Goal: Information Seeking & Learning: Learn about a topic

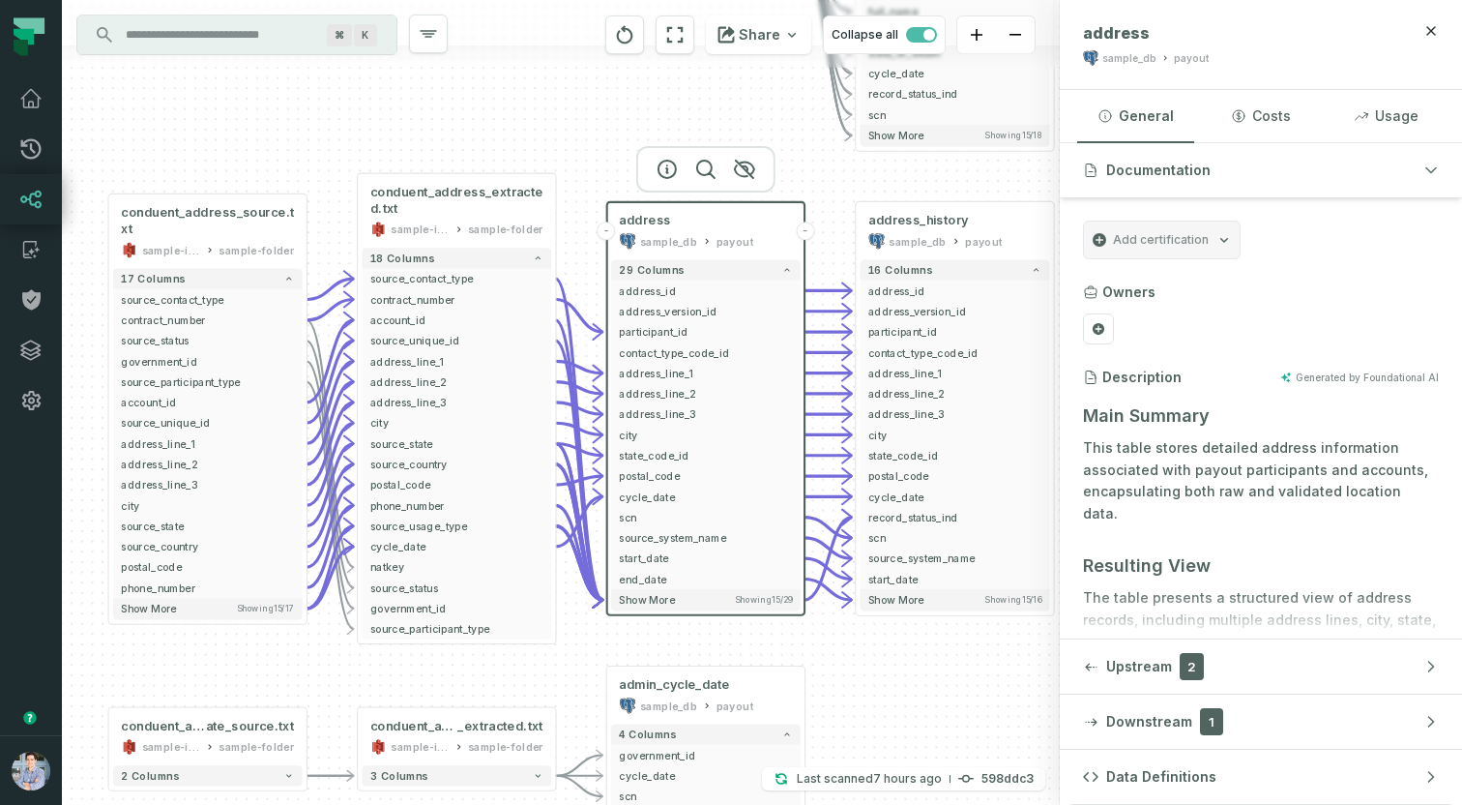
click at [573, 63] on div at bounding box center [561, 56] width 998 height 22
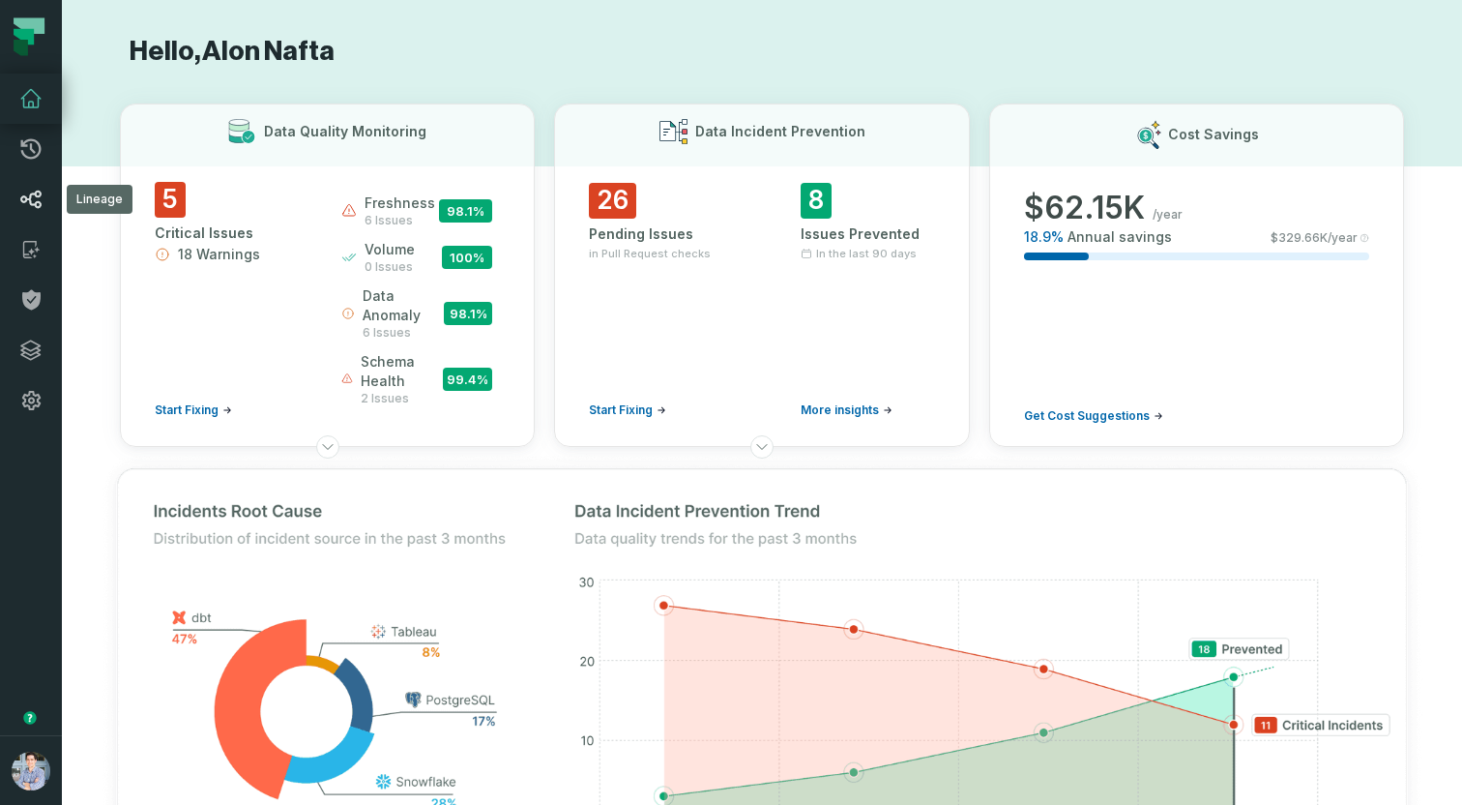
click at [36, 204] on icon at bounding box center [30, 200] width 21 height 18
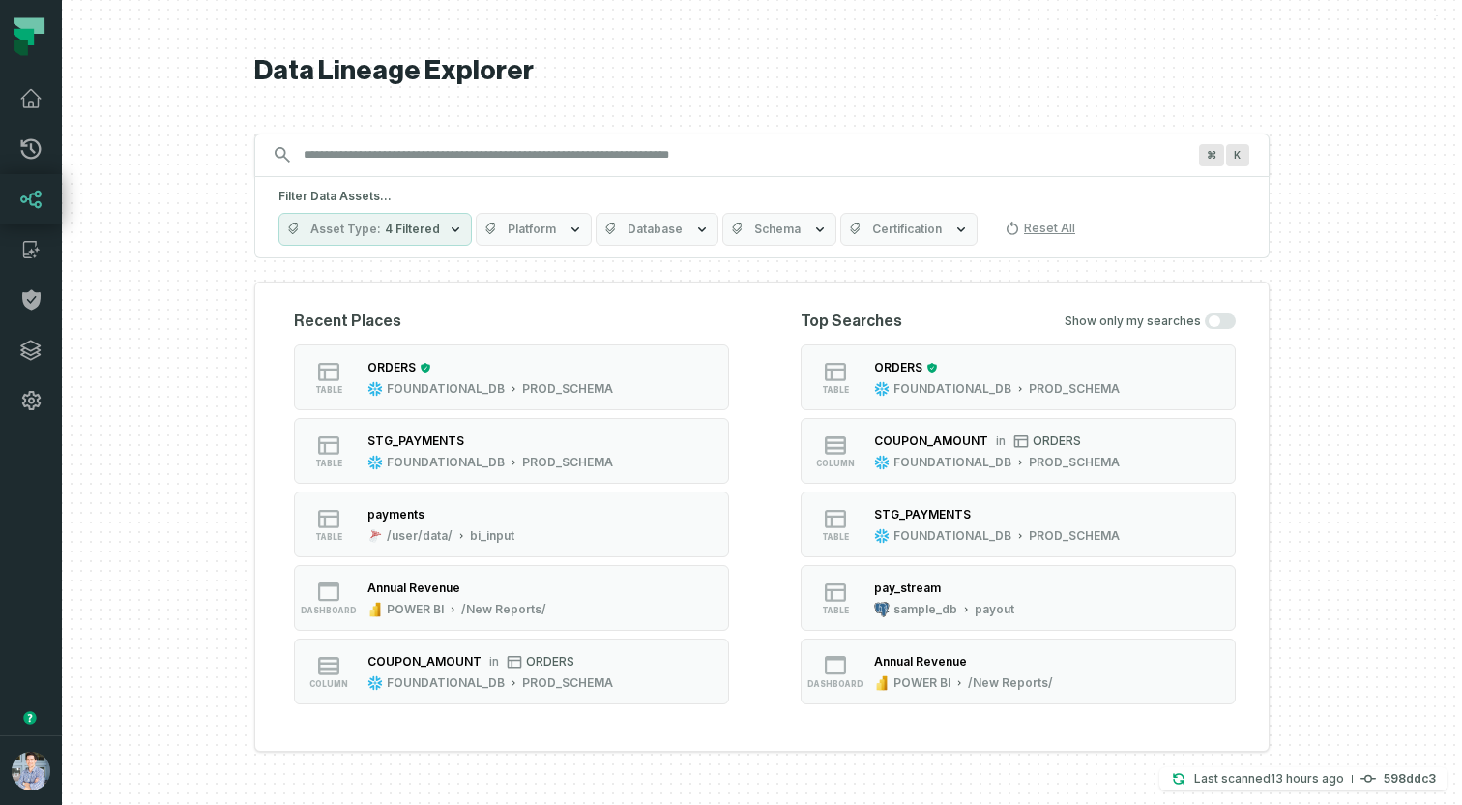
click at [540, 167] on input "Discovery Provider cmdk menu" at bounding box center [744, 154] width 905 height 31
click at [538, 227] on span "Platform" at bounding box center [532, 228] width 48 height 15
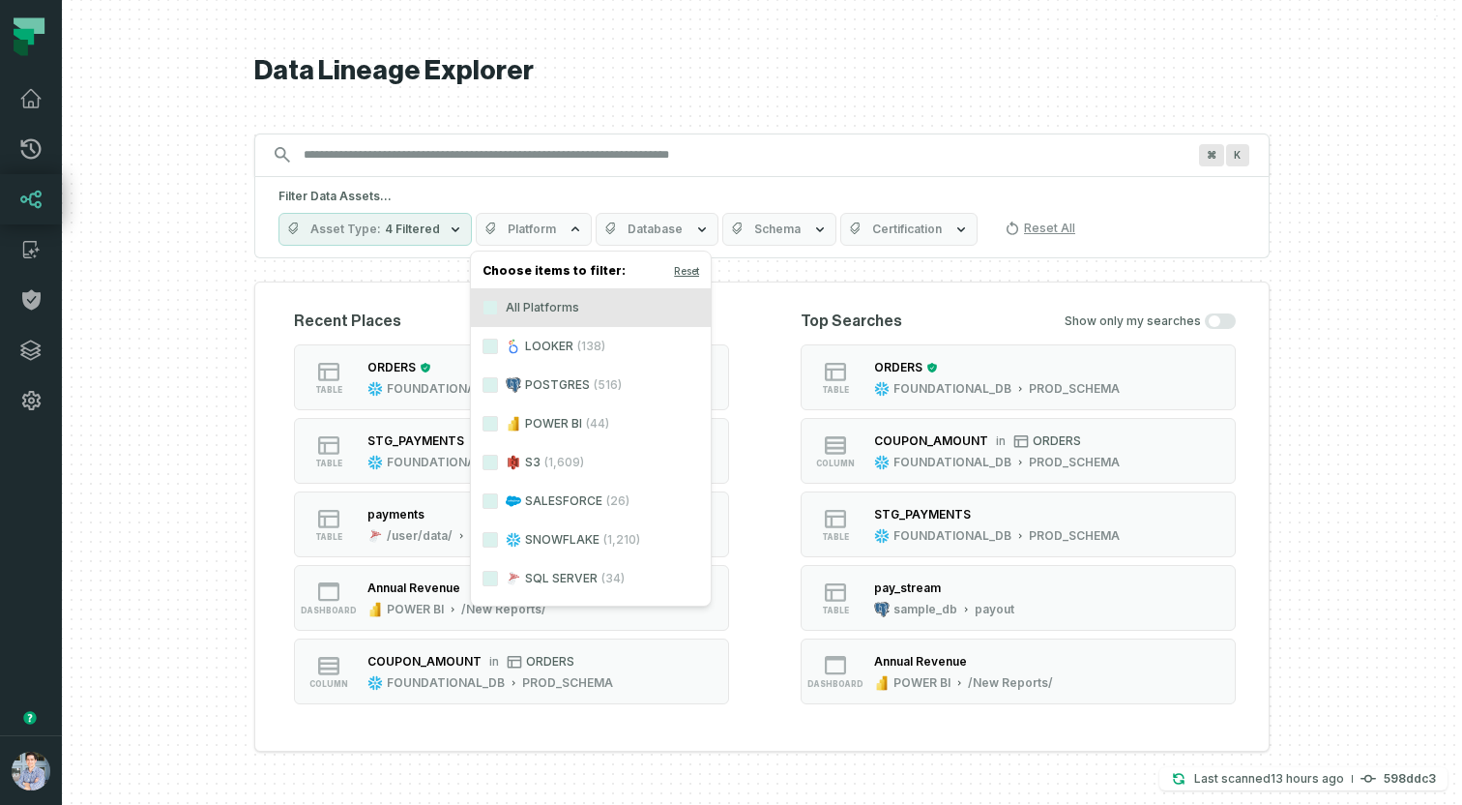
click at [534, 383] on label "POSTGRES (516)" at bounding box center [591, 385] width 240 height 39
click at [498, 383] on button "POSTGRES (516)" at bounding box center [490, 384] width 15 height 15
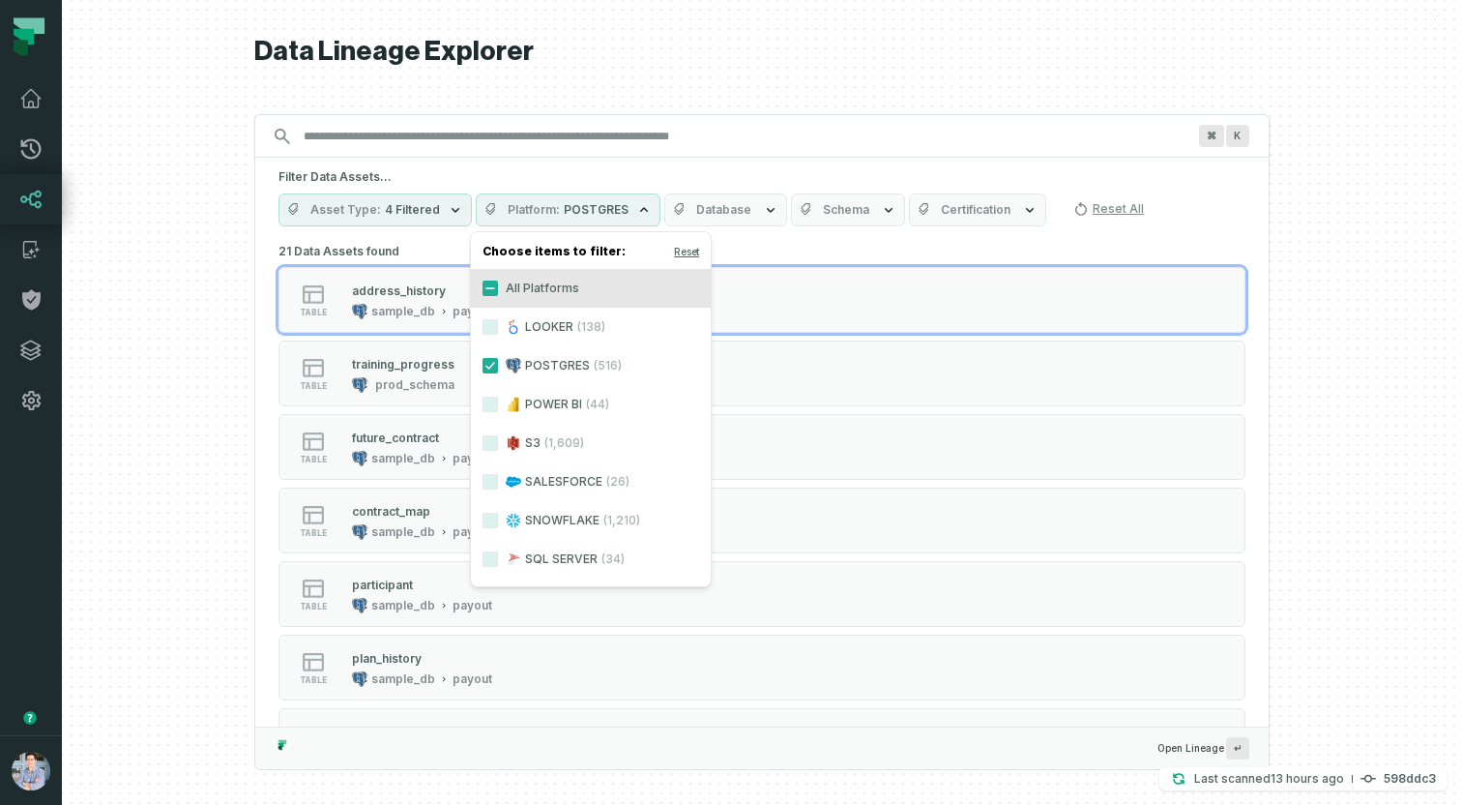
click at [540, 444] on label "S3 (1,609)" at bounding box center [591, 443] width 240 height 39
click at [498, 444] on button "S3 (1,609)" at bounding box center [490, 442] width 15 height 15
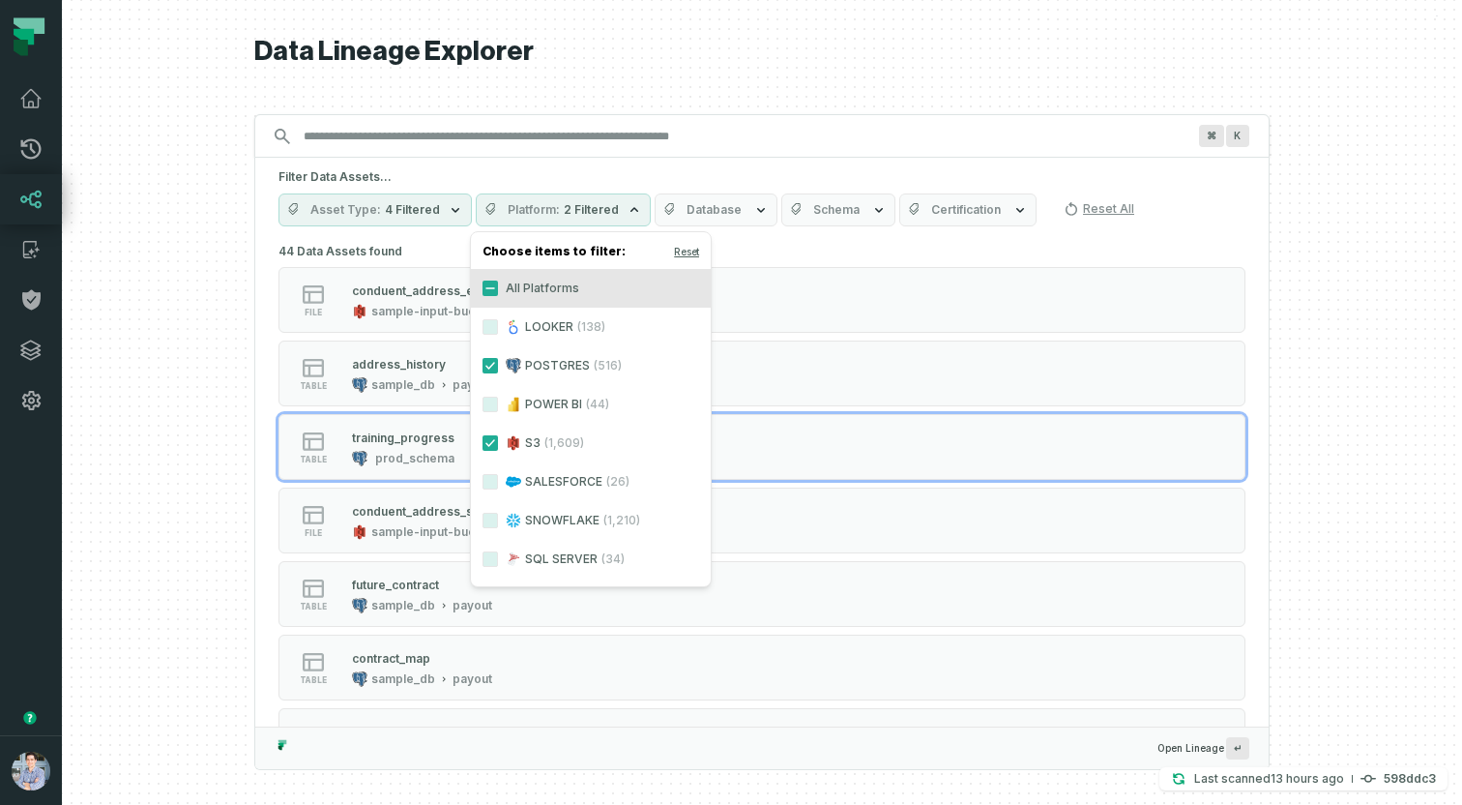
click at [180, 436] on div at bounding box center [762, 402] width 1400 height 805
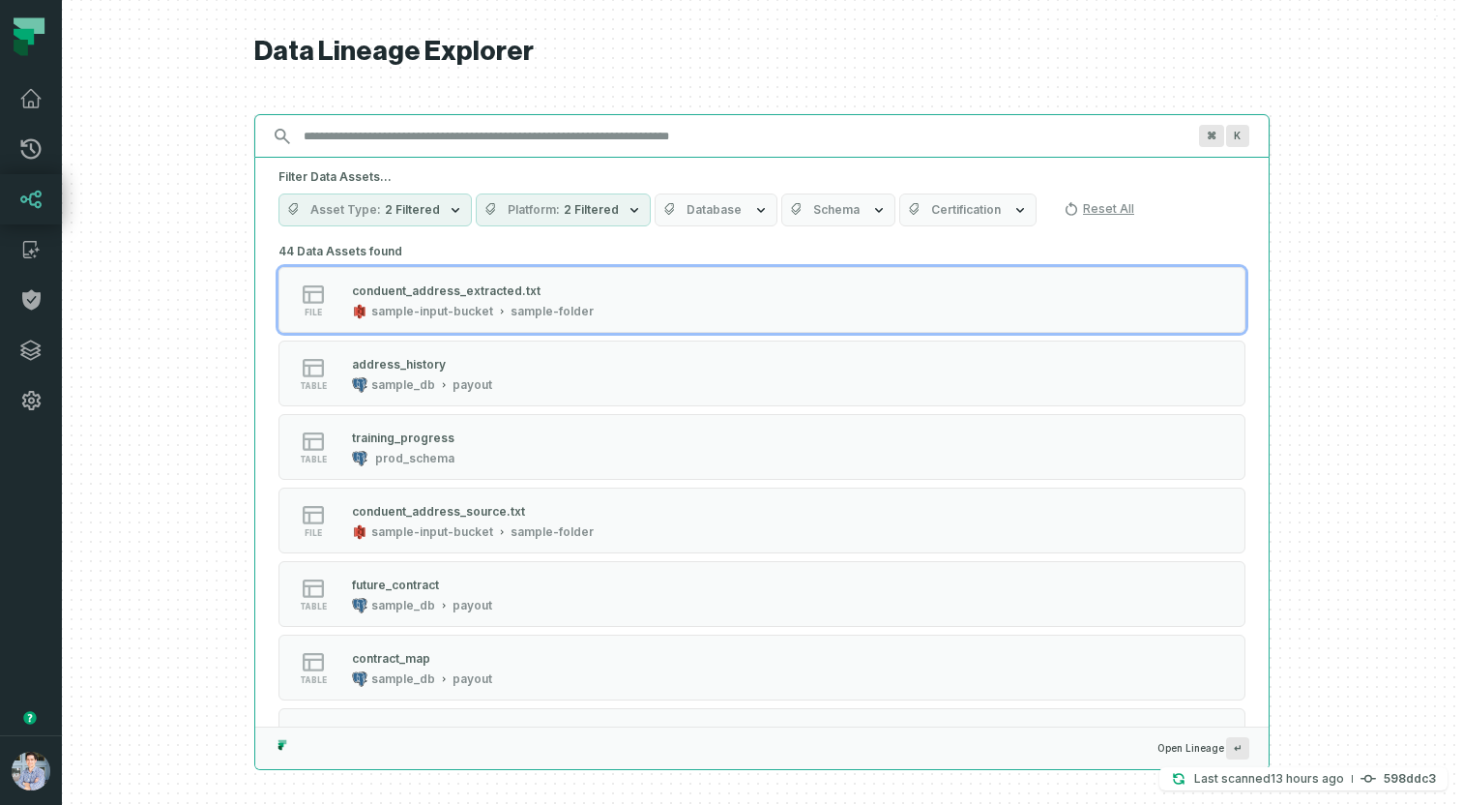
click at [523, 132] on input "Discovery Provider cmdk menu" at bounding box center [744, 136] width 905 height 31
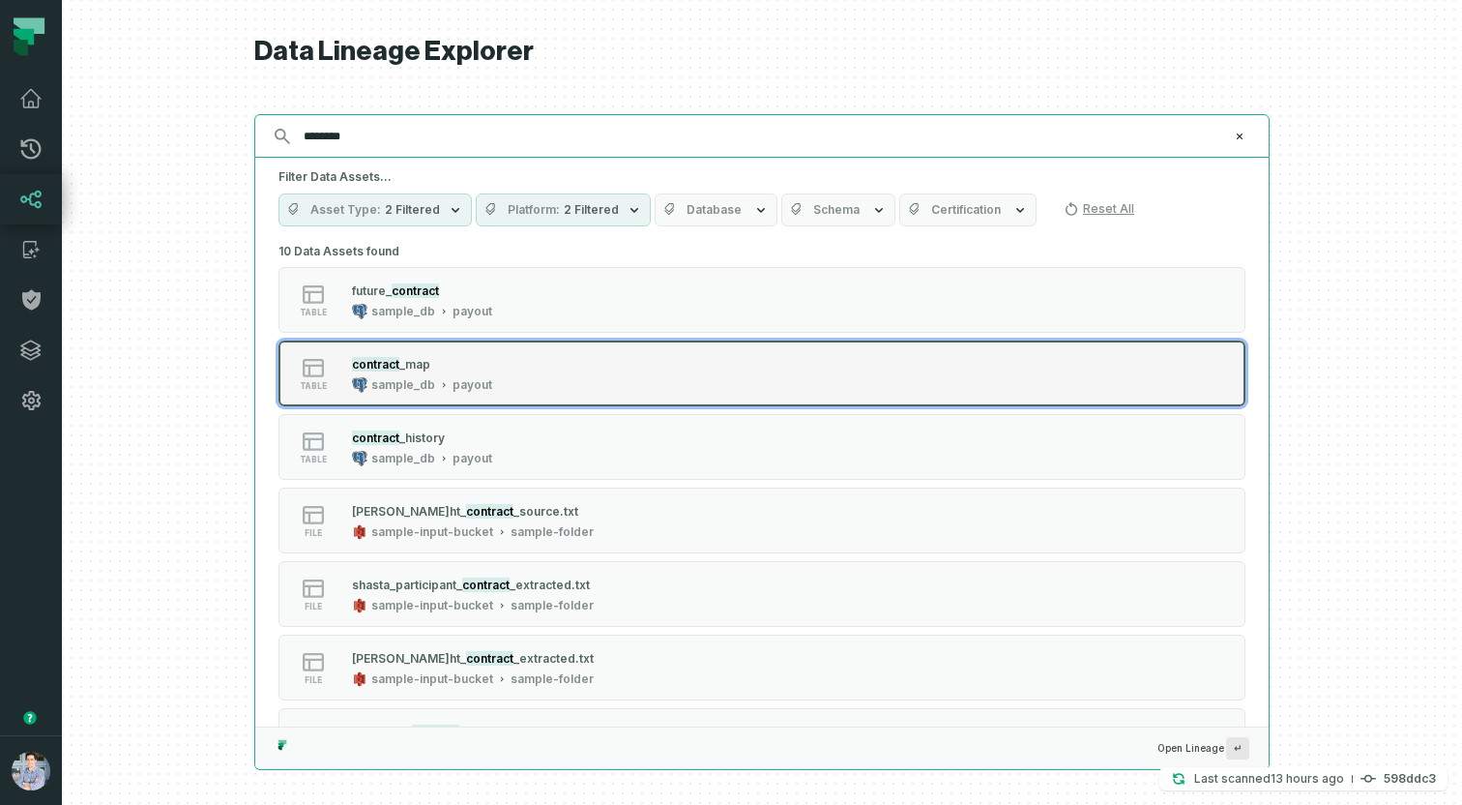
type input "********"
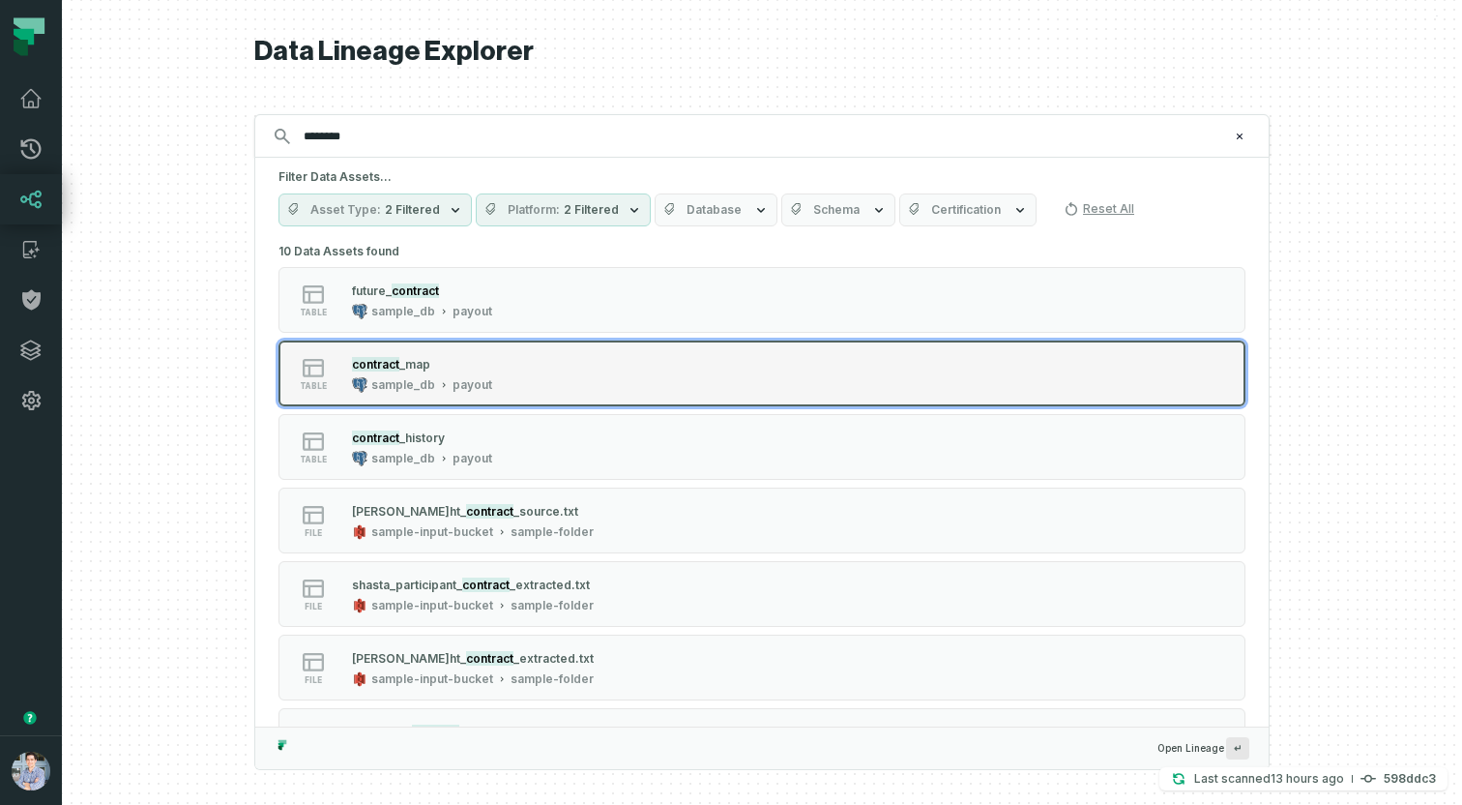
click at [419, 381] on div "sample_db" at bounding box center [403, 384] width 64 height 15
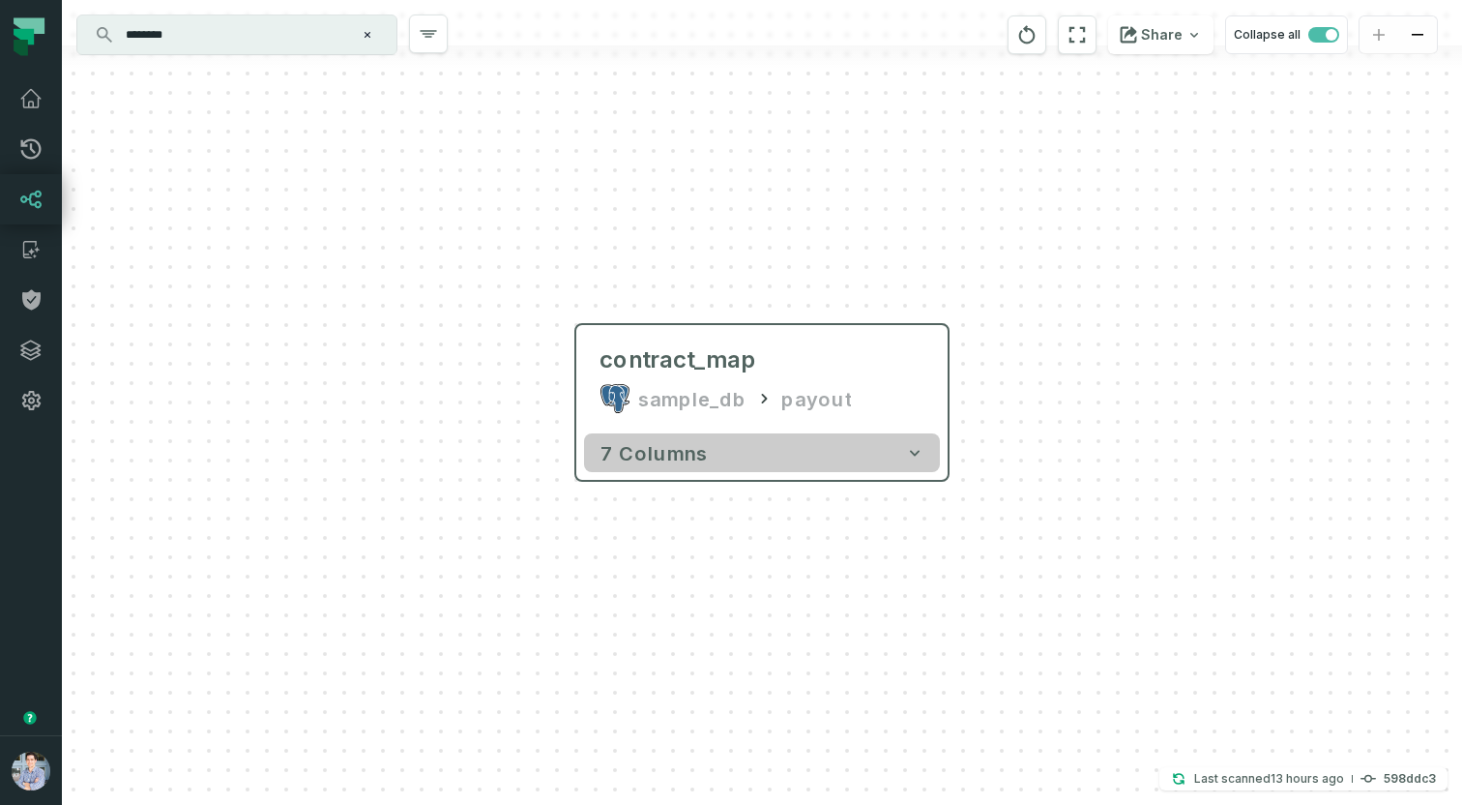
click at [860, 462] on button "7 columns" at bounding box center [762, 452] width 356 height 39
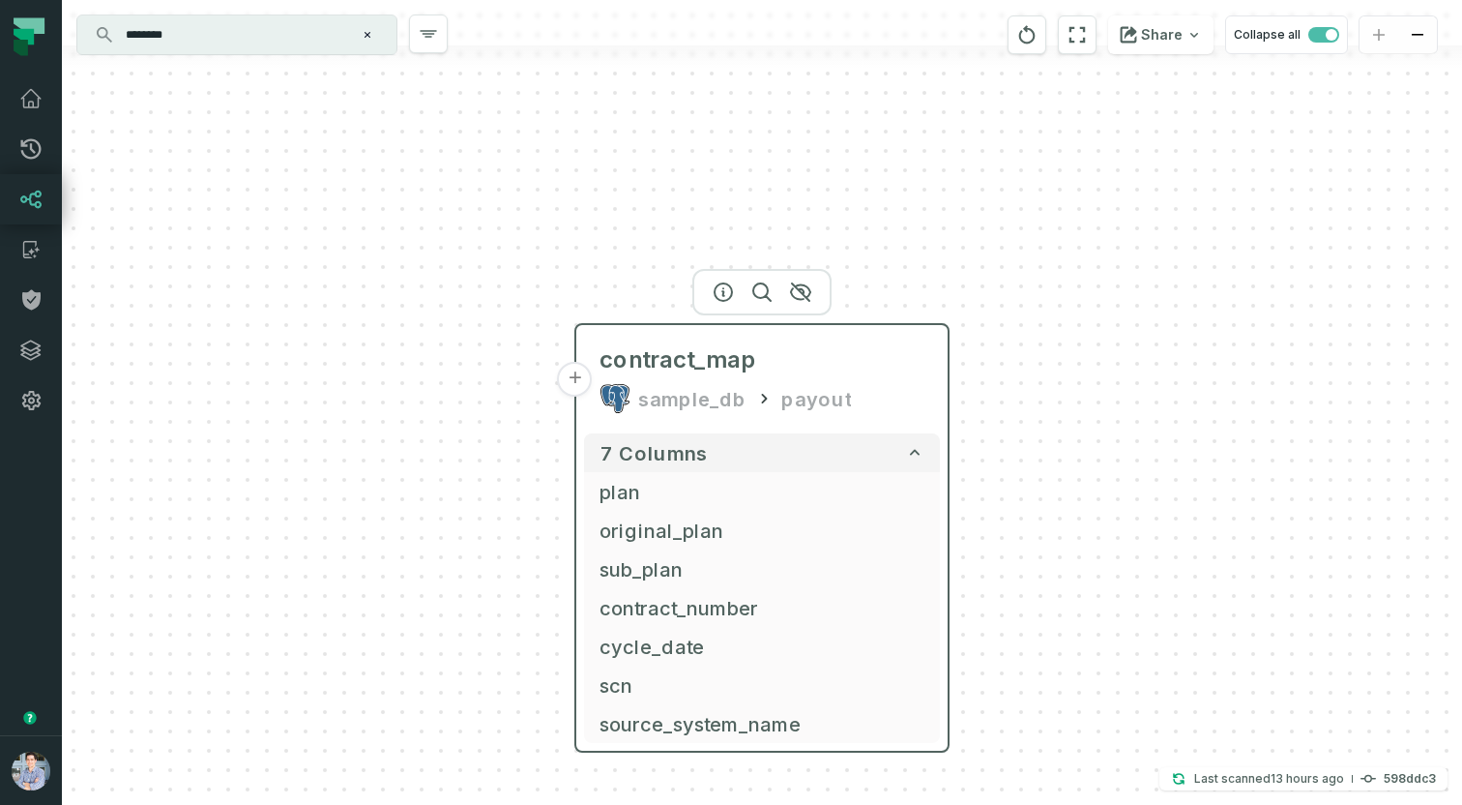
click at [576, 380] on button "+" at bounding box center [575, 379] width 35 height 35
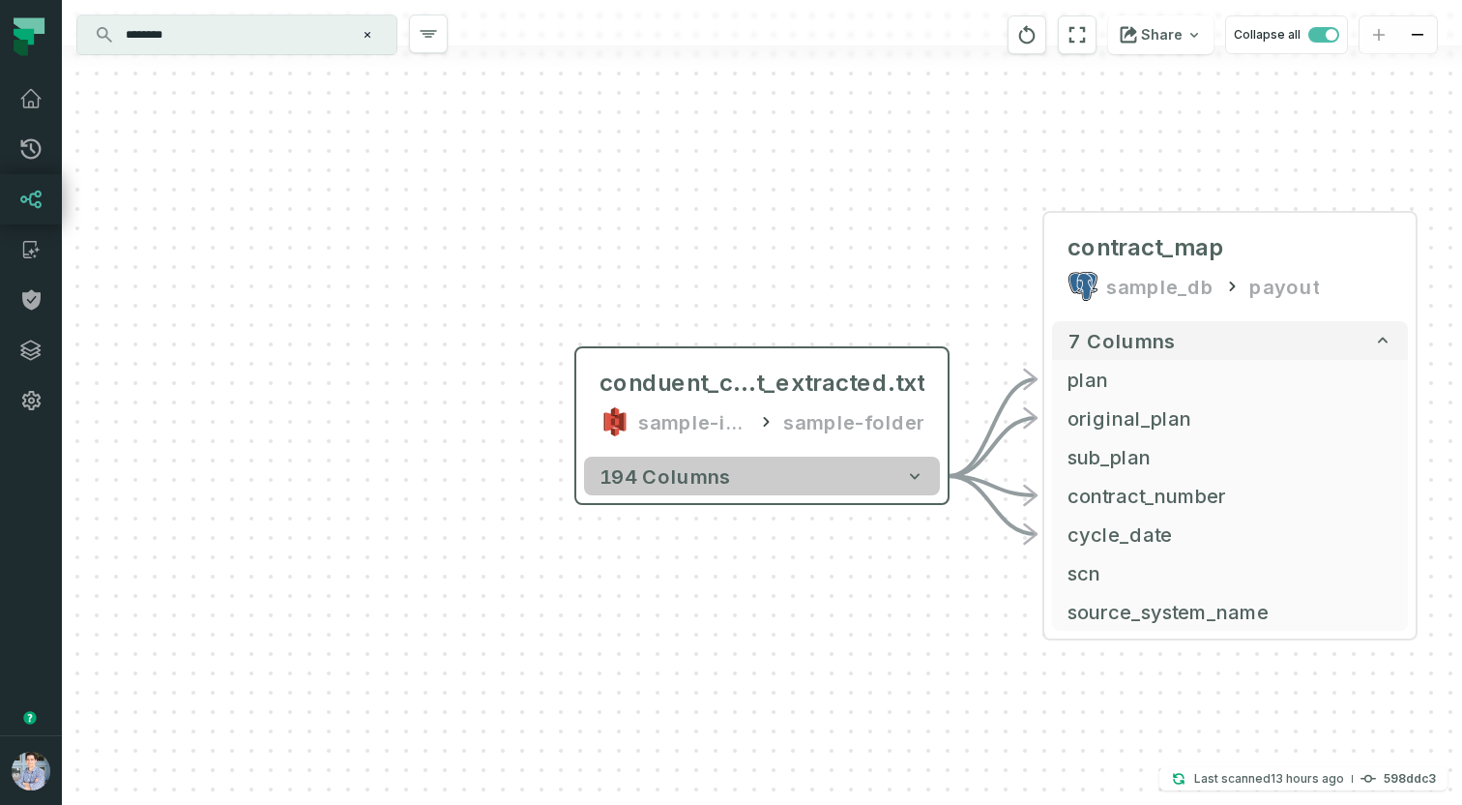
click at [755, 473] on button "194 columns" at bounding box center [762, 475] width 356 height 39
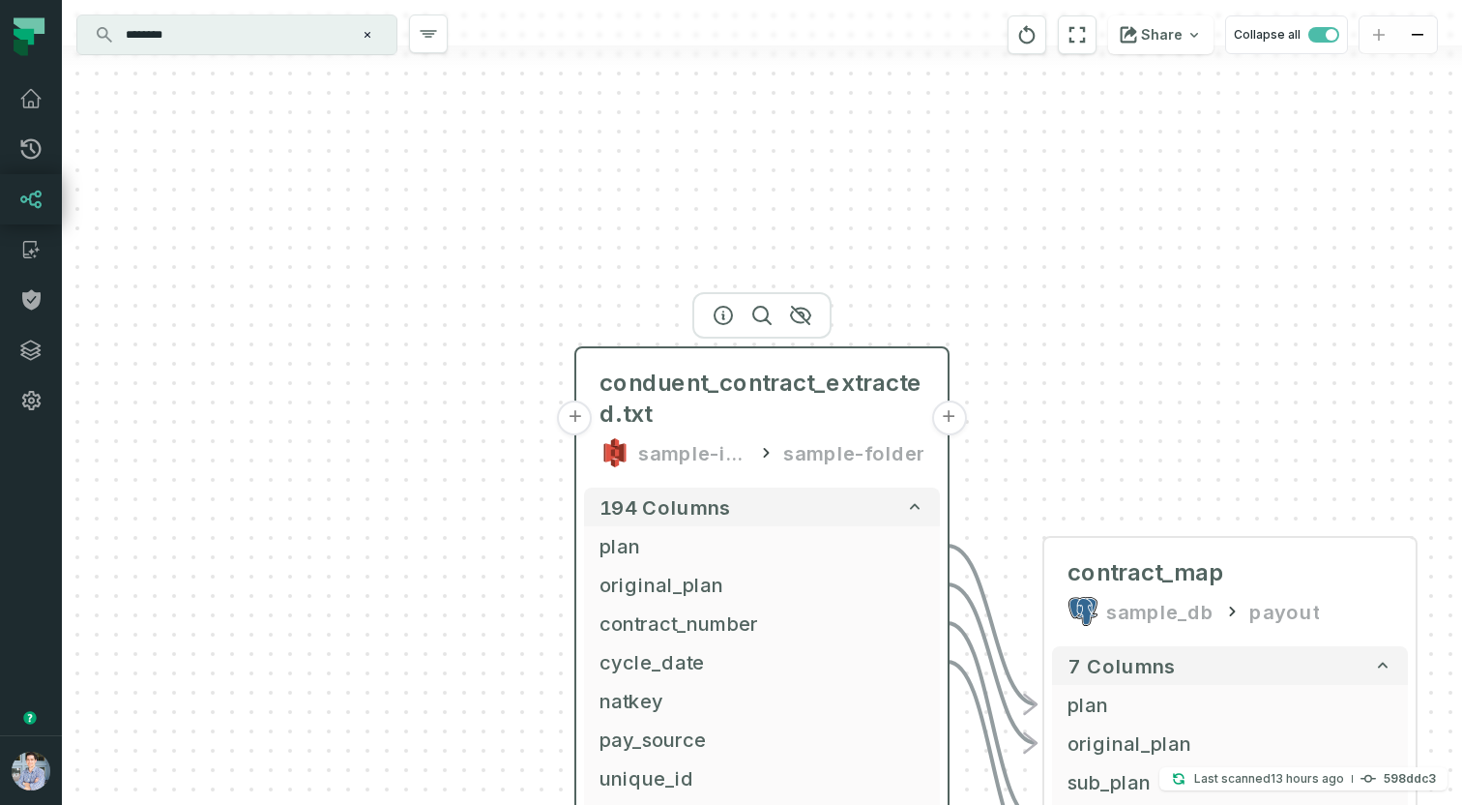
click at [581, 420] on button "+" at bounding box center [575, 417] width 35 height 35
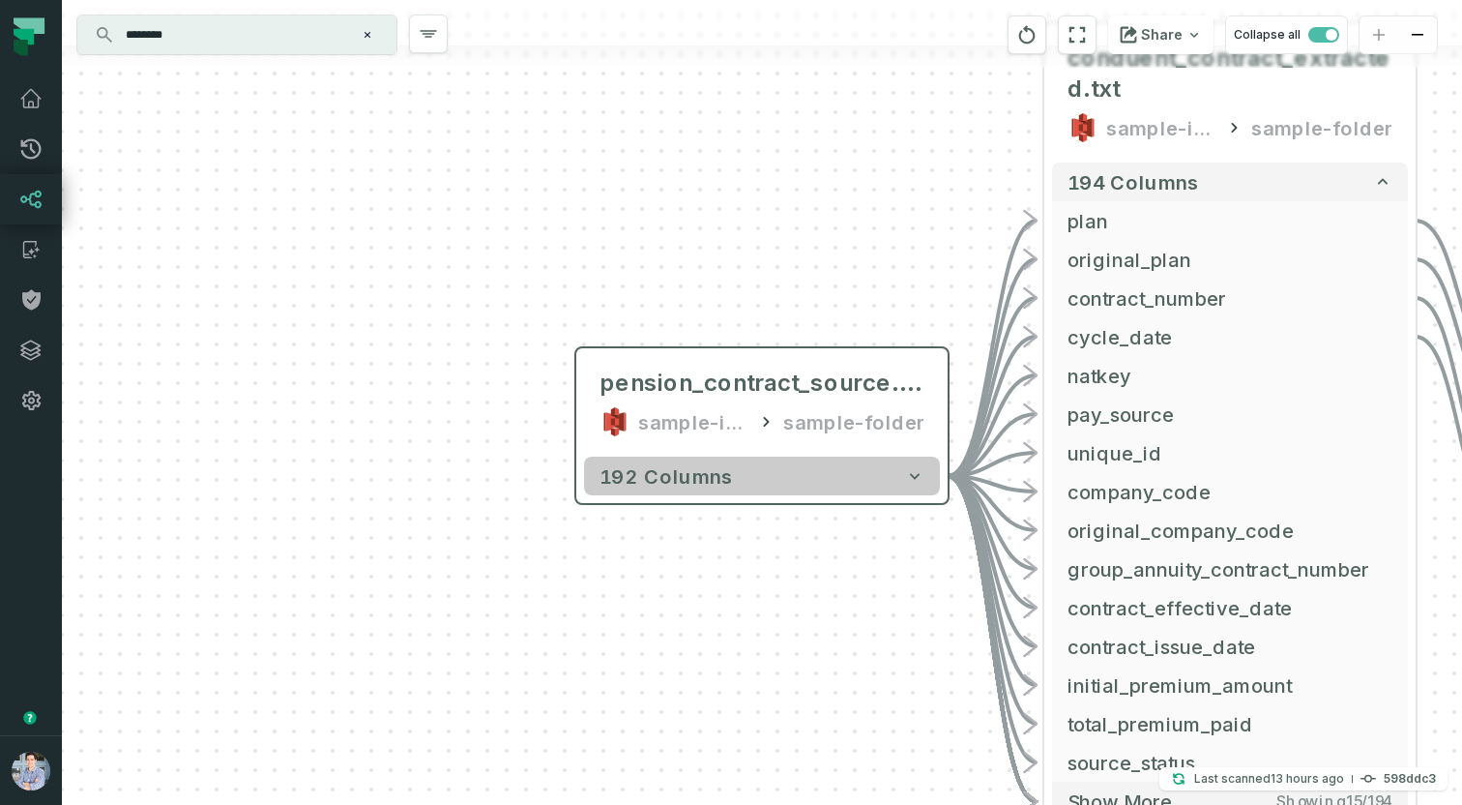
click at [768, 475] on button "192 columns" at bounding box center [762, 475] width 356 height 39
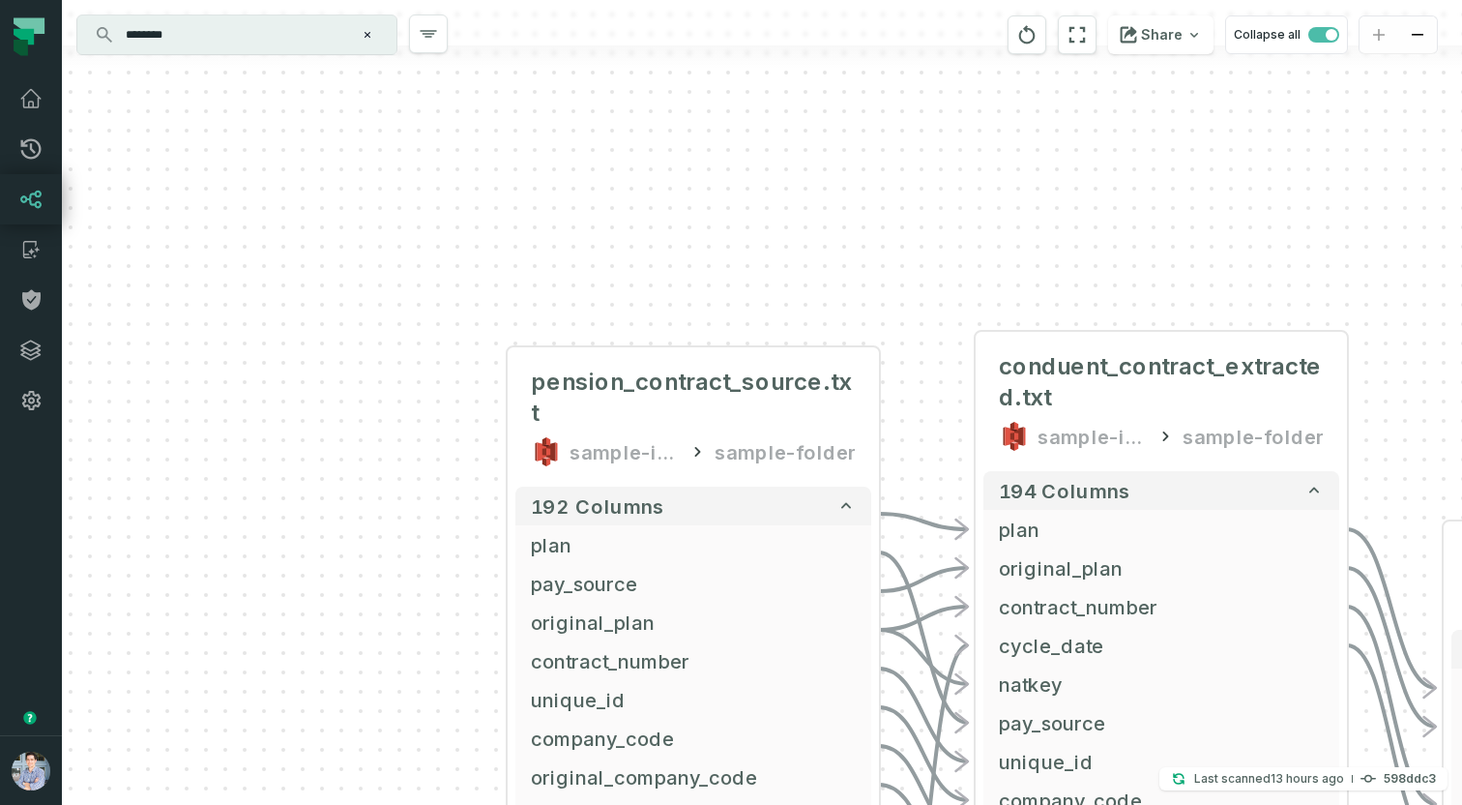
drag, startPoint x: 860, startPoint y: 268, endPoint x: 480, endPoint y: 183, distance: 389.5
click at [480, 183] on div "pension_contract_source.txt sample-input-bucket sample-folder - 192 columns pla…" at bounding box center [762, 402] width 1400 height 805
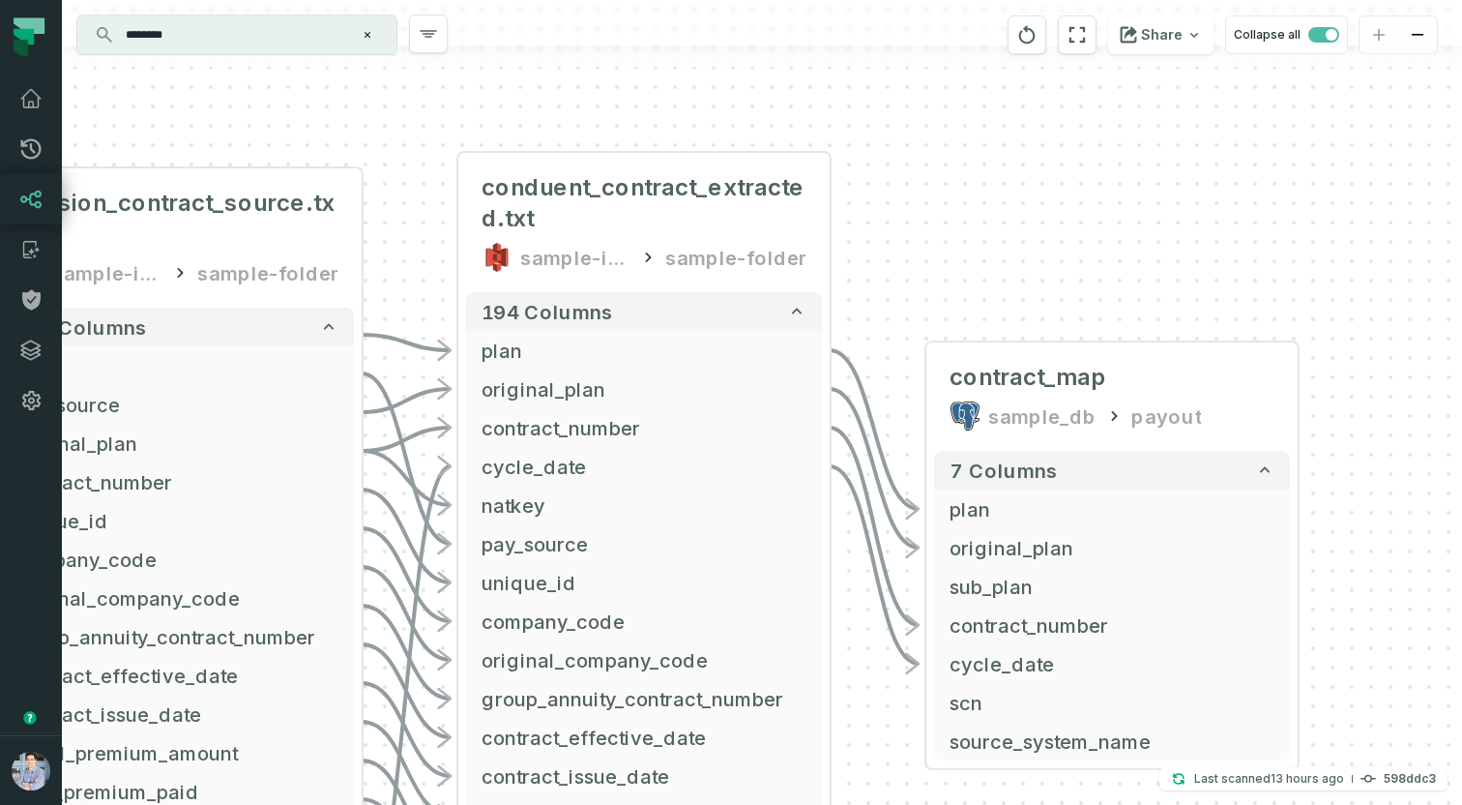
drag, startPoint x: 1307, startPoint y: 319, endPoint x: 1043, endPoint y: 184, distance: 295.8
click at [1043, 184] on div "pension_contract_source.txt sample-input-bucket sample-folder - 192 columns pla…" at bounding box center [762, 402] width 1400 height 805
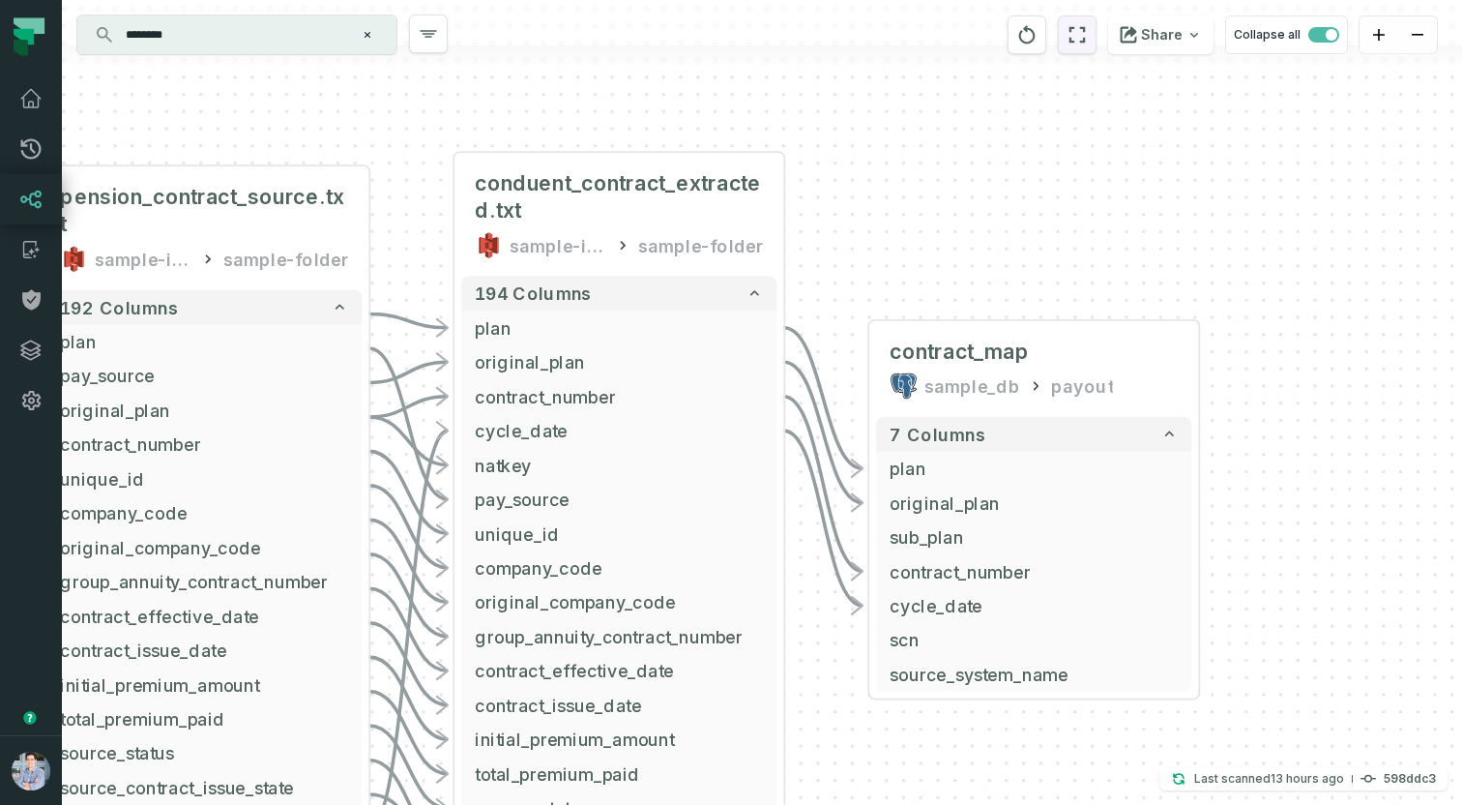
click at [1078, 35] on icon "reset" at bounding box center [1077, 34] width 21 height 23
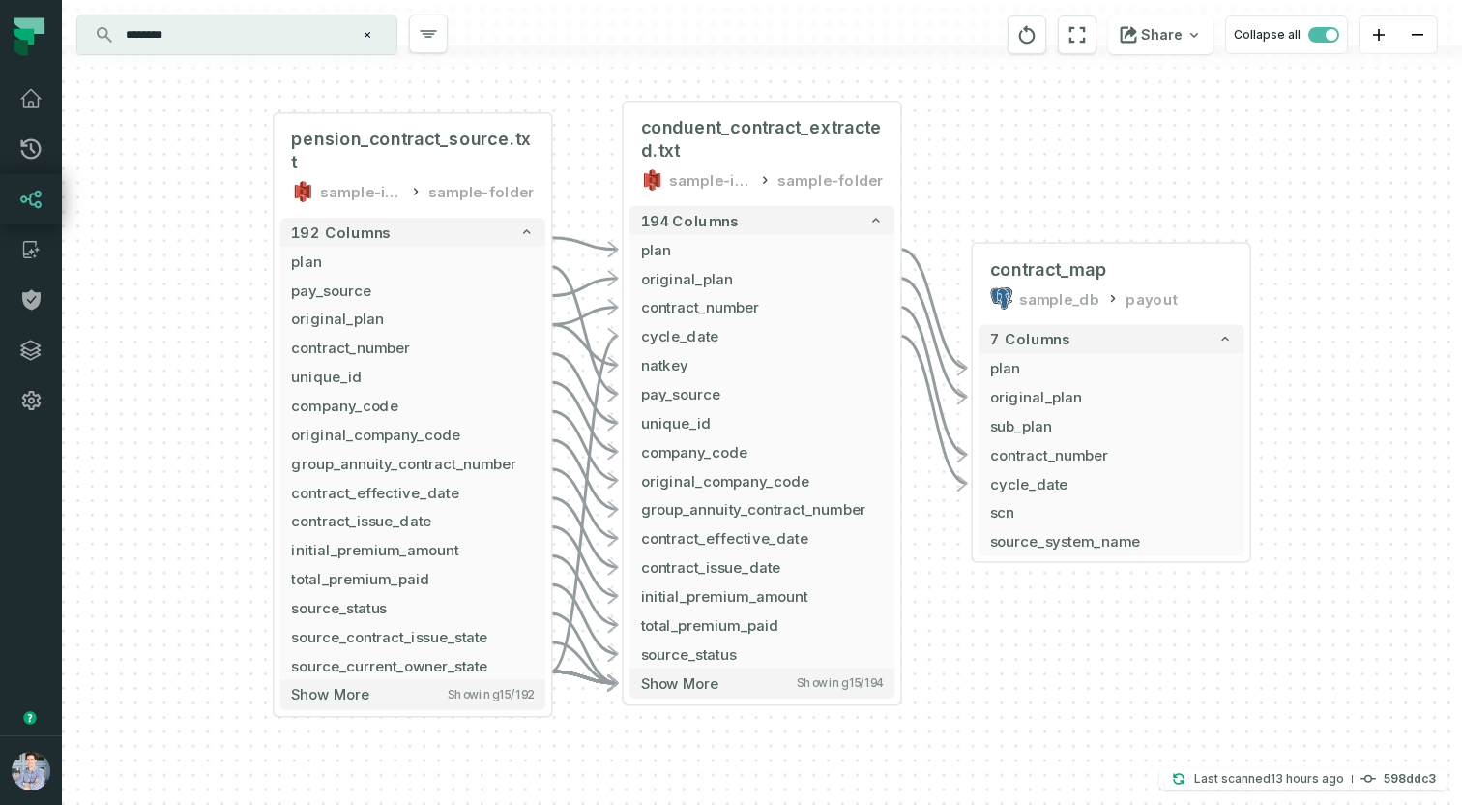
click at [226, 32] on input "********" at bounding box center [235, 34] width 242 height 31
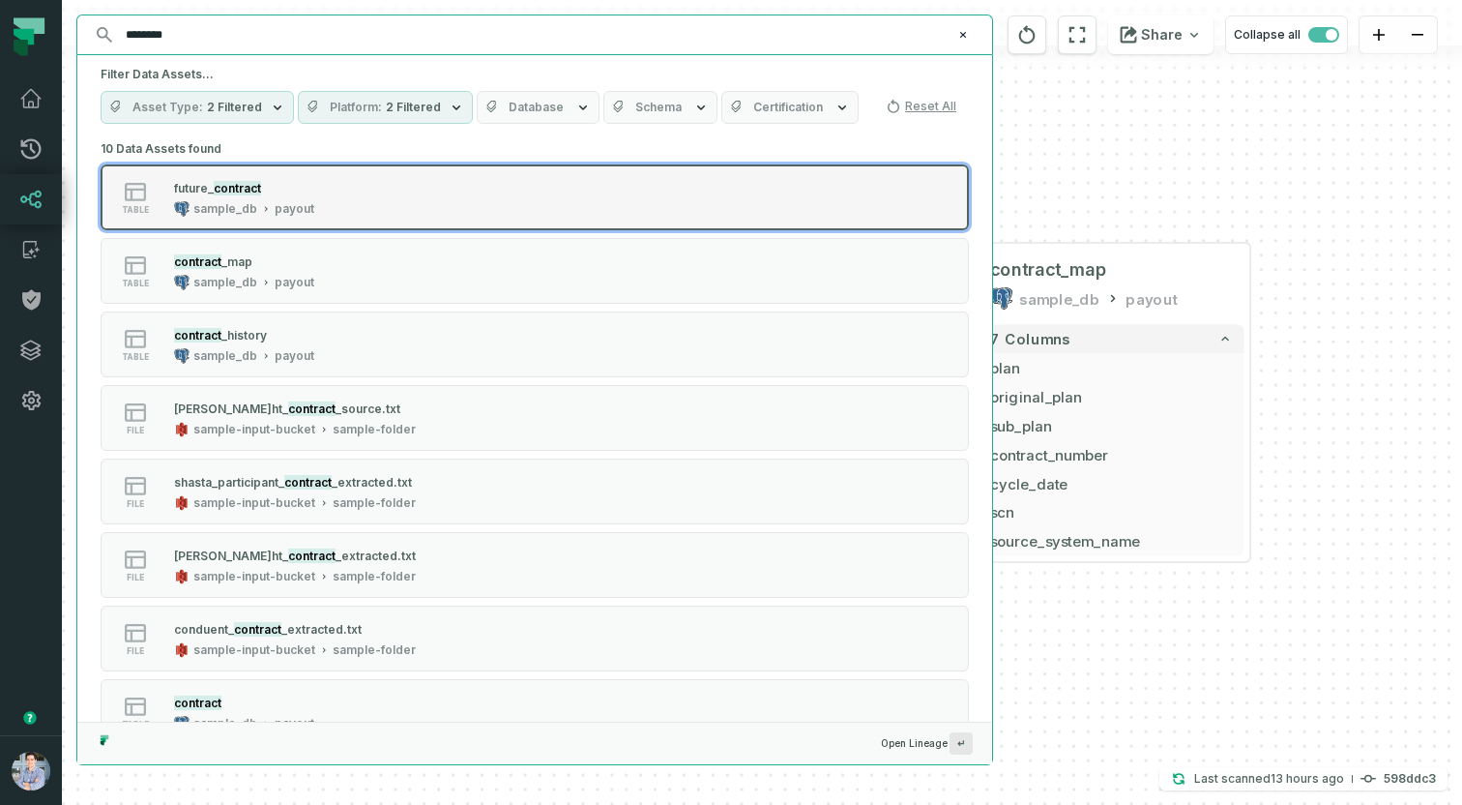
click at [261, 204] on icon "Suggestions" at bounding box center [266, 209] width 10 height 10
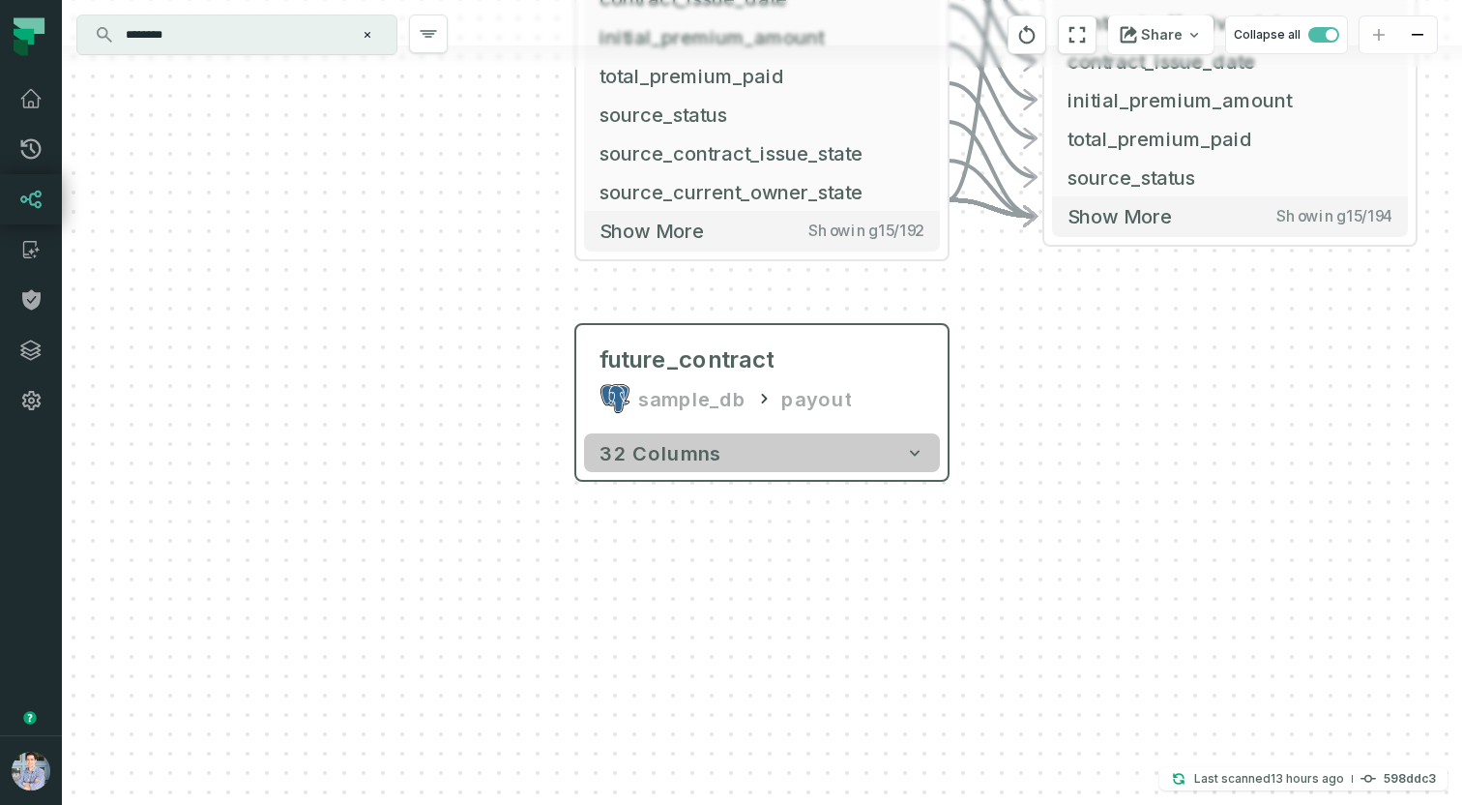
click at [849, 448] on button "32 columns" at bounding box center [762, 452] width 356 height 39
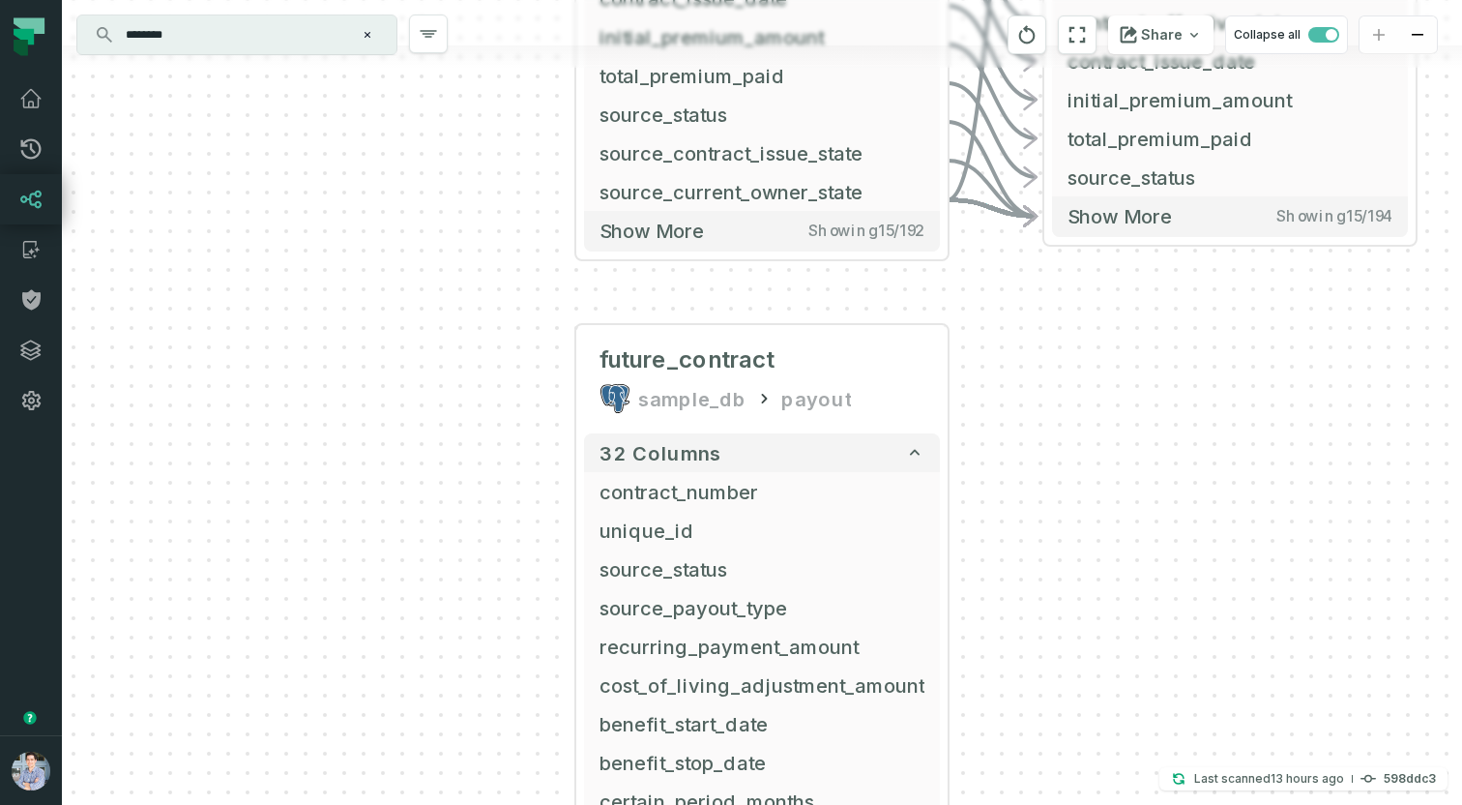
click at [204, 23] on input "********" at bounding box center [235, 34] width 242 height 31
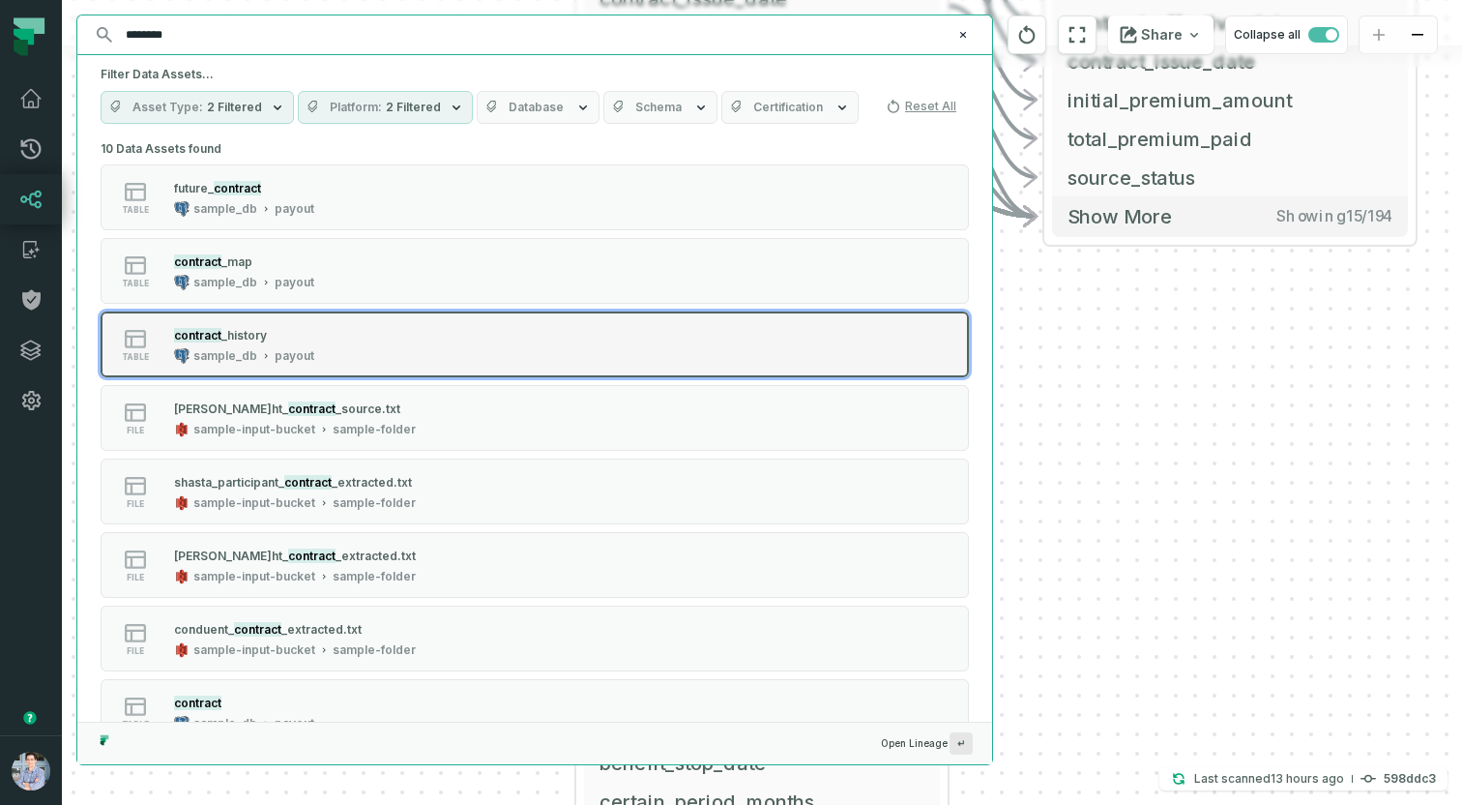
click at [261, 354] on icon "Suggestions" at bounding box center [266, 356] width 10 height 10
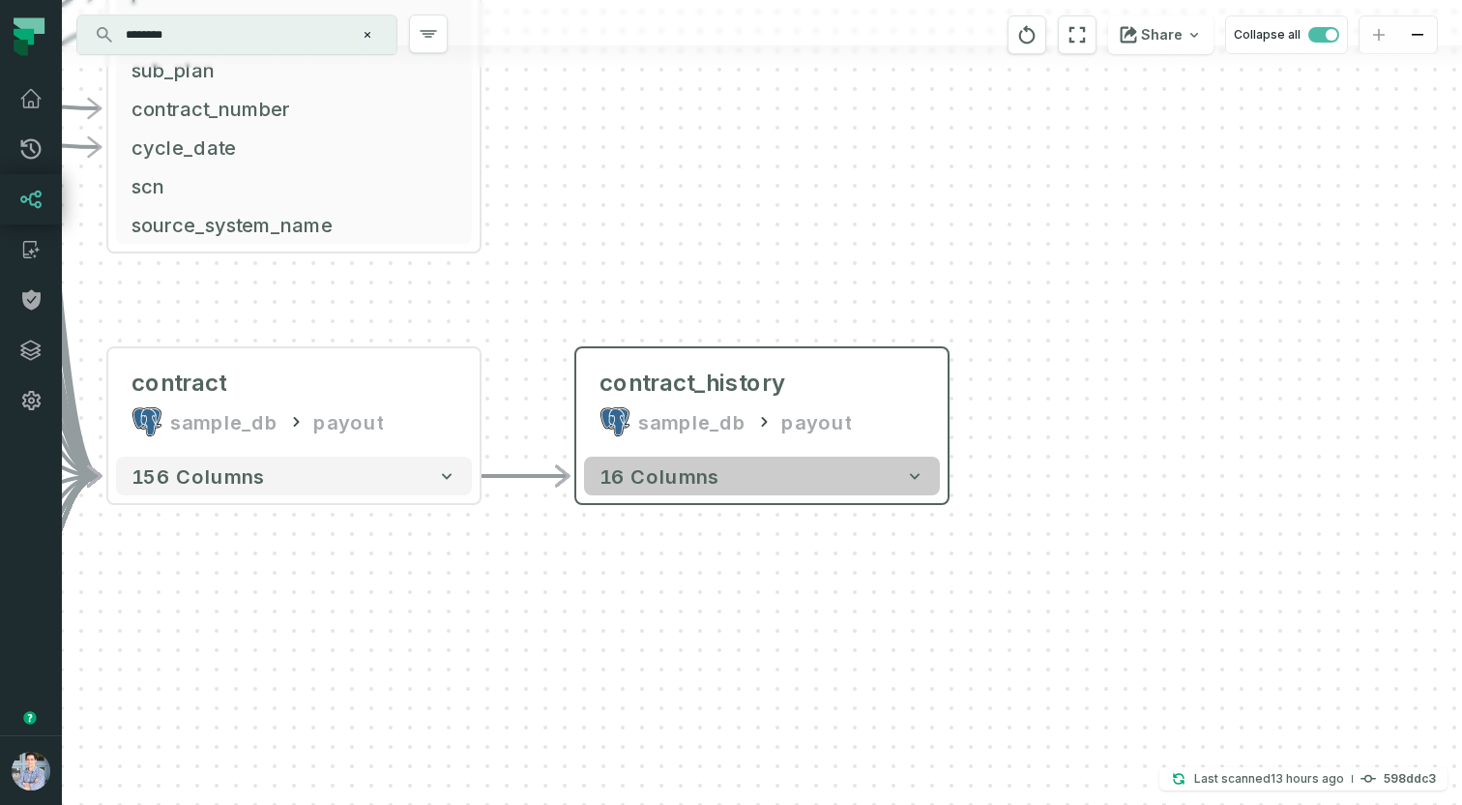
click at [801, 466] on button "16 columns" at bounding box center [762, 475] width 356 height 39
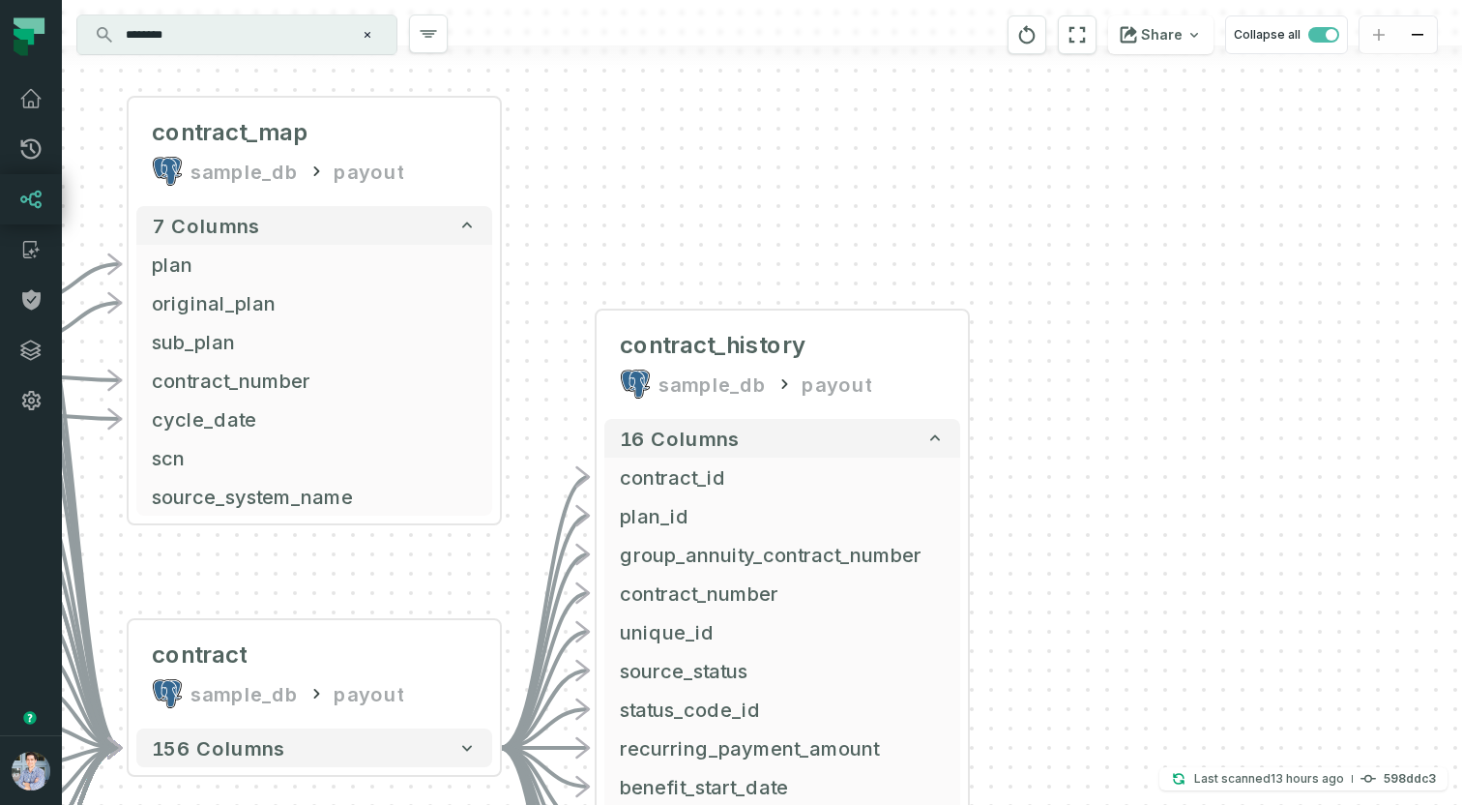
drag, startPoint x: 344, startPoint y: 595, endPoint x: 499, endPoint y: 455, distance: 208.8
click at [499, 455] on div "pension_contract_source.txt sample-input-bucket sample-folder - 192 columns pla…" at bounding box center [762, 402] width 1400 height 805
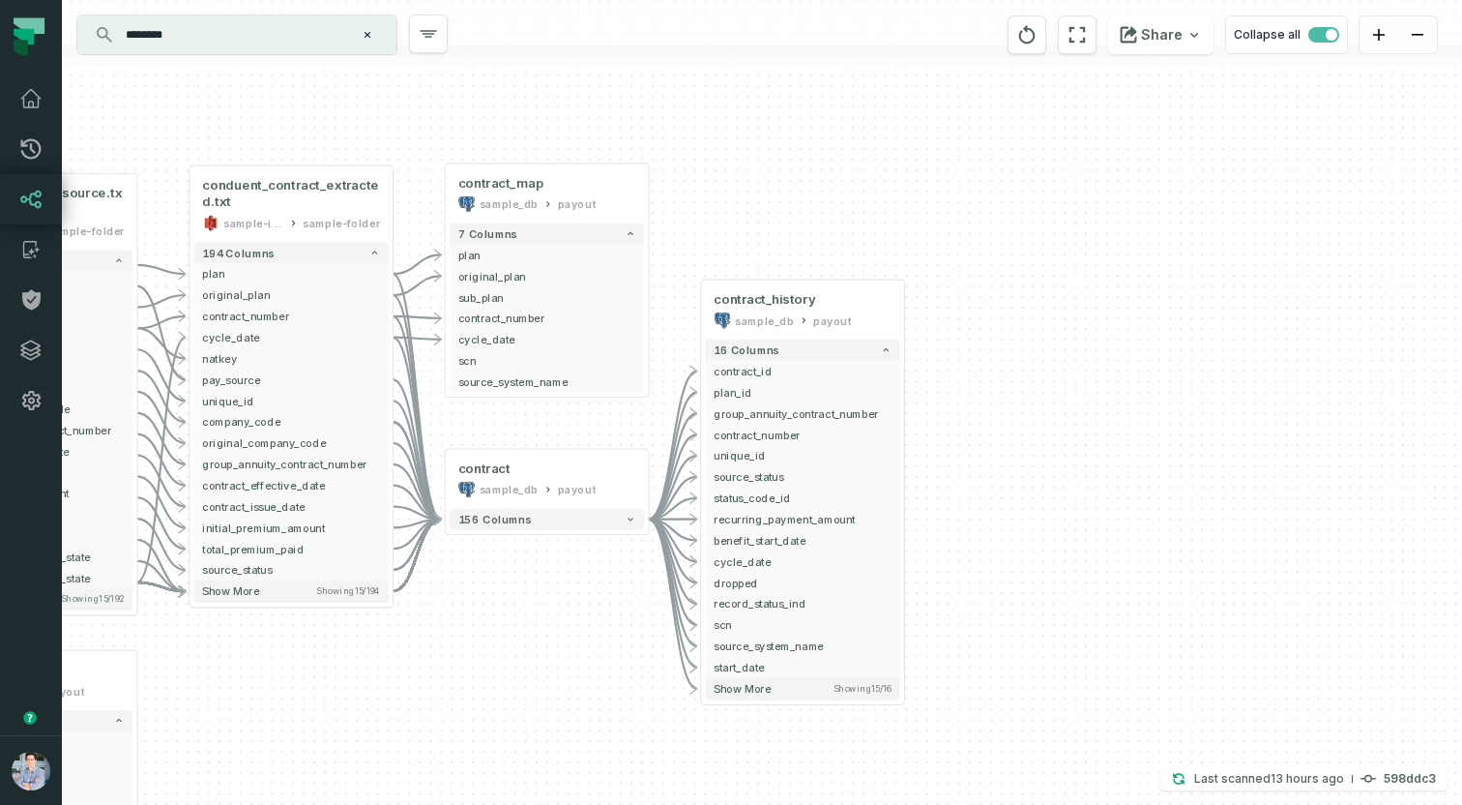
drag, startPoint x: 427, startPoint y: 680, endPoint x: 530, endPoint y: 632, distance: 113.3
click at [530, 632] on div "pension_contract_source.txt sample-input-bucket sample-folder - 192 columns pla…" at bounding box center [762, 402] width 1400 height 805
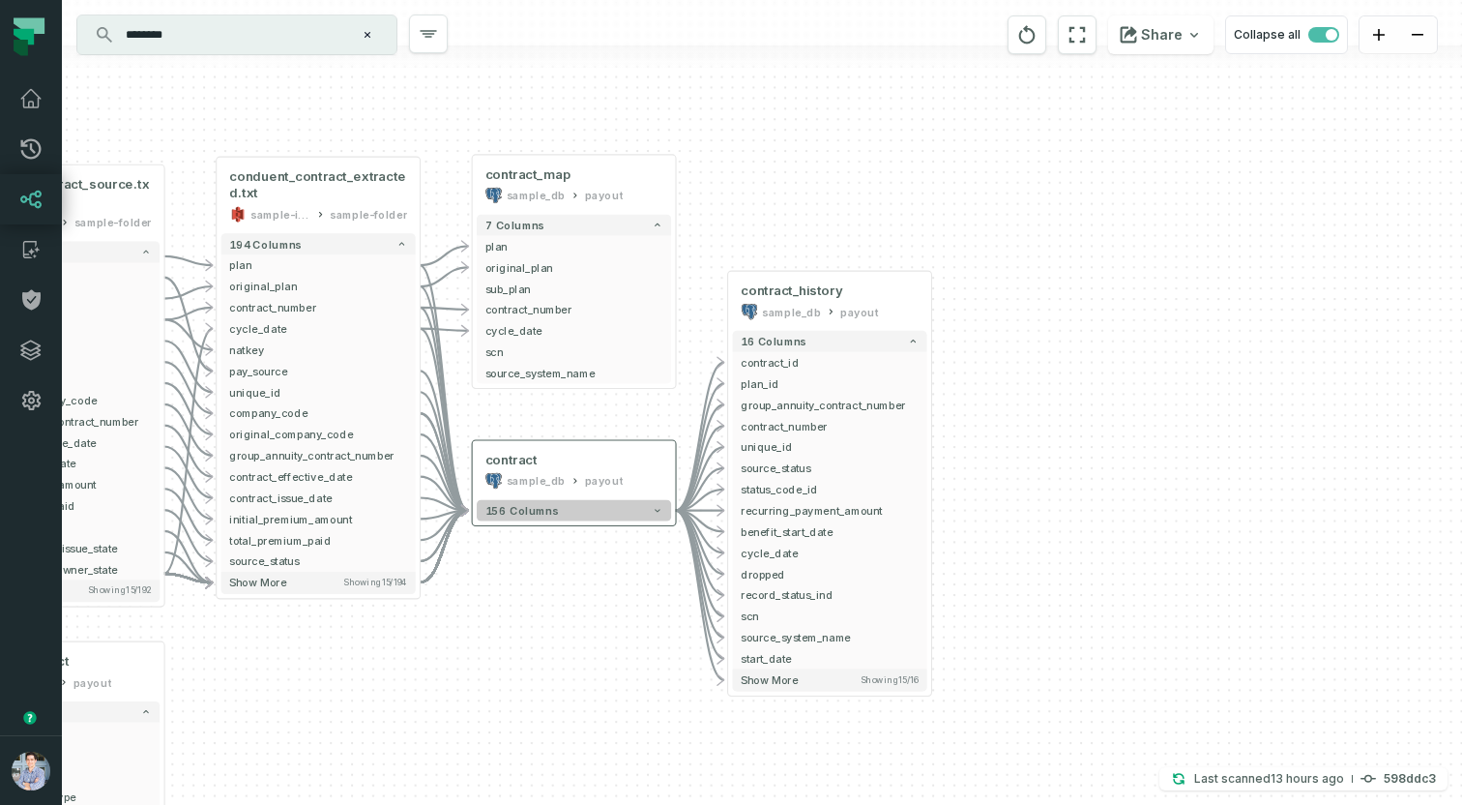
click at [583, 513] on button "156 columns" at bounding box center [574, 510] width 194 height 21
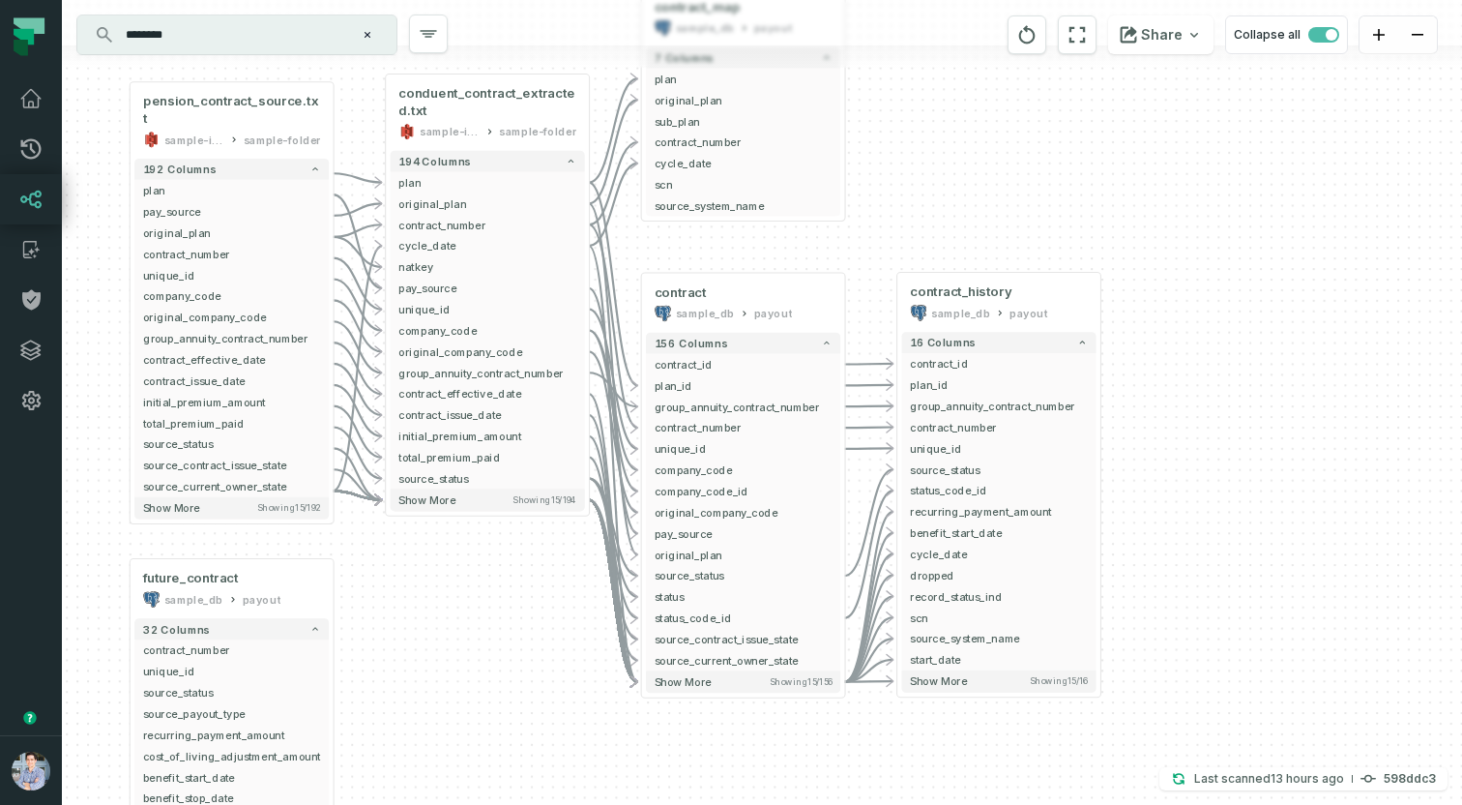
drag, startPoint x: 283, startPoint y: 789, endPoint x: 456, endPoint y: 617, distance: 244.1
click at [456, 617] on div "pension_contract_source.txt sample-input-bucket sample-folder - 192 columns pla…" at bounding box center [762, 402] width 1400 height 805
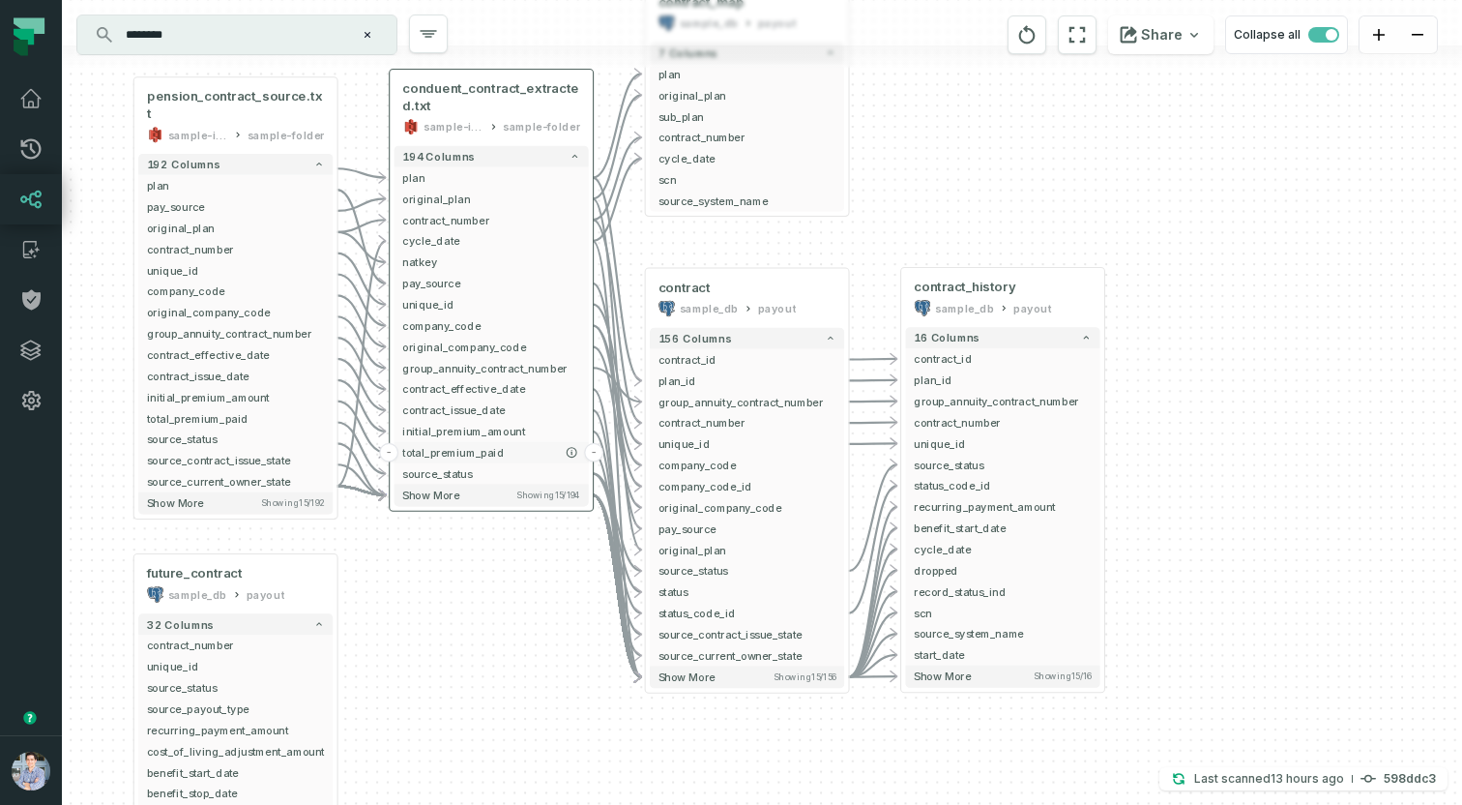
drag, startPoint x: 615, startPoint y: 318, endPoint x: 544, endPoint y: 456, distance: 155.3
click at [544, 456] on div "pension_contract_source.txt sample-input-bucket sample-folder - 192 columns pla…" at bounding box center [899, 248] width 1530 height 879
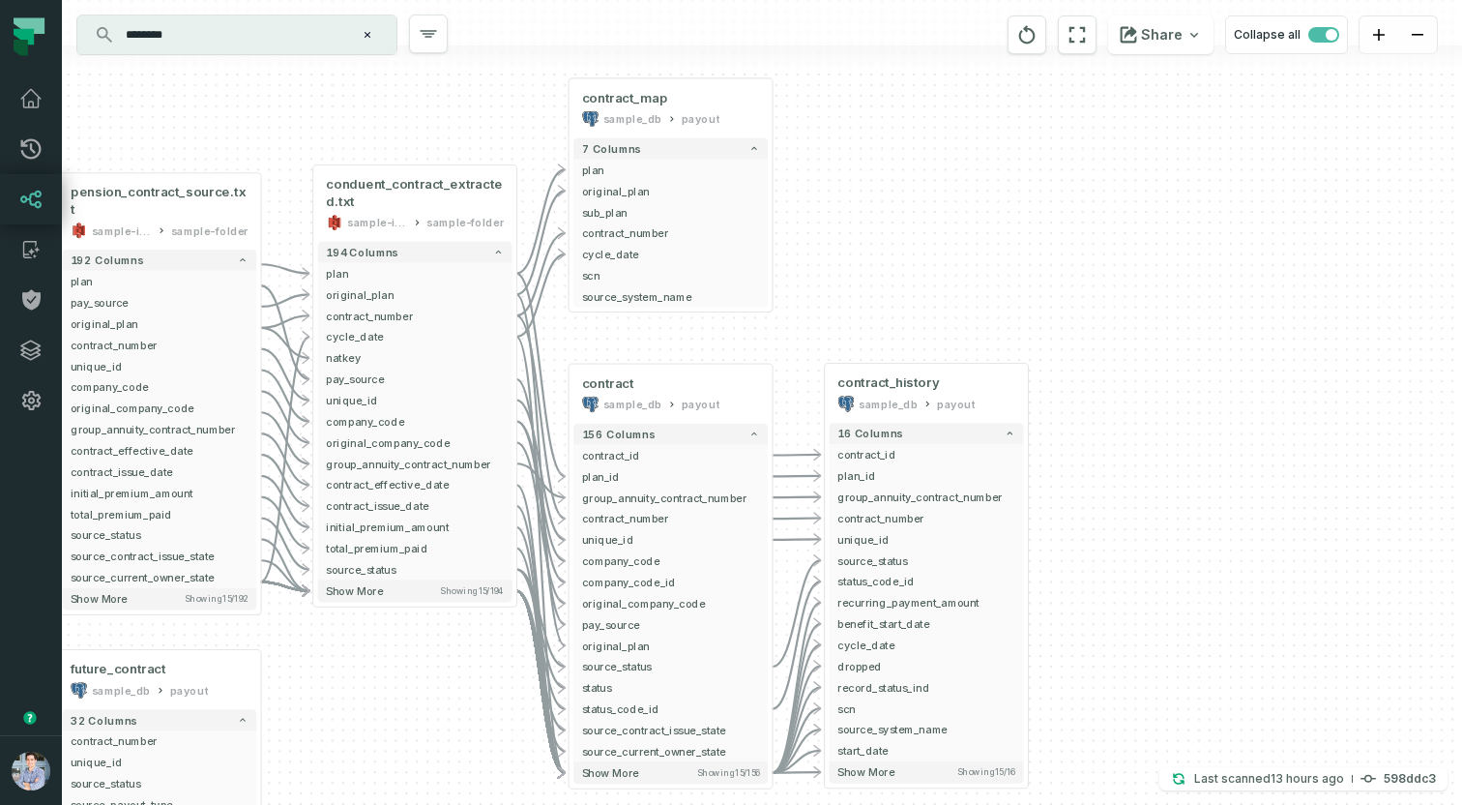
drag, startPoint x: 1097, startPoint y: 126, endPoint x: 1020, endPoint y: 219, distance: 120.2
click at [1020, 219] on div "pension_contract_source.txt sample-input-bucket sample-folder - 192 columns pla…" at bounding box center [762, 402] width 1400 height 805
click at [907, 397] on div "sample_db" at bounding box center [888, 401] width 59 height 16
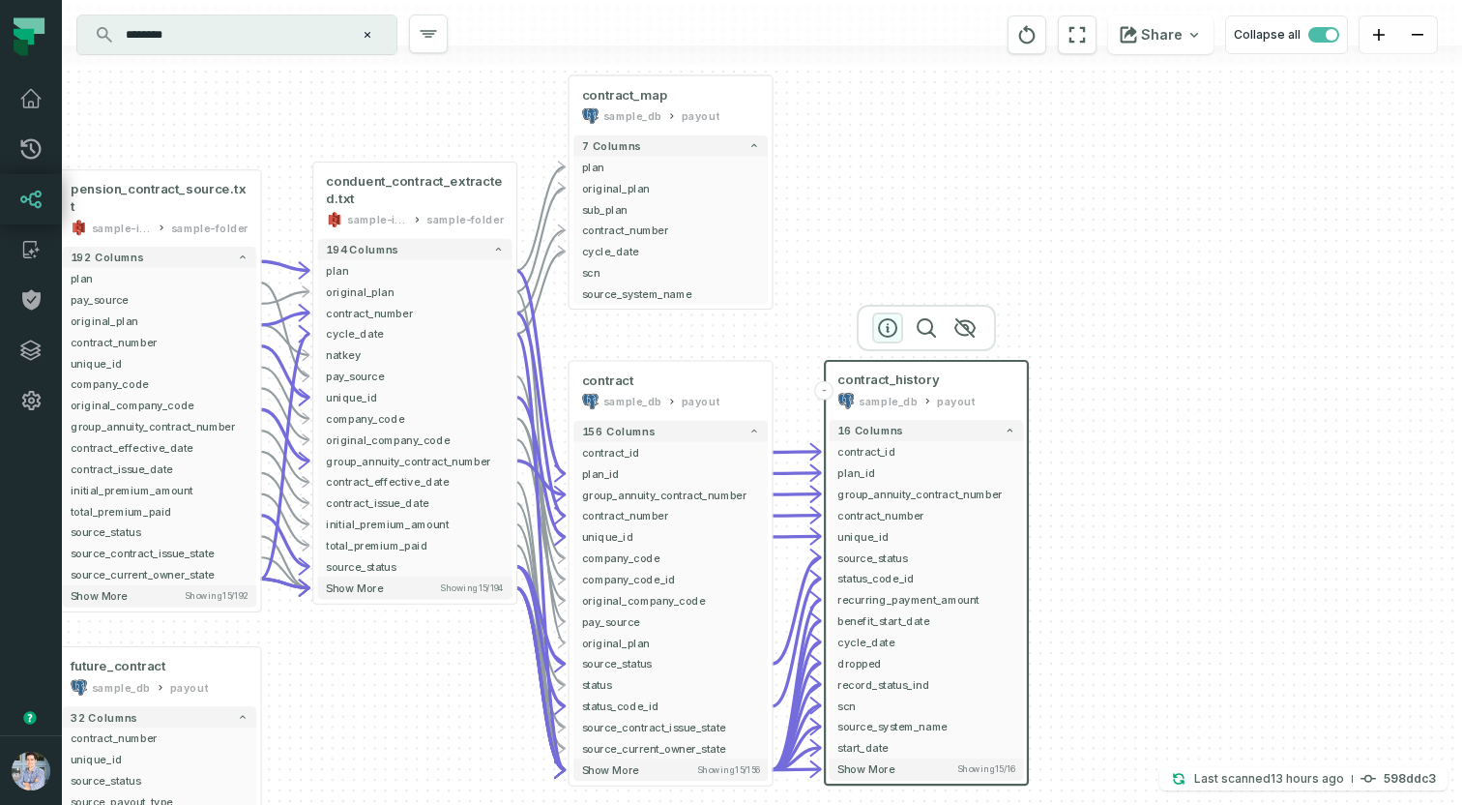
click at [888, 331] on icon "button" at bounding box center [887, 327] width 17 height 17
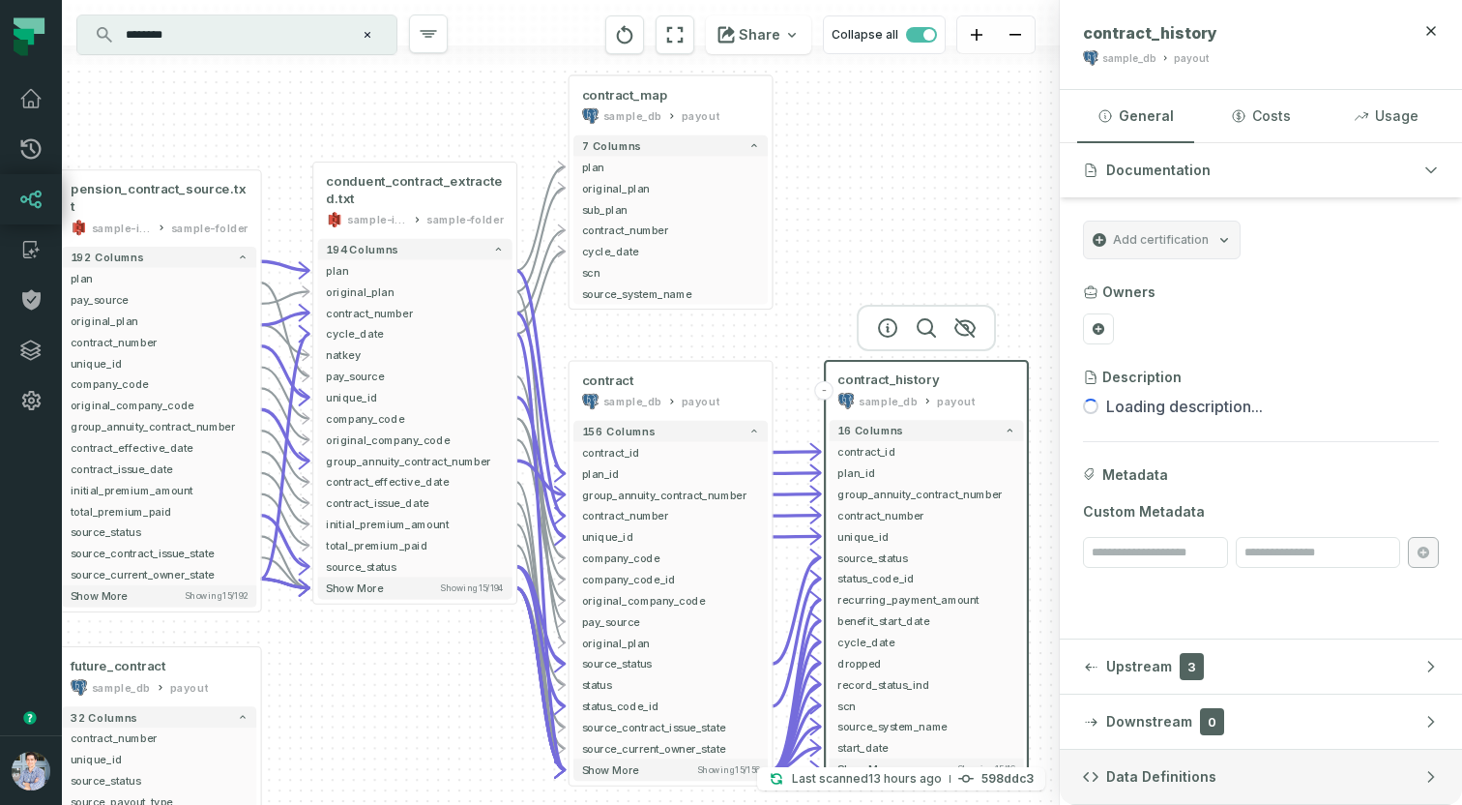
click at [1177, 783] on span "Data Definitions" at bounding box center [1161, 776] width 110 height 19
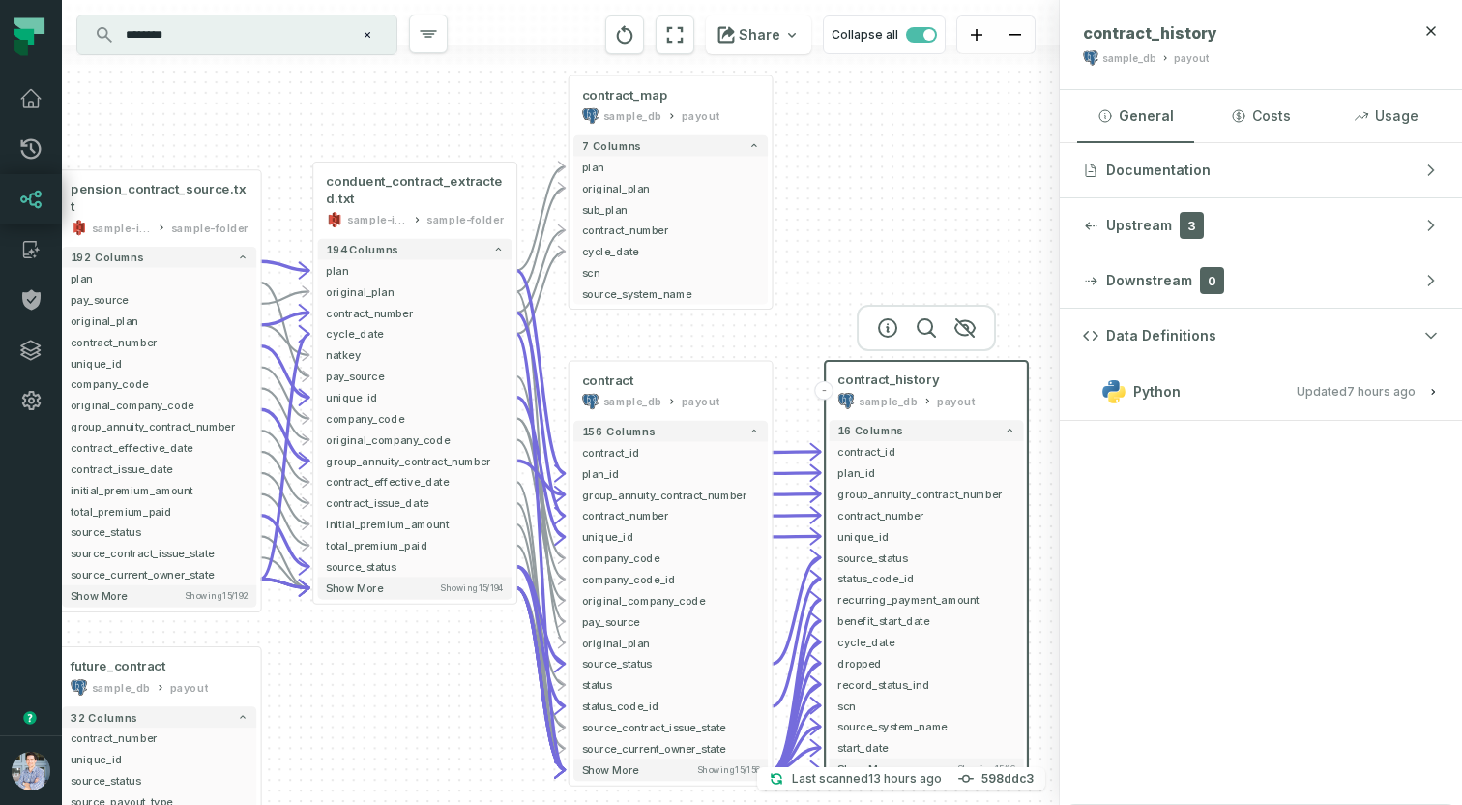
click at [1162, 385] on span "Python" at bounding box center [1156, 391] width 47 height 19
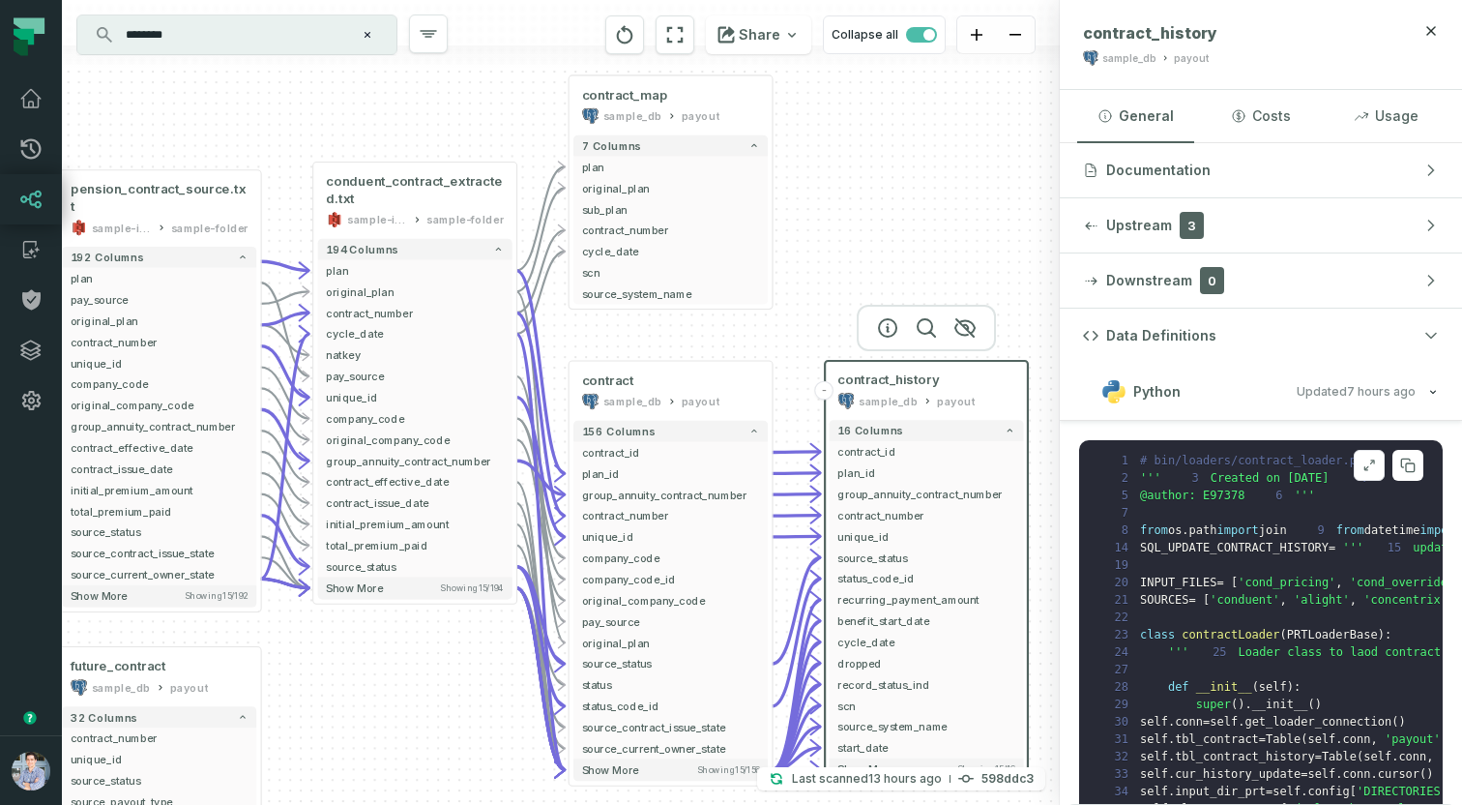
click at [1368, 458] on icon at bounding box center [1370, 464] width 14 height 15
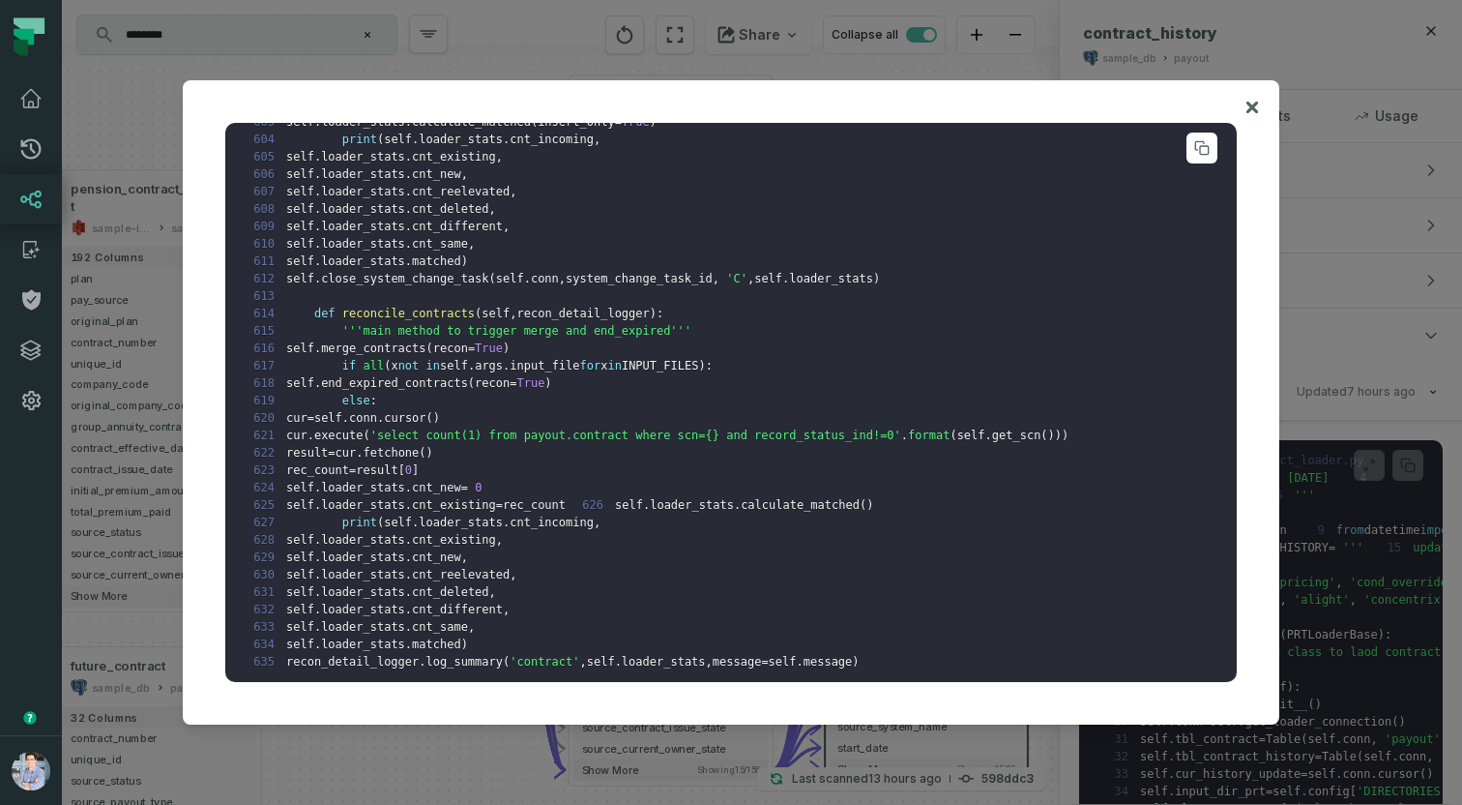
scroll to position [9857, 0]
click at [1384, 395] on div at bounding box center [731, 402] width 1462 height 805
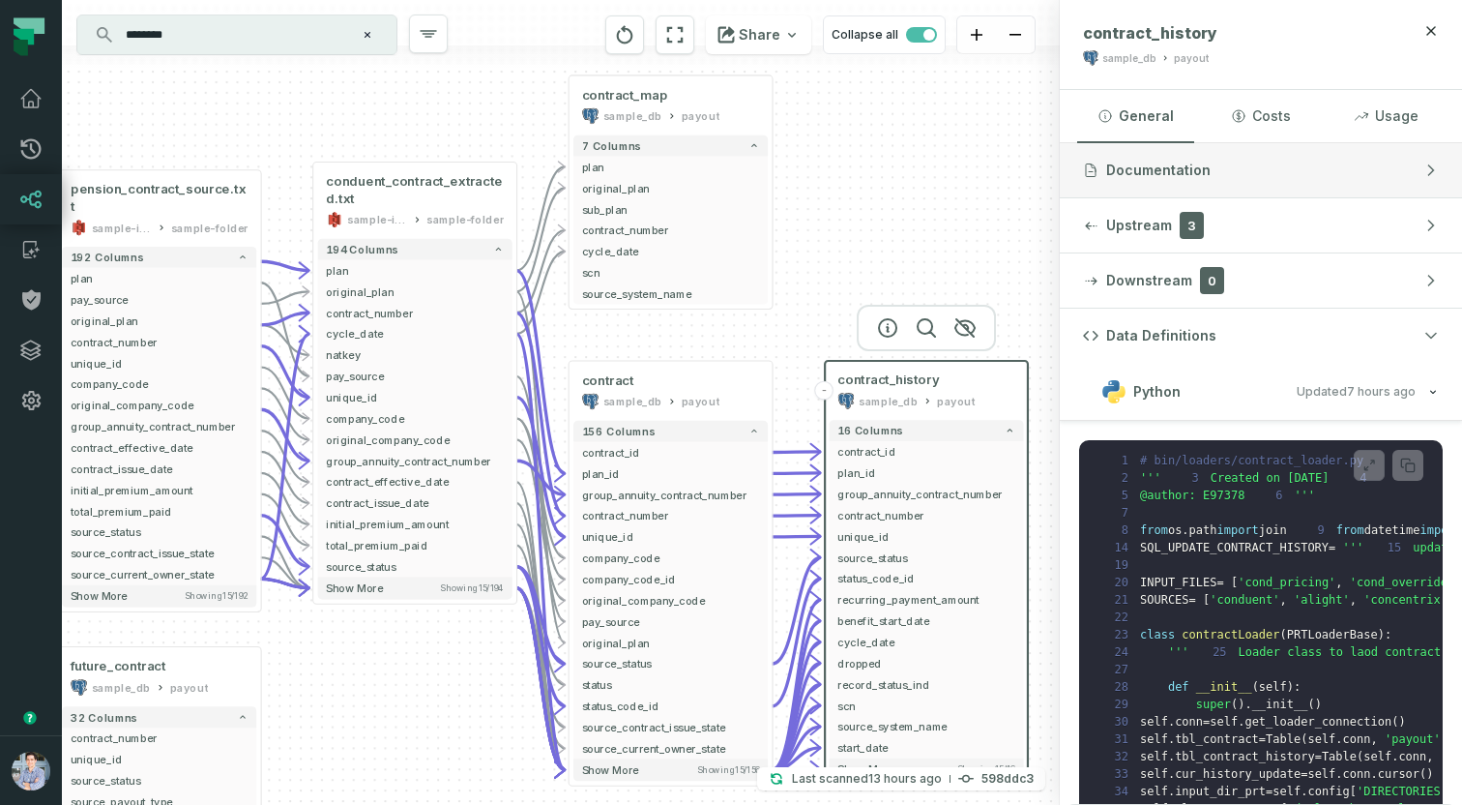
click at [1261, 177] on button "Documentation" at bounding box center [1261, 170] width 402 height 54
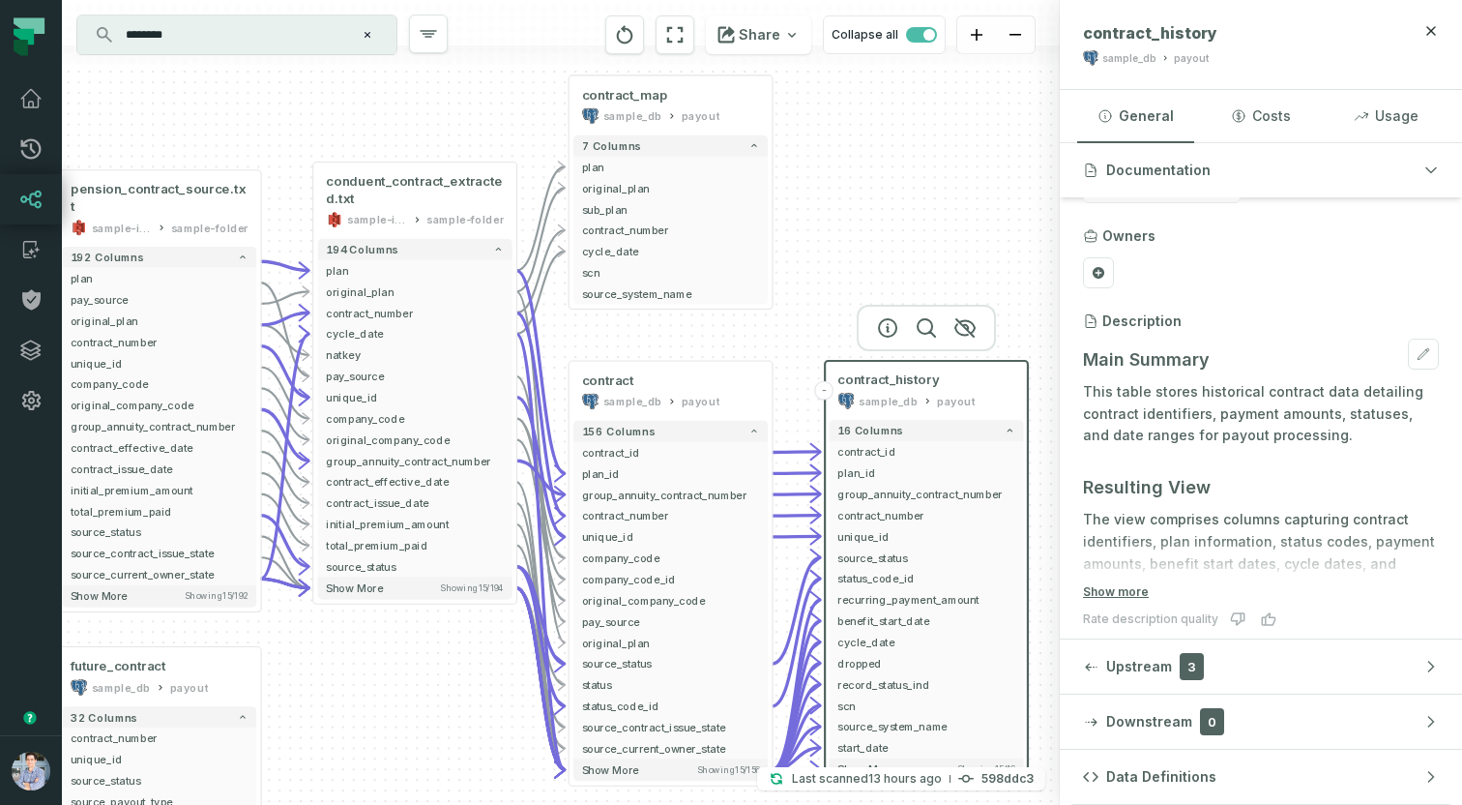
scroll to position [65, 0]
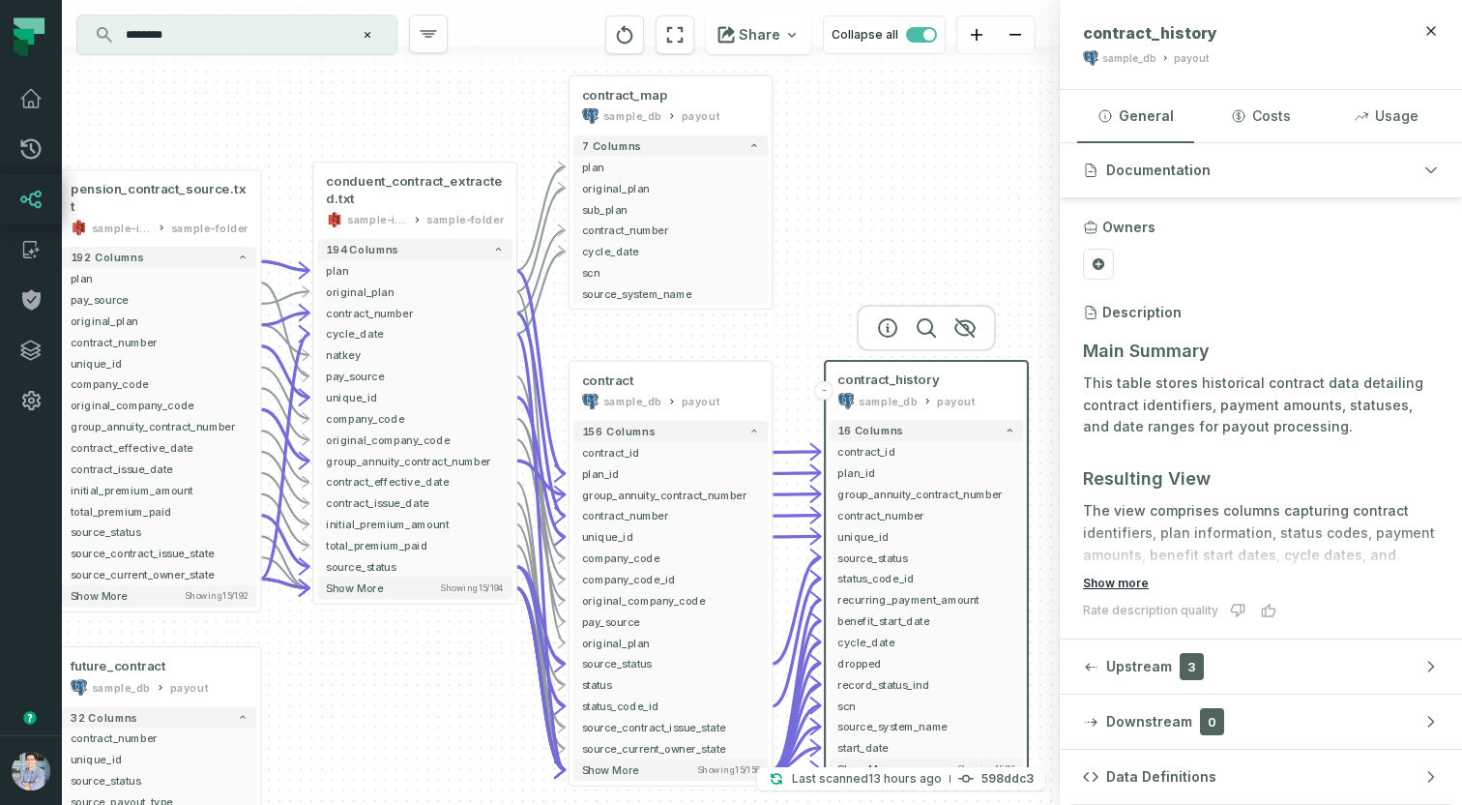
click at [1116, 577] on button "Show more" at bounding box center [1116, 582] width 66 height 15
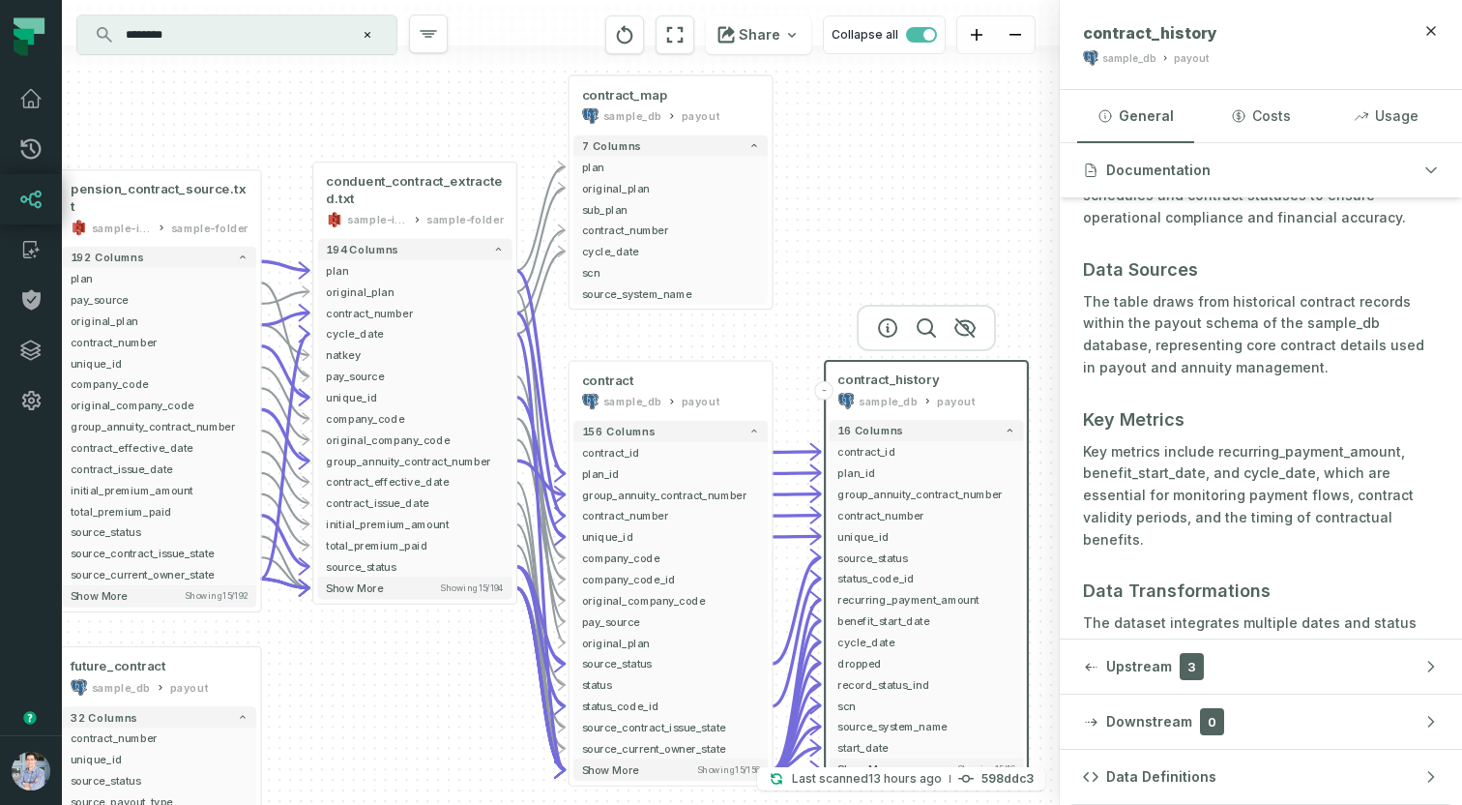
scroll to position [762, 0]
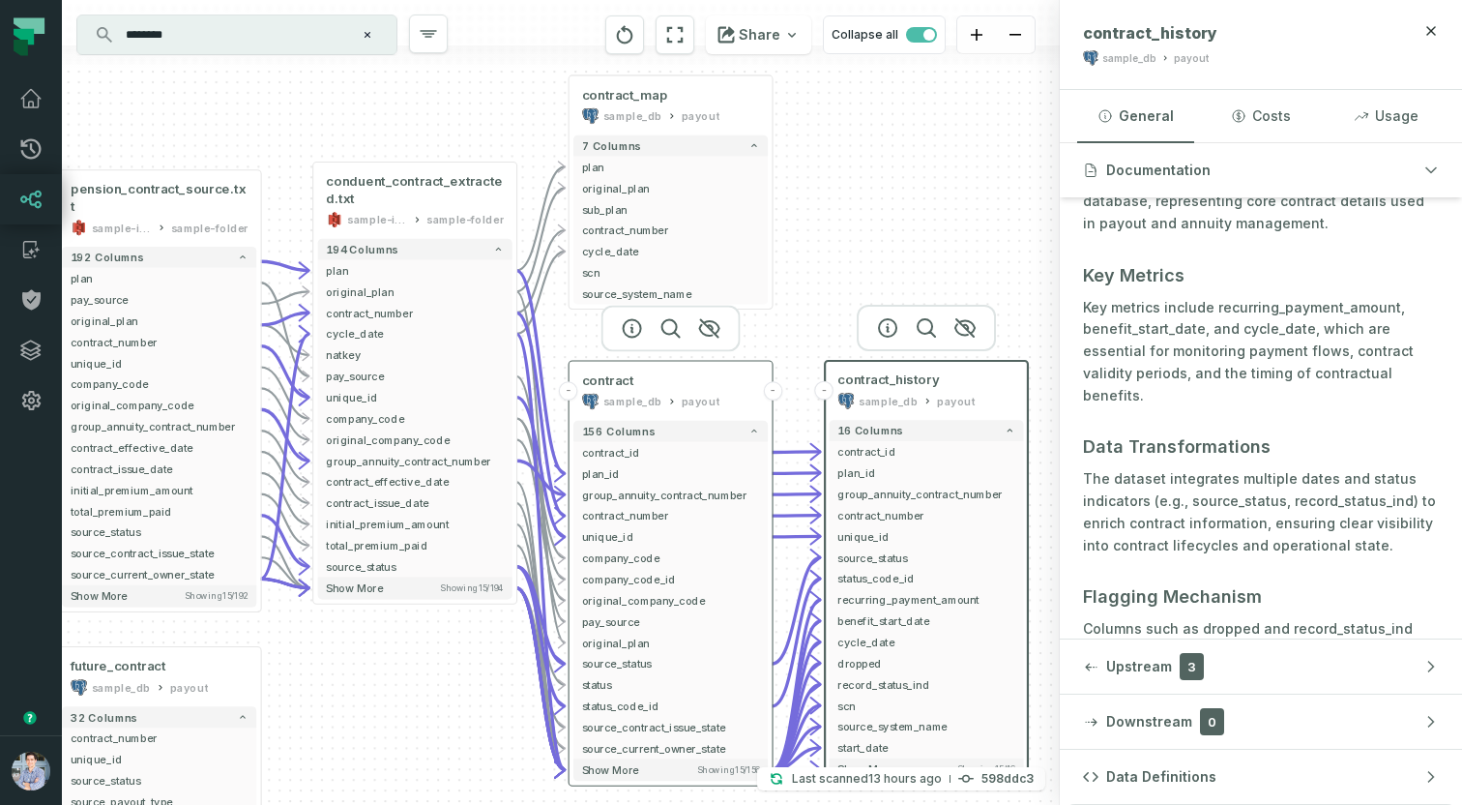
click at [652, 397] on div "sample_db" at bounding box center [632, 401] width 59 height 16
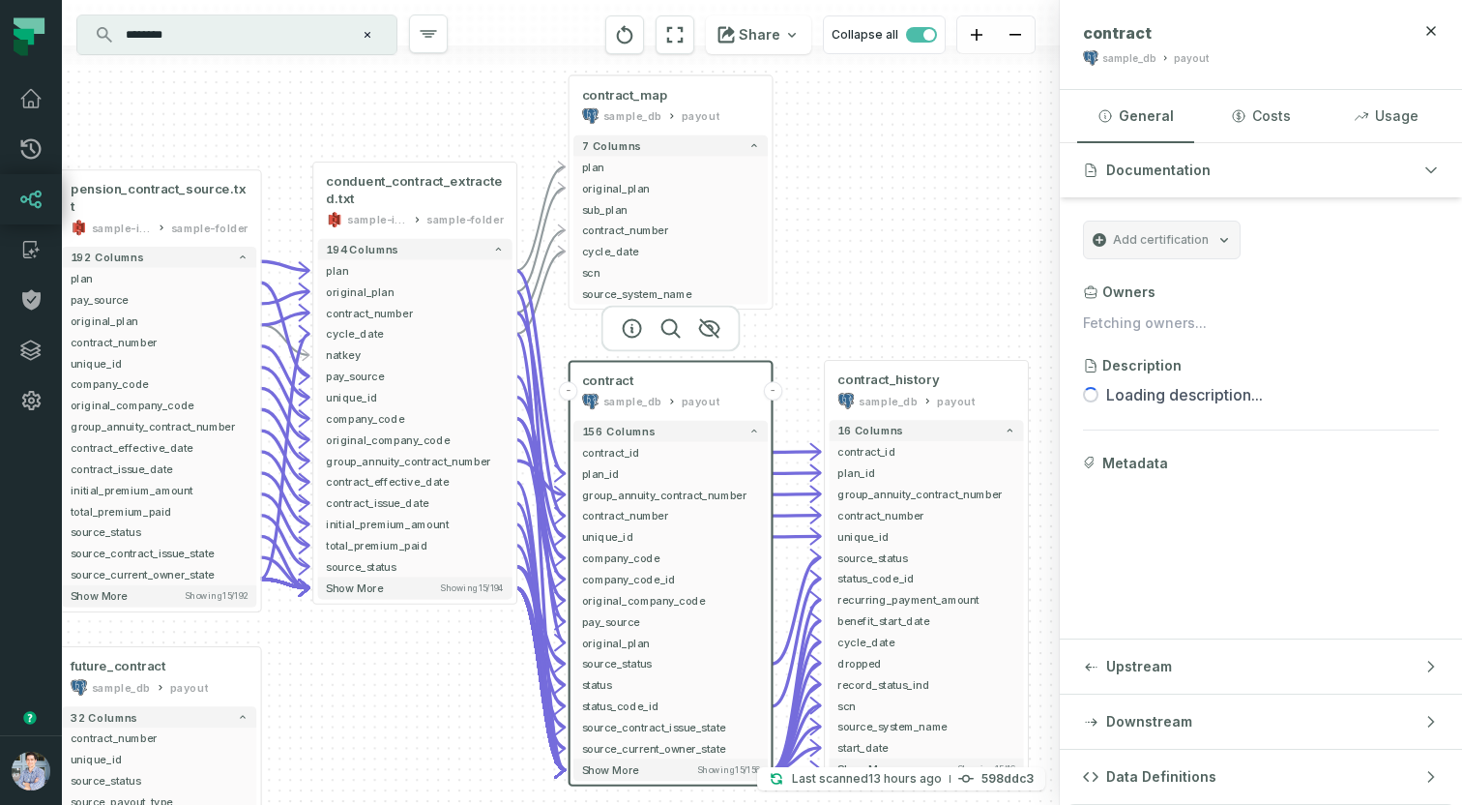
scroll to position [0, 0]
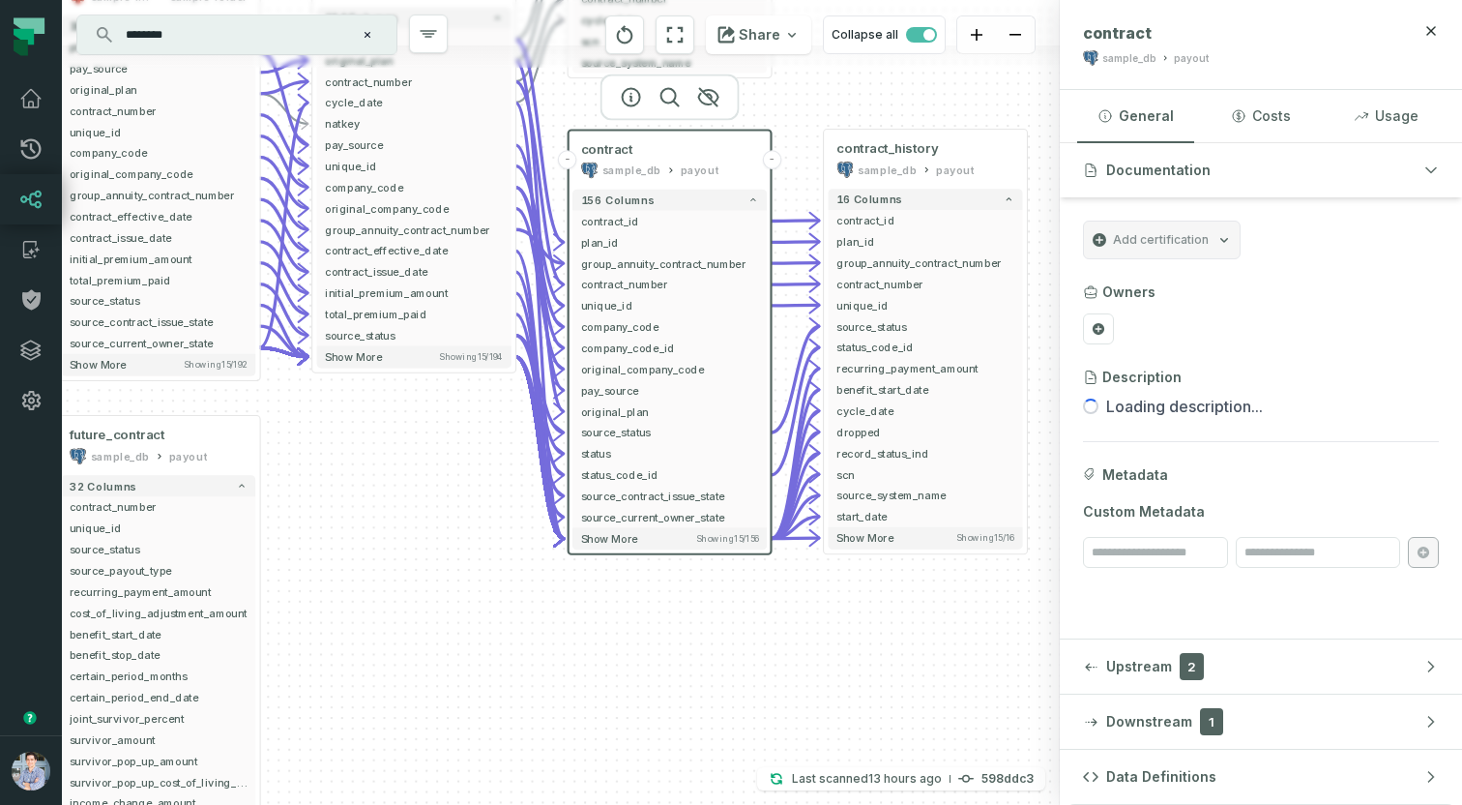
drag, startPoint x: 792, startPoint y: 331, endPoint x: 780, endPoint y: 100, distance: 231.4
click at [780, 100] on div "pension_contract_source.txt sample-input-bucket sample-folder - 192 columns pla…" at bounding box center [561, 402] width 998 height 805
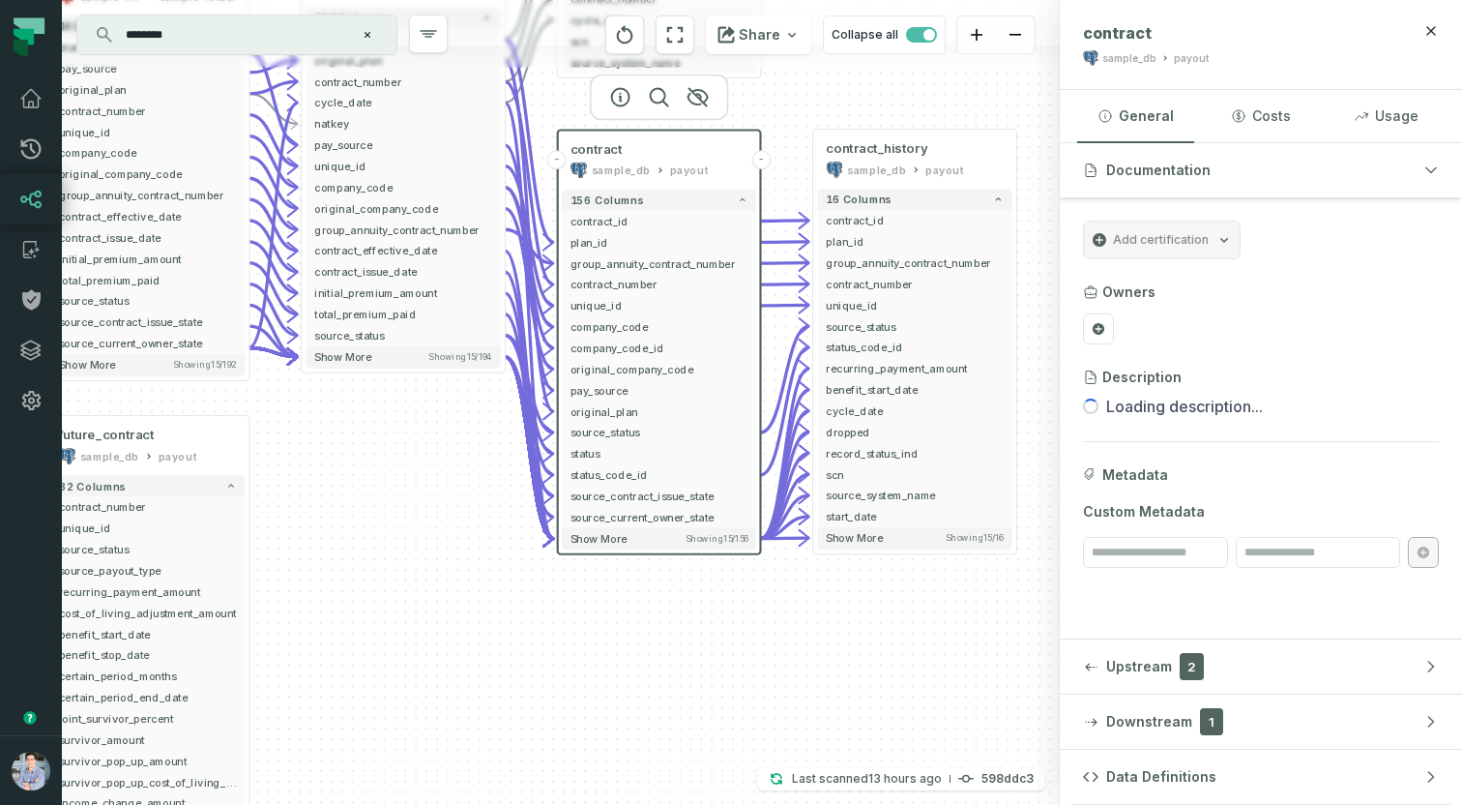
click at [788, 616] on div "pension_contract_source.txt sample-input-bucket sample-folder - 192 columns pla…" at bounding box center [561, 402] width 998 height 805
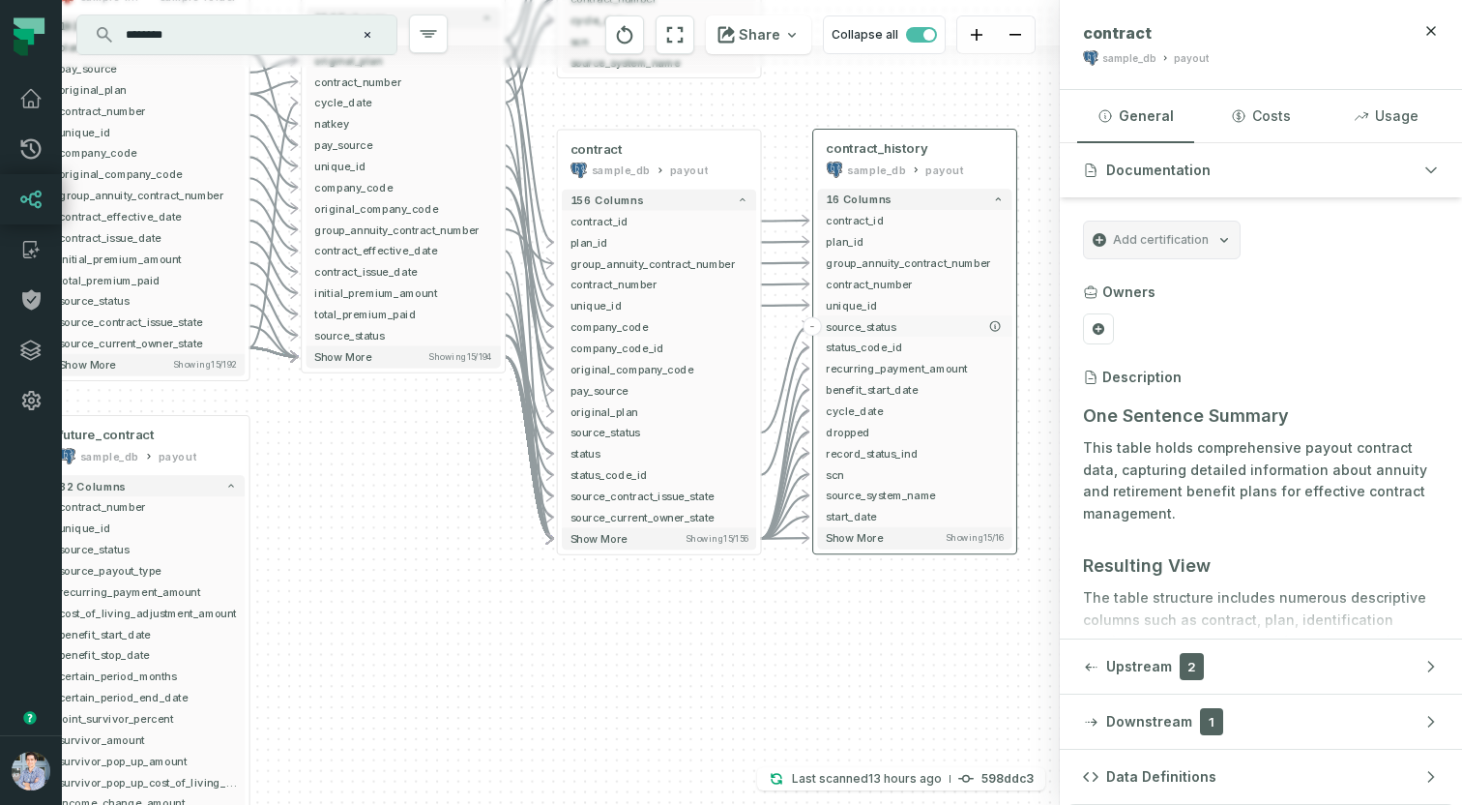
click at [880, 321] on span "source_status" at bounding box center [915, 325] width 178 height 15
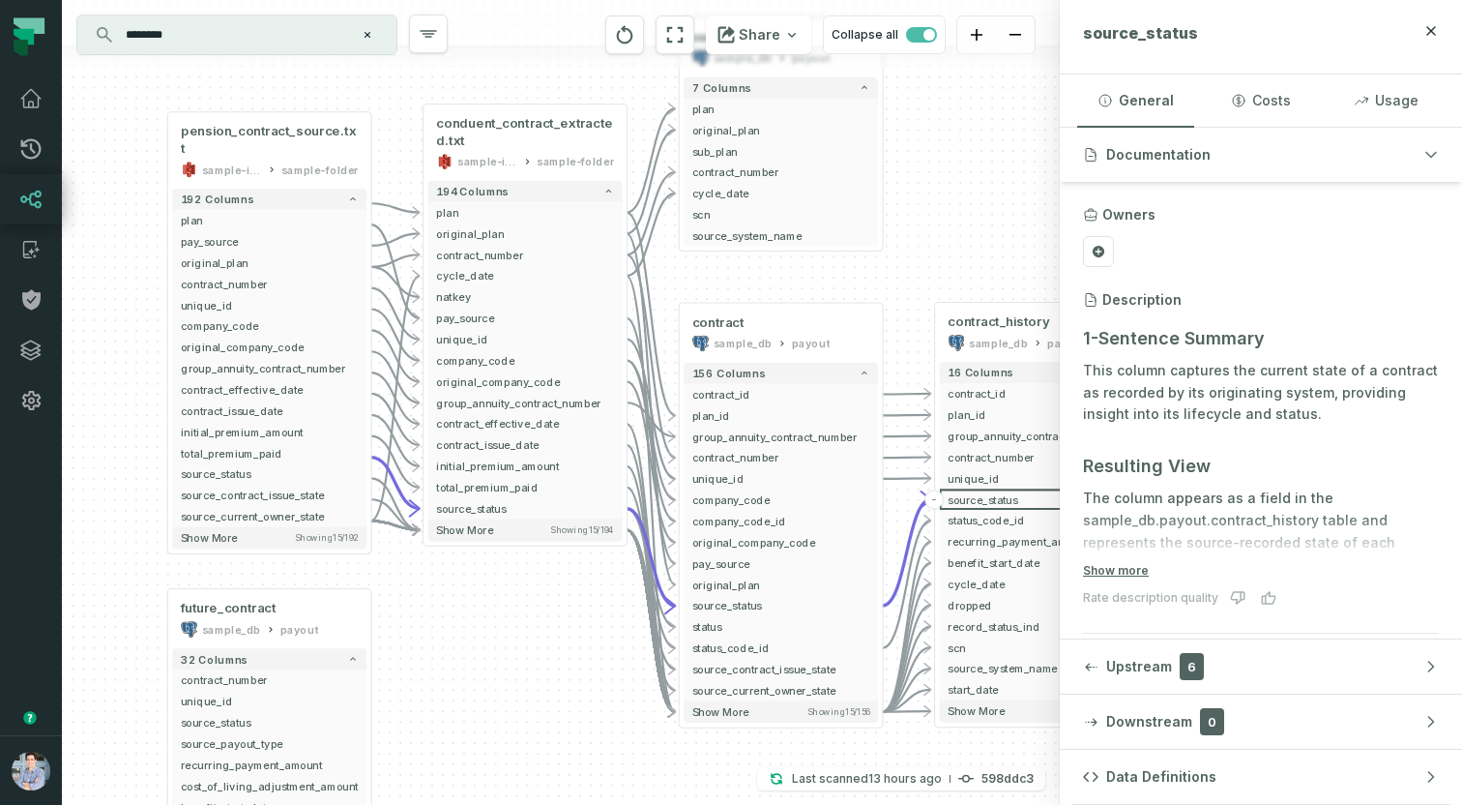
drag, startPoint x: 378, startPoint y: 485, endPoint x: 501, endPoint y: 660, distance: 213.0
click at [501, 660] on div "pension_contract_source.txt sample-input-bucket sample-folder - 192 columns pla…" at bounding box center [561, 402] width 998 height 805
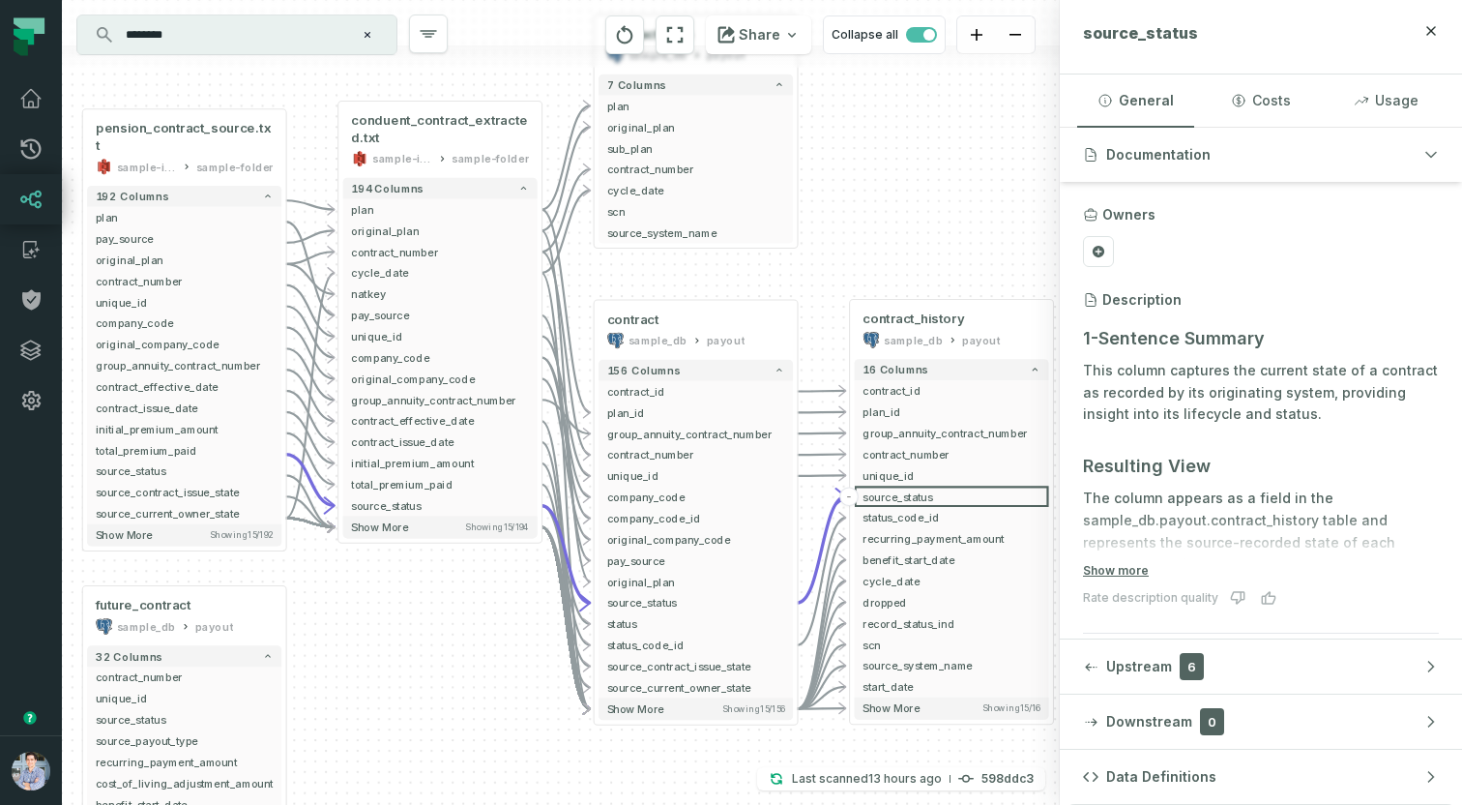
drag, startPoint x: 578, startPoint y: 625, endPoint x: 491, endPoint y: 620, distance: 87.2
click at [490, 620] on div "pension_contract_source.txt sample-input-bucket sample-folder - 192 columns pla…" at bounding box center [561, 402] width 998 height 805
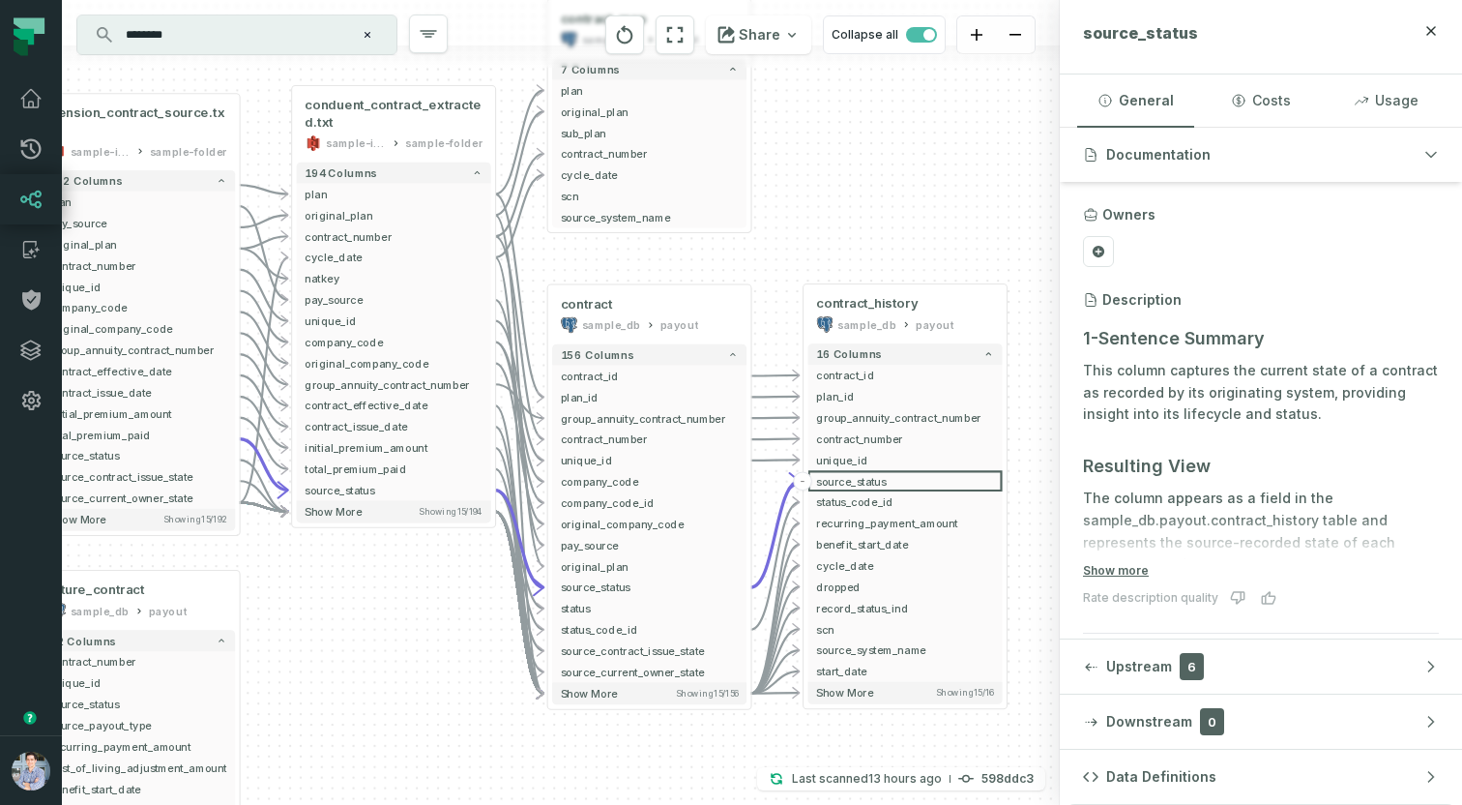
drag, startPoint x: 903, startPoint y: 187, endPoint x: 712, endPoint y: 61, distance: 229.1
click at [712, 61] on div "pension_contract_source.txt sample-input-bucket sample-folder - 192 columns pla…" at bounding box center [561, 402] width 998 height 805
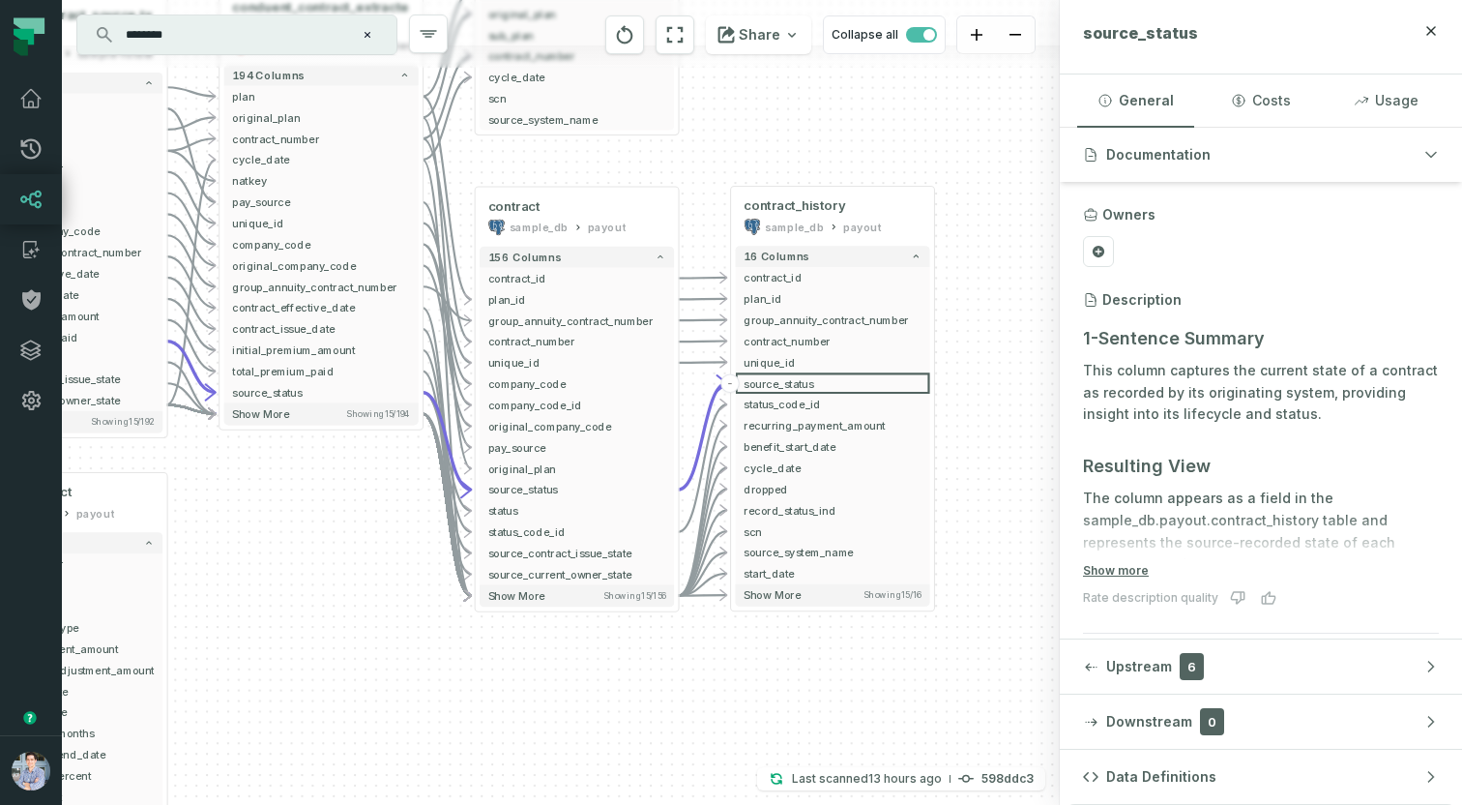
drag, startPoint x: 540, startPoint y: 644, endPoint x: 614, endPoint y: 658, distance: 75.7
click at [614, 658] on div "pension_contract_source.txt sample-input-bucket sample-folder - 192 columns pla…" at bounding box center [561, 402] width 998 height 805
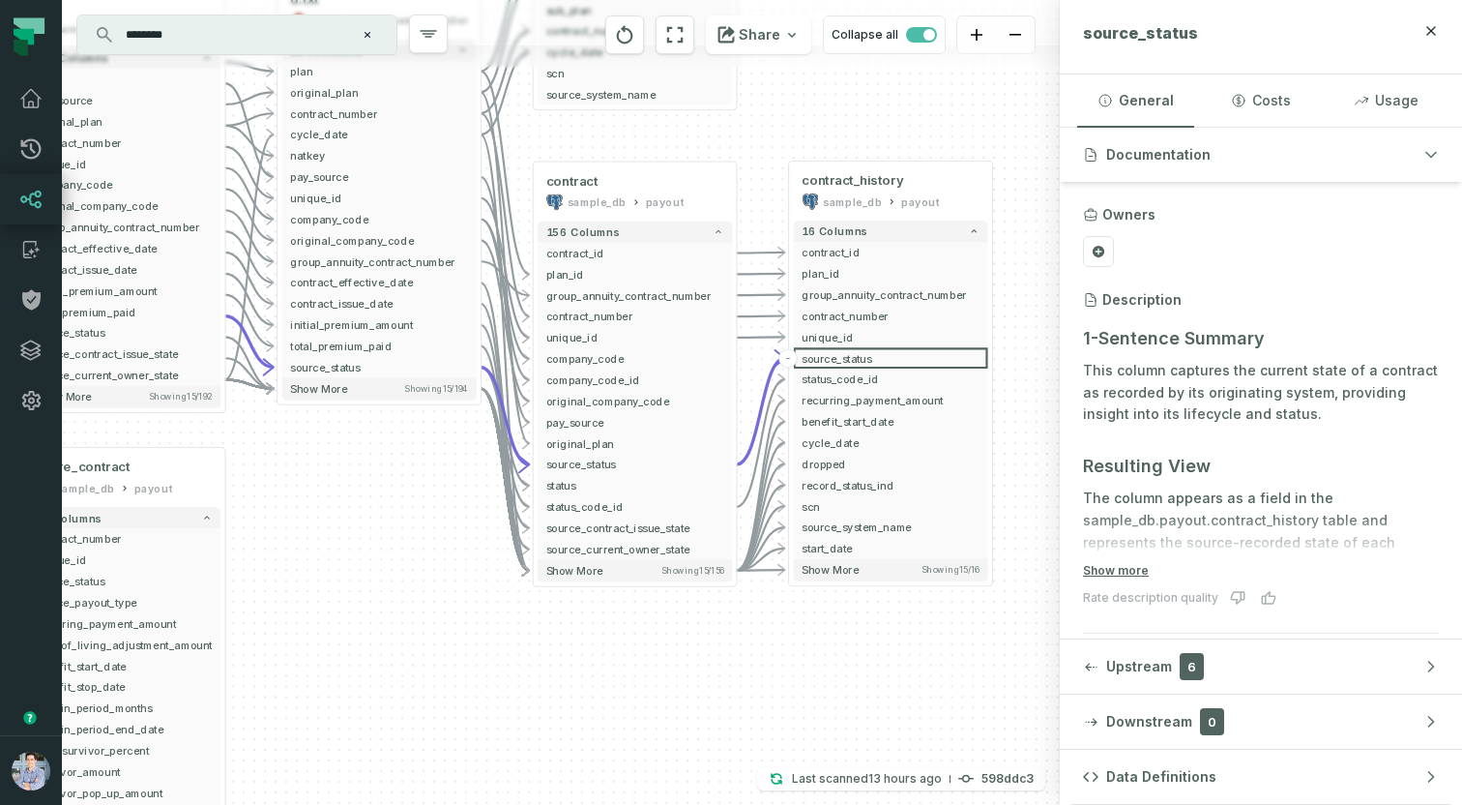
drag, startPoint x: 614, startPoint y: 658, endPoint x: 670, endPoint y: 633, distance: 61.1
click at [671, 633] on div "pension_contract_source.txt sample-input-bucket sample-folder - 192 columns pla…" at bounding box center [561, 402] width 998 height 805
click at [19, 152] on icon at bounding box center [30, 148] width 23 height 23
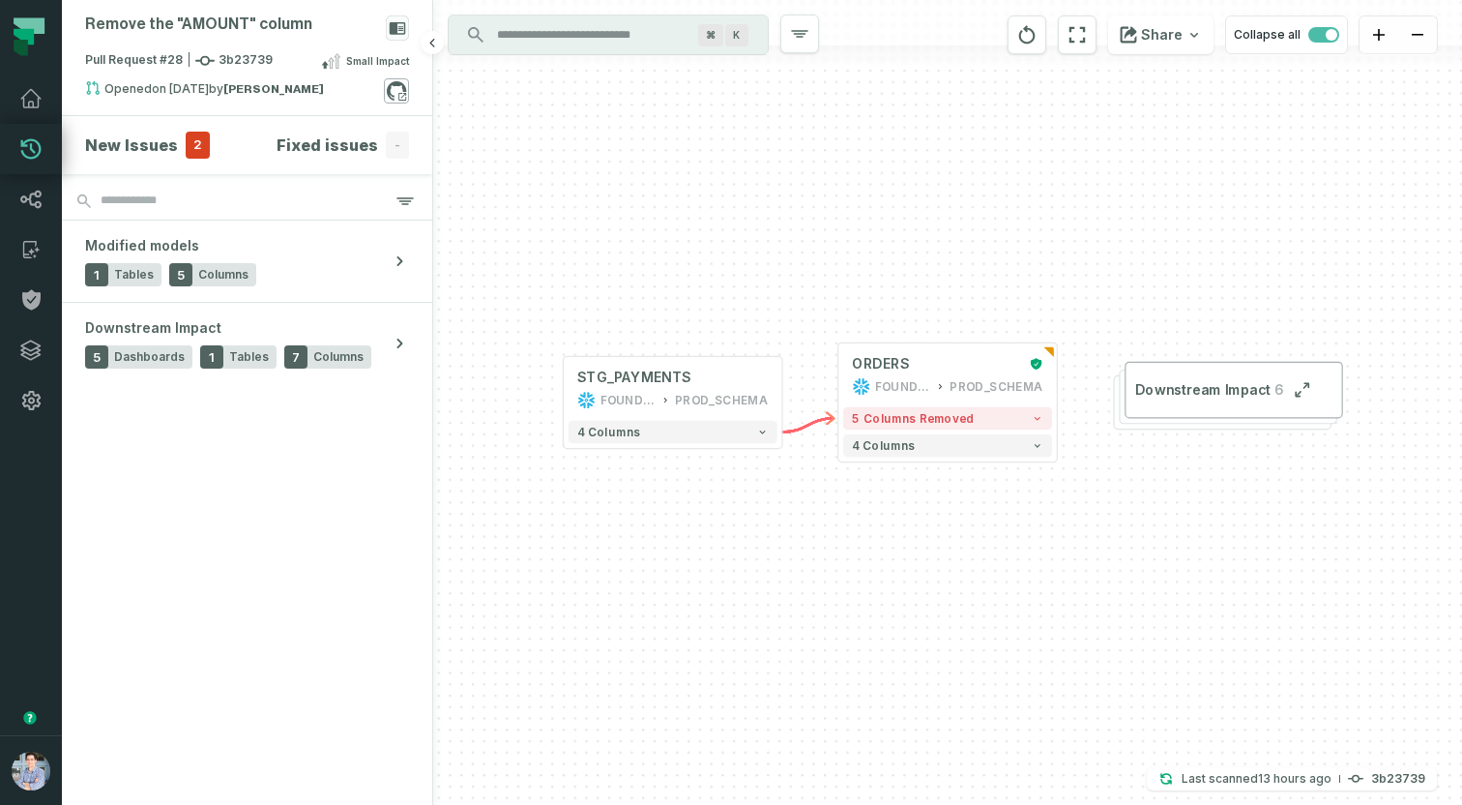
click at [398, 88] on icon at bounding box center [396, 90] width 25 height 25
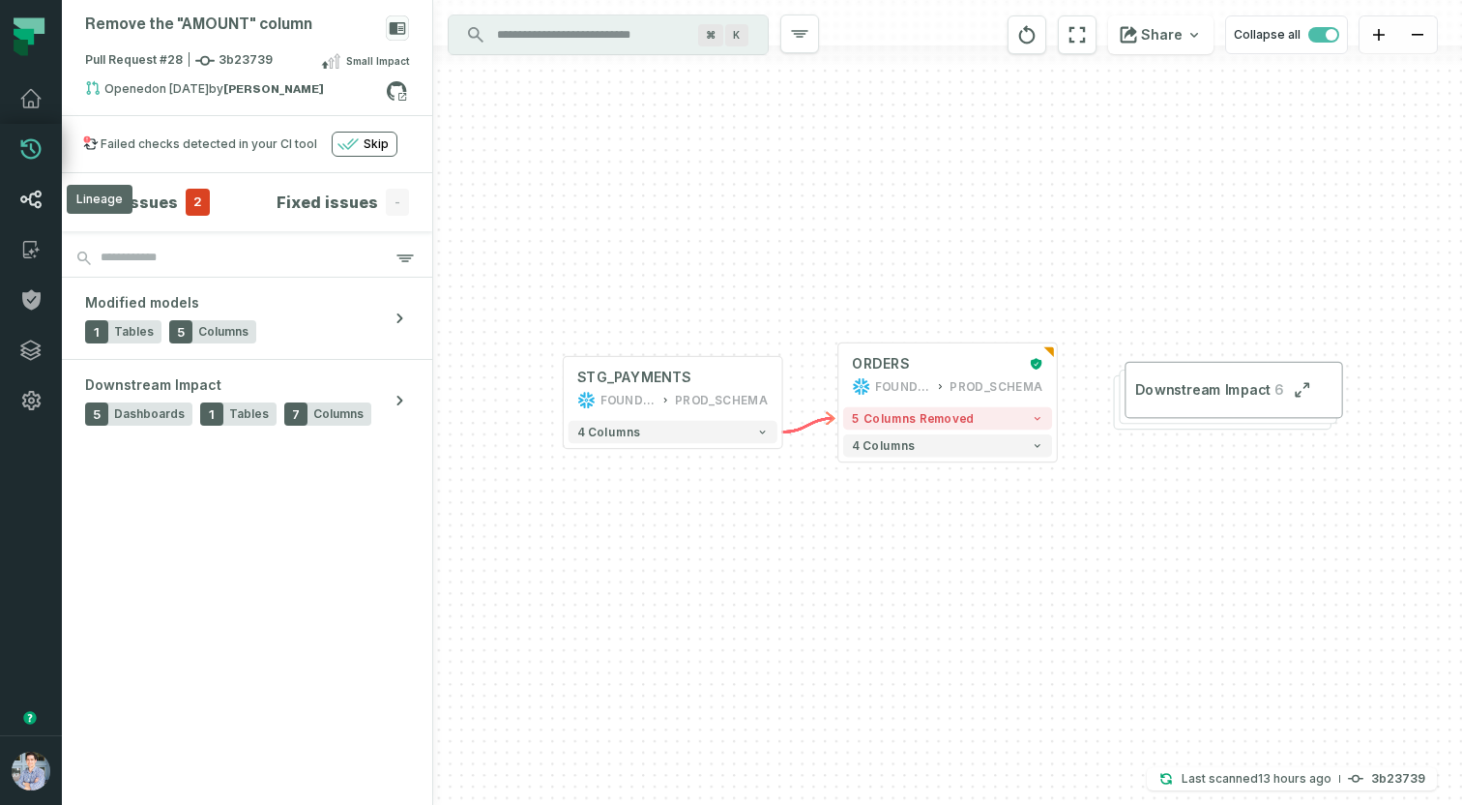
click at [22, 205] on icon at bounding box center [30, 199] width 23 height 23
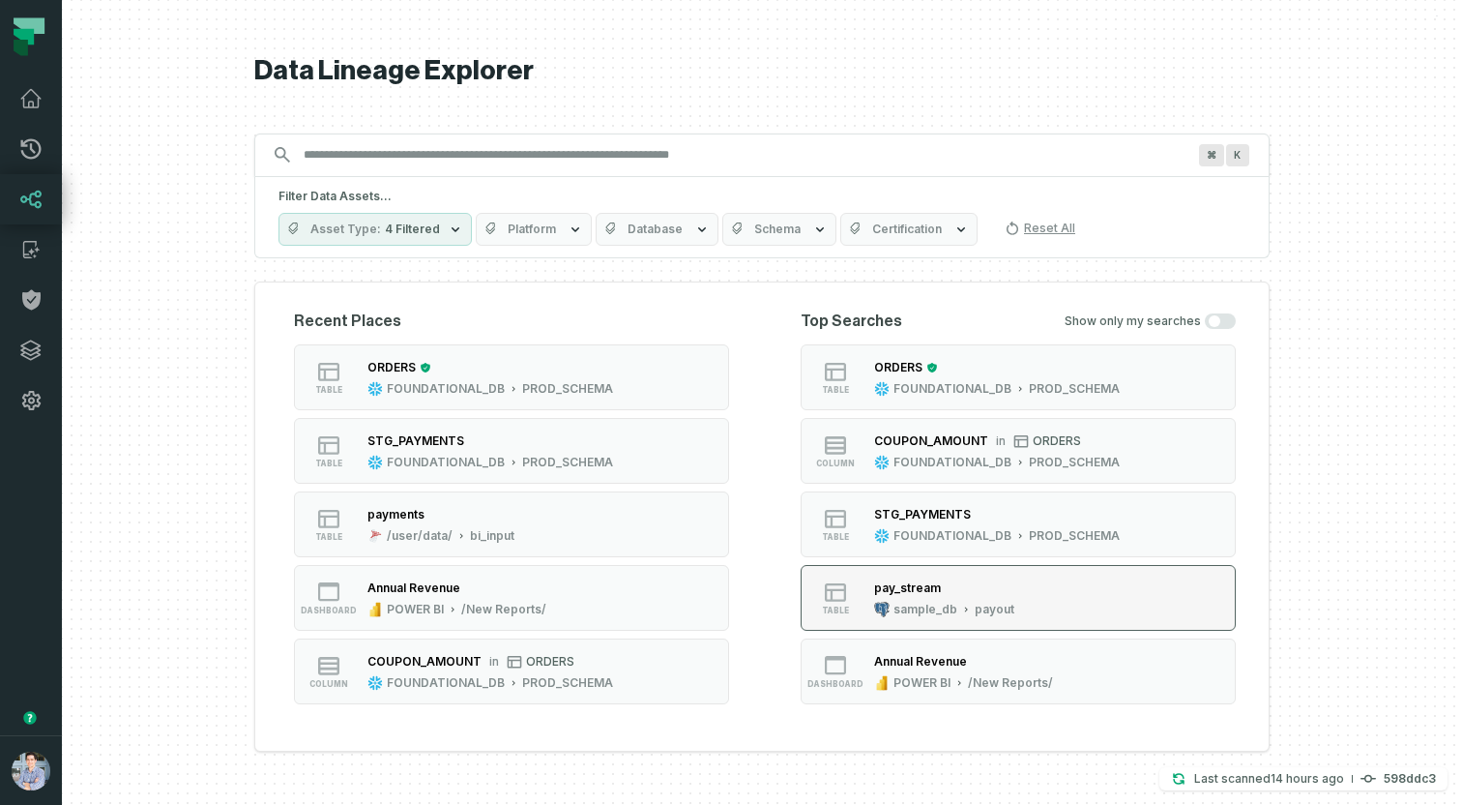
click at [913, 583] on div "pay_stream" at bounding box center [907, 587] width 67 height 15
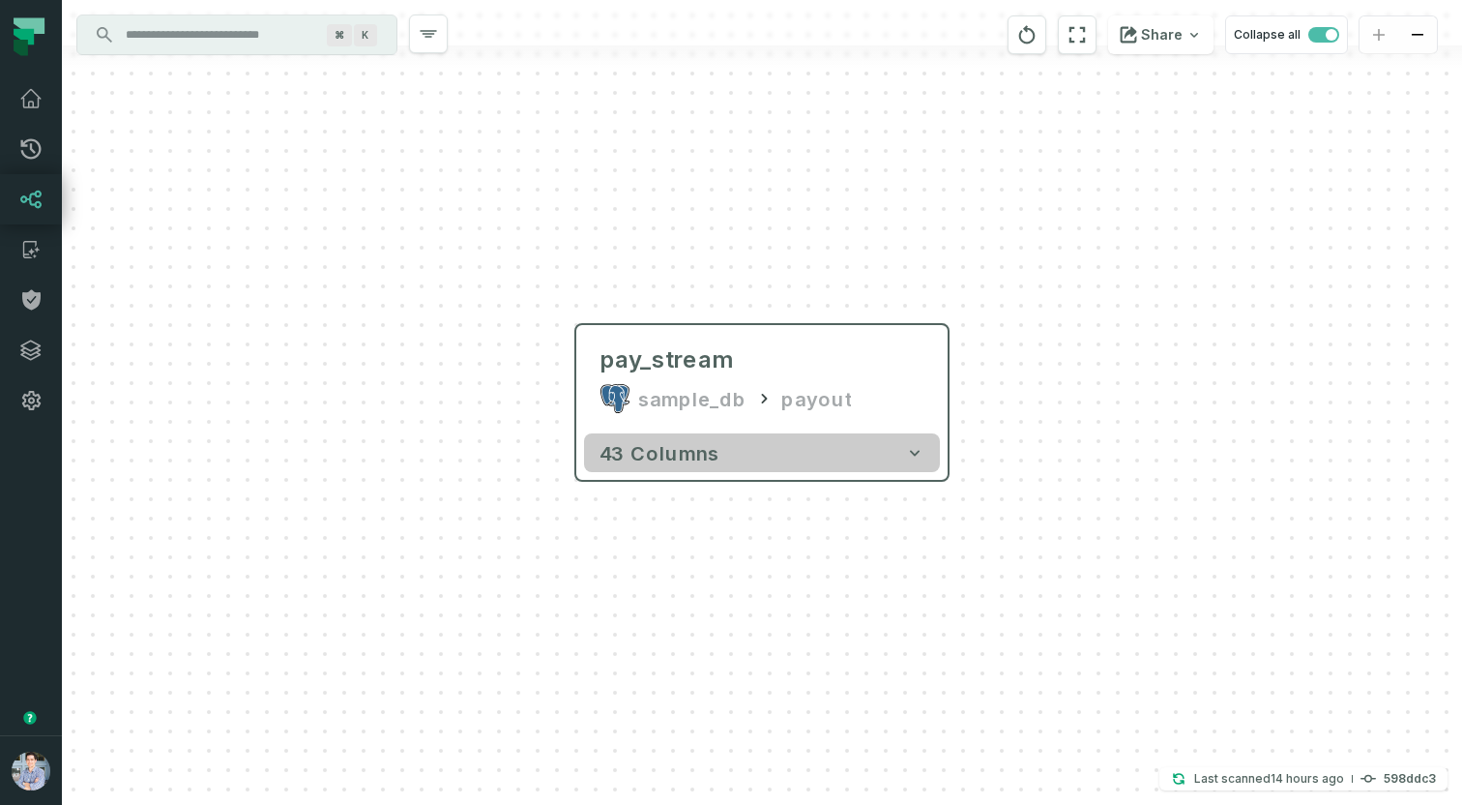
click at [774, 452] on button "43 columns" at bounding box center [762, 452] width 356 height 39
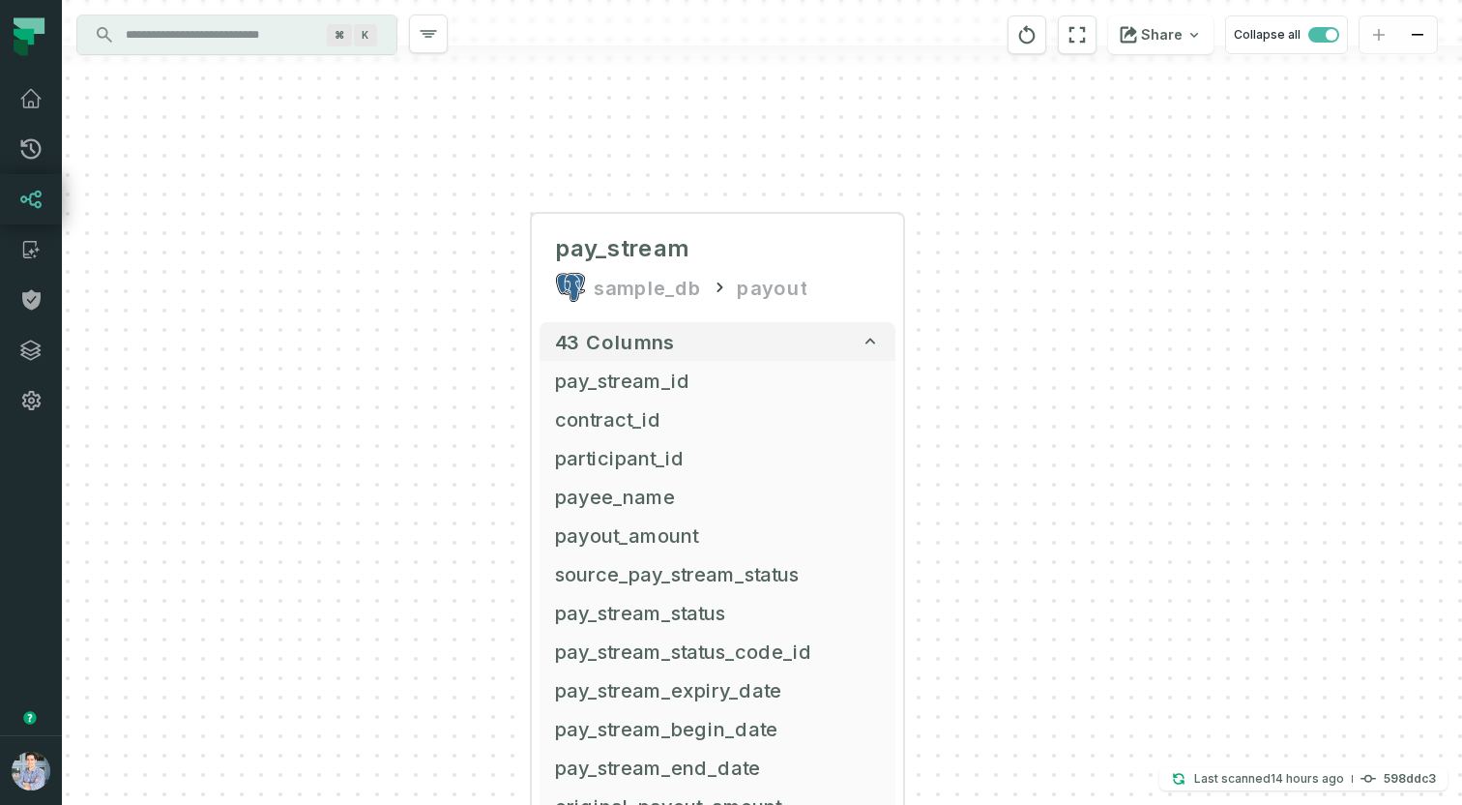
drag, startPoint x: 420, startPoint y: 405, endPoint x: 347, endPoint y: 276, distance: 148.5
click at [347, 276] on div "+ pay_stream sample_db payout + 43 columns pay_stream_id + + contract_id + + pa…" at bounding box center [762, 402] width 1400 height 805
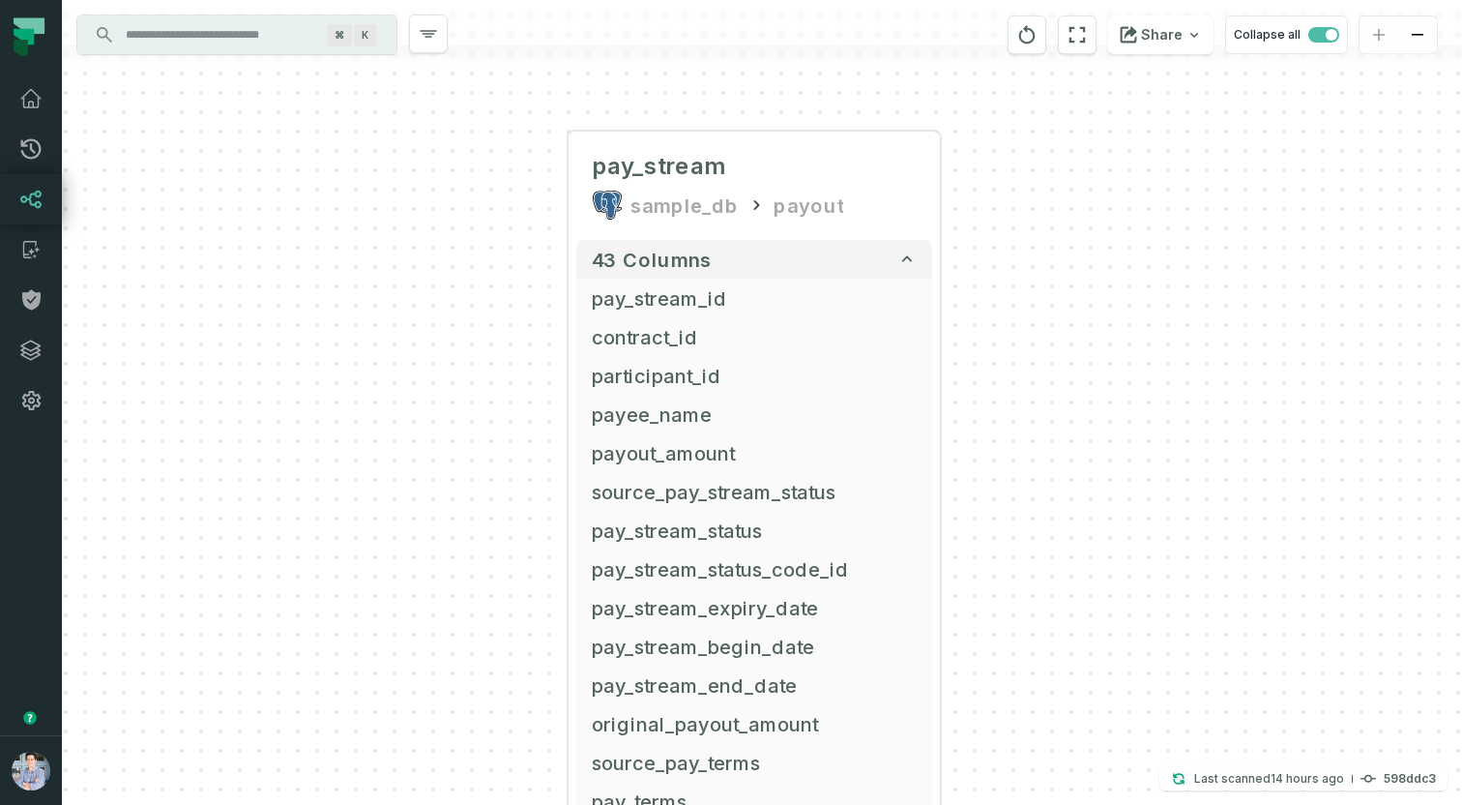
drag, startPoint x: 994, startPoint y: 496, endPoint x: 1054, endPoint y: 434, distance: 86.2
click at [1054, 434] on div "+ pay_stream sample_db payout + 43 columns pay_stream_id + + contract_id + + pa…" at bounding box center [762, 402] width 1400 height 805
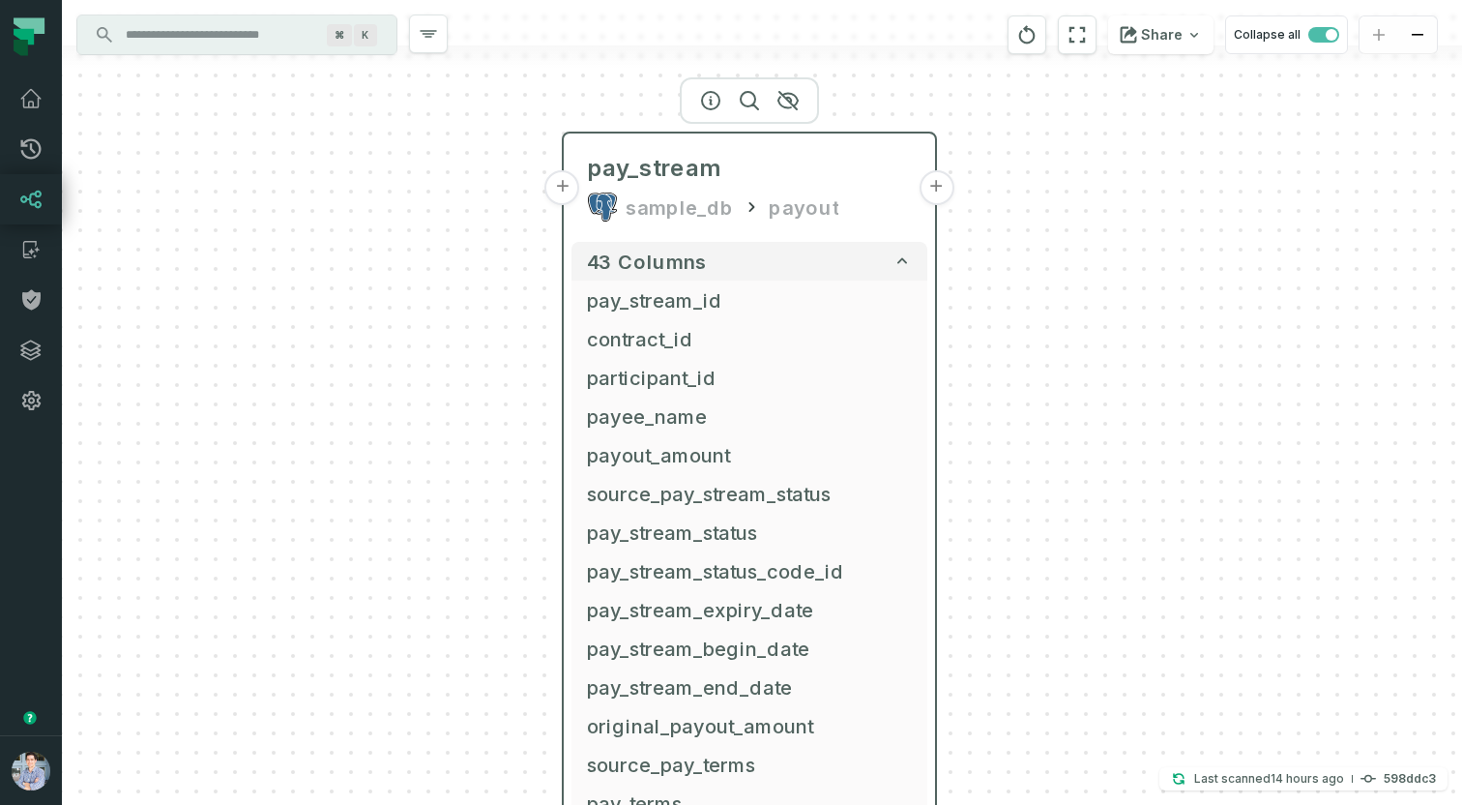
click at [572, 183] on button "+" at bounding box center [562, 187] width 35 height 35
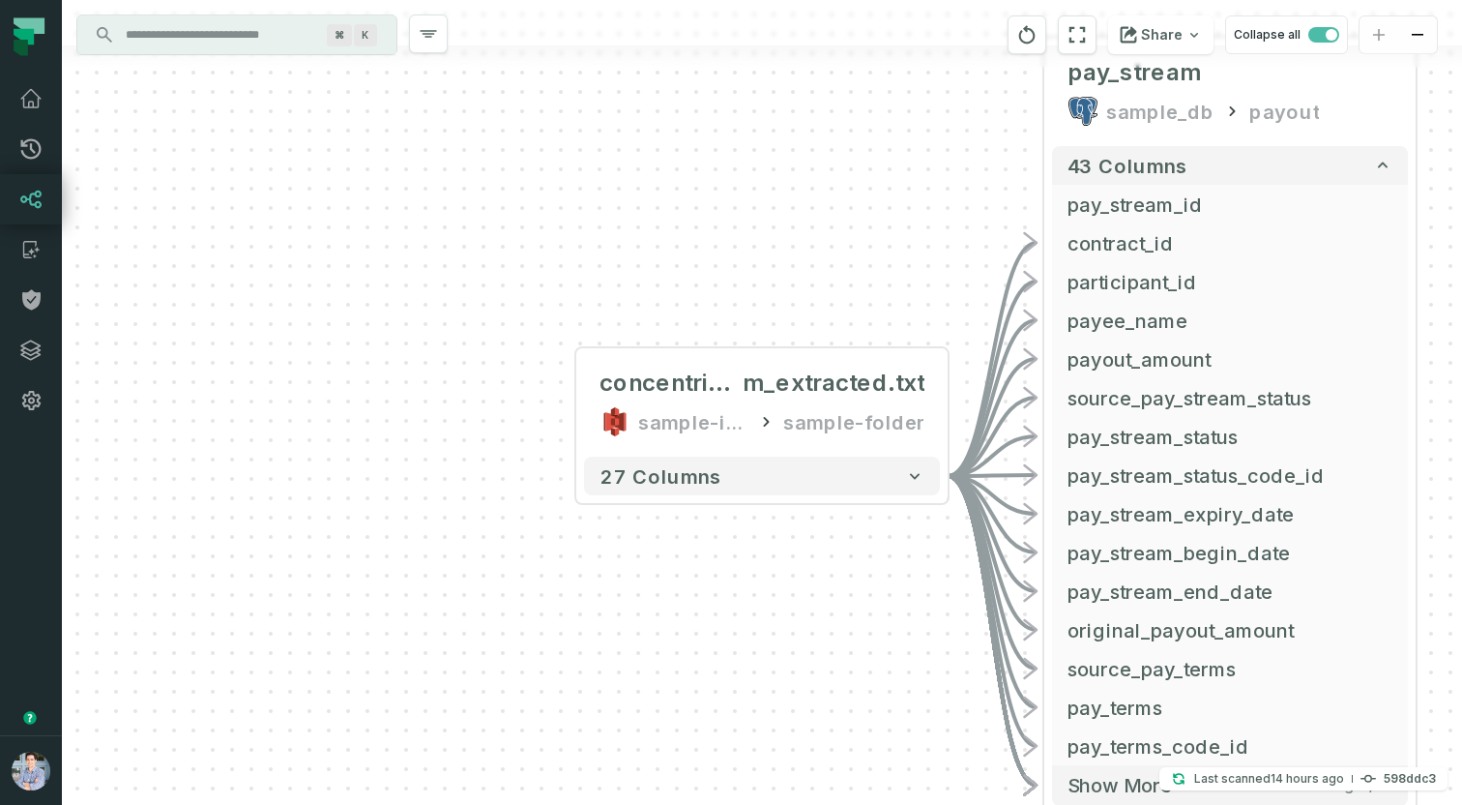
click at [239, 34] on input "Discovery Provider cmdk menu" at bounding box center [219, 34] width 211 height 31
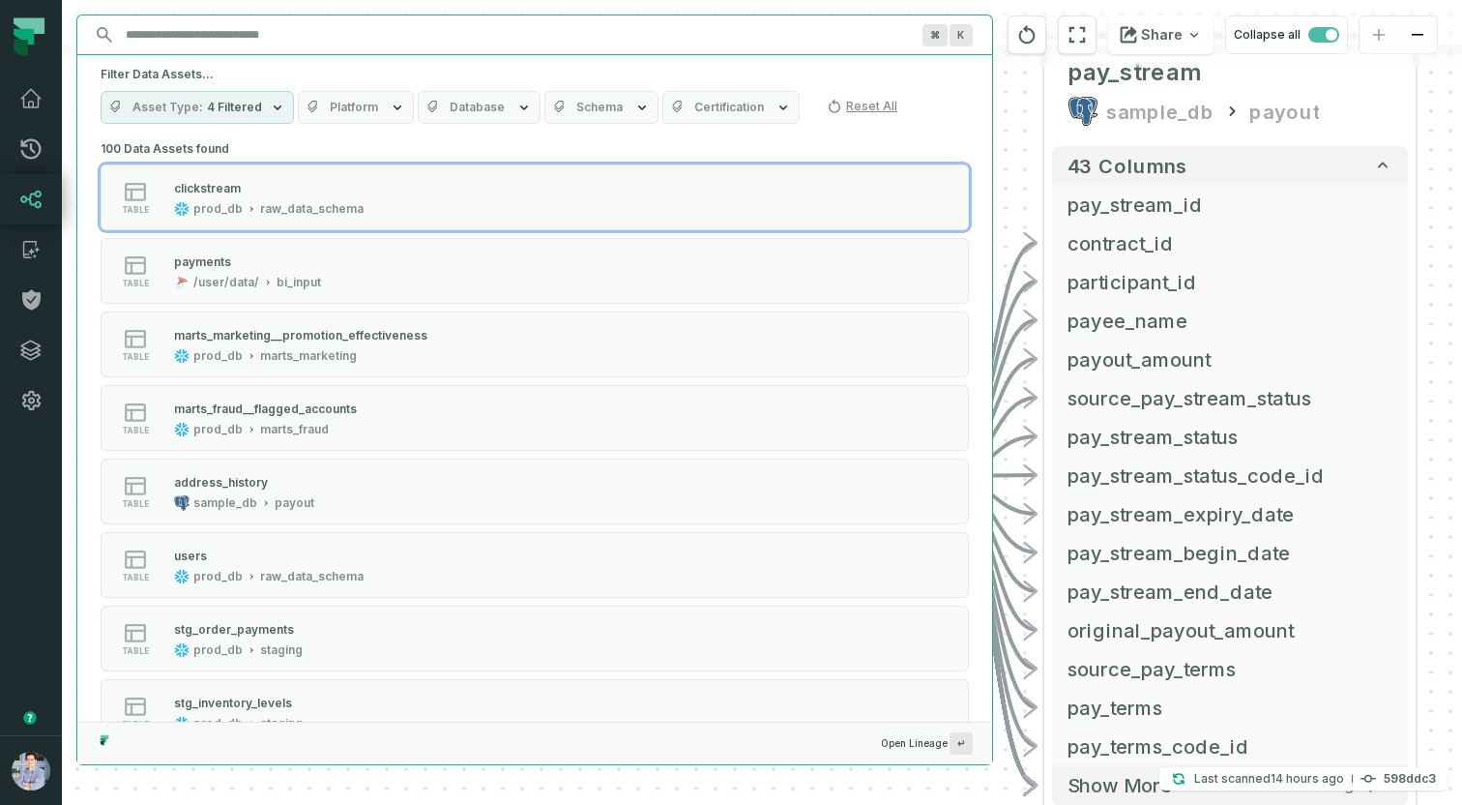
click at [352, 100] on span "Platform" at bounding box center [354, 107] width 48 height 15
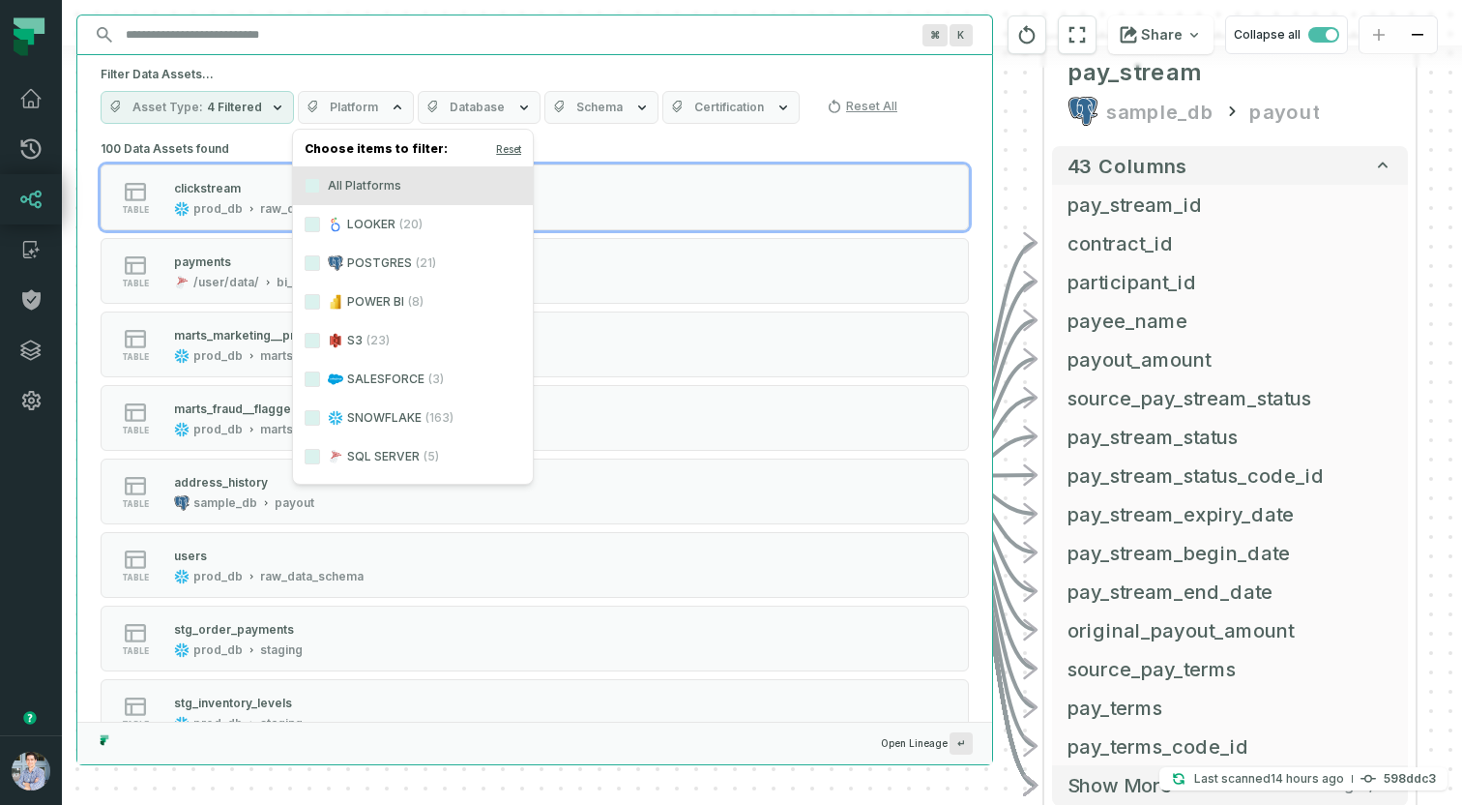
click at [388, 256] on label "POSTGRES (21)" at bounding box center [413, 263] width 240 height 39
click at [320, 256] on button "POSTGRES (21)" at bounding box center [312, 262] width 15 height 15
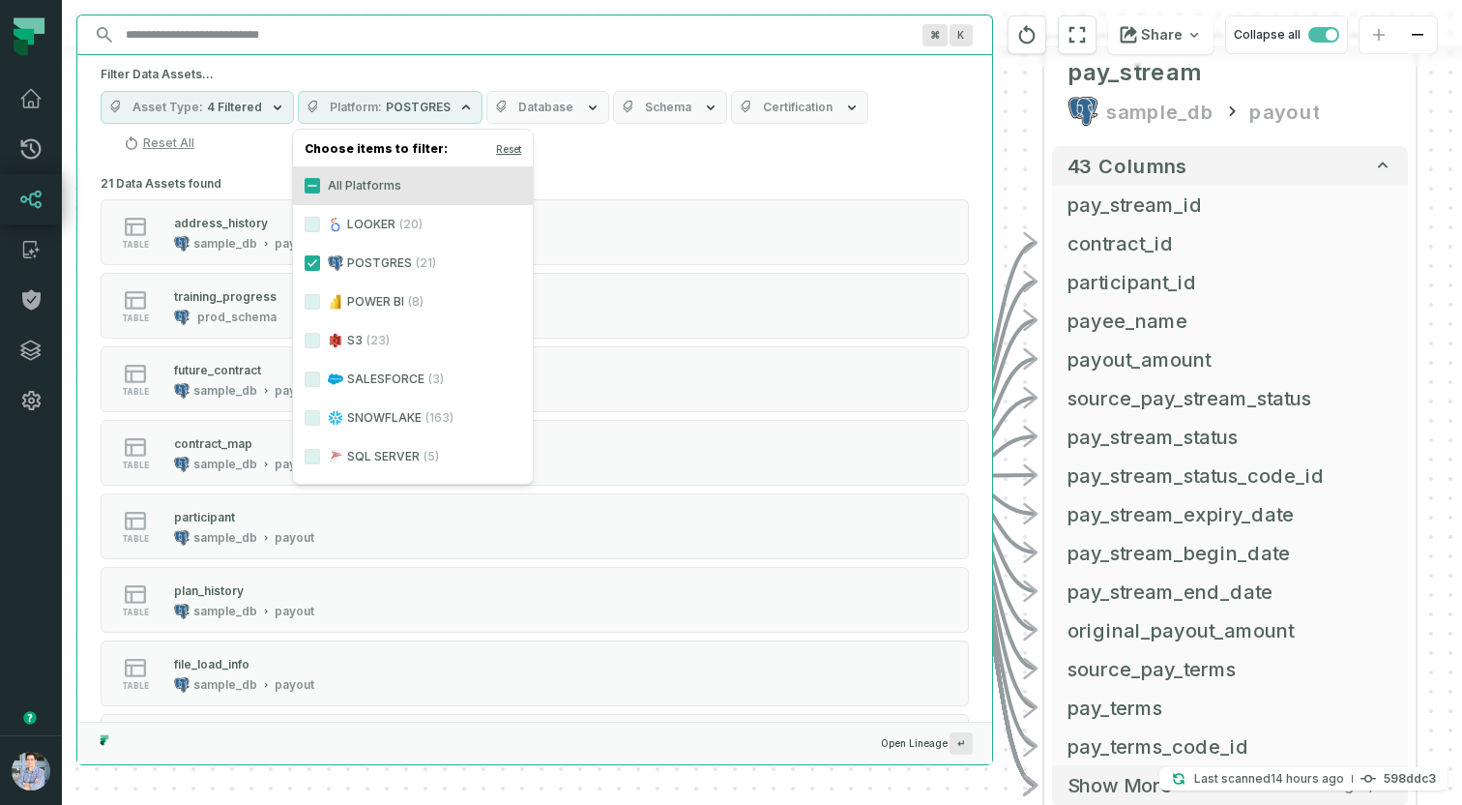
click at [575, 61] on div "Filter Data Assets... Asset Type 4 Filtered Platform POSTGRES Database Schema C…" at bounding box center [534, 112] width 915 height 115
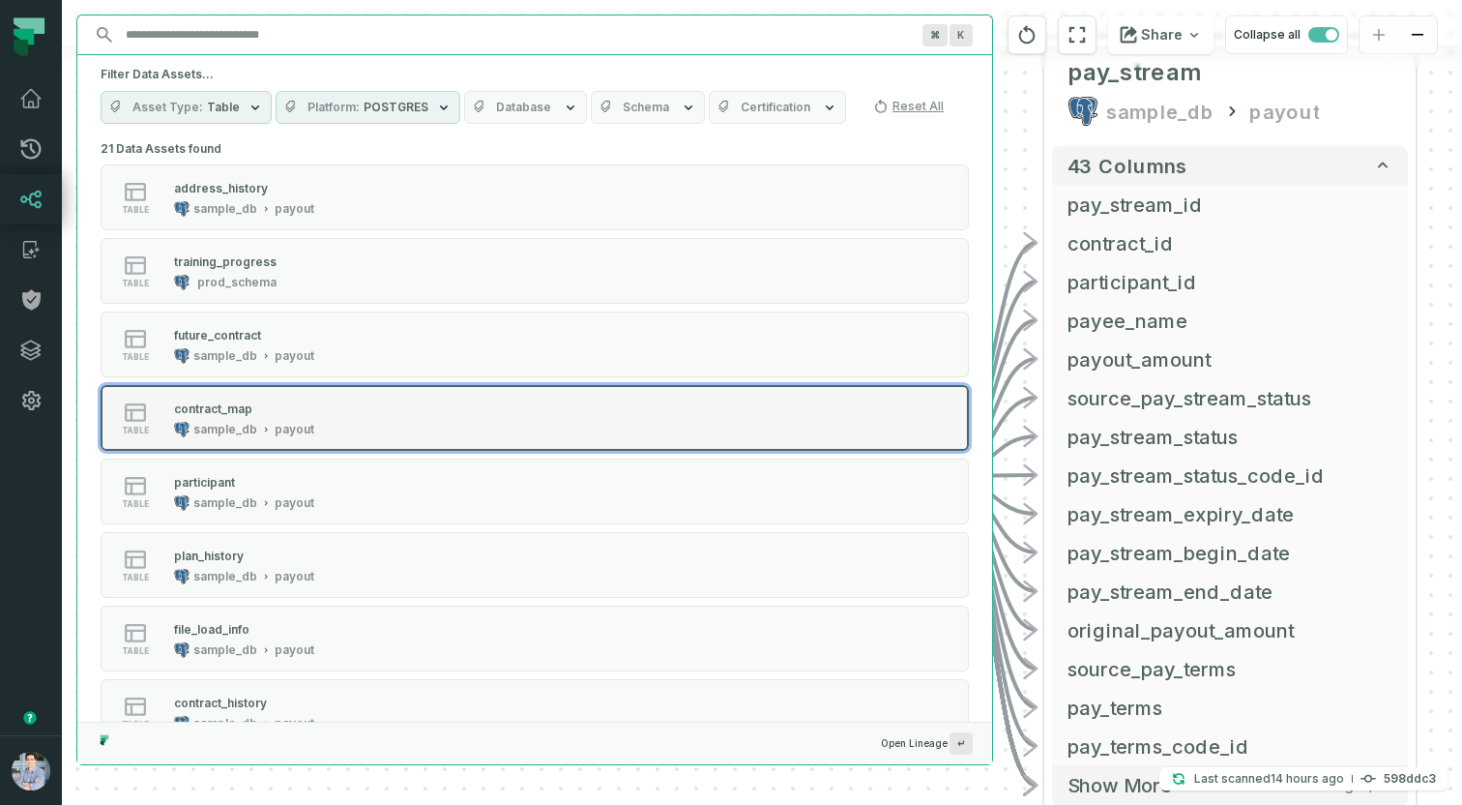
scroll to position [183, 0]
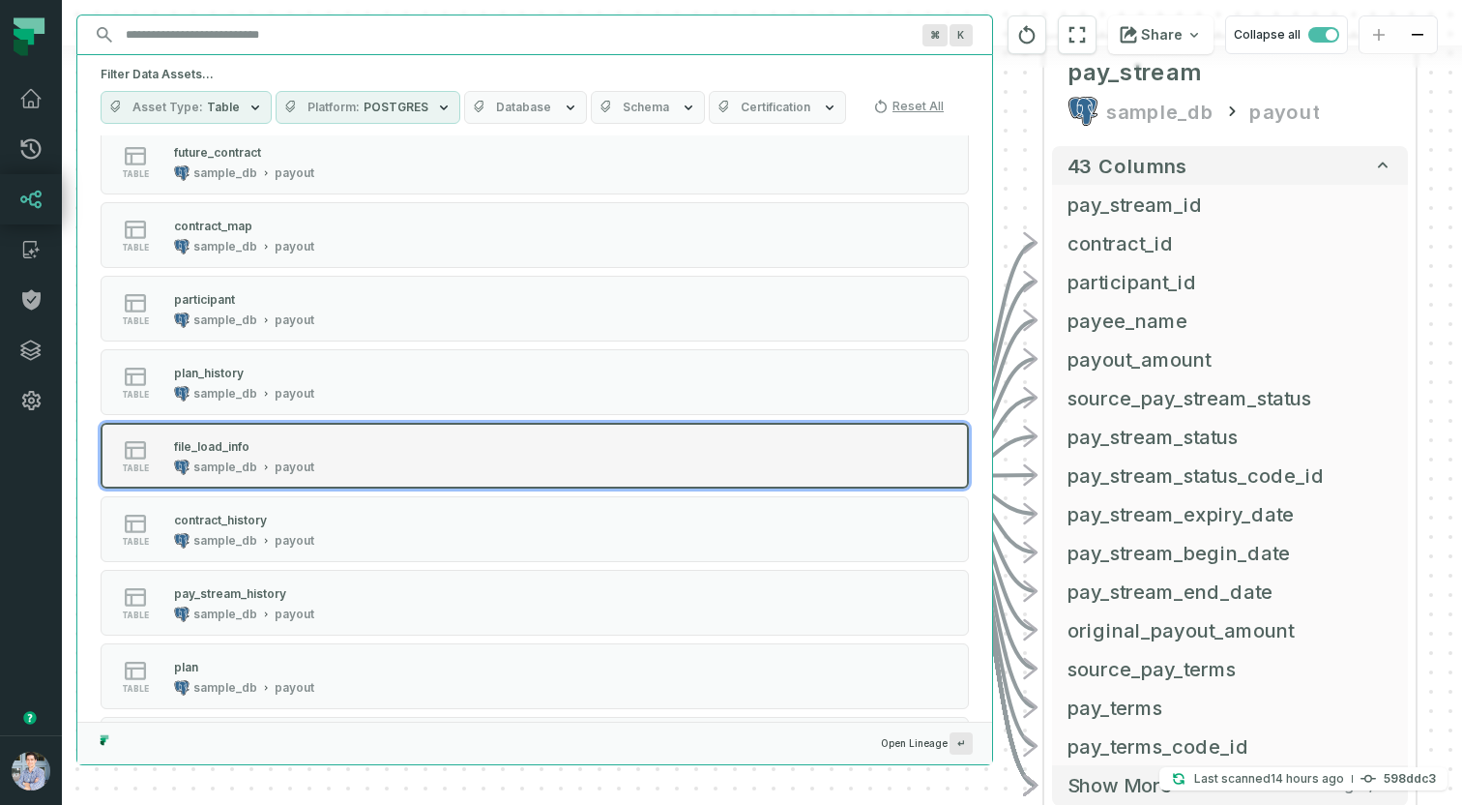
click at [293, 456] on div "file_load_info sample_db payout" at bounding box center [244, 455] width 156 height 39
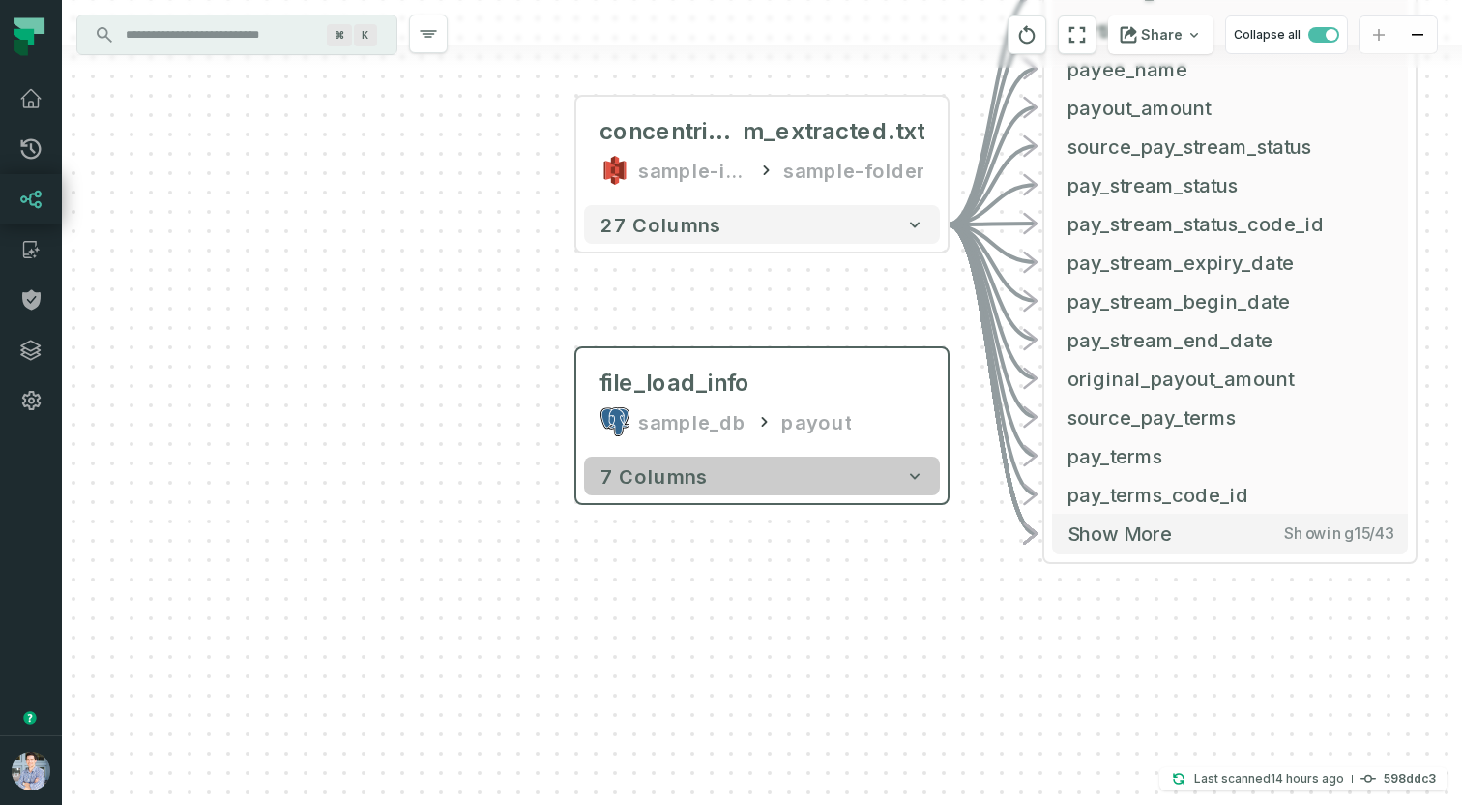
click at [854, 482] on button "7 columns" at bounding box center [762, 475] width 356 height 39
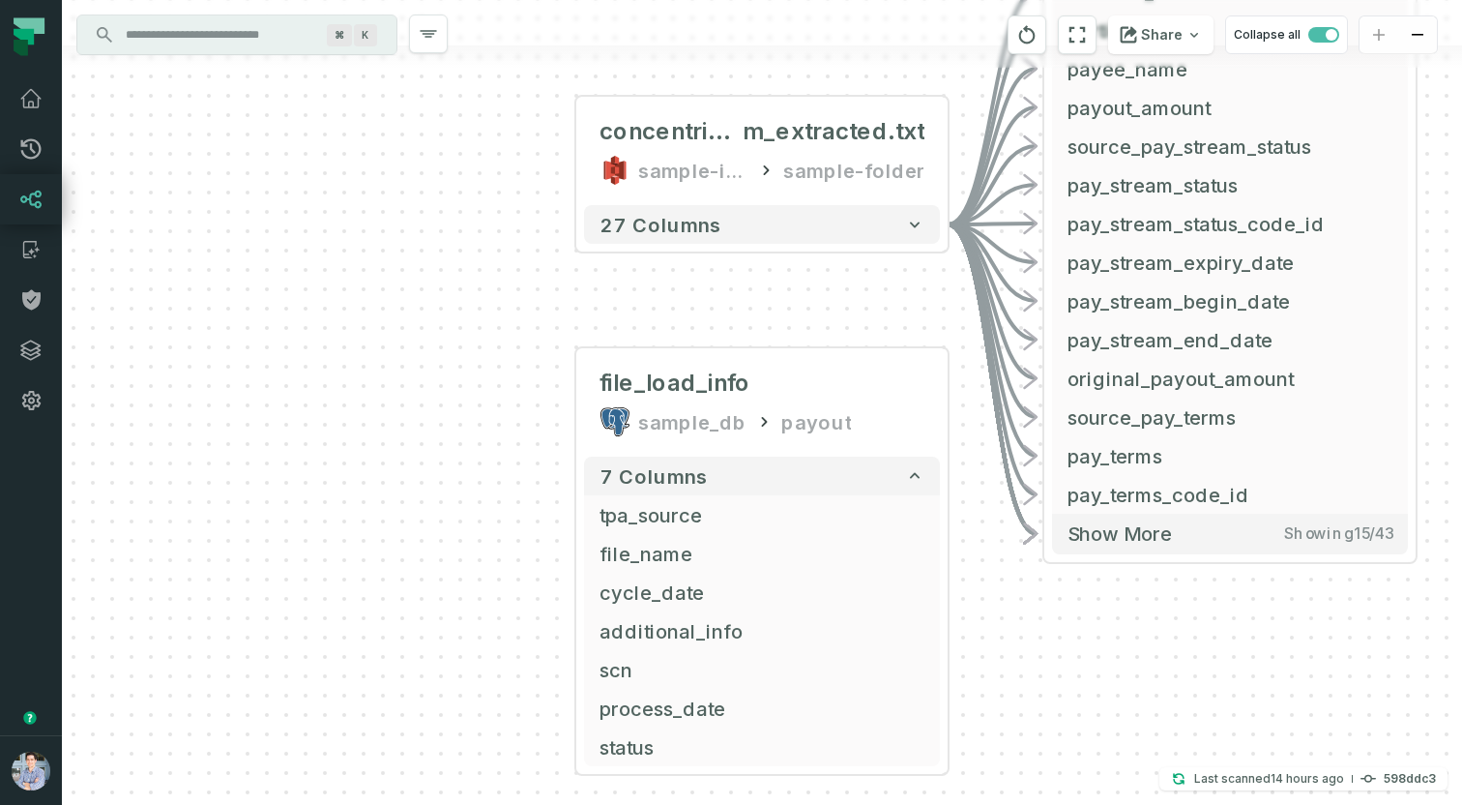
click at [215, 40] on input "Discovery Provider cmdk menu" at bounding box center [219, 34] width 211 height 31
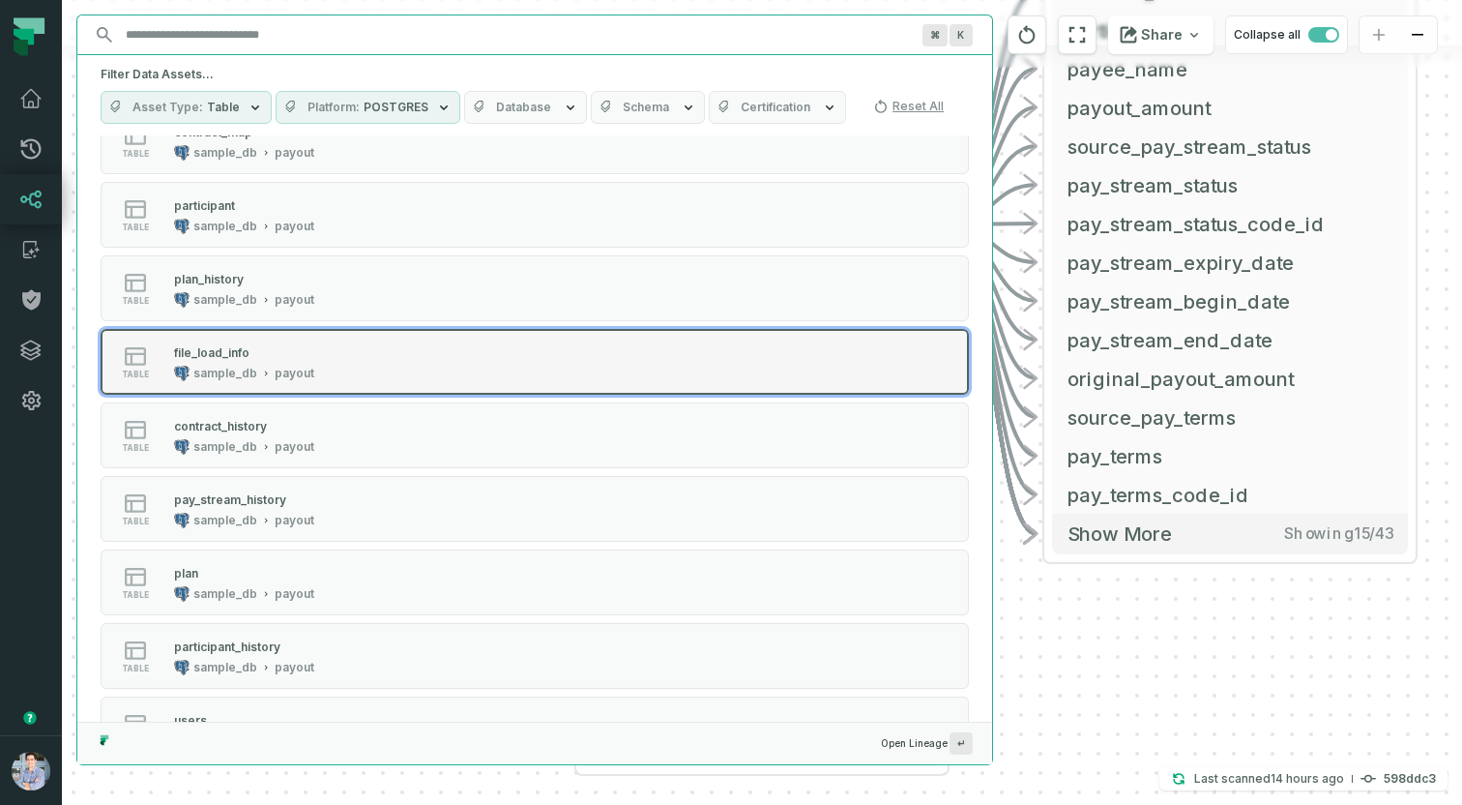
scroll to position [278, 0]
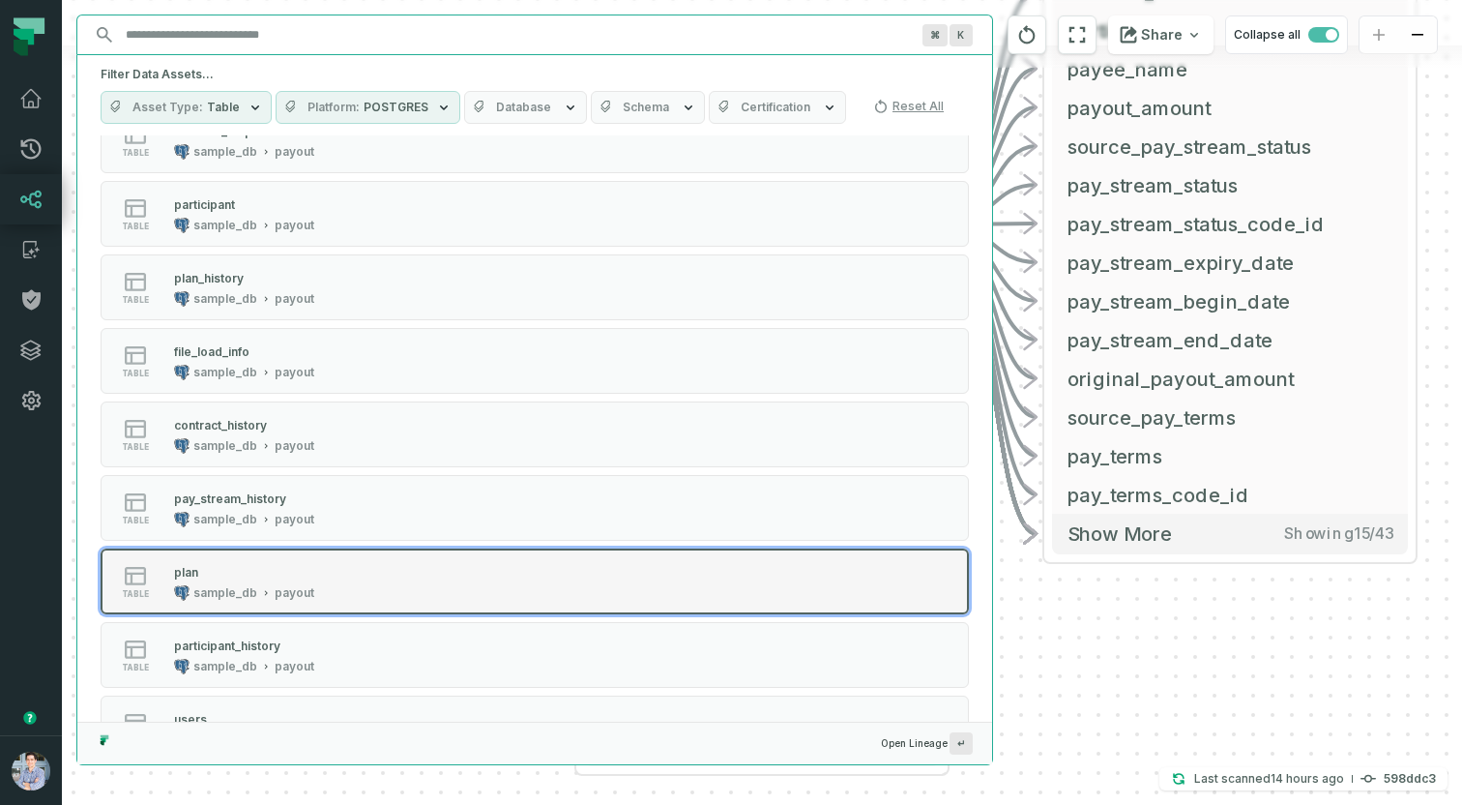
click at [251, 600] on div "sample_db" at bounding box center [225, 592] width 64 height 15
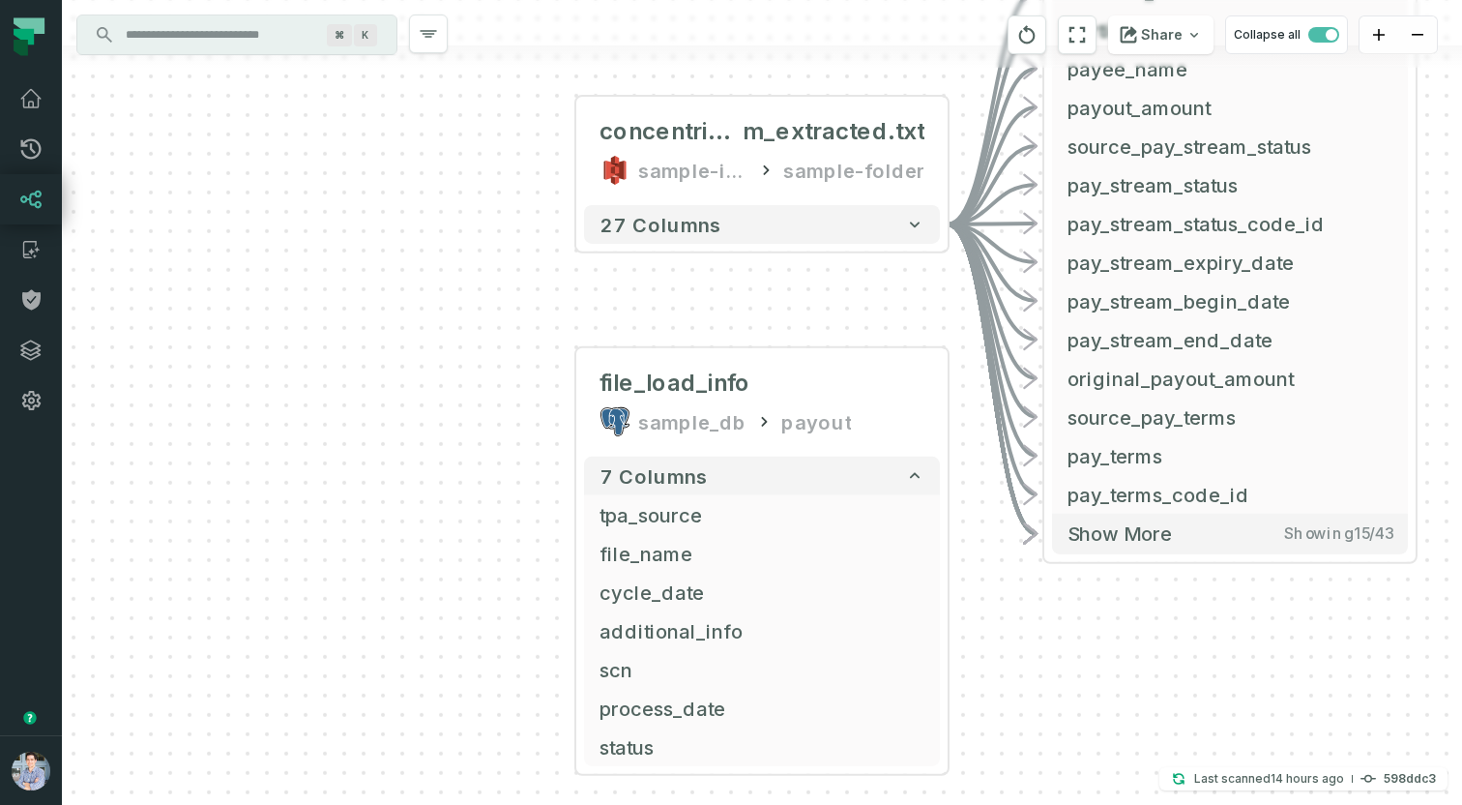
click at [1060, 587] on div "+ concentrix_pay_strea m_extracted.txt sample-input-bucket sample-folder - 27 c…" at bounding box center [762, 402] width 1400 height 805
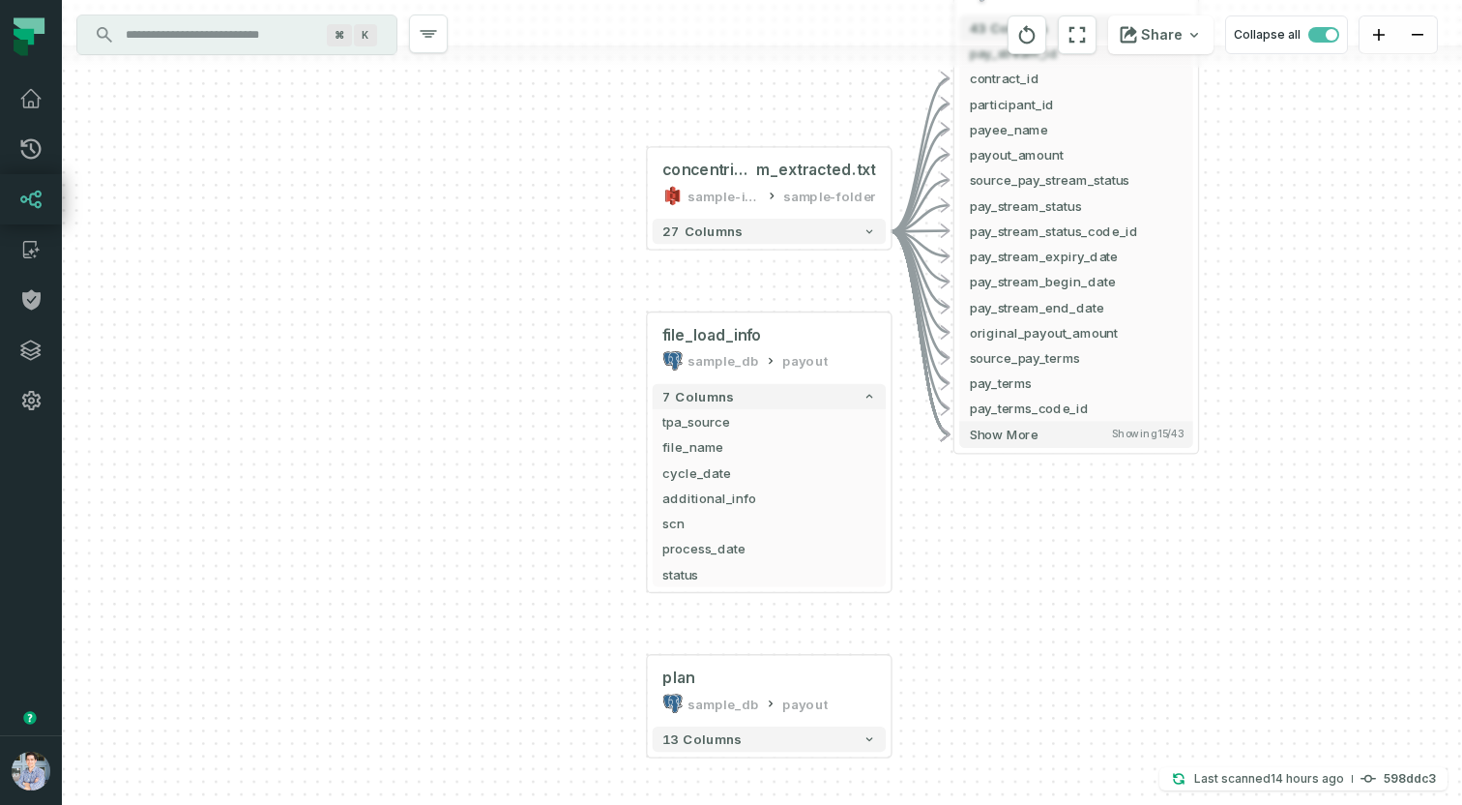
drag, startPoint x: 984, startPoint y: 715, endPoint x: 990, endPoint y: 587, distance: 127.8
click at [990, 587] on div "+ concentrix_pay_strea m_extracted.txt sample-input-bucket sample-folder - 27 c…" at bounding box center [762, 402] width 1400 height 805
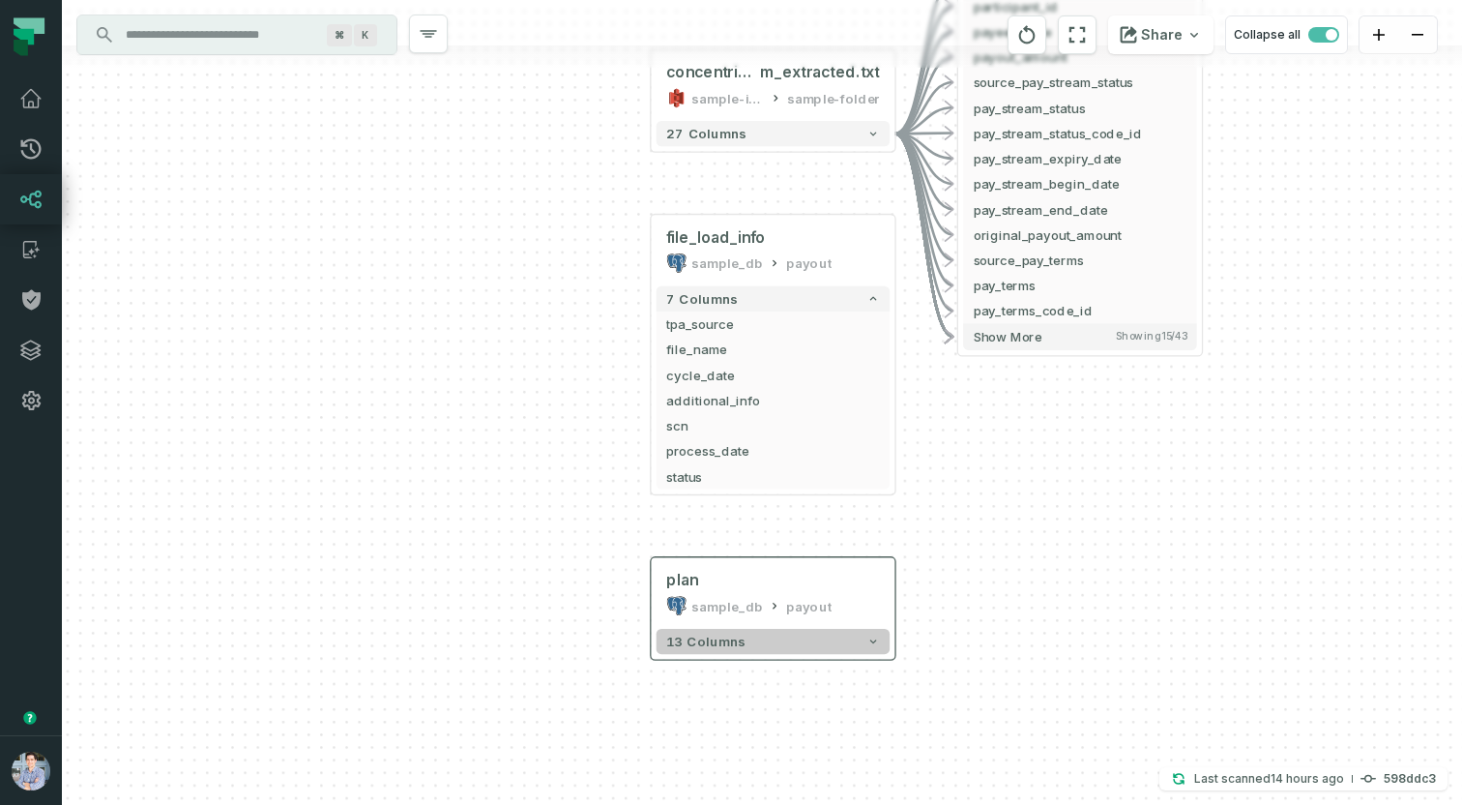
click at [860, 640] on button "13 columns" at bounding box center [773, 641] width 233 height 25
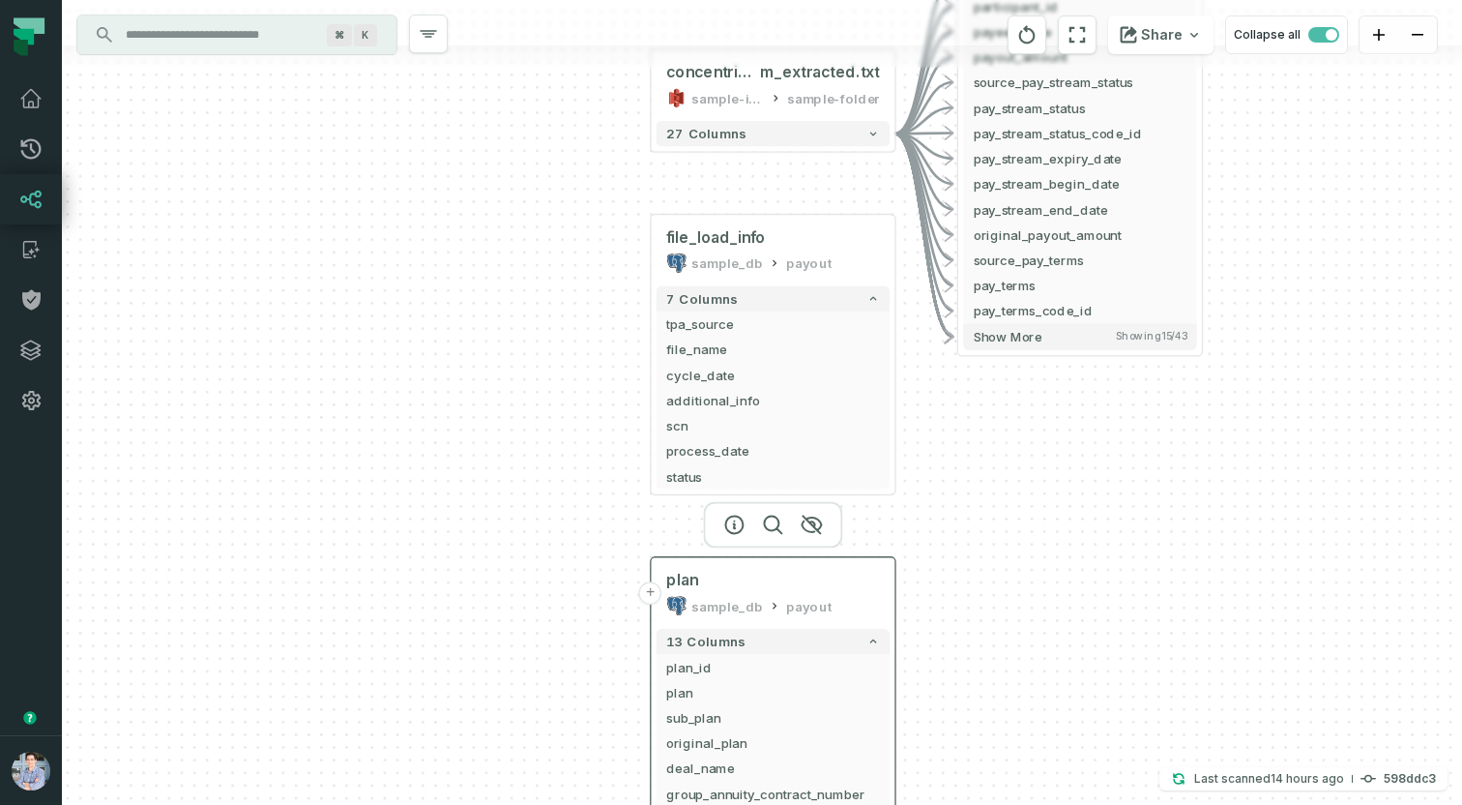
click at [657, 590] on button "+" at bounding box center [650, 592] width 23 height 23
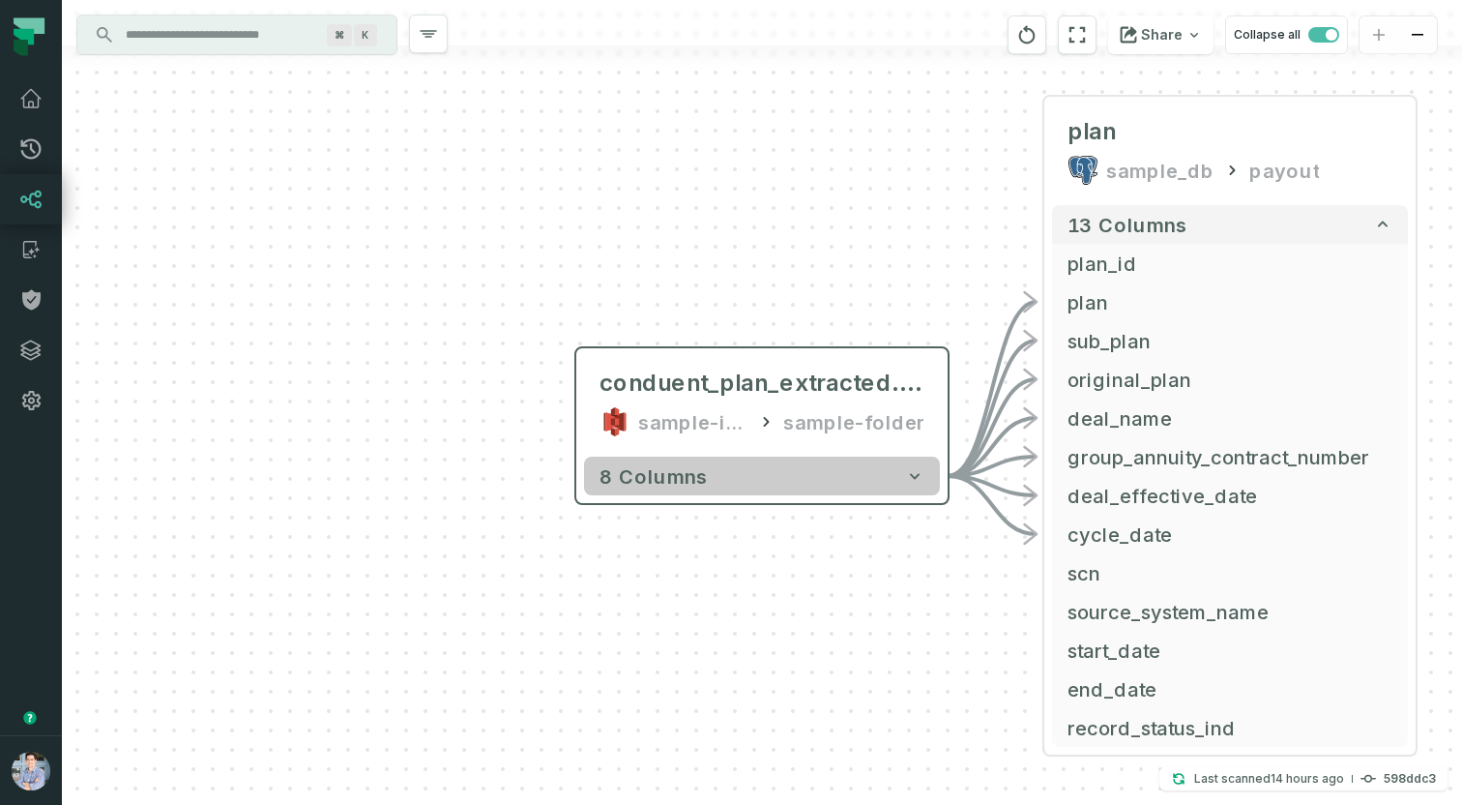
click at [921, 475] on icon "button" at bounding box center [914, 475] width 19 height 19
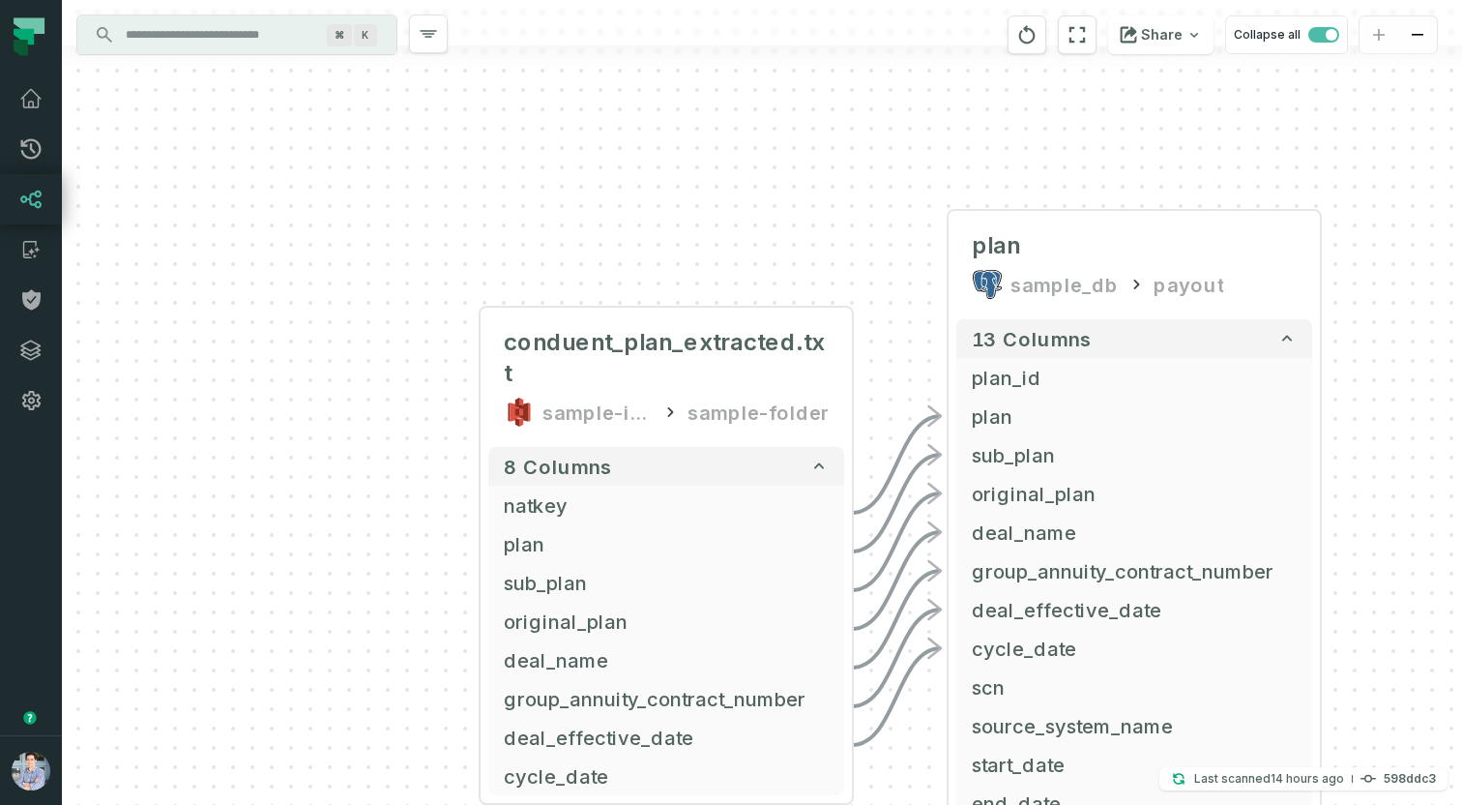
drag, startPoint x: 922, startPoint y: 240, endPoint x: 732, endPoint y: 147, distance: 211.1
click at [732, 147] on div "conduent_plan_extracted.txt sample-input-bucket sample-folder - 8 columns natke…" at bounding box center [762, 402] width 1400 height 805
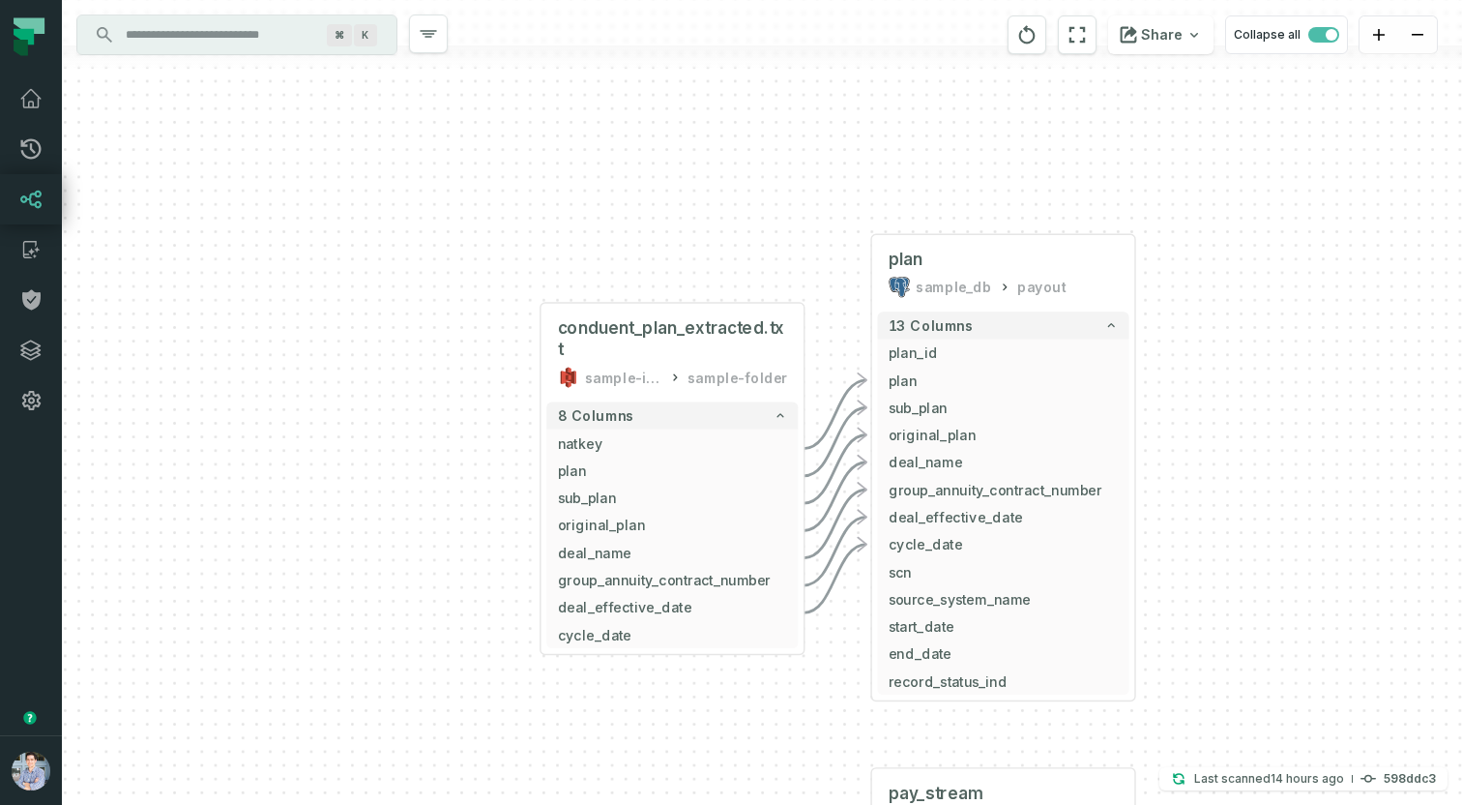
drag, startPoint x: 1204, startPoint y: 577, endPoint x: 1104, endPoint y: 465, distance: 150.0
click at [1104, 465] on div "conduent_plan_extracted.txt sample-input-bucket sample-folder - 8 columns natke…" at bounding box center [762, 402] width 1400 height 805
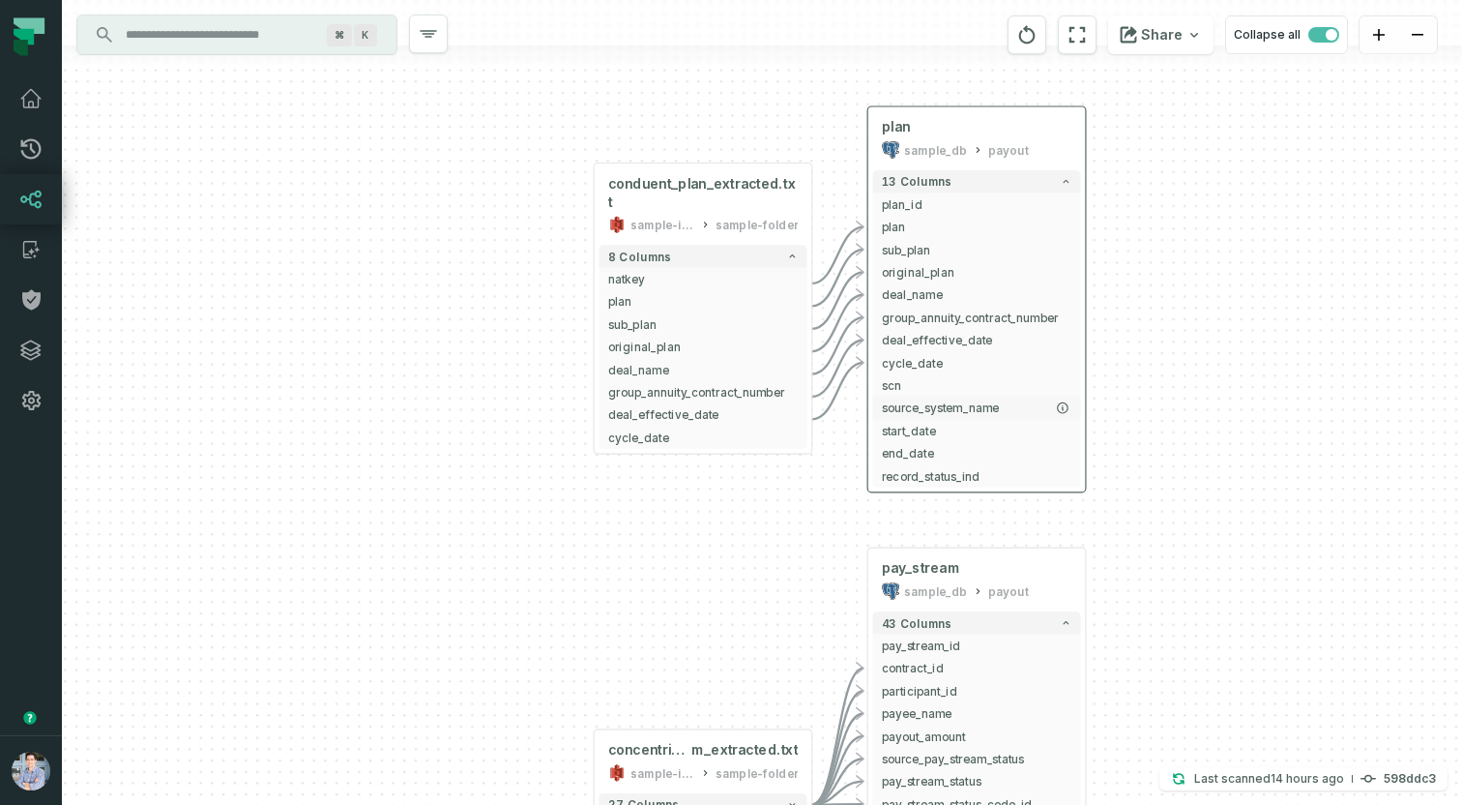
drag, startPoint x: 1047, startPoint y: 500, endPoint x: 1078, endPoint y: 367, distance: 137.0
click at [1078, 397] on button "source_system_name" at bounding box center [976, 408] width 208 height 22
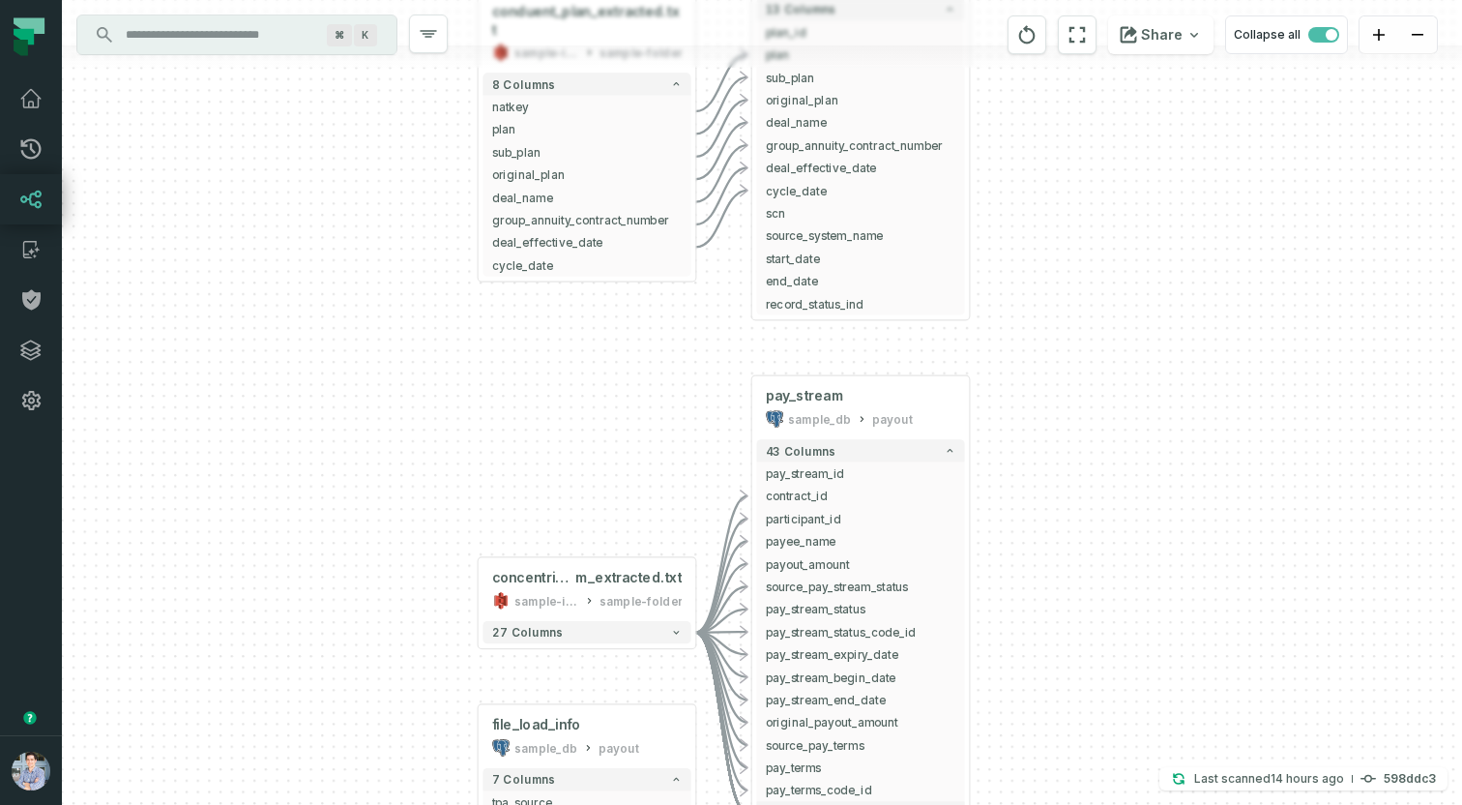
drag, startPoint x: 1137, startPoint y: 512, endPoint x: 1008, endPoint y: 368, distance: 193.1
click at [1008, 368] on div "conduent_plan_extracted.txt sample-input-bucket sample-folder - 8 columns natke…" at bounding box center [762, 402] width 1400 height 805
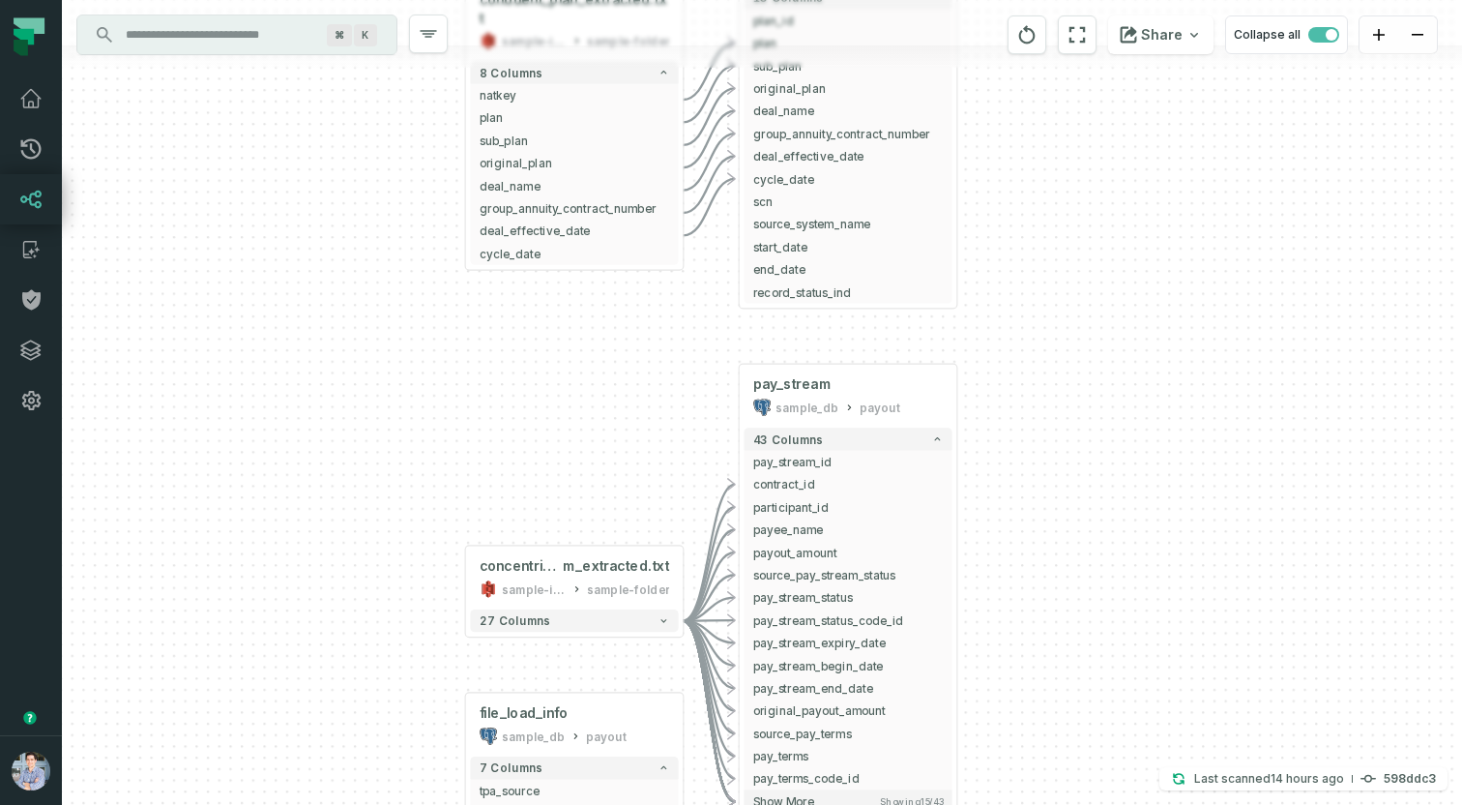
drag, startPoint x: 495, startPoint y: 391, endPoint x: 512, endPoint y: 376, distance: 21.9
click at [512, 376] on div "conduent_plan_extracted.txt sample-input-bucket sample-folder - 8 columns natke…" at bounding box center [762, 402] width 1400 height 805
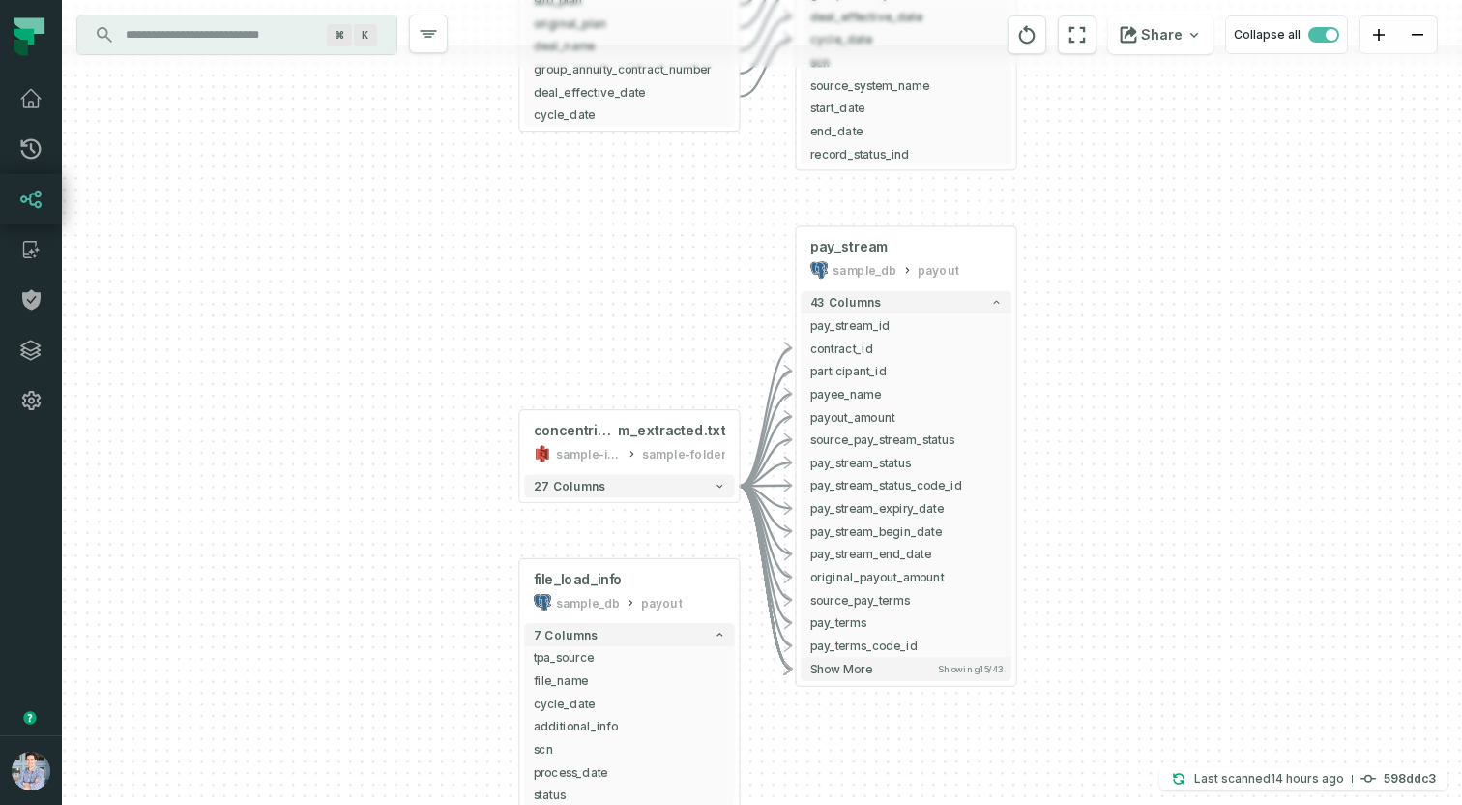
drag, startPoint x: 545, startPoint y: 382, endPoint x: 600, endPoint y: 159, distance: 229.9
click at [600, 159] on div "conduent_plan_extracted.txt sample-input-bucket sample-folder - 8 columns natke…" at bounding box center [762, 402] width 1400 height 805
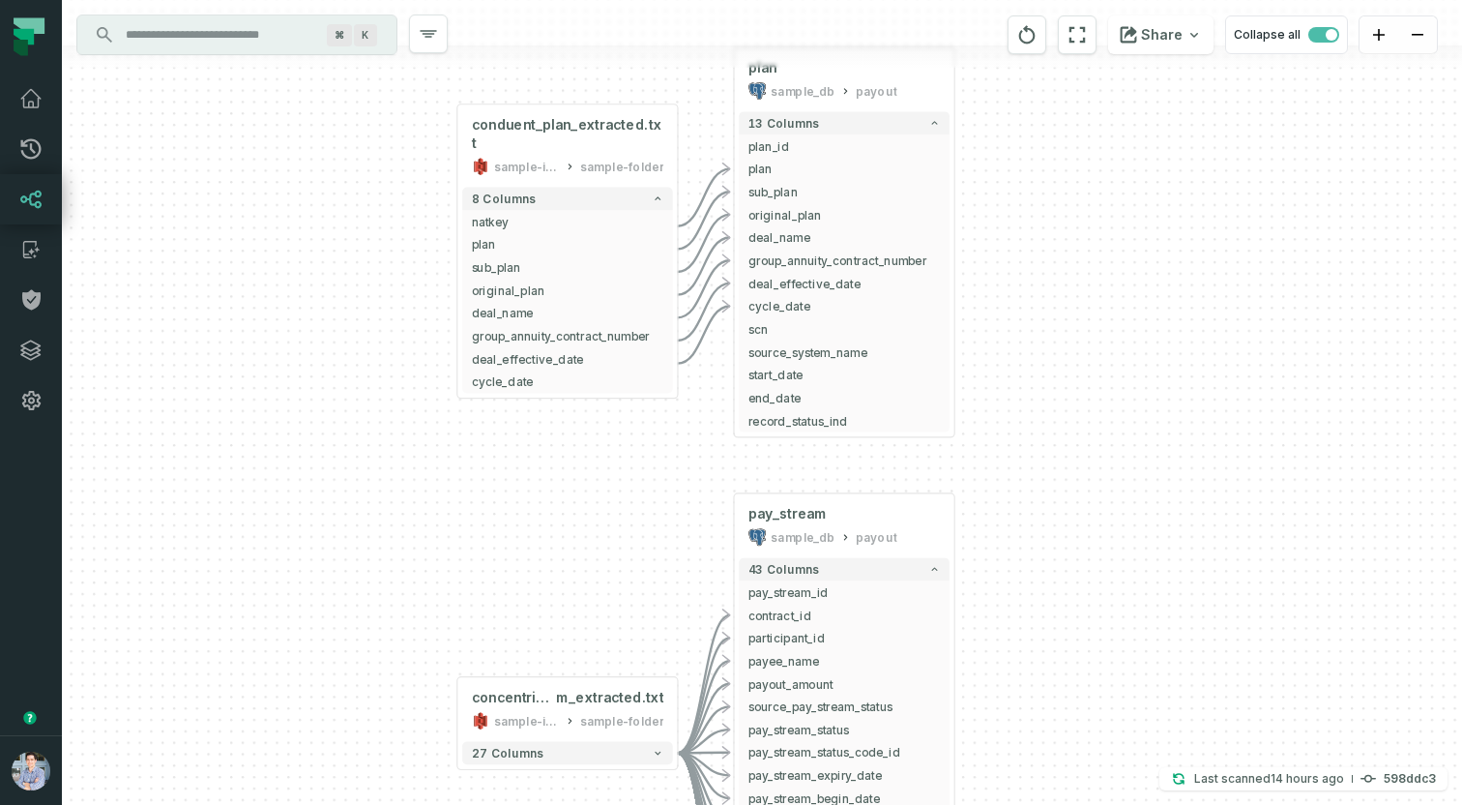
drag, startPoint x: 561, startPoint y: 135, endPoint x: 485, endPoint y: 500, distance: 372.3
click at [485, 500] on div "conduent_plan_extracted.txt sample-input-bucket sample-folder - 8 columns natke…" at bounding box center [762, 402] width 1400 height 805
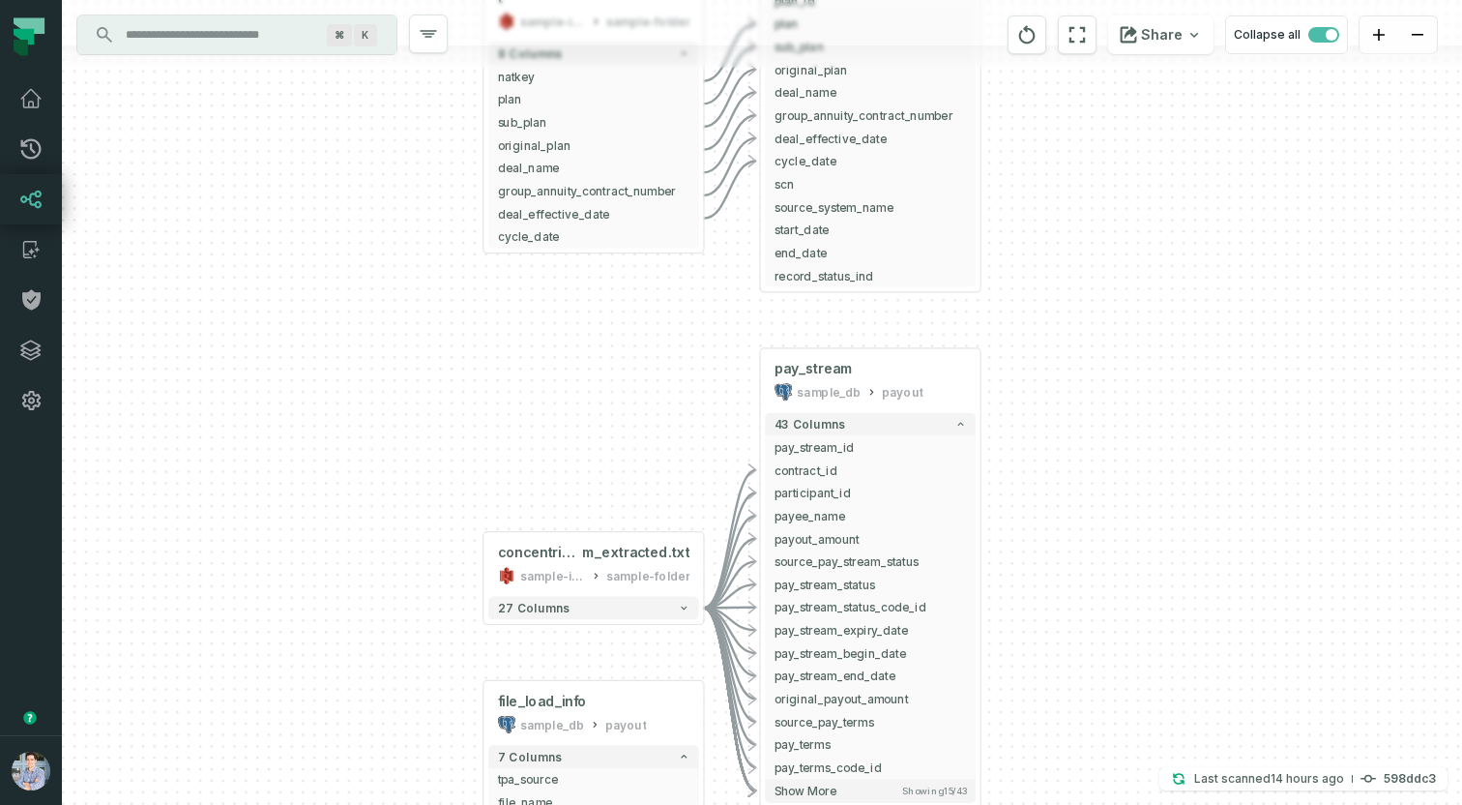
drag, startPoint x: 457, startPoint y: 650, endPoint x: 476, endPoint y: 494, distance: 156.8
click at [476, 494] on div "conduent_plan_extracted.txt sample-input-bucket sample-folder - 8 columns natke…" at bounding box center [762, 402] width 1400 height 805
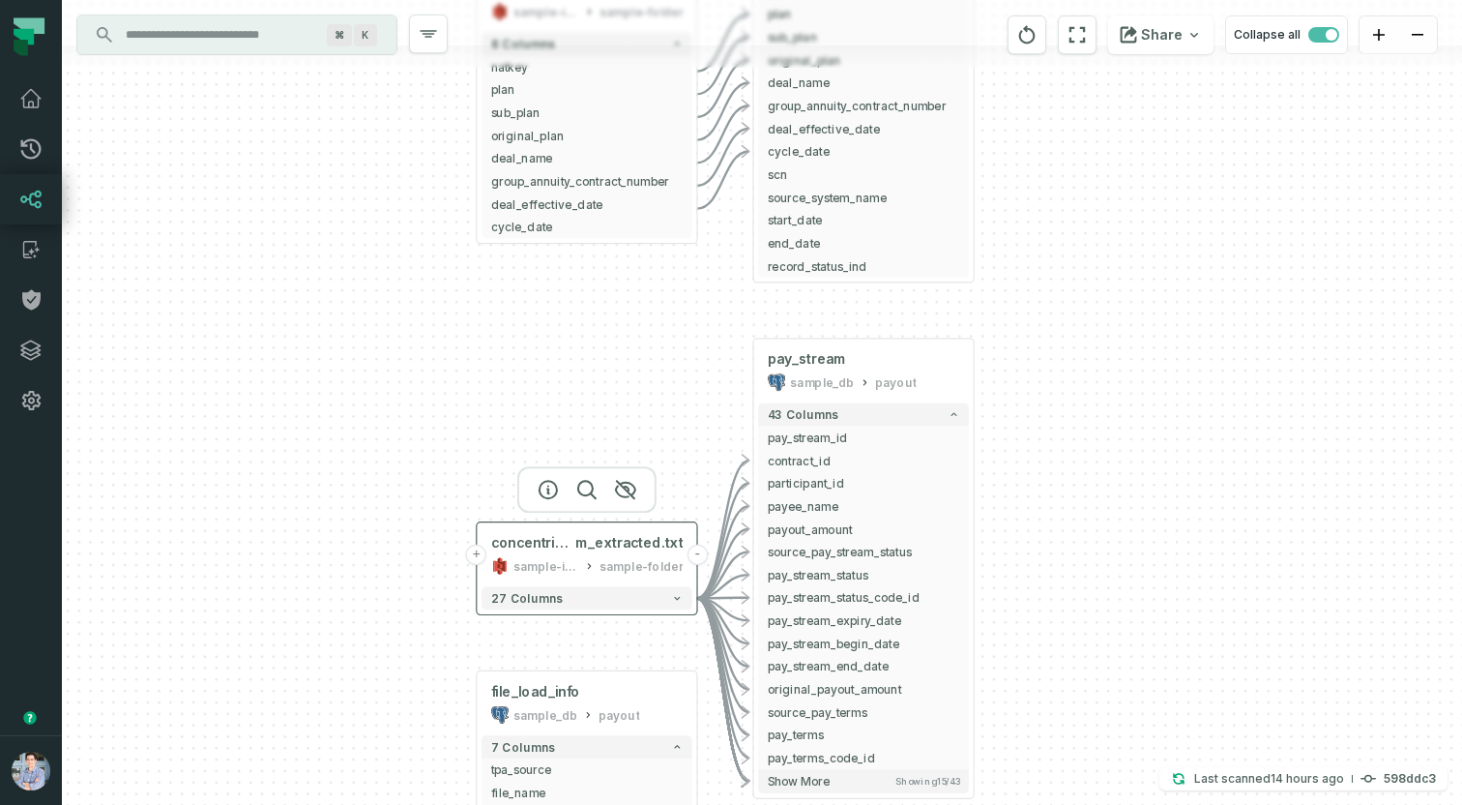
click at [478, 557] on button "+" at bounding box center [476, 554] width 20 height 20
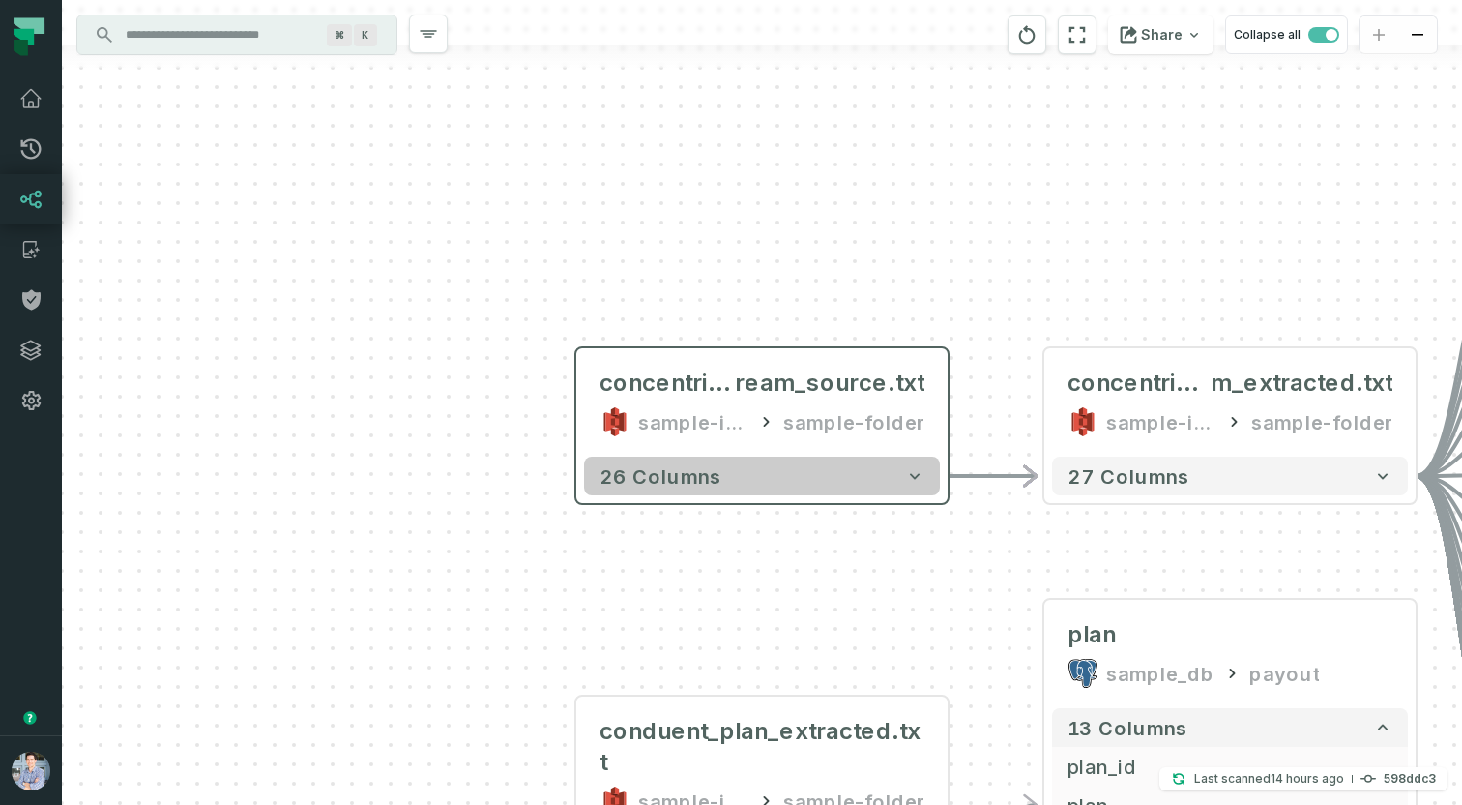
click at [718, 467] on button "26 columns" at bounding box center [762, 475] width 356 height 39
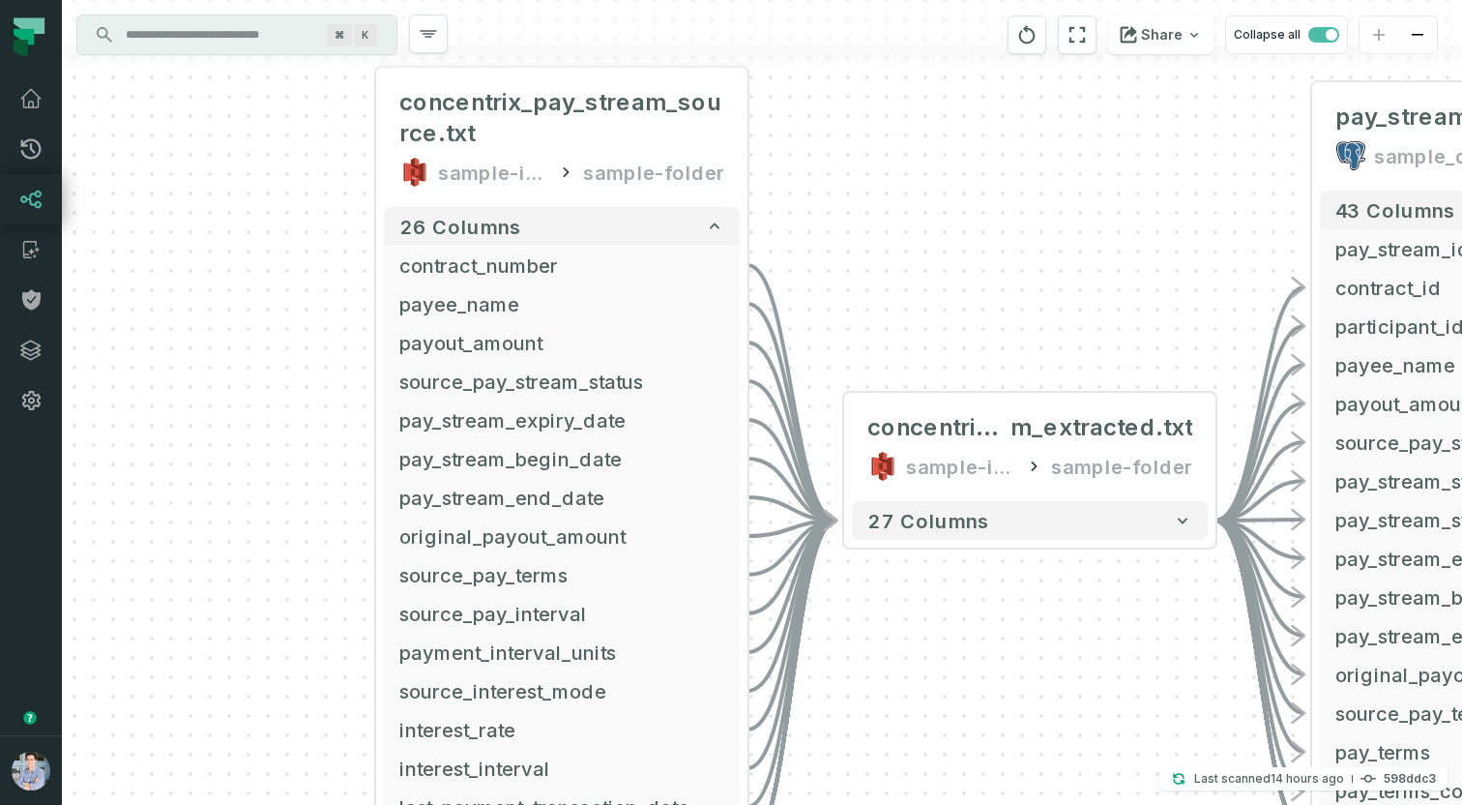
drag, startPoint x: 1269, startPoint y: 557, endPoint x: 1069, endPoint y: 275, distance: 346.2
click at [1069, 275] on div "concentrix_pay_stream_source.txt sample-input-bucket sample-folder - 26 columns…" at bounding box center [762, 402] width 1400 height 805
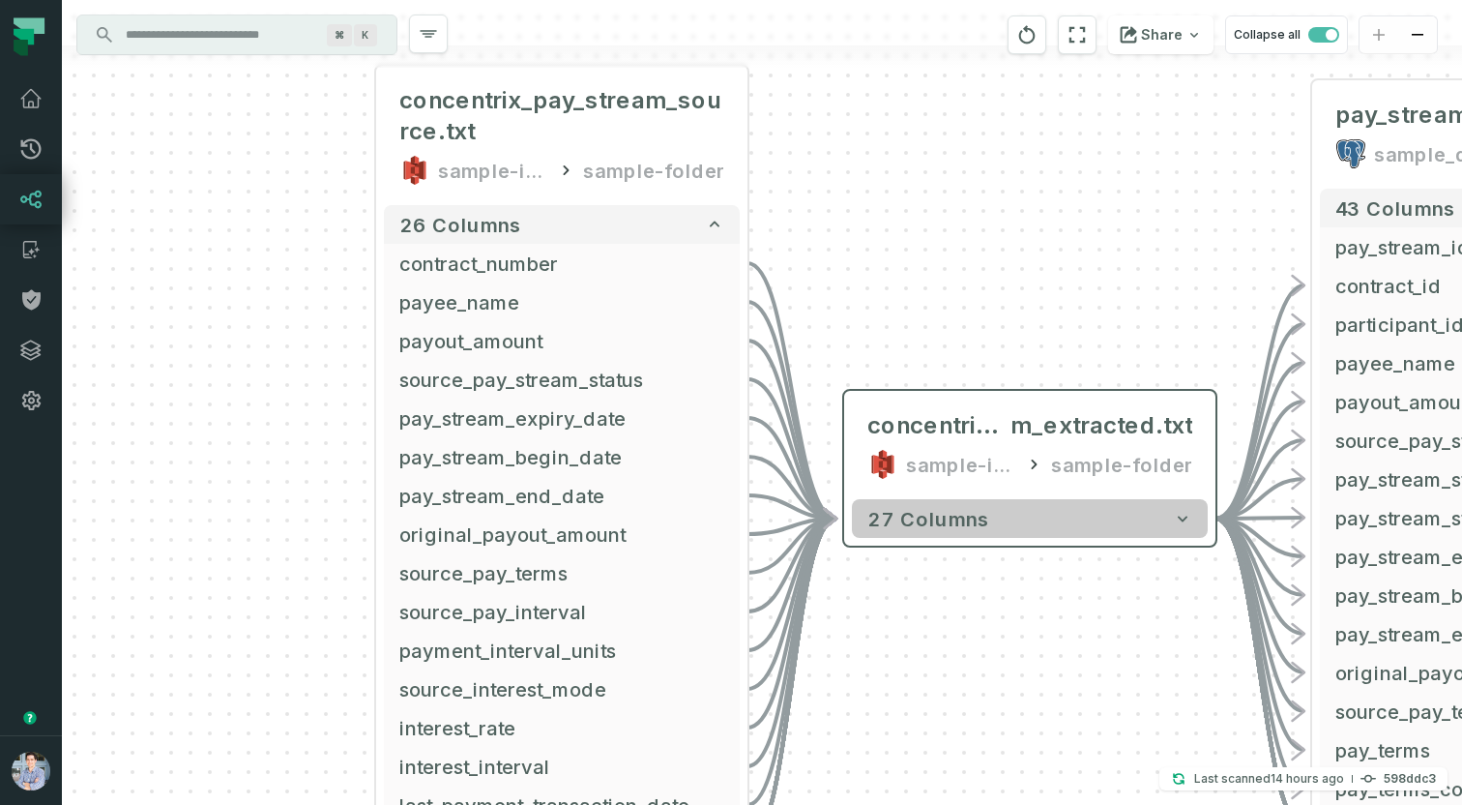
click at [1123, 523] on button "27 columns" at bounding box center [1030, 518] width 356 height 39
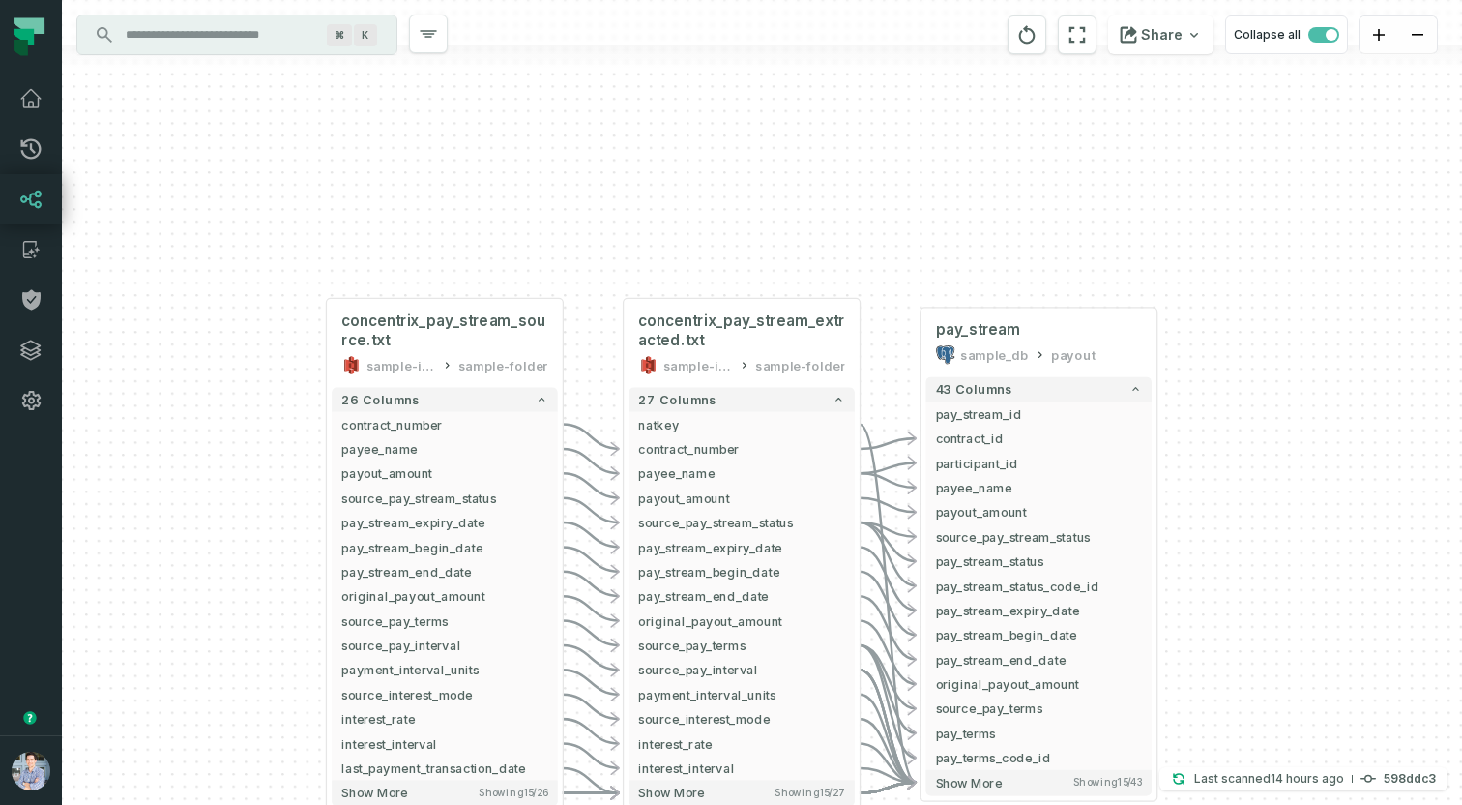
drag, startPoint x: 555, startPoint y: 629, endPoint x: 230, endPoint y: 485, distance: 355.1
click at [230, 485] on div "concentrix_pay_stream_source.txt sample-input-bucket sample-folder - 26 columns…" at bounding box center [762, 402] width 1400 height 805
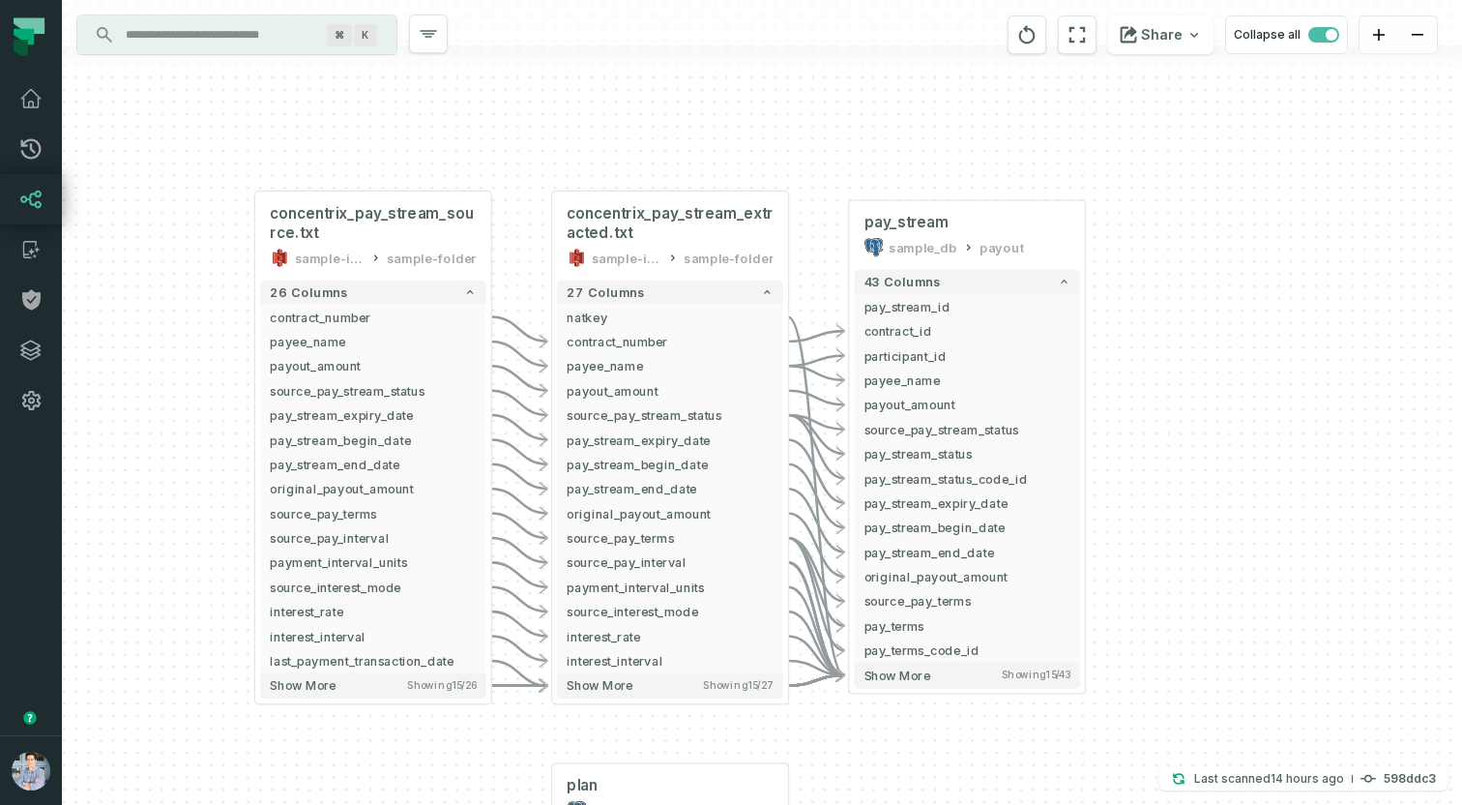
drag, startPoint x: 284, startPoint y: 571, endPoint x: 191, endPoint y: 429, distance: 169.0
click at [191, 429] on div "concentrix_pay_stream_source.txt sample-input-bucket sample-folder - 26 columns…" at bounding box center [762, 402] width 1400 height 805
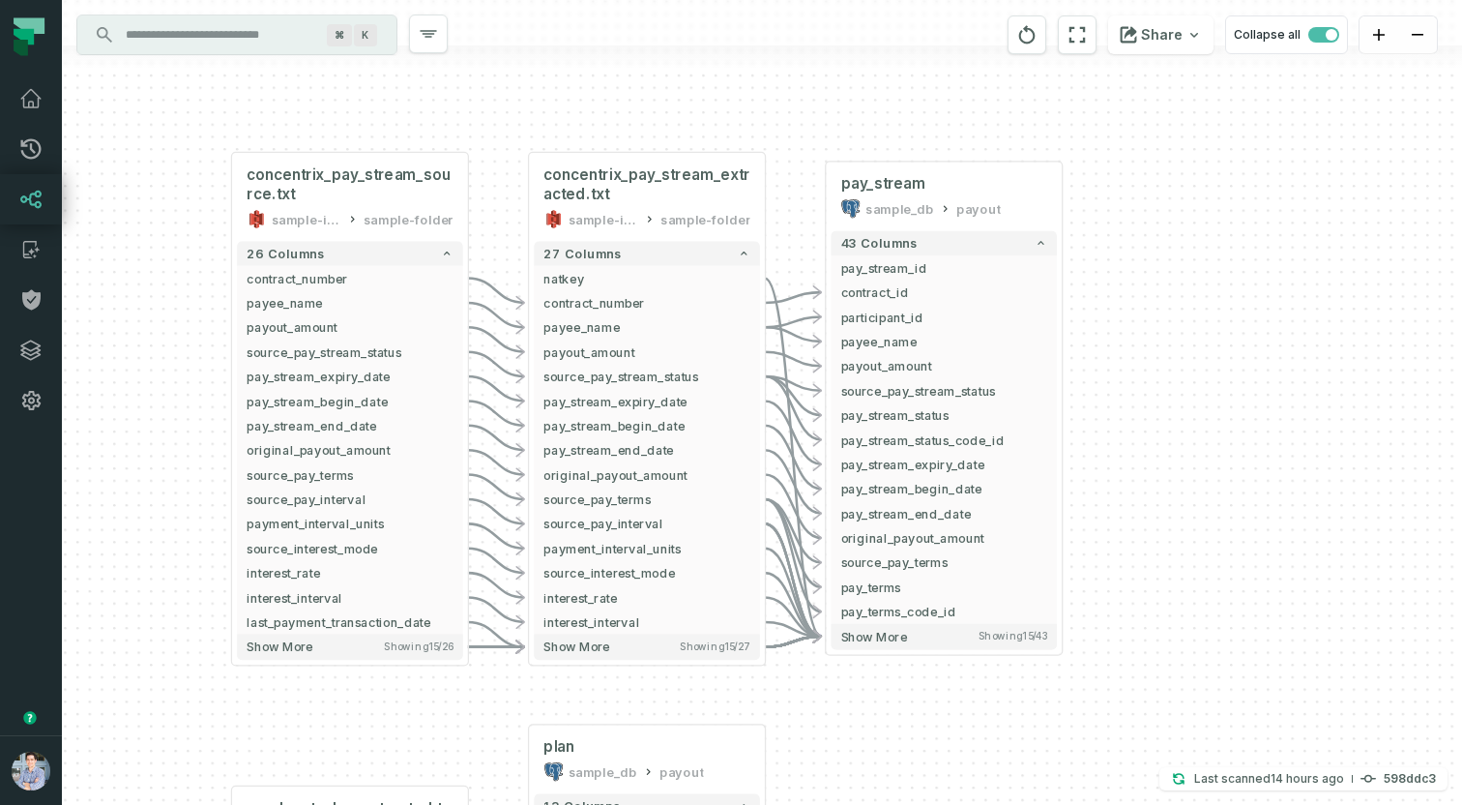
drag, startPoint x: 184, startPoint y: 274, endPoint x: 230, endPoint y: 234, distance: 61.0
click at [230, 234] on div "concentrix_pay_stream_source.txt sample-input-bucket sample-folder - 26 columns…" at bounding box center [762, 402] width 1400 height 805
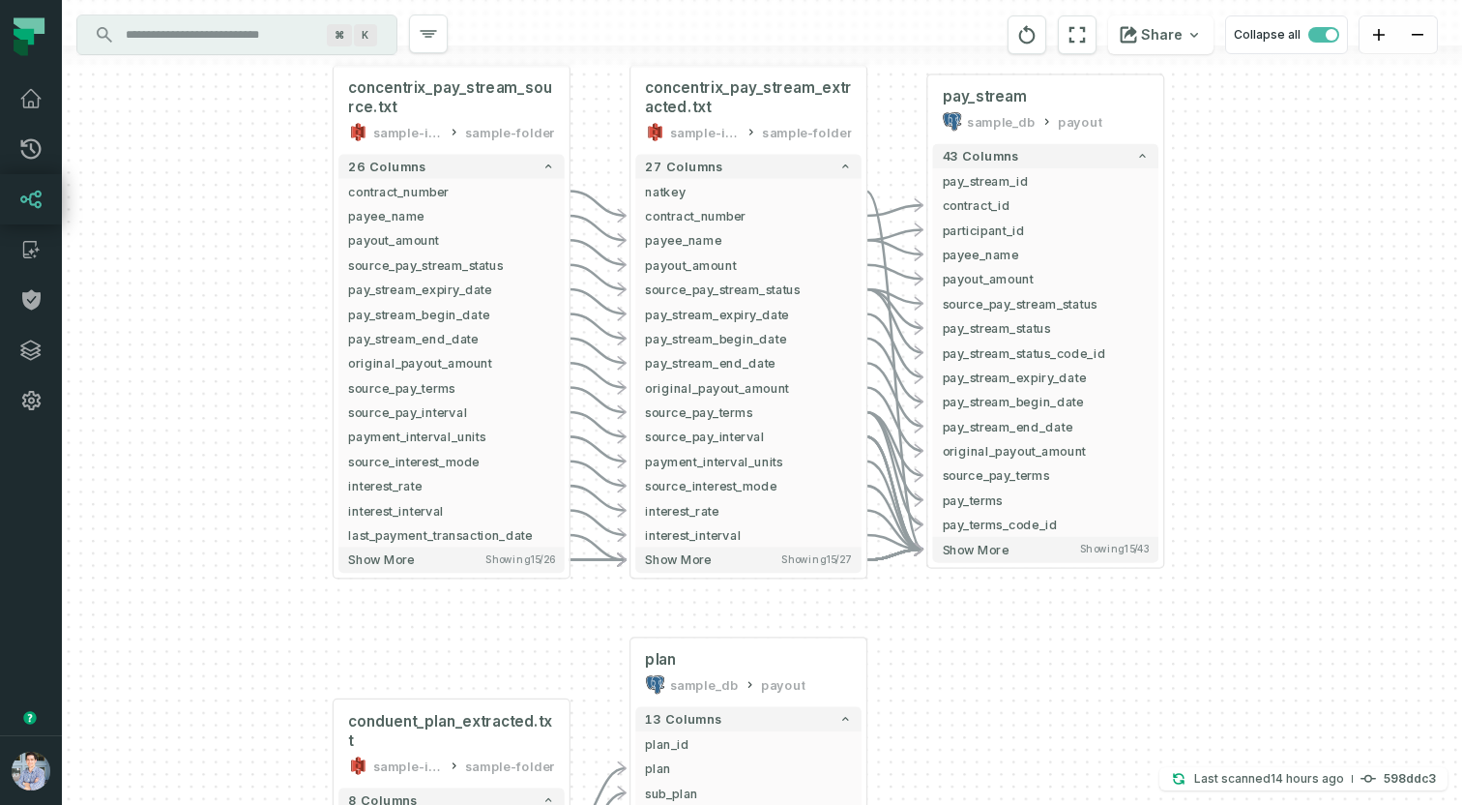
drag, startPoint x: 254, startPoint y: 345, endPoint x: 310, endPoint y: 298, distance: 73.4
click at [310, 298] on div "concentrix_pay_stream_source.txt sample-input-bucket sample-folder - 26 columns…" at bounding box center [762, 402] width 1400 height 805
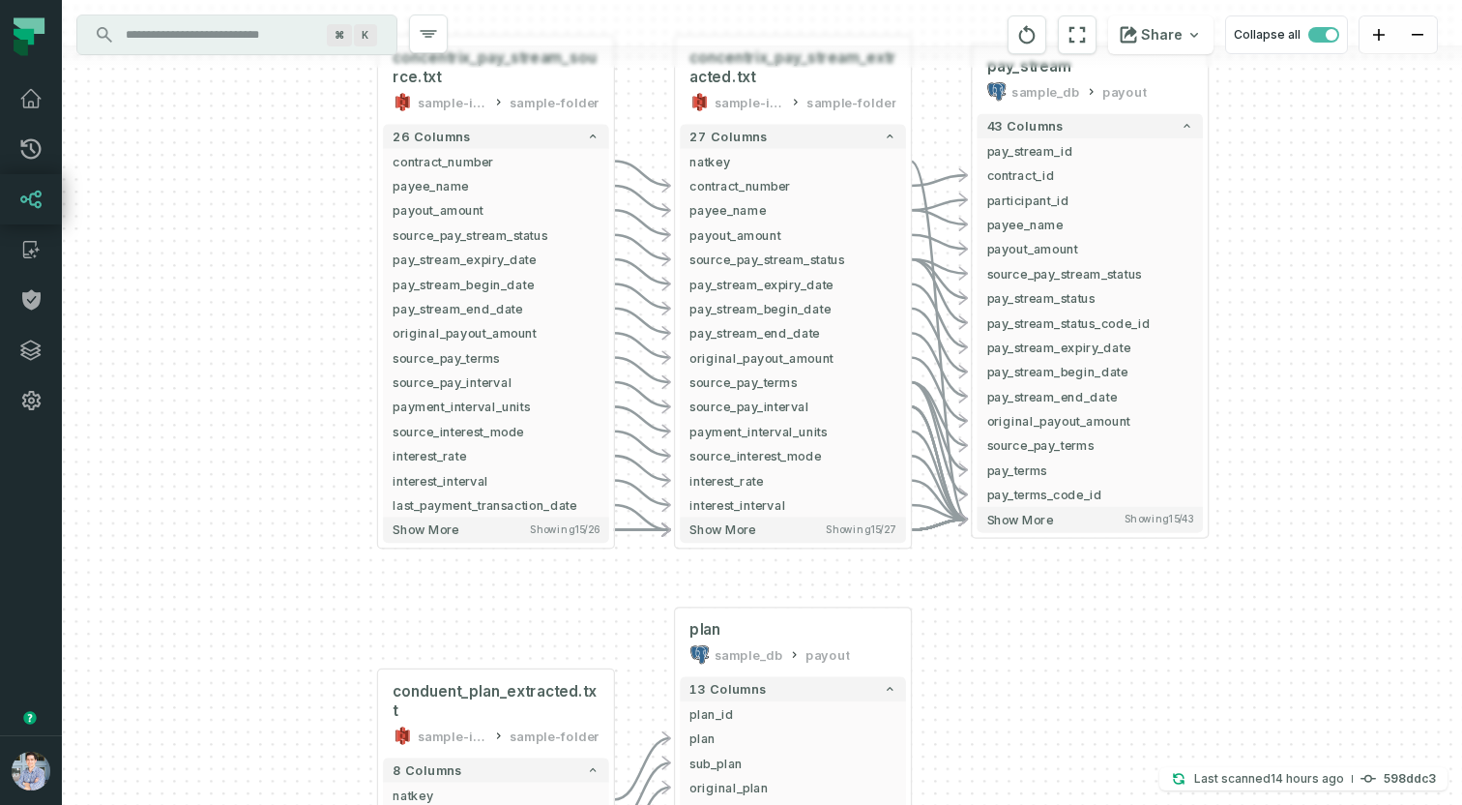
drag, startPoint x: 300, startPoint y: 373, endPoint x: 342, endPoint y: 343, distance: 52.1
click at [342, 343] on div "concentrix_pay_stream_source.txt sample-input-bucket sample-folder - 26 columns…" at bounding box center [762, 402] width 1400 height 805
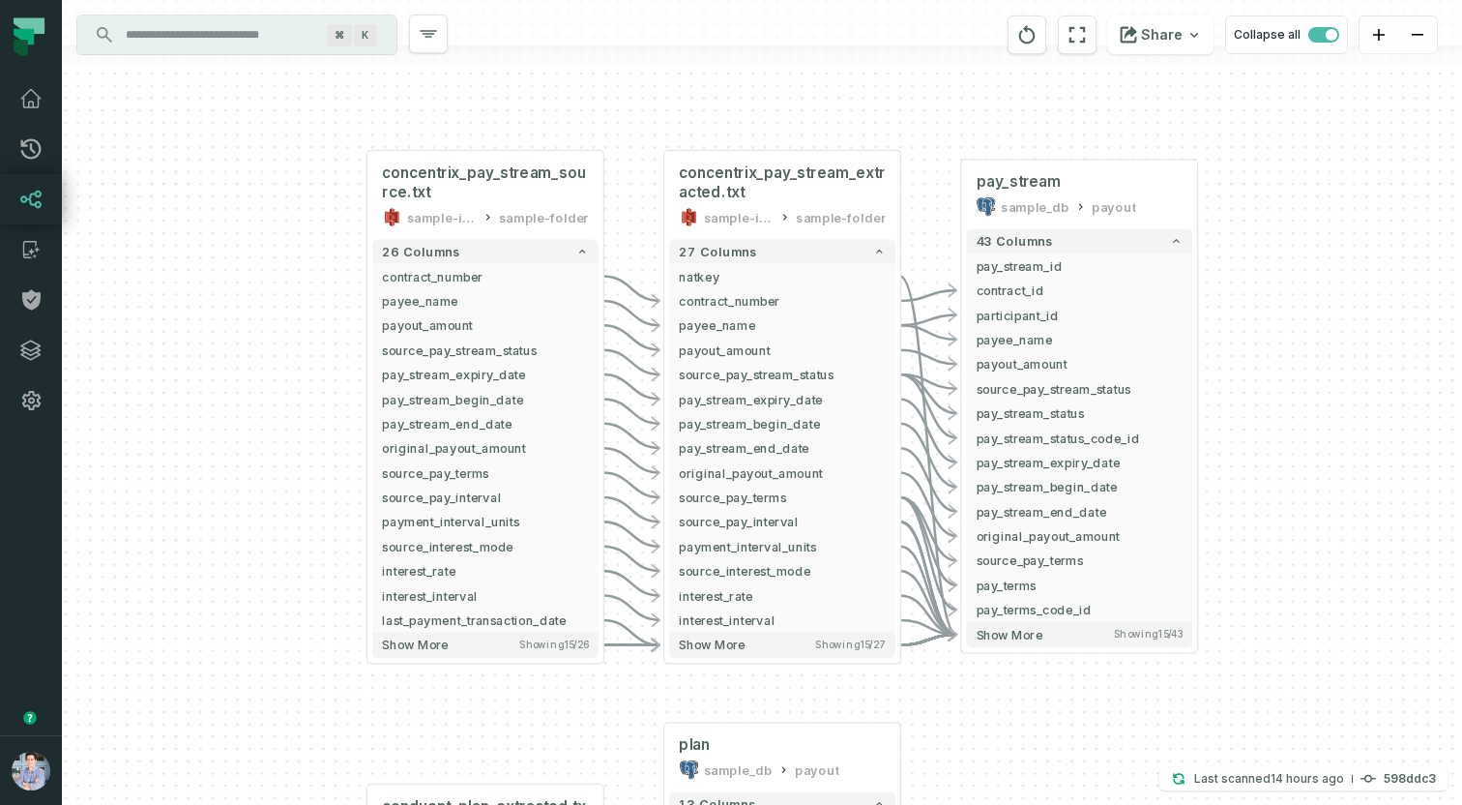
drag, startPoint x: 1275, startPoint y: 310, endPoint x: 1265, endPoint y: 421, distance: 110.7
click at [1265, 421] on div "concentrix_pay_stream_source.txt sample-input-bucket sample-folder - 26 columns…" at bounding box center [762, 402] width 1400 height 805
click at [237, 39] on input "Discovery Provider cmdk menu" at bounding box center [219, 34] width 211 height 31
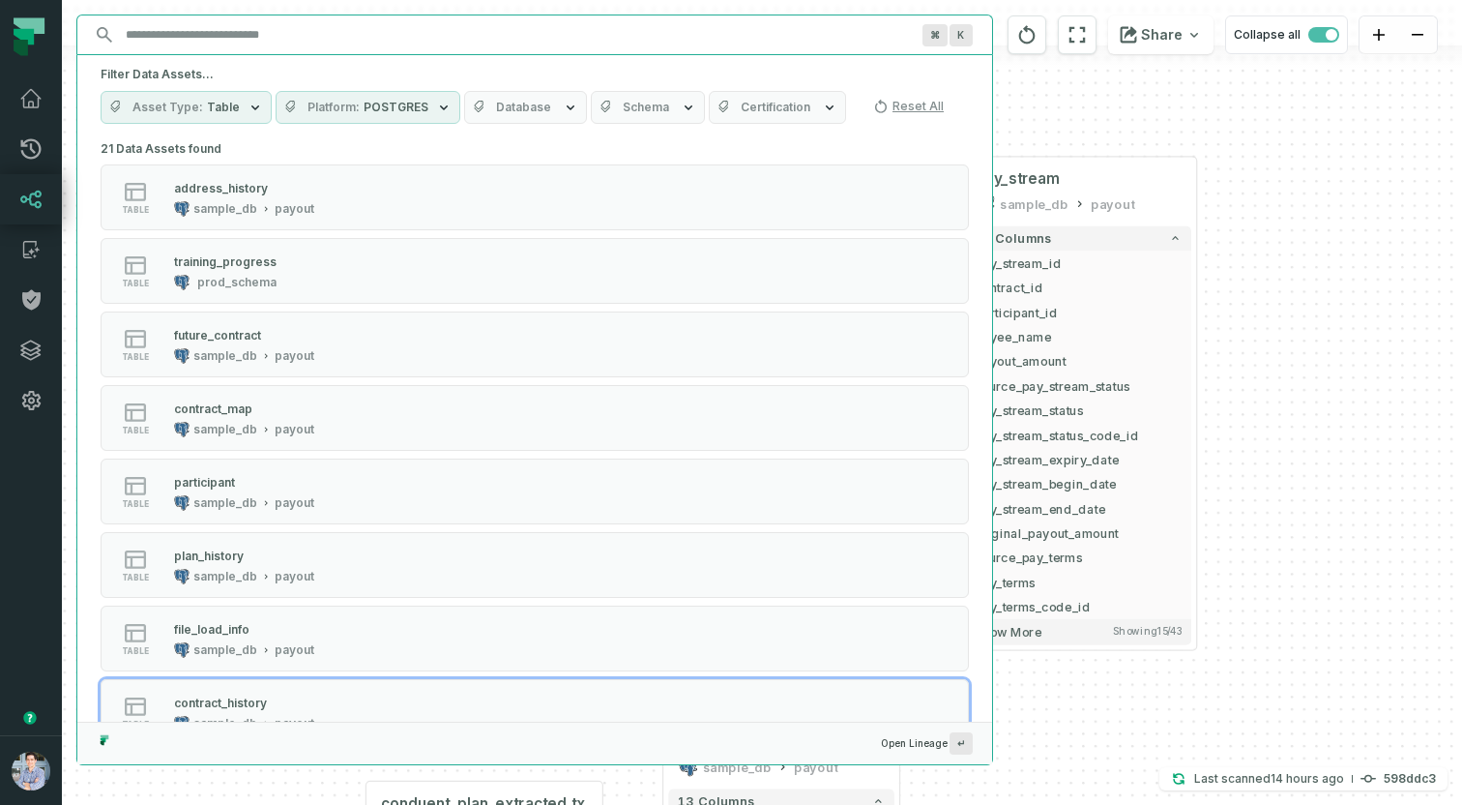
click at [436, 110] on icon "button" at bounding box center [443, 107] width 15 height 15
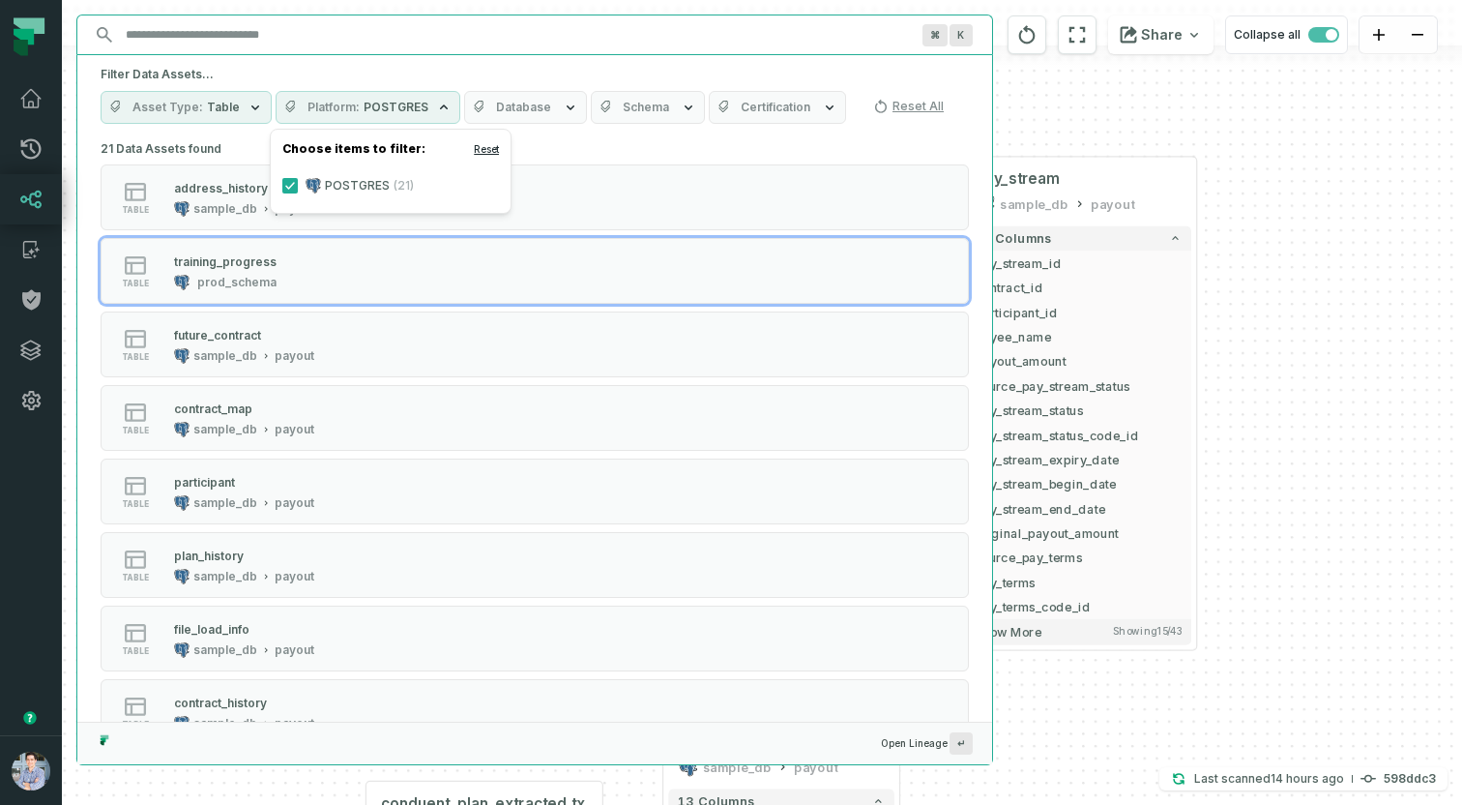
click at [488, 155] on button "Reset" at bounding box center [486, 148] width 25 height 15
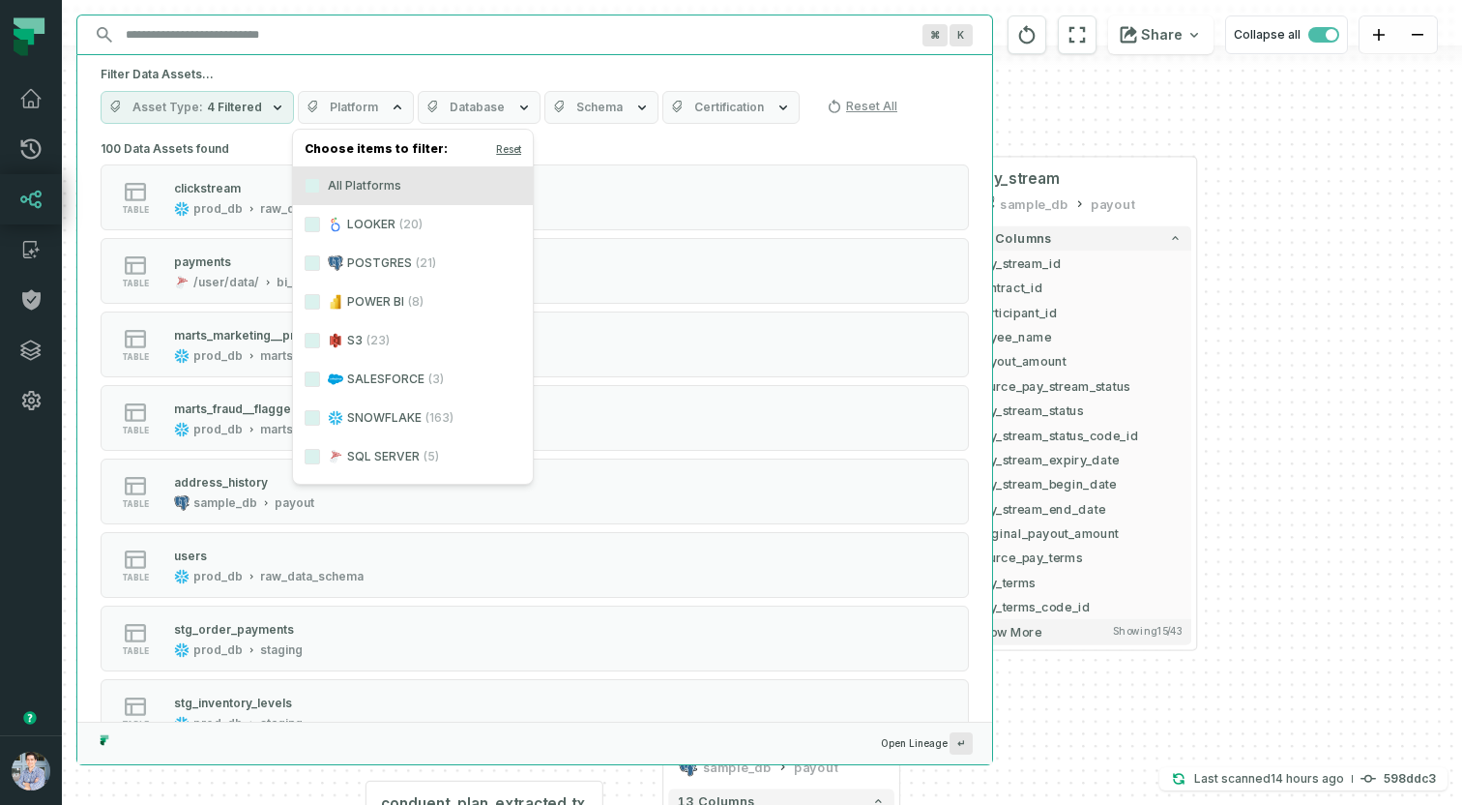
click at [348, 335] on label "S3 (23)" at bounding box center [413, 340] width 240 height 39
click at [320, 335] on button "S3 (23)" at bounding box center [312, 340] width 15 height 15
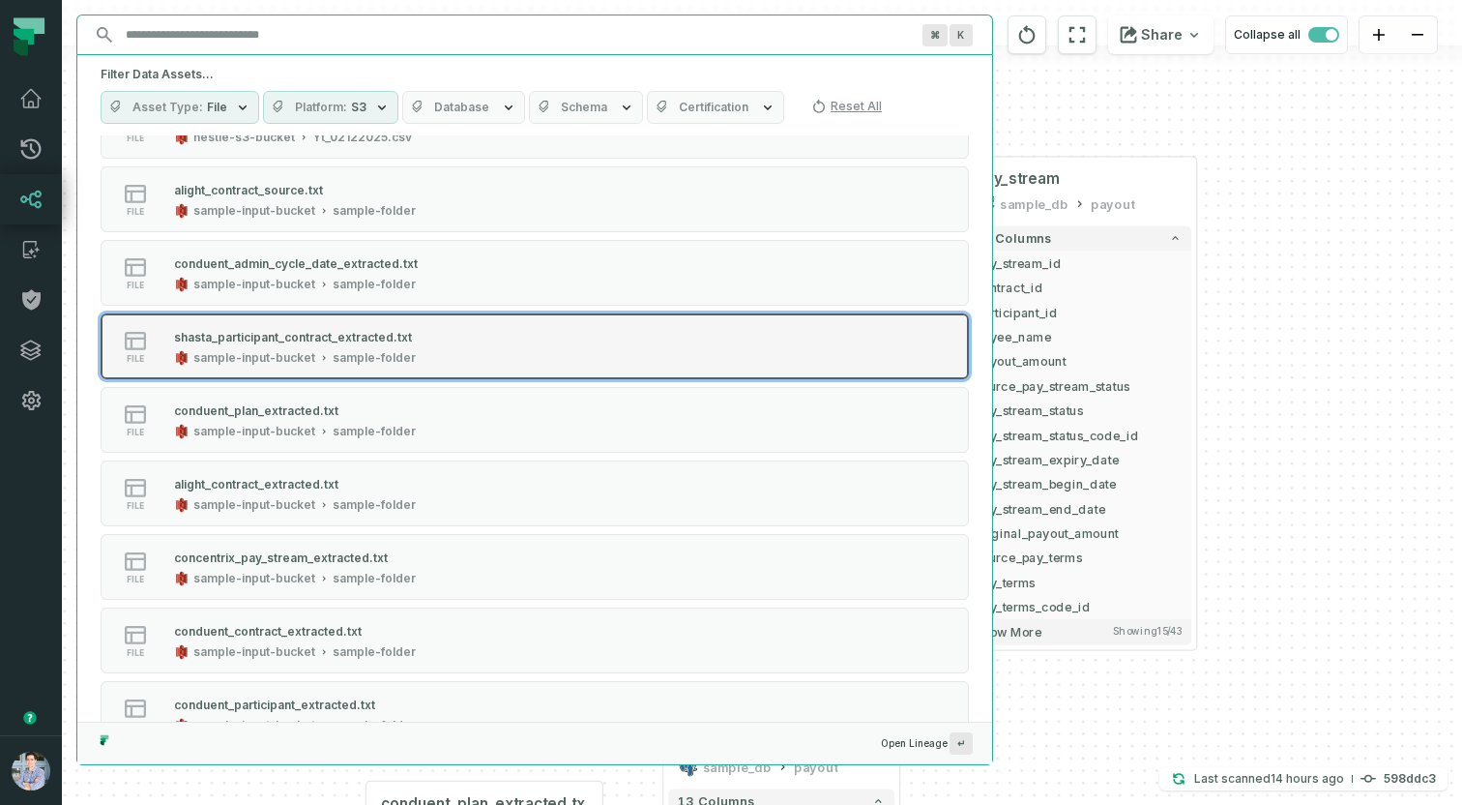
scroll to position [518, 0]
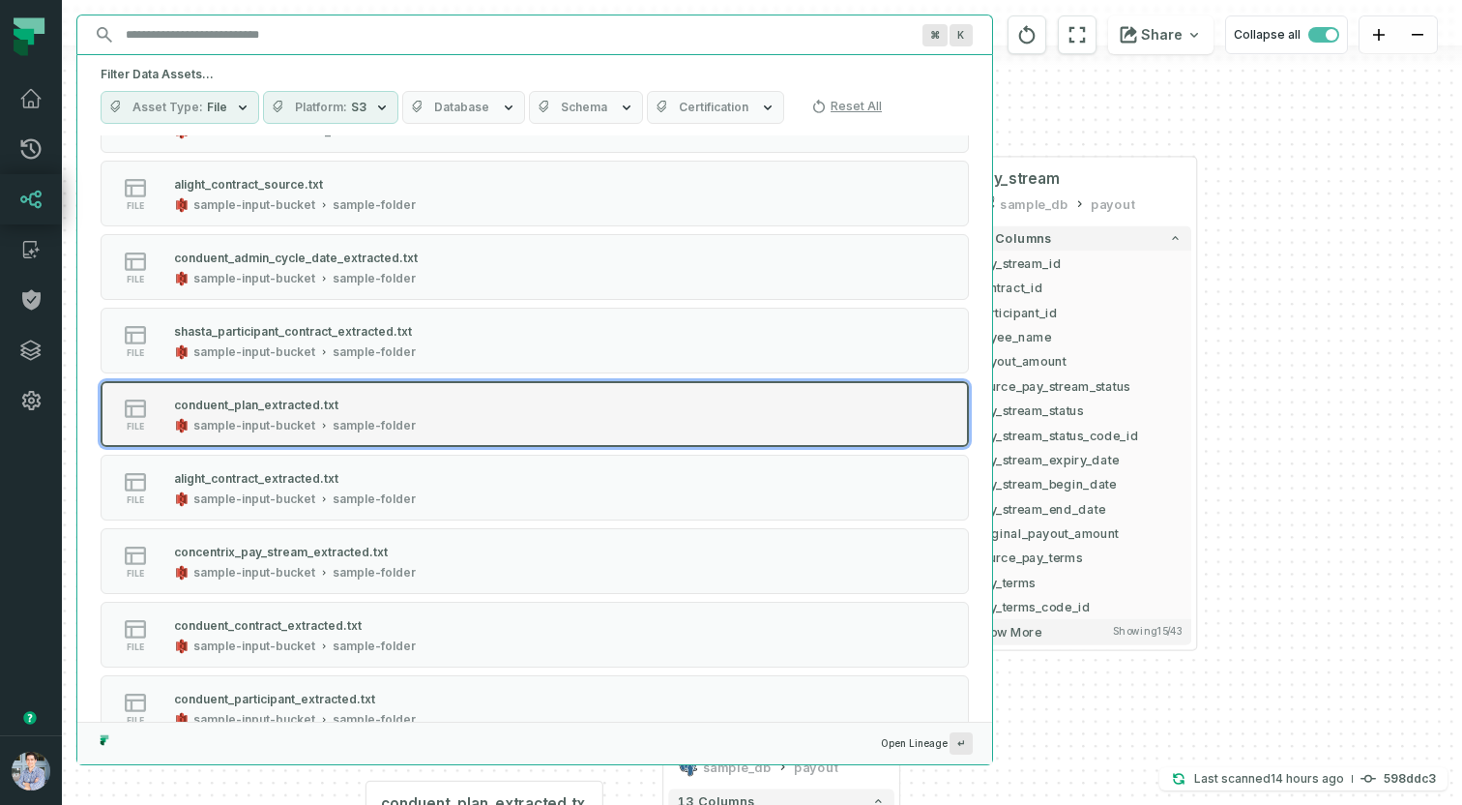
click at [300, 421] on div "sample-input-bucket" at bounding box center [254, 425] width 122 height 15
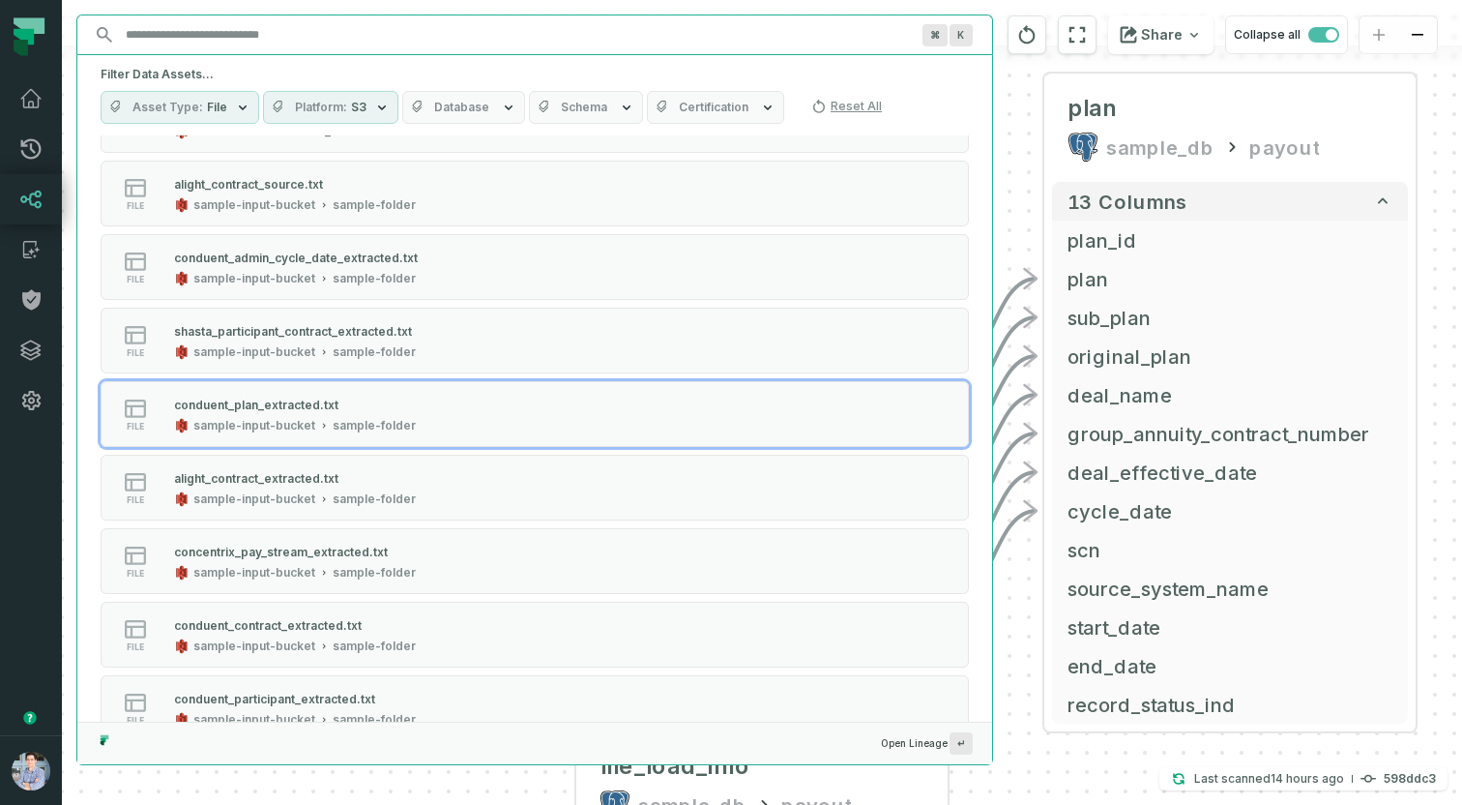
click at [1452, 282] on div "concentrix_pay_stream_source.txt sample-input-bucket sample-folder - 26 columns…" at bounding box center [762, 402] width 1400 height 805
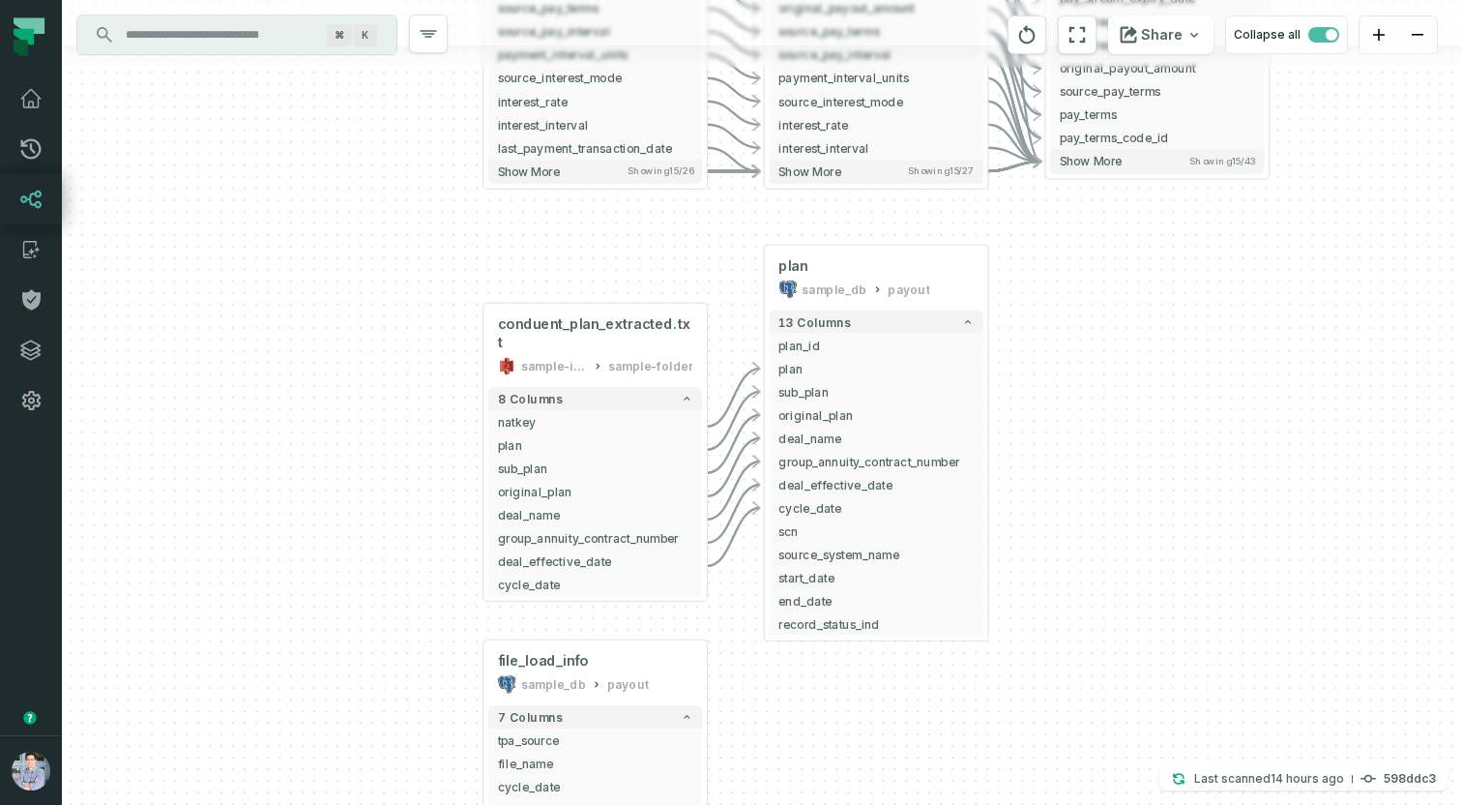
drag, startPoint x: 1283, startPoint y: 530, endPoint x: 1018, endPoint y: 516, distance: 265.3
click at [1018, 516] on div "concentrix_pay_stream_source.txt sample-input-bucket sample-folder - 26 columns…" at bounding box center [762, 402] width 1400 height 805
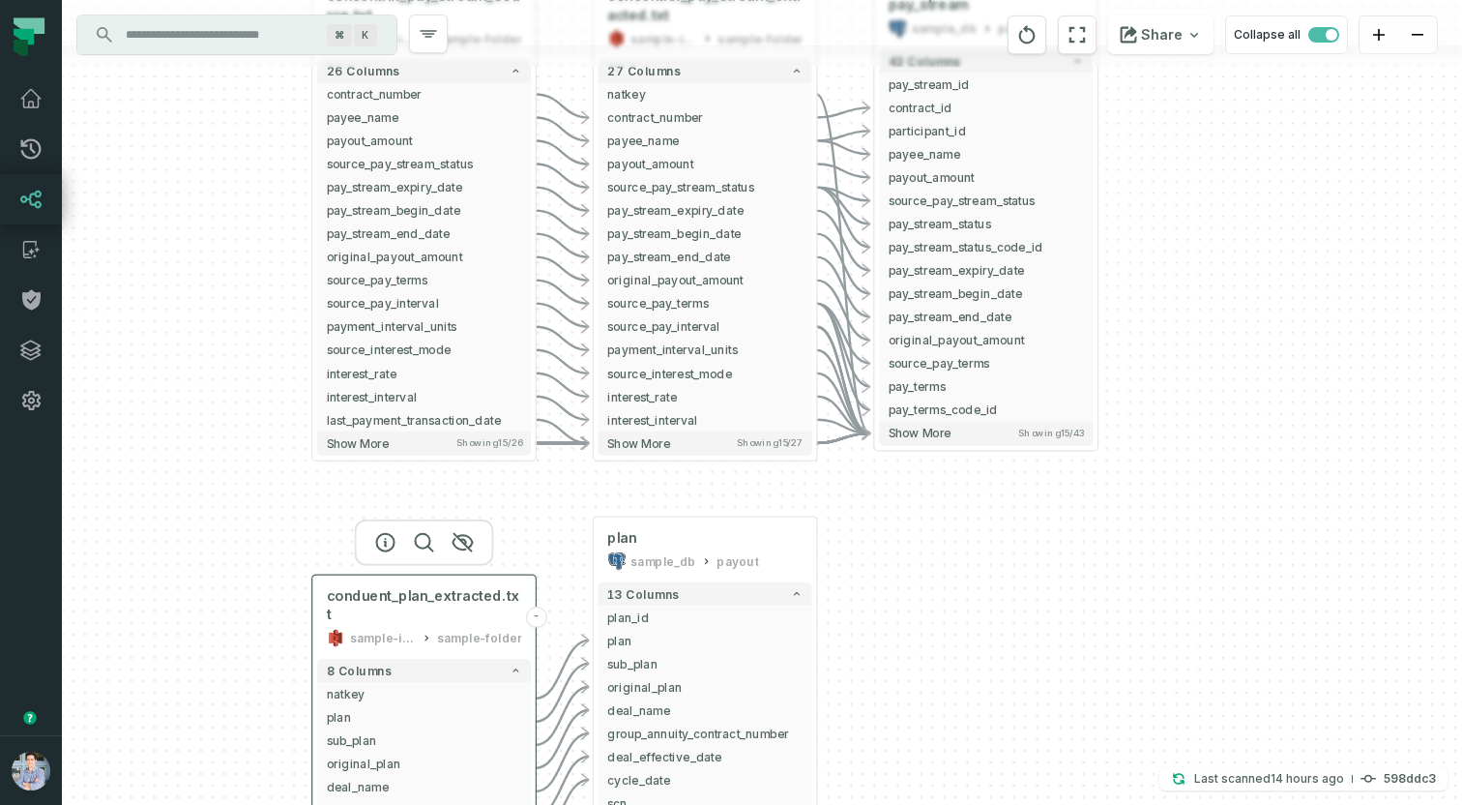
drag, startPoint x: 648, startPoint y: 296, endPoint x: 497, endPoint y: 629, distance: 365.3
click at [497, 629] on header "conduent_plan_extracted.txt sample-input-bucket sample-folder -" at bounding box center [423, 614] width 223 height 79
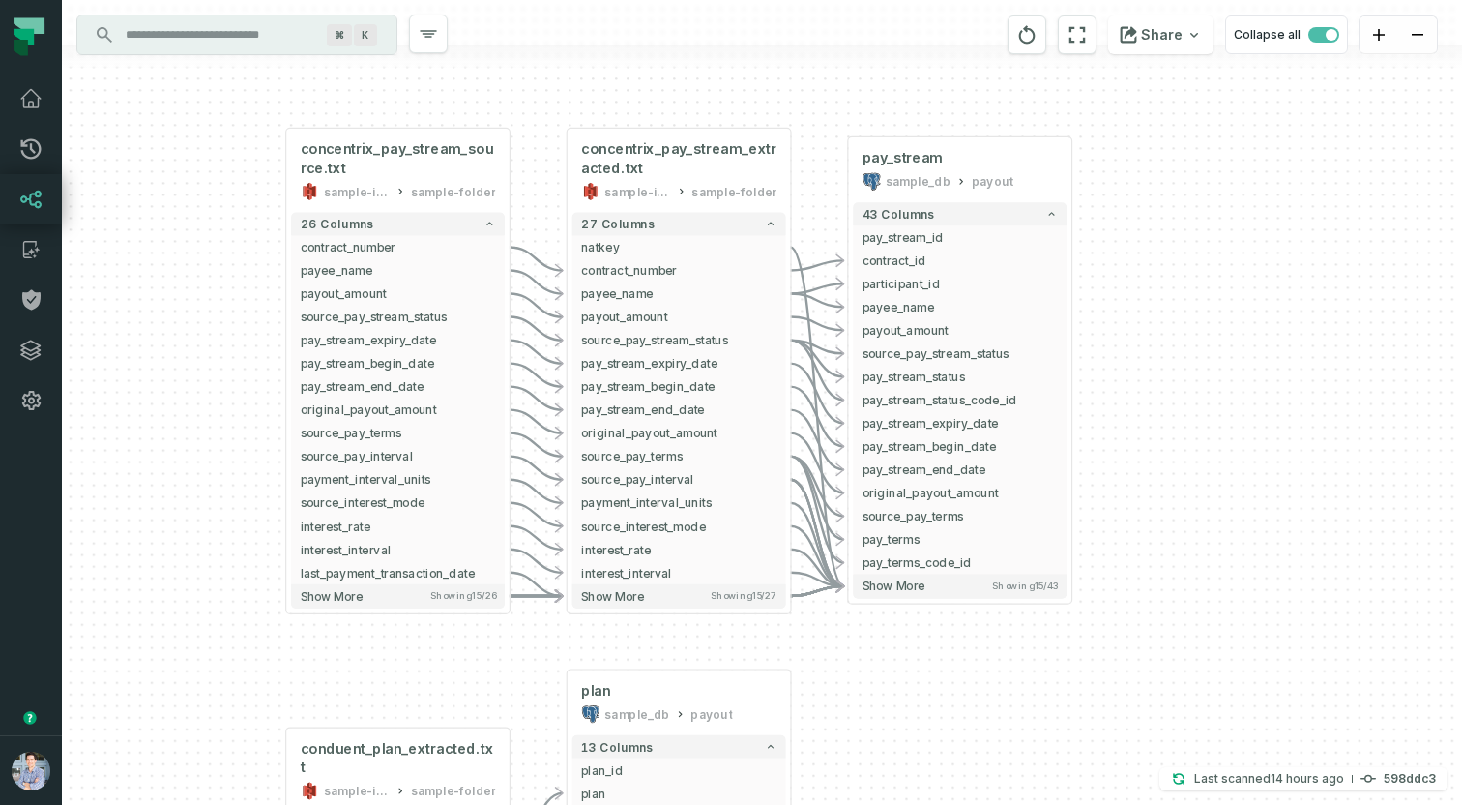
drag, startPoint x: 1277, startPoint y: 129, endPoint x: 1255, endPoint y: 227, distance: 100.9
click at [1255, 227] on div "concentrix_pay_stream_source.txt sample-input-bucket sample-folder - 26 columns…" at bounding box center [762, 402] width 1400 height 805
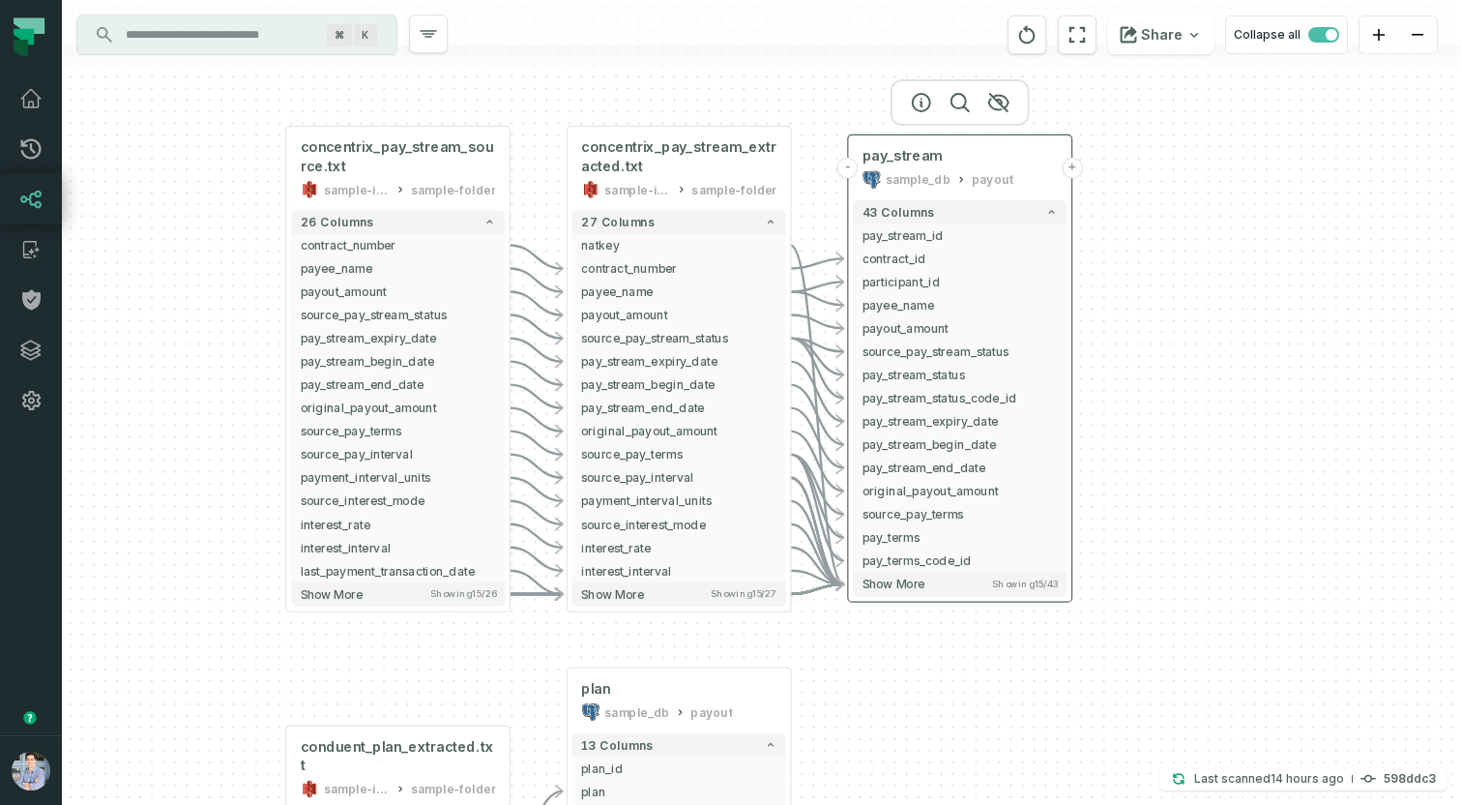
click at [1072, 162] on button "+" at bounding box center [1072, 168] width 21 height 21
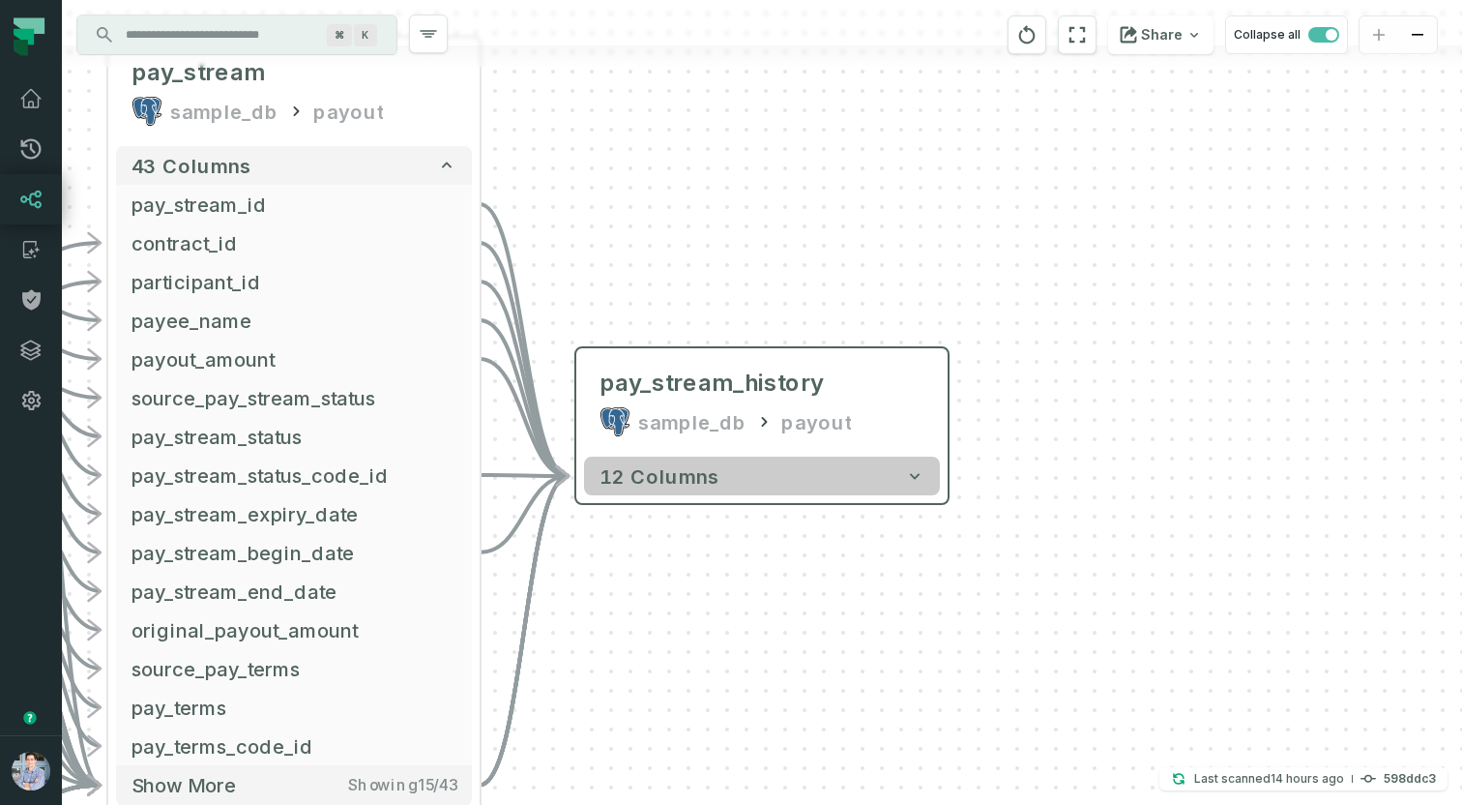
click at [839, 477] on button "12 columns" at bounding box center [762, 475] width 356 height 39
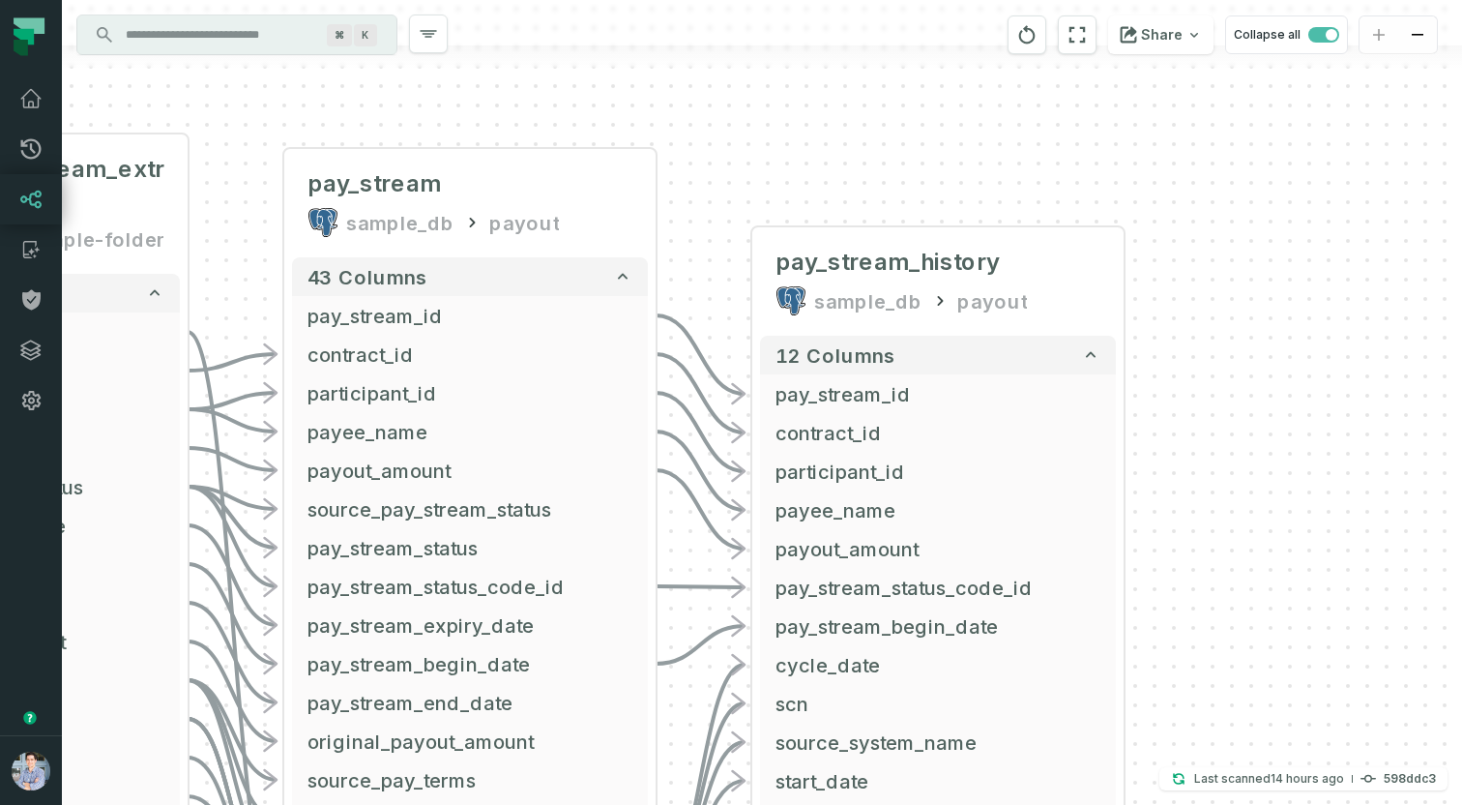
drag, startPoint x: 627, startPoint y: 281, endPoint x: 1052, endPoint y: 51, distance: 483.8
click at [1052, 51] on div "- pay_stream_history sample_db payout 12 columns - pay_stream_id - contract_id …" at bounding box center [762, 402] width 1400 height 805
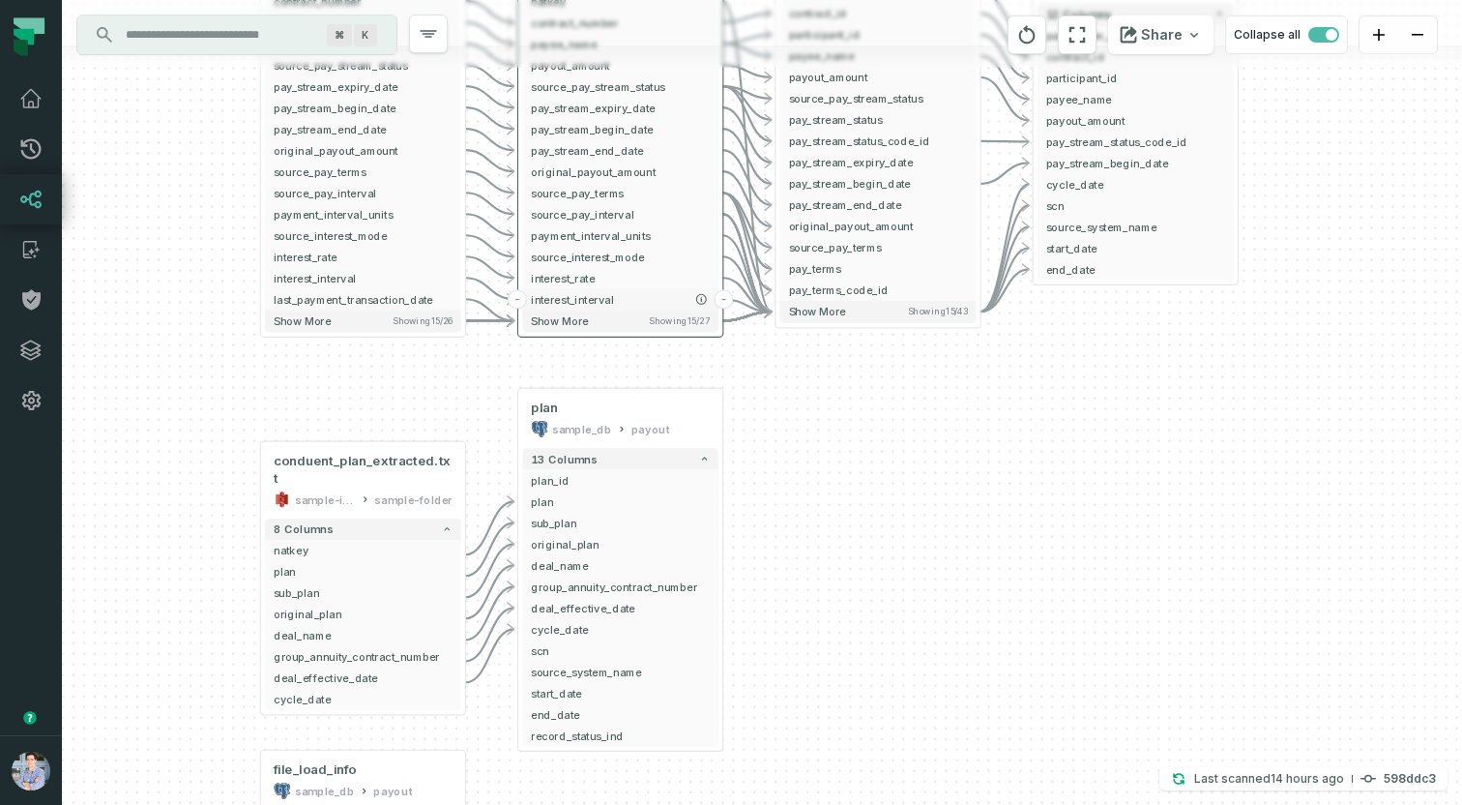
drag, startPoint x: 511, startPoint y: 603, endPoint x: 708, endPoint y: 287, distance: 372.7
click at [708, 288] on button "interest_interval" at bounding box center [619, 298] width 195 height 21
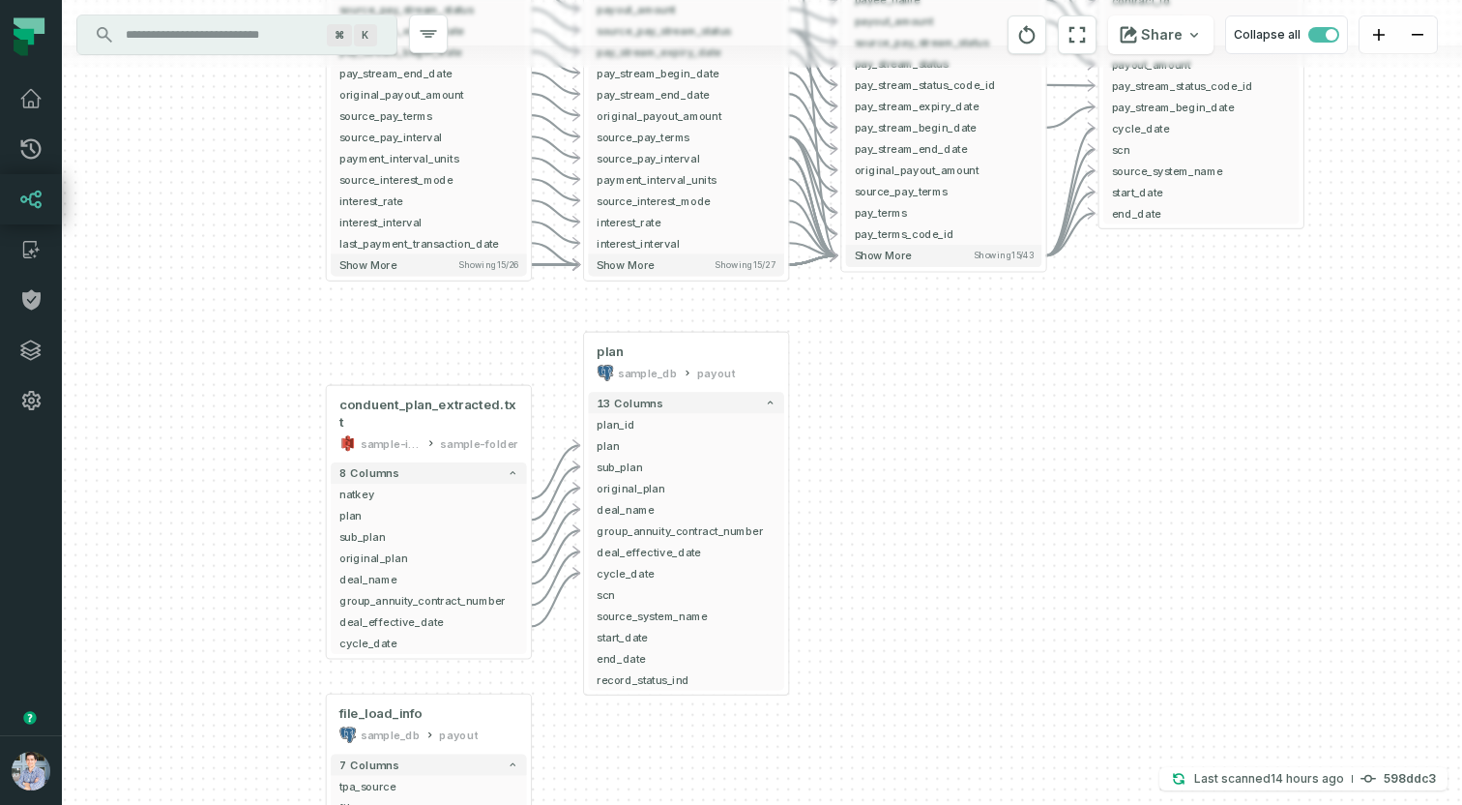
drag, startPoint x: 423, startPoint y: 389, endPoint x: 493, endPoint y: 331, distance: 91.4
click at [493, 331] on div "- pay_stream_history sample_db payout 12 columns - pay_stream_id - contract_id …" at bounding box center [762, 402] width 1400 height 805
click at [159, 35] on input "Discovery Provider cmdk menu" at bounding box center [219, 34] width 211 height 31
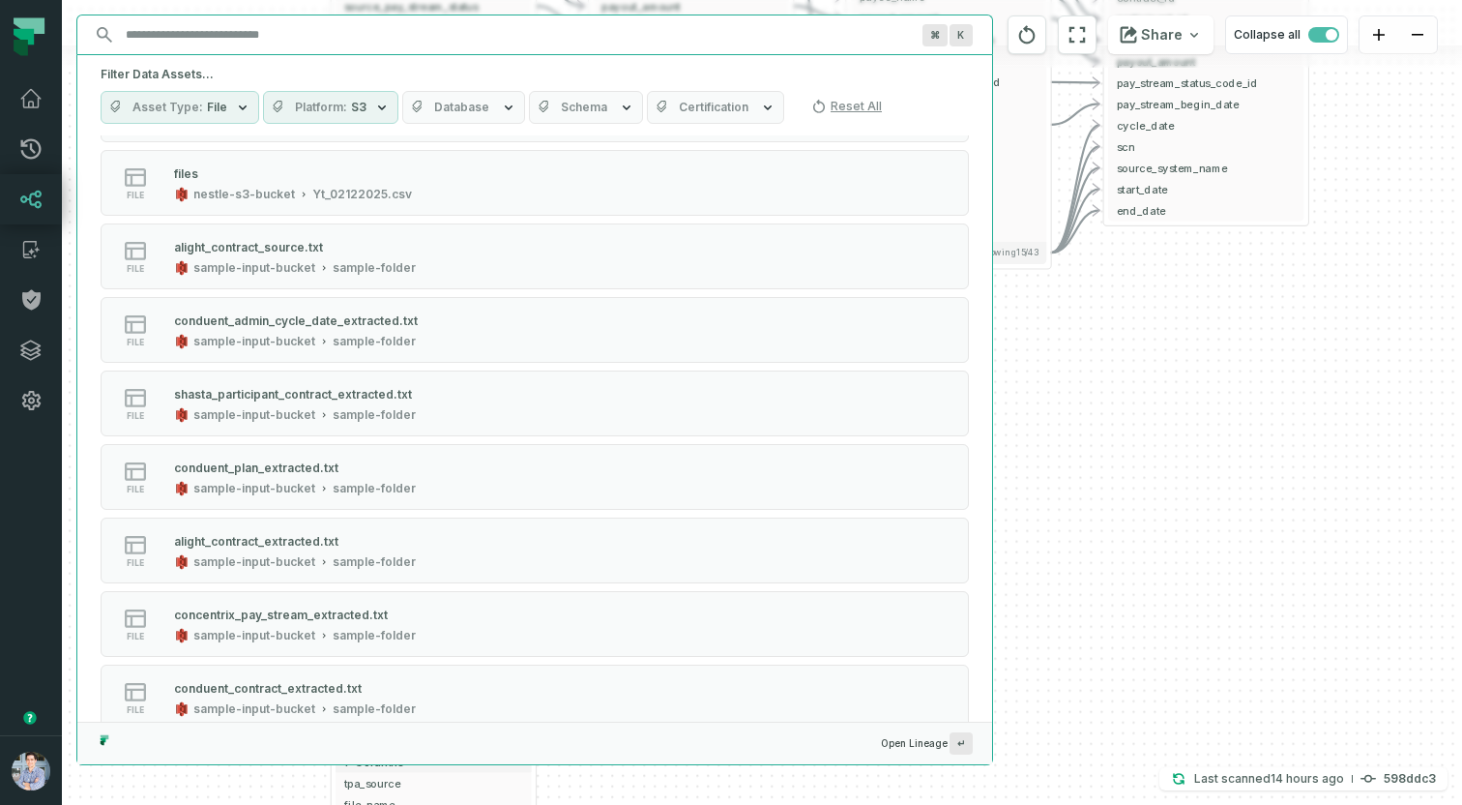
scroll to position [455, 0]
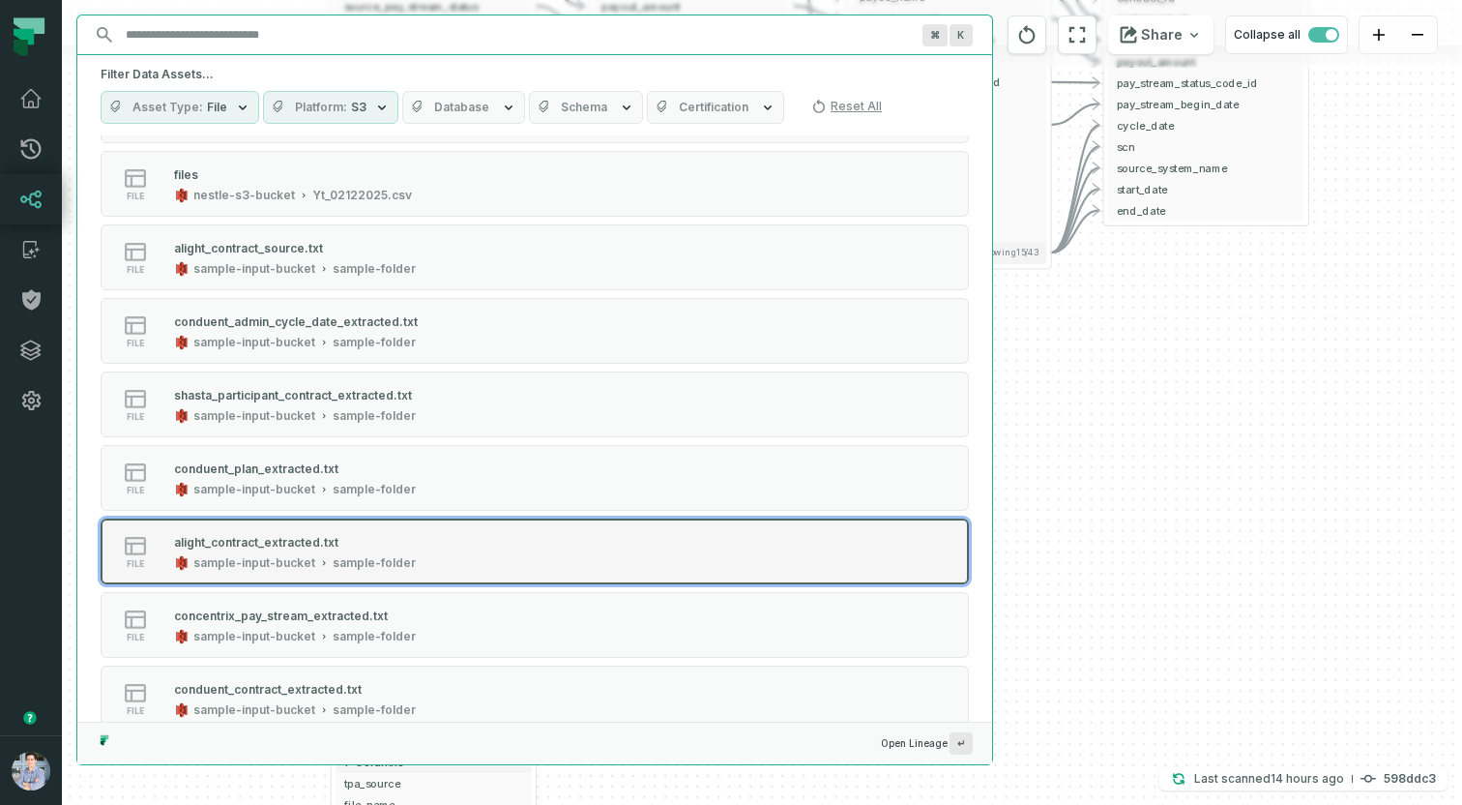
click at [288, 560] on div "sample-input-bucket" at bounding box center [254, 562] width 122 height 15
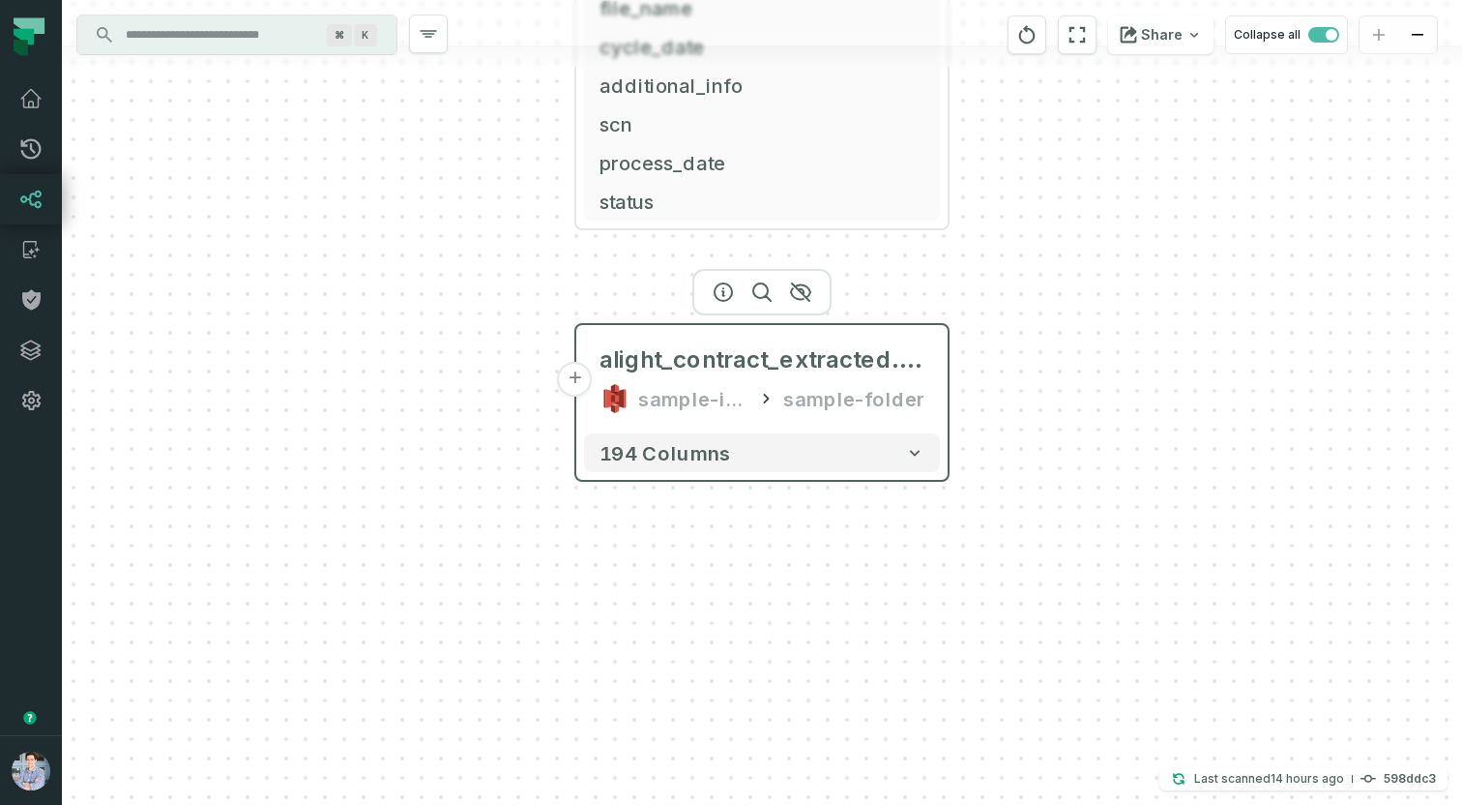
click at [582, 385] on button "+" at bounding box center [575, 379] width 35 height 35
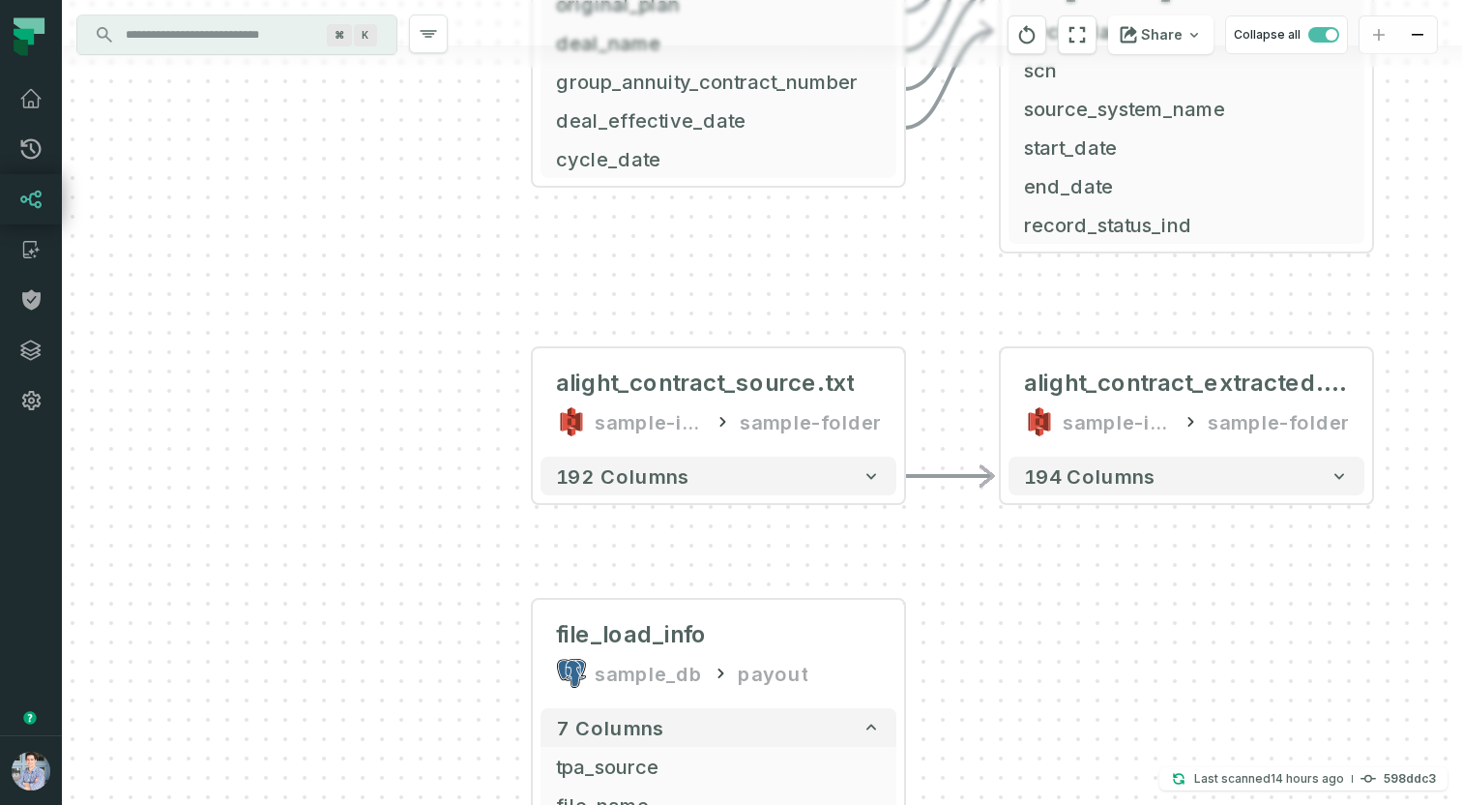
drag, startPoint x: 1210, startPoint y: 531, endPoint x: 978, endPoint y: 523, distance: 232.2
click at [978, 523] on div "alight_contract_source.txt sample-input-bucket sample-folder - 192 columns - pa…" at bounding box center [762, 402] width 1400 height 805
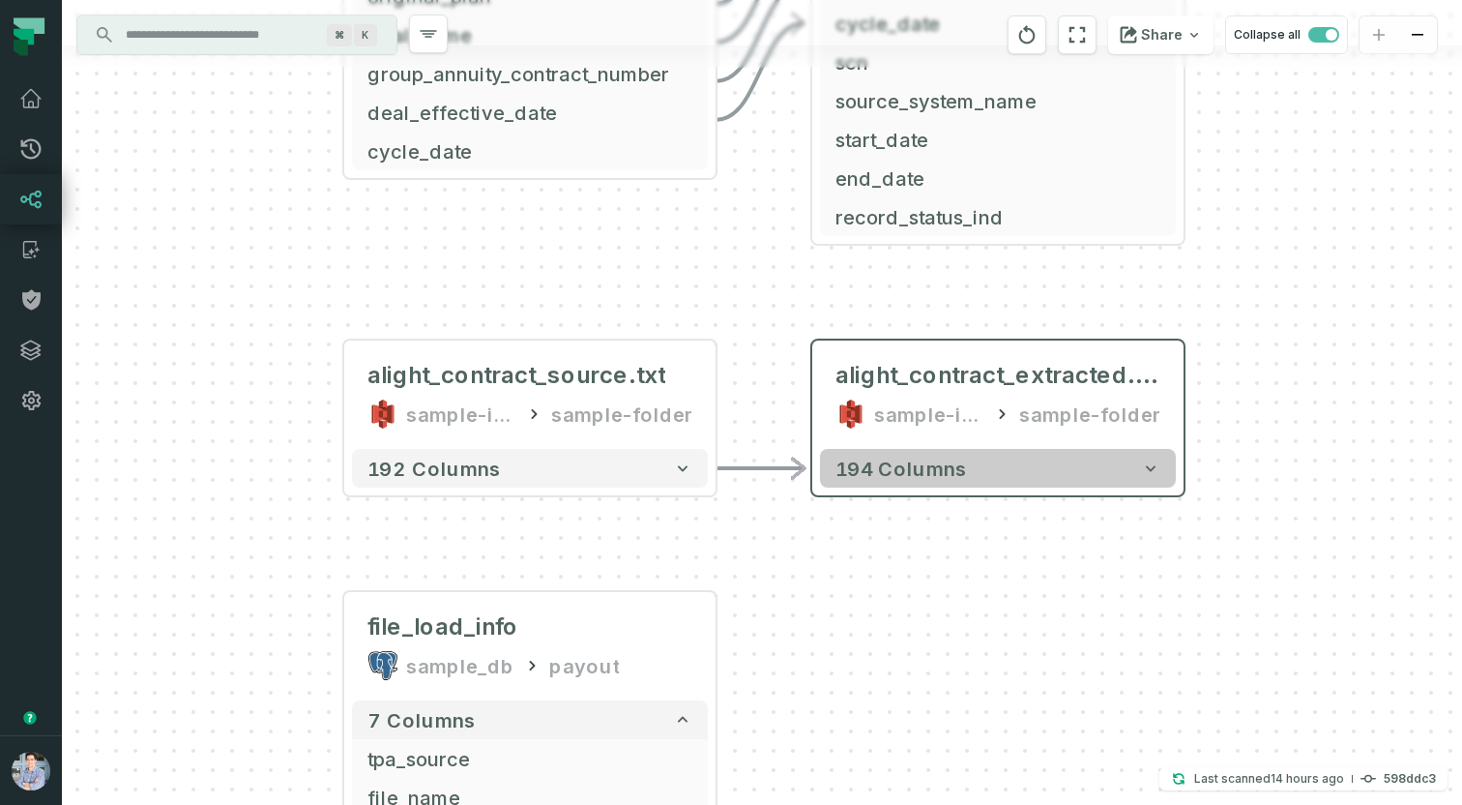
click at [988, 478] on button "194 columns" at bounding box center [998, 468] width 356 height 39
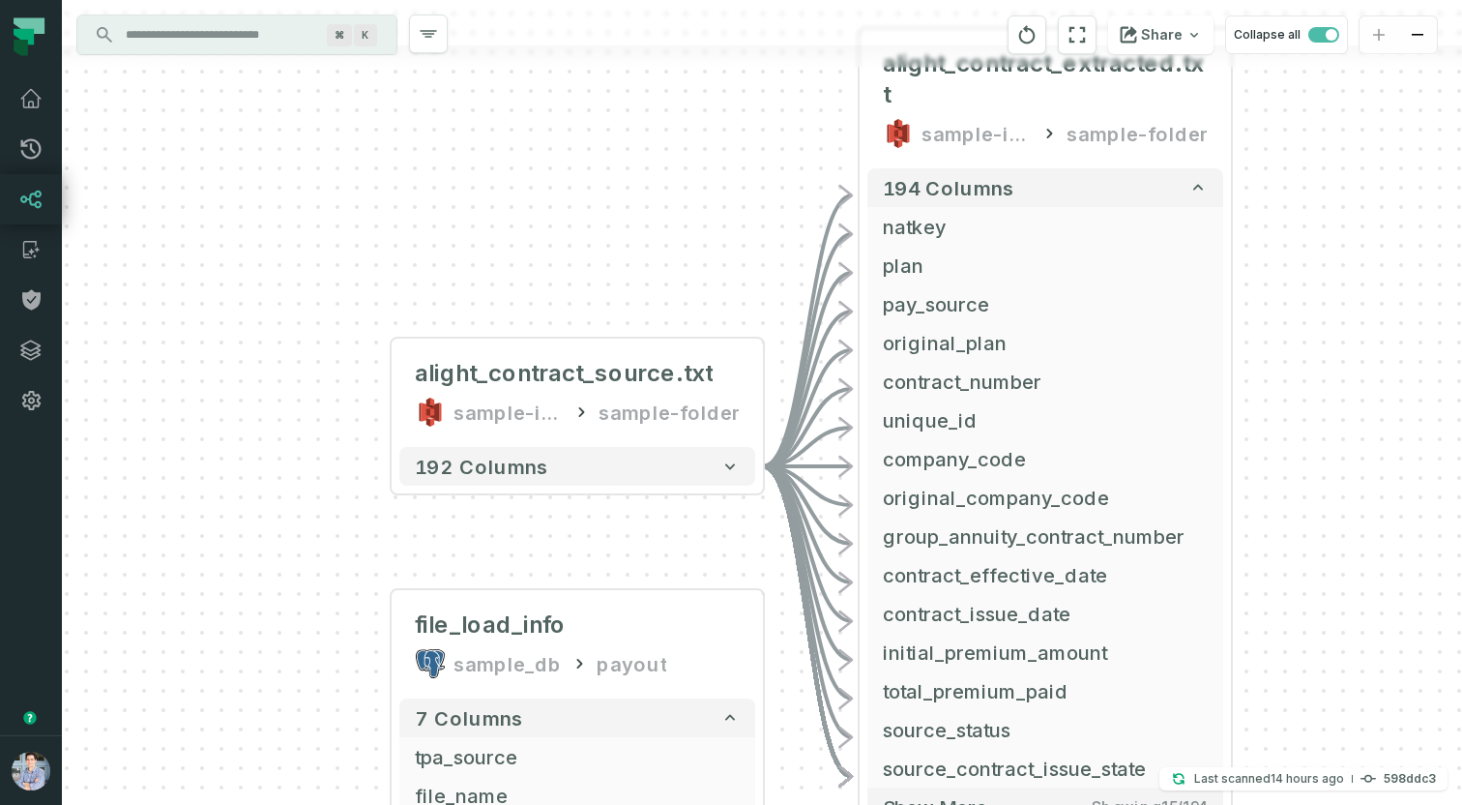
drag, startPoint x: 521, startPoint y: 563, endPoint x: 573, endPoint y: 224, distance: 342.5
click at [573, 224] on div "alight_contract_source.txt sample-input-bucket sample-folder - 192 columns - pa…" at bounding box center [762, 402] width 1400 height 805
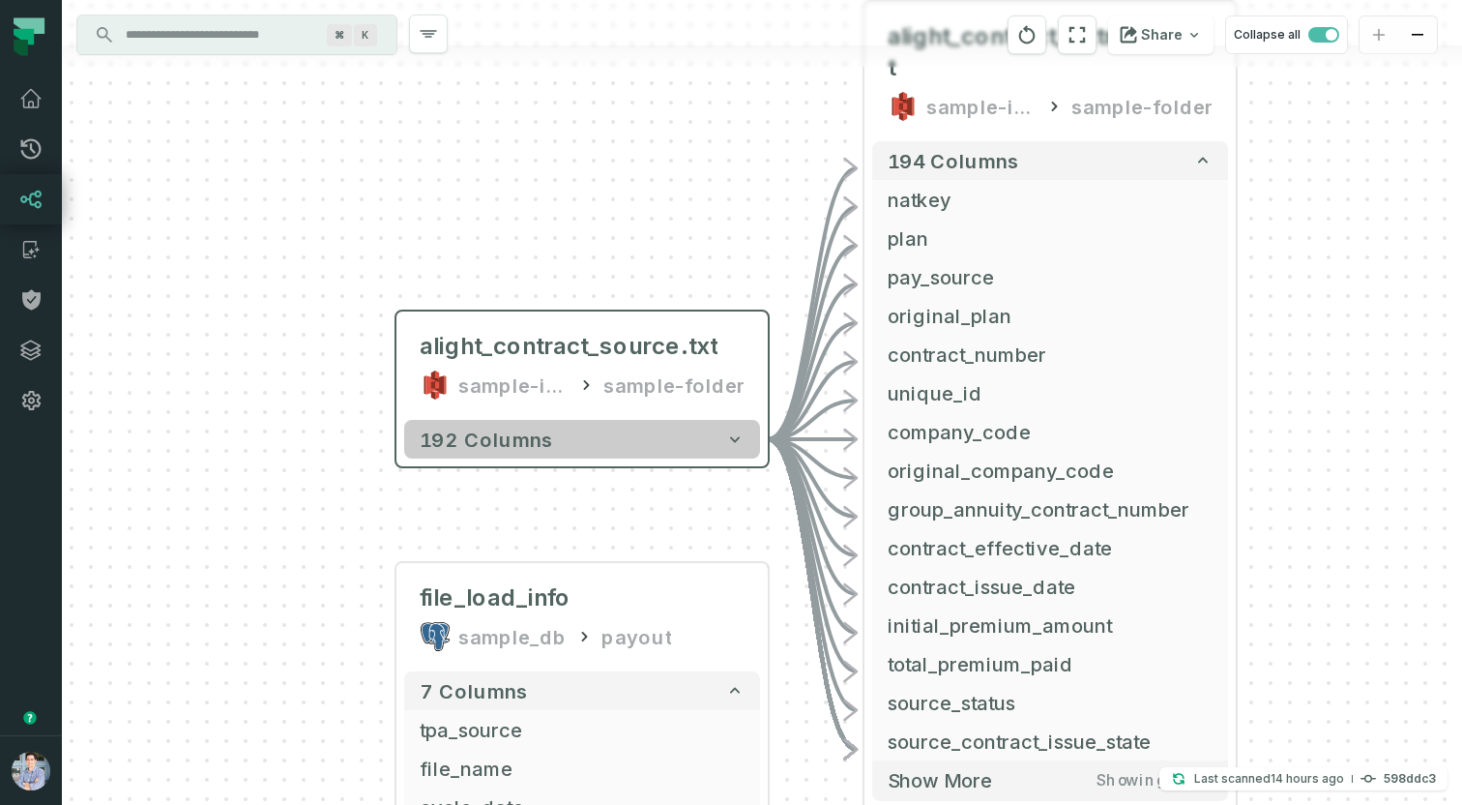
click at [679, 438] on button "192 columns" at bounding box center [582, 439] width 356 height 39
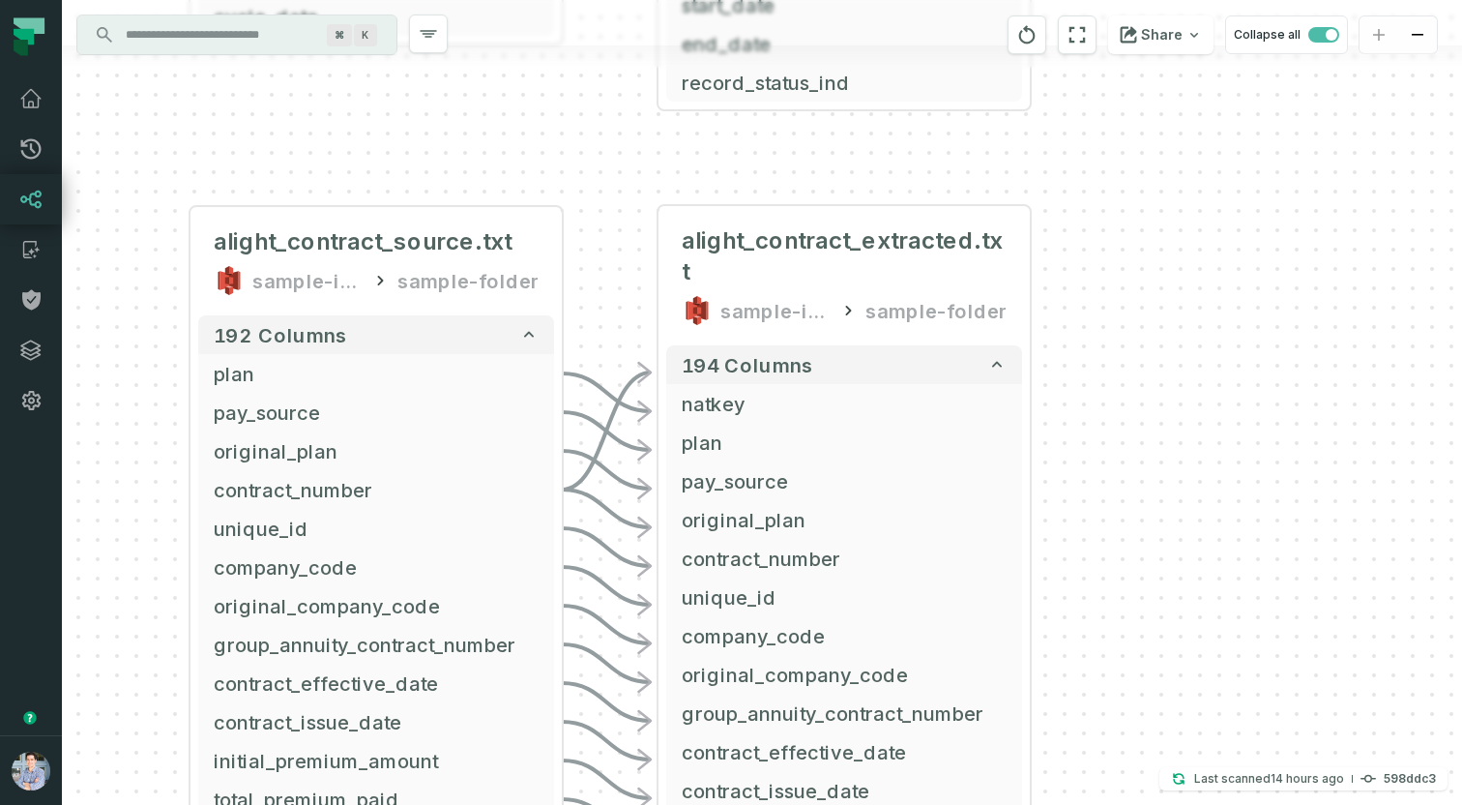
drag, startPoint x: 1314, startPoint y: 535, endPoint x: 1068, endPoint y: 406, distance: 278.1
click at [1068, 406] on div "alight_contract_source.txt sample-input-bucket sample-folder - 192 columns plan…" at bounding box center [762, 402] width 1400 height 805
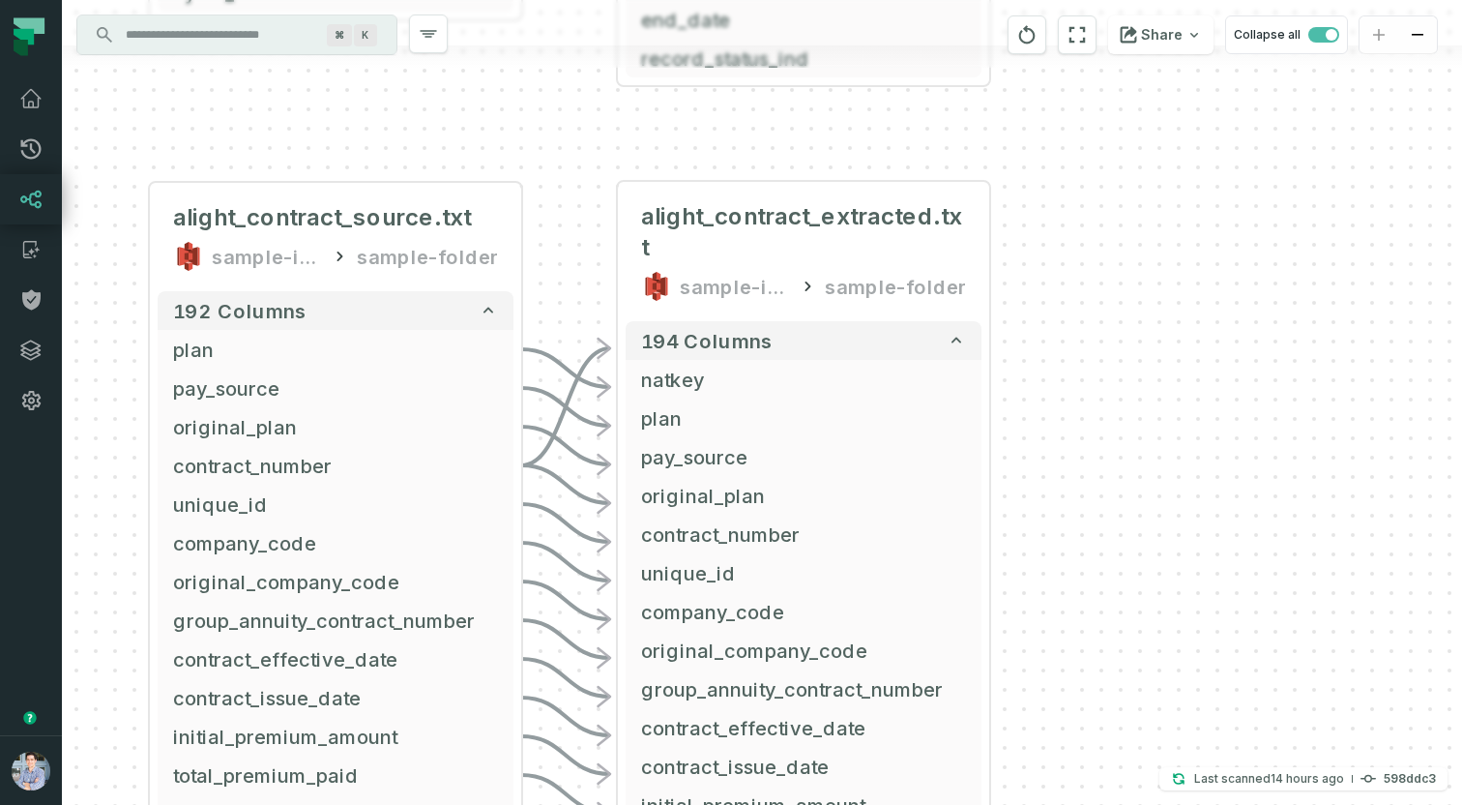
drag, startPoint x: 1067, startPoint y: 465, endPoint x: 929, endPoint y: 355, distance: 176.1
click at [930, 355] on div "alight_contract_source.txt sample-input-bucket sample-folder - 192 columns plan…" at bounding box center [762, 402] width 1400 height 805
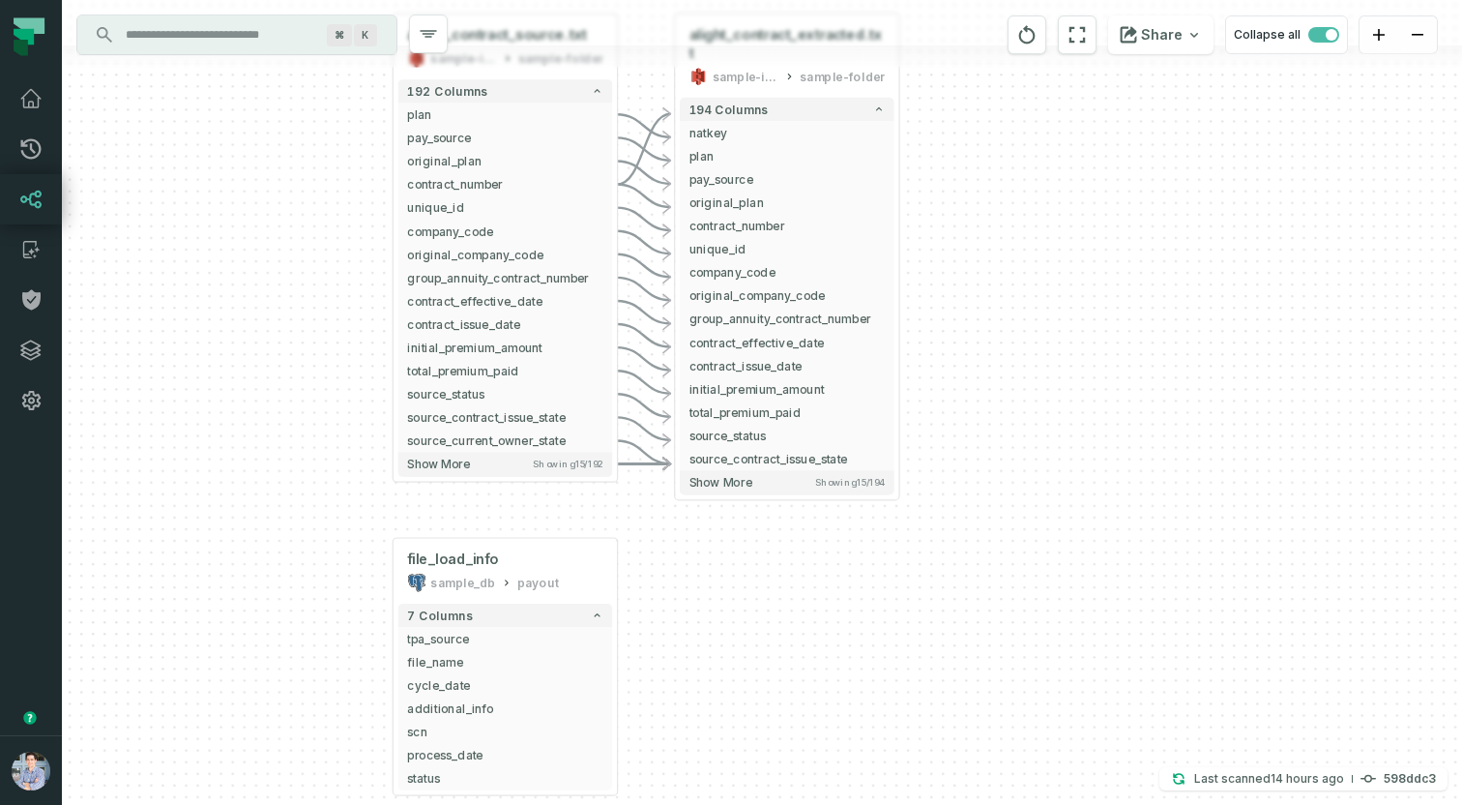
drag, startPoint x: 695, startPoint y: 745, endPoint x: 783, endPoint y: 534, distance: 228.5
click at [783, 534] on div "alight_contract_source.txt sample-input-bucket sample-folder - 192 columns plan…" at bounding box center [762, 402] width 1400 height 805
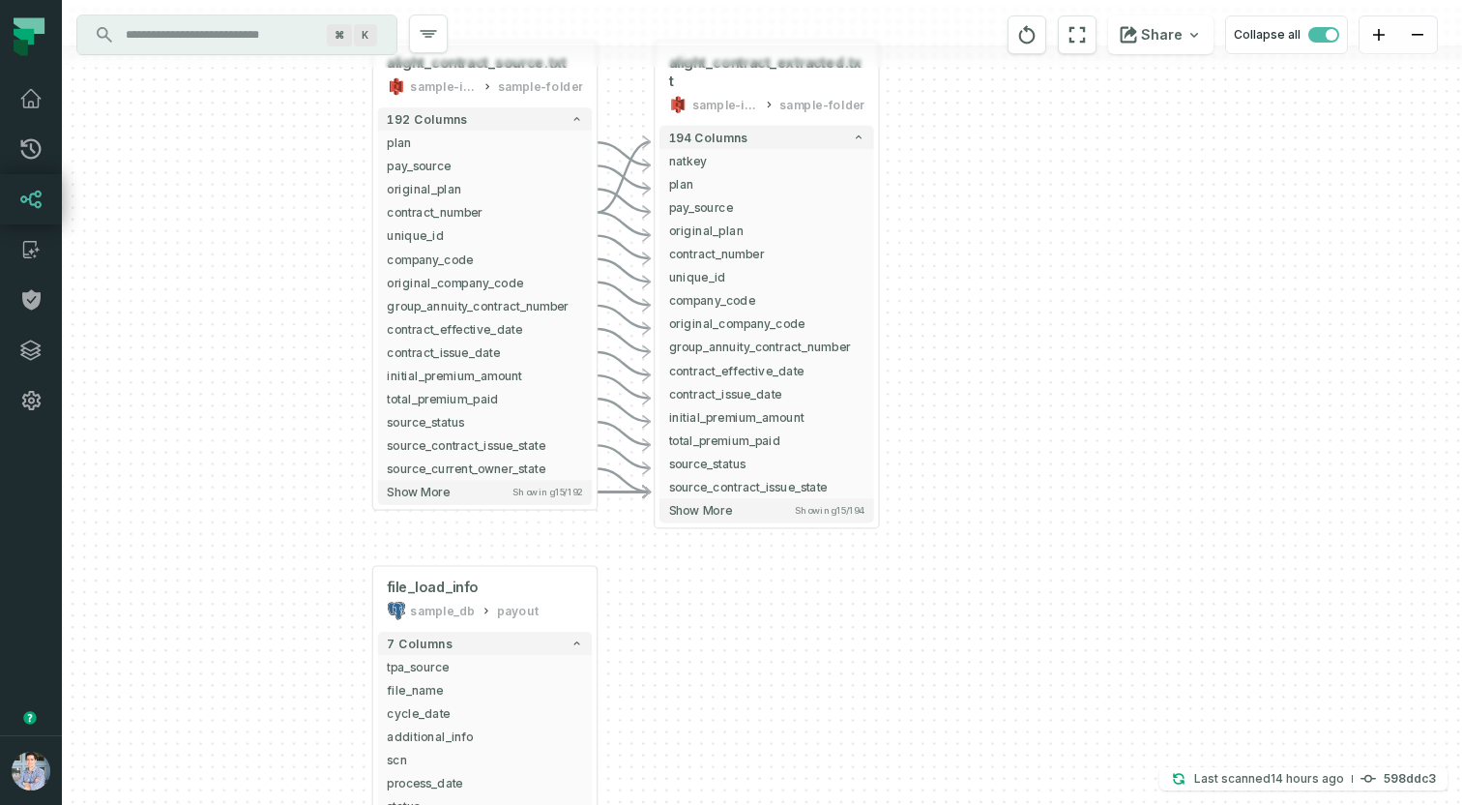
drag, startPoint x: 767, startPoint y: 485, endPoint x: 738, endPoint y: 529, distance: 52.3
click at [738, 529] on div "alight_contract_source.txt sample-input-bucket sample-folder - 192 columns plan…" at bounding box center [762, 402] width 1400 height 805
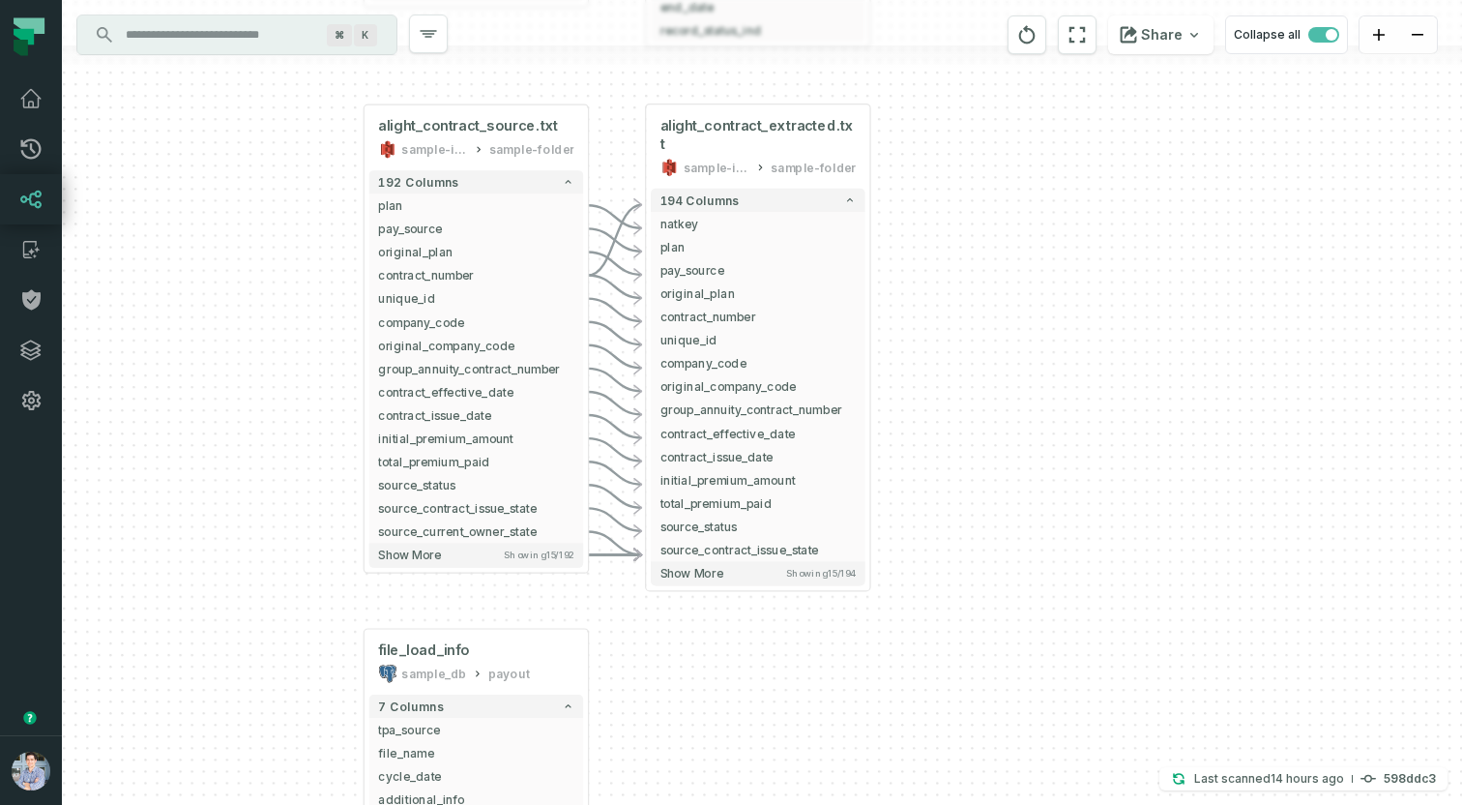
drag, startPoint x: 193, startPoint y: 273, endPoint x: 173, endPoint y: 394, distance: 122.6
click at [174, 392] on div "alight_contract_source.txt sample-input-bucket sample-folder - 192 columns plan…" at bounding box center [762, 402] width 1400 height 805
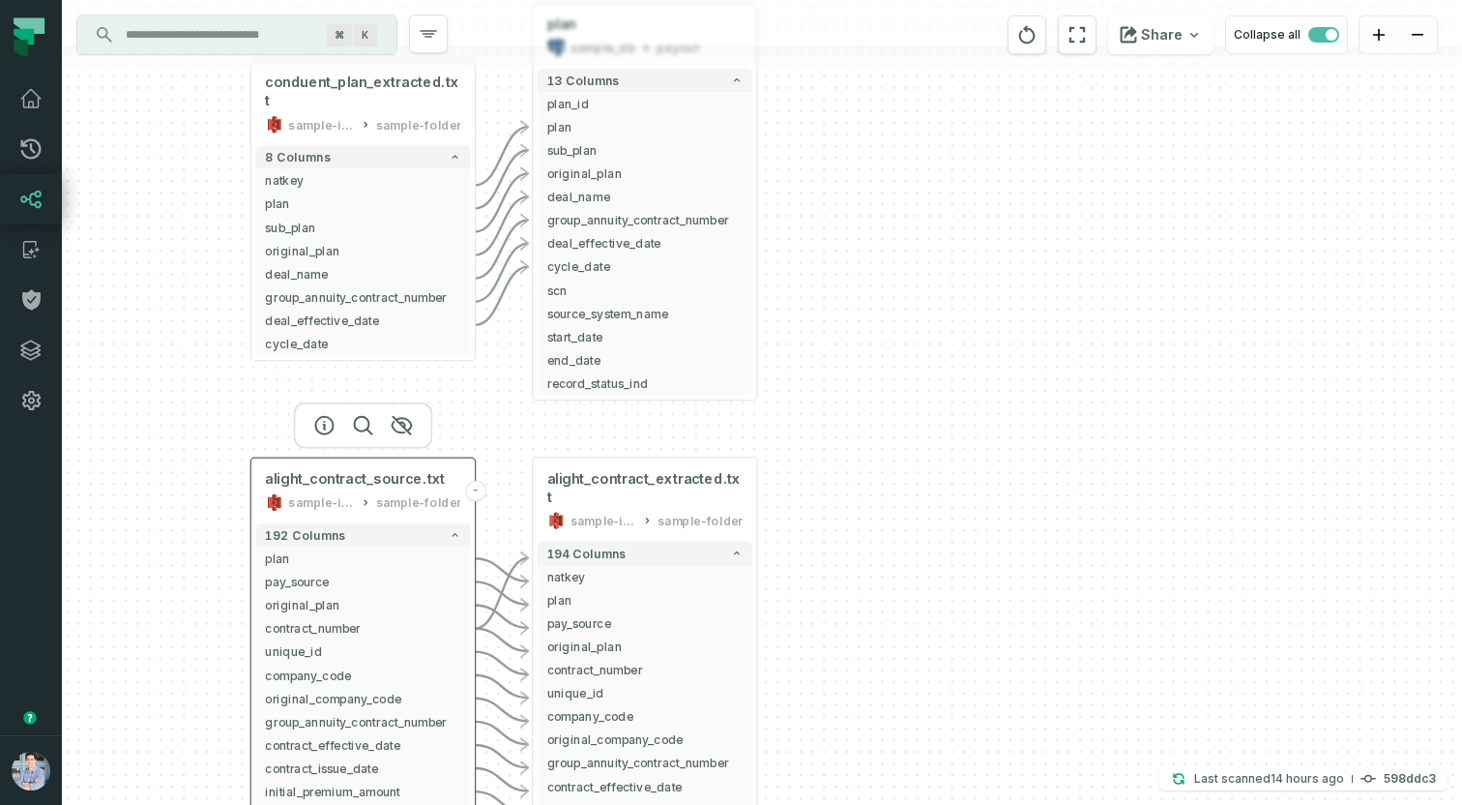
drag, startPoint x: 366, startPoint y: 127, endPoint x: 265, endPoint y: 429, distance: 319.0
click at [265, 429] on div "alight_contract_source.txt sample-input-bucket sample-folder - 192 columns plan…" at bounding box center [762, 402] width 1400 height 805
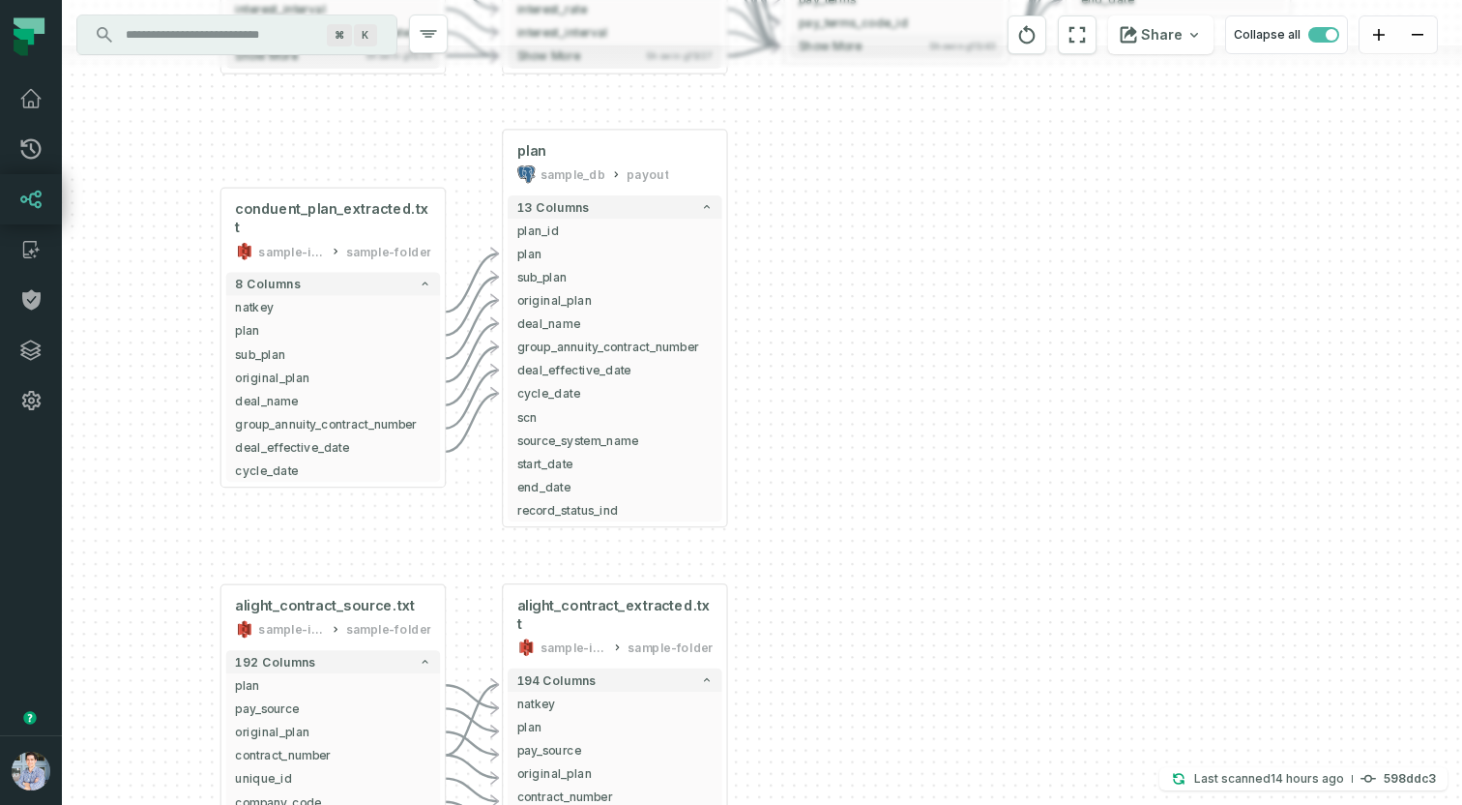
drag, startPoint x: 193, startPoint y: 132, endPoint x: 131, endPoint y: 569, distance: 440.7
click at [131, 569] on div "alight_contract_source.txt sample-input-bucket sample-folder - 192 columns plan…" at bounding box center [762, 402] width 1400 height 805
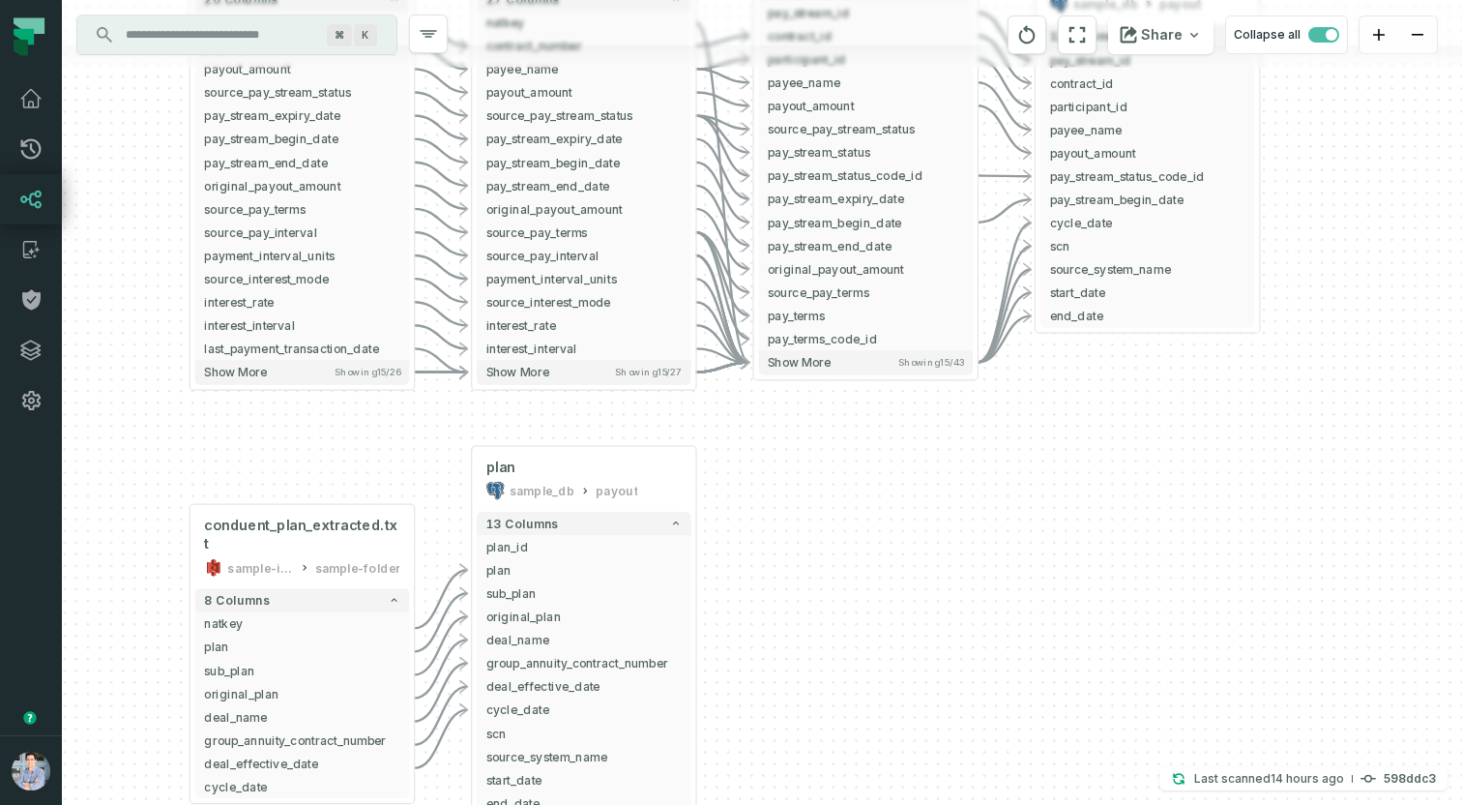
drag, startPoint x: 830, startPoint y: 414, endPoint x: 845, endPoint y: 573, distance: 159.4
click at [844, 573] on div "alight_contract_source.txt sample-input-bucket sample-folder - 192 columns plan…" at bounding box center [762, 402] width 1400 height 805
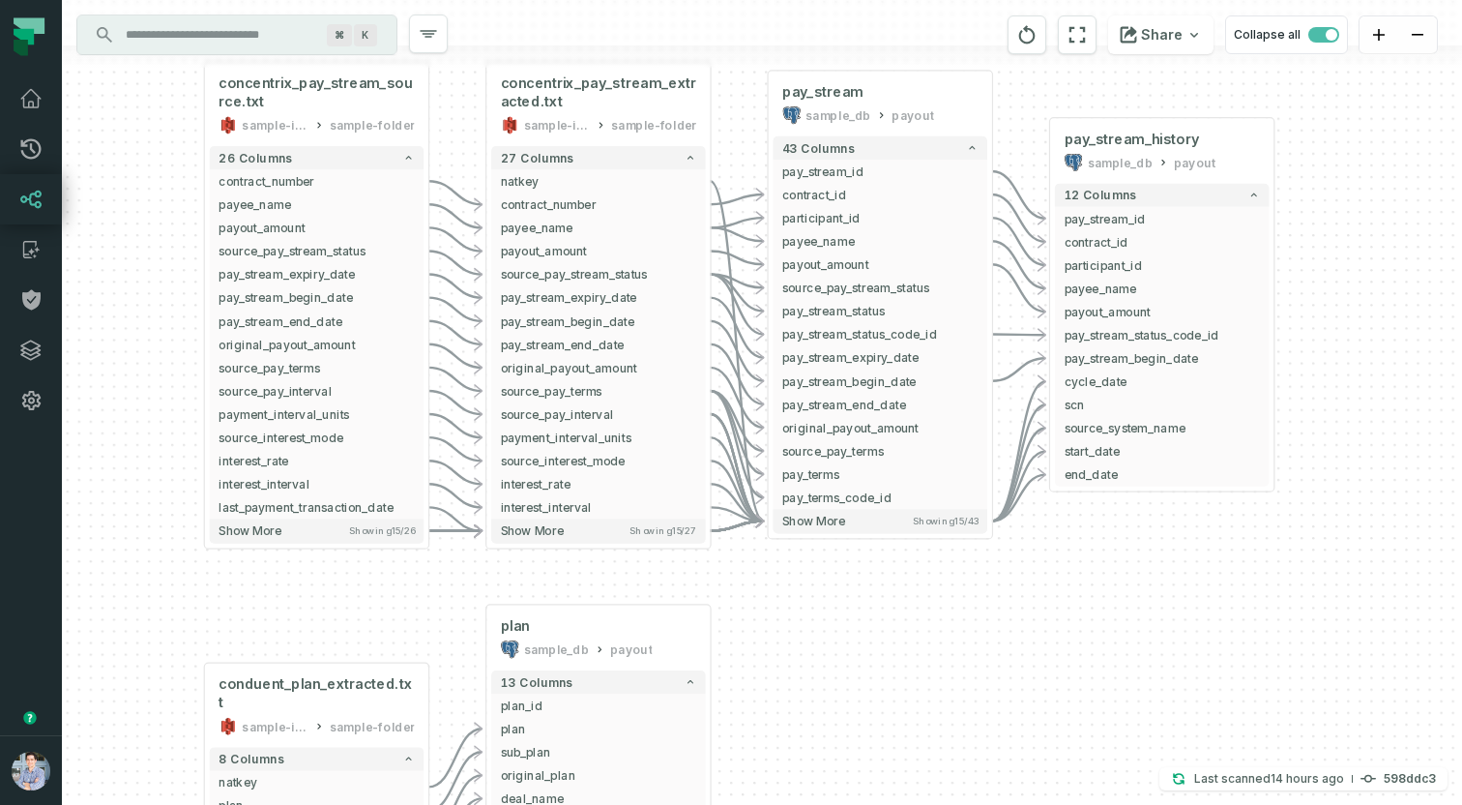
click at [179, 46] on input "Discovery Provider cmdk menu" at bounding box center [219, 34] width 211 height 31
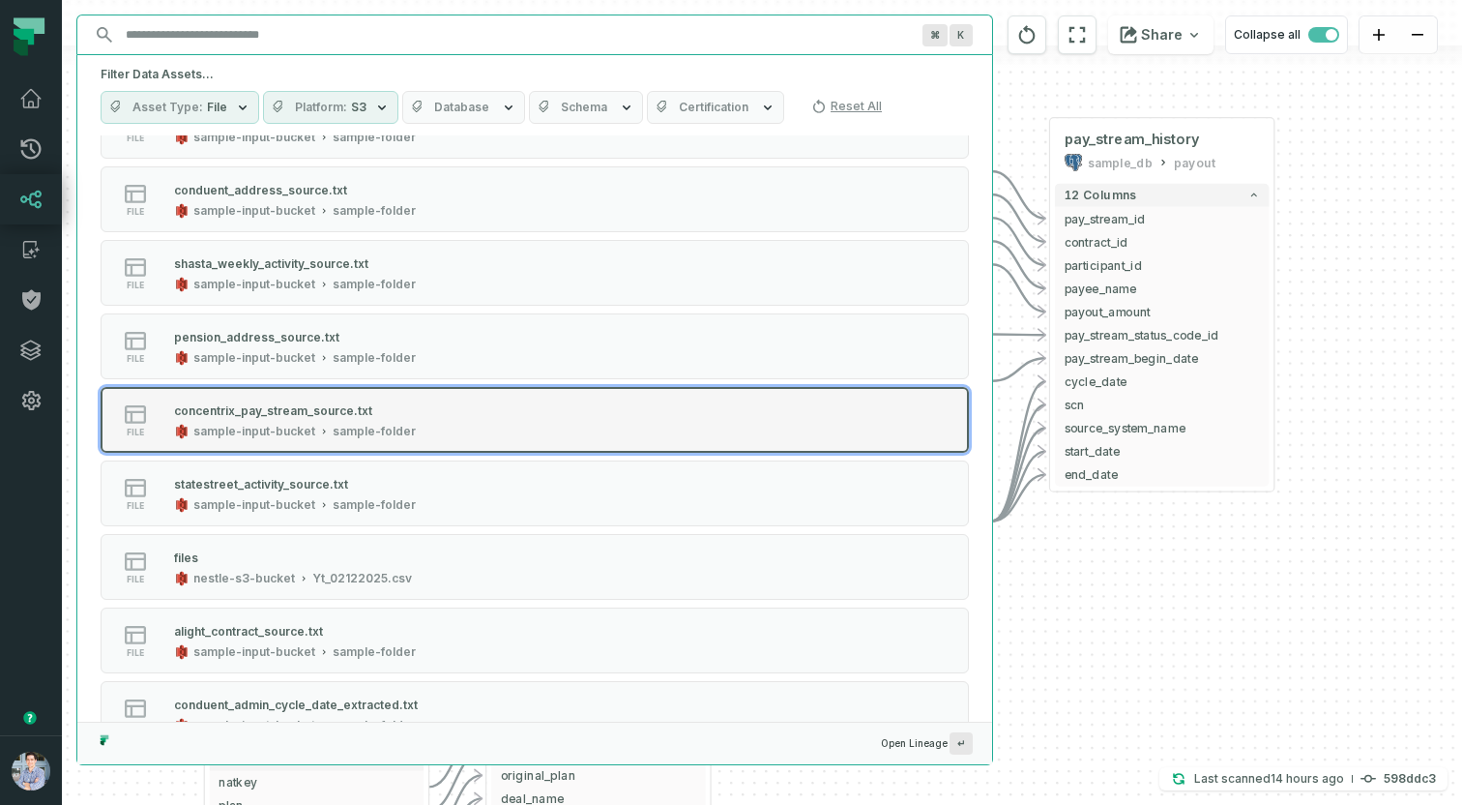
scroll to position [66, 0]
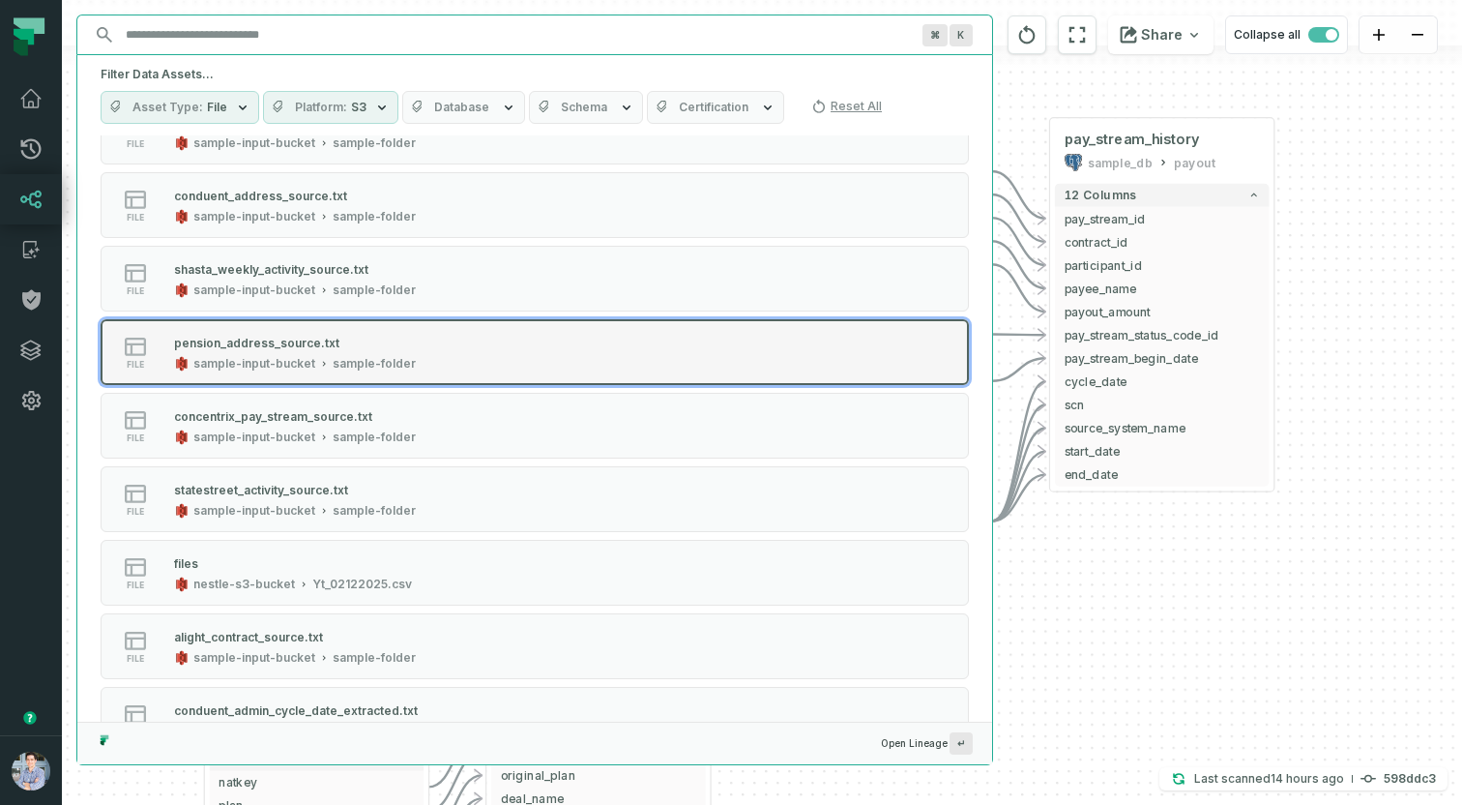
click at [255, 326] on button "file pension_address_source.txt sample-input-bucket sample-folder" at bounding box center [535, 352] width 868 height 66
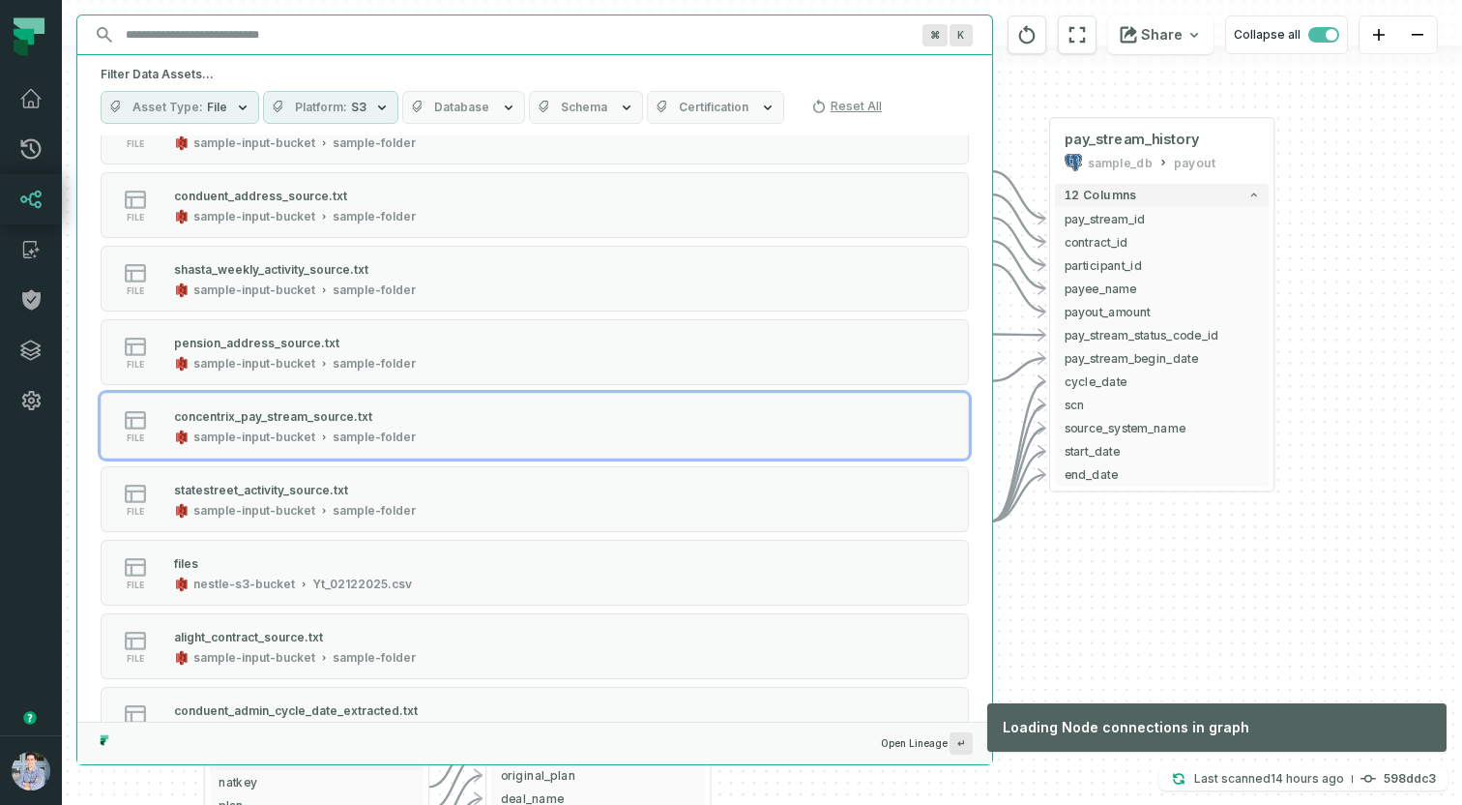
click at [1153, 604] on div "alight_contract_source.txt sample-input-bucket sample-folder - 192 columns plan…" at bounding box center [762, 402] width 1400 height 805
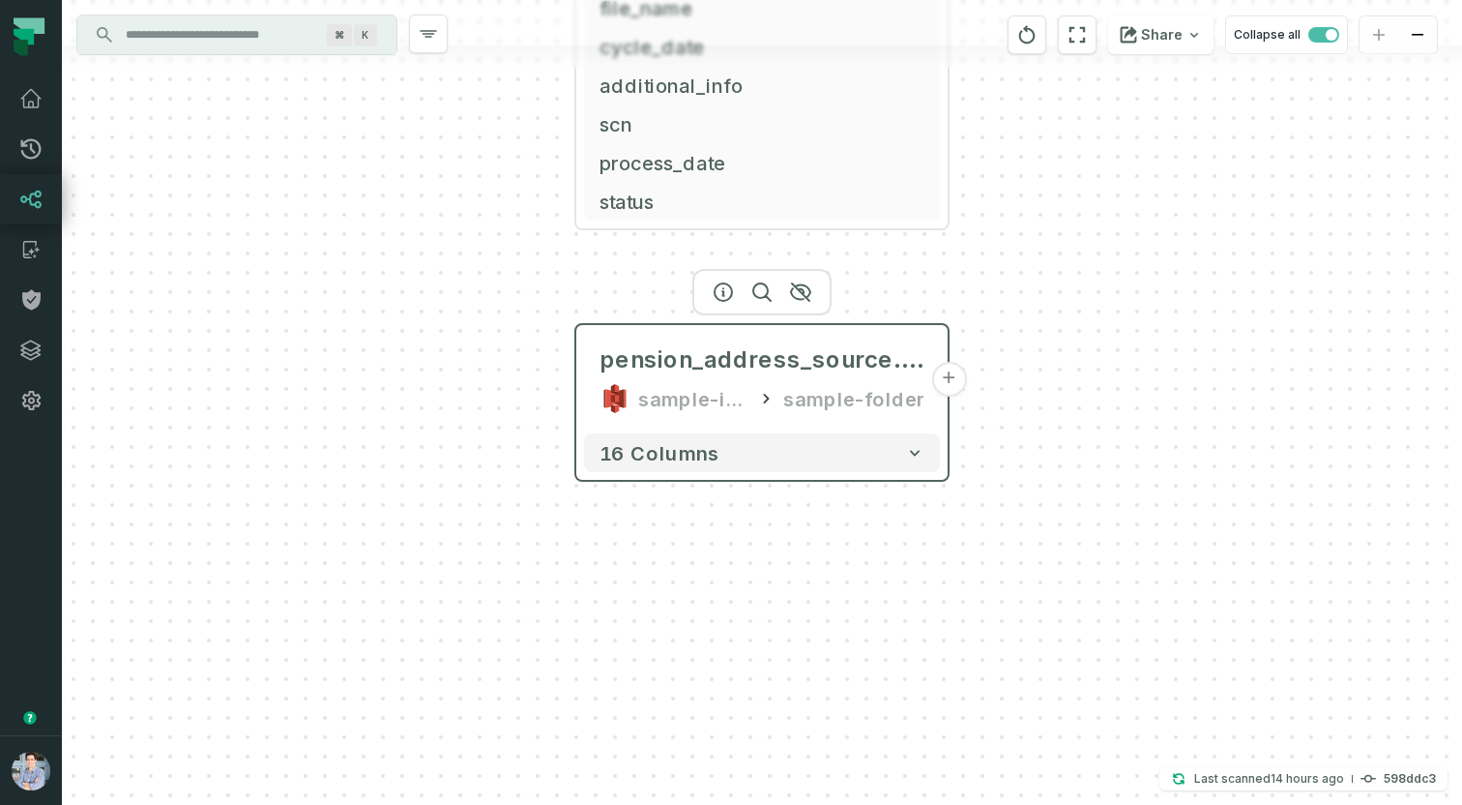
click at [949, 374] on button "+" at bounding box center [948, 379] width 35 height 35
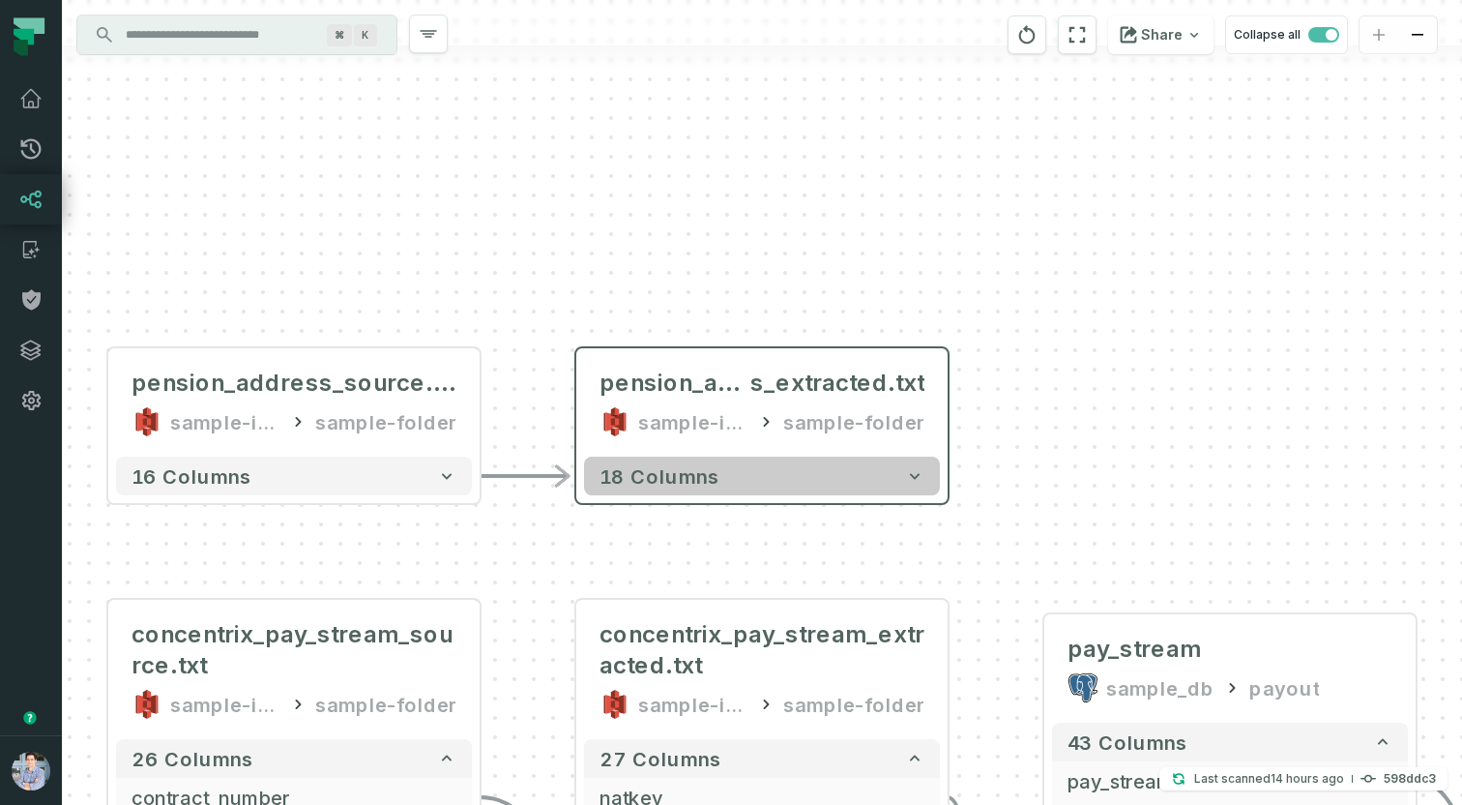
click at [865, 484] on button "18 columns" at bounding box center [762, 475] width 356 height 39
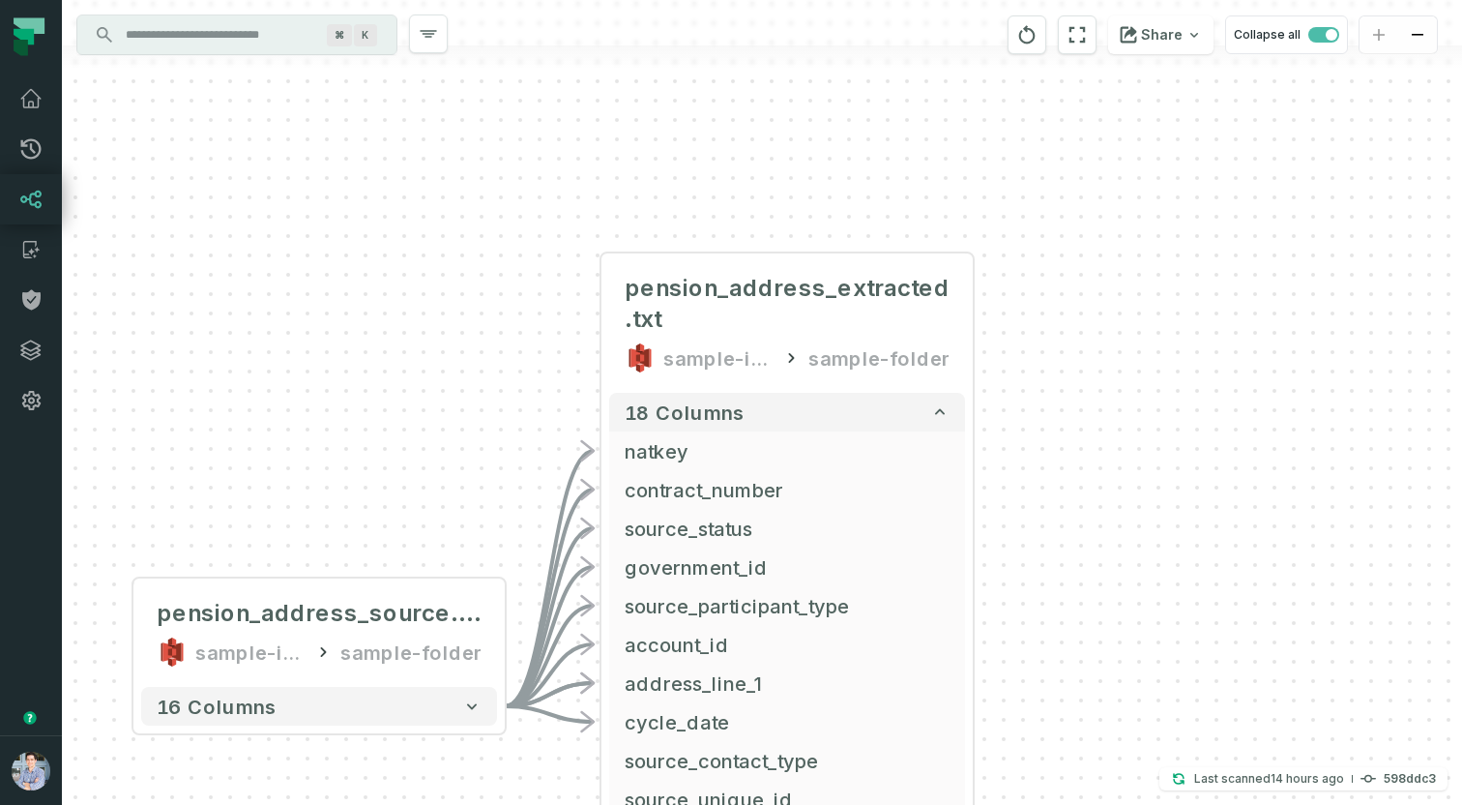
drag, startPoint x: 430, startPoint y: 593, endPoint x: 473, endPoint y: 414, distance: 183.9
click at [473, 414] on div "- pension_address_extracted.txt sample-input-bucket sample-folder 18 columns - …" at bounding box center [762, 402] width 1400 height 805
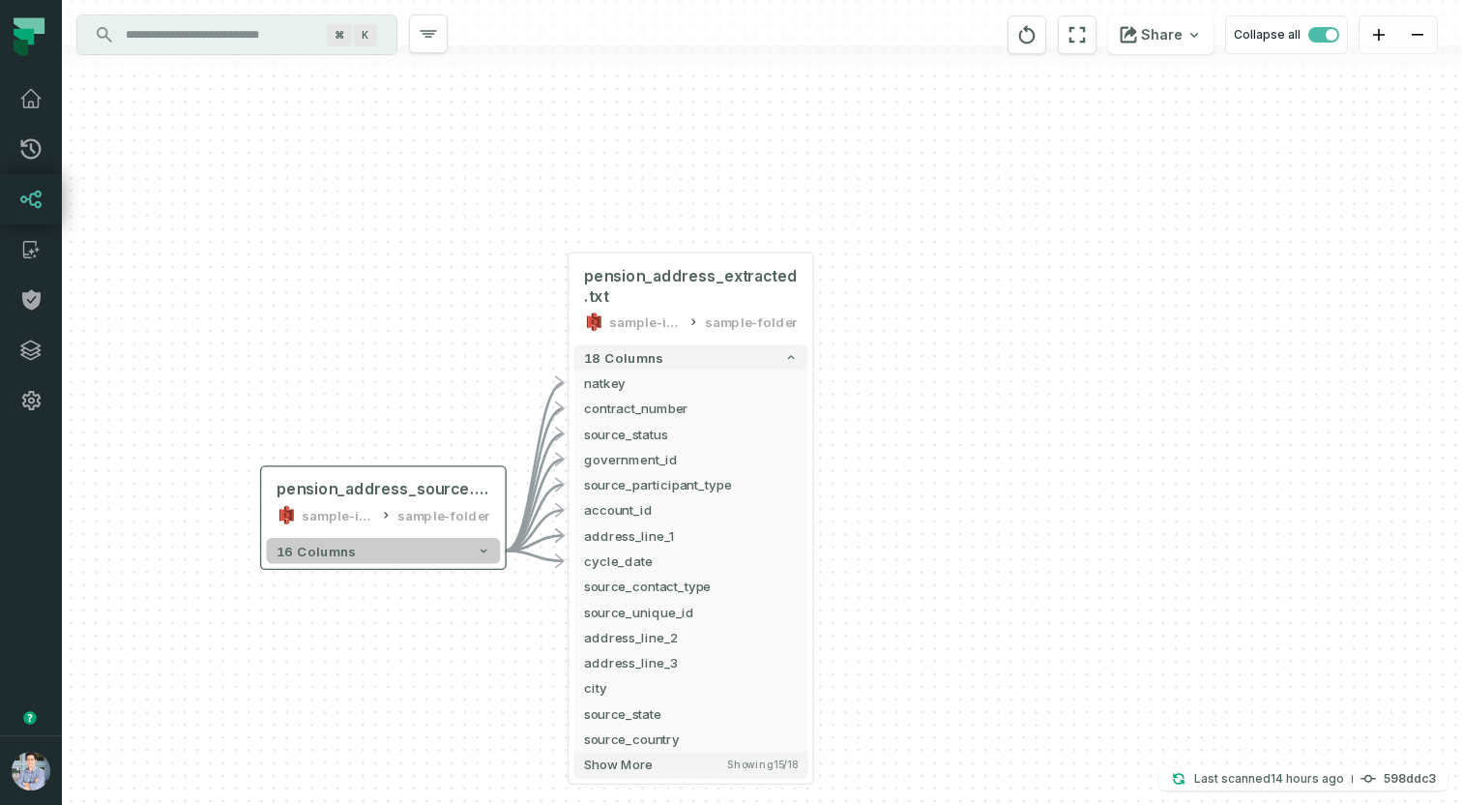
click at [462, 544] on button "16 columns" at bounding box center [383, 550] width 234 height 25
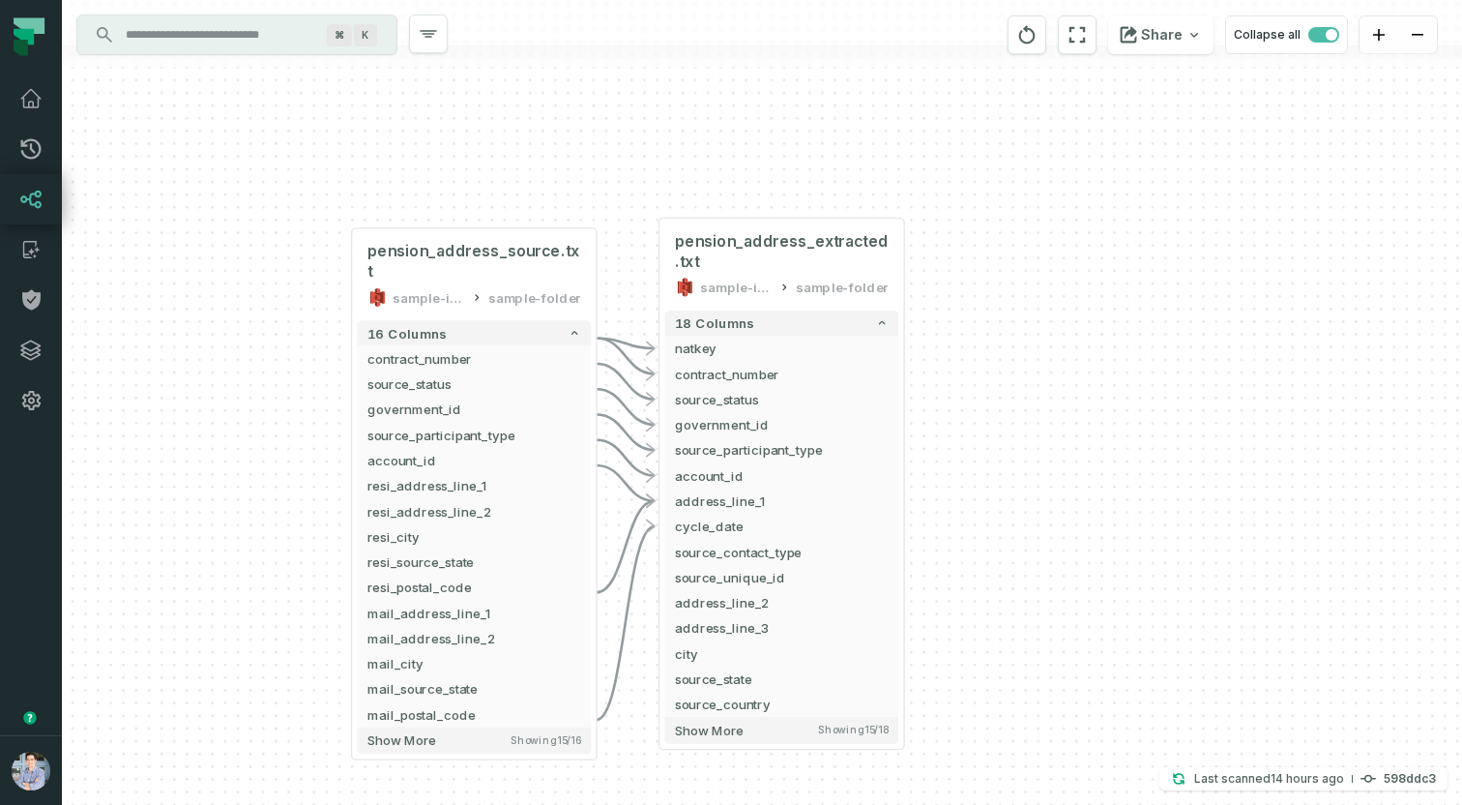
drag, startPoint x: 924, startPoint y: 518, endPoint x: 1014, endPoint y: 281, distance: 253.4
click at [1014, 281] on div "- pension_address_extracted.txt sample-input-bucket sample-folder 18 columns - …" at bounding box center [762, 402] width 1400 height 805
click at [221, 37] on input "Discovery Provider cmdk menu" at bounding box center [219, 34] width 211 height 31
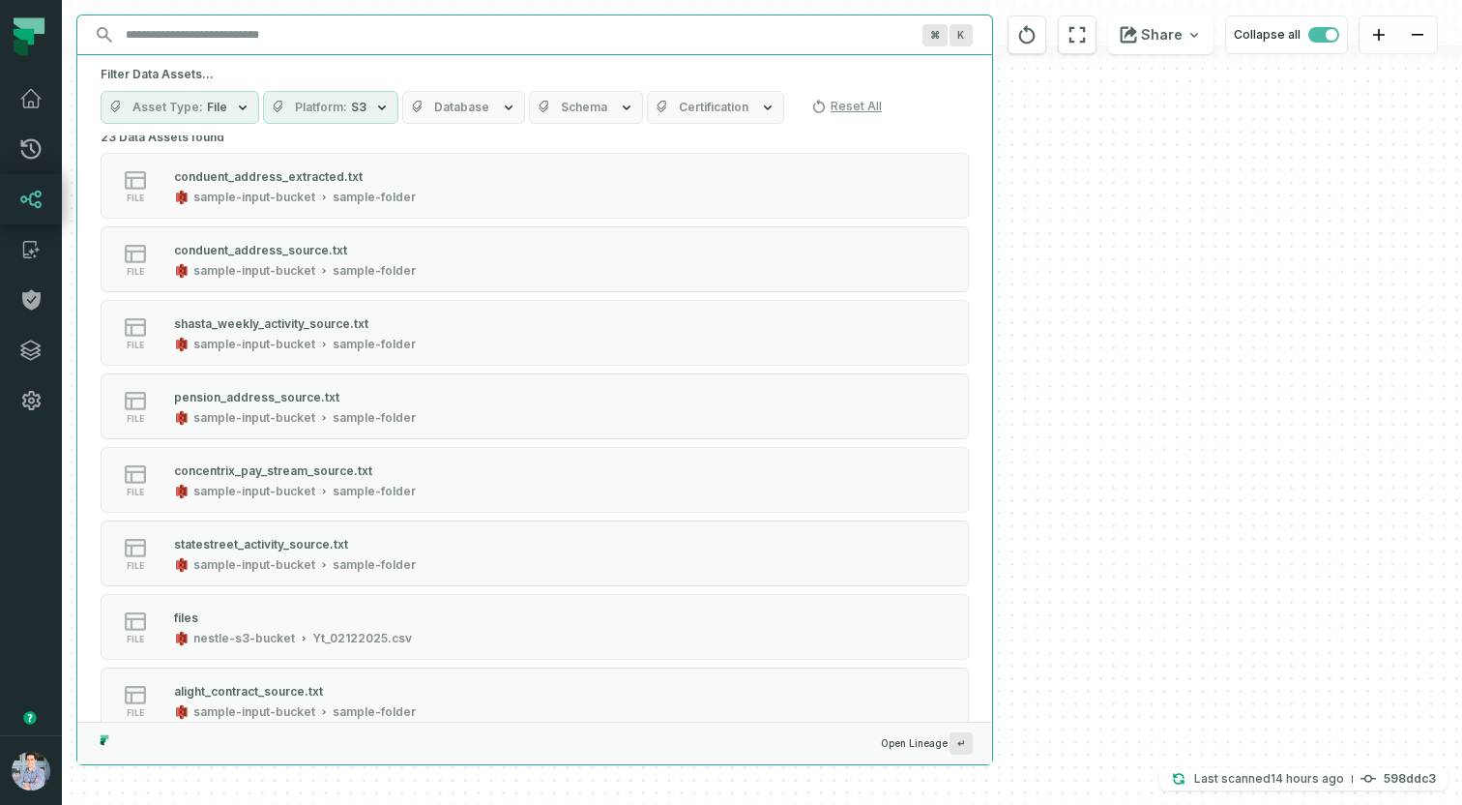
scroll to position [0, 0]
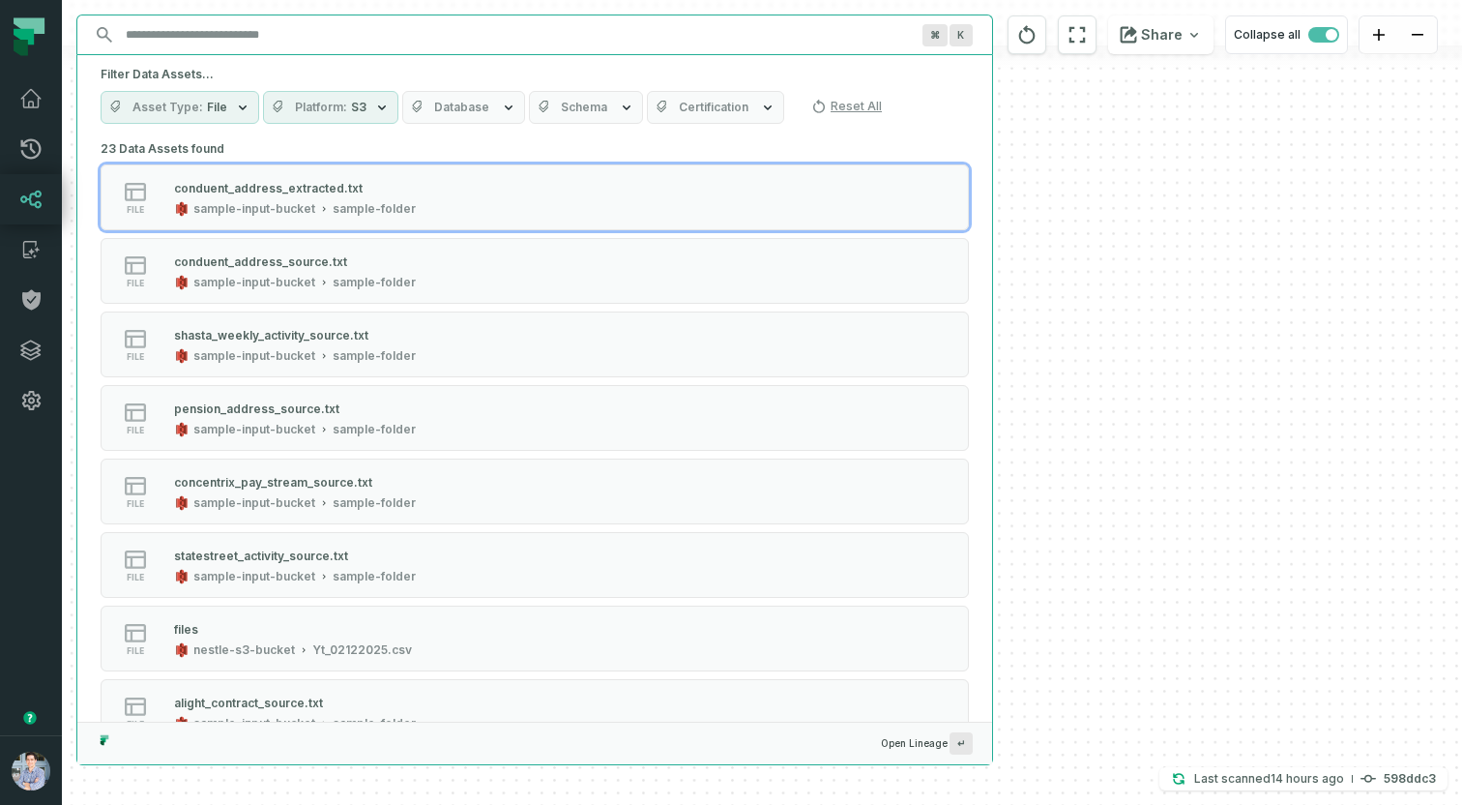
click at [333, 94] on button "Platform S3" at bounding box center [330, 107] width 135 height 33
click at [272, 191] on button "S3 (23)" at bounding box center [278, 185] width 15 height 15
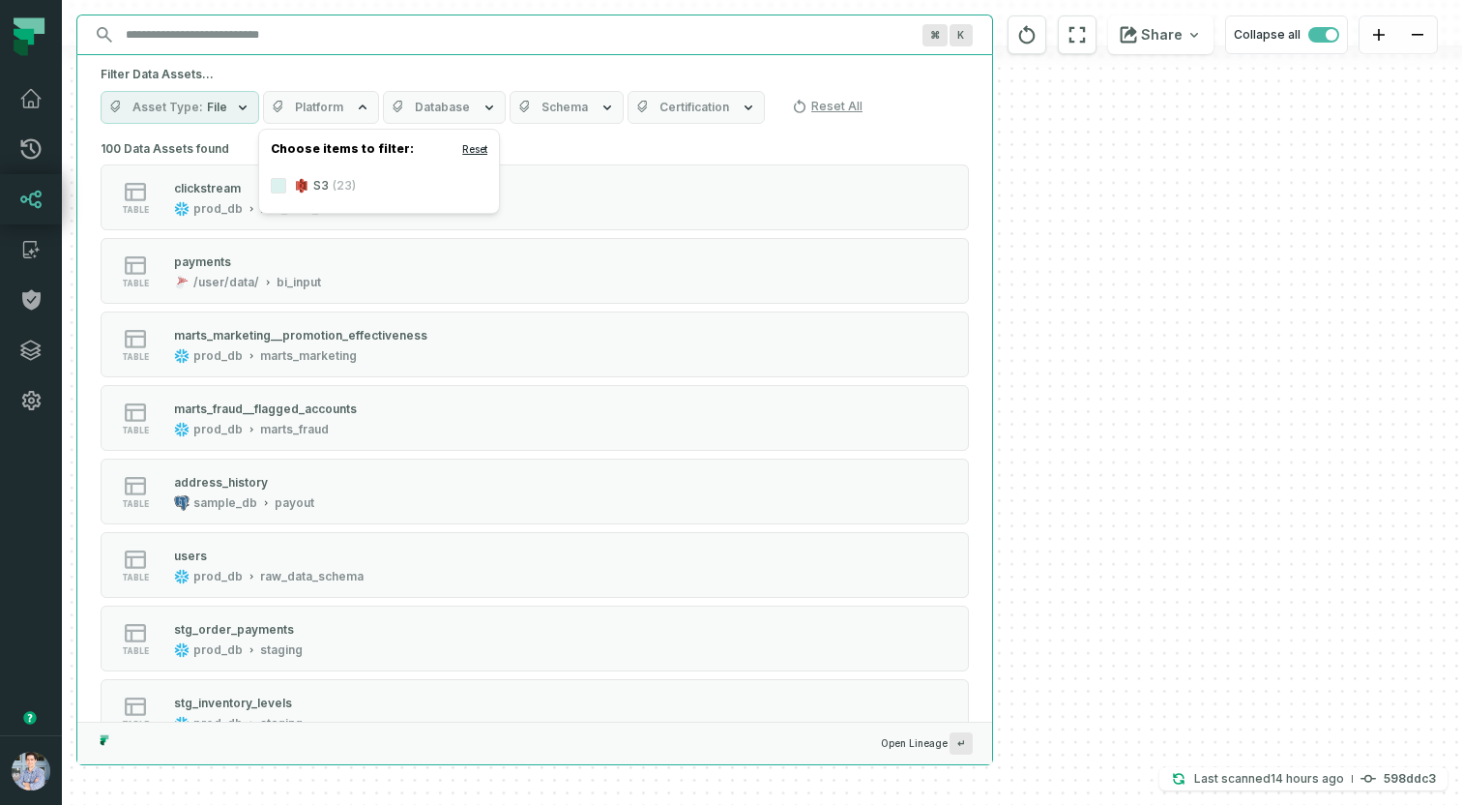
click at [476, 150] on button "Reset" at bounding box center [474, 148] width 25 height 15
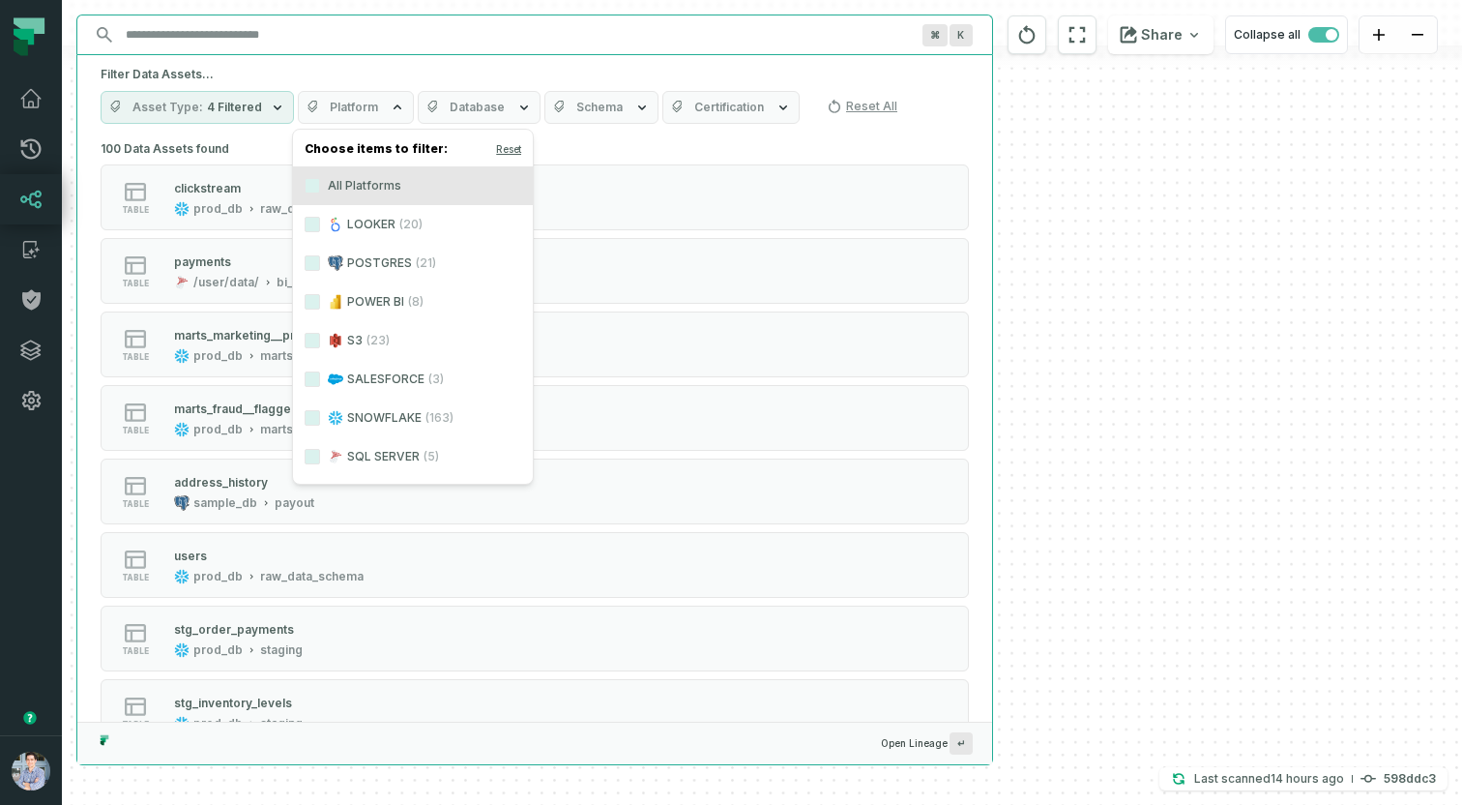
click at [384, 271] on label "POSTGRES (21)" at bounding box center [413, 263] width 240 height 39
click at [320, 271] on button "POSTGRES (21)" at bounding box center [312, 262] width 15 height 15
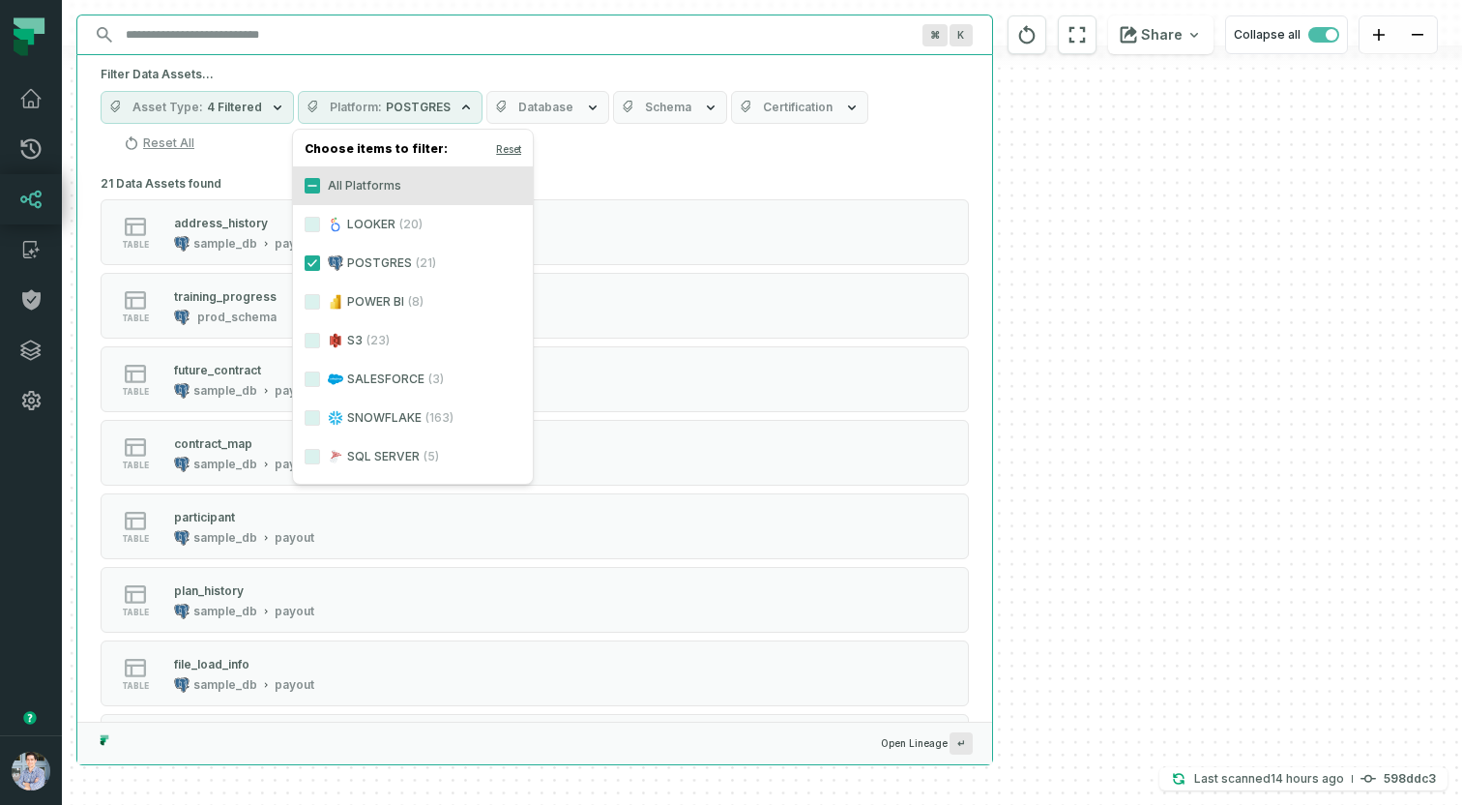
click at [1180, 133] on div "- pension_address_extracted.txt sample-input-bucket sample-folder 18 columns - …" at bounding box center [762, 402] width 1400 height 805
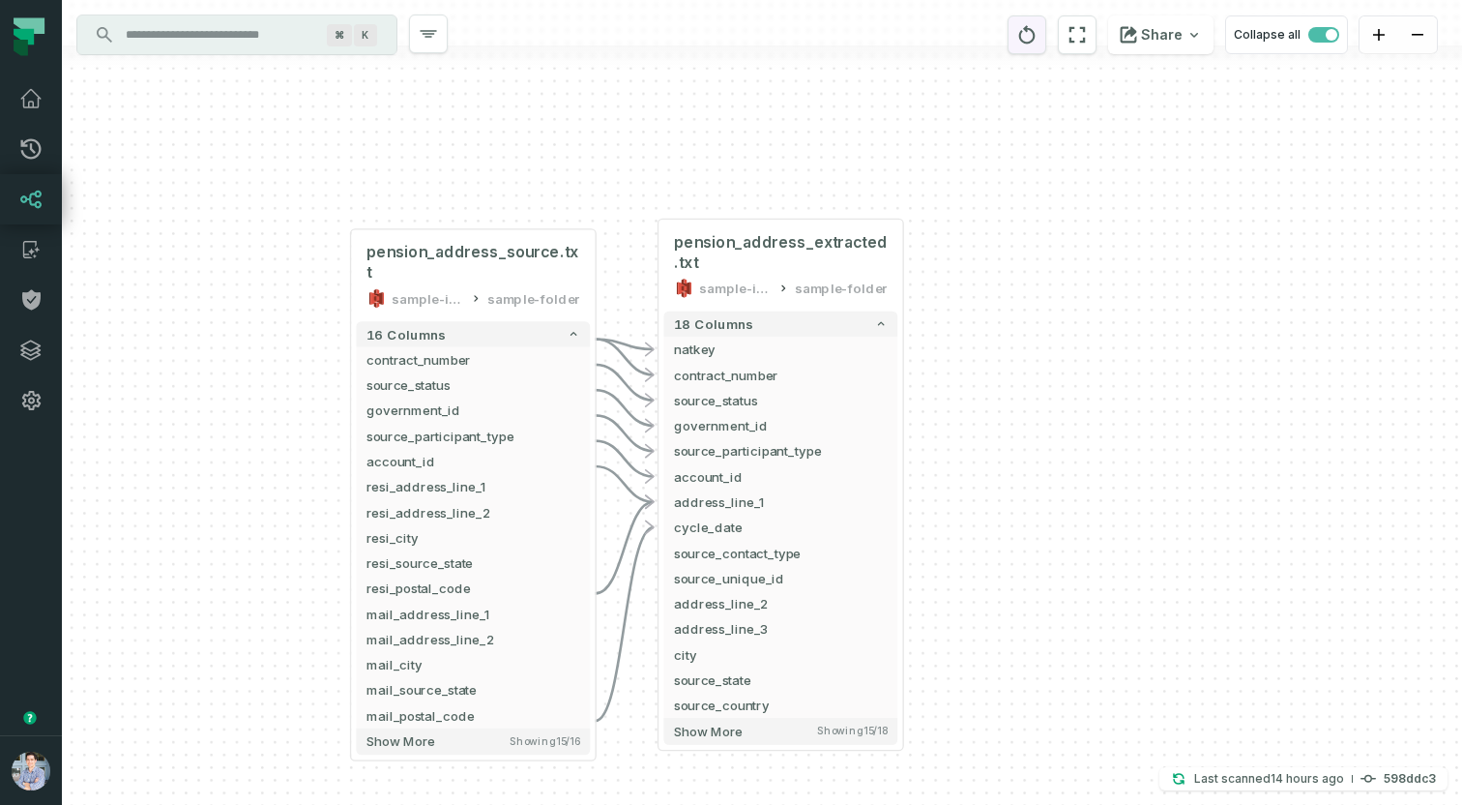
click at [1022, 23] on icon "reset" at bounding box center [1026, 34] width 21 height 23
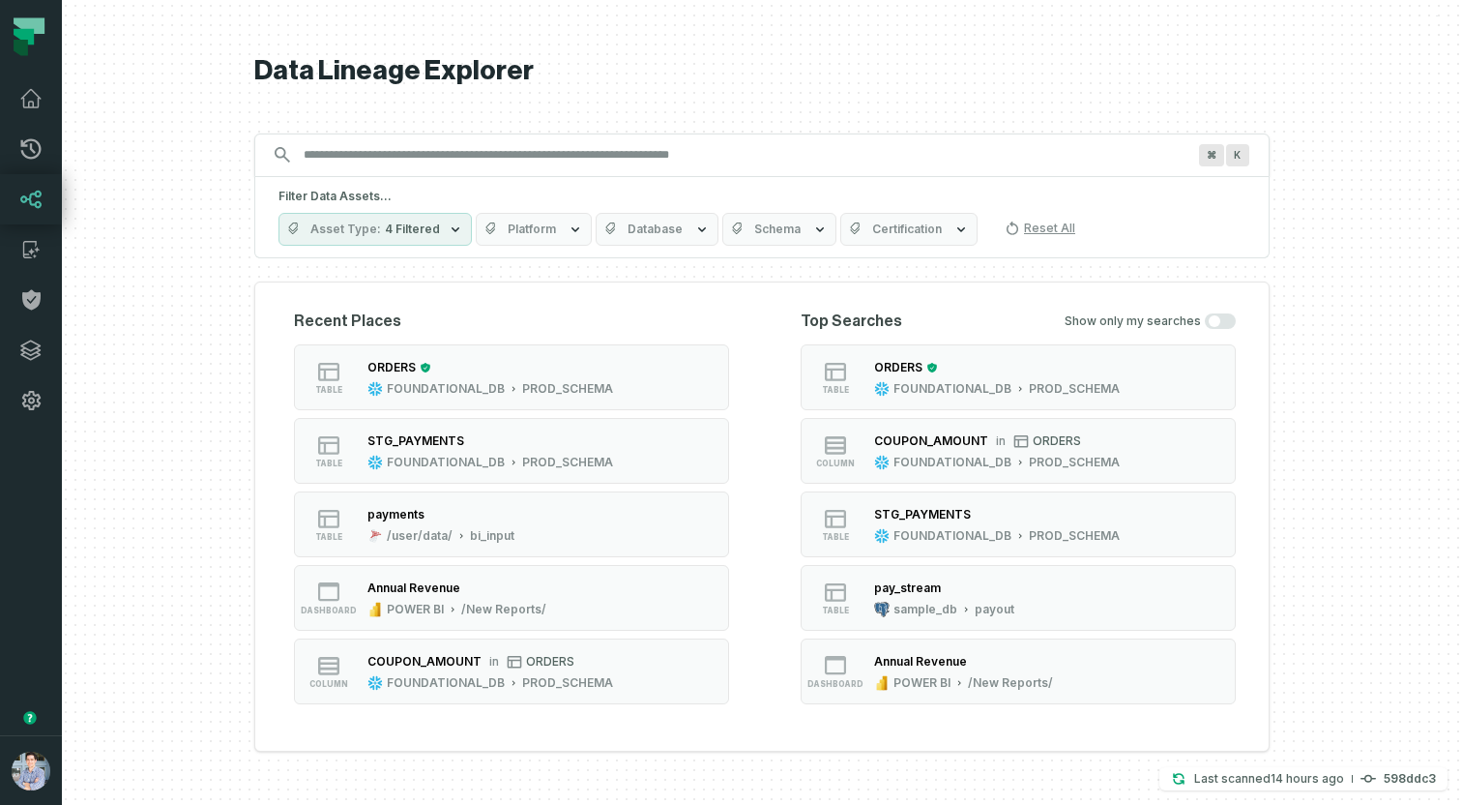
click at [538, 235] on span "Platform" at bounding box center [532, 228] width 48 height 15
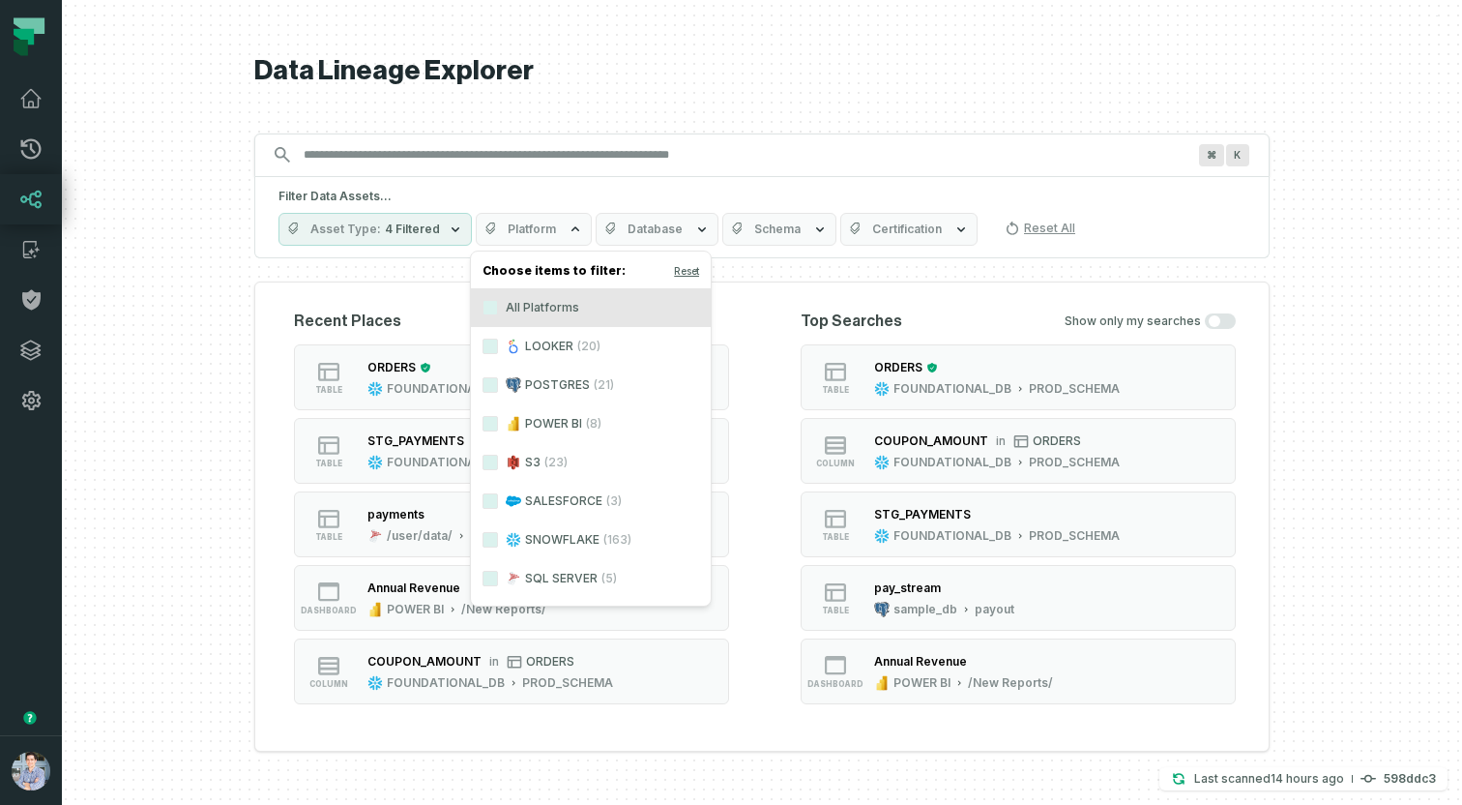
click at [555, 395] on label "POSTGRES (21)" at bounding box center [591, 385] width 240 height 39
click at [498, 393] on button "POSTGRES (21)" at bounding box center [490, 384] width 15 height 15
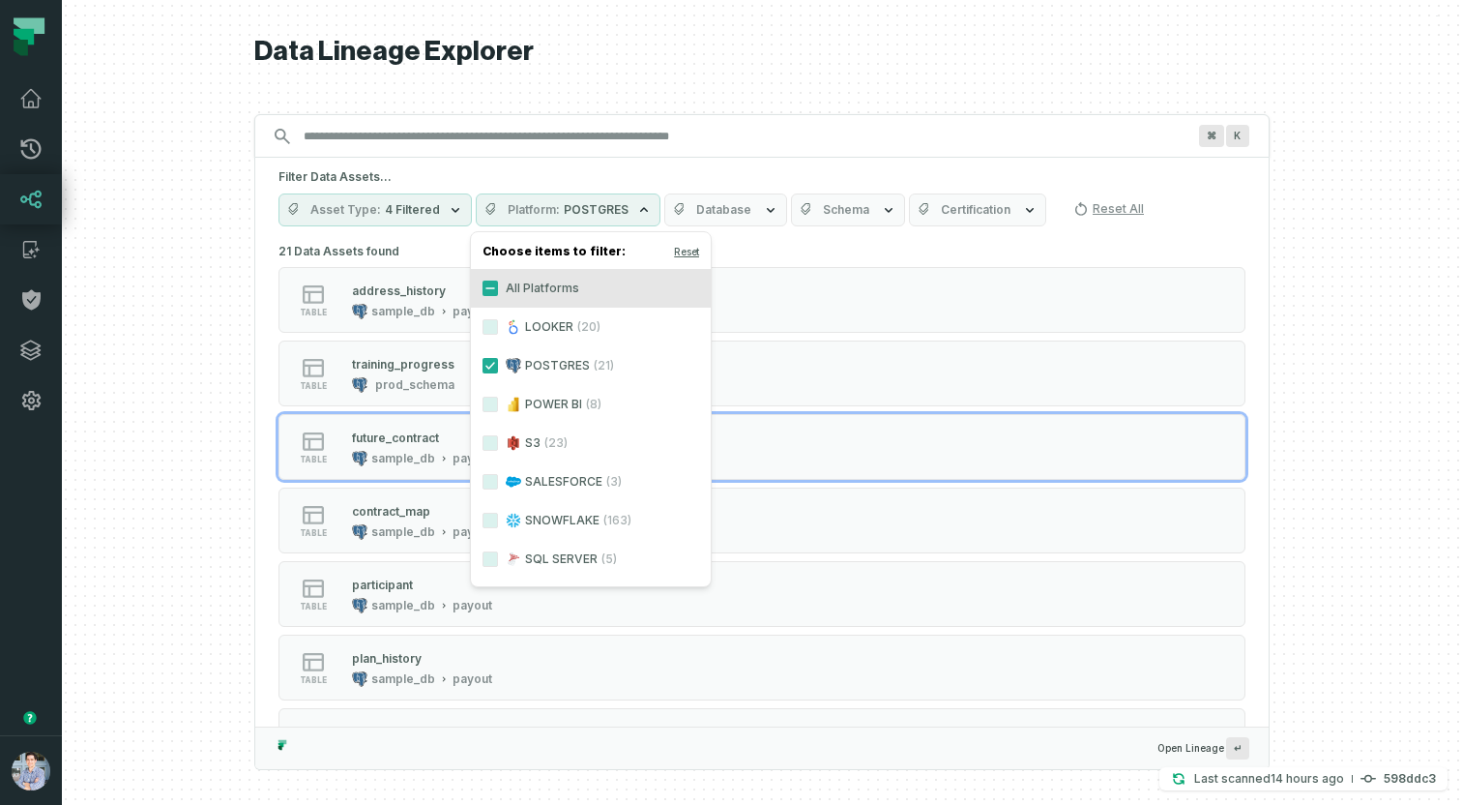
click at [203, 448] on div at bounding box center [762, 402] width 1400 height 805
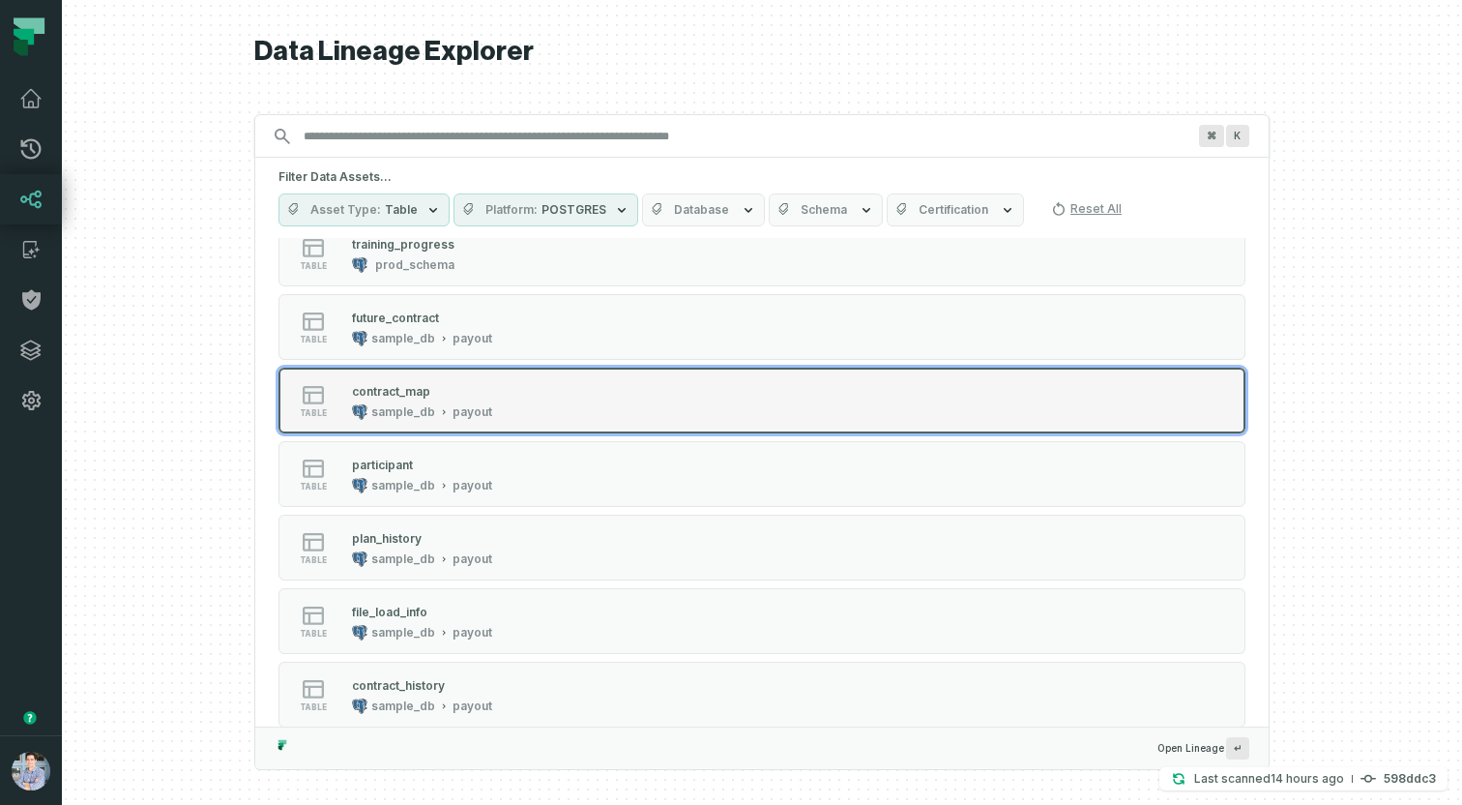
scroll to position [122, 0]
click at [454, 395] on div "contract_map" at bounding box center [422, 388] width 140 height 19
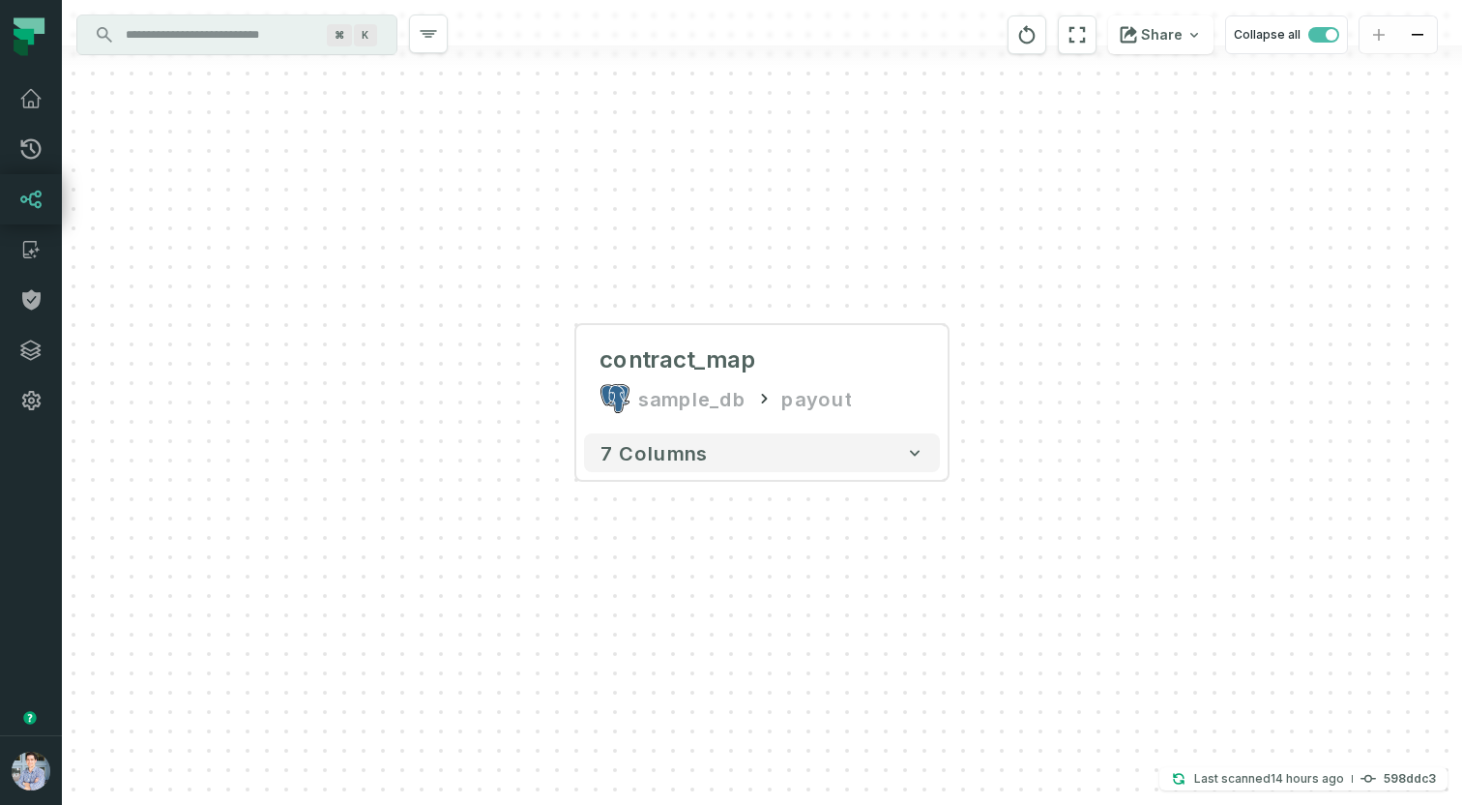
click at [211, 32] on input "Discovery Provider cmdk menu" at bounding box center [219, 34] width 211 height 31
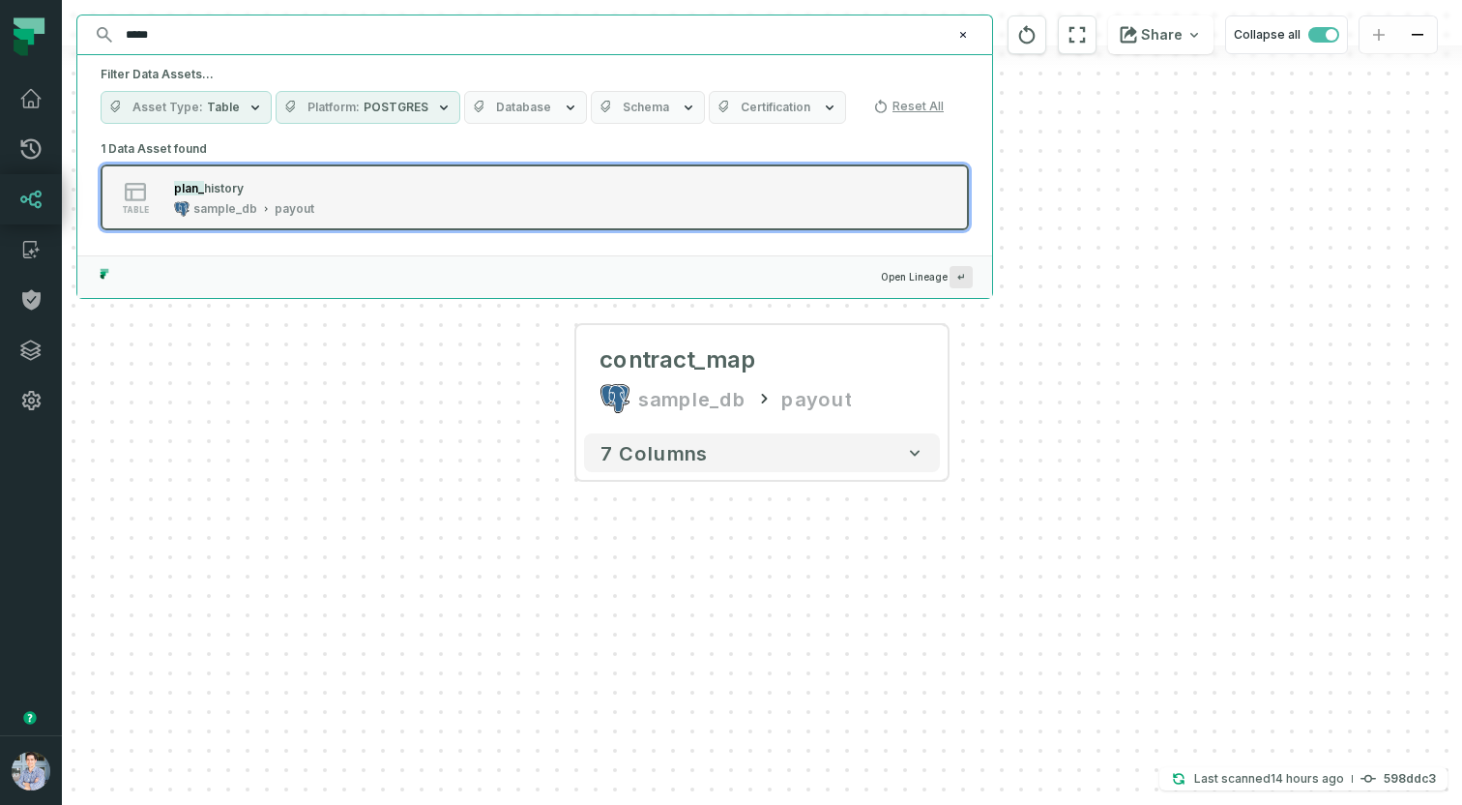
type input "*****"
click at [234, 201] on div "sample_db" at bounding box center [225, 208] width 64 height 15
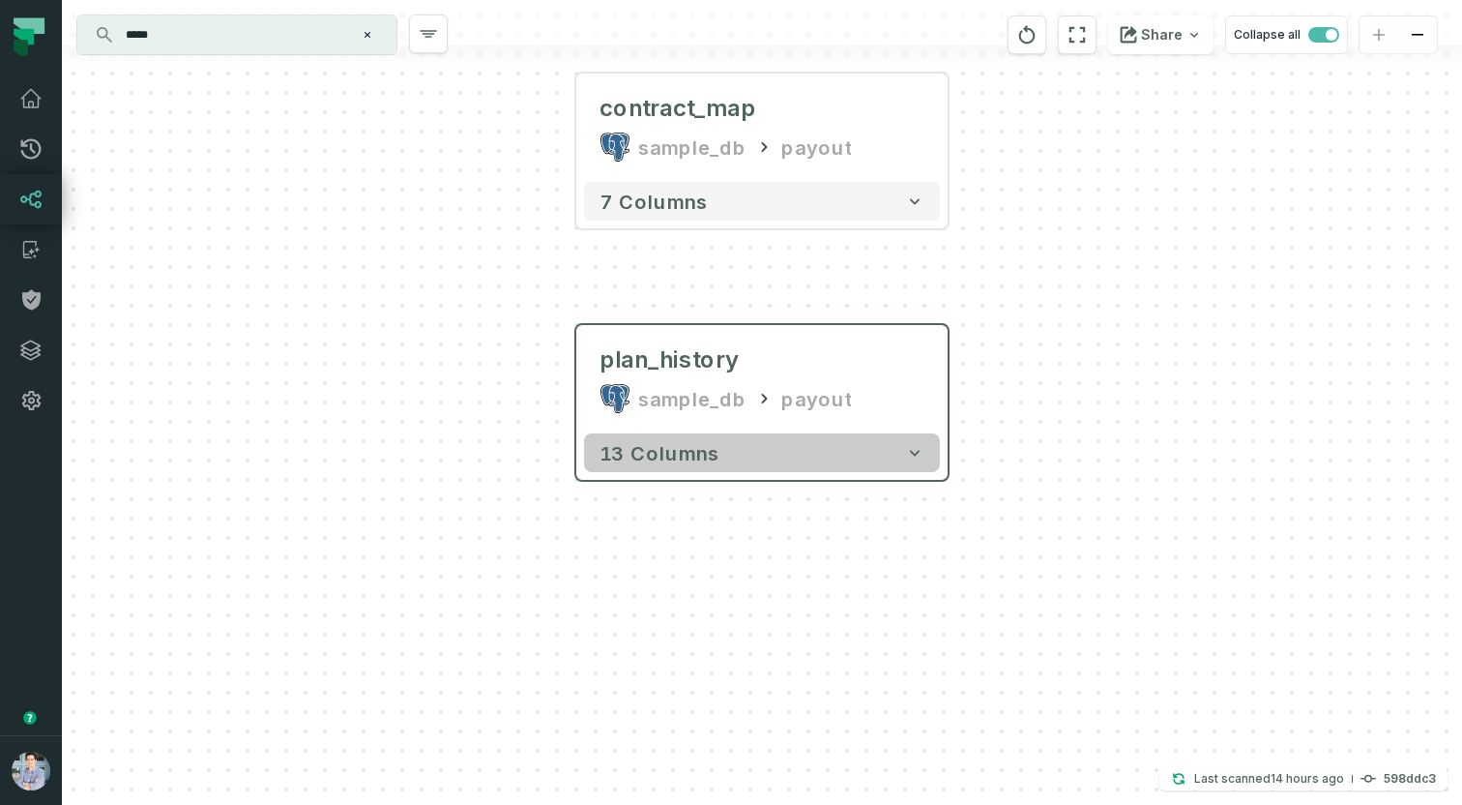
click at [728, 442] on button "13 columns" at bounding box center [762, 452] width 356 height 39
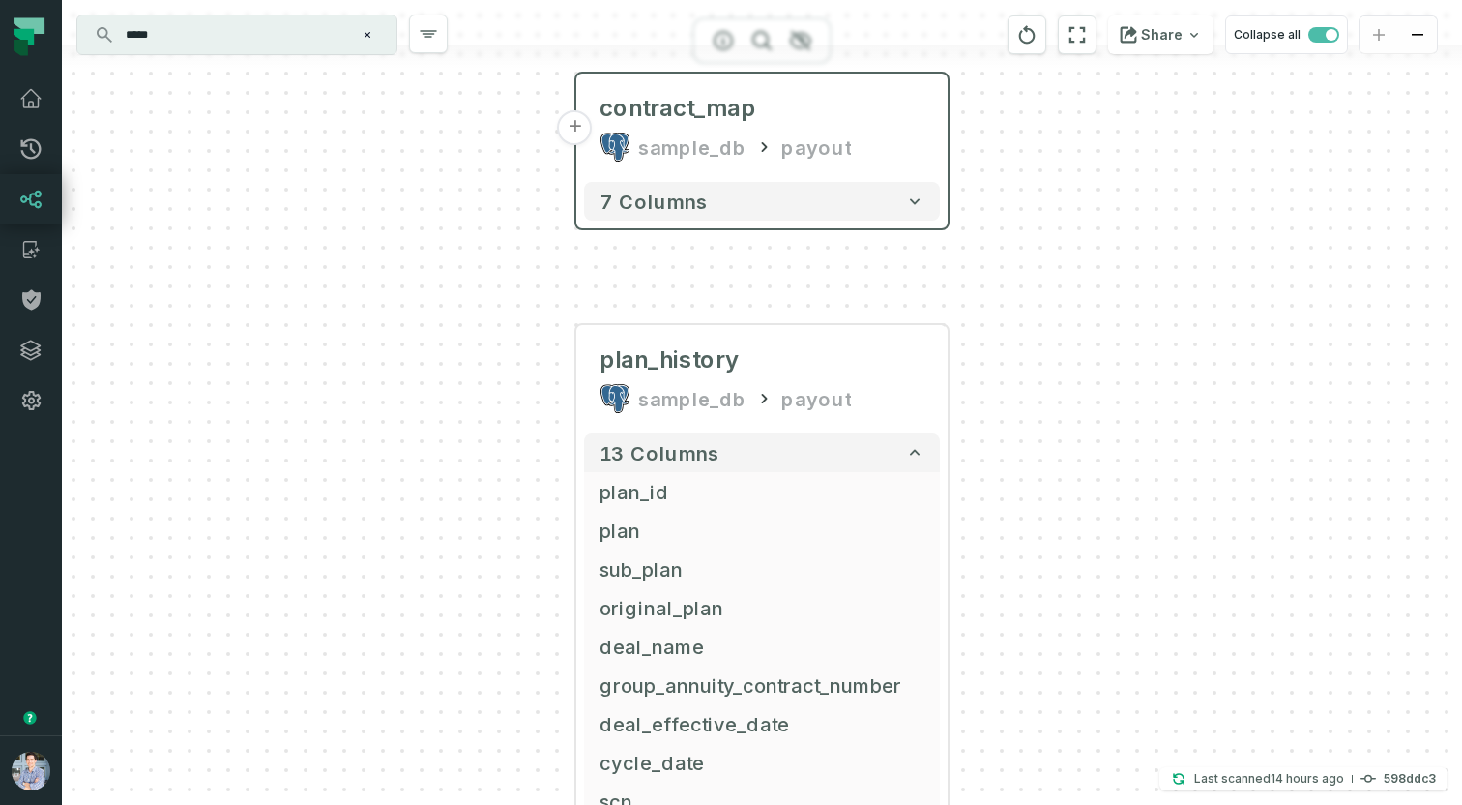
click at [584, 128] on button "+" at bounding box center [575, 127] width 35 height 35
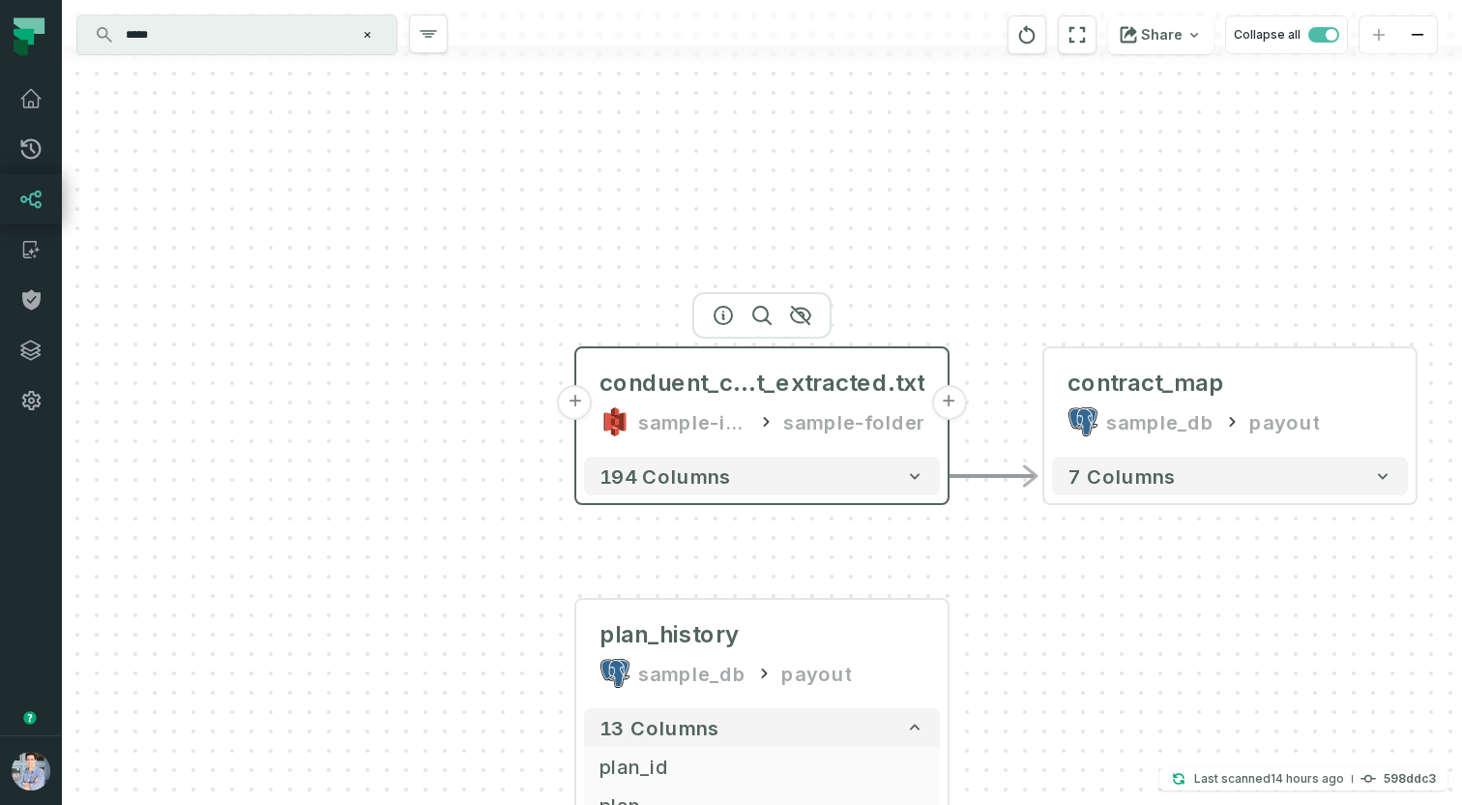
click at [573, 404] on button "+" at bounding box center [575, 402] width 35 height 35
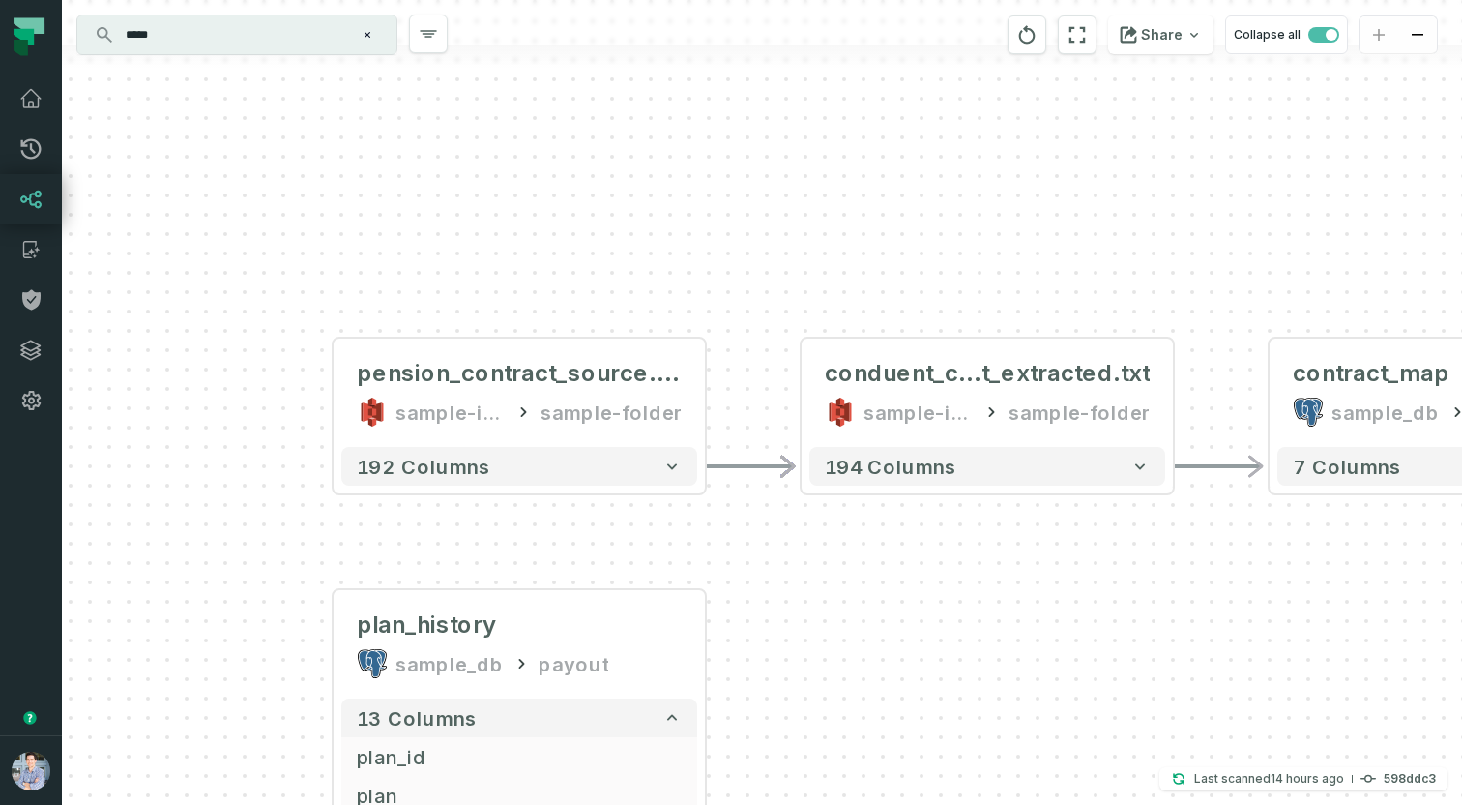
drag, startPoint x: 1270, startPoint y: 237, endPoint x: 800, endPoint y: 225, distance: 470.2
click at [800, 225] on div "pension_contract_source.txt sample-input-bucket sample-folder - 192 columns - c…" at bounding box center [762, 402] width 1400 height 805
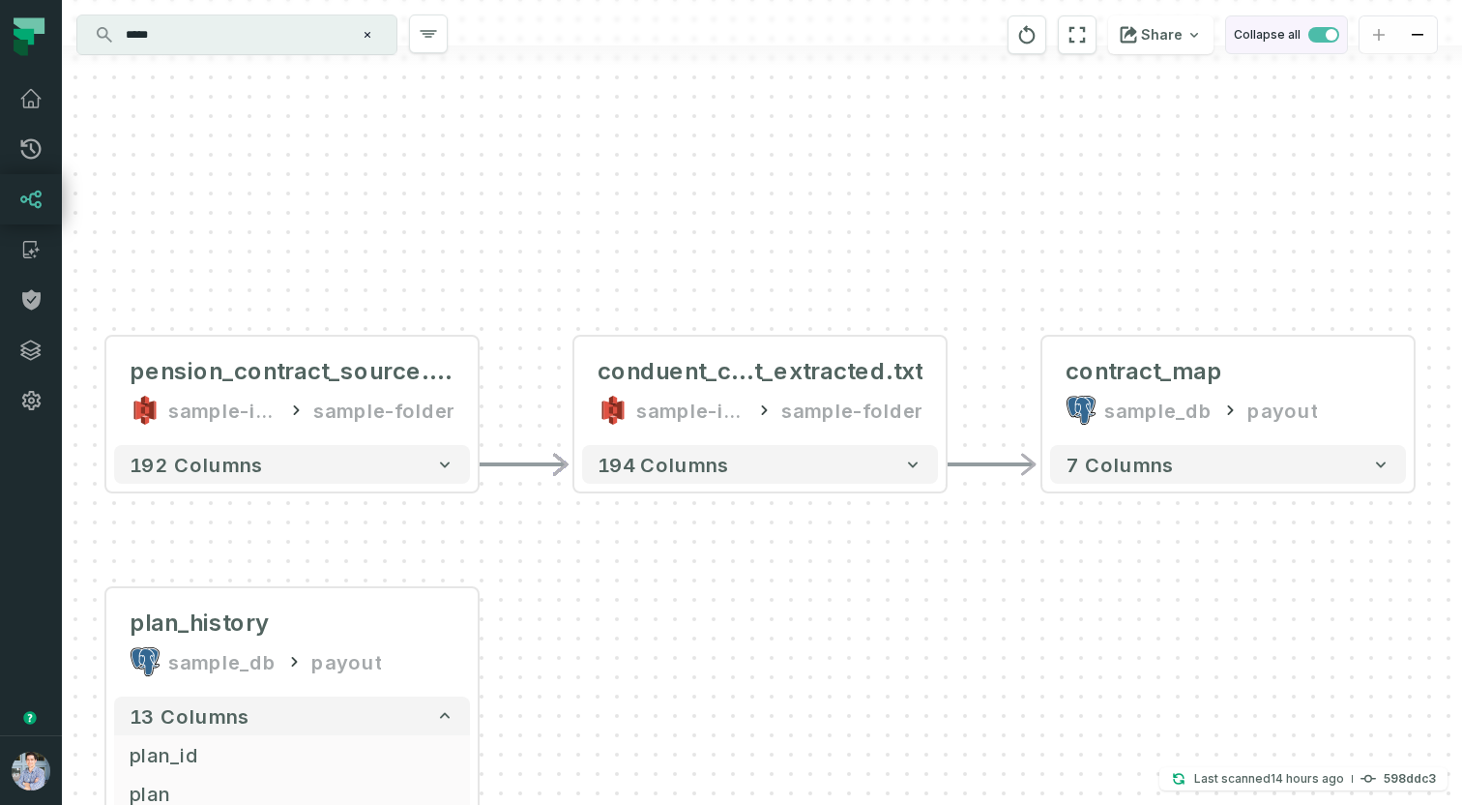
click at [1323, 46] on button "Collapse all" at bounding box center [1286, 34] width 123 height 39
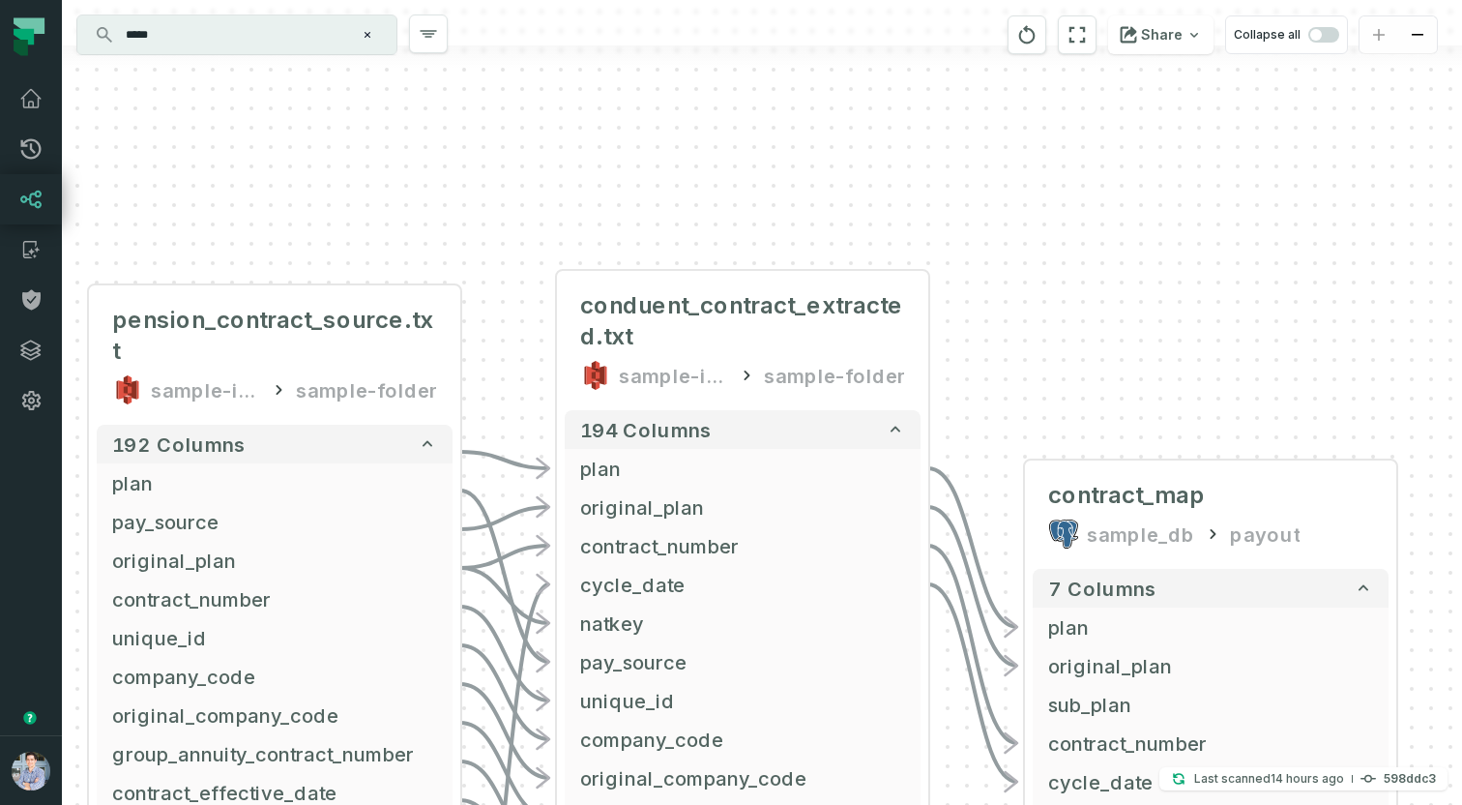
drag, startPoint x: 1199, startPoint y: 335, endPoint x: 1132, endPoint y: 107, distance: 237.1
click at [1134, 113] on div "pension_contract_source.txt sample-input-bucket sample-folder - 192 columns pla…" at bounding box center [762, 402] width 1400 height 805
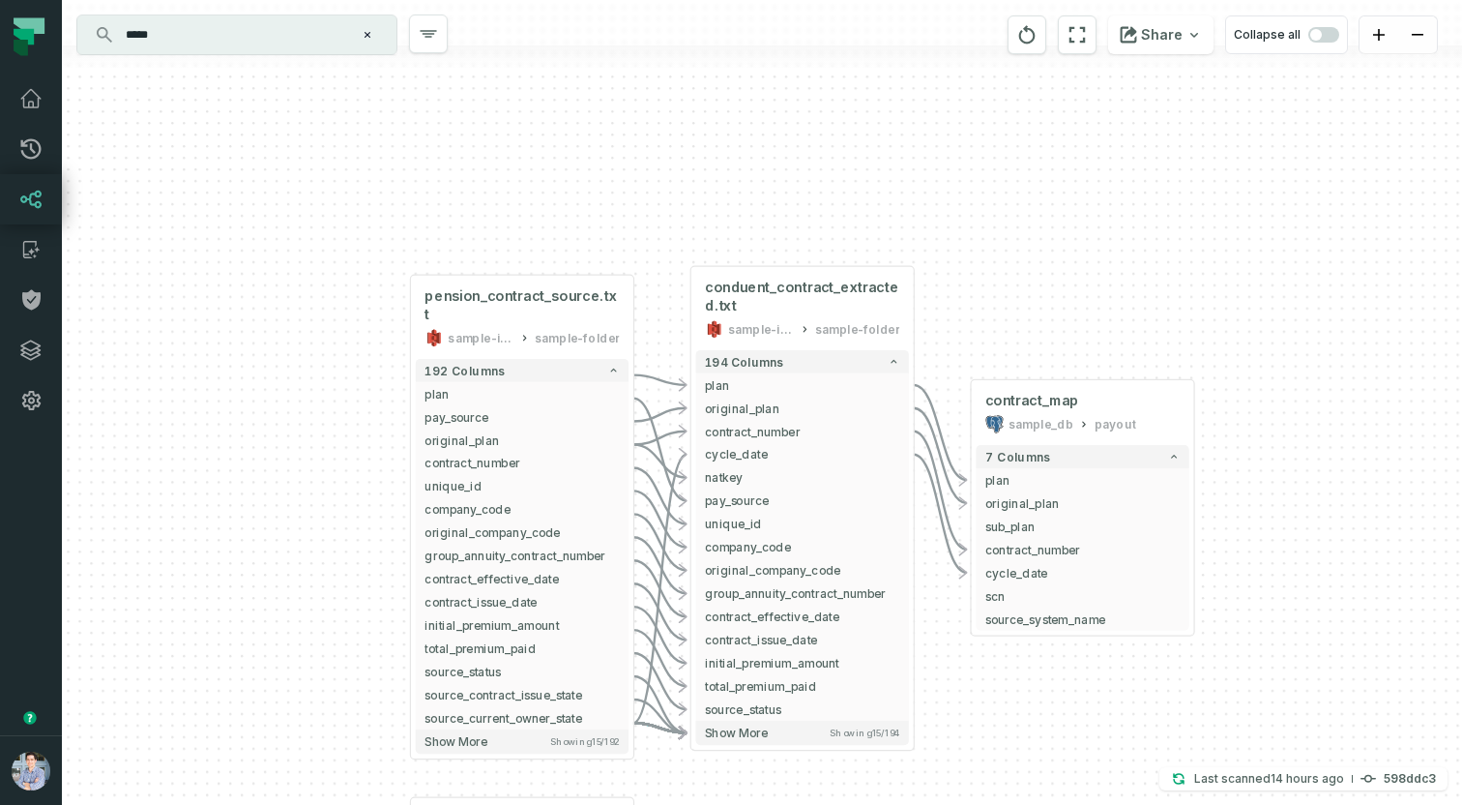
drag, startPoint x: 1019, startPoint y: 693, endPoint x: 1027, endPoint y: 633, distance: 60.5
click at [1027, 633] on div "pension_contract_source.txt sample-input-bucket sample-folder - 192 columns pla…" at bounding box center [762, 402] width 1400 height 805
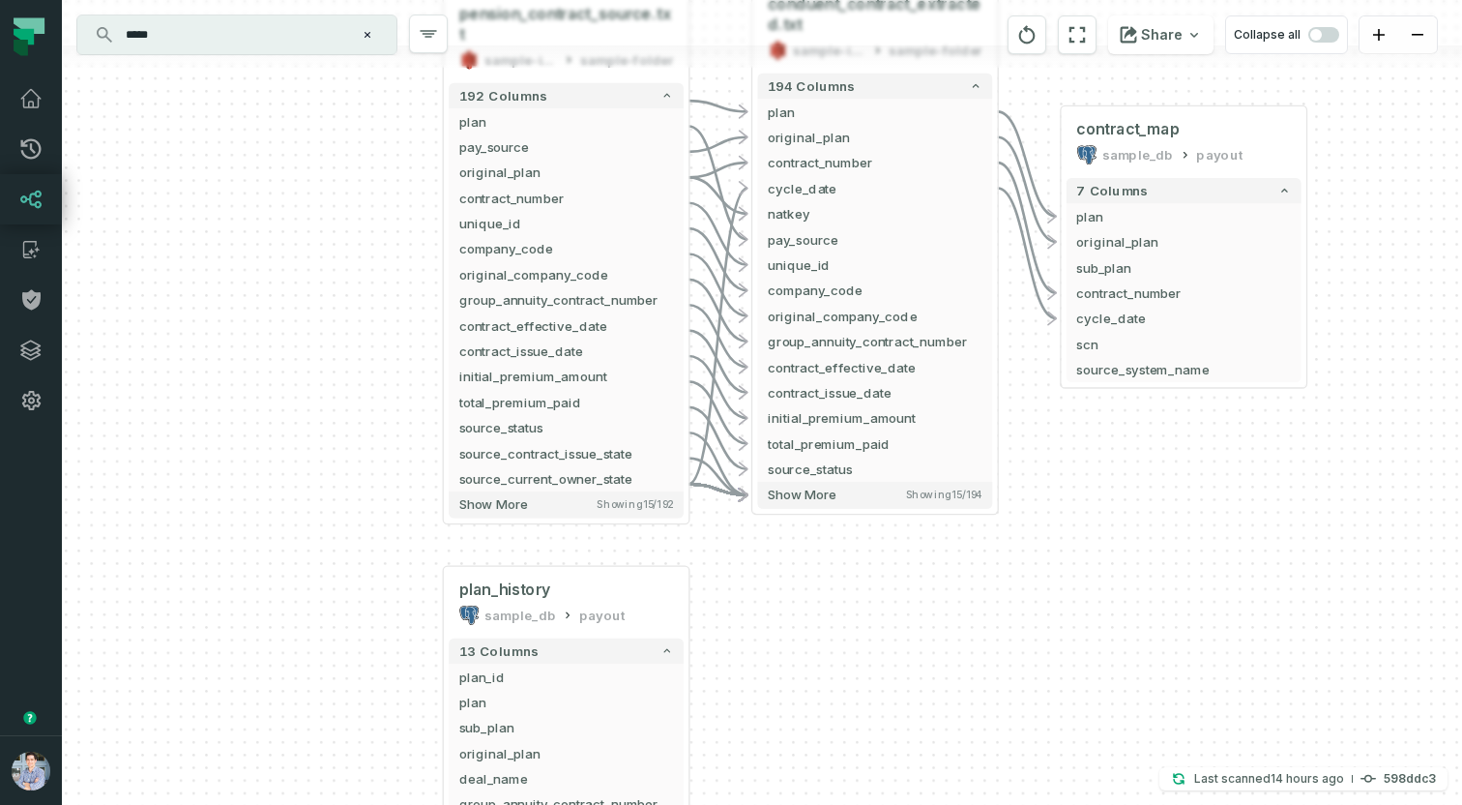
drag, startPoint x: 1056, startPoint y: 663, endPoint x: 1152, endPoint y: 459, distance: 225.4
click at [1152, 459] on div "pension_contract_source.txt sample-input-bucket sample-folder - 192 columns pla…" at bounding box center [762, 402] width 1400 height 805
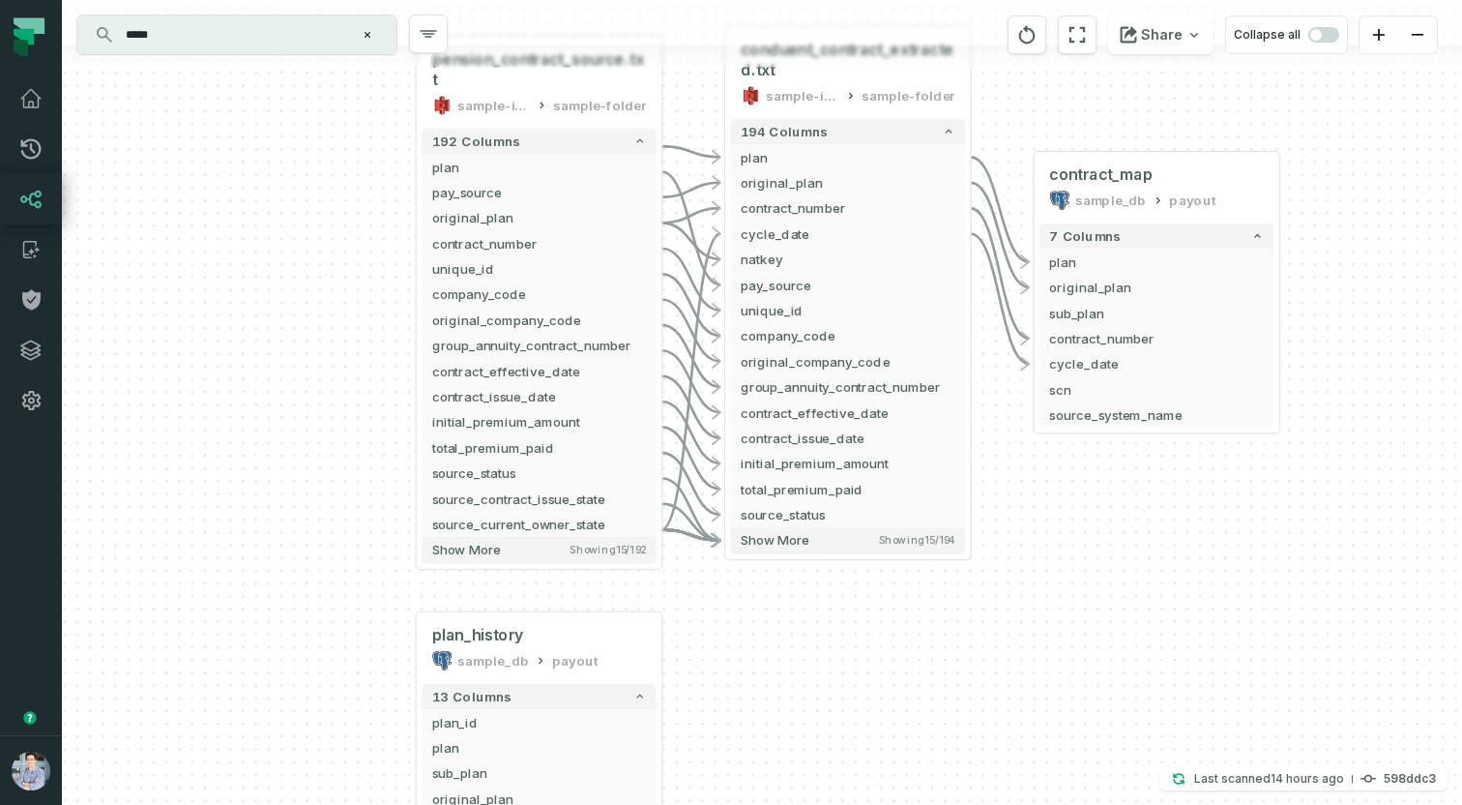
drag, startPoint x: 1149, startPoint y: 439, endPoint x: 1096, endPoint y: 555, distance: 127.7
click at [1096, 555] on div "pension_contract_source.txt sample-input-bucket sample-folder - 192 columns pla…" at bounding box center [762, 402] width 1400 height 805
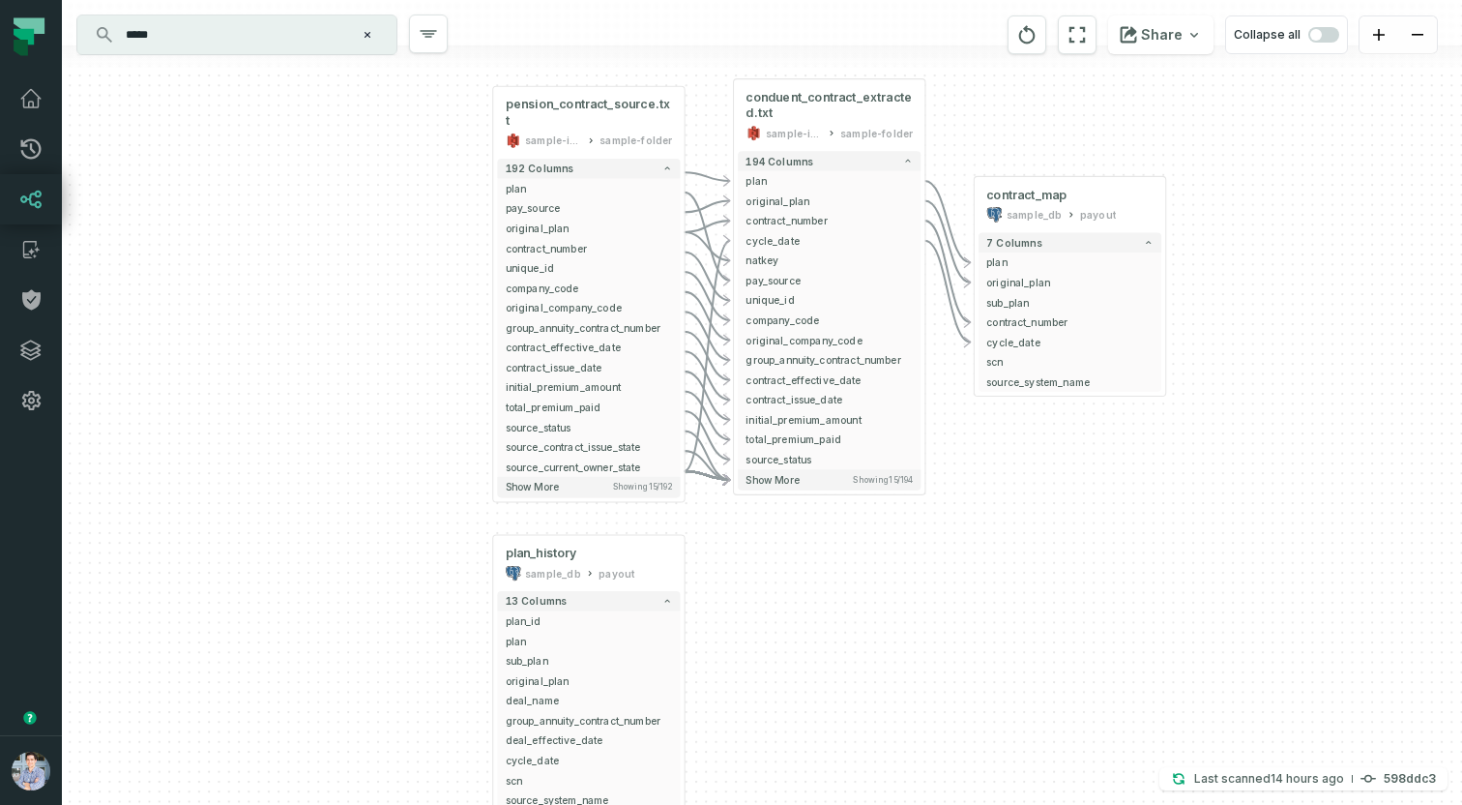
drag, startPoint x: 1035, startPoint y: 671, endPoint x: 980, endPoint y: 562, distance: 122.4
click at [980, 562] on div "pension_contract_source.txt sample-input-bucket sample-folder - 192 columns pla…" at bounding box center [762, 402] width 1400 height 805
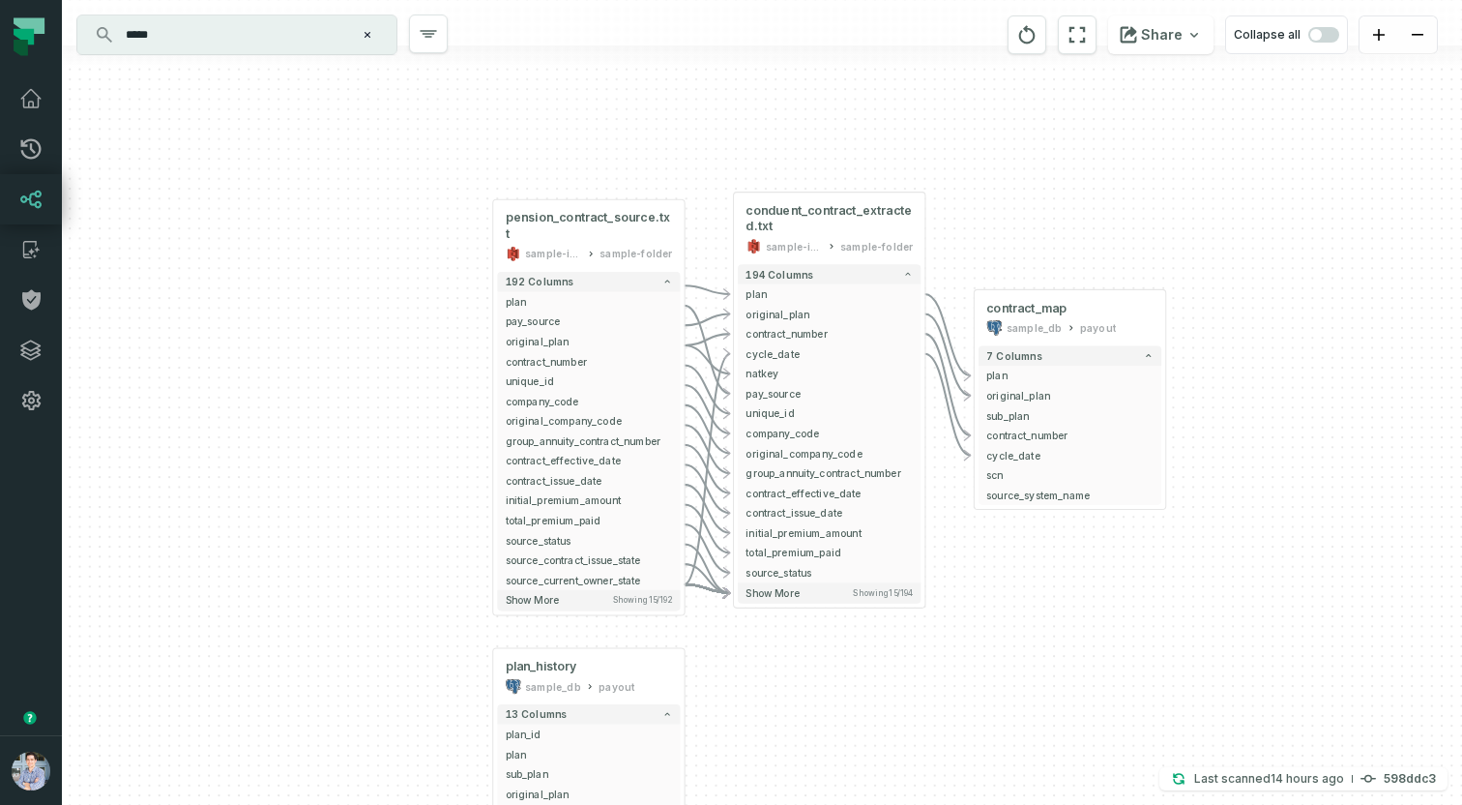
drag, startPoint x: 1044, startPoint y: 456, endPoint x: 1044, endPoint y: 569, distance: 113.2
click at [1044, 569] on div "pension_contract_source.txt sample-input-bucket sample-folder - 192 columns pla…" at bounding box center [762, 402] width 1400 height 805
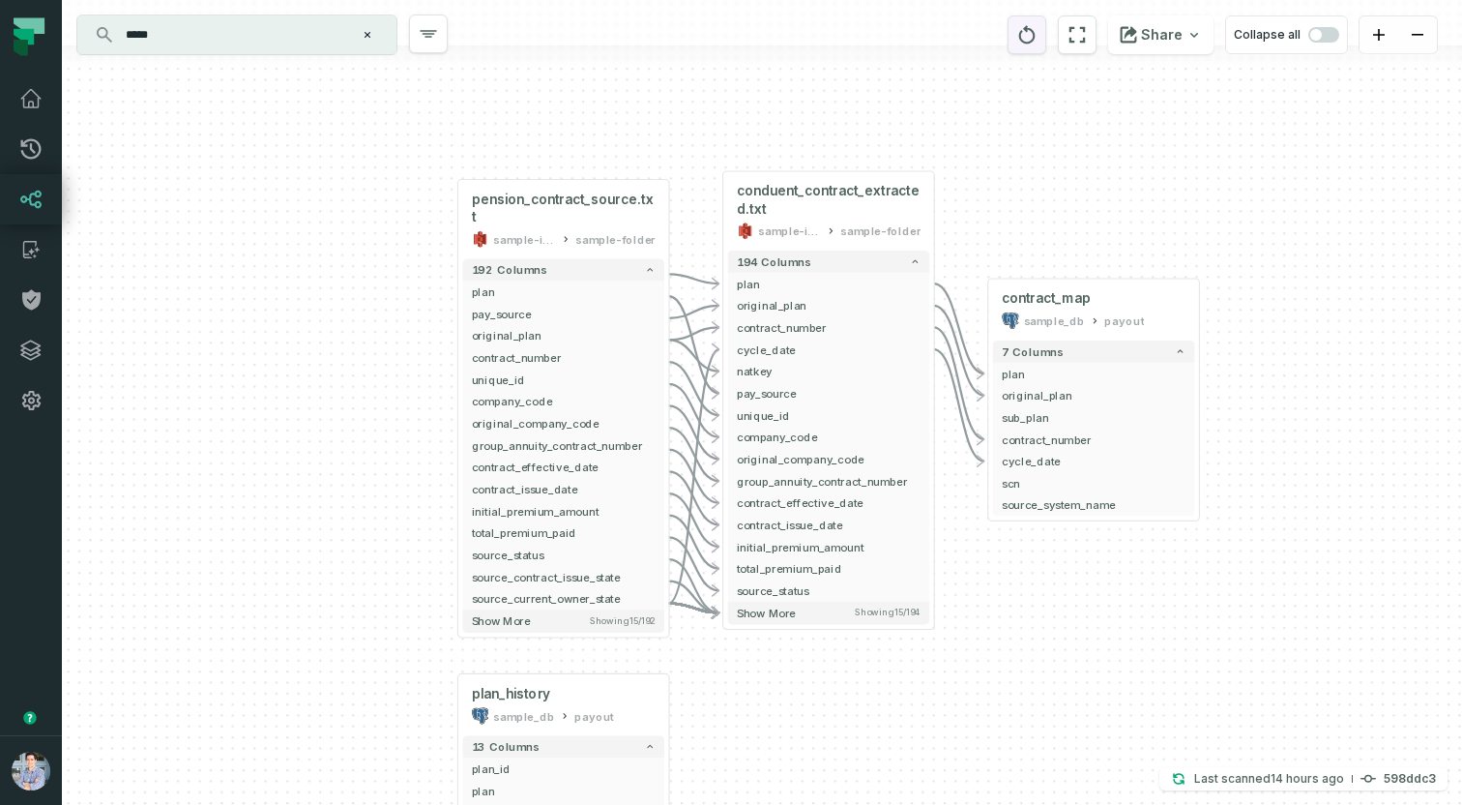
click at [1038, 44] on icon "reset" at bounding box center [1026, 34] width 21 height 23
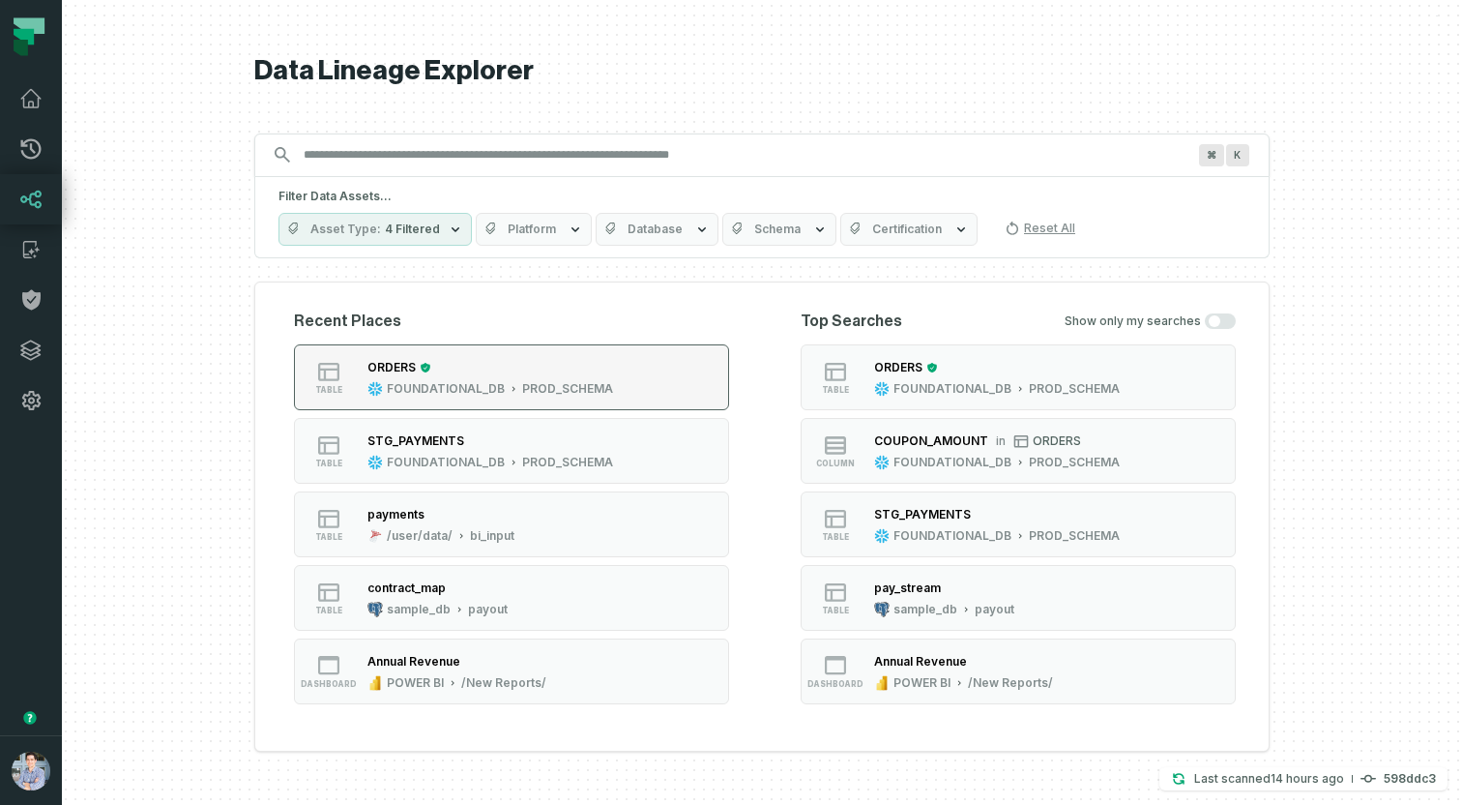
click at [446, 354] on button "table ORDERS FOUNDATIONAL_DB PROD_SCHEMA" at bounding box center [511, 377] width 435 height 66
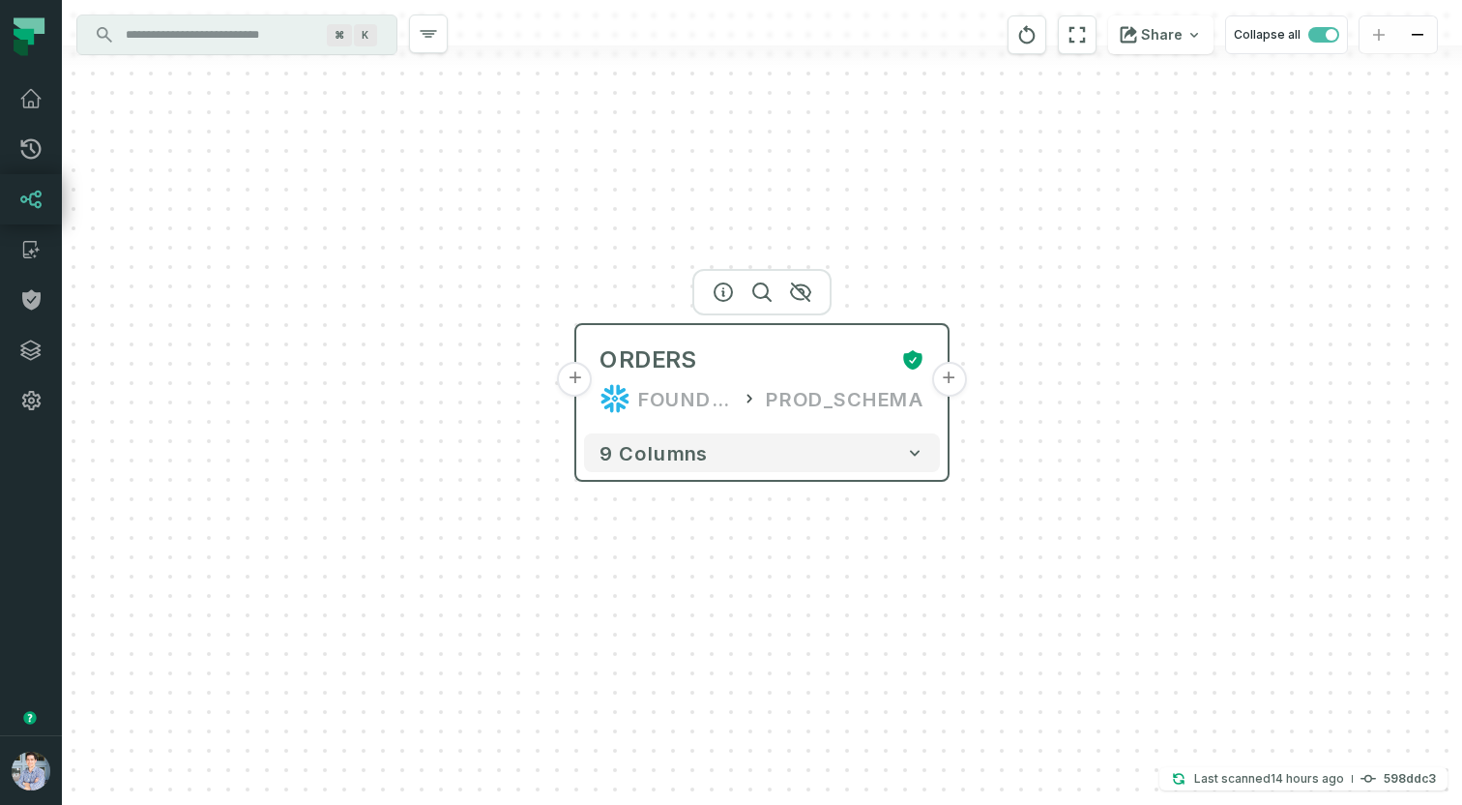
click at [577, 381] on button "+" at bounding box center [575, 379] width 35 height 35
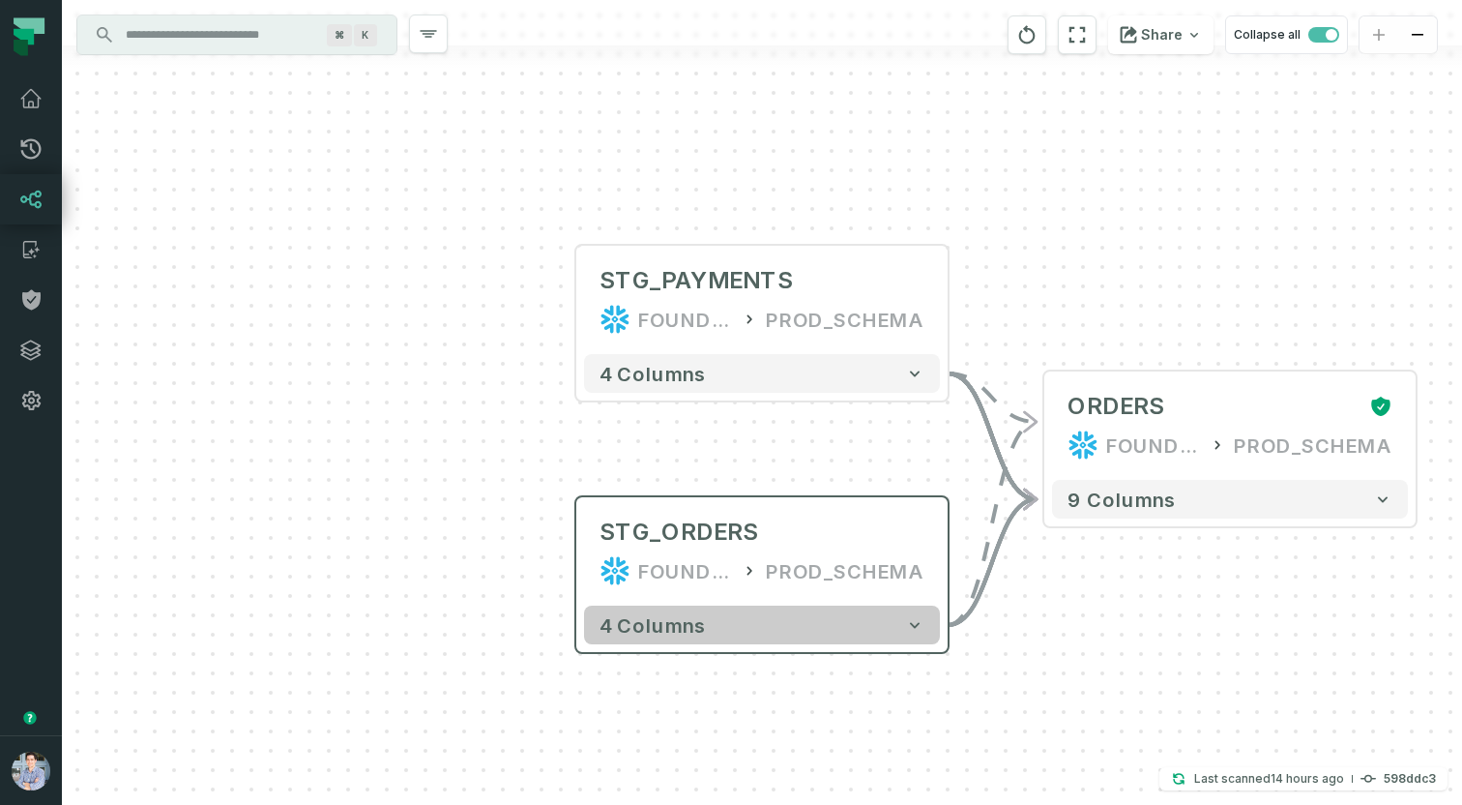
click at [902, 631] on button "4 columns" at bounding box center [762, 624] width 356 height 39
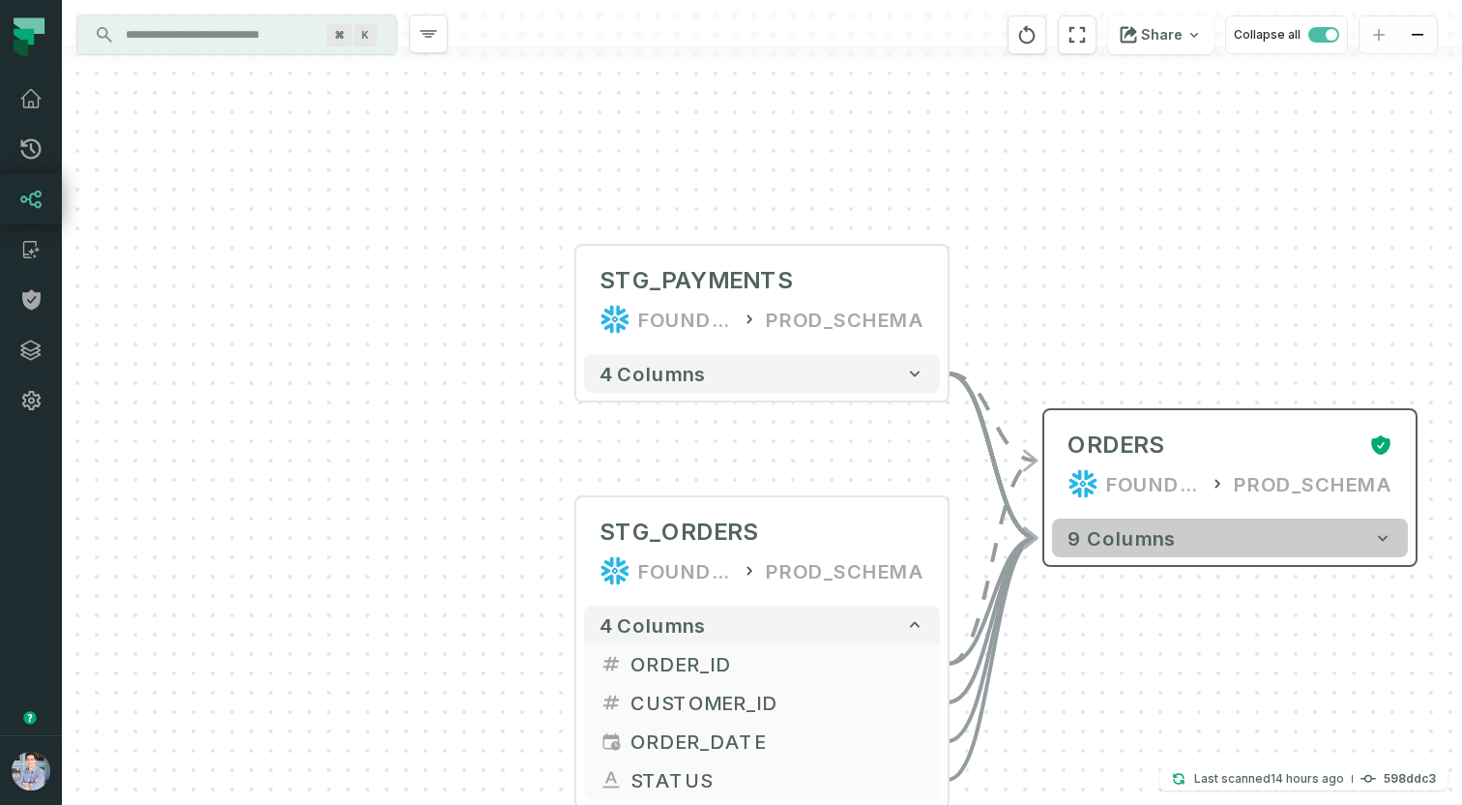
click at [1249, 530] on button "9 columns" at bounding box center [1230, 537] width 356 height 39
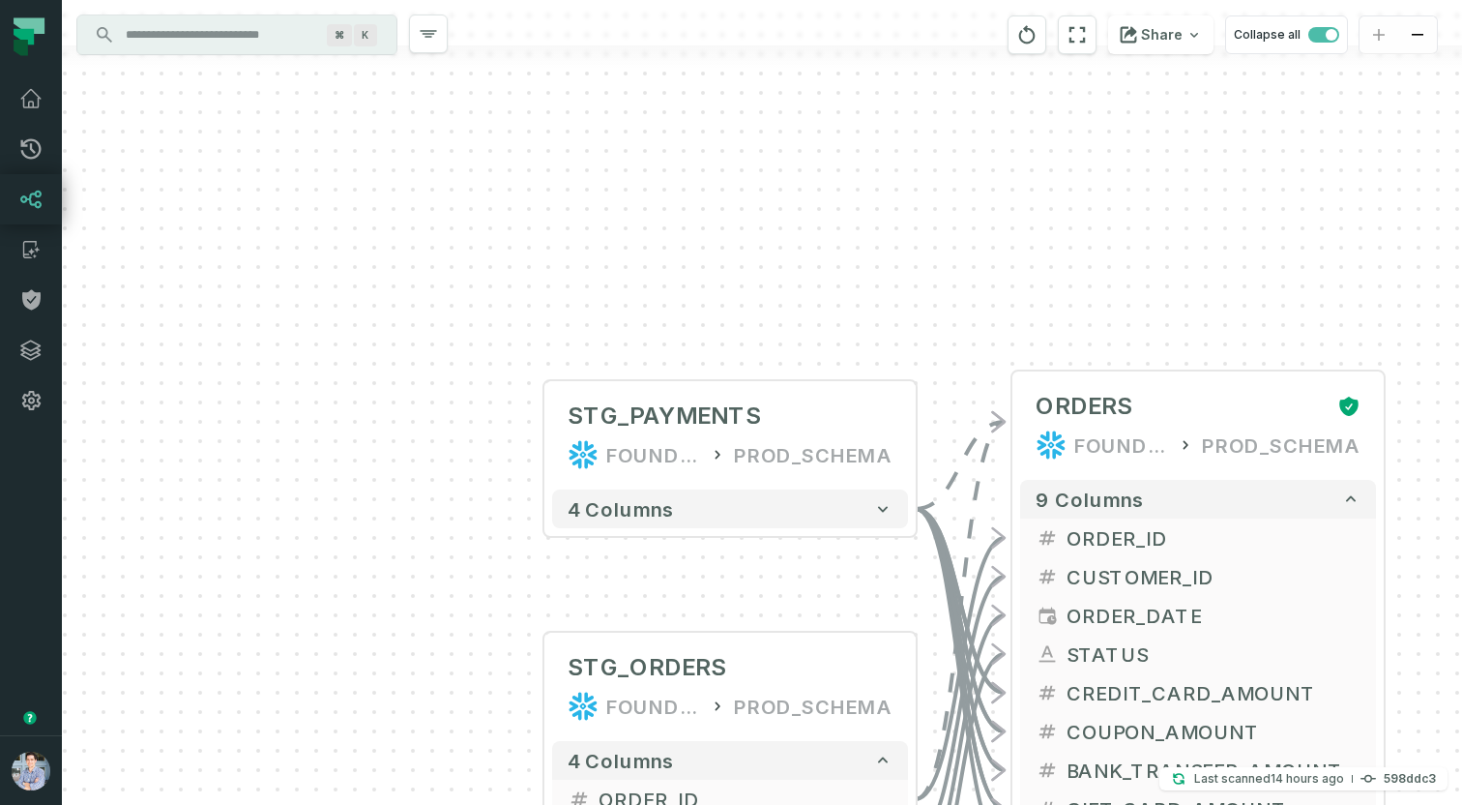
drag, startPoint x: 953, startPoint y: 349, endPoint x: 799, endPoint y: 150, distance: 251.7
click at [799, 150] on div "+ STG_PAYMENTS FOUNDATIONAL_DB PROD_SCHEMA + 4 columns + STG_ORDERS FOUNDATIONA…" at bounding box center [762, 402] width 1400 height 805
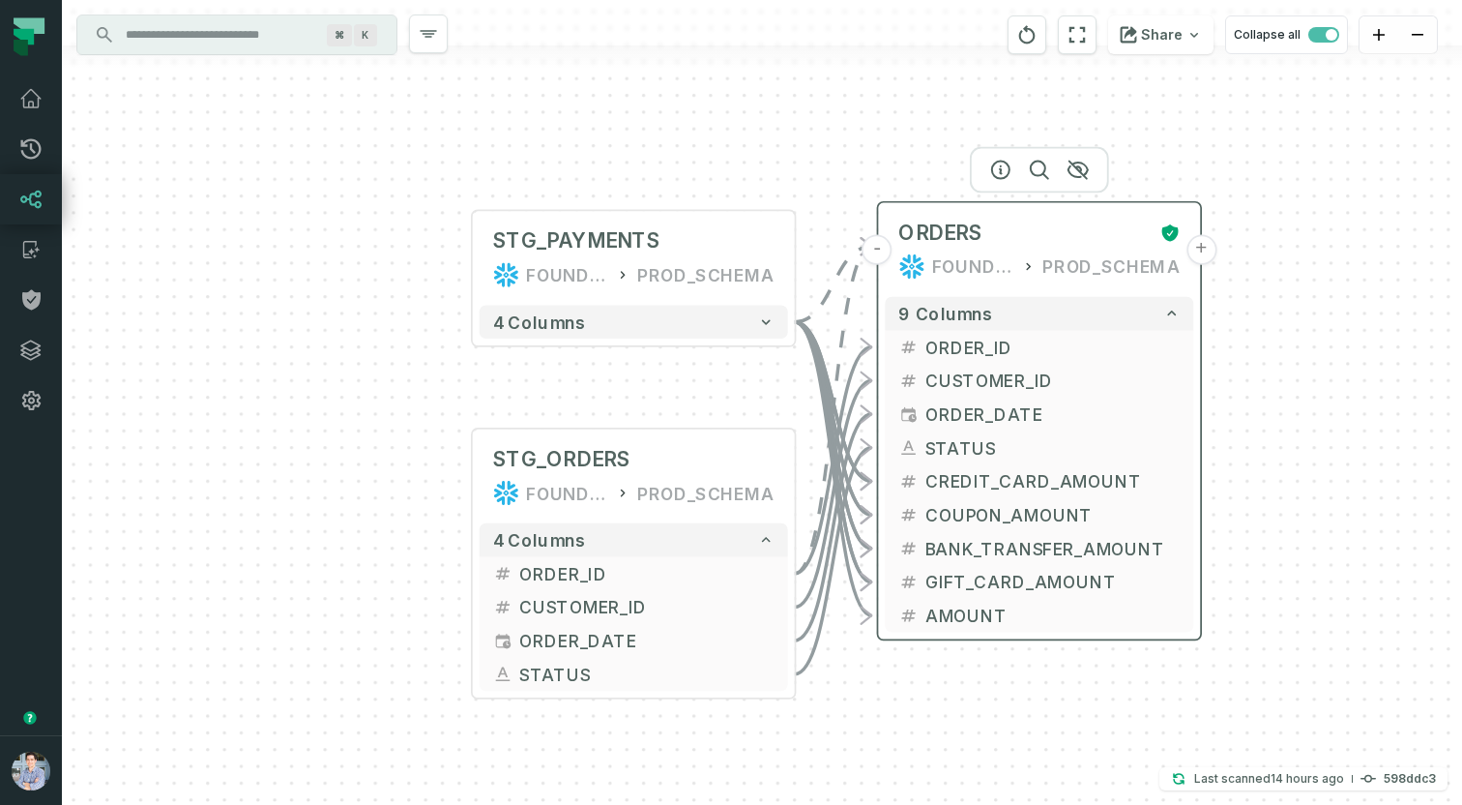
click at [1207, 253] on button "+" at bounding box center [1202, 250] width 30 height 30
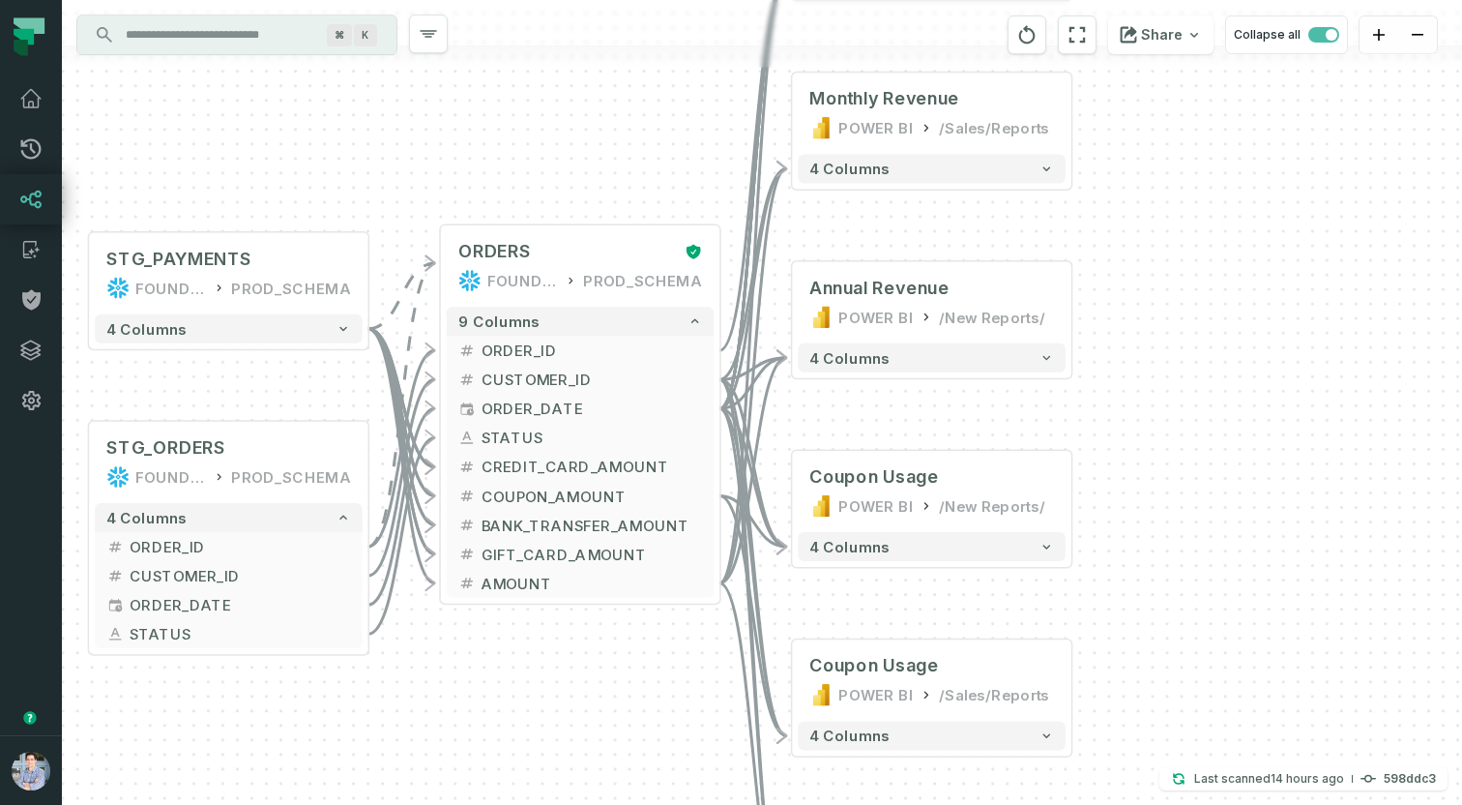
drag, startPoint x: 333, startPoint y: 657, endPoint x: 581, endPoint y: 650, distance: 248.6
click at [581, 650] on div "+ orders foundational view + 8 columns + Monthly Revenue POWER BI /Sales/Report…" at bounding box center [762, 402] width 1400 height 805
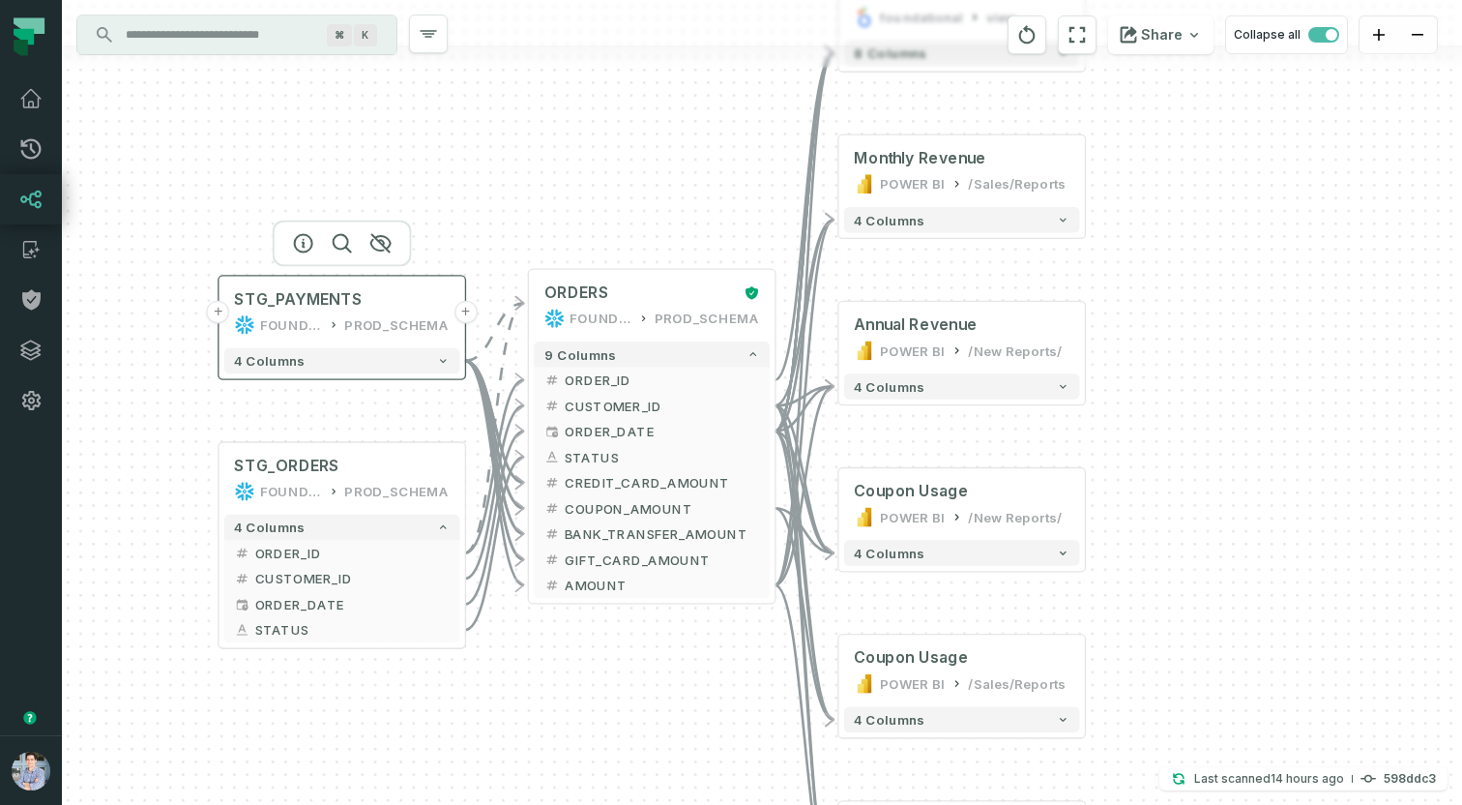
click at [220, 309] on button "+" at bounding box center [218, 312] width 23 height 23
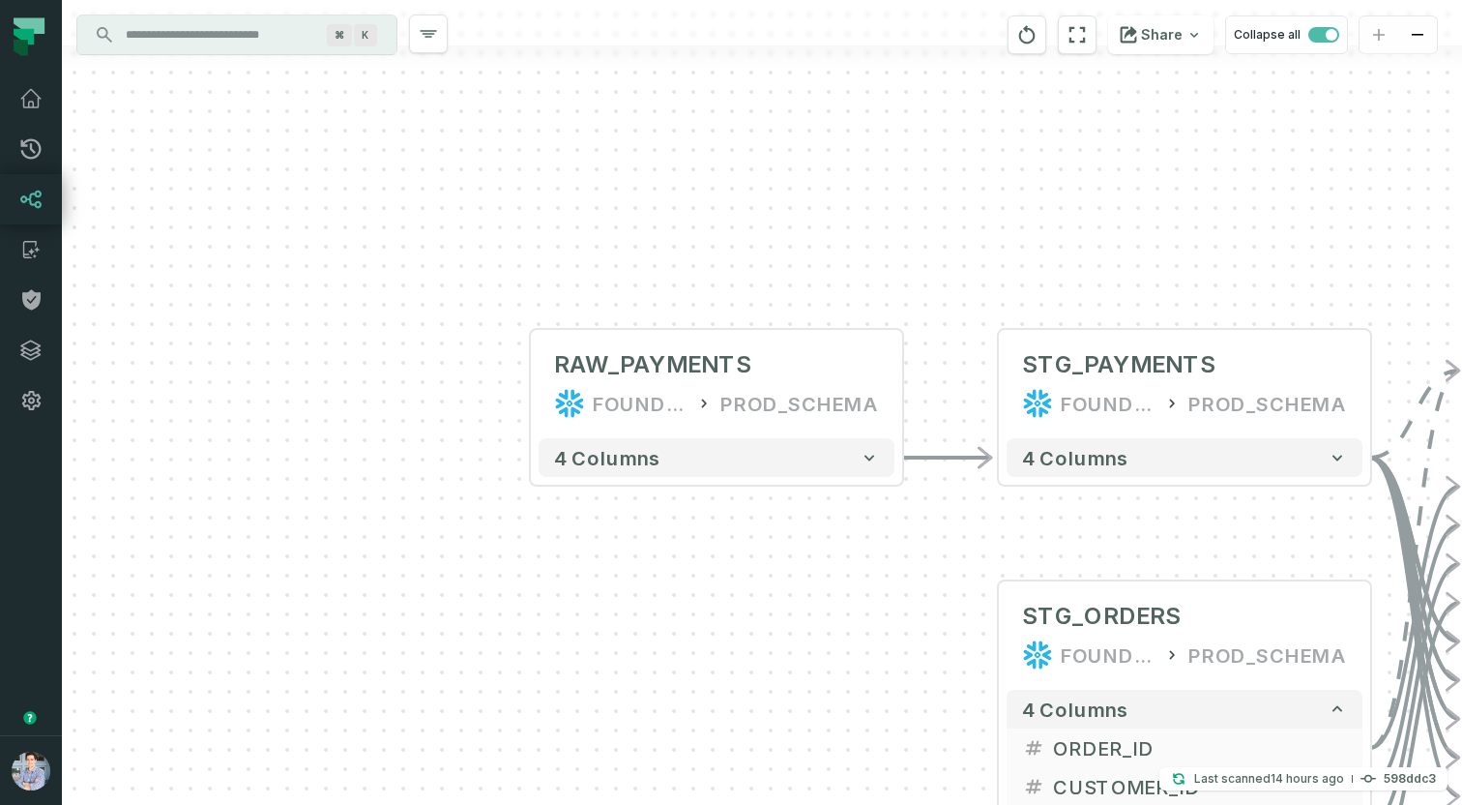
drag, startPoint x: 964, startPoint y: 540, endPoint x: 702, endPoint y: 425, distance: 286.2
click at [702, 425] on div "+ RAW_PAYMENTS FOUNDATIONAL_DB PROD_SCHEMA - 4 columns + orders foundational vi…" at bounding box center [762, 402] width 1400 height 805
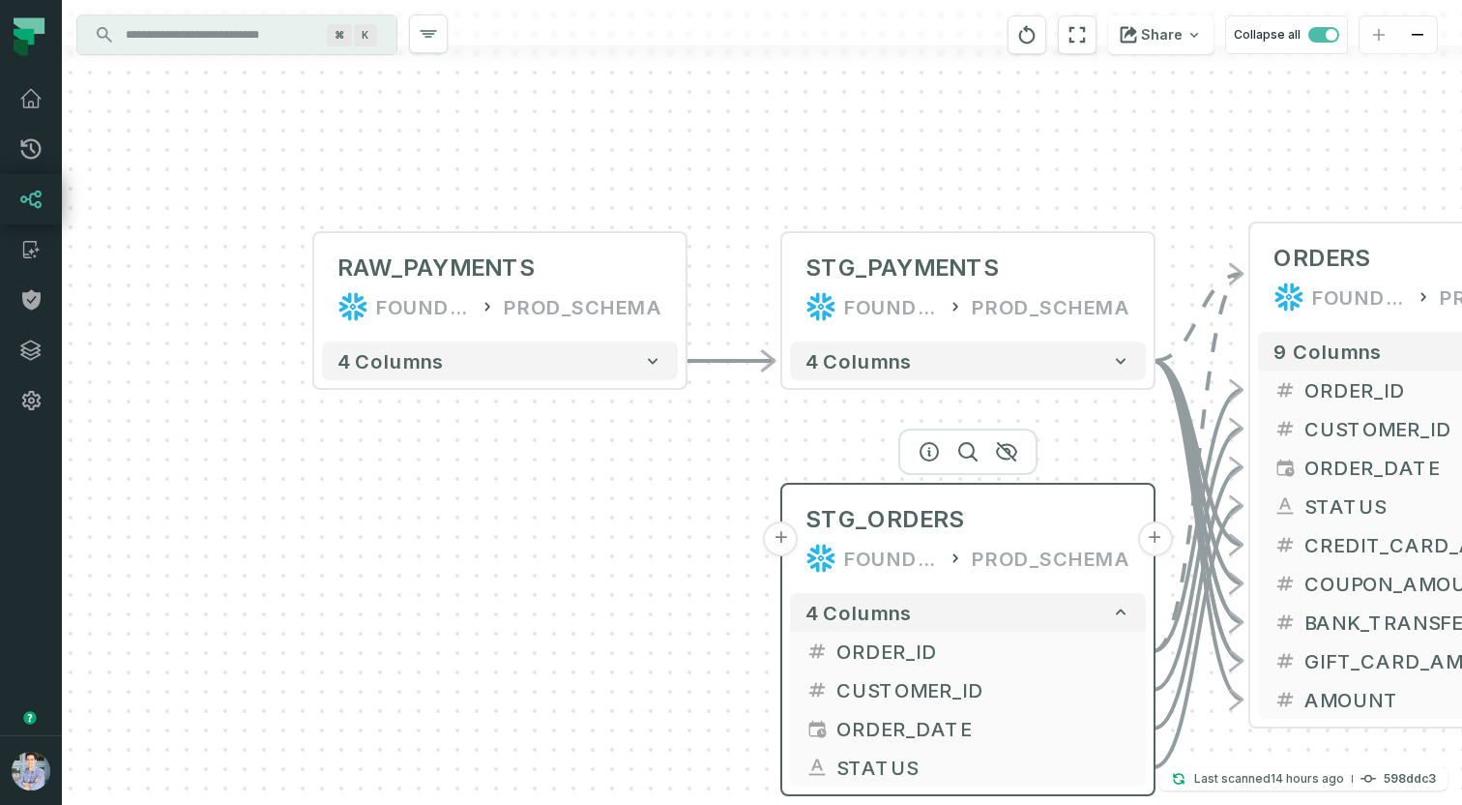
click at [787, 546] on button "+" at bounding box center [781, 538] width 35 height 35
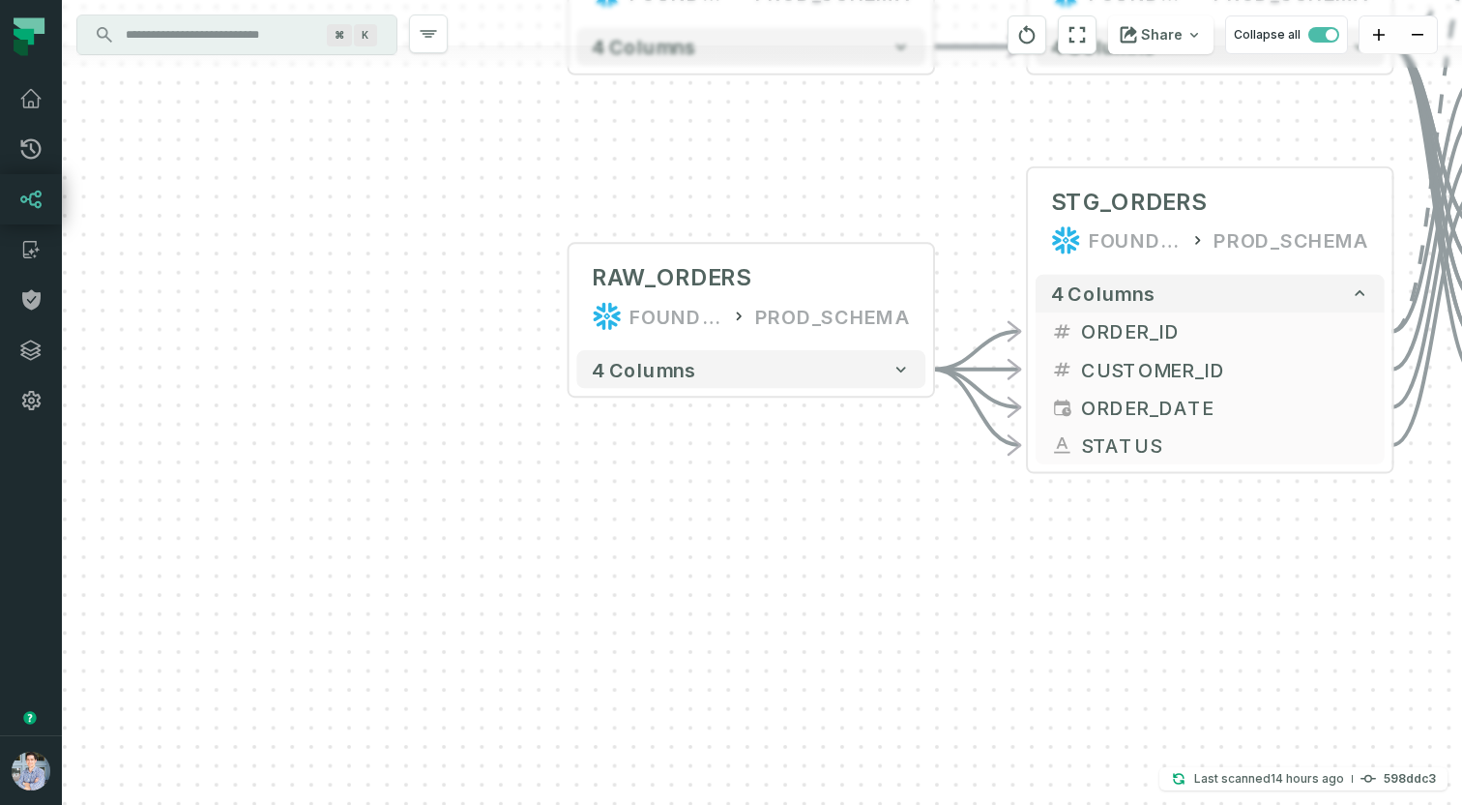
drag, startPoint x: 482, startPoint y: 491, endPoint x: 521, endPoint y: 347, distance: 149.5
click at [521, 347] on div "+ RAW_ORDERS FOUNDATIONAL_DB PROD_SCHEMA - 4 columns + RAW_PAYMENTS FOUNDATIONA…" at bounding box center [762, 402] width 1400 height 805
click at [573, 298] on button "+" at bounding box center [568, 297] width 34 height 34
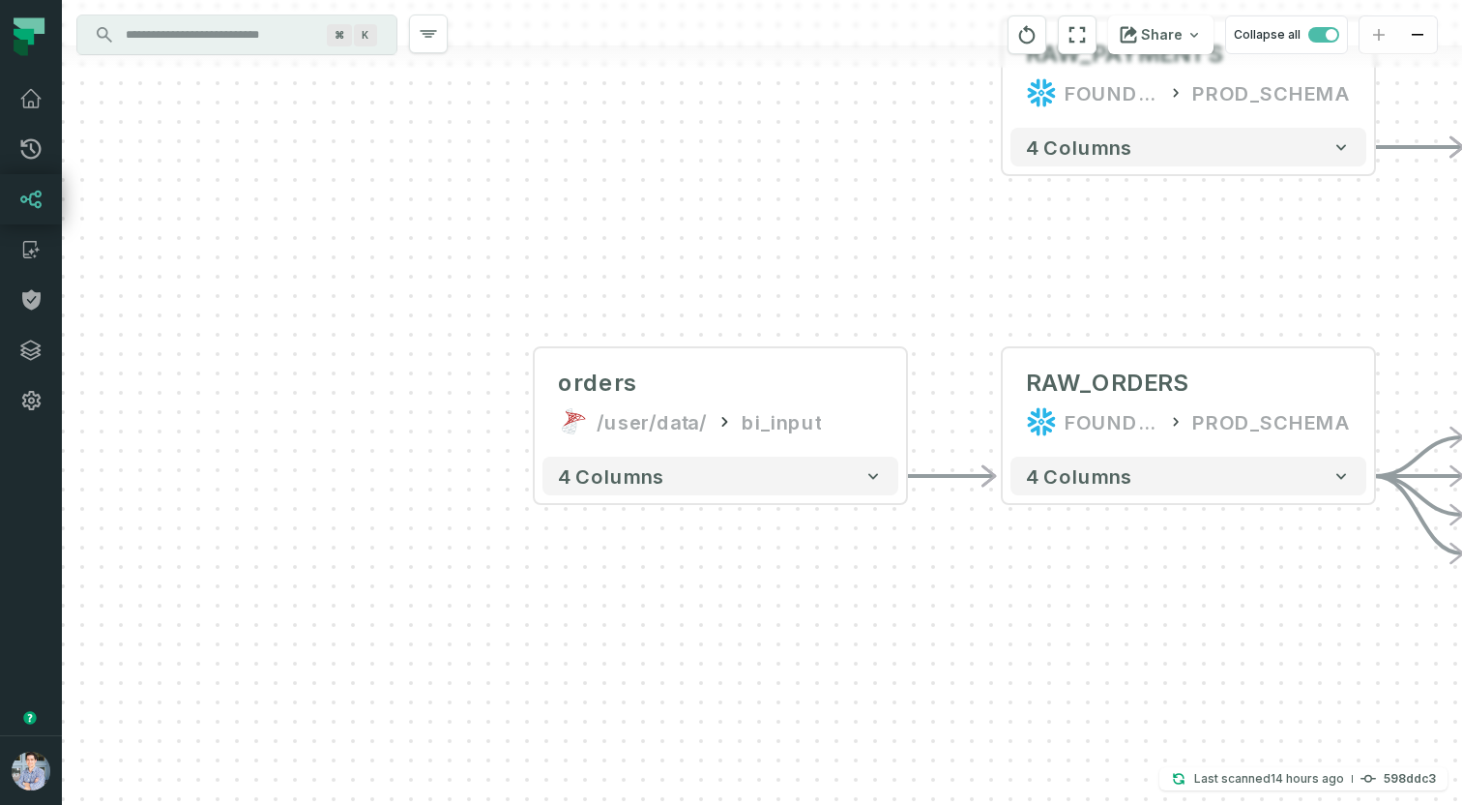
drag, startPoint x: 1124, startPoint y: 249, endPoint x: 694, endPoint y: 248, distance: 429.4
click at [694, 248] on div "+ orders /user/data/ bi_input - 4 columns - RAW_ORDERS FOUNDATIONAL_DB PROD_SCH…" at bounding box center [762, 402] width 1400 height 805
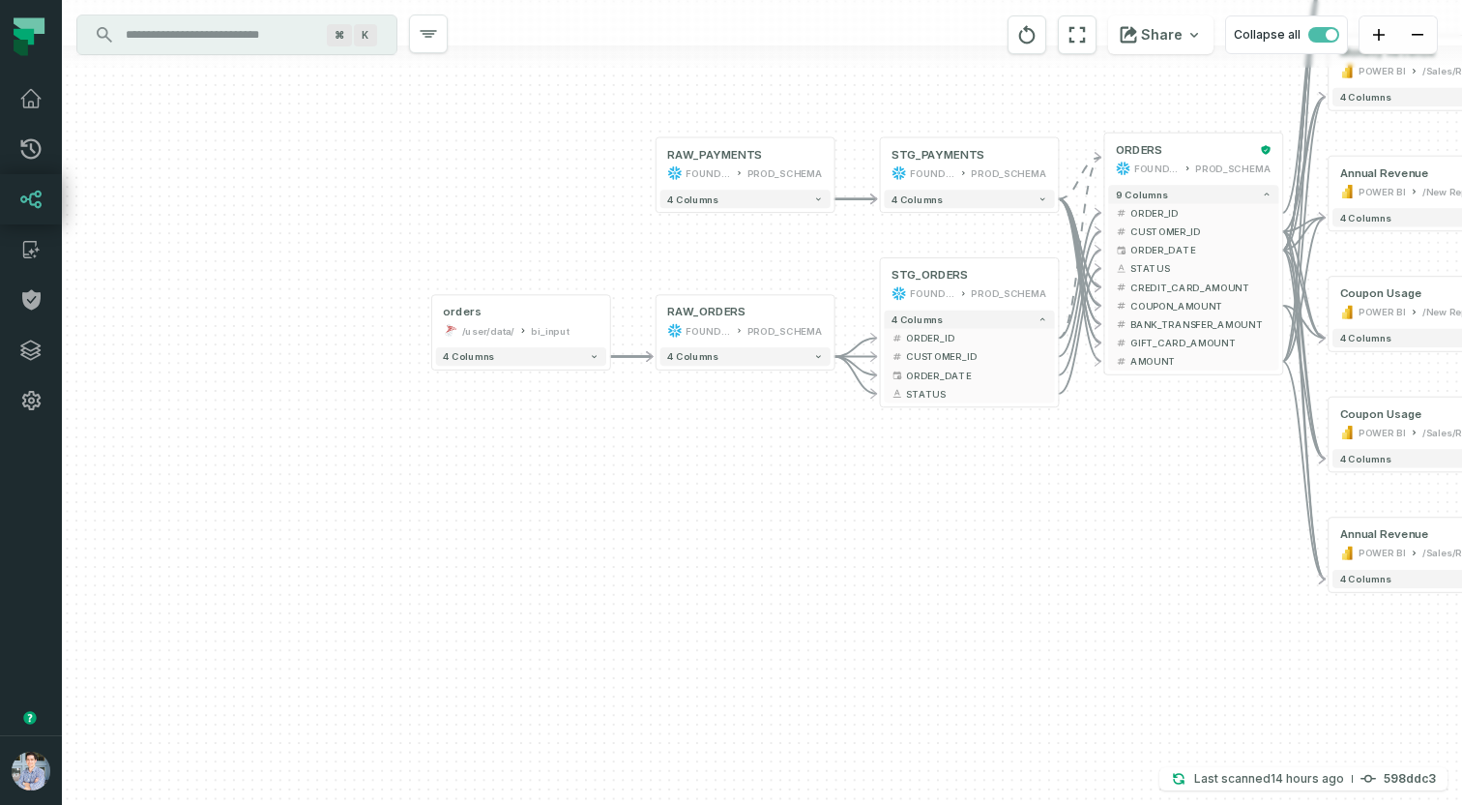
drag, startPoint x: 1176, startPoint y: 471, endPoint x: 957, endPoint y: 497, distance: 220.1
click at [957, 497] on div "+ orders /user/data/ bi_input - 4 columns - RAW_ORDERS FOUNDATIONAL_DB PROD_SCH…" at bounding box center [762, 402] width 1400 height 805
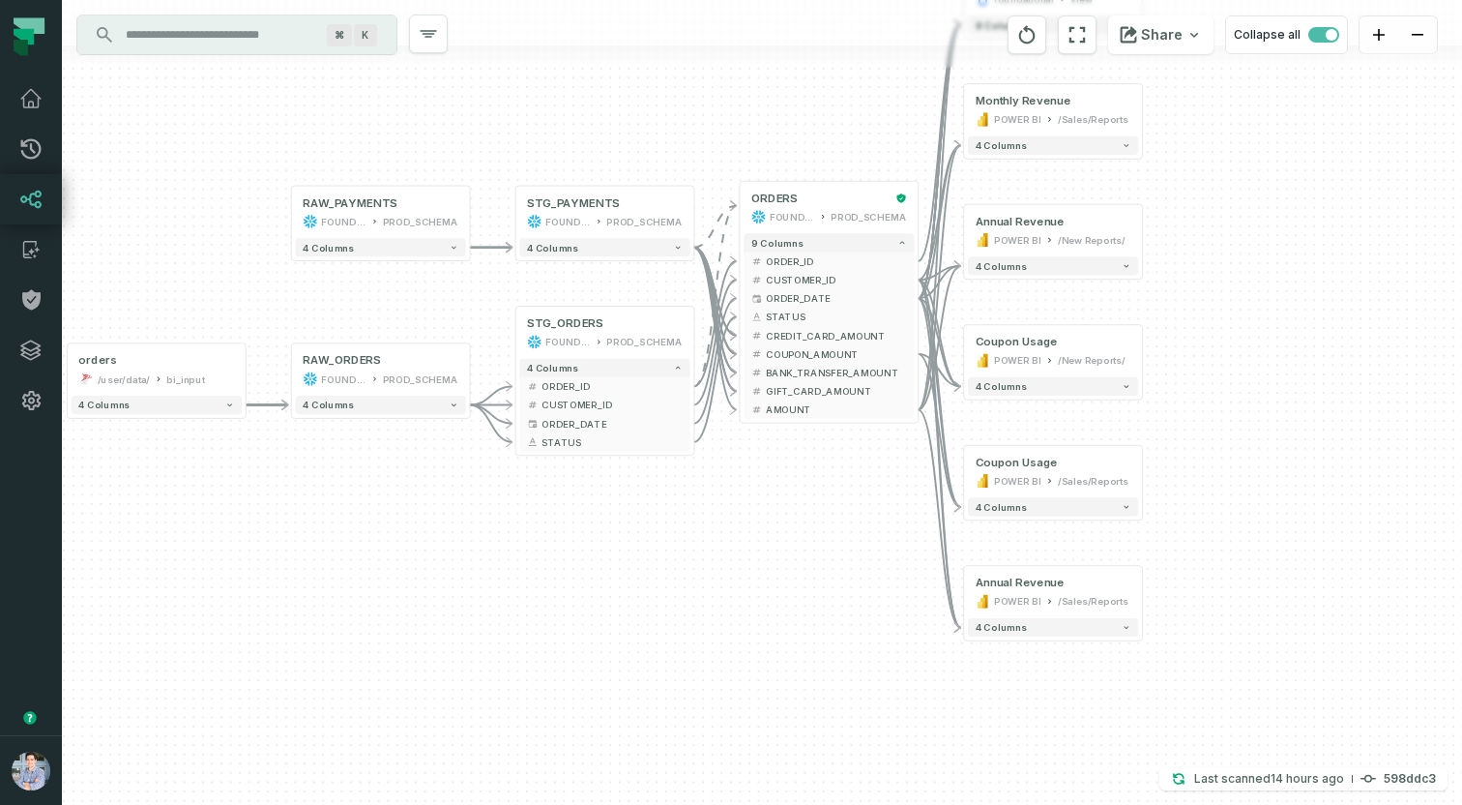
drag, startPoint x: 982, startPoint y: 502, endPoint x: 836, endPoint y: 524, distance: 147.7
click at [836, 524] on div "+ orders /user/data/ bi_input - 4 columns - RAW_ORDERS FOUNDATIONAL_DB PROD_SCH…" at bounding box center [762, 402] width 1400 height 805
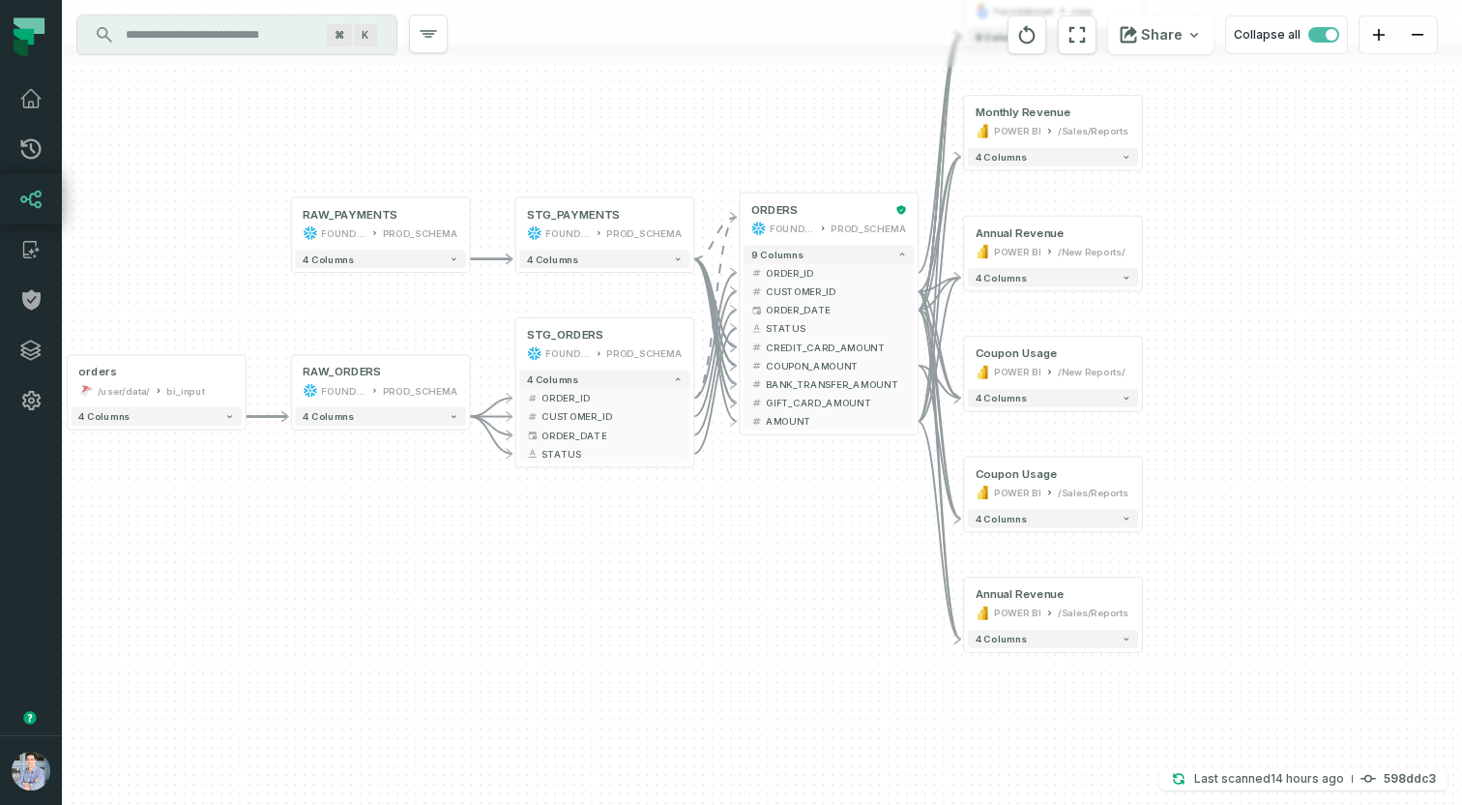
drag, startPoint x: 1290, startPoint y: 231, endPoint x: 1293, endPoint y: 355, distance: 123.8
click at [1293, 355] on div "+ orders /user/data/ bi_input - 4 columns - RAW_ORDERS FOUNDATIONAL_DB PROD_SCH…" at bounding box center [762, 402] width 1400 height 805
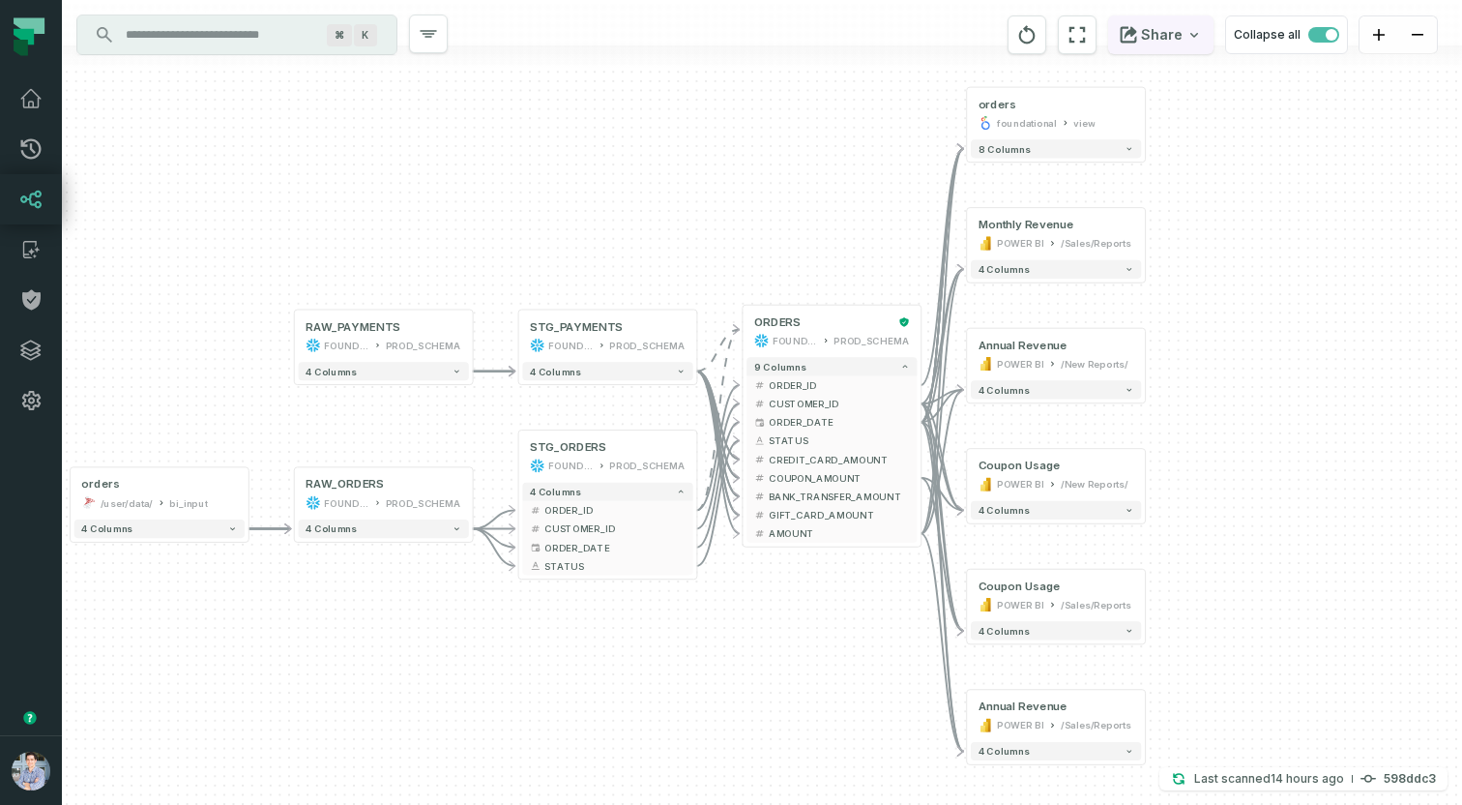
click at [1195, 30] on icon "button" at bounding box center [1194, 34] width 15 height 15
click at [624, 225] on html "Pull Requests Dashboard Lineage Catalog Policies Integrations Settings Alon Naf…" at bounding box center [731, 402] width 1462 height 805
click at [486, 598] on div "+ orders /user/data/ bi_input - 4 columns - RAW_ORDERS FOUNDATIONAL_DB PROD_SCH…" at bounding box center [762, 402] width 1400 height 805
click at [1202, 34] on icon "button" at bounding box center [1194, 34] width 15 height 15
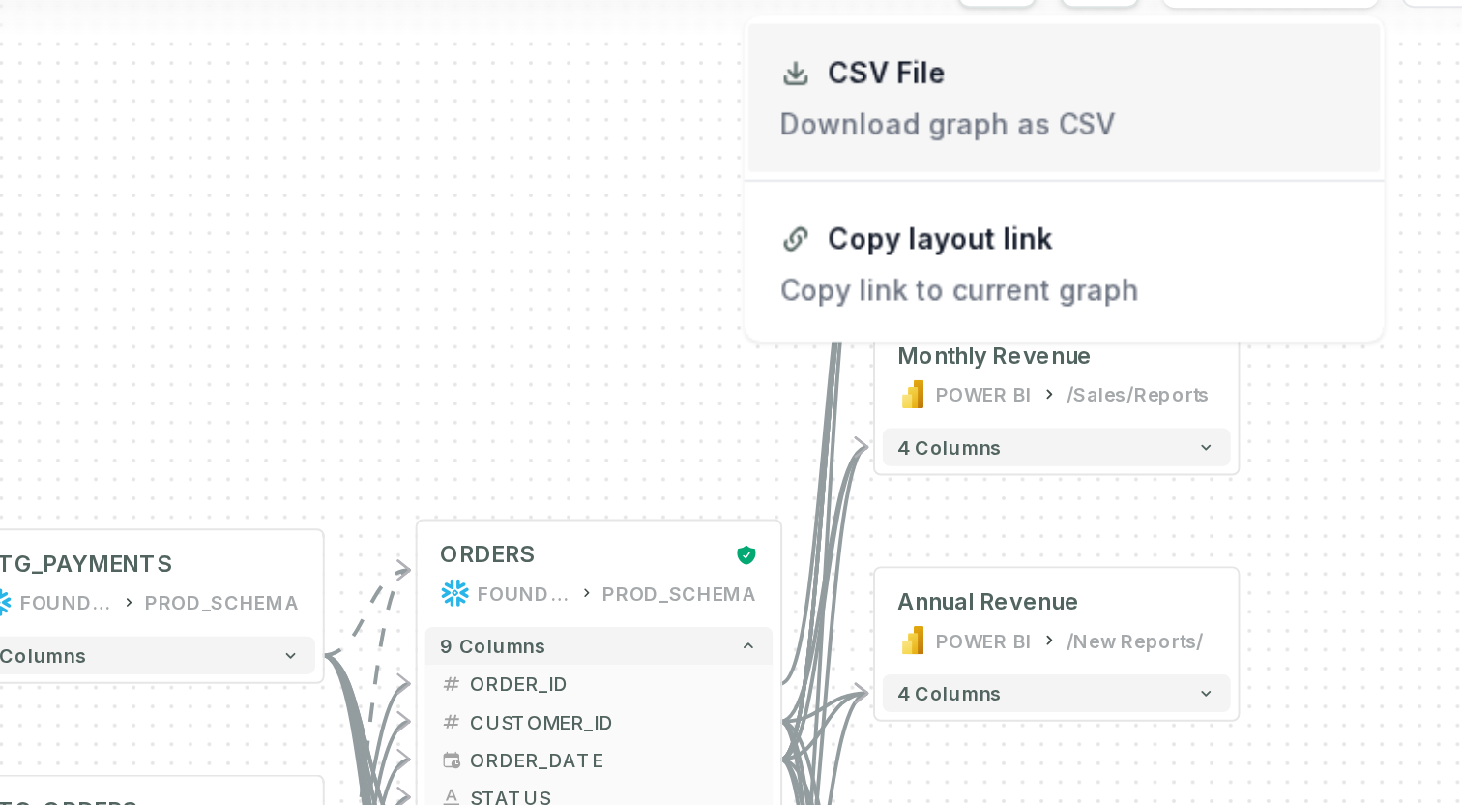
click at [1014, 98] on link "CSV File Download graph as CSV" at bounding box center [1059, 98] width 309 height 73
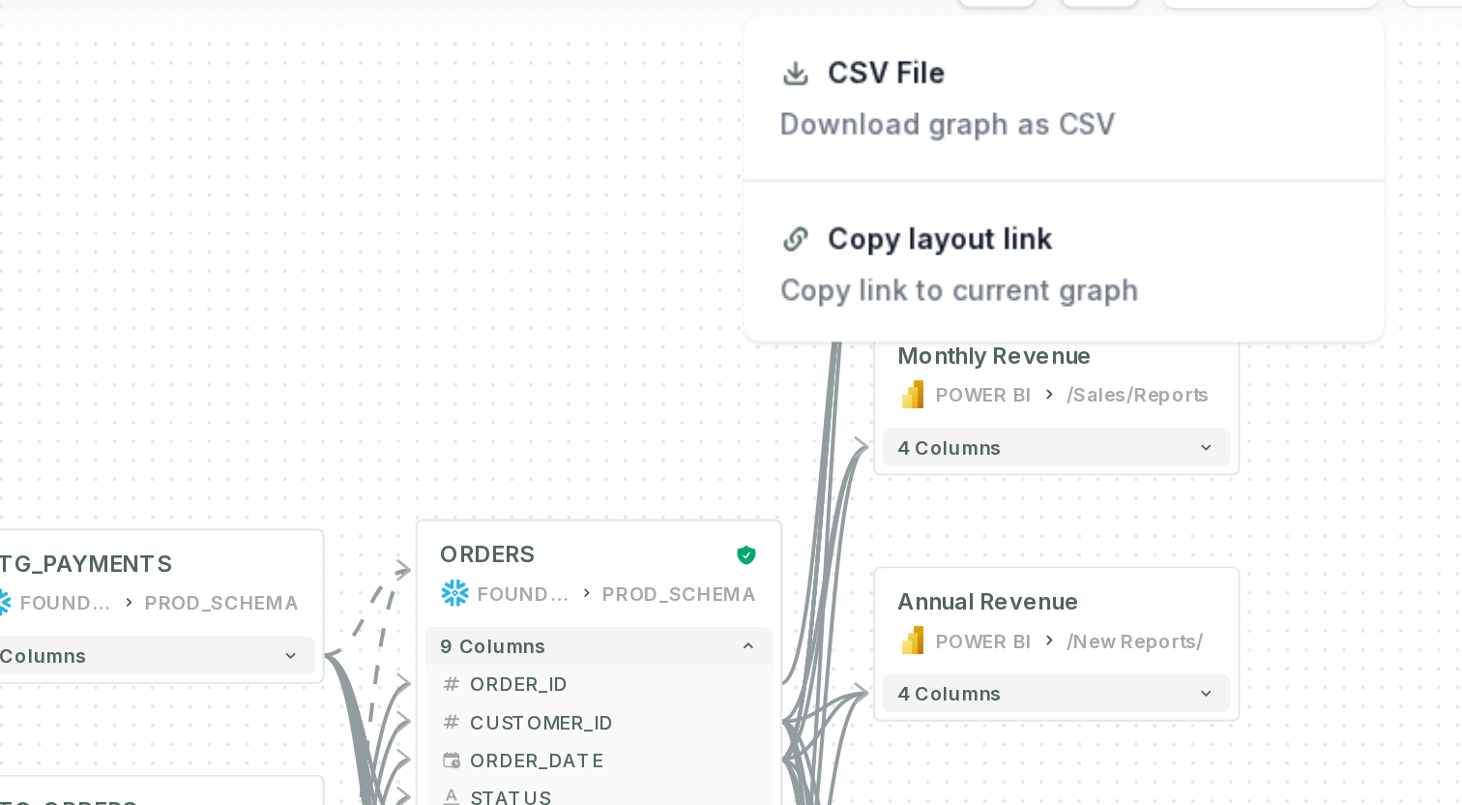
click at [691, 103] on html "Pull Requests Dashboard Lineage Catalog Policies Integrations Settings Alon Naf…" at bounding box center [731, 402] width 1462 height 805
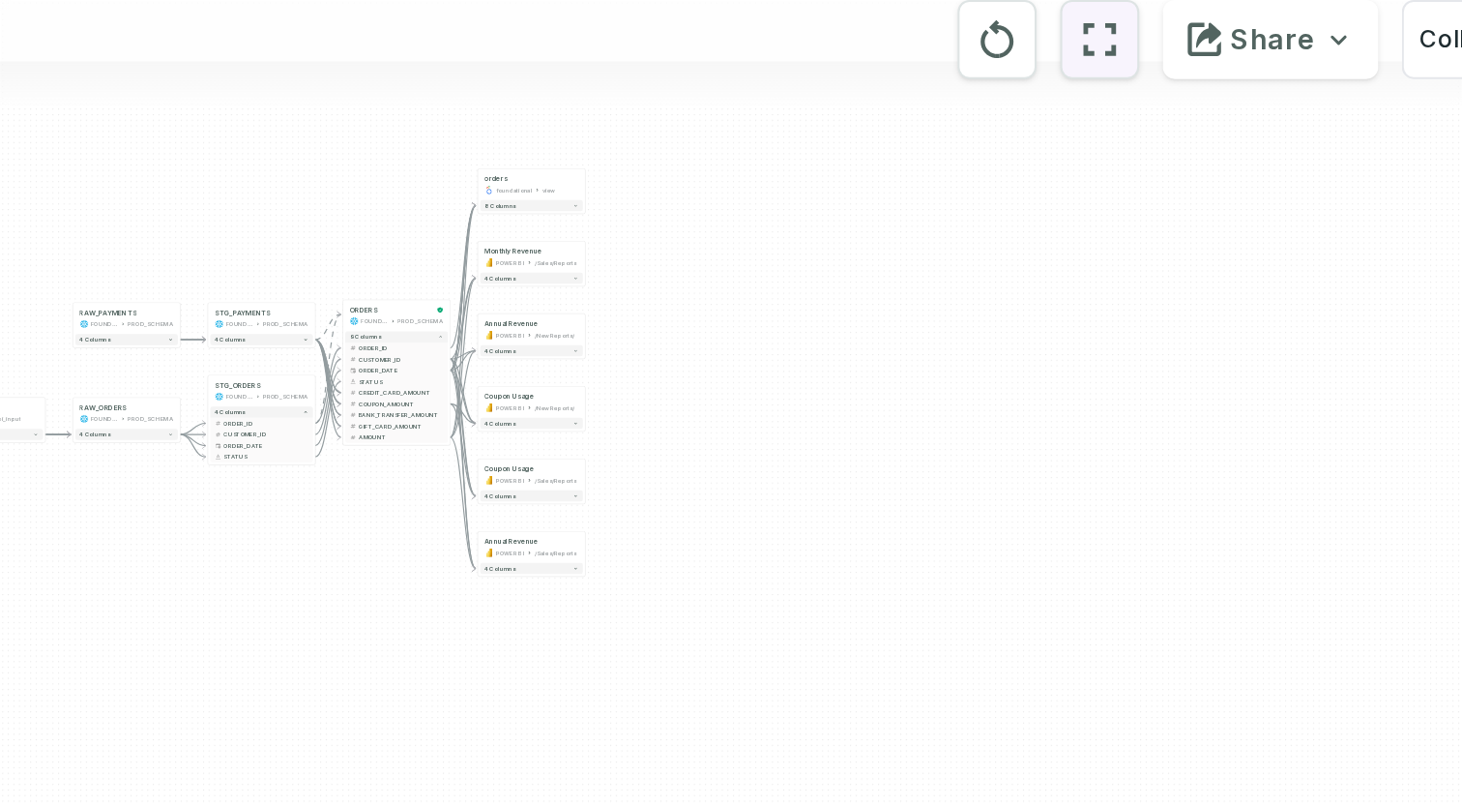
click at [1082, 38] on icon "reset" at bounding box center [1077, 34] width 21 height 23
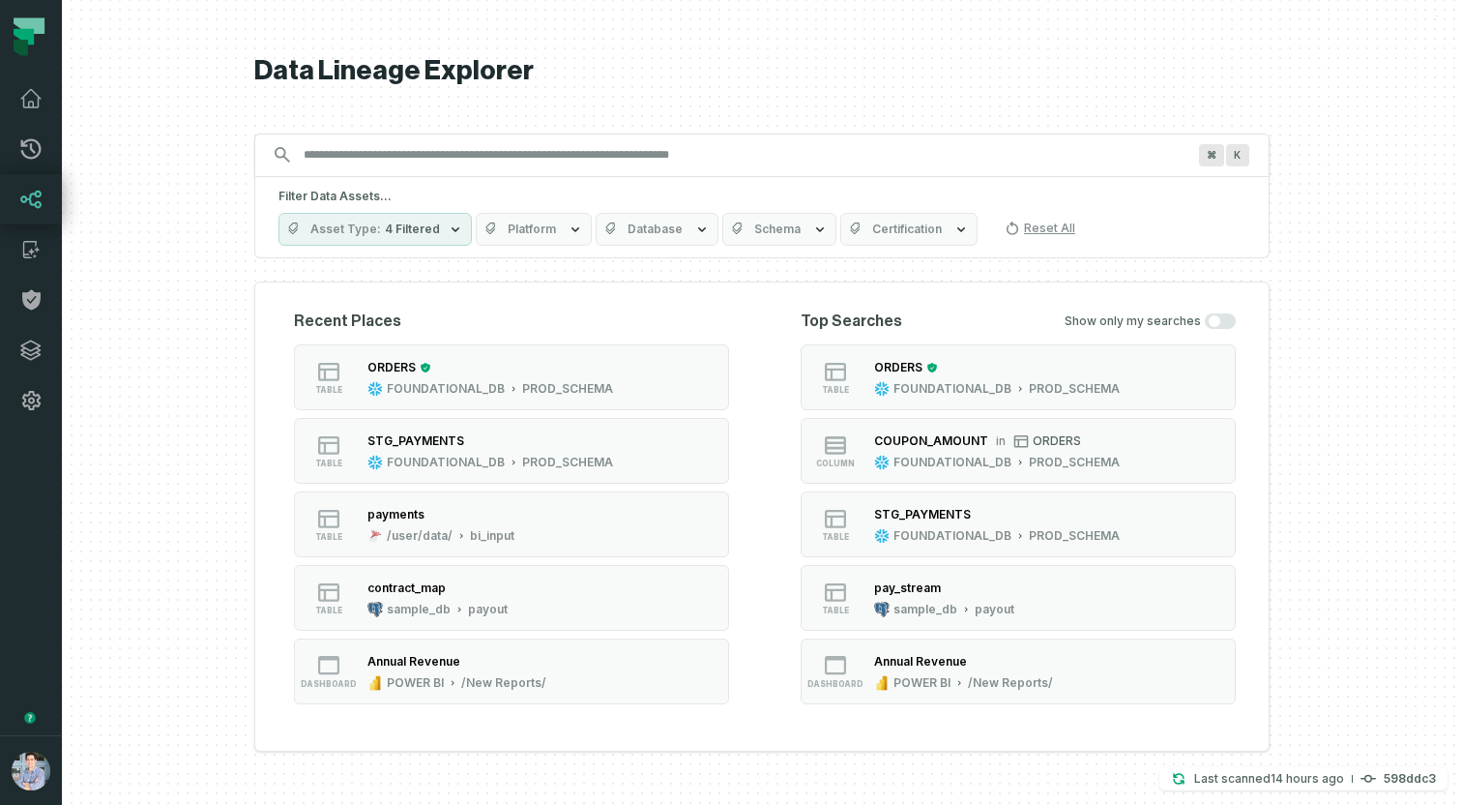
click at [511, 230] on span "Platform" at bounding box center [532, 228] width 48 height 15
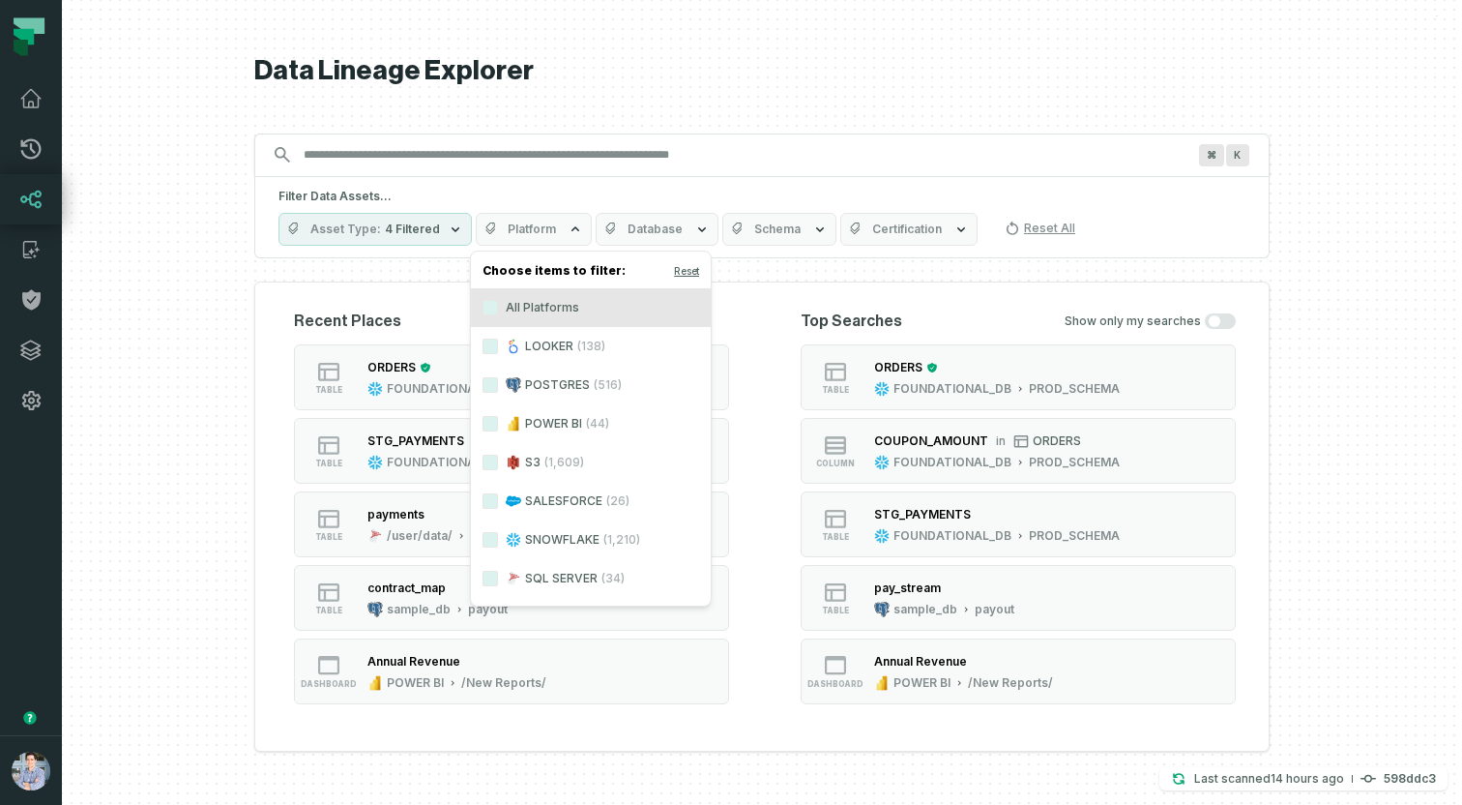
click at [553, 384] on label "POSTGRES (516)" at bounding box center [591, 385] width 240 height 39
click at [498, 384] on button "POSTGRES (516)" at bounding box center [490, 384] width 15 height 15
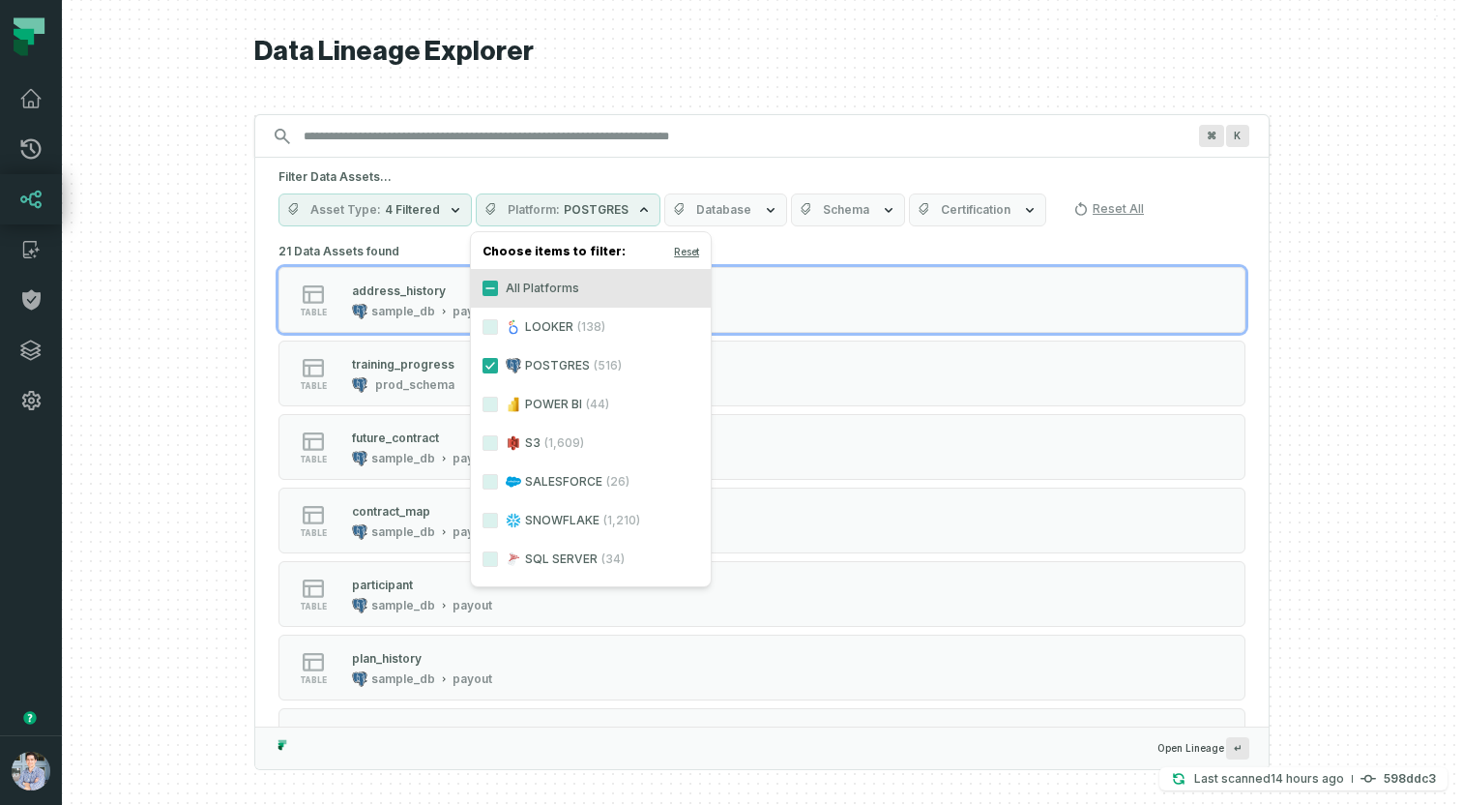
click at [130, 377] on div at bounding box center [762, 402] width 1400 height 805
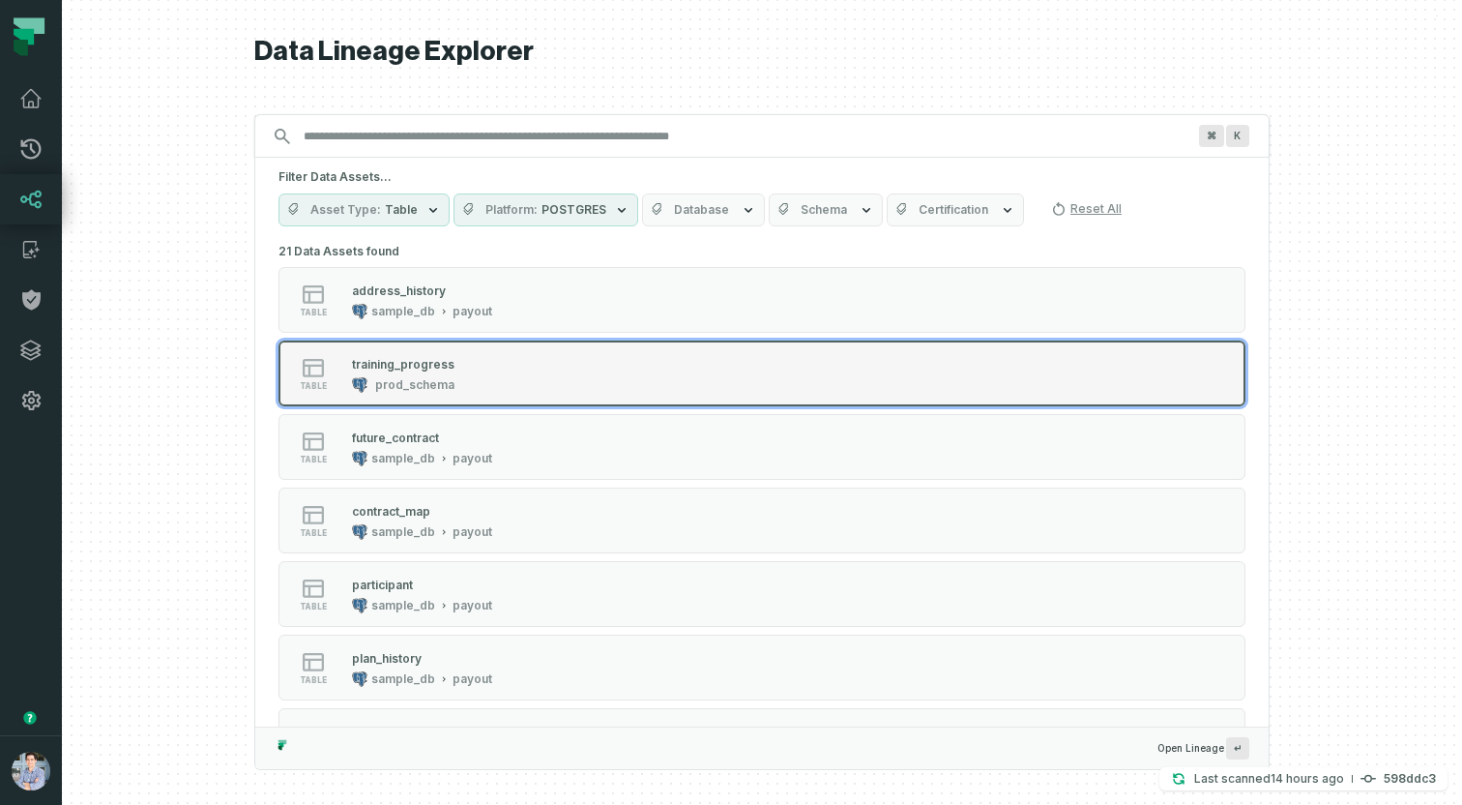
click at [516, 367] on div "table training_progress prod_schema" at bounding box center [524, 373] width 484 height 39
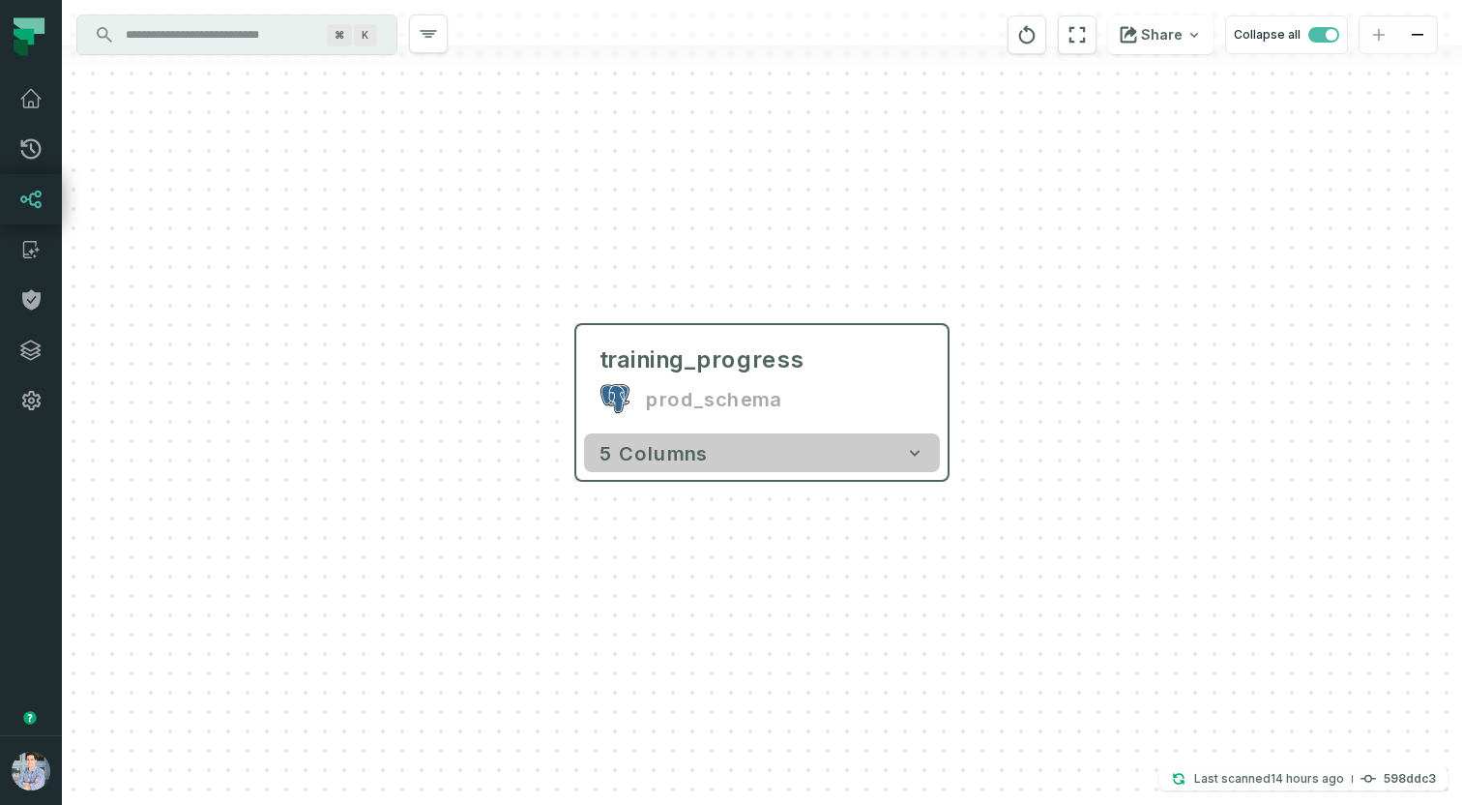
click at [802, 456] on button "5 columns" at bounding box center [762, 452] width 356 height 39
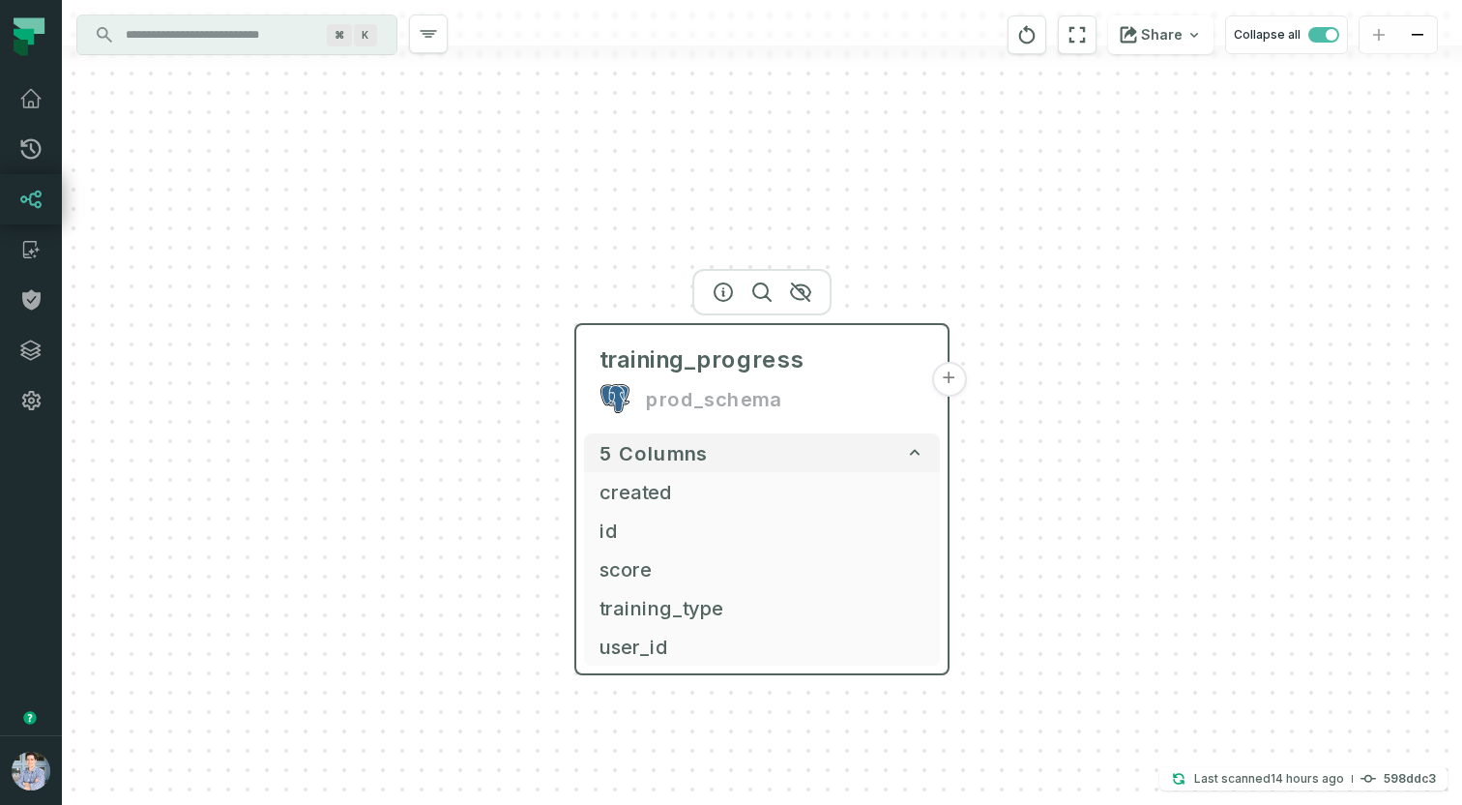
click at [953, 371] on button "+" at bounding box center [948, 379] width 35 height 35
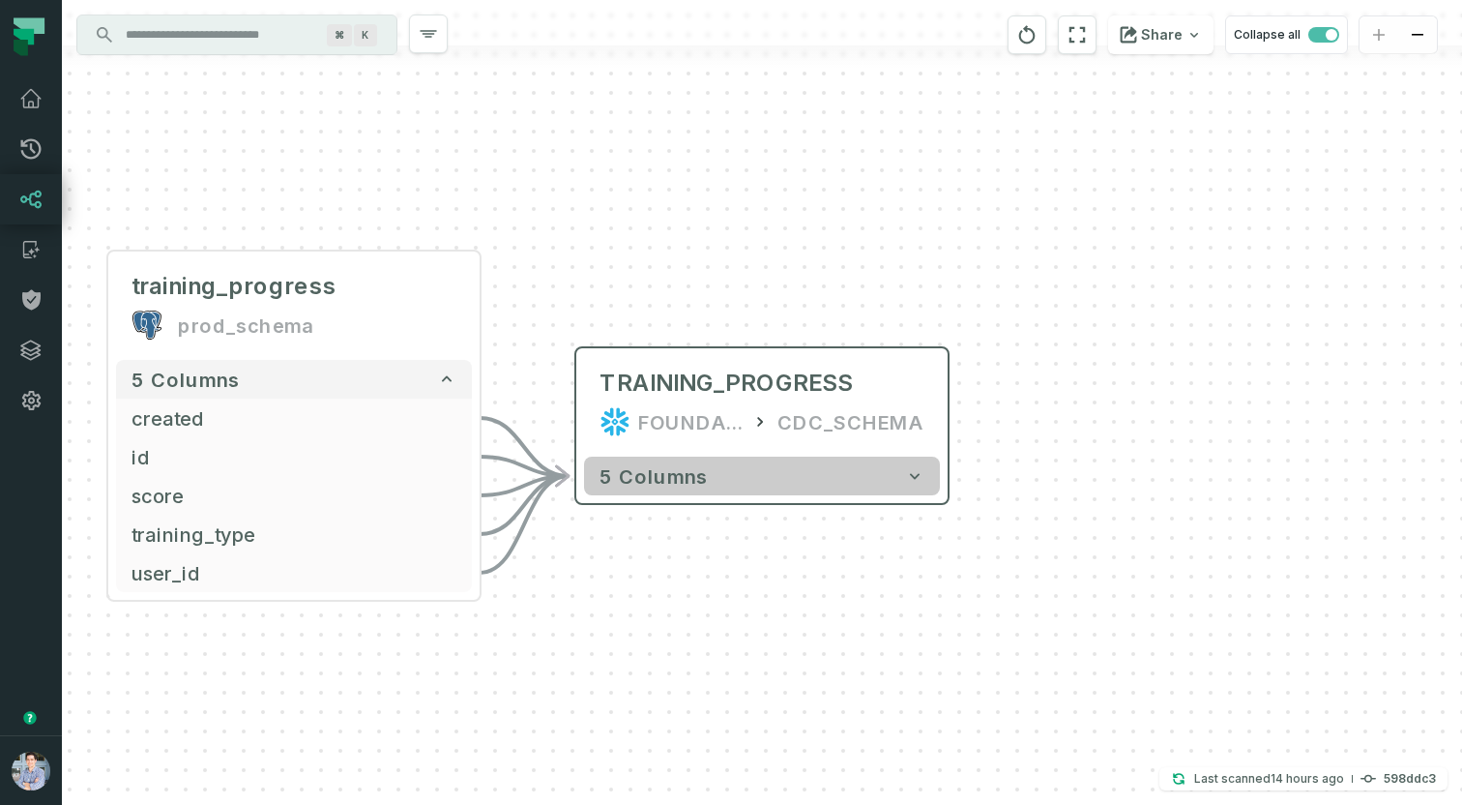
click at [806, 484] on button "5 columns" at bounding box center [762, 475] width 356 height 39
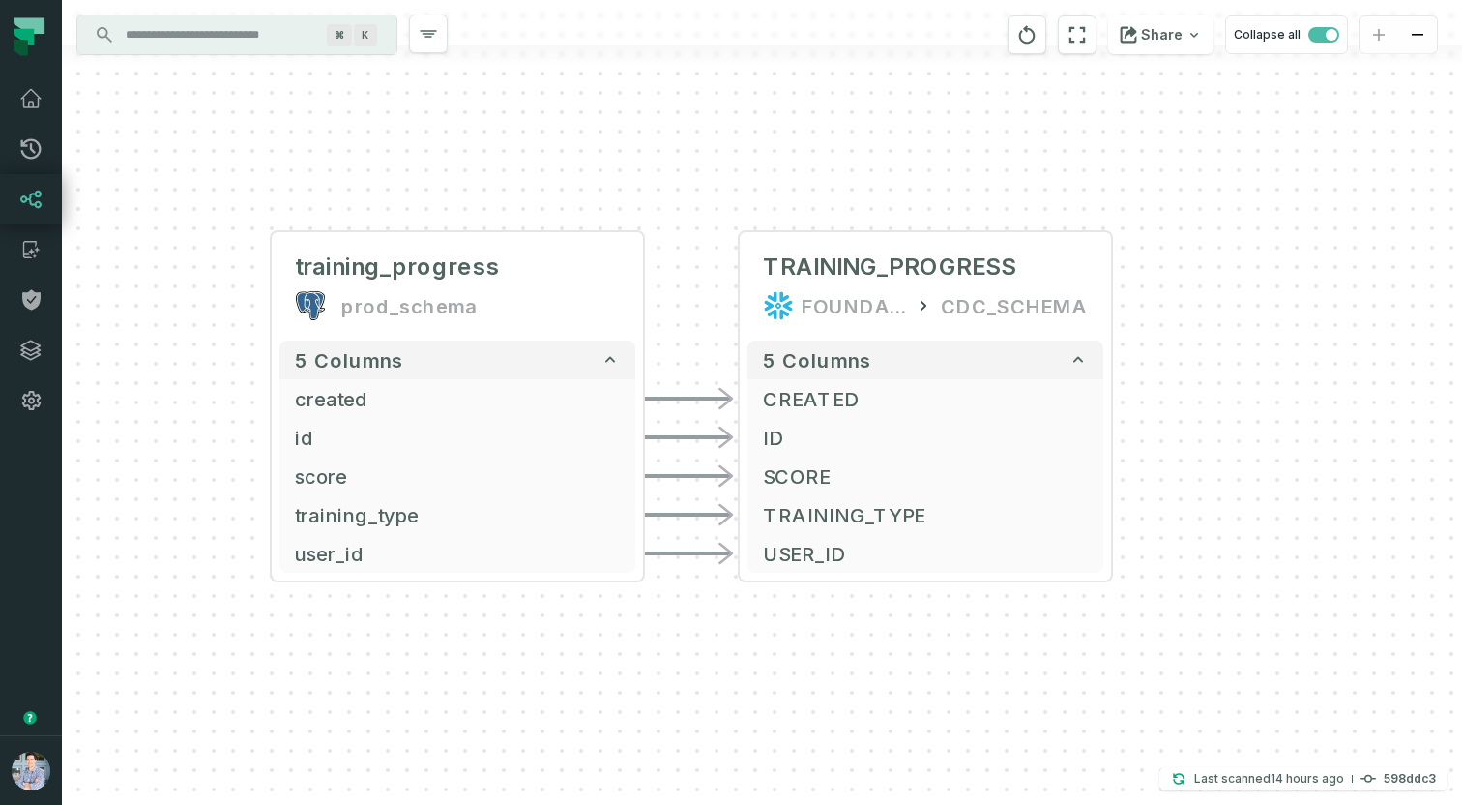
drag, startPoint x: 541, startPoint y: 246, endPoint x: 739, endPoint y: 118, distance: 235.8
click at [739, 118] on div "- TRAINING_PROGRESS FOUNDATIONAL_DB CDC_SCHEMA 5 columns - CREATED - ID - SCORE…" at bounding box center [762, 402] width 1400 height 805
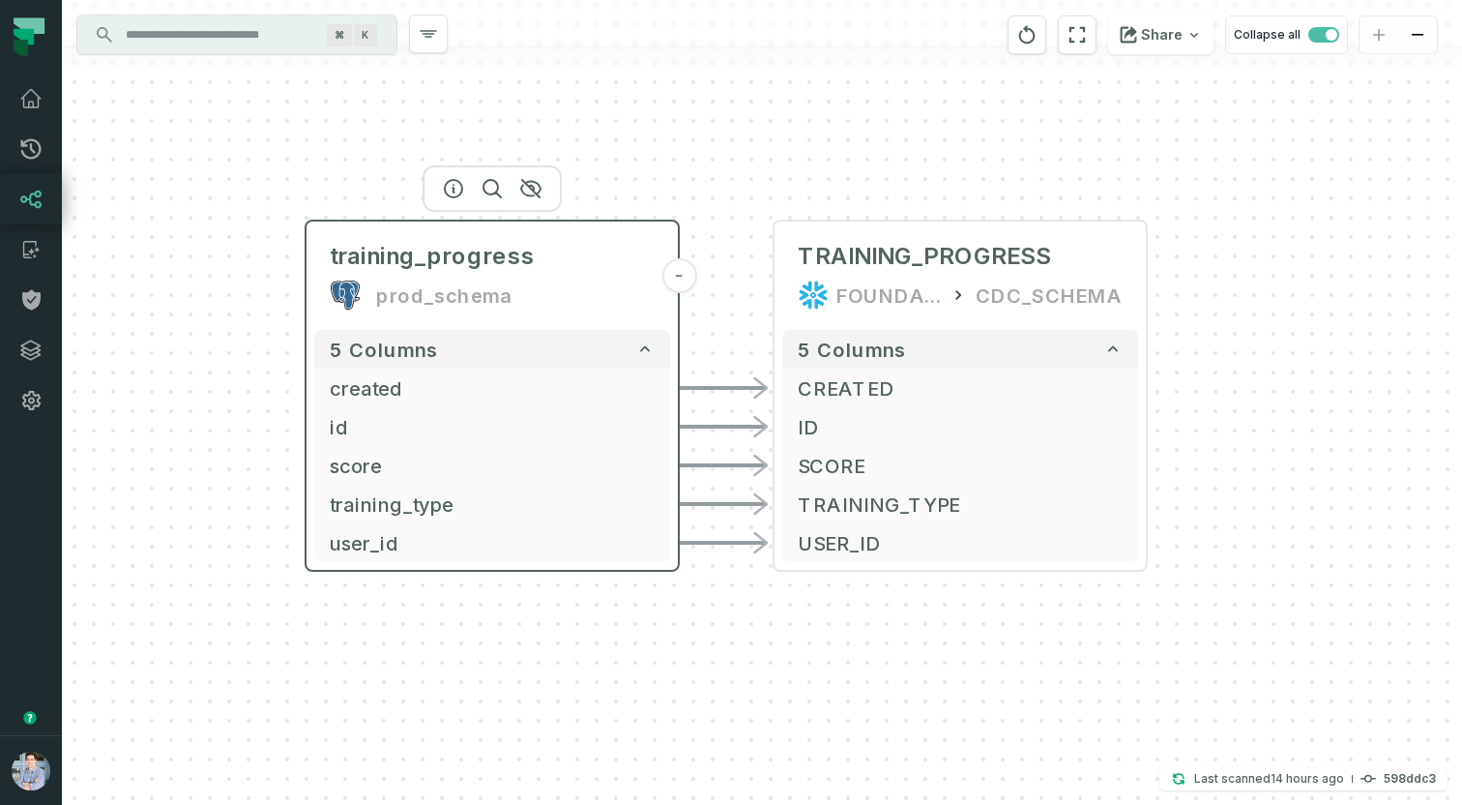
click at [422, 274] on div "training_progress prod_schema" at bounding box center [492, 275] width 356 height 93
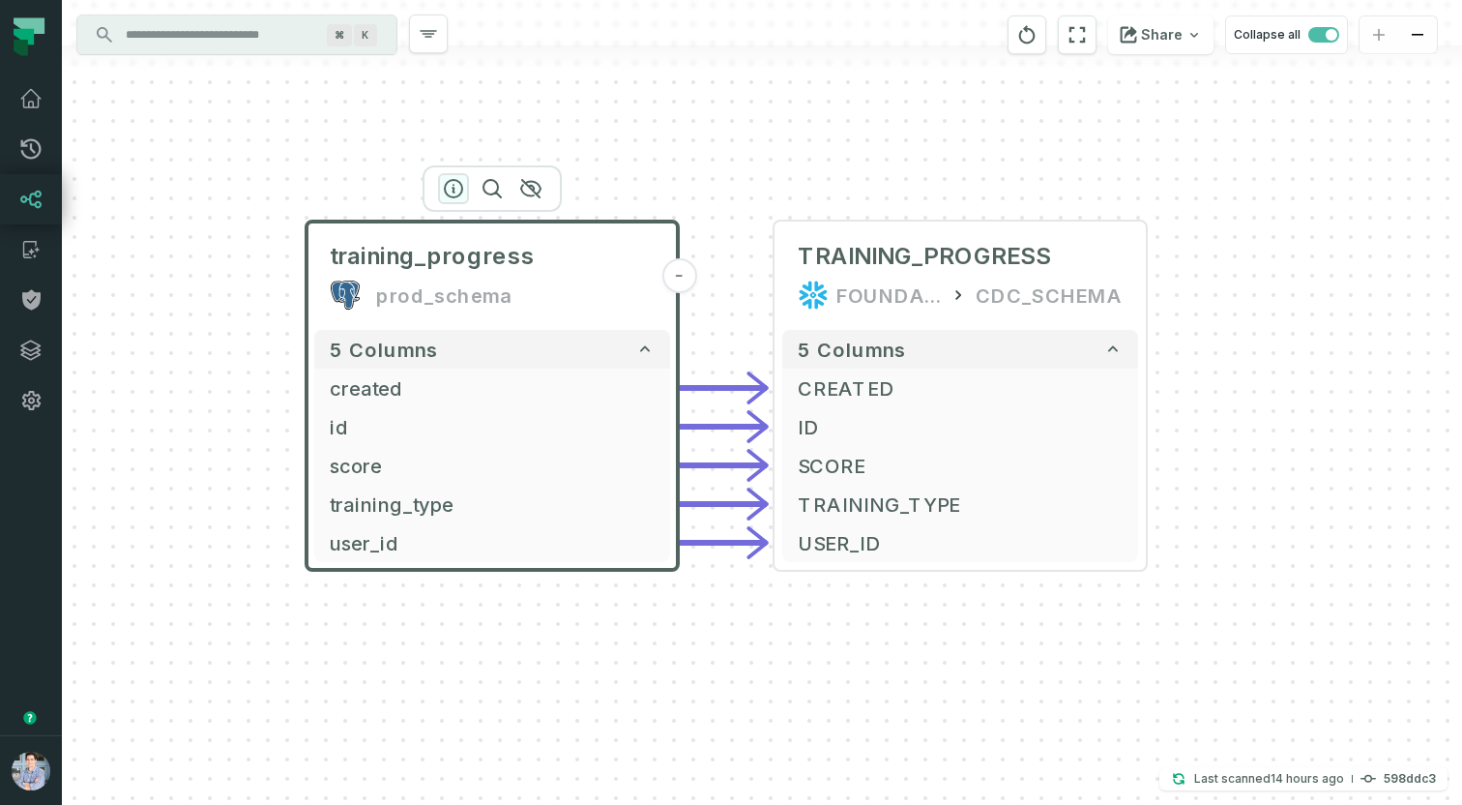
click at [455, 189] on icon "button" at bounding box center [453, 188] width 23 height 23
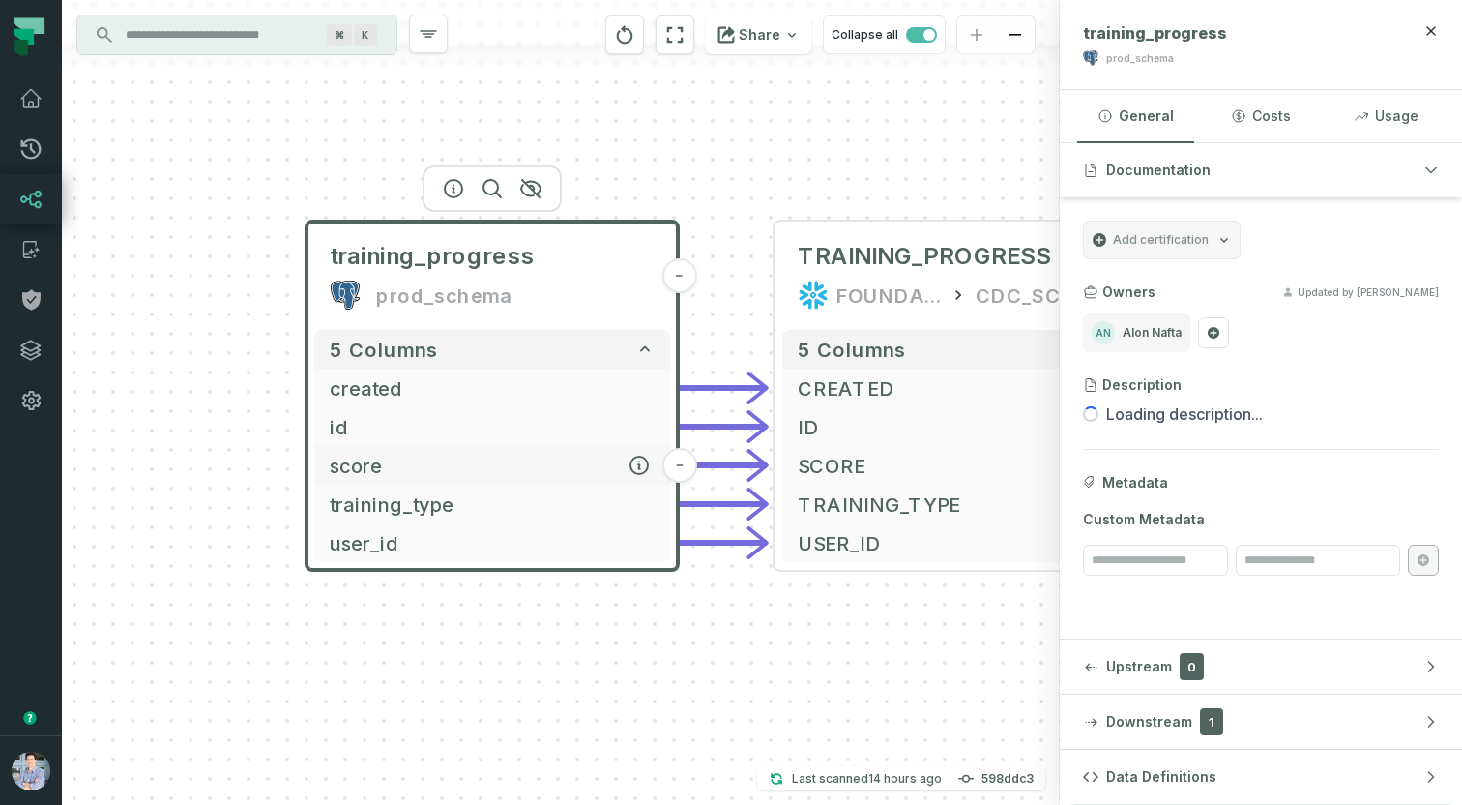
click at [357, 464] on span "score" at bounding box center [492, 465] width 325 height 29
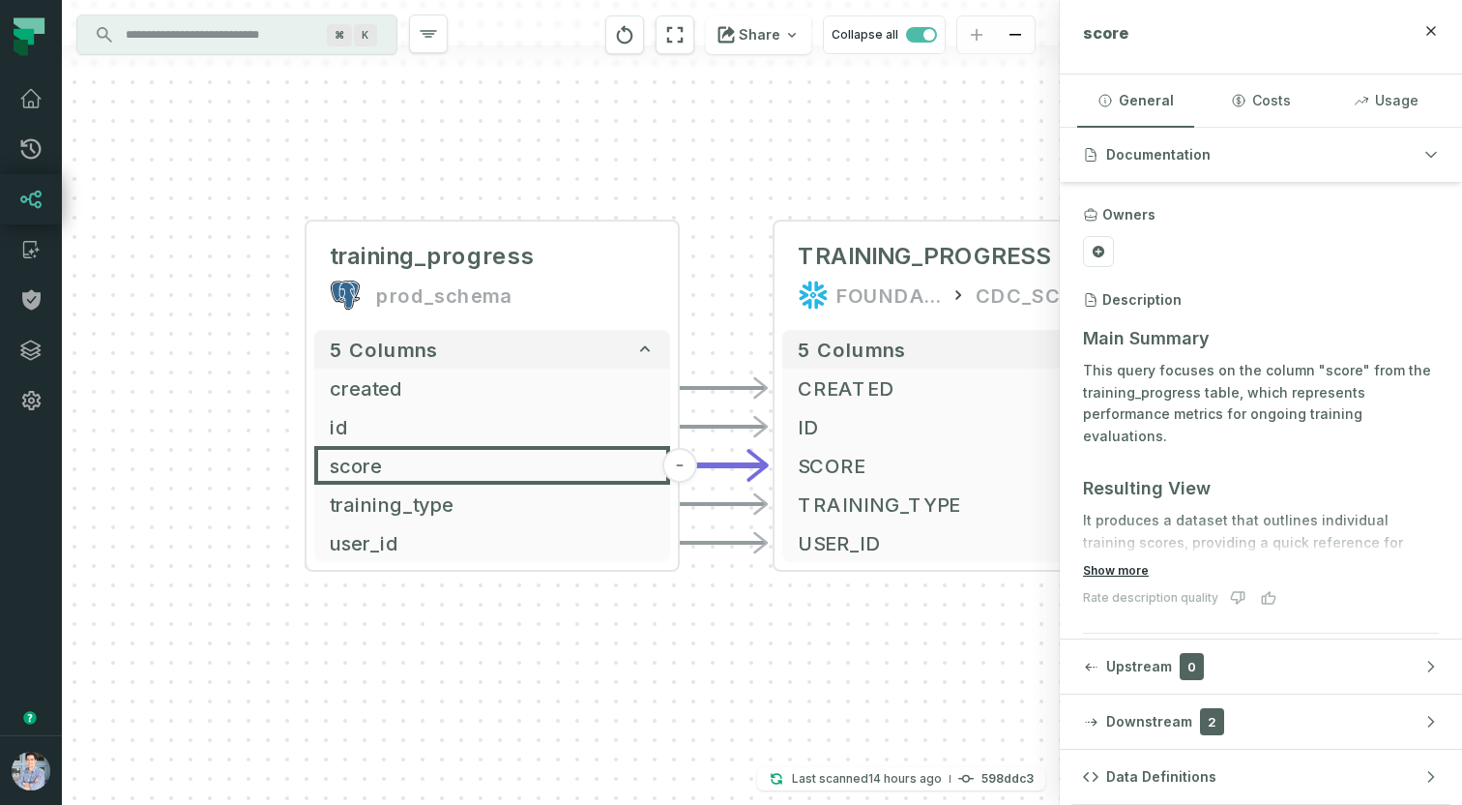
click at [1102, 568] on button "Show more" at bounding box center [1116, 570] width 66 height 15
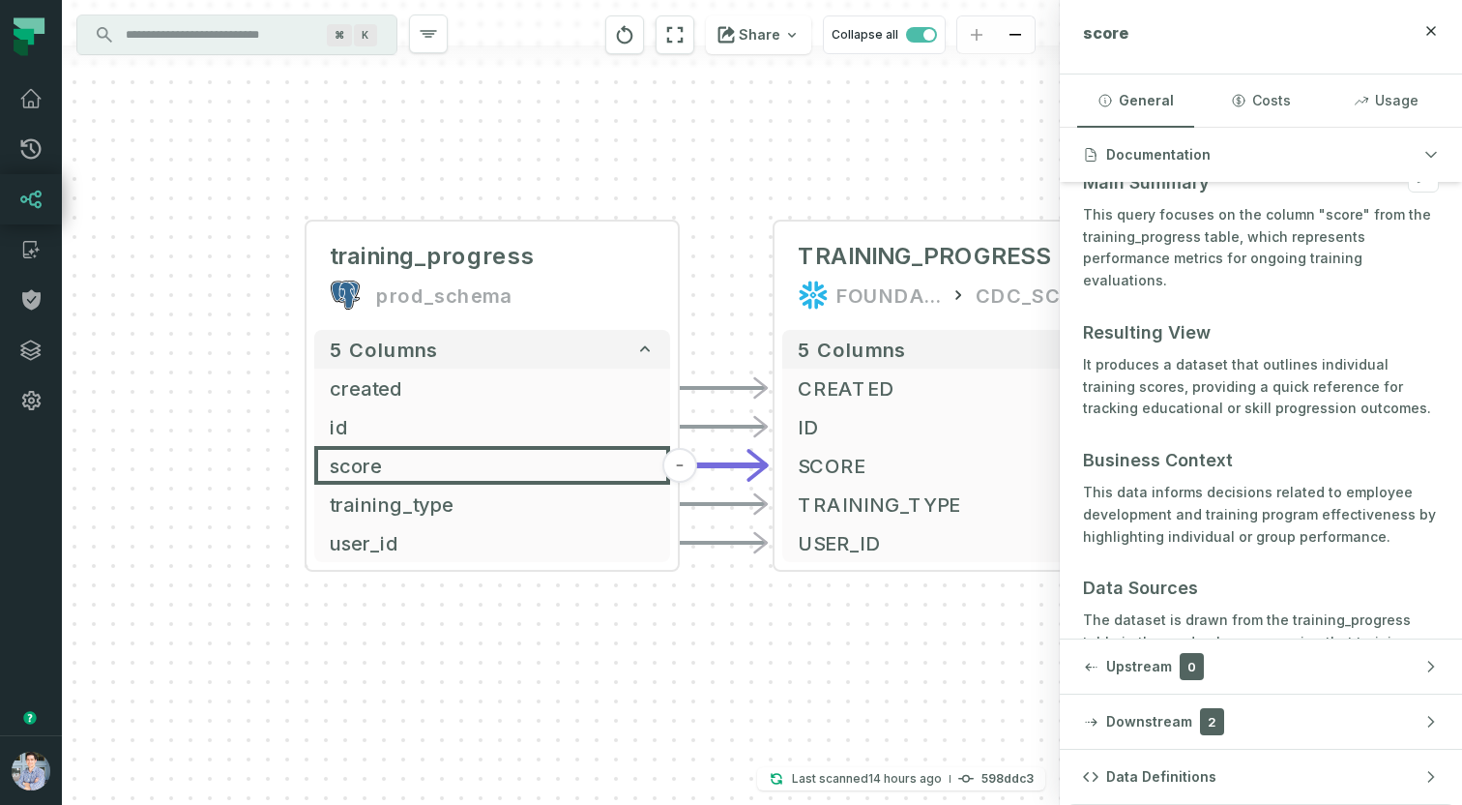
scroll to position [187, 0]
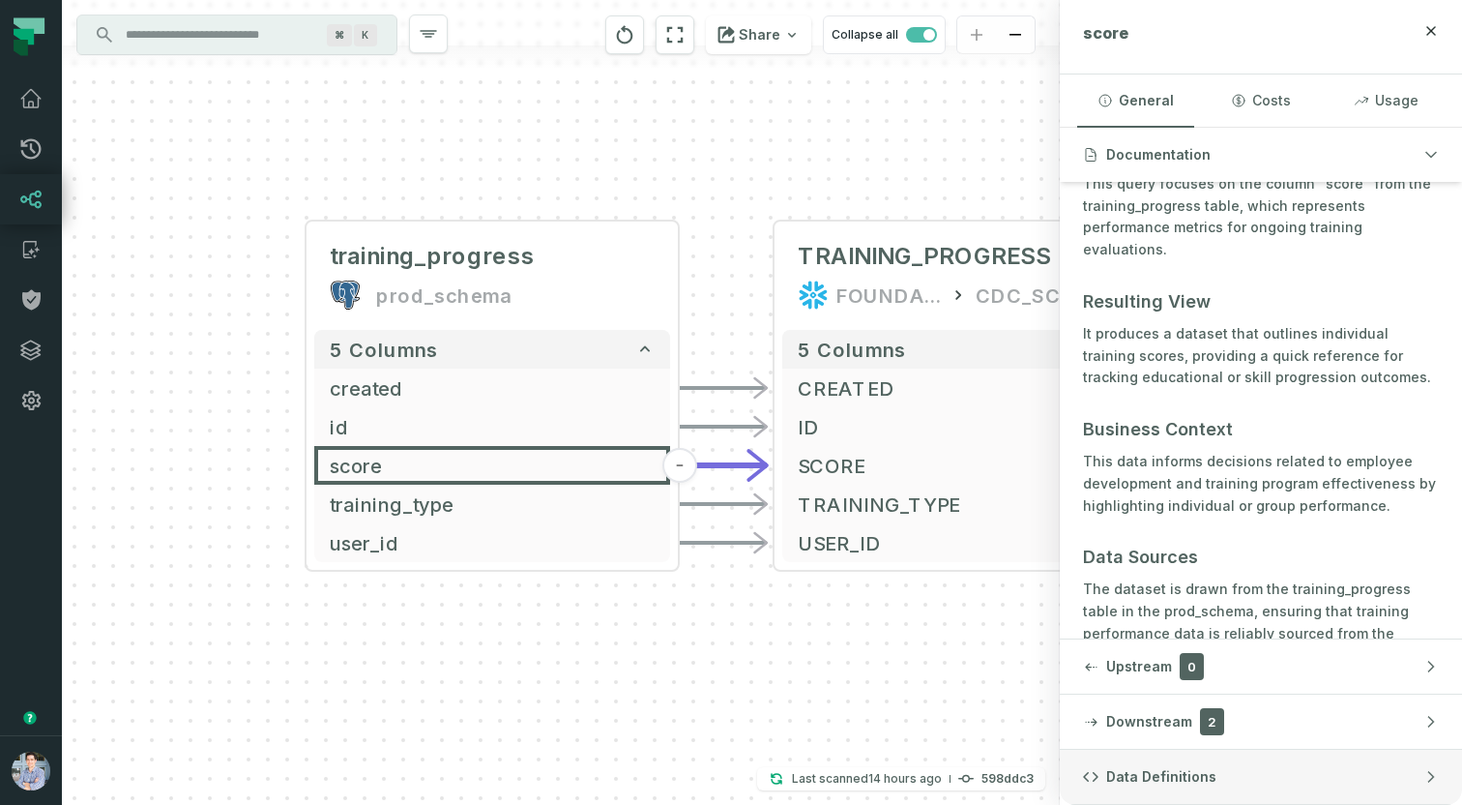
click at [1225, 785] on button "Data Definitions" at bounding box center [1261, 777] width 402 height 54
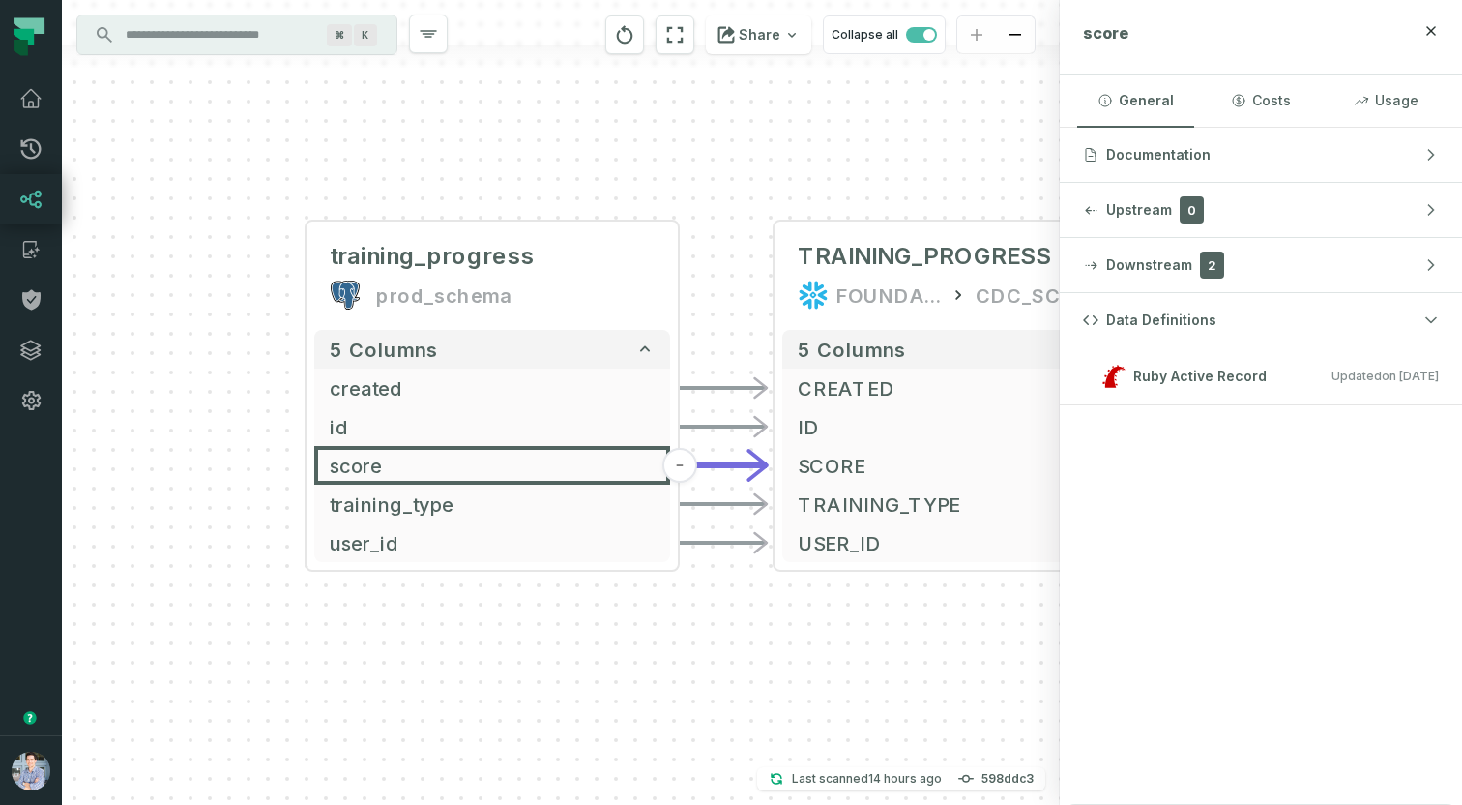
click at [214, 45] on input "Discovery Provider cmdk menu" at bounding box center [219, 34] width 211 height 31
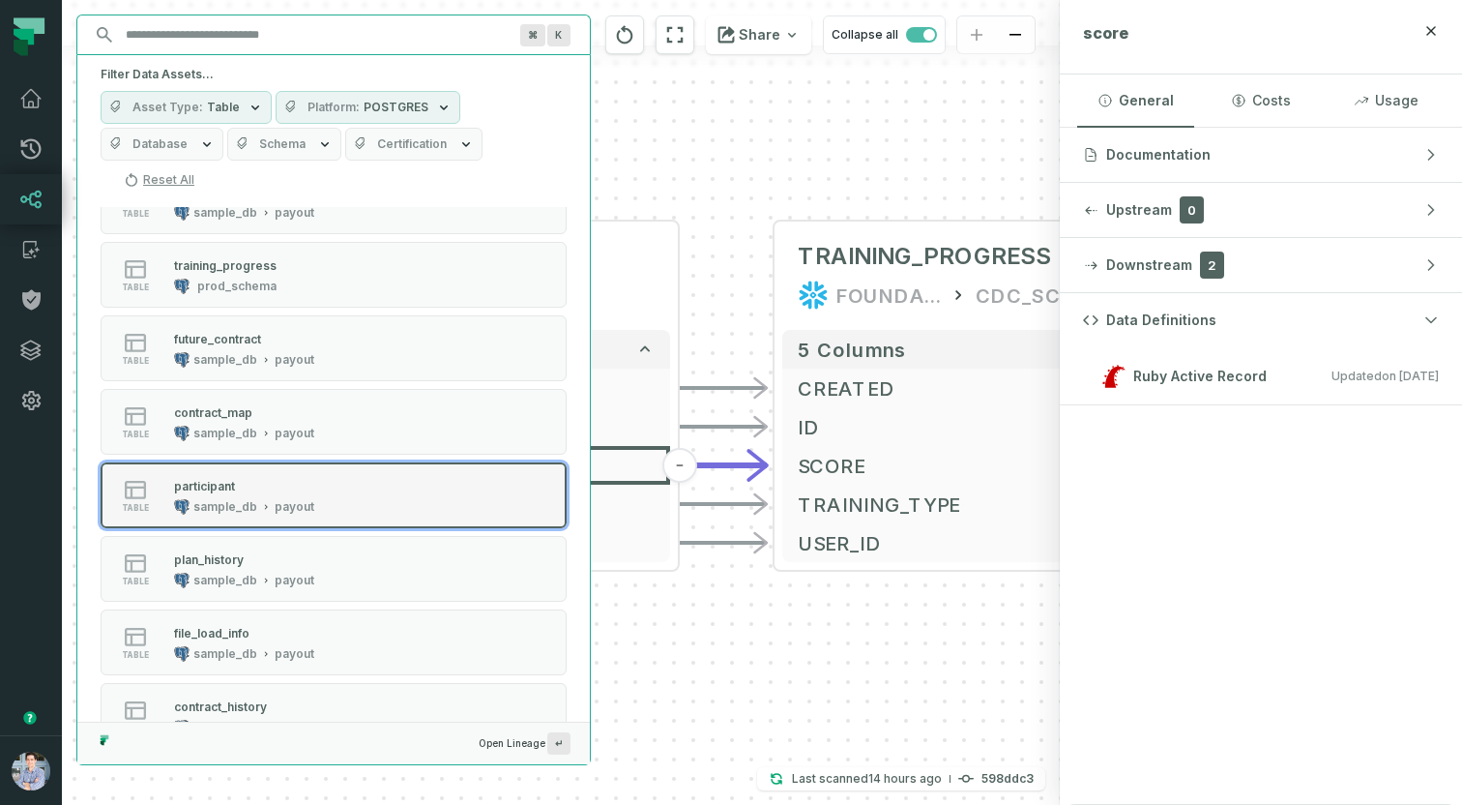
scroll to position [72, 0]
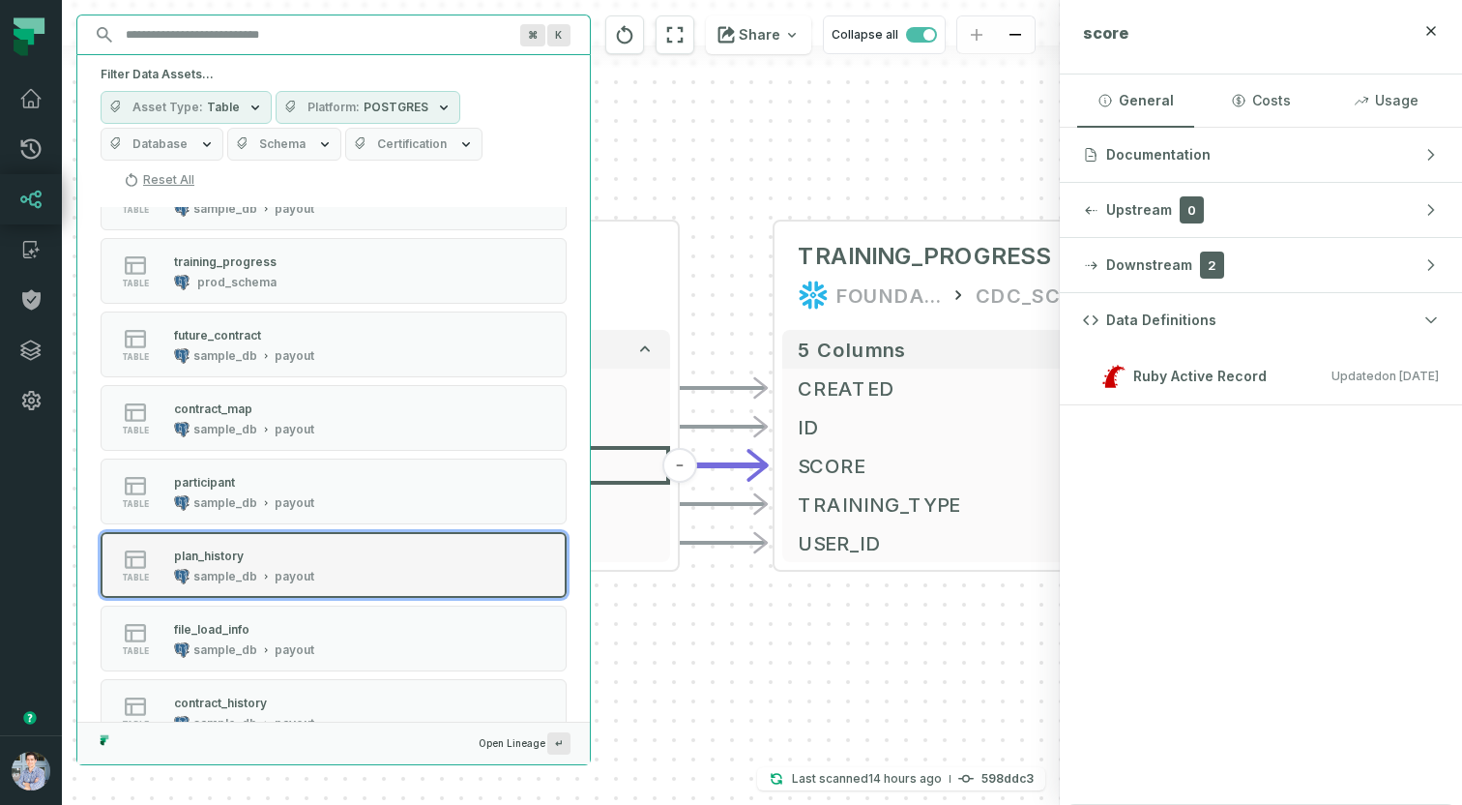
click at [194, 574] on div "sample_db" at bounding box center [225, 576] width 64 height 15
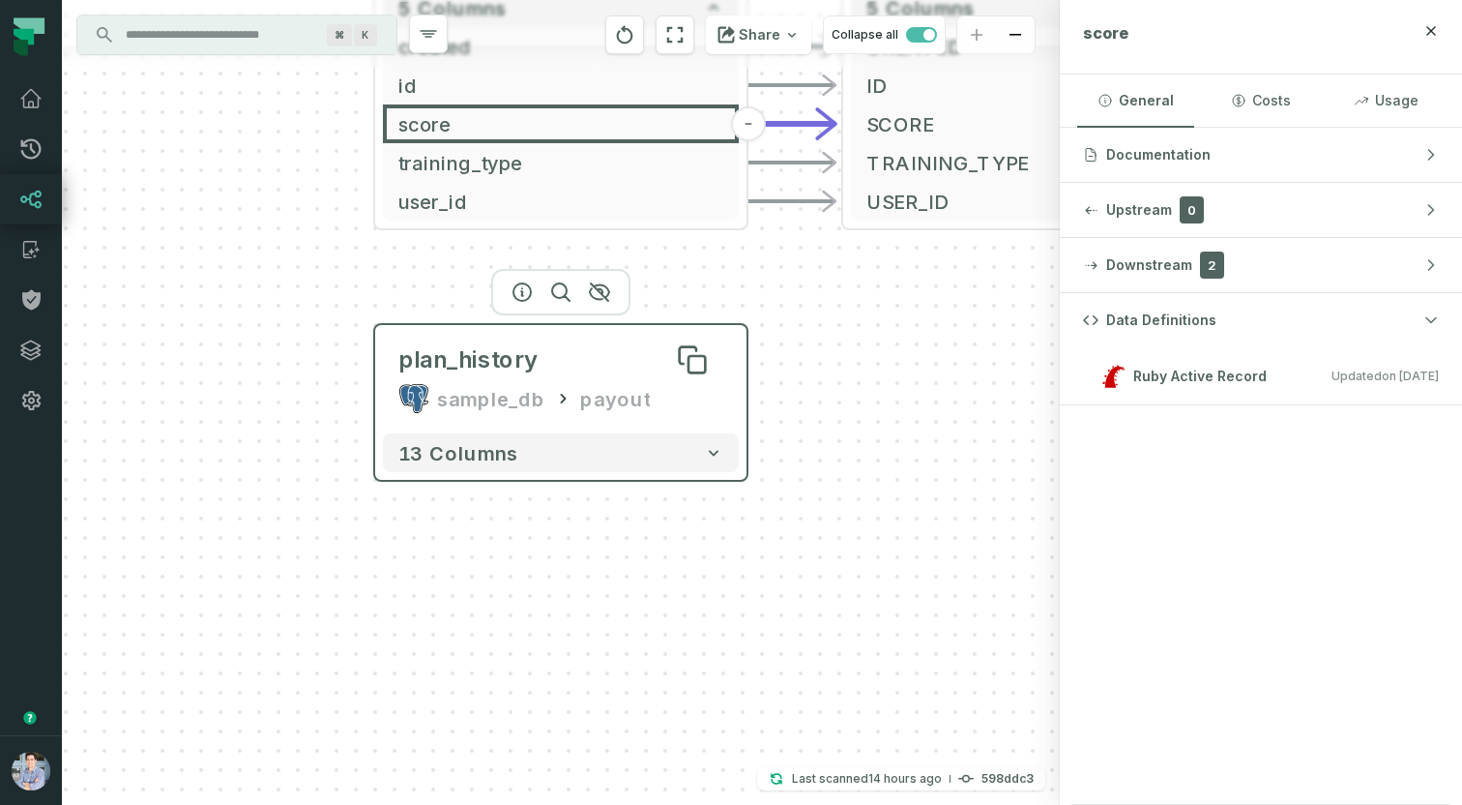
click at [524, 364] on div "plan_history" at bounding box center [467, 359] width 139 height 31
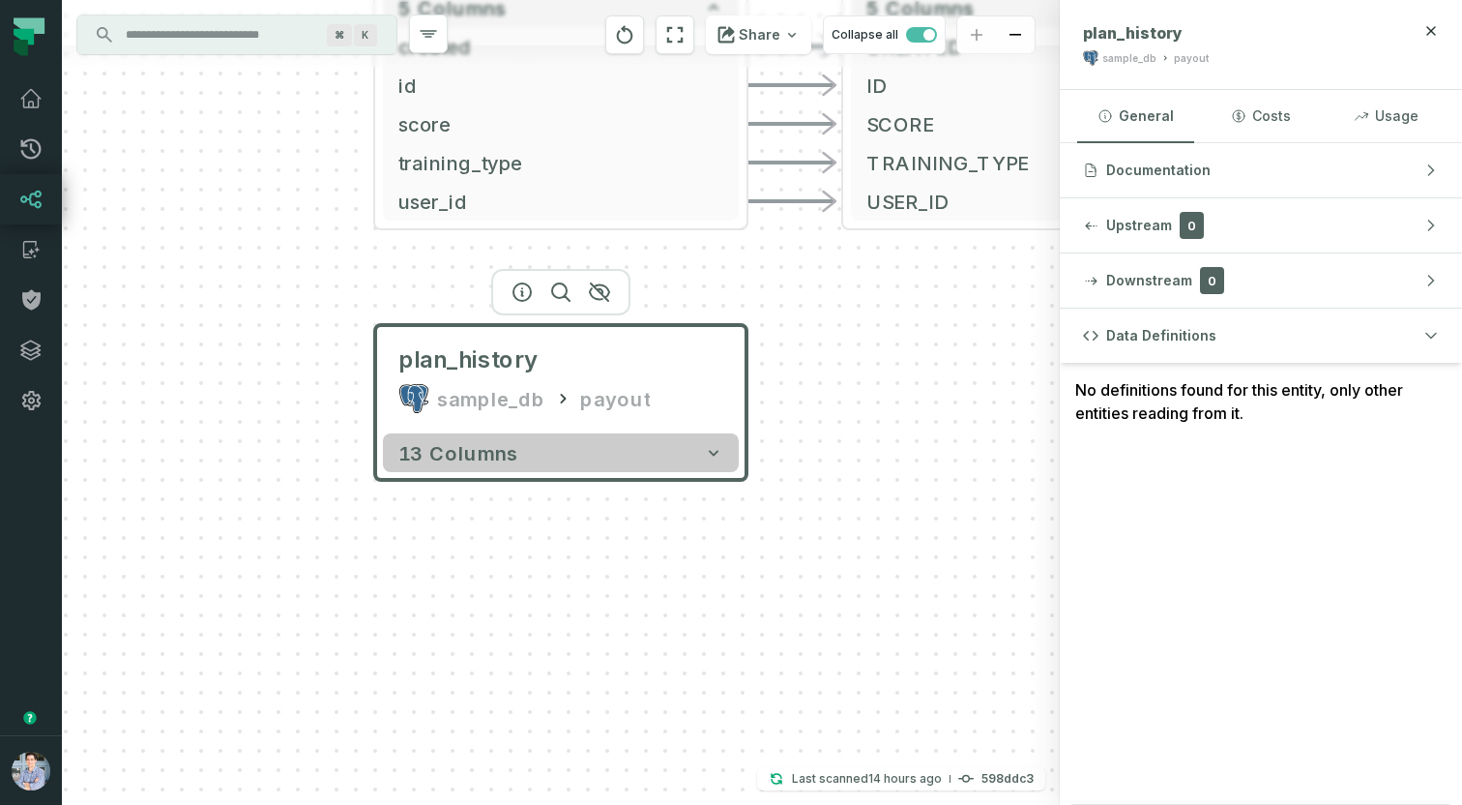
click at [514, 456] on button "13 columns" at bounding box center [561, 452] width 356 height 39
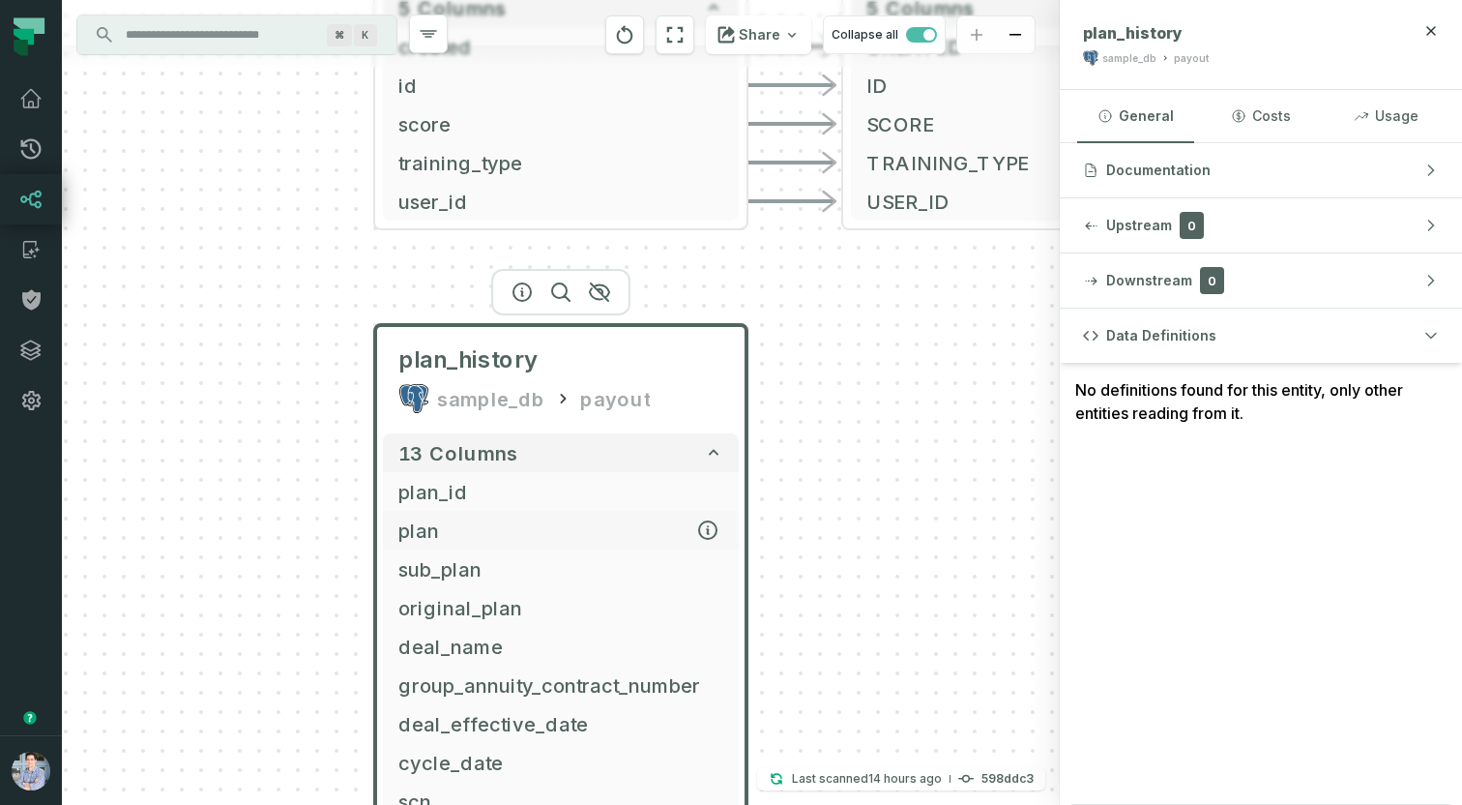
click at [470, 531] on span "plan" at bounding box center [560, 529] width 325 height 29
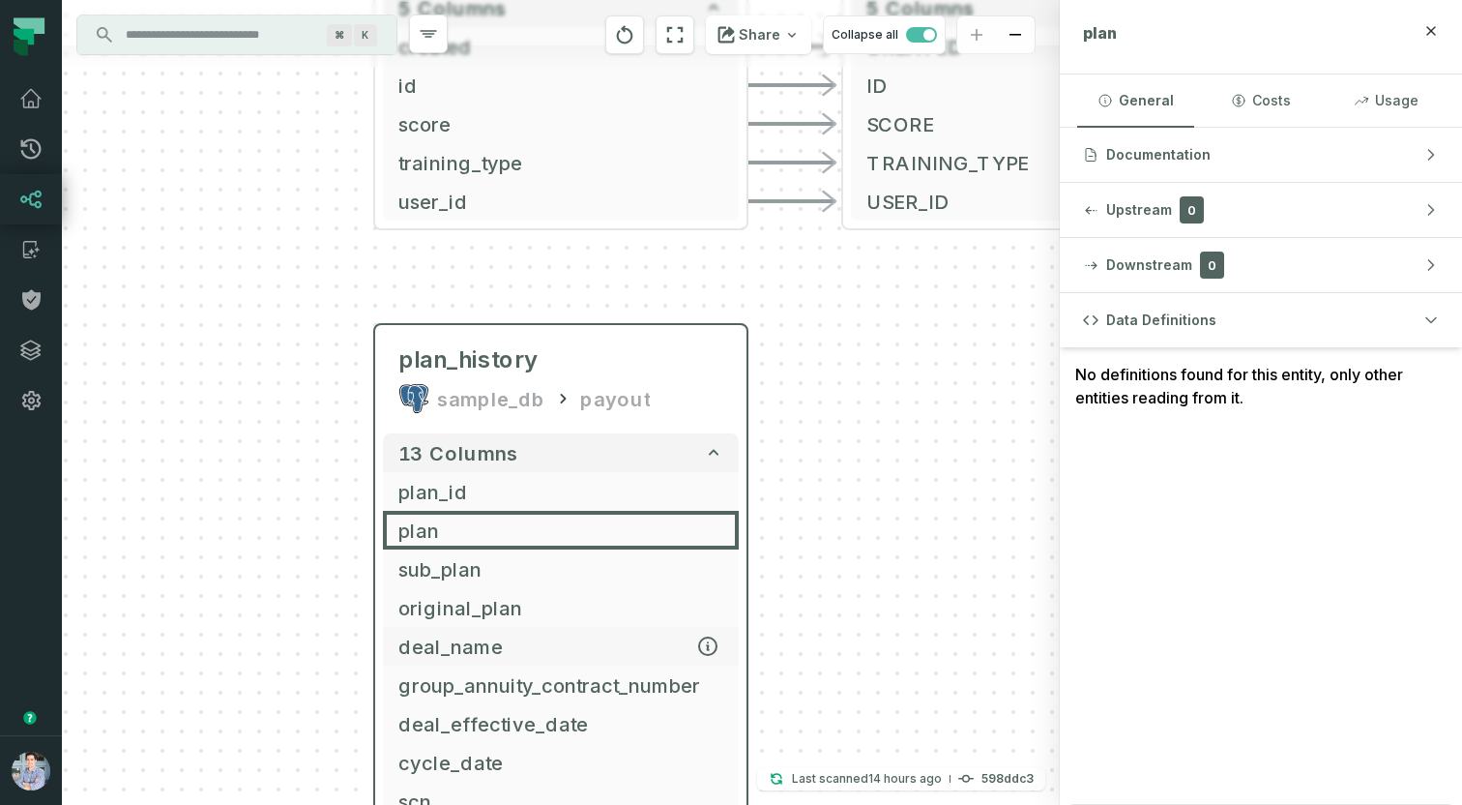
click at [480, 635] on span "deal_name" at bounding box center [560, 646] width 325 height 29
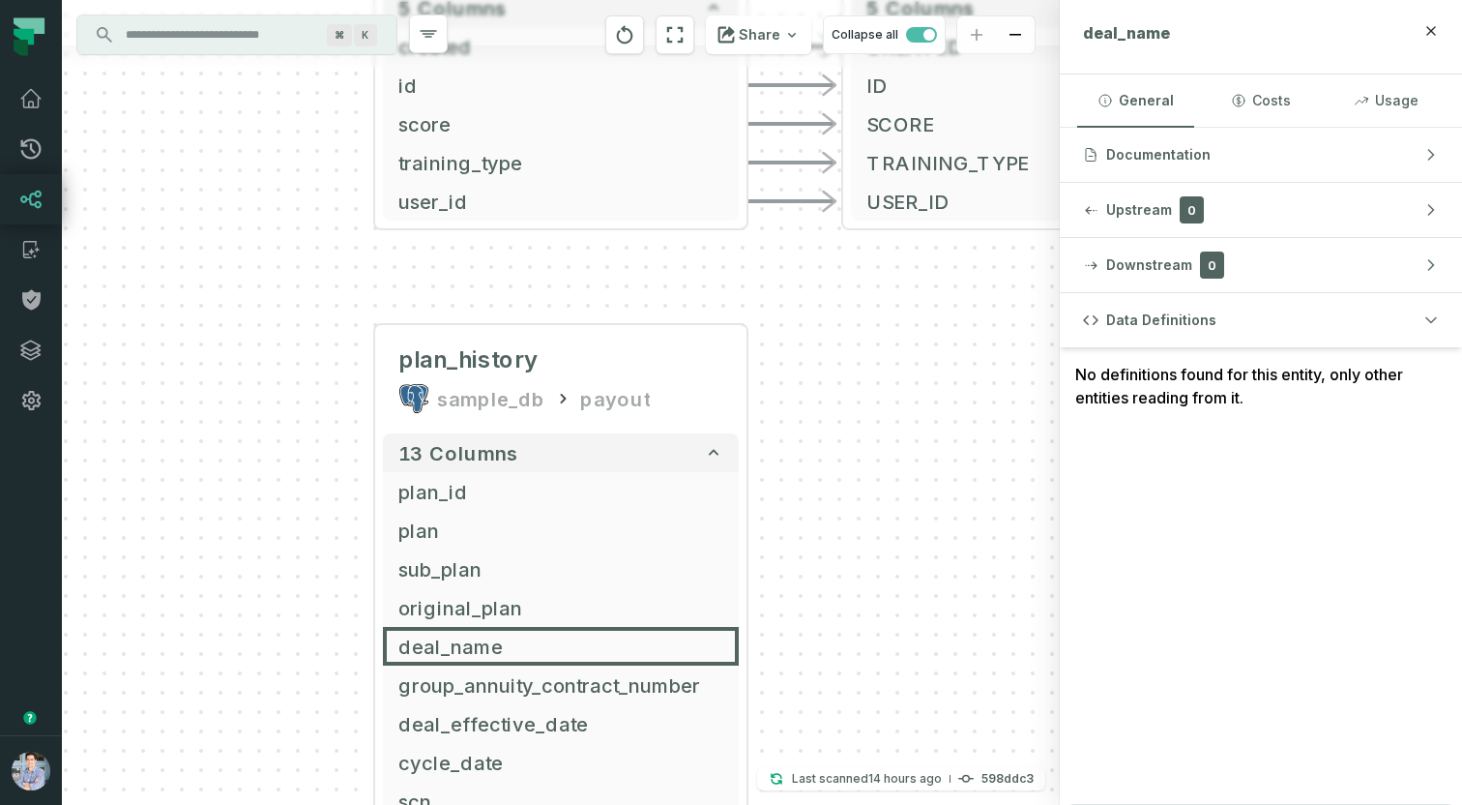
click at [148, 31] on input "Discovery Provider cmdk menu" at bounding box center [219, 34] width 211 height 31
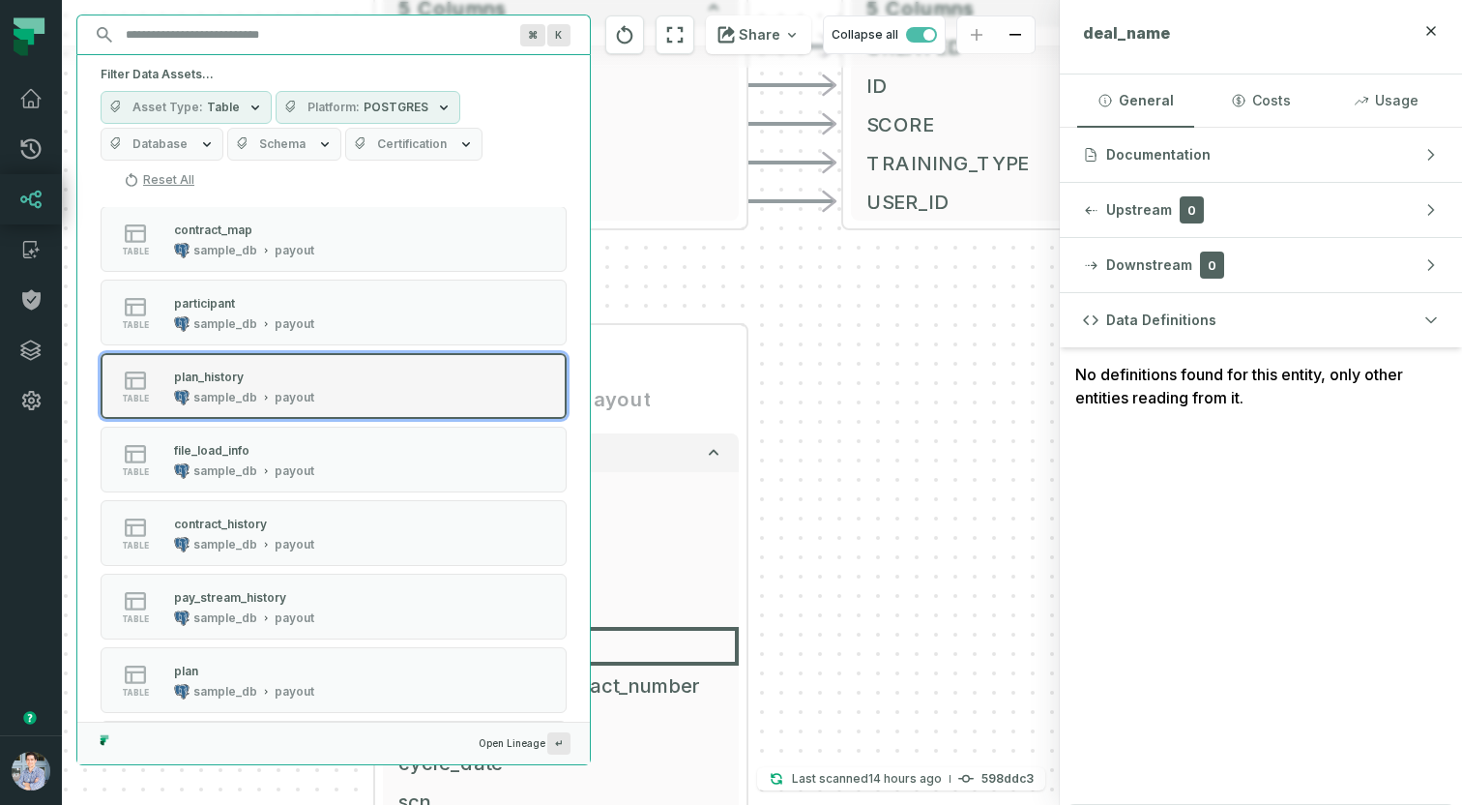
scroll to position [256, 0]
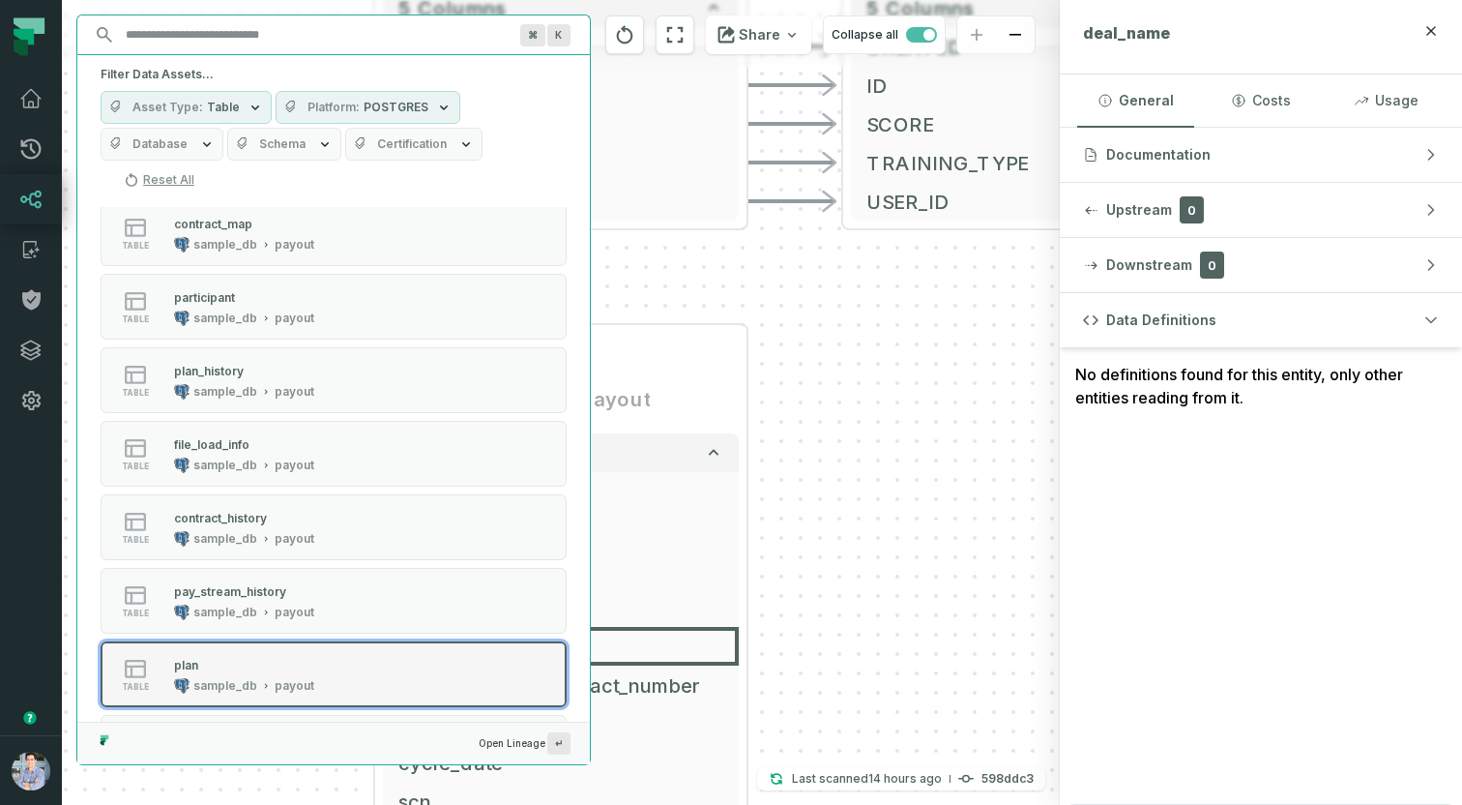
click at [222, 674] on div "plan sample_db payout" at bounding box center [244, 674] width 156 height 39
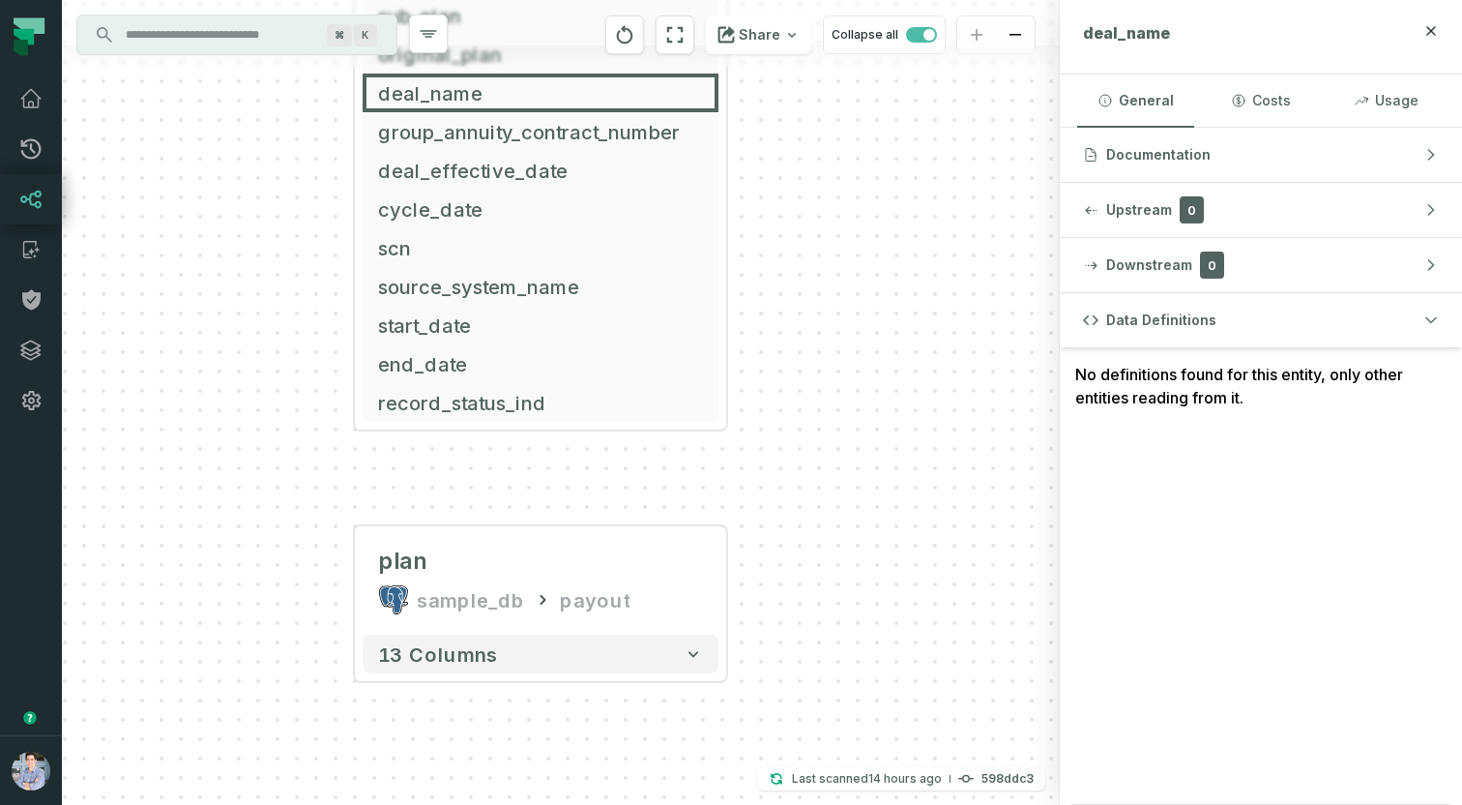
drag, startPoint x: 288, startPoint y: 113, endPoint x: 265, endPoint y: 381, distance: 268.9
click at [265, 381] on div "- TRAINING_PROGRESS FOUNDATIONAL_DB CDC_SCHEMA 5 columns - CREATED - ID - SCORE…" at bounding box center [561, 402] width 998 height 805
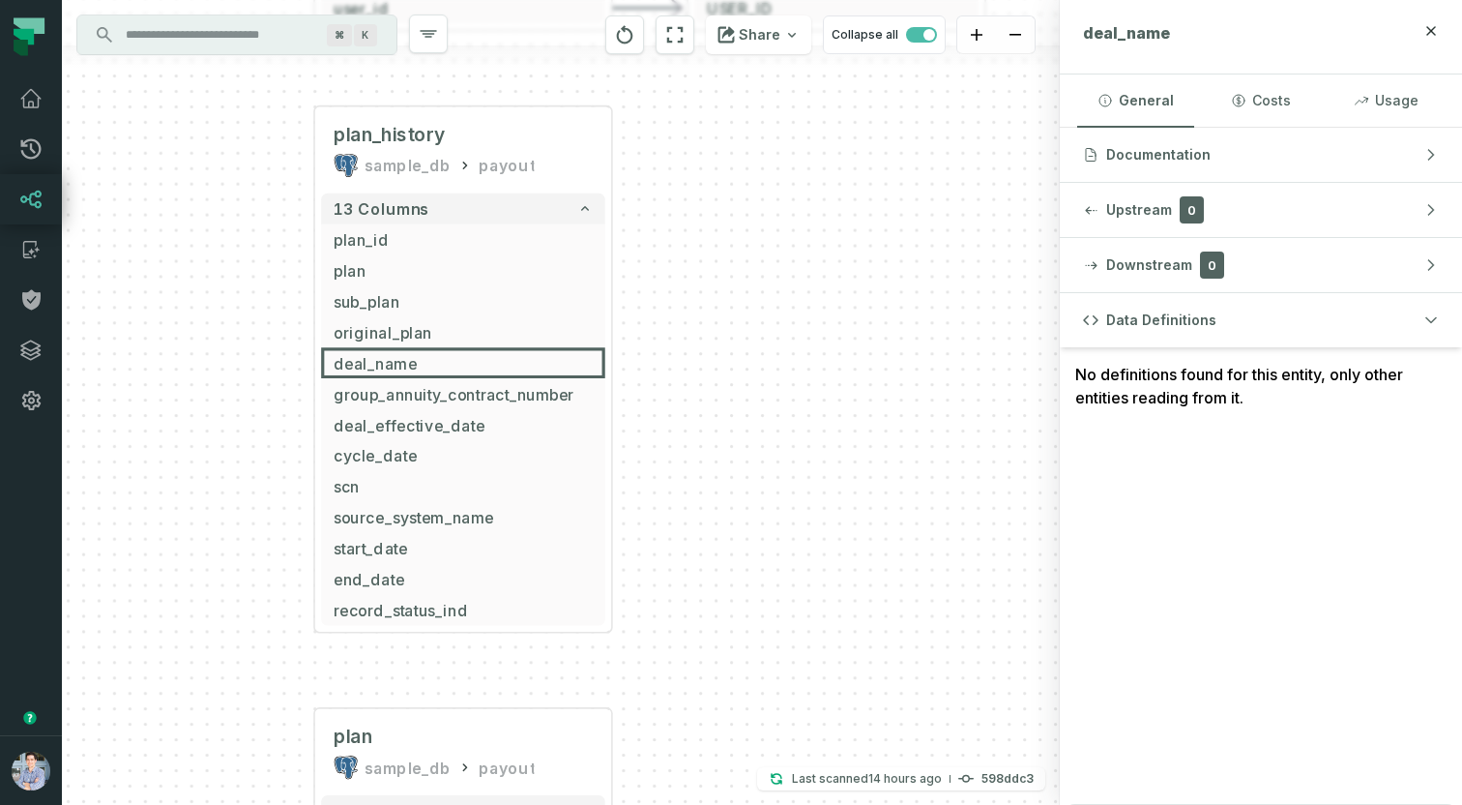
drag, startPoint x: 266, startPoint y: 354, endPoint x: 247, endPoint y: 516, distance: 163.6
click at [247, 516] on div "- TRAINING_PROGRESS FOUNDATIONAL_DB CDC_SCHEMA 5 columns - CREATED - ID - SCORE…" at bounding box center [561, 402] width 998 height 805
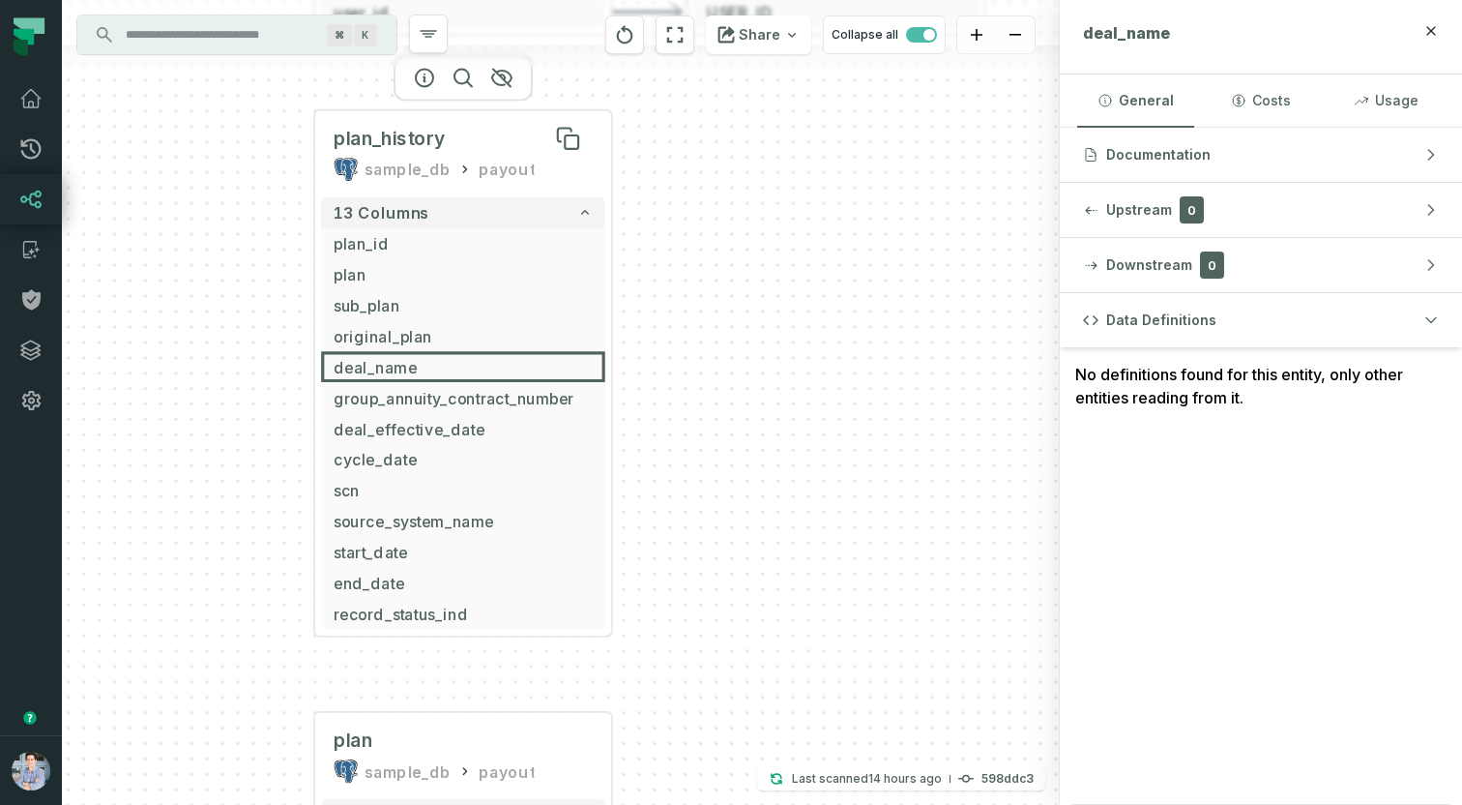
click at [396, 149] on span "plan_history" at bounding box center [389, 138] width 111 height 25
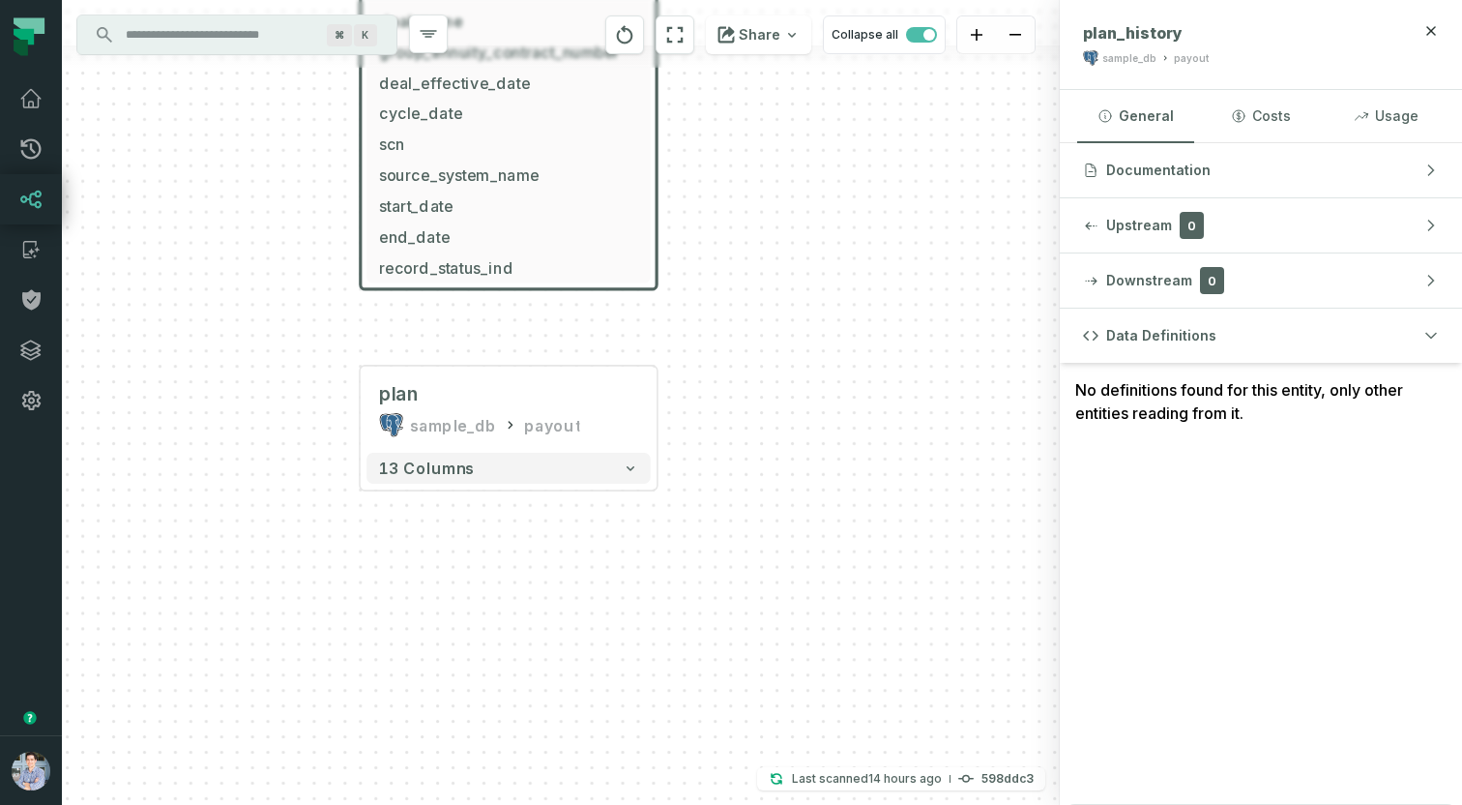
drag, startPoint x: 779, startPoint y: 596, endPoint x: 826, endPoint y: 221, distance: 377.1
click at [826, 221] on div "- TRAINING_PROGRESS FOUNDATIONAL_DB CDC_SCHEMA 5 columns - CREATED - ID - SCORE…" at bounding box center [561, 402] width 998 height 805
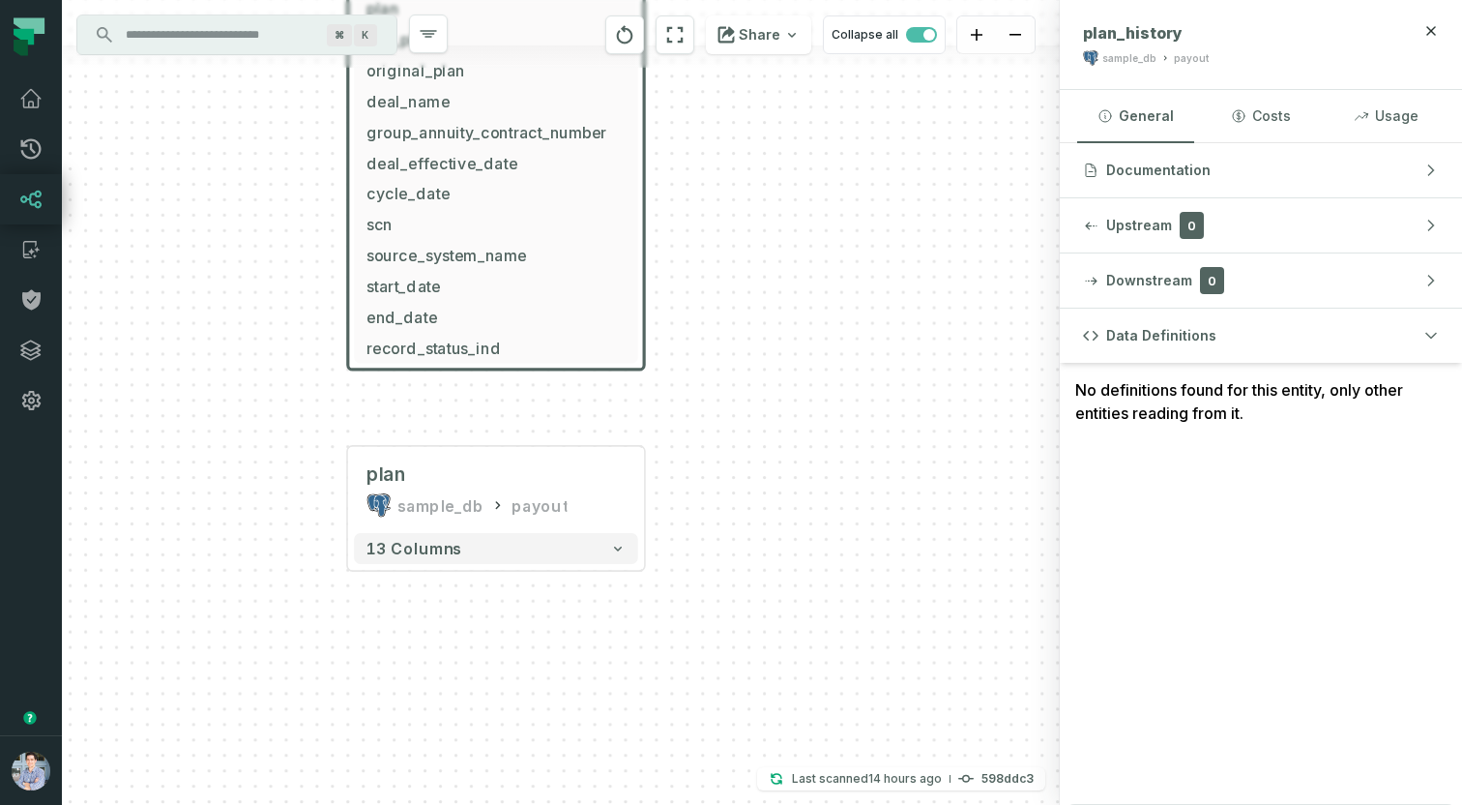
drag, startPoint x: 859, startPoint y: 167, endPoint x: 845, endPoint y: 275, distance: 108.2
click at [845, 275] on div "- TRAINING_PROGRESS FOUNDATIONAL_DB CDC_SCHEMA 5 columns - CREATED - ID - SCORE…" at bounding box center [561, 402] width 998 height 805
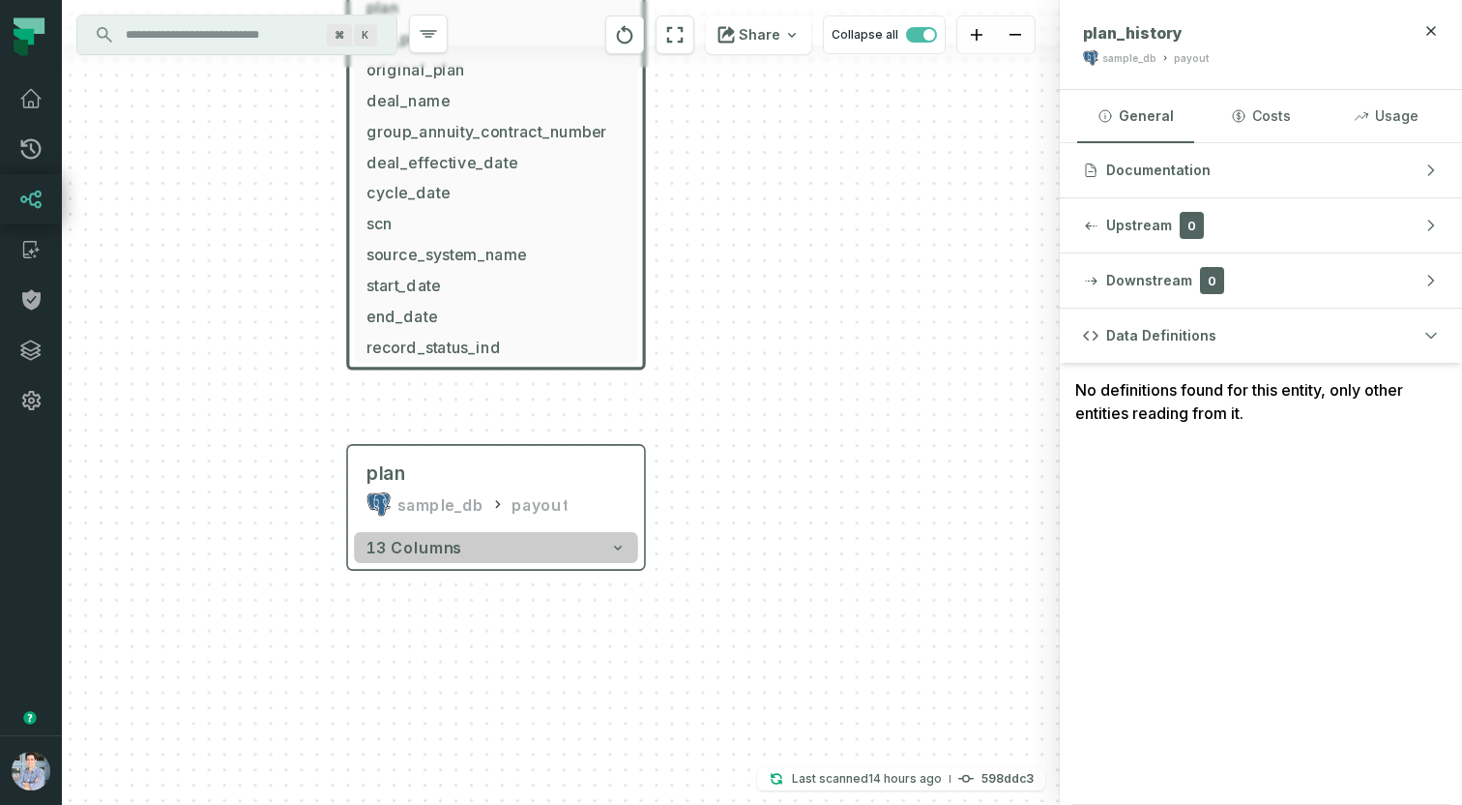
click at [570, 544] on button "13 columns" at bounding box center [496, 547] width 284 height 31
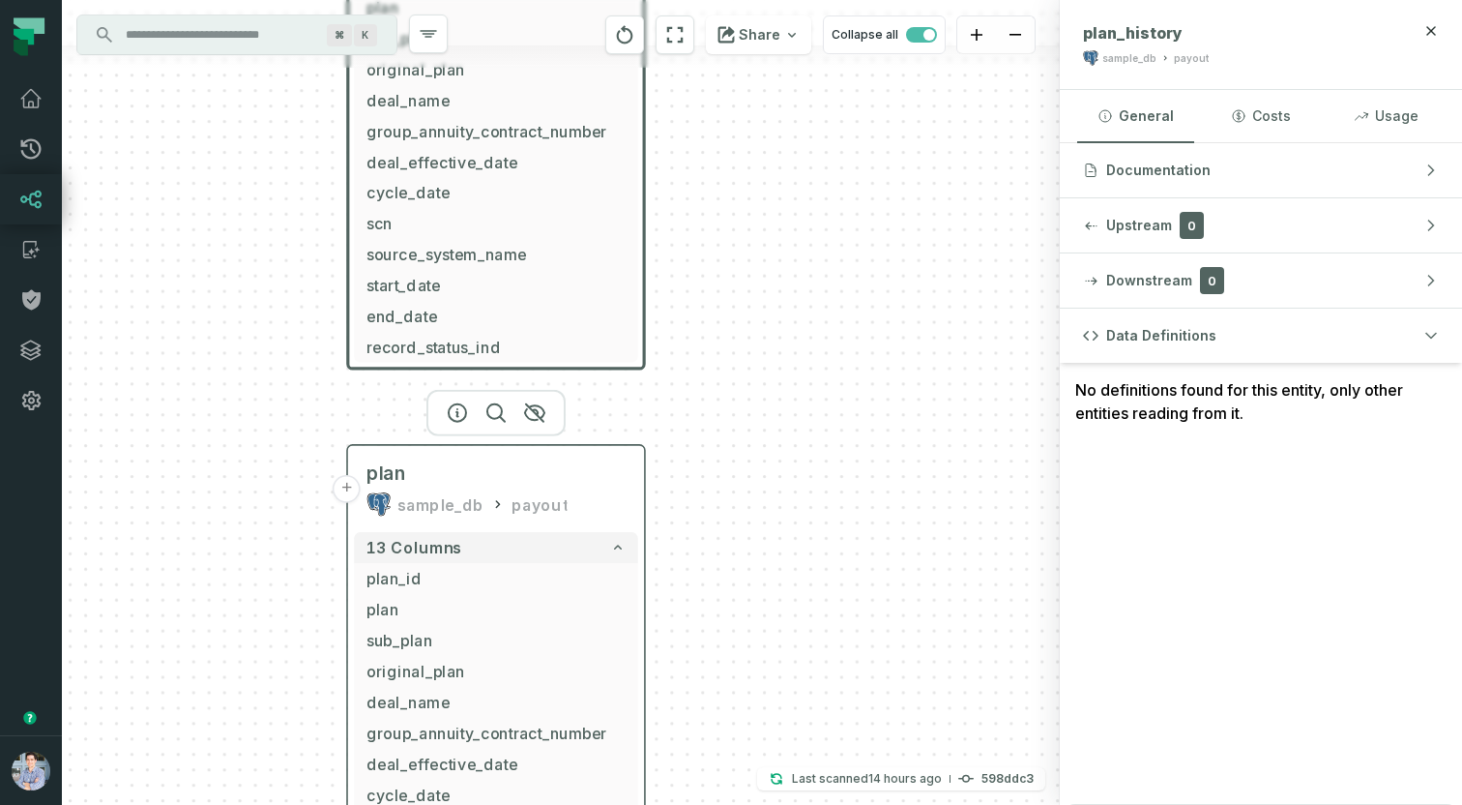
click at [458, 492] on div "sample_db" at bounding box center [440, 504] width 86 height 25
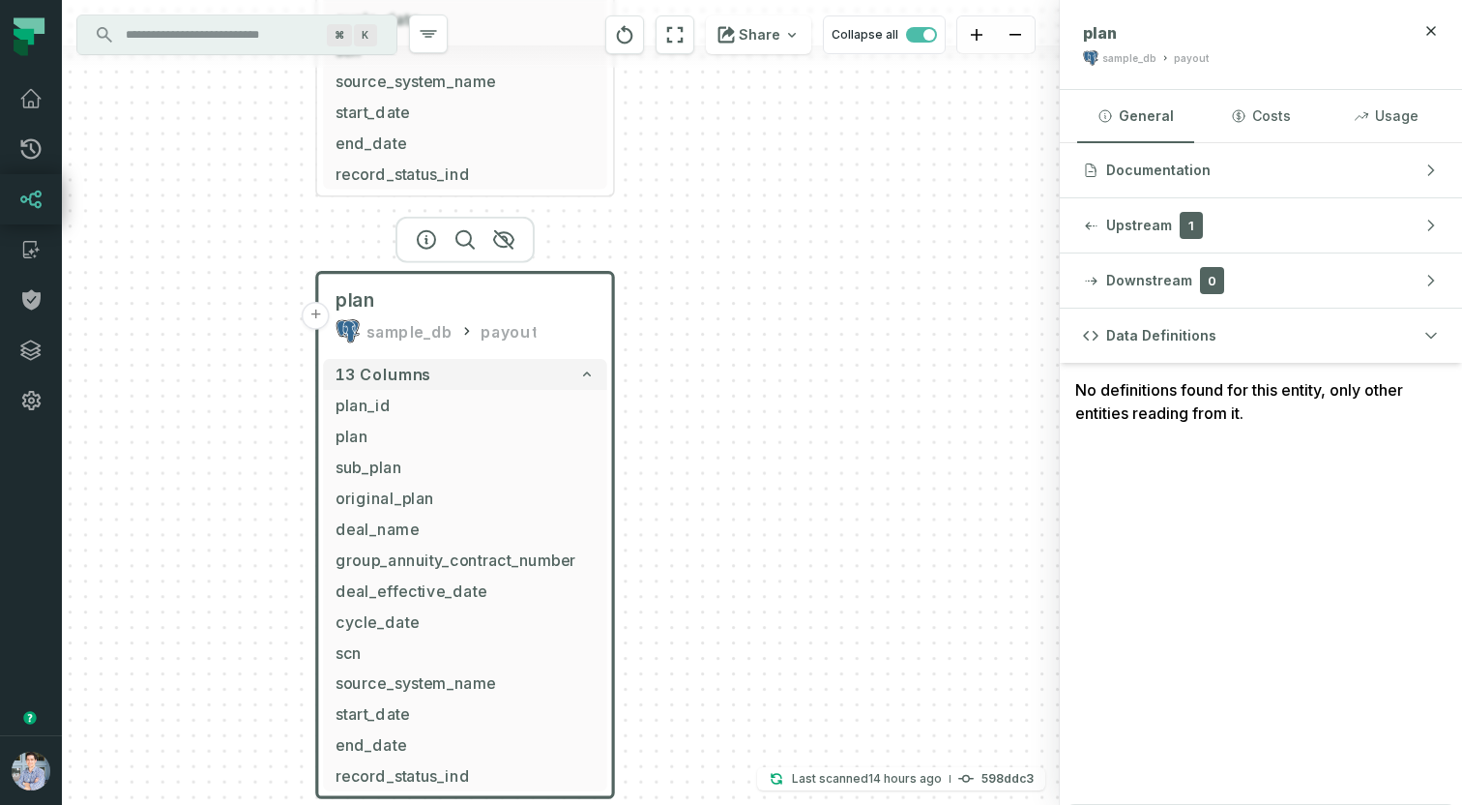
drag, startPoint x: 250, startPoint y: 501, endPoint x: 216, endPoint y: 328, distance: 176.4
click at [220, 330] on div "- TRAINING_PROGRESS FOUNDATIONAL_DB CDC_SCHEMA 5 columns - CREATED - ID - SCORE…" at bounding box center [561, 402] width 998 height 805
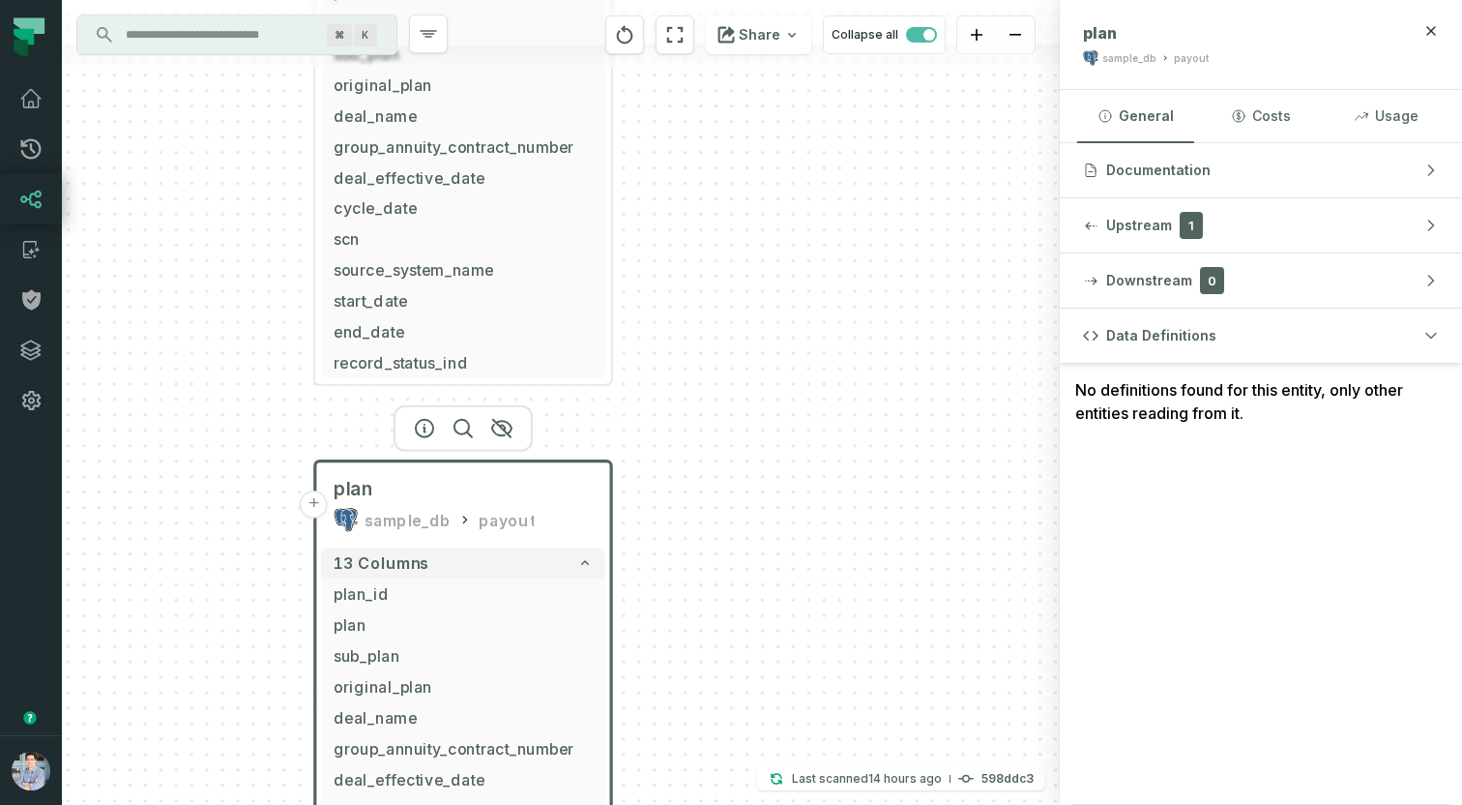
drag, startPoint x: 225, startPoint y: 216, endPoint x: 222, endPoint y: 417, distance: 201.2
click at [222, 417] on div "- TRAINING_PROGRESS FOUNDATIONAL_DB CDC_SCHEMA 5 columns - CREATED - ID - SCORE…" at bounding box center [561, 402] width 998 height 805
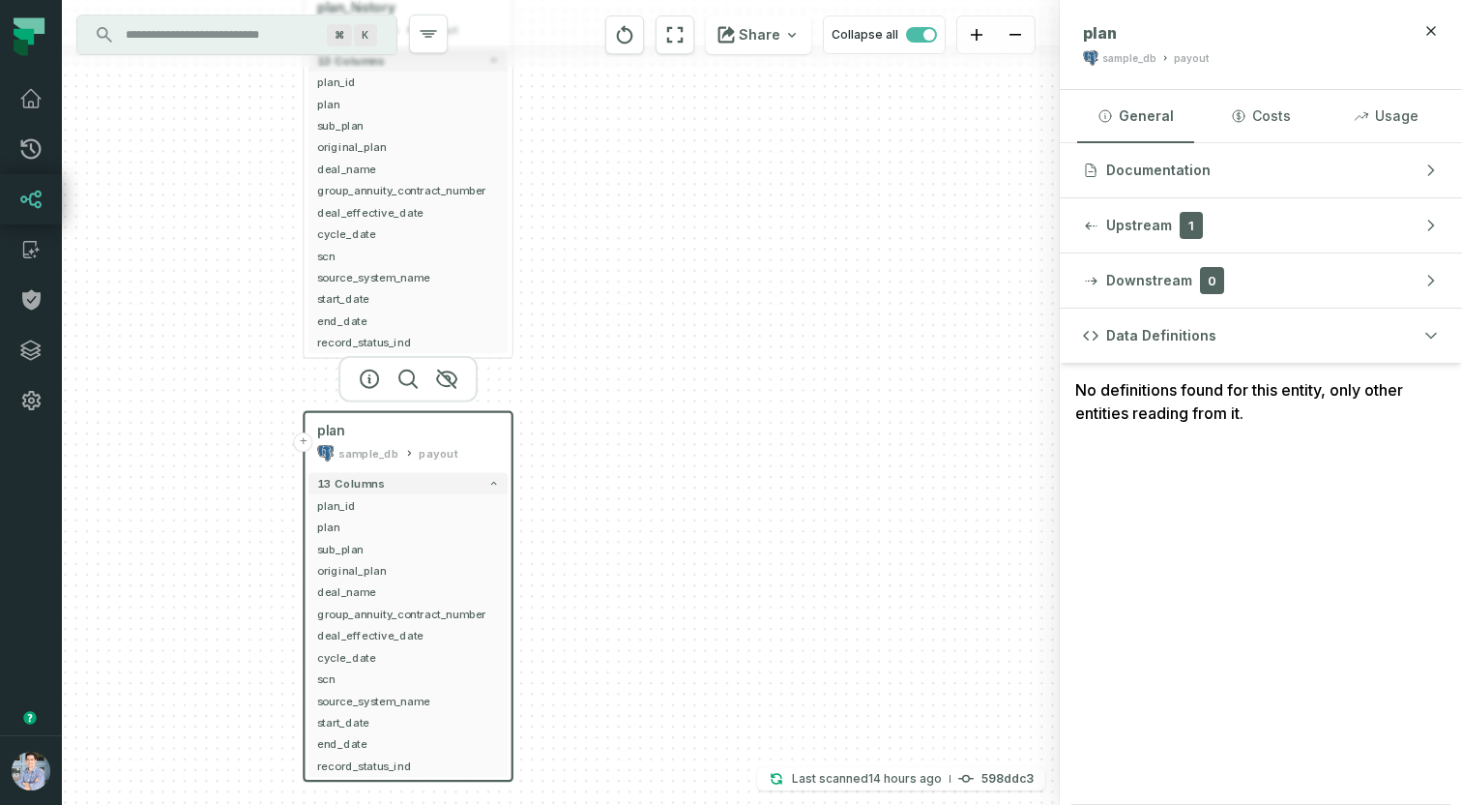
drag, startPoint x: 242, startPoint y: 316, endPoint x: 258, endPoint y: 243, distance: 75.3
click at [258, 243] on div "- TRAINING_PROGRESS FOUNDATIONAL_DB CDC_SCHEMA 5 columns - CREATED - ID - SCORE…" at bounding box center [561, 402] width 998 height 805
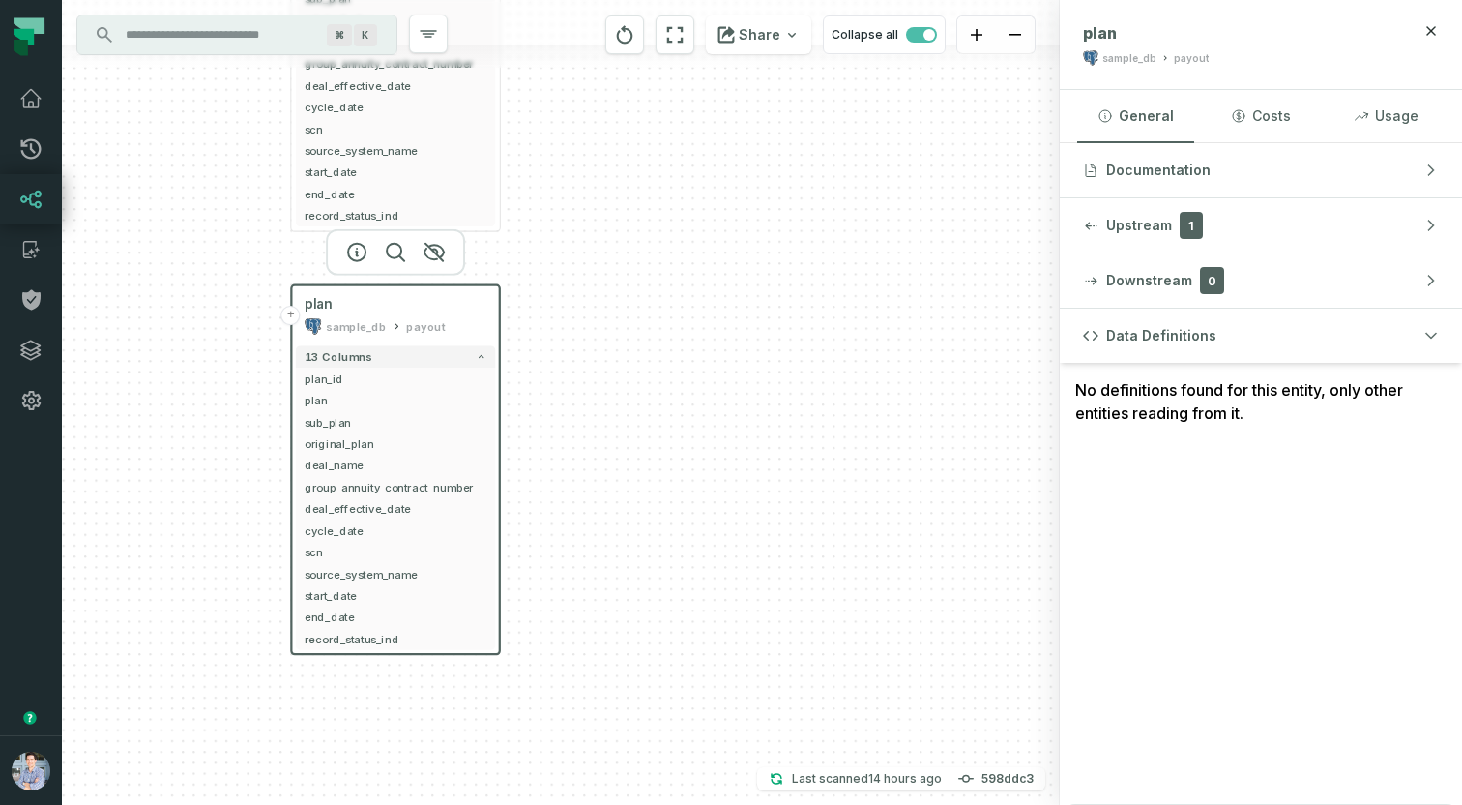
drag, startPoint x: 272, startPoint y: 458, endPoint x: 251, endPoint y: 320, distance: 139.8
click at [251, 320] on div "- TRAINING_PROGRESS FOUNDATIONAL_DB CDC_SCHEMA 5 columns - CREATED - ID - SCORE…" at bounding box center [561, 402] width 998 height 805
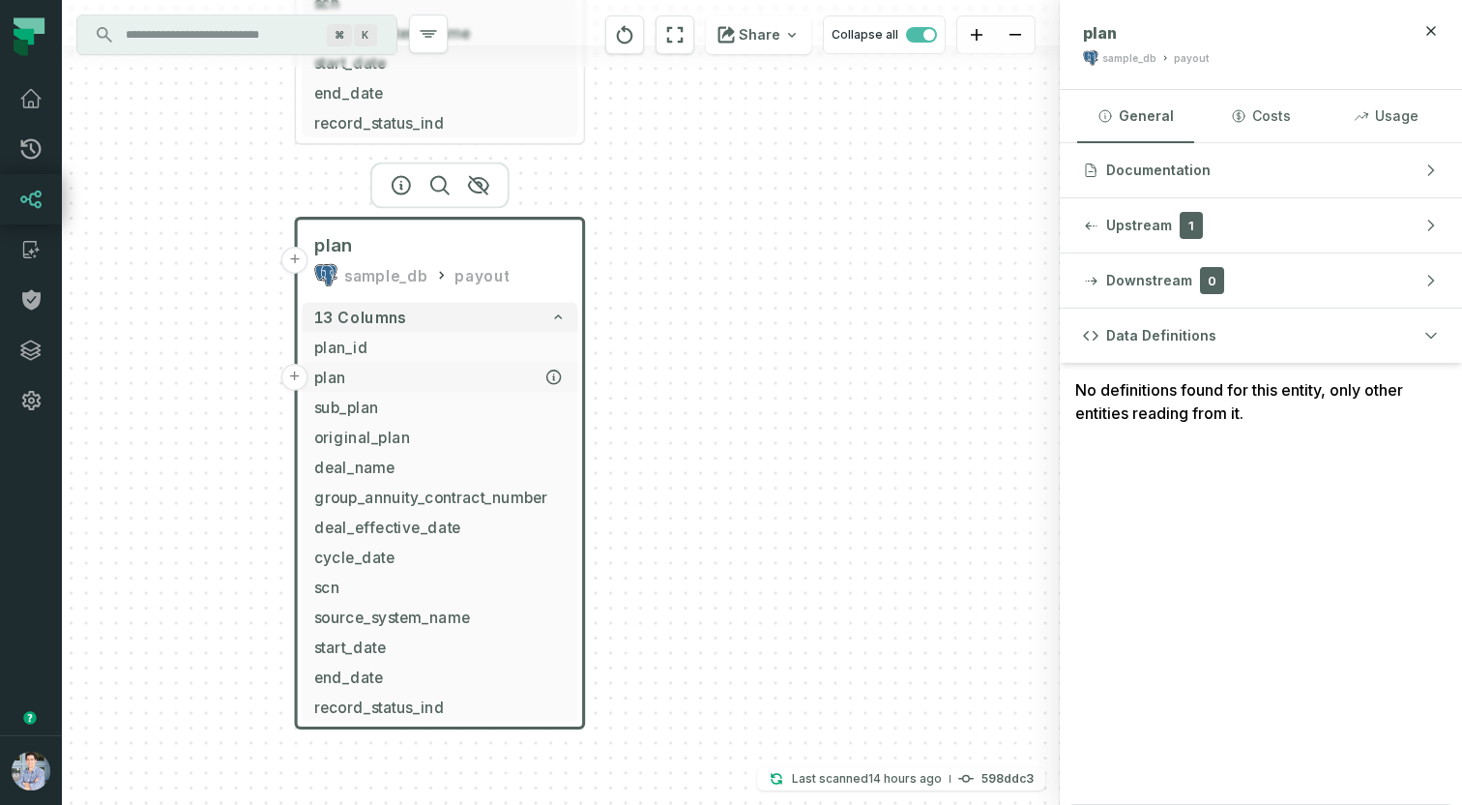
click at [375, 382] on span "plan" at bounding box center [439, 377] width 251 height 22
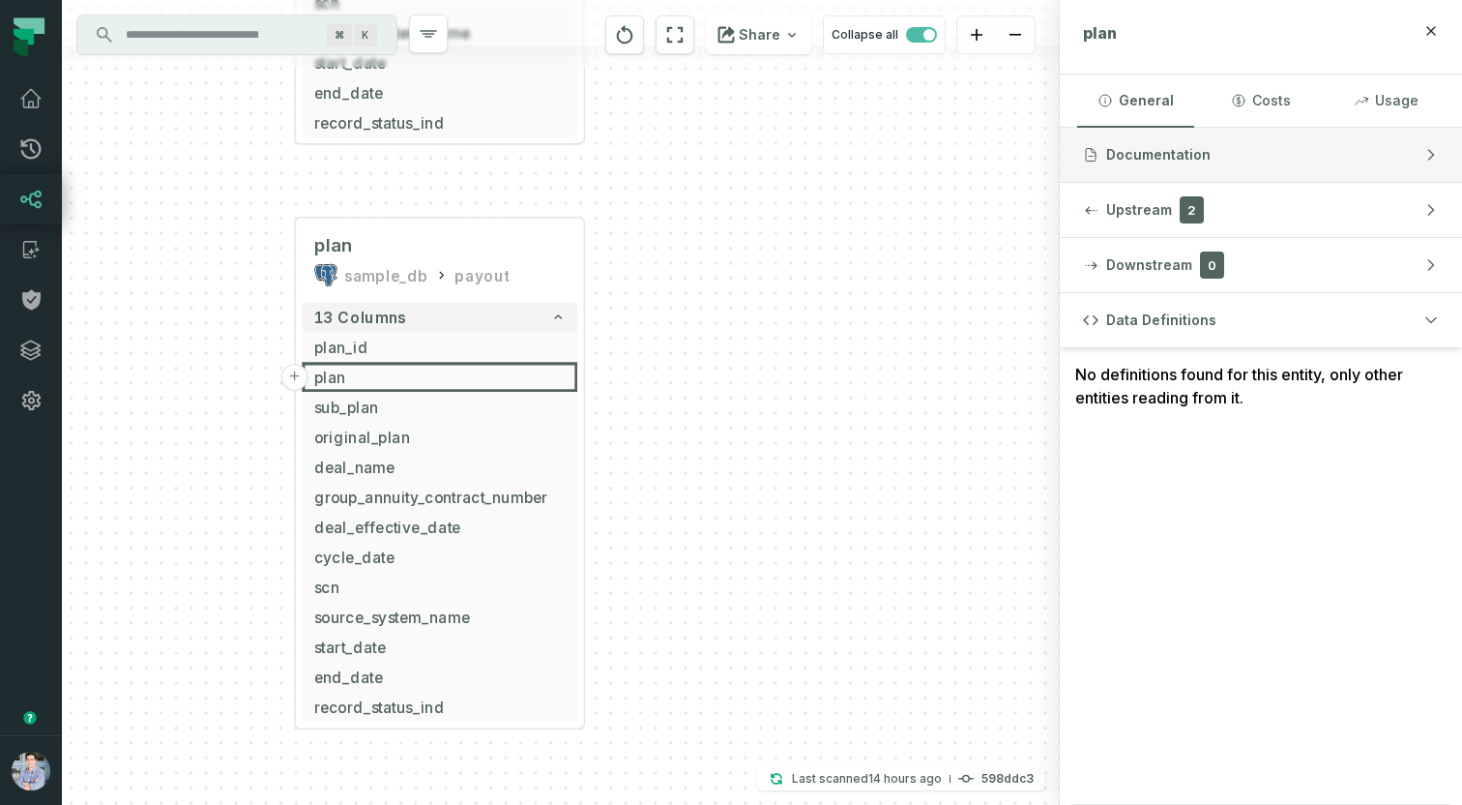
click at [1166, 159] on span "Documentation" at bounding box center [1158, 154] width 104 height 19
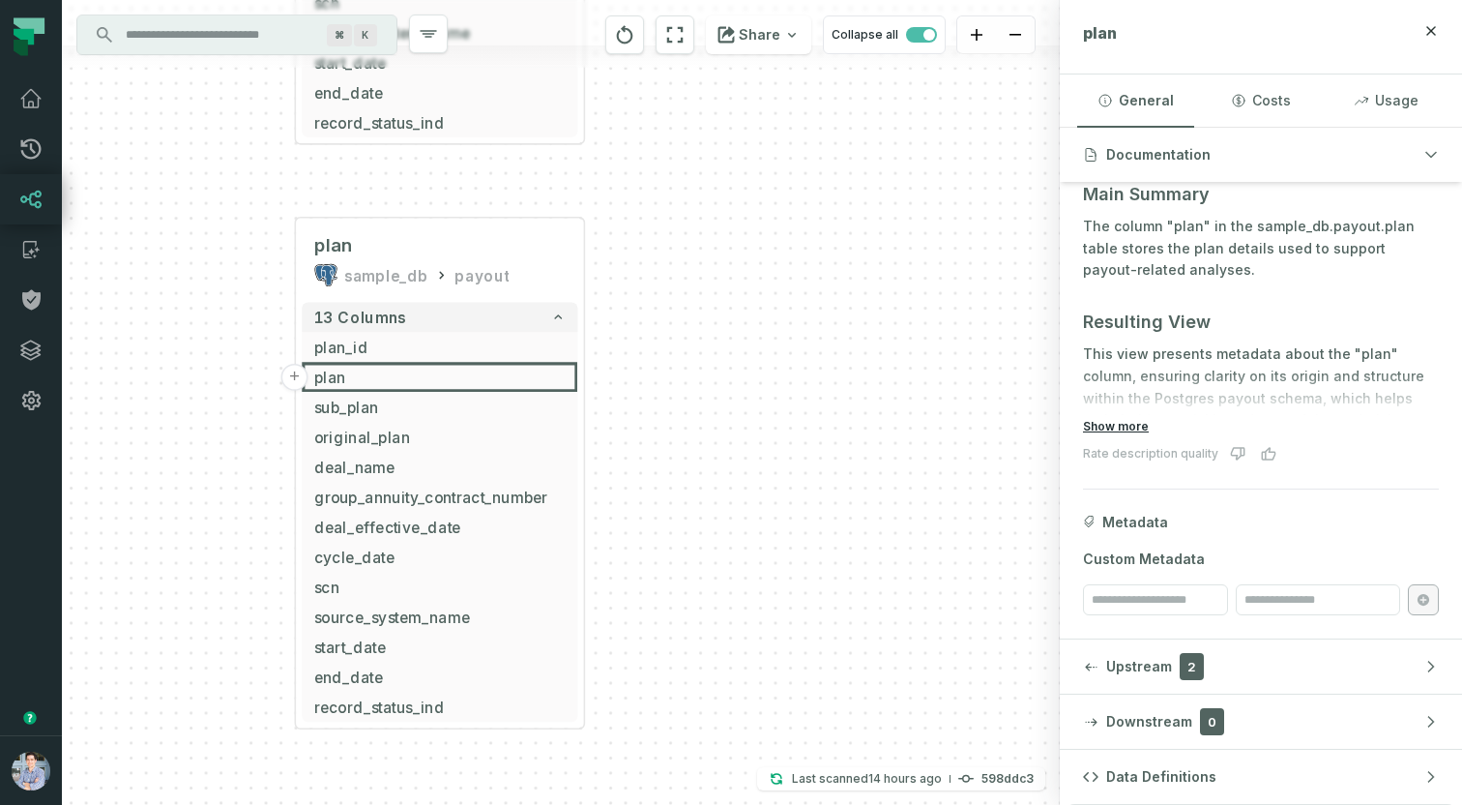
click at [1099, 434] on button "Show more" at bounding box center [1116, 426] width 66 height 15
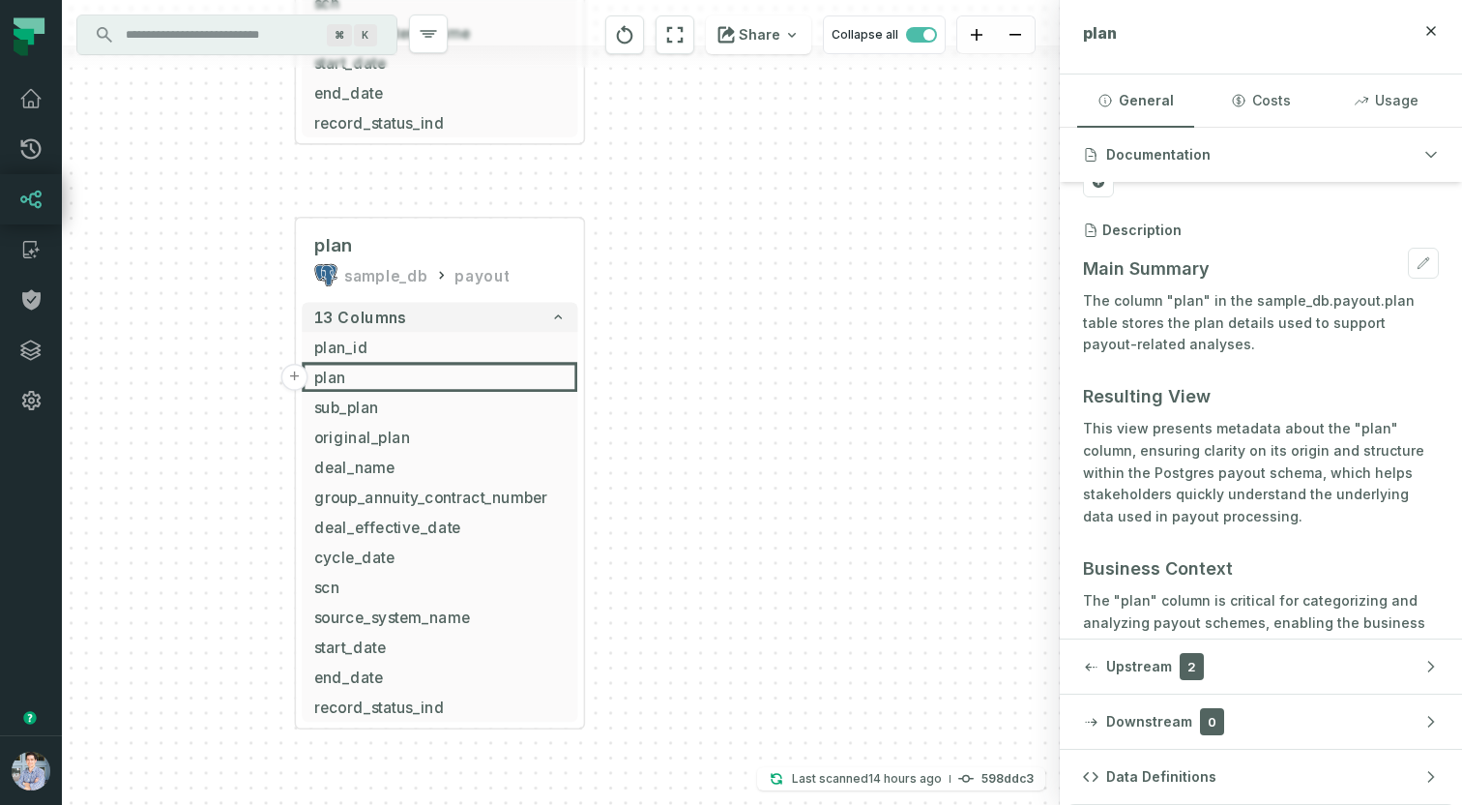
scroll to position [79, 0]
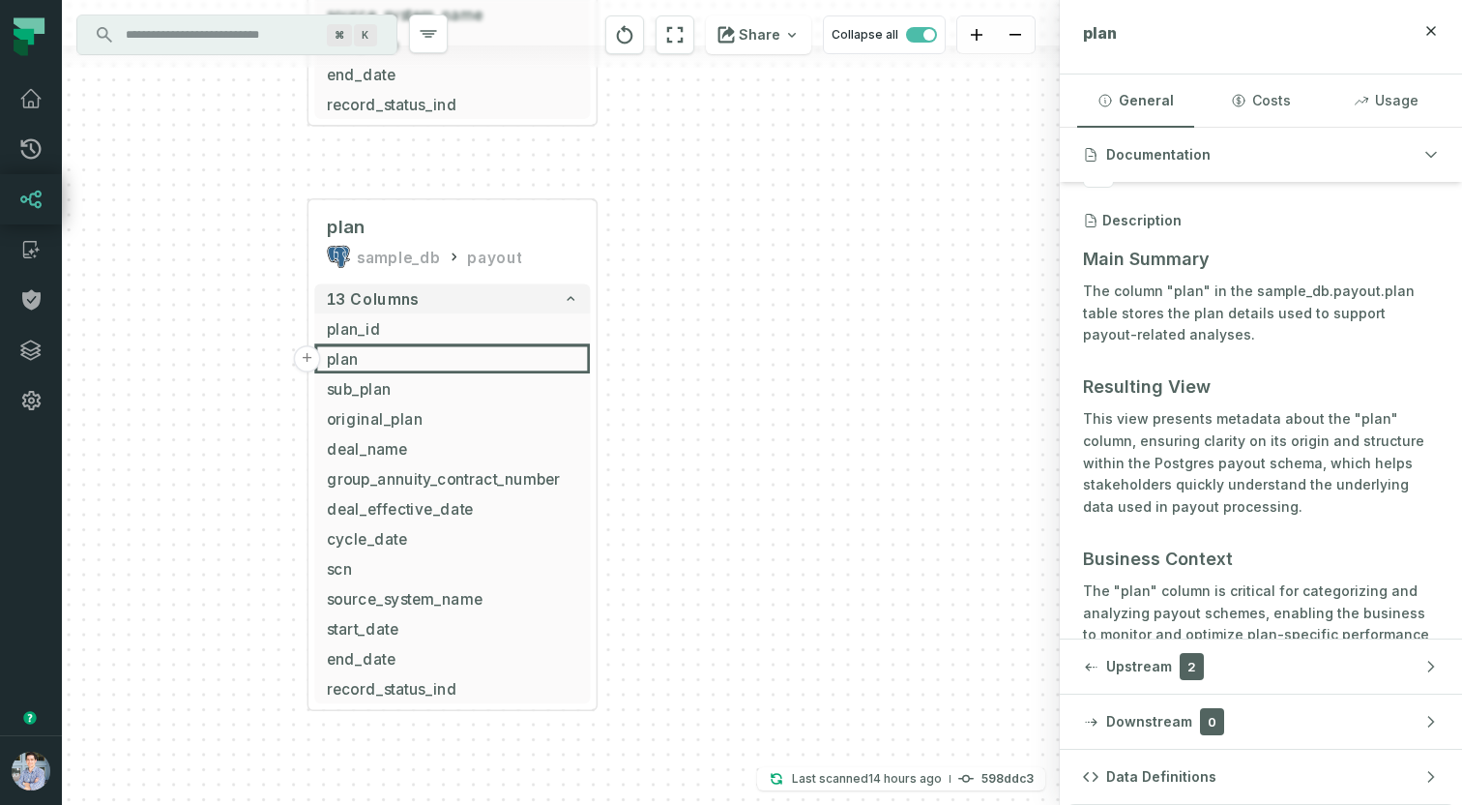
drag, startPoint x: 707, startPoint y: 491, endPoint x: 728, endPoint y: 462, distance: 36.0
click at [728, 462] on div "- TRAINING_PROGRESS FOUNDATIONAL_DB CDC_SCHEMA 5 columns - CREATED - ID - SCORE…" at bounding box center [561, 402] width 998 height 805
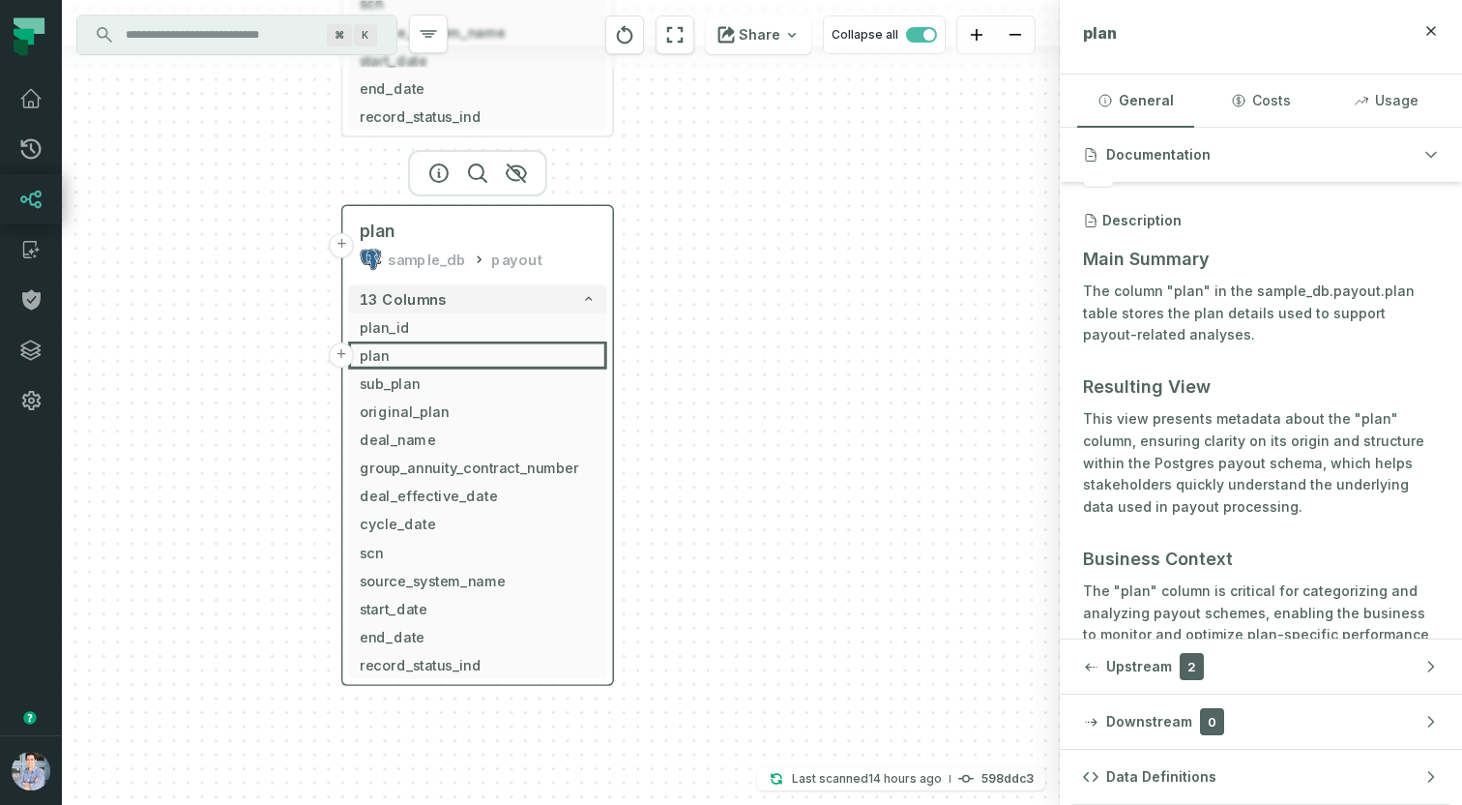
click at [345, 248] on button "+" at bounding box center [341, 245] width 25 height 25
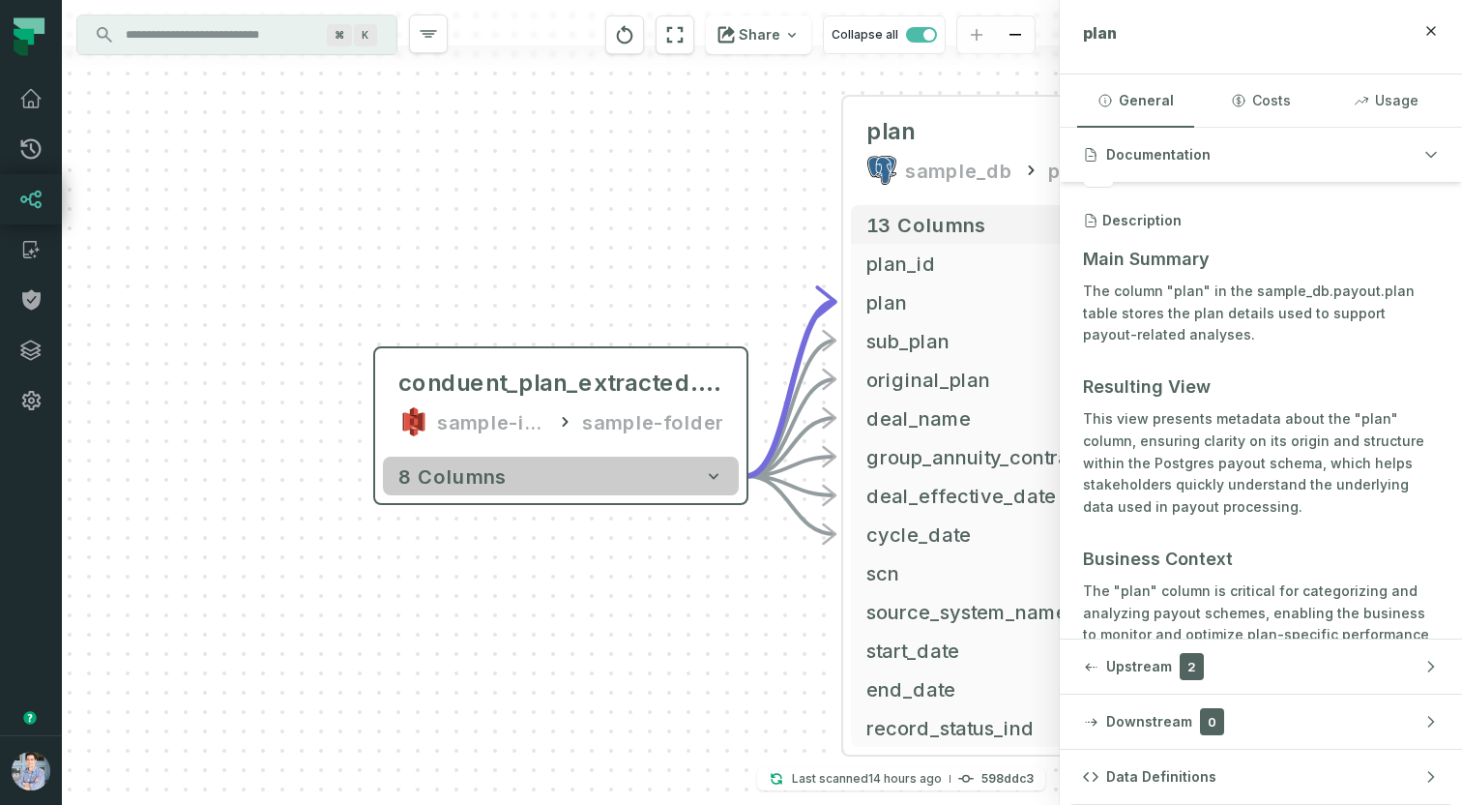
click at [598, 478] on button "8 columns" at bounding box center [561, 475] width 356 height 39
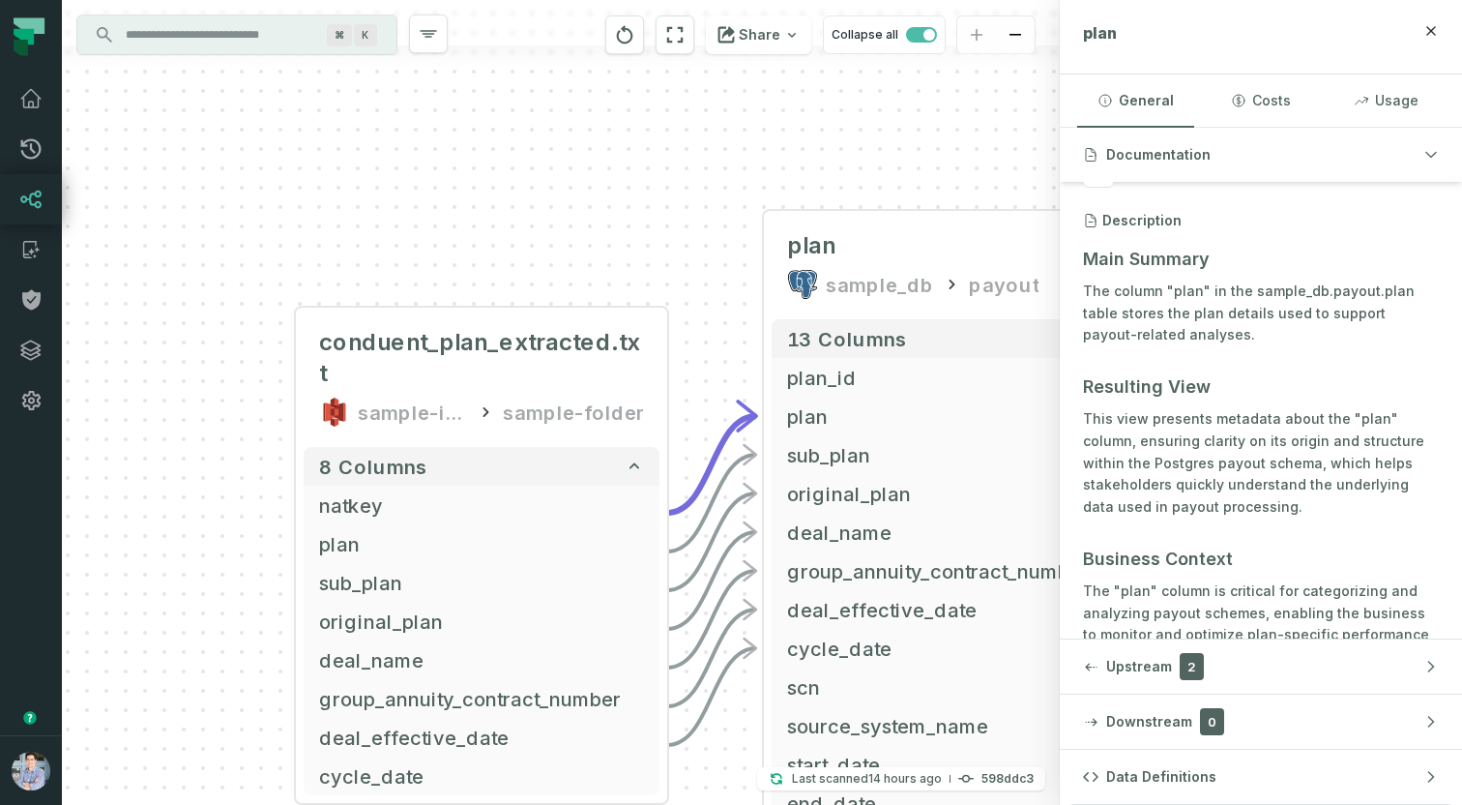
drag, startPoint x: 798, startPoint y: 227, endPoint x: 697, endPoint y: 178, distance: 112.0
click at [697, 178] on div "conduent_plan_extracted.txt sample-input-bucket sample-folder - 8 columns natke…" at bounding box center [561, 402] width 998 height 805
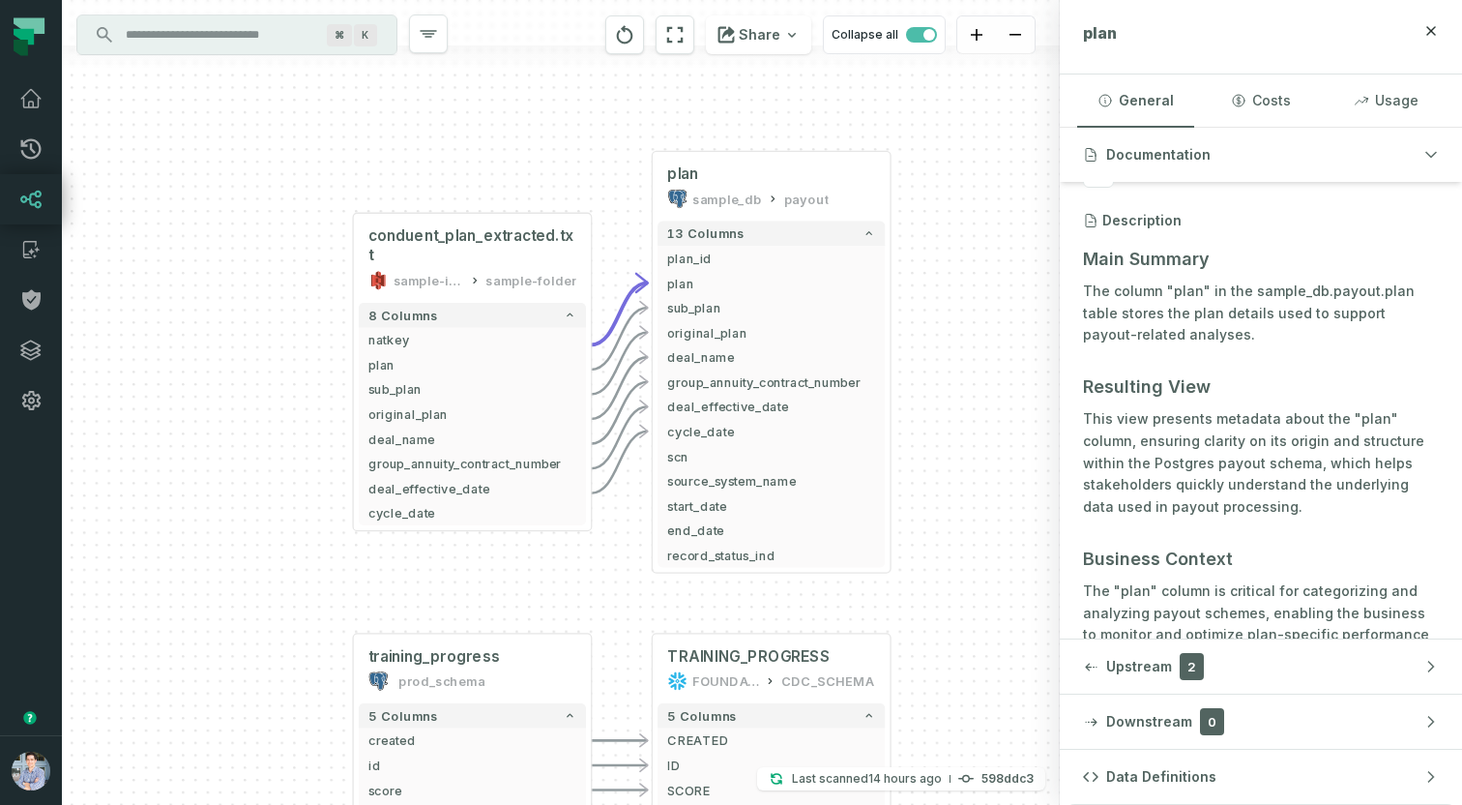
drag, startPoint x: 1014, startPoint y: 439, endPoint x: 940, endPoint y: 397, distance: 85.3
click at [940, 397] on div "conduent_plan_extracted.txt sample-input-bucket sample-folder - 8 columns natke…" at bounding box center [561, 402] width 998 height 805
click at [811, 590] on icon "button" at bounding box center [809, 600] width 23 height 23
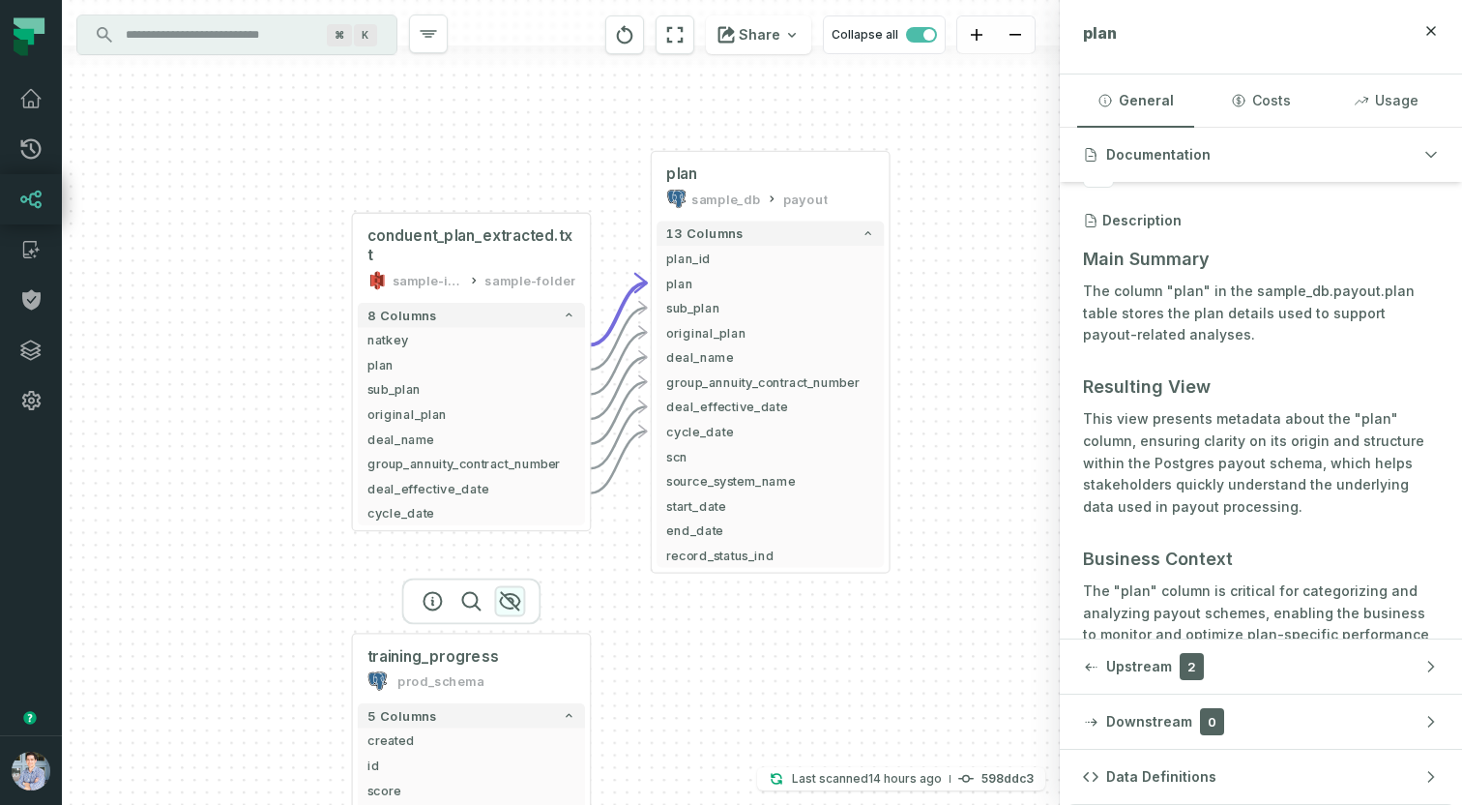
click at [511, 600] on icon "button" at bounding box center [509, 600] width 23 height 23
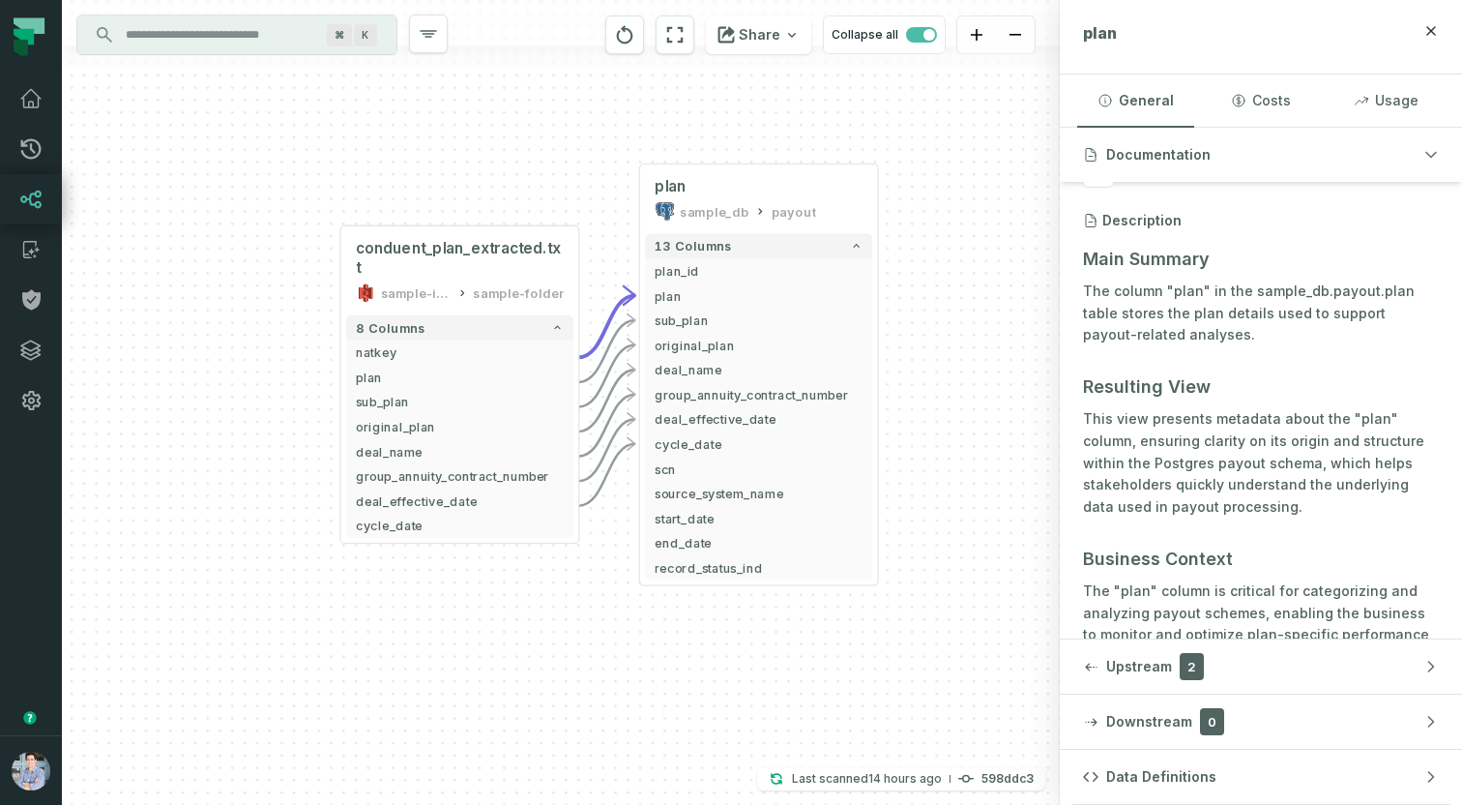
drag, startPoint x: 495, startPoint y: 570, endPoint x: 428, endPoint y: 678, distance: 127.2
click at [428, 678] on div "conduent_plan_extracted.txt sample-input-bucket sample-folder - 8 columns natke…" at bounding box center [561, 402] width 998 height 805
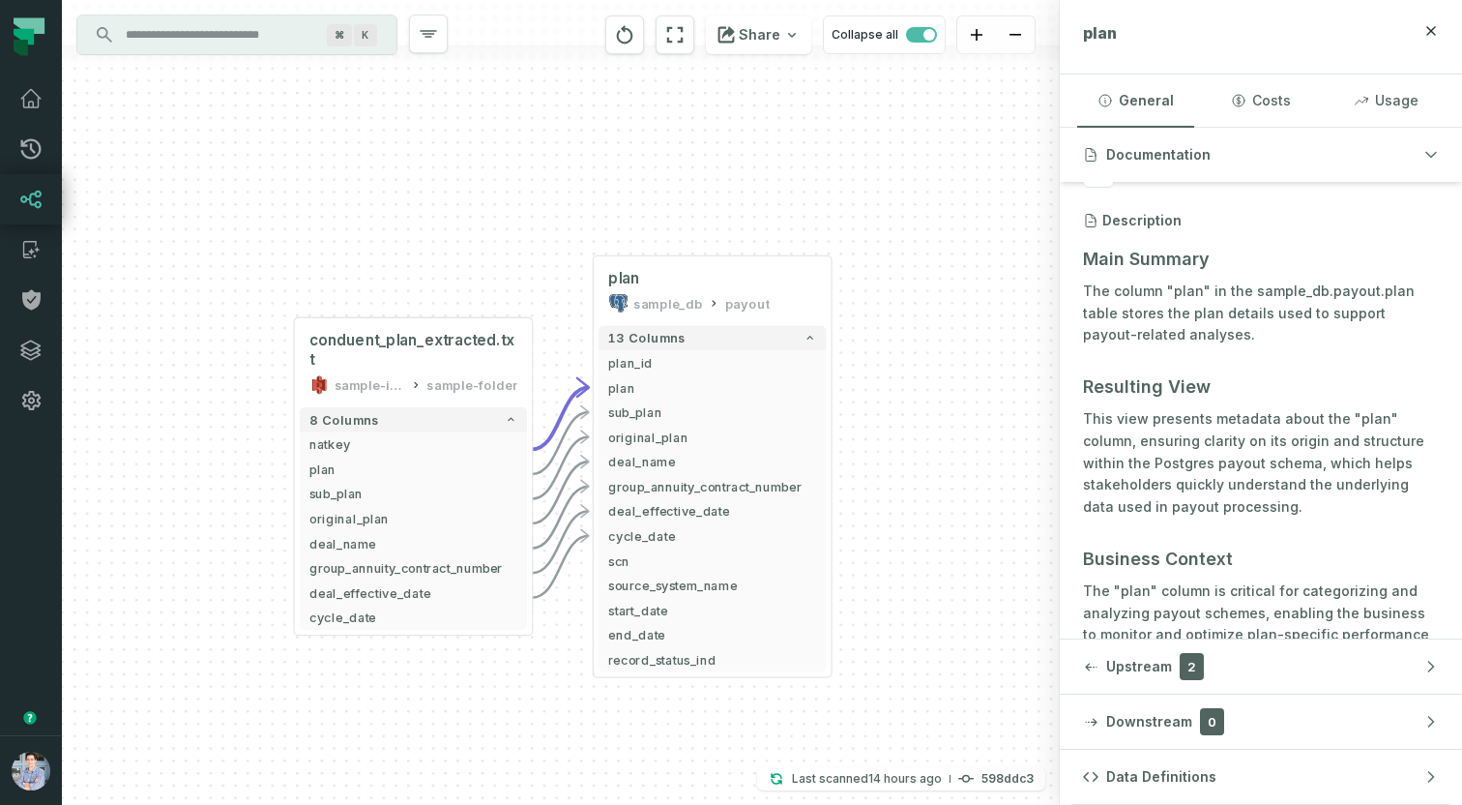
drag, startPoint x: 190, startPoint y: 487, endPoint x: 218, endPoint y: 477, distance: 30.0
click at [218, 477] on div "conduent_plan_extracted.txt sample-input-bucket sample-folder - 8 columns natke…" at bounding box center [561, 402] width 998 height 805
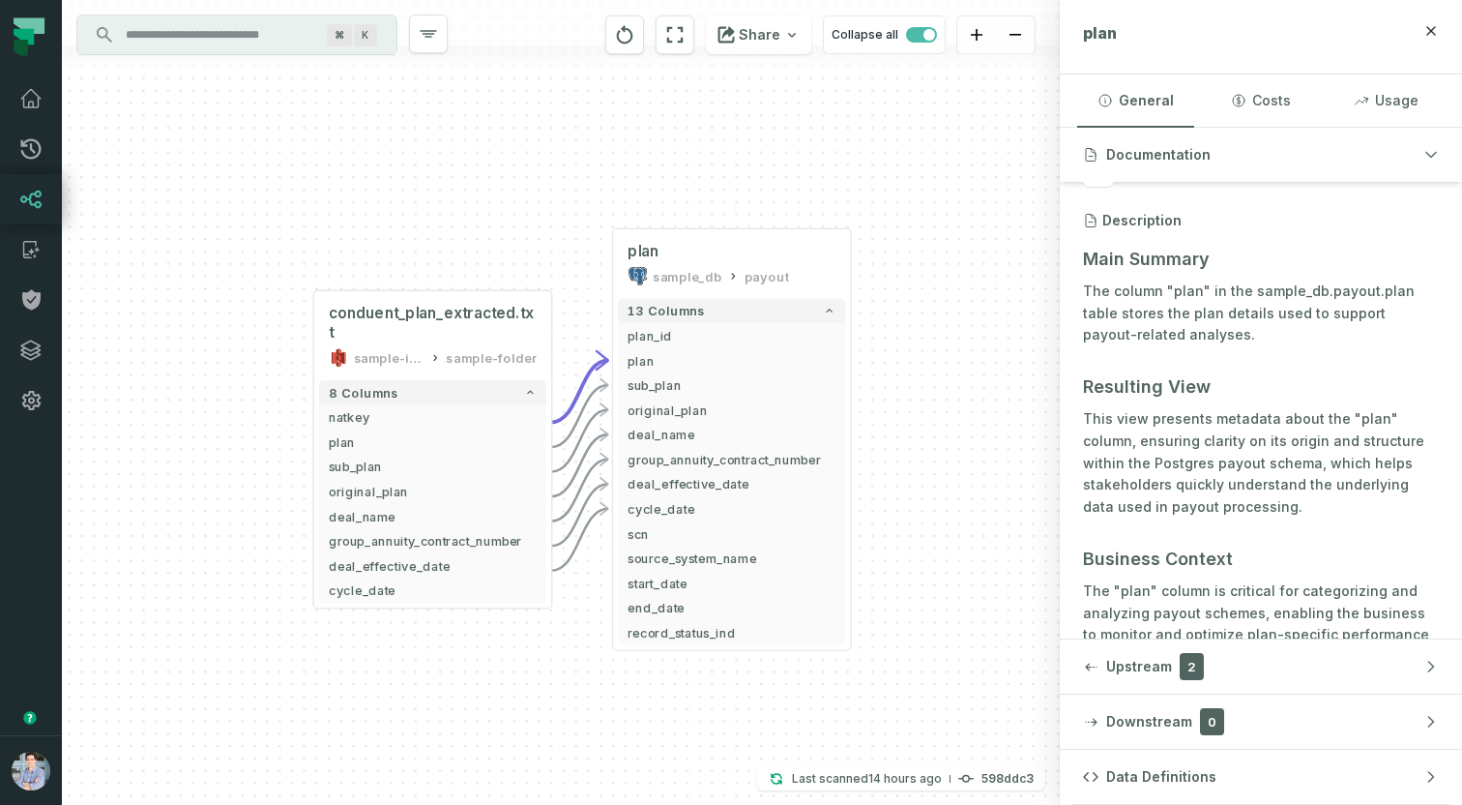
drag, startPoint x: 472, startPoint y: 638, endPoint x: 495, endPoint y: 514, distance: 126.9
click at [495, 514] on div "conduent_plan_extracted.txt sample-input-bucket sample-folder - 8 columns natke…" at bounding box center [561, 402] width 998 height 805
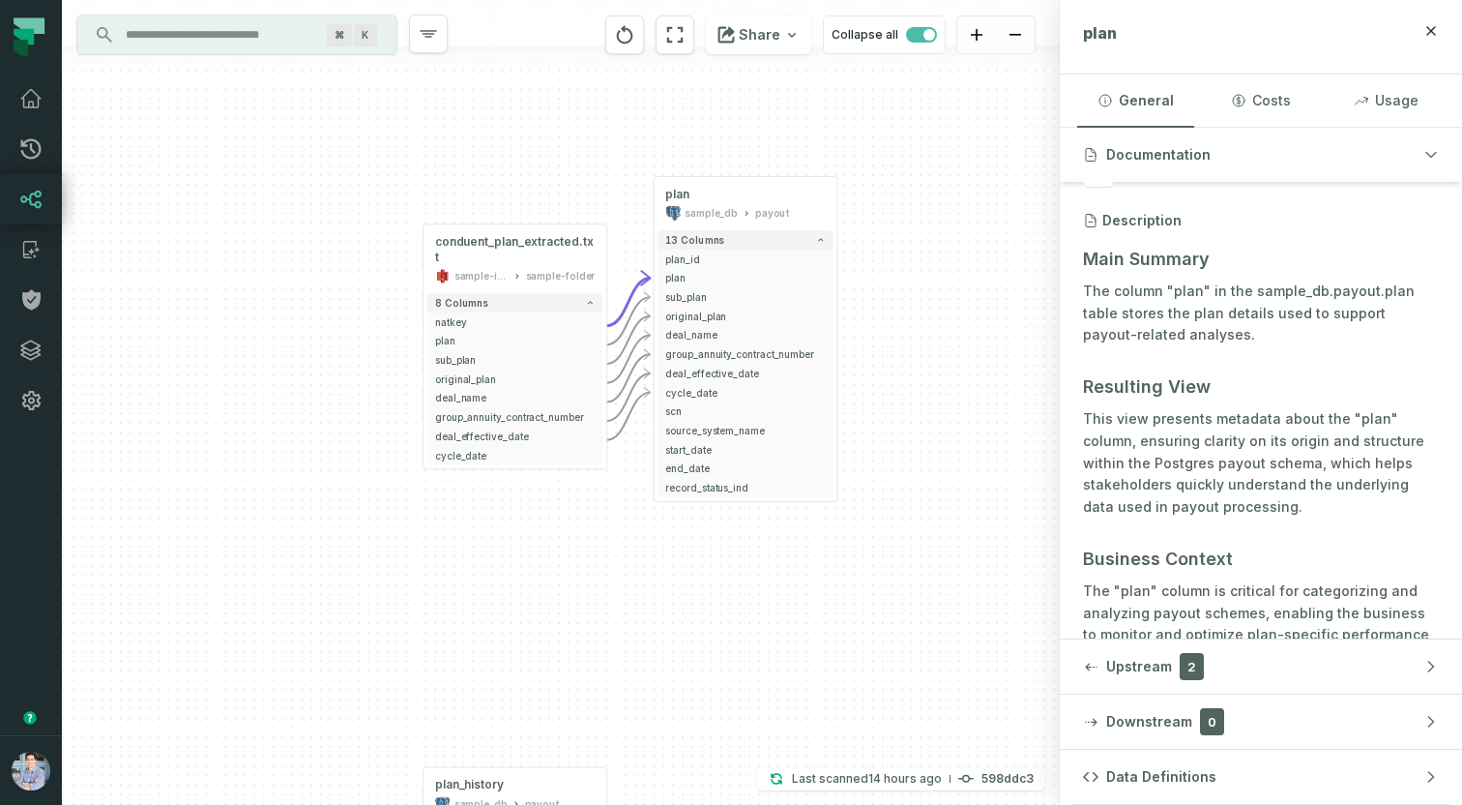
drag, startPoint x: 787, startPoint y: 535, endPoint x: 762, endPoint y: 533, distance: 25.2
click at [762, 534] on div "conduent_plan_extracted.txt sample-input-bucket sample-folder - 8 columns natke…" at bounding box center [561, 402] width 998 height 805
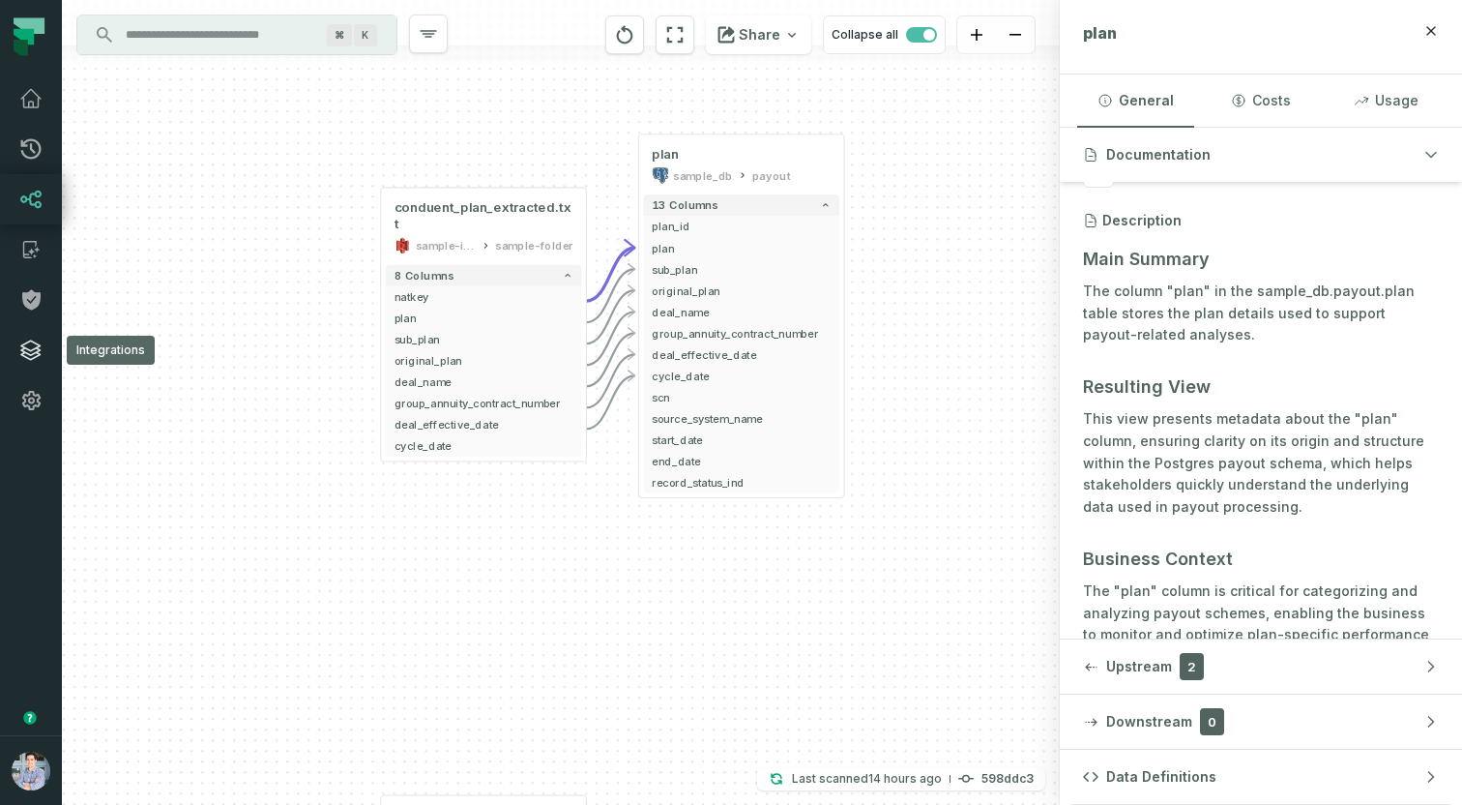
click at [36, 346] on icon at bounding box center [30, 349] width 19 height 19
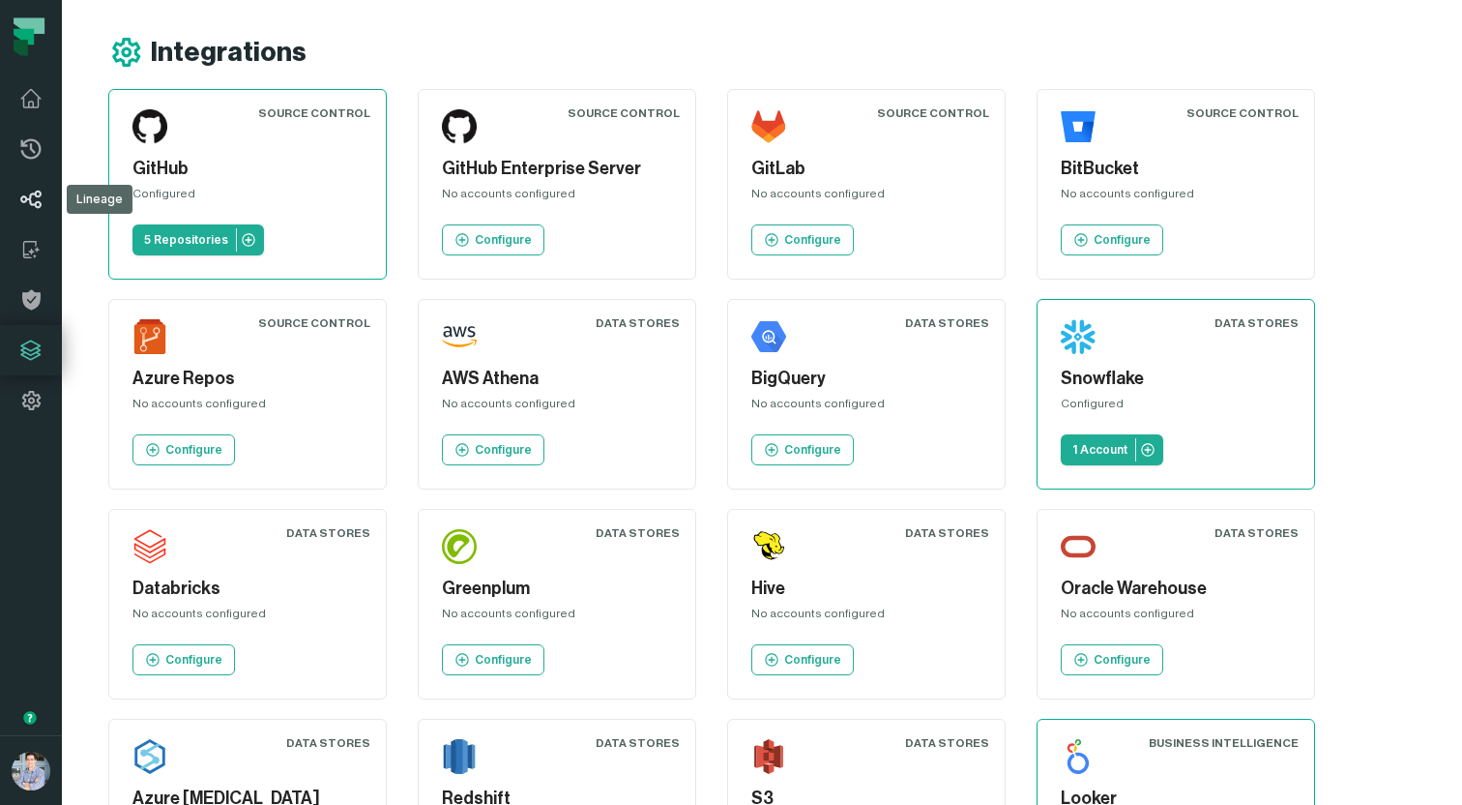
click at [39, 191] on icon at bounding box center [30, 200] width 21 height 18
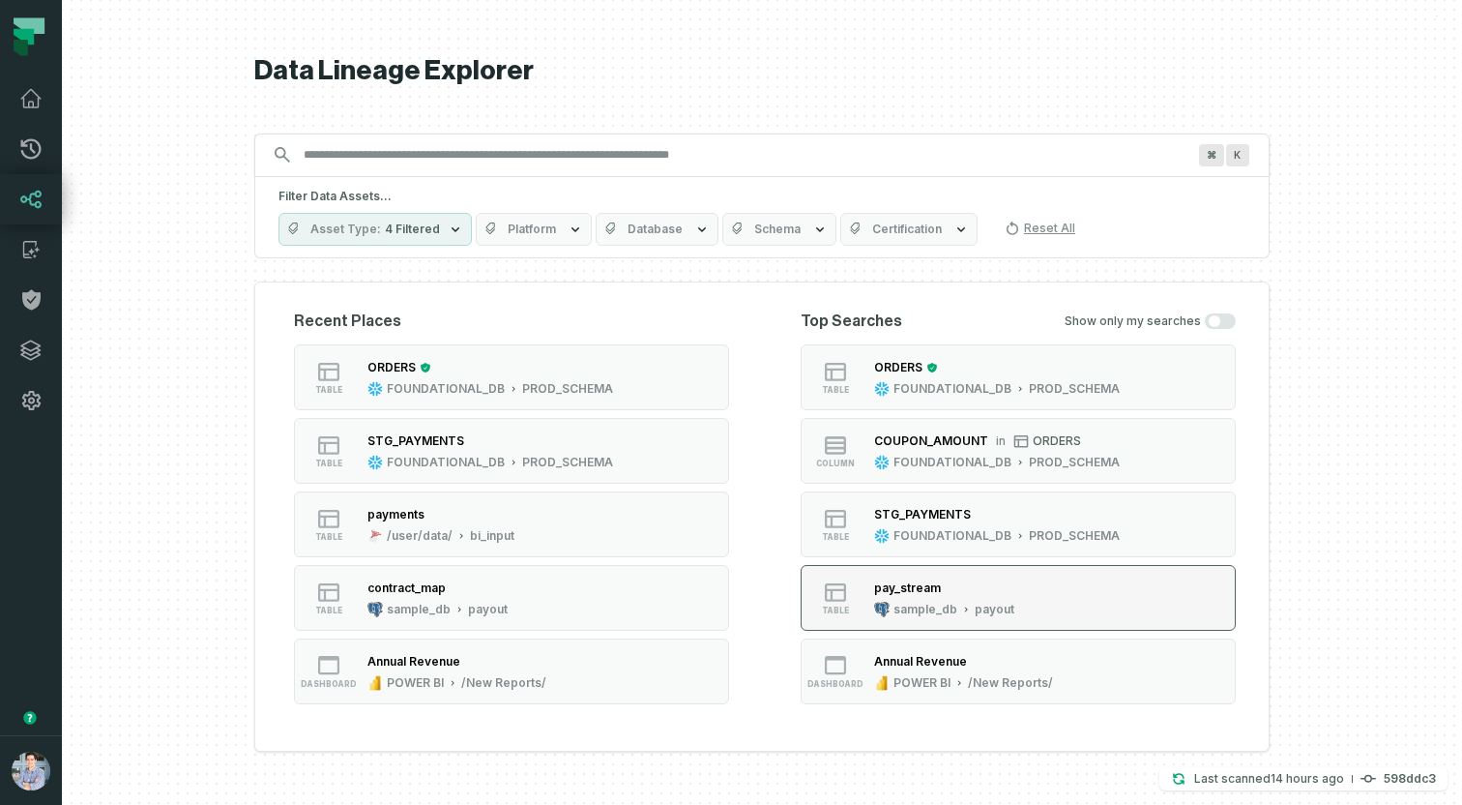
click at [963, 602] on div "sample_db payout" at bounding box center [944, 609] width 140 height 15
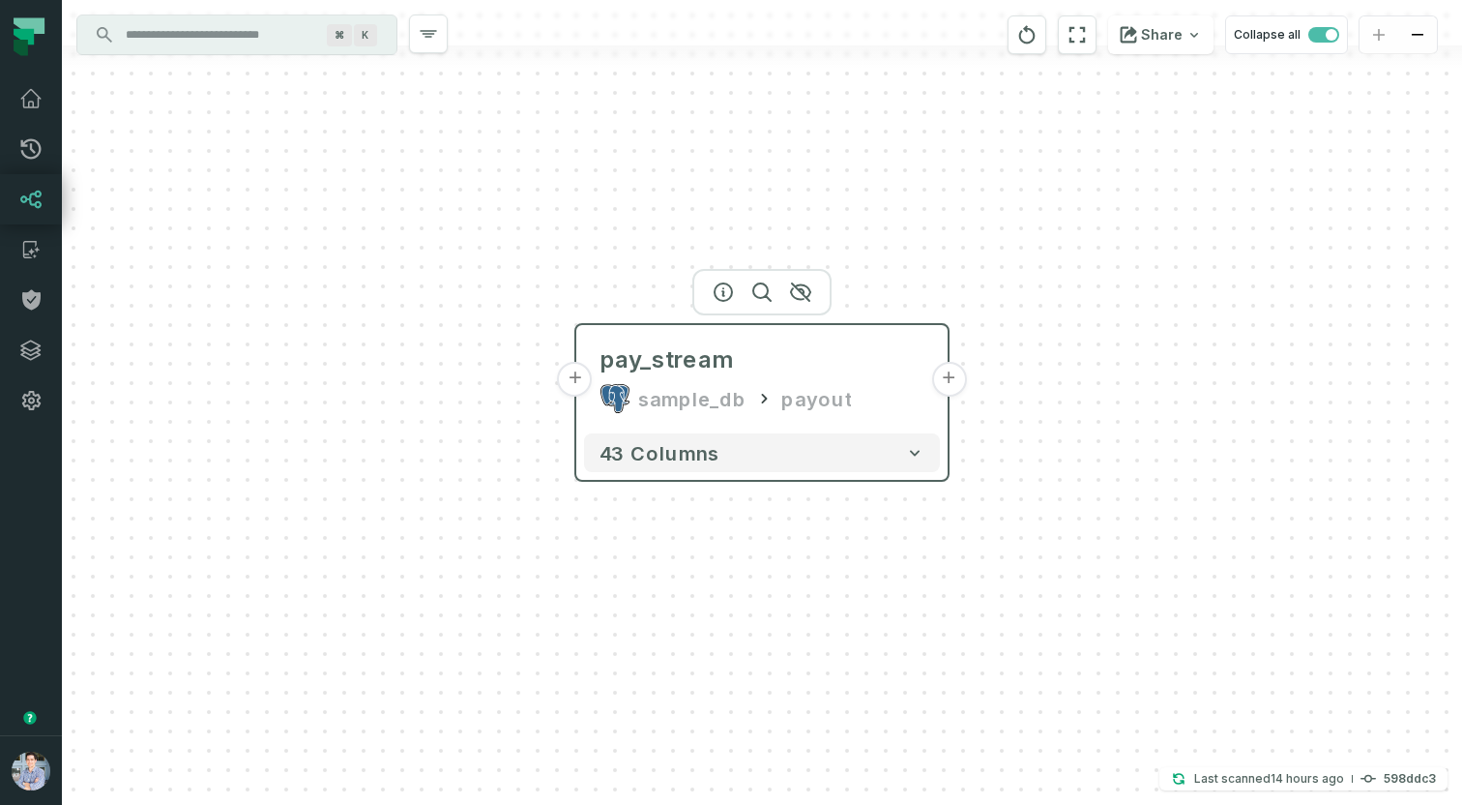
click at [588, 388] on button "+" at bounding box center [575, 379] width 35 height 35
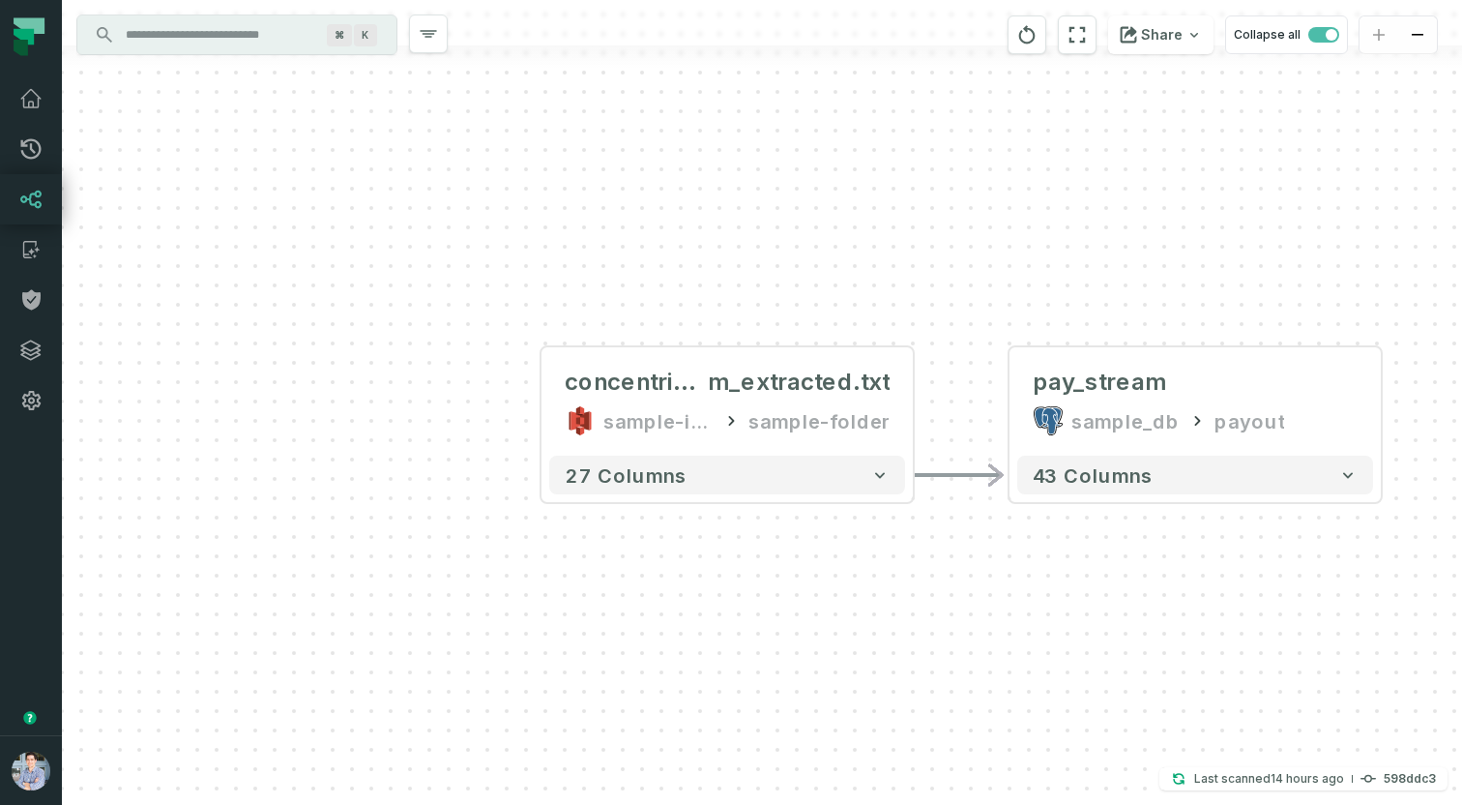
drag, startPoint x: 1293, startPoint y: 576, endPoint x: 1121, endPoint y: 573, distance: 172.2
click at [1121, 573] on div "+ concentrix_pay_strea m_extracted.txt sample-input-bucket sample-folder - 27 c…" at bounding box center [762, 402] width 1400 height 805
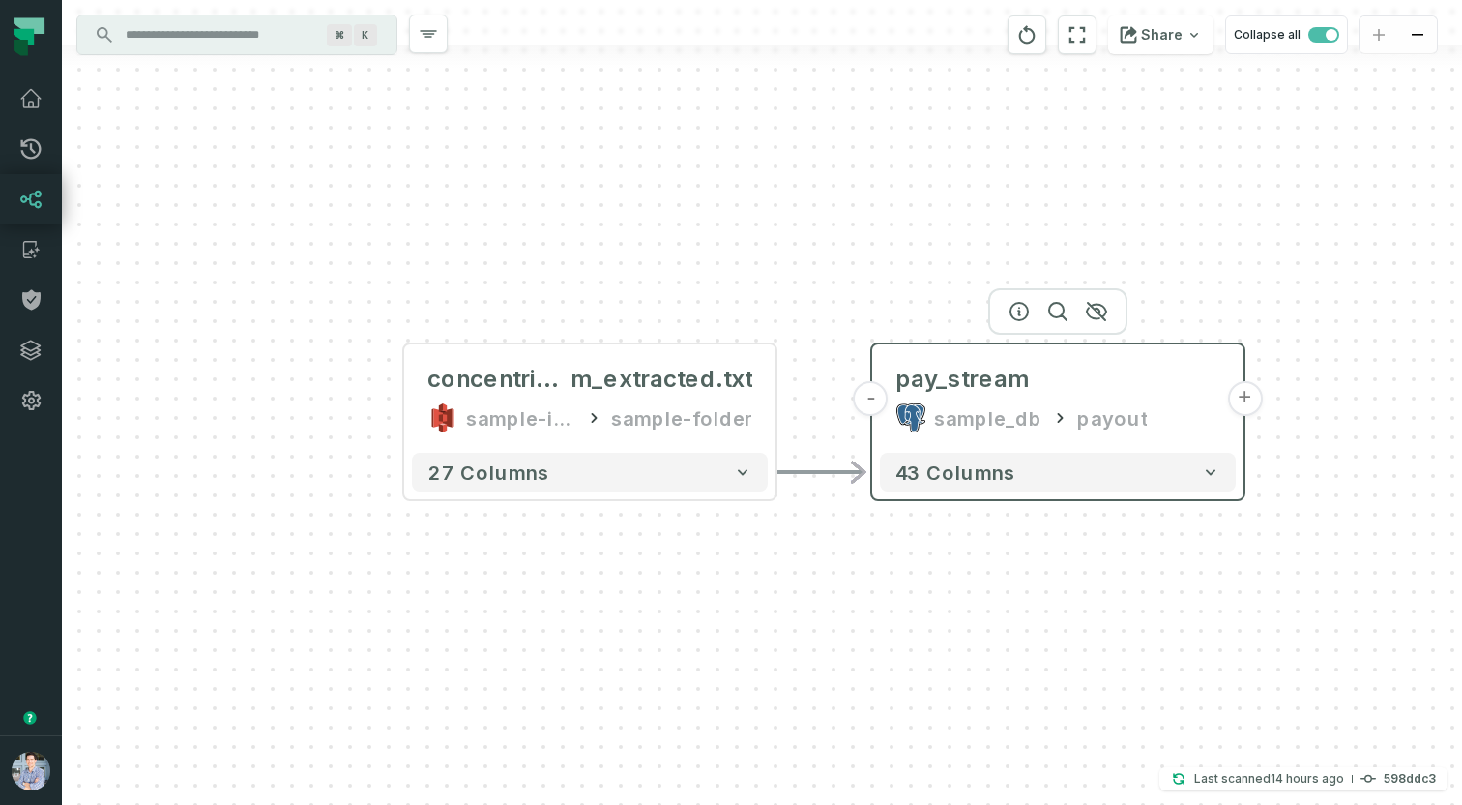
click at [1249, 399] on button "+" at bounding box center [1244, 398] width 35 height 35
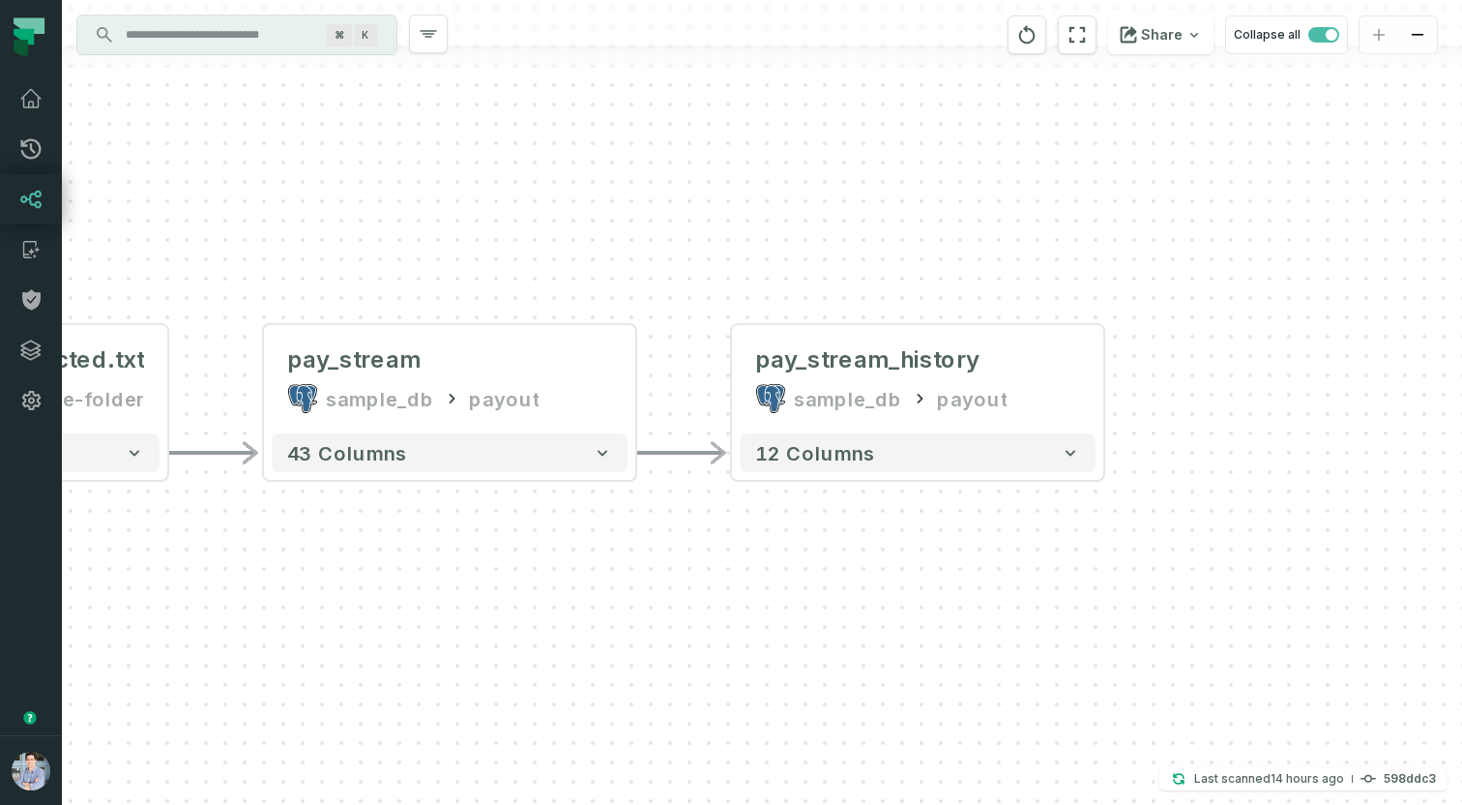
drag, startPoint x: 652, startPoint y: 599, endPoint x: 952, endPoint y: 553, distance: 303.2
click at [952, 553] on div "- pay_stream_history sample_db payout 12 columns + concentrix_pay_strea m_extra…" at bounding box center [762, 402] width 1400 height 805
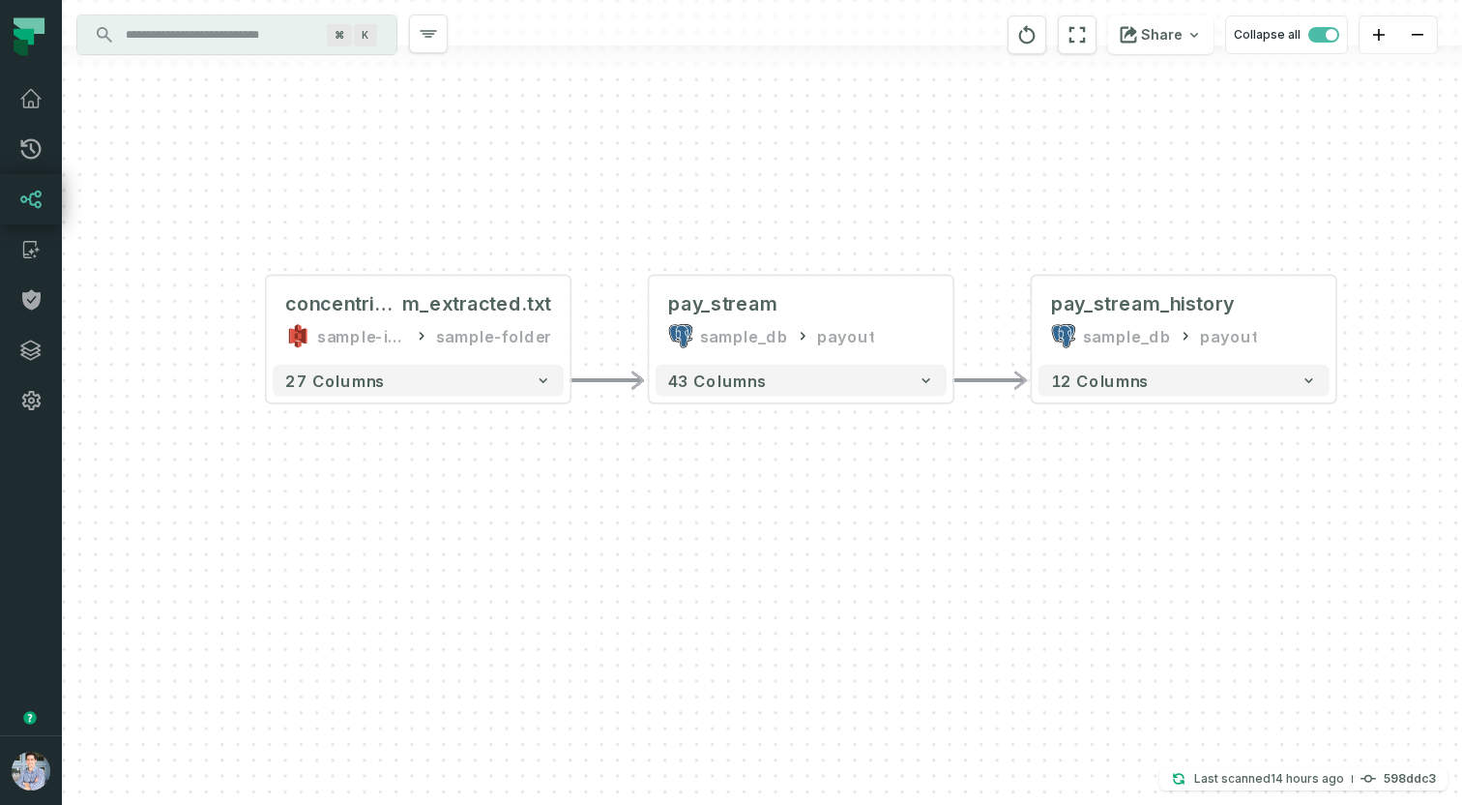
drag, startPoint x: 639, startPoint y: 561, endPoint x: 807, endPoint y: 474, distance: 188.6
click at [807, 474] on div "- pay_stream_history sample_db payout 12 columns + concentrix_pay_strea m_extra…" at bounding box center [762, 402] width 1400 height 805
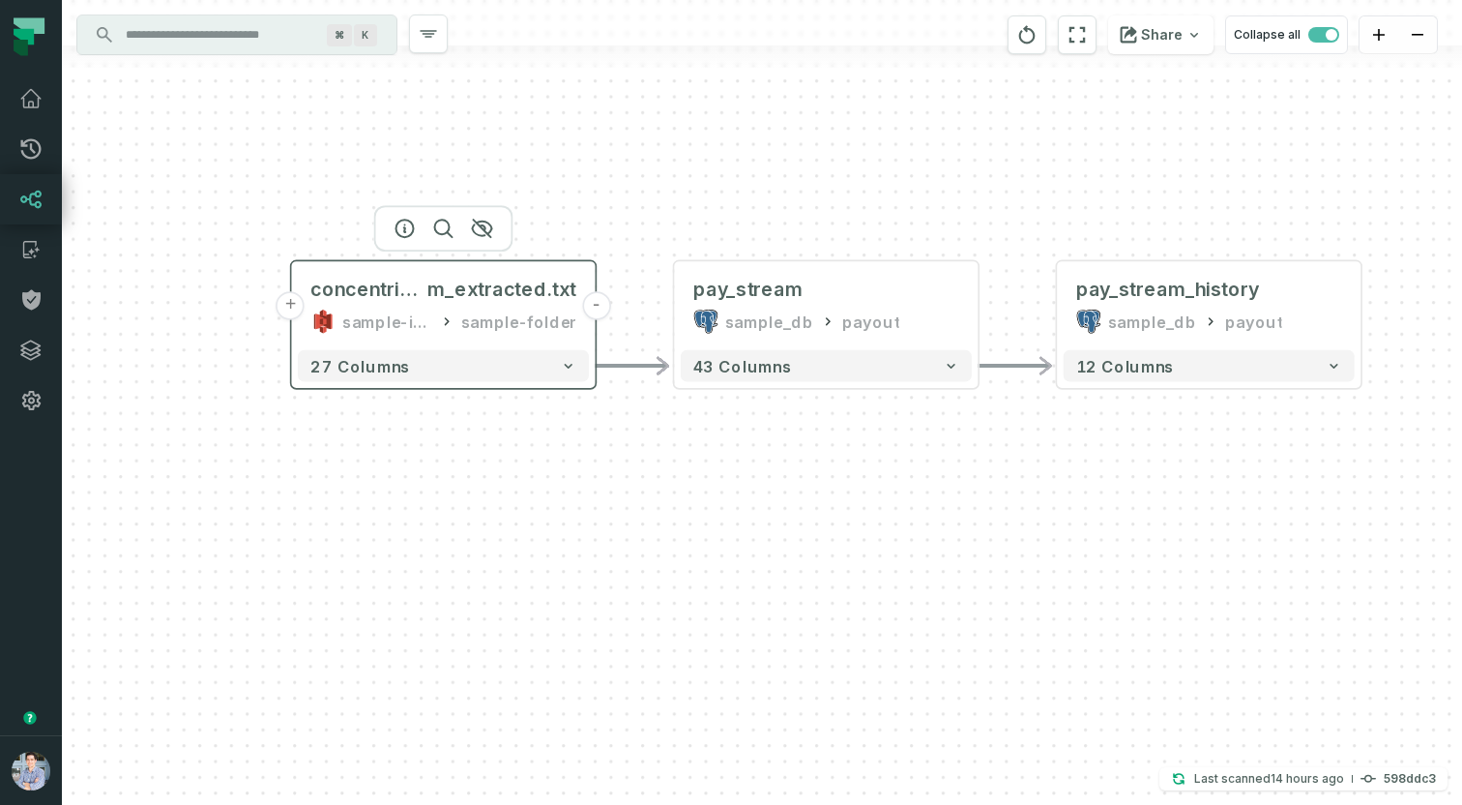
click at [295, 308] on button "+" at bounding box center [291, 305] width 28 height 28
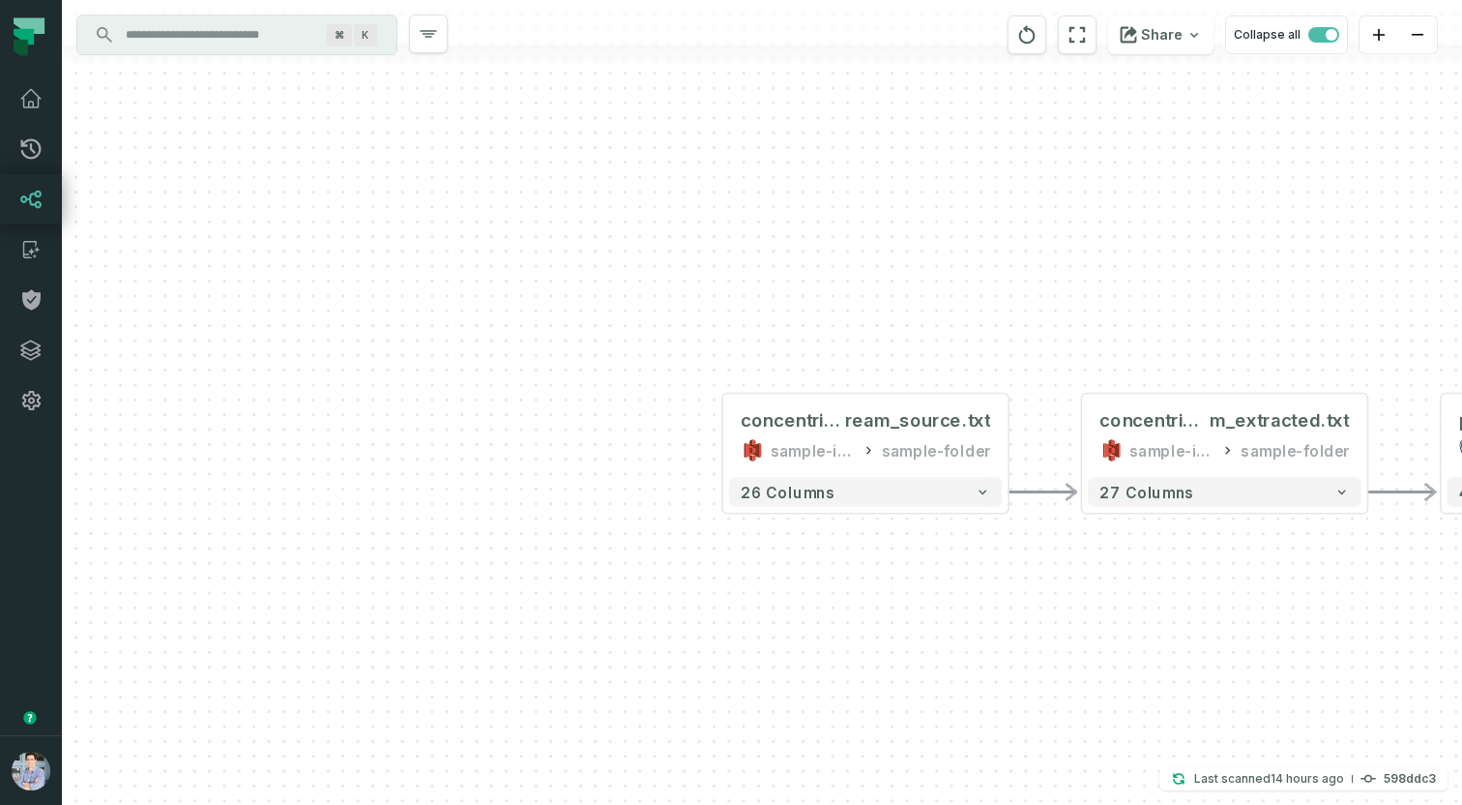
drag, startPoint x: 1314, startPoint y: 573, endPoint x: 980, endPoint y: 558, distance: 335.0
click at [980, 558] on div "concentrix_pay_st ream_source.txt sample-input-bucket sample-folder - 26 column…" at bounding box center [762, 402] width 1400 height 805
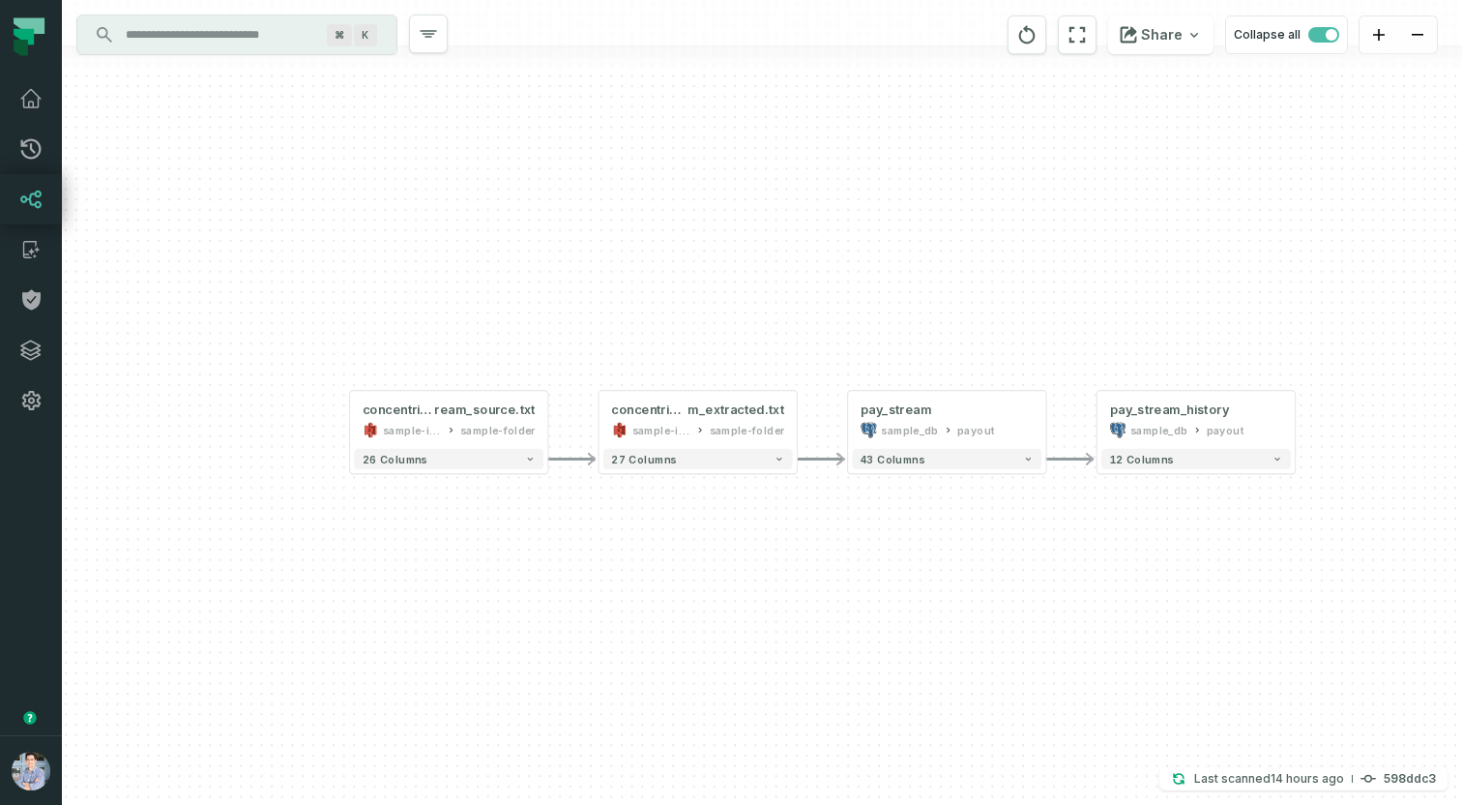
drag, startPoint x: 1089, startPoint y: 570, endPoint x: 813, endPoint y: 509, distance: 282.3
click at [813, 509] on div "concentrix_pay_st ream_source.txt sample-input-bucket sample-folder - 26 column…" at bounding box center [762, 402] width 1400 height 805
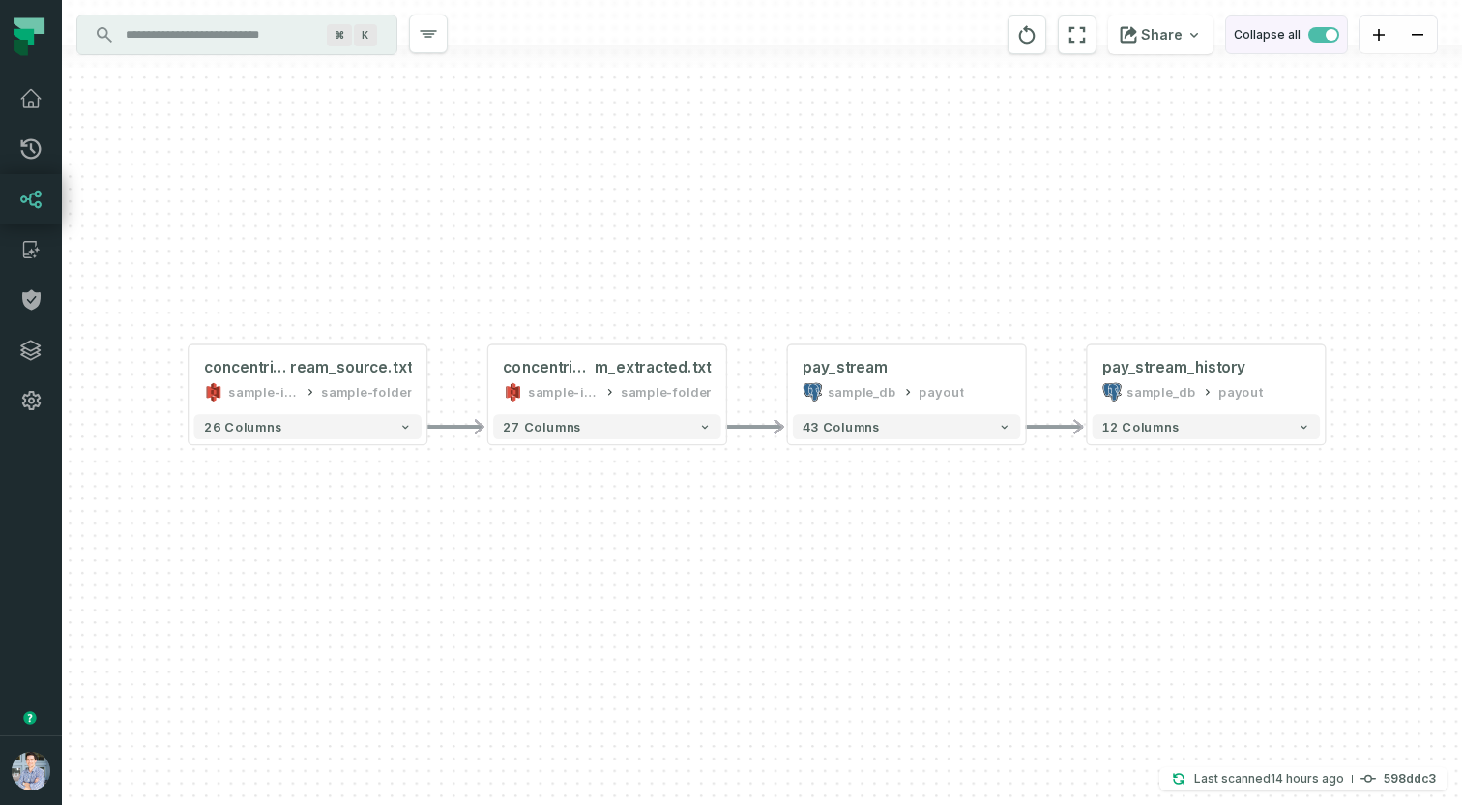
click at [1325, 28] on span "button" at bounding box center [1323, 34] width 31 height 15
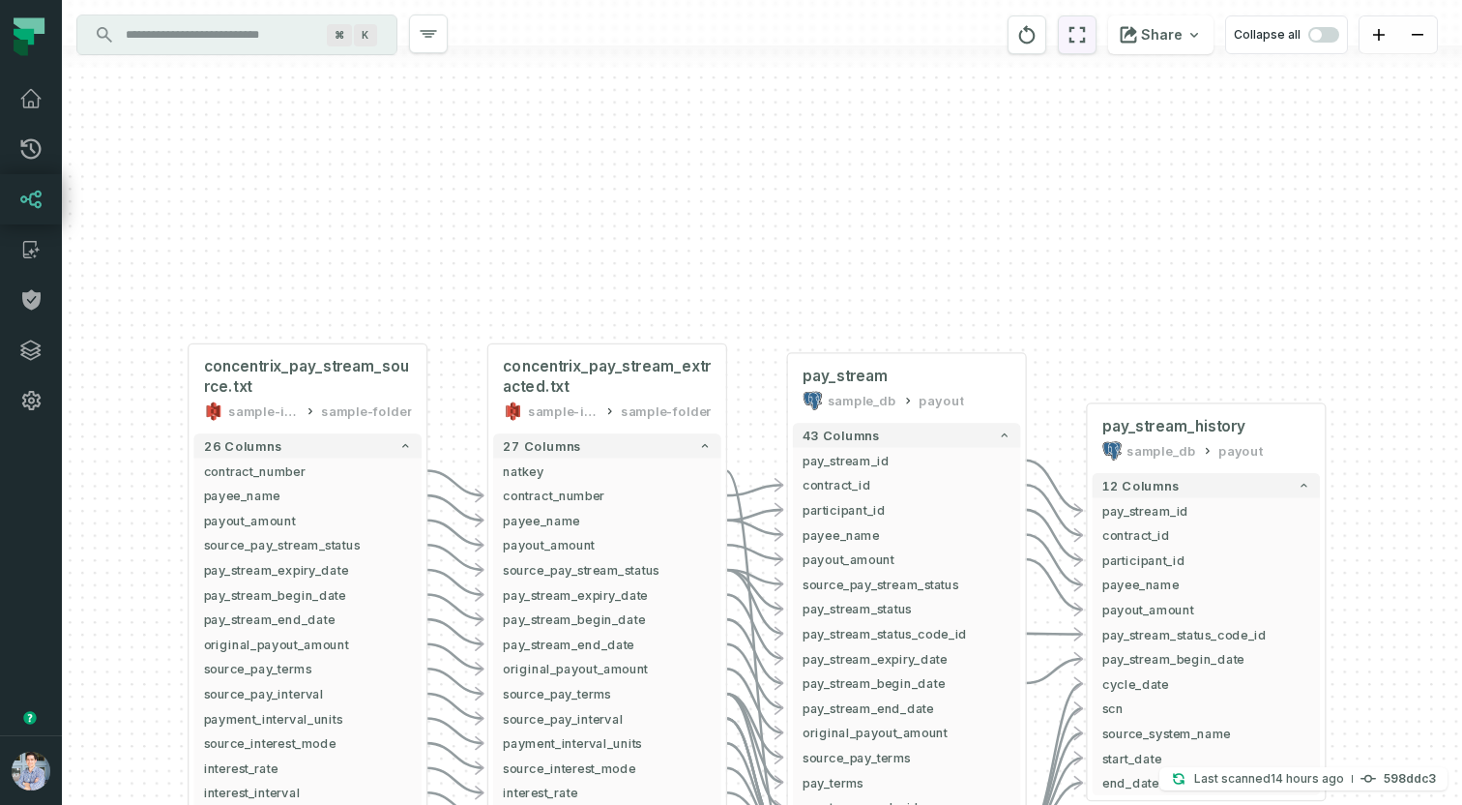
click at [1070, 38] on button "reset" at bounding box center [1077, 34] width 39 height 39
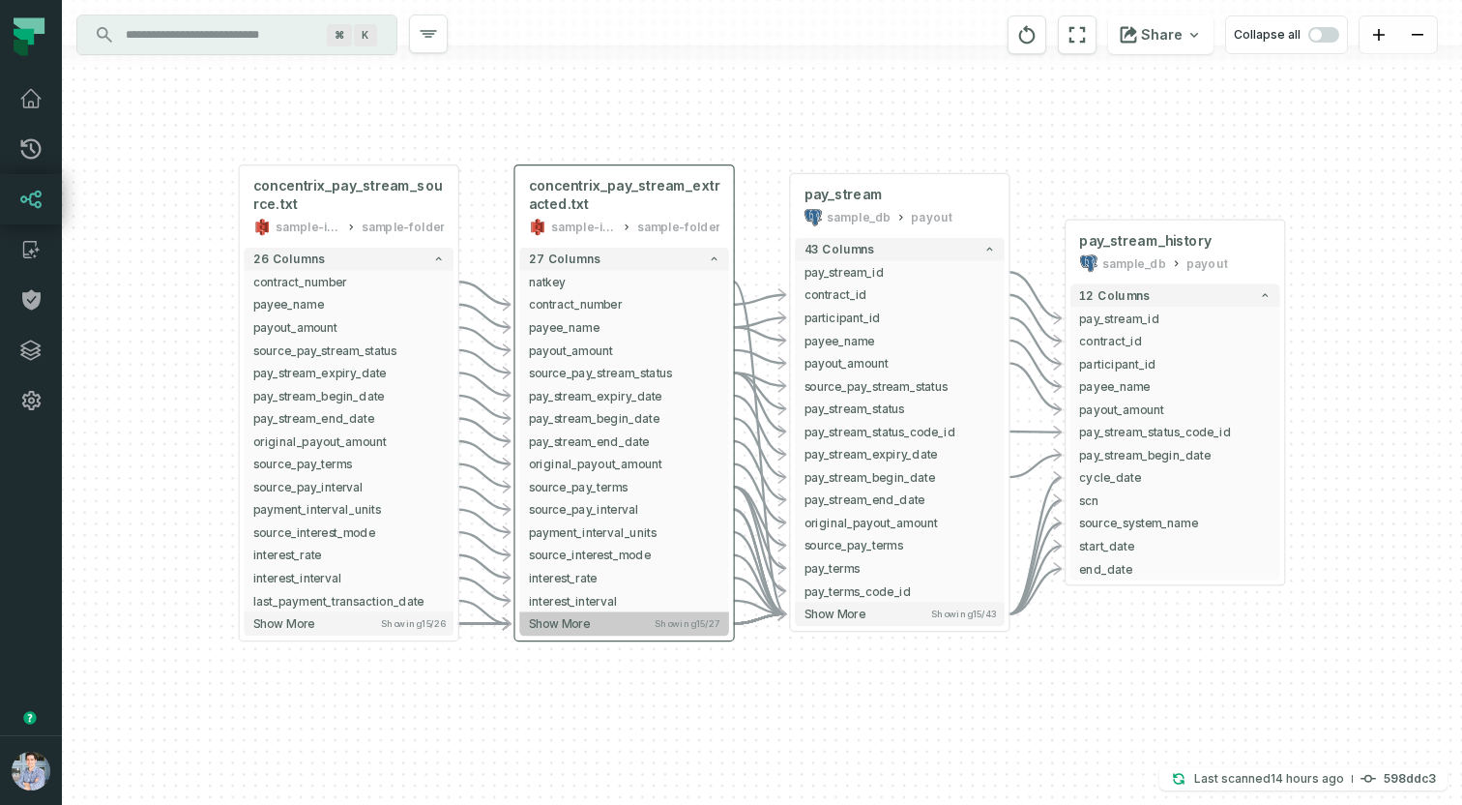
click at [649, 631] on button "Show more Showing 15 / 27" at bounding box center [624, 623] width 210 height 23
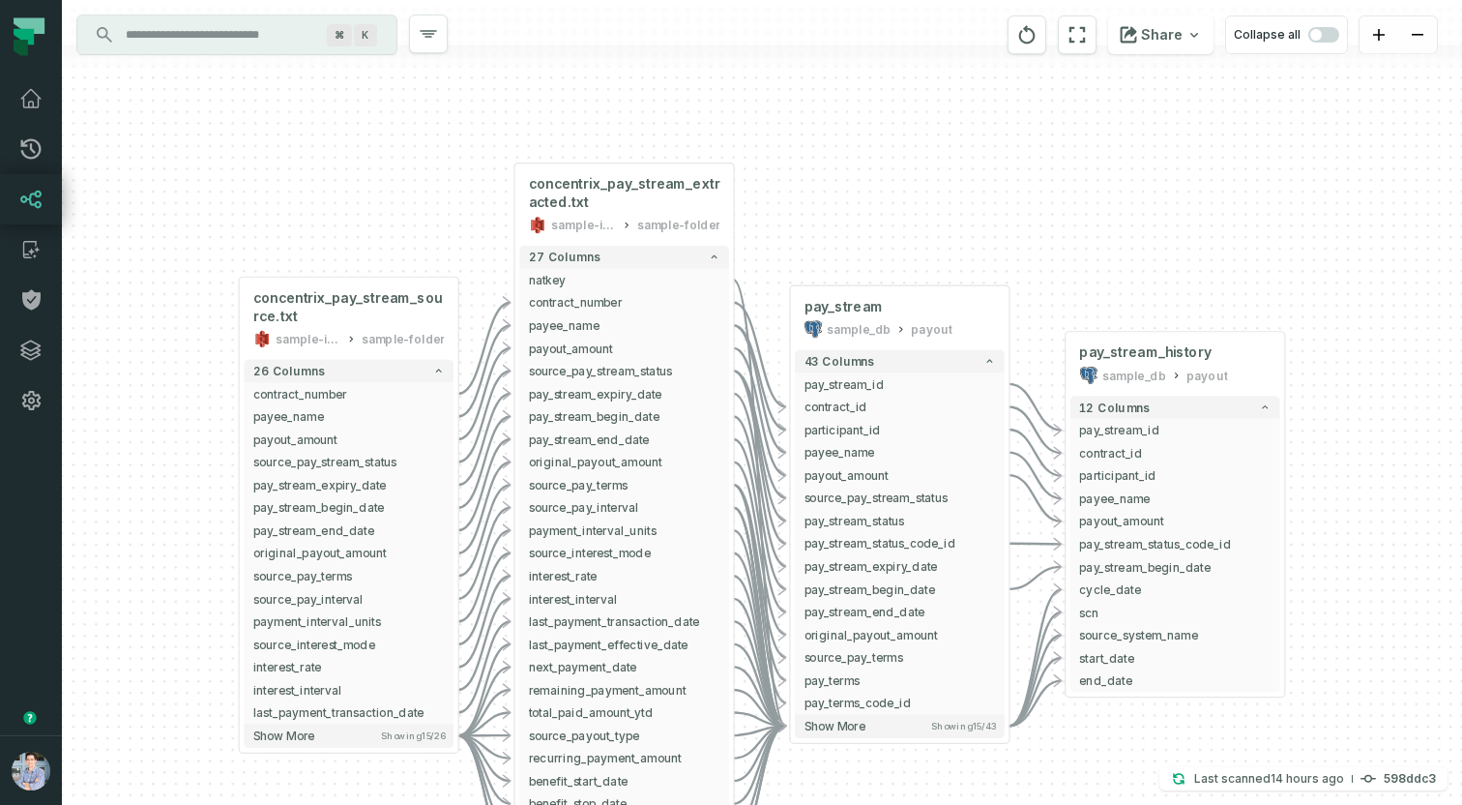
drag, startPoint x: 1372, startPoint y: 685, endPoint x: 1367, endPoint y: 575, distance: 109.4
click at [1367, 575] on div "concentrix_pay_stream_source.txt sample-input-bucket sample-folder - 26 columns…" at bounding box center [762, 402] width 1400 height 805
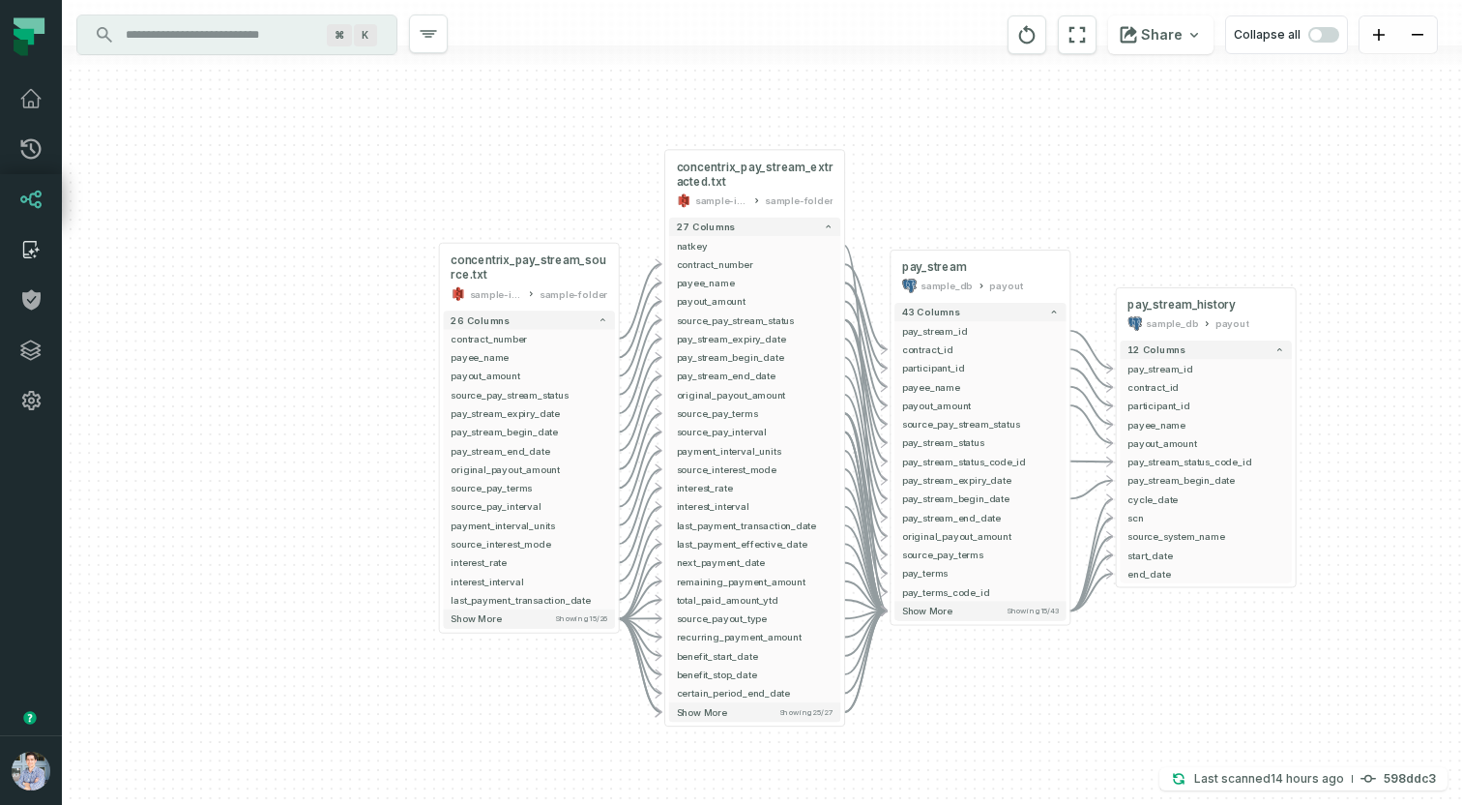
click at [36, 249] on icon at bounding box center [37, 249] width 5 height 5
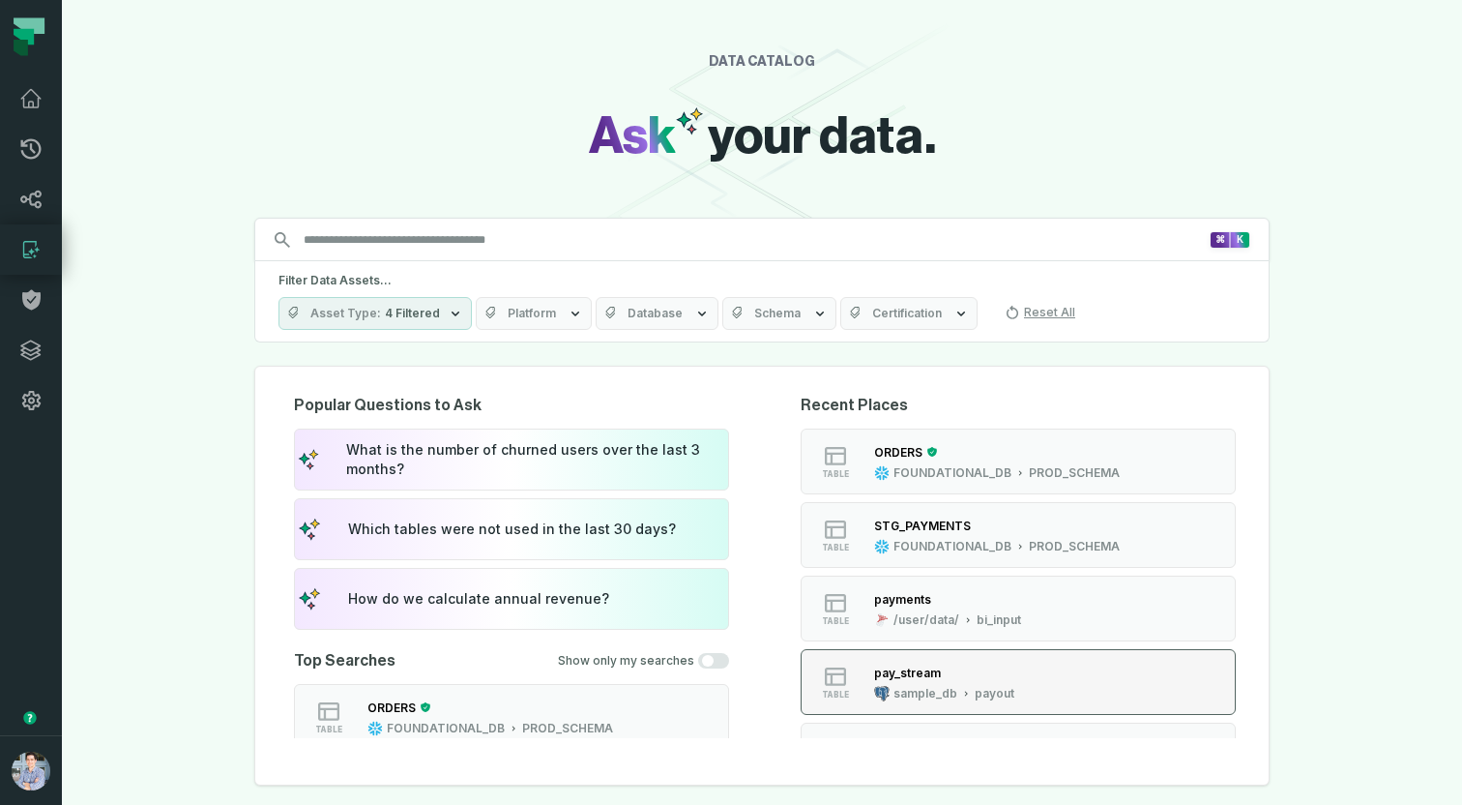
click at [926, 675] on div "pay_stream" at bounding box center [907, 672] width 67 height 15
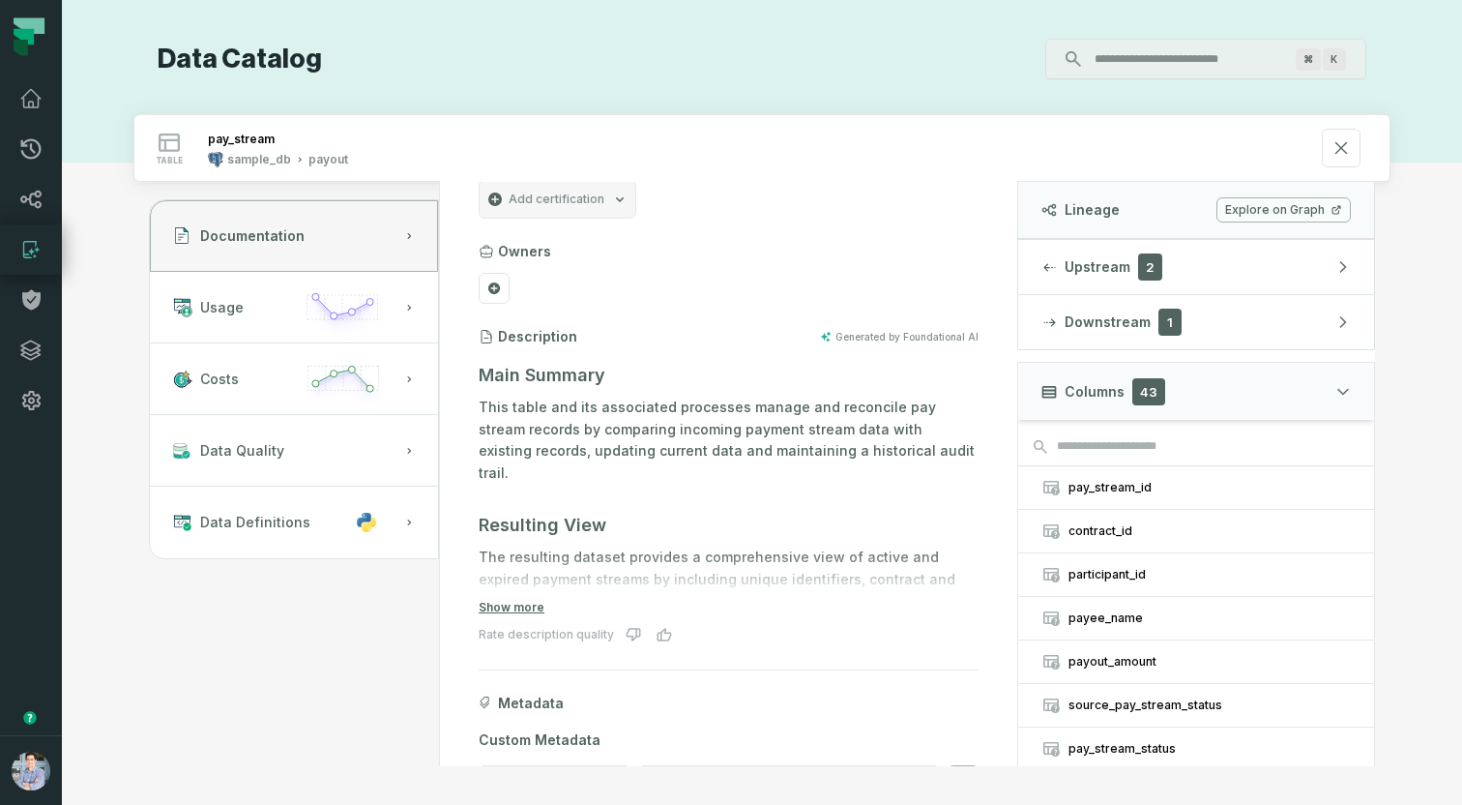
scroll to position [28, 0]
click at [511, 599] on button "Show more" at bounding box center [512, 604] width 66 height 15
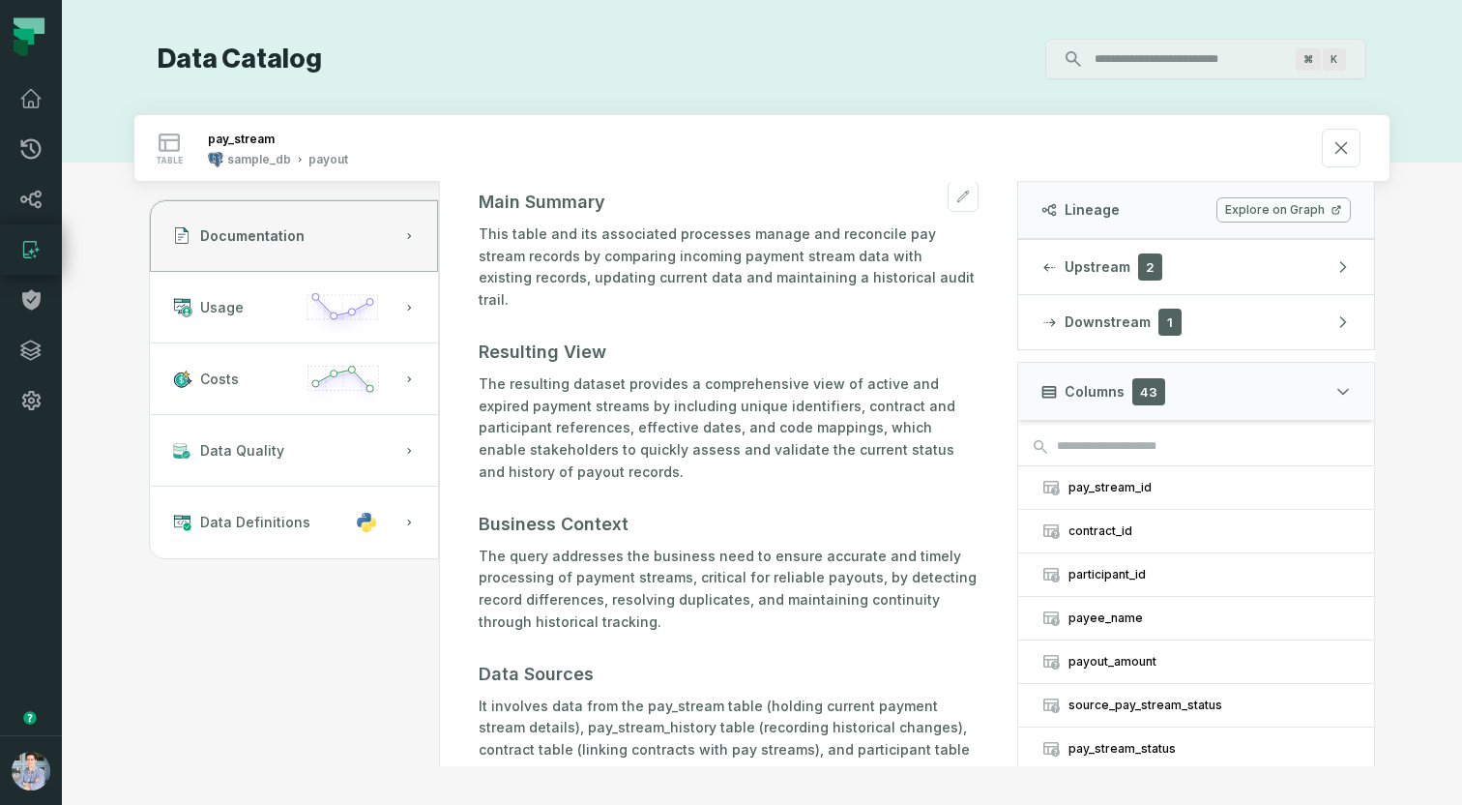
scroll to position [210, 0]
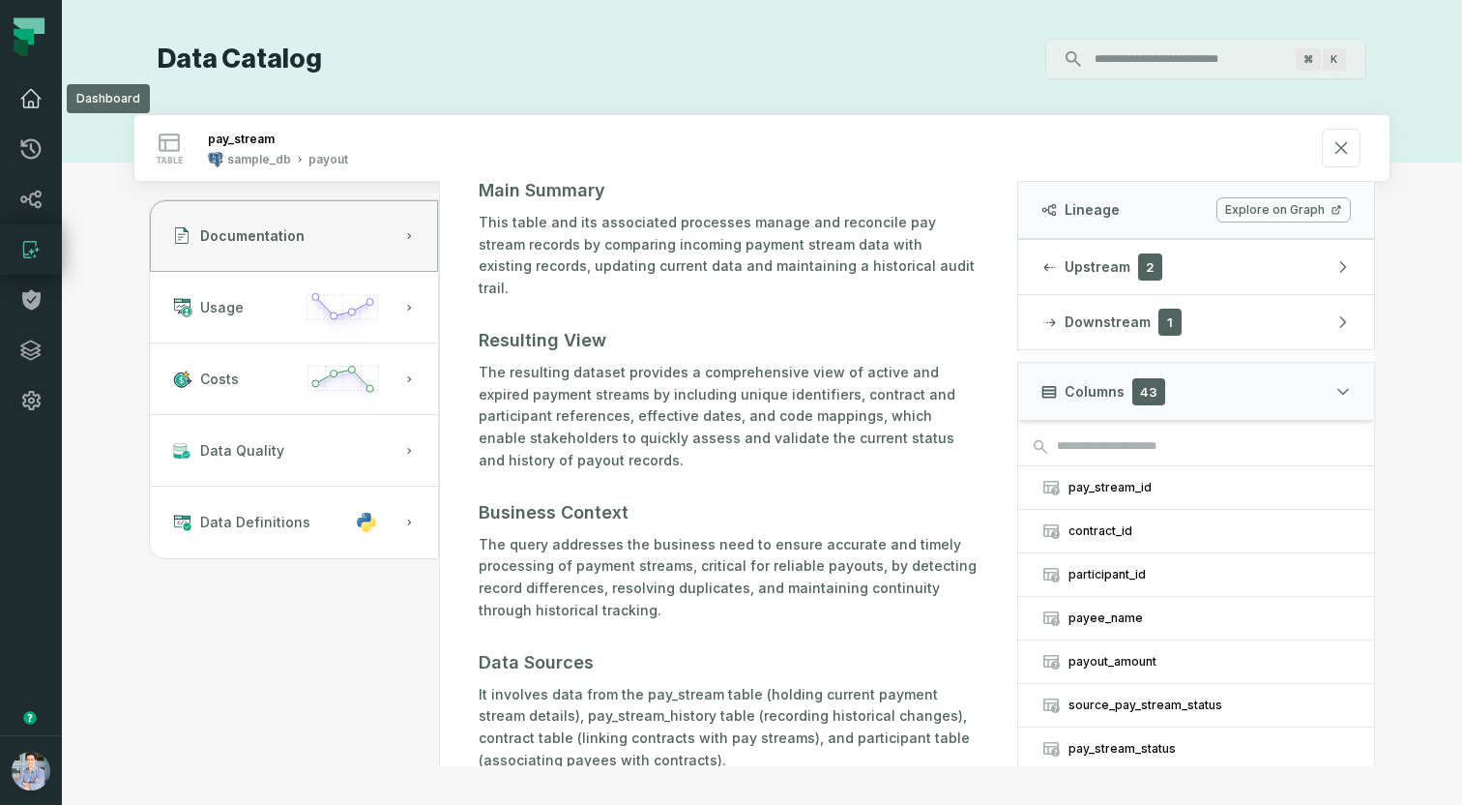
click at [32, 98] on icon at bounding box center [30, 98] width 23 height 23
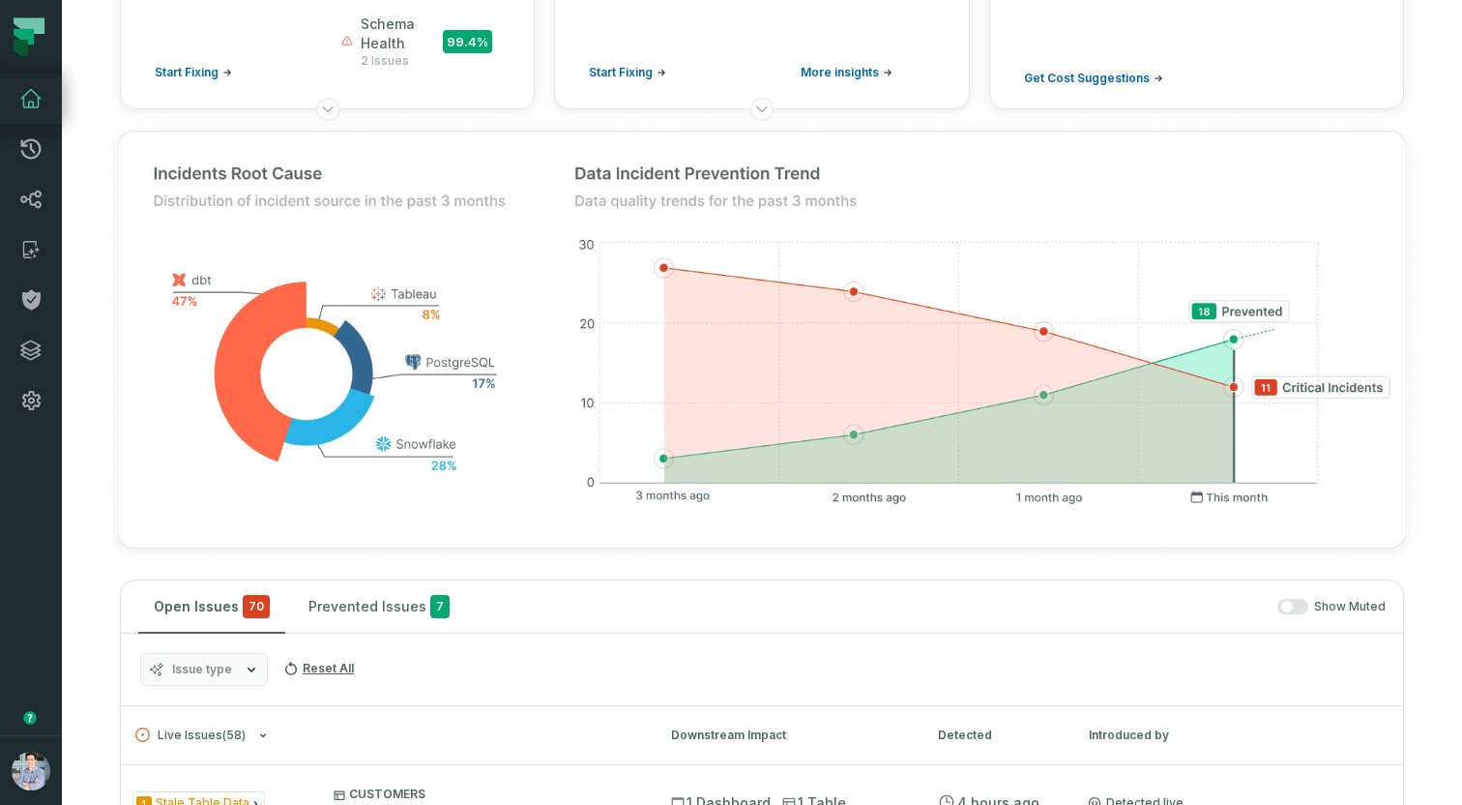
scroll to position [402, 0]
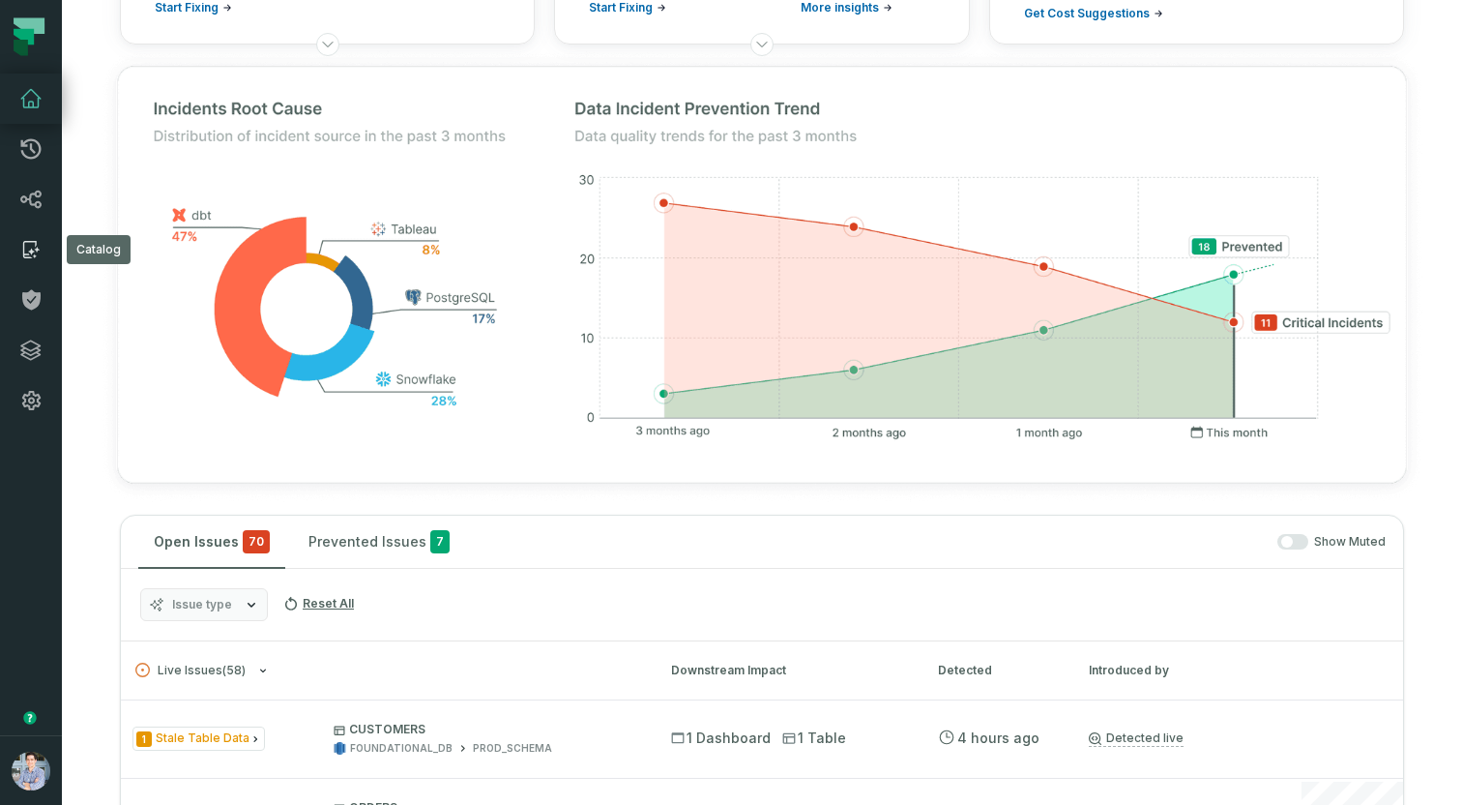
click at [31, 239] on icon at bounding box center [30, 249] width 23 height 23
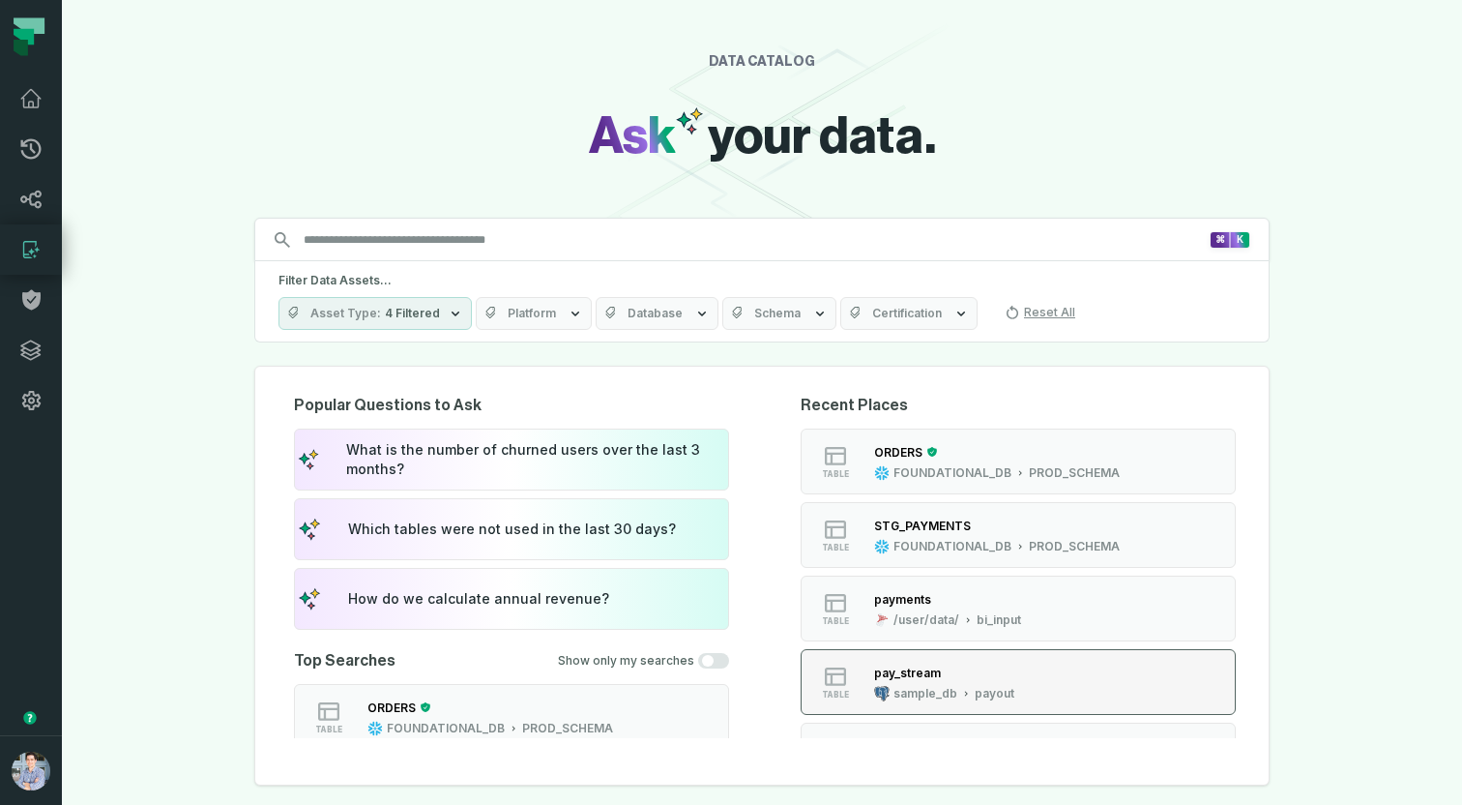
click at [905, 696] on div "sample_db" at bounding box center [926, 693] width 64 height 15
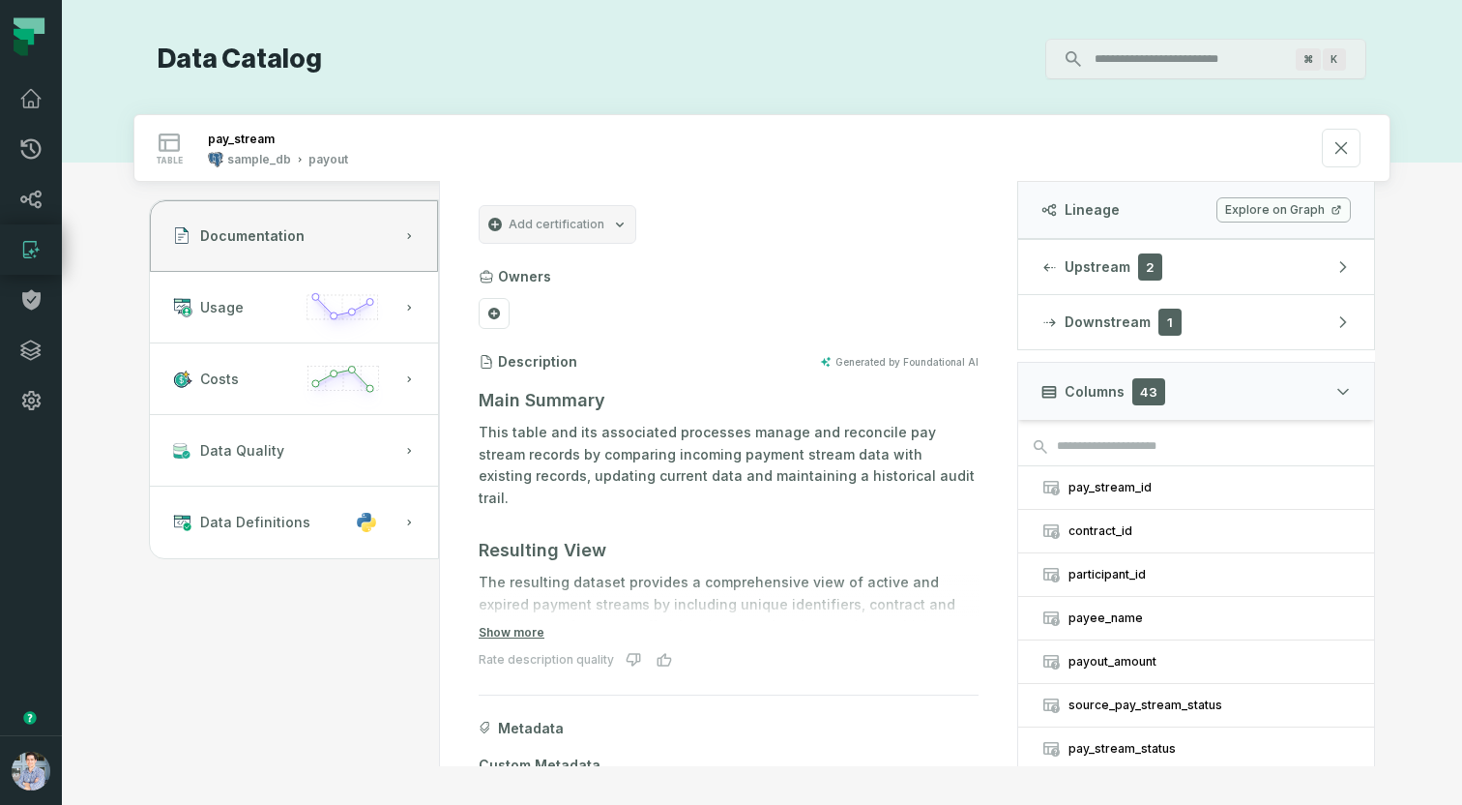
click at [1138, 59] on input "Discovery Provider cmdk menu" at bounding box center [1188, 59] width 211 height 31
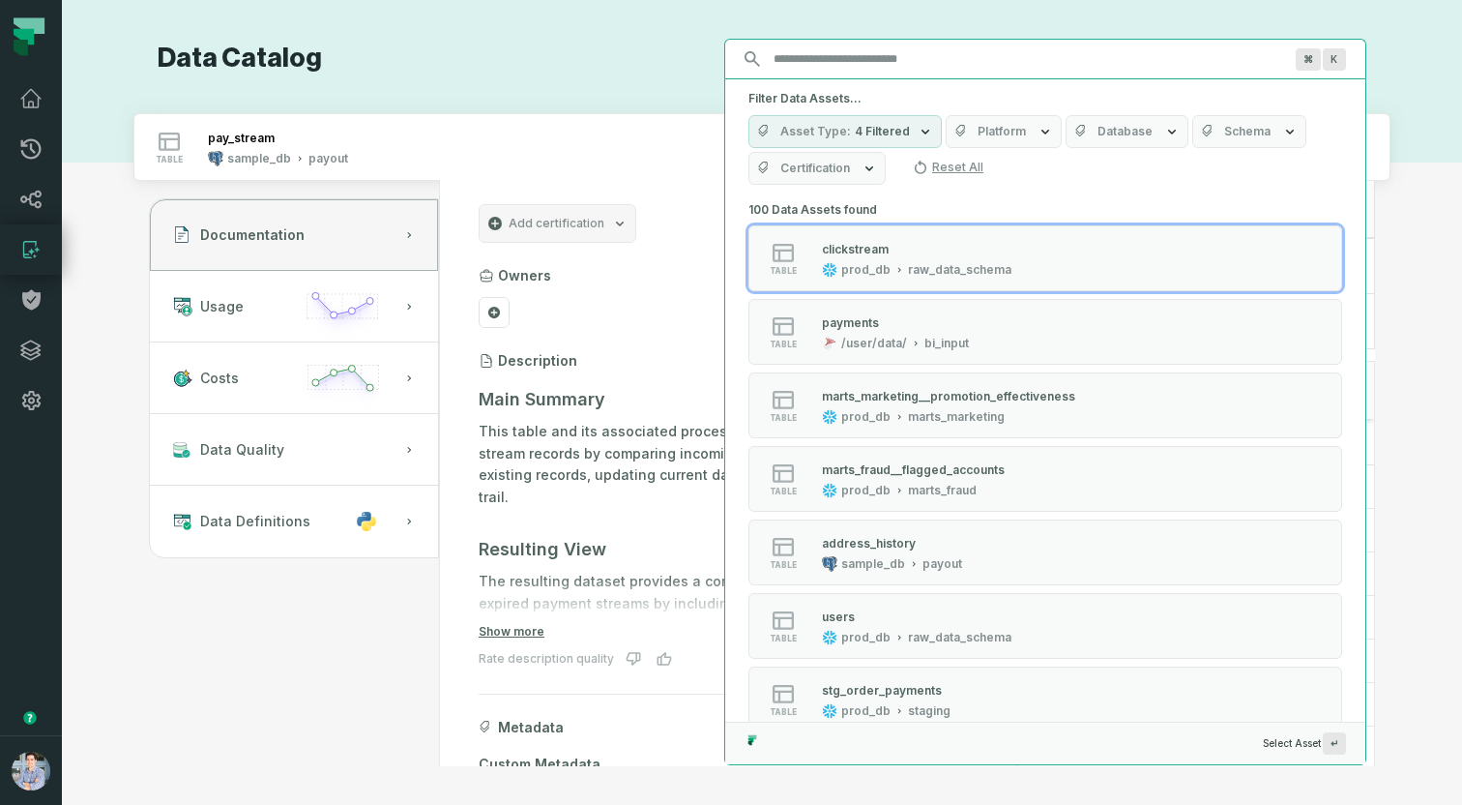
click at [597, 82] on div "Data Catalog ⌘ K Filter Data Assets... Asset Type 4 Filtered Platform Database …" at bounding box center [761, 402] width 1257 height 727
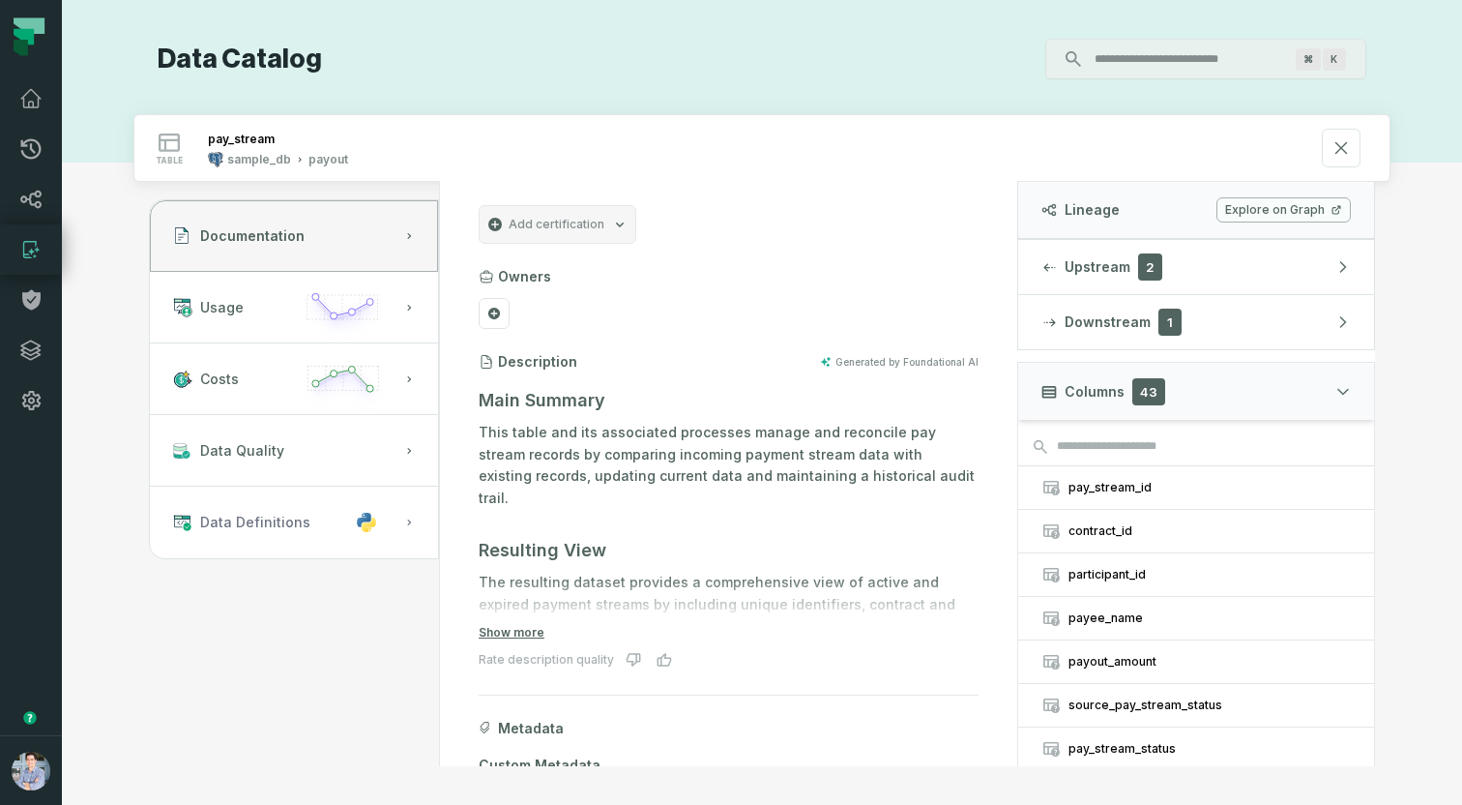
click at [258, 524] on span "Data Definitions" at bounding box center [255, 522] width 110 height 19
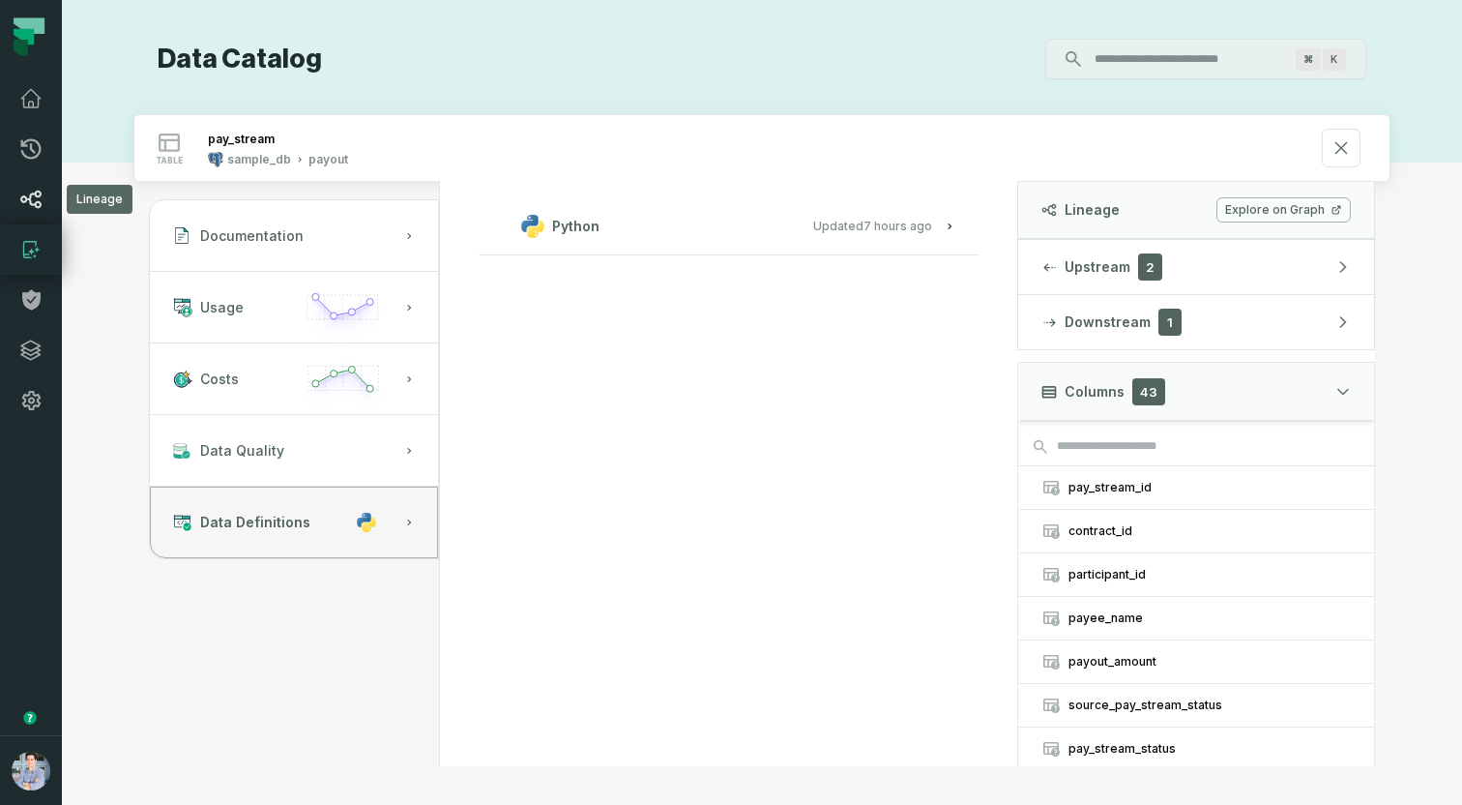
click at [20, 193] on icon at bounding box center [30, 199] width 23 height 23
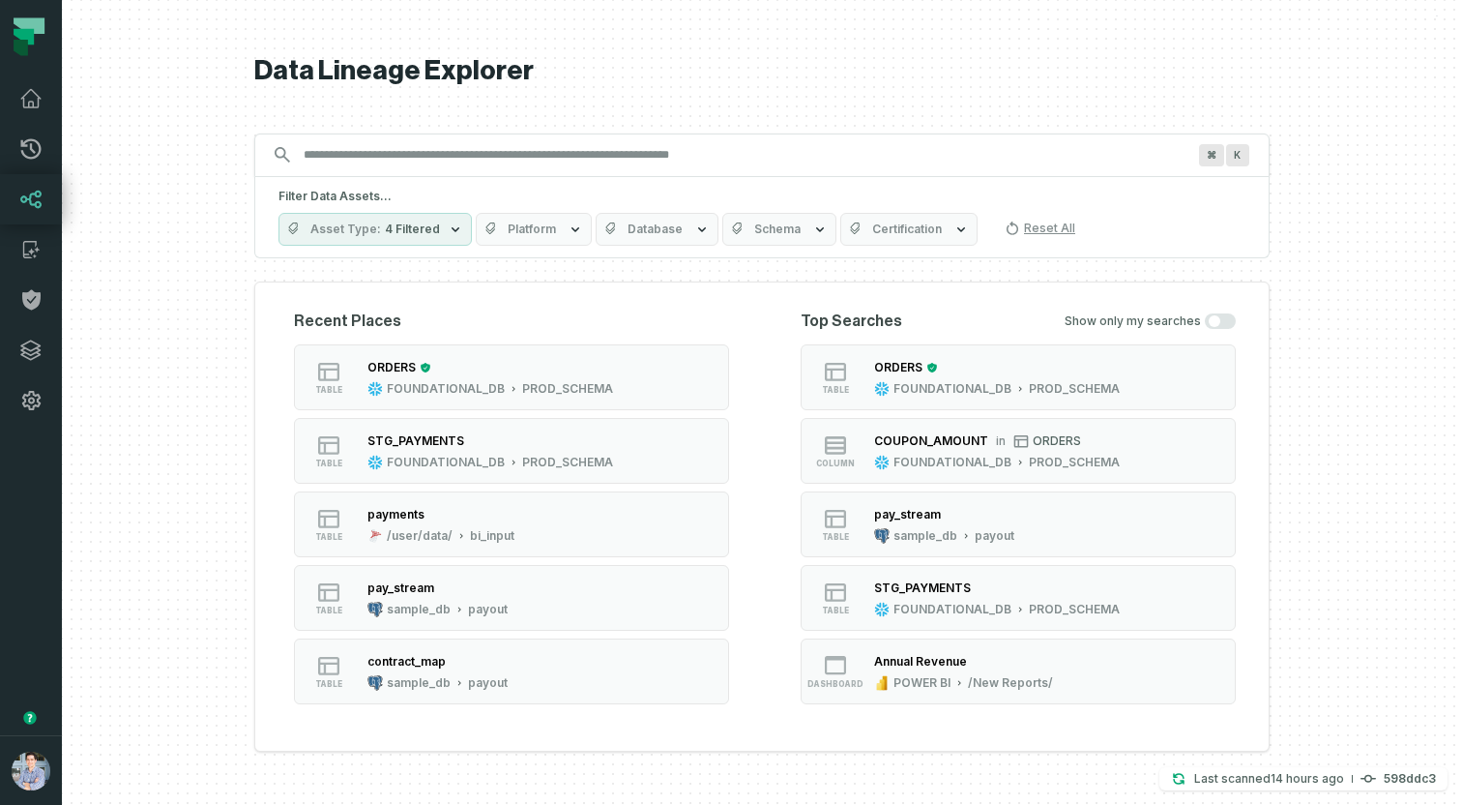
click at [591, 151] on input "Discovery Provider cmdk menu" at bounding box center [744, 154] width 905 height 31
click at [533, 237] on button "Platform" at bounding box center [534, 229] width 116 height 33
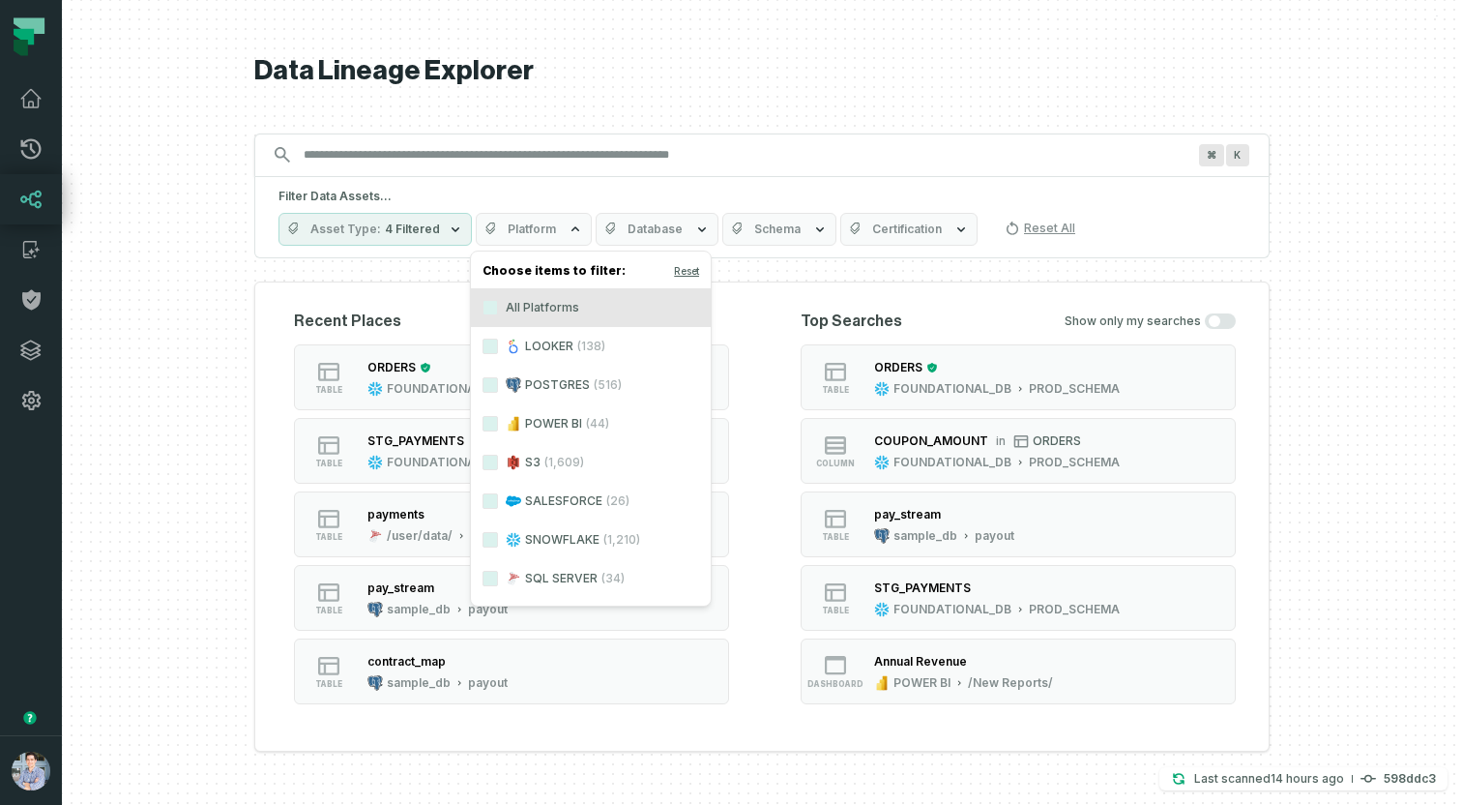
click at [129, 426] on div at bounding box center [762, 402] width 1400 height 805
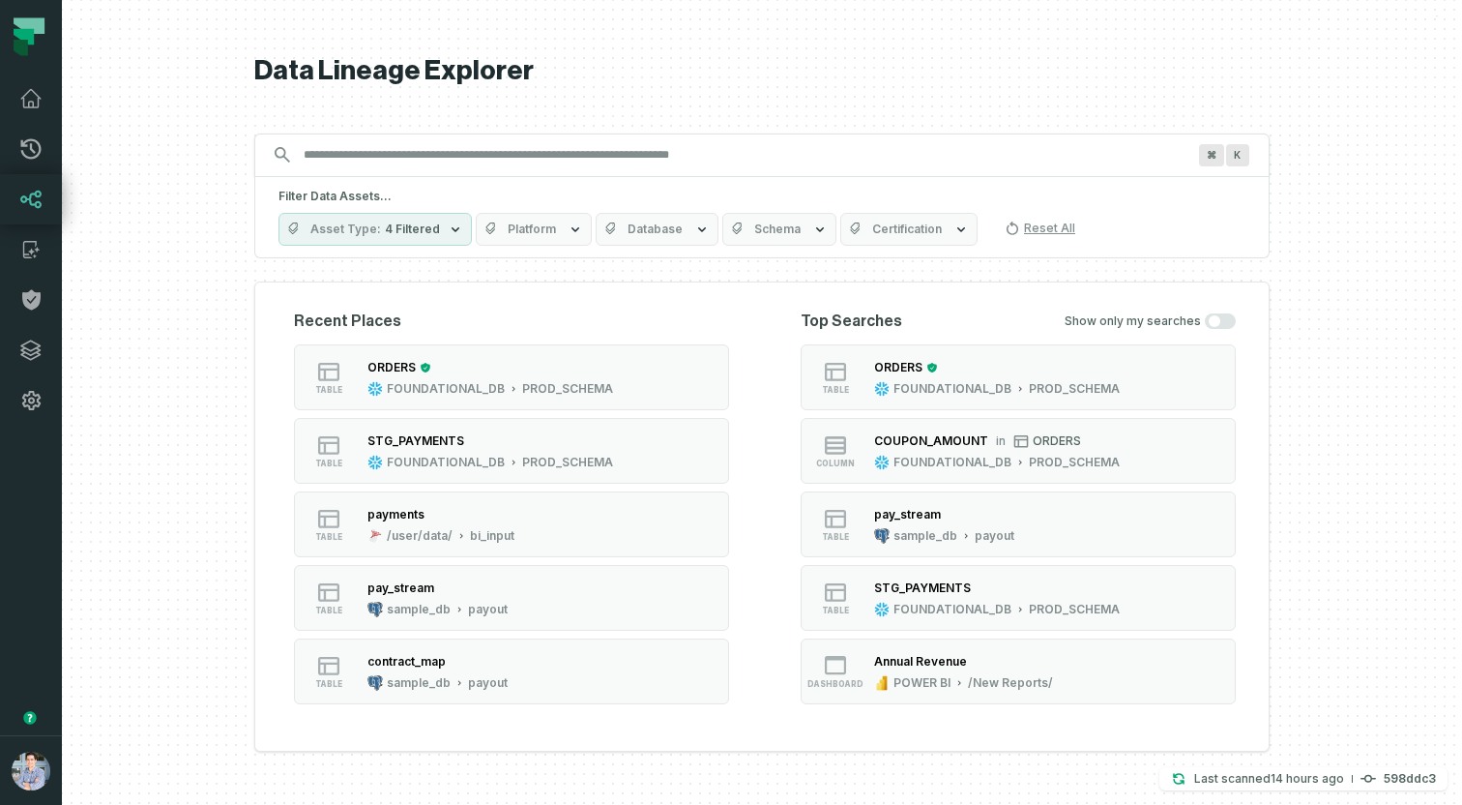
click at [185, 243] on div at bounding box center [762, 402] width 1400 height 805
click at [955, 536] on div "sample_db payout" at bounding box center [944, 535] width 140 height 15
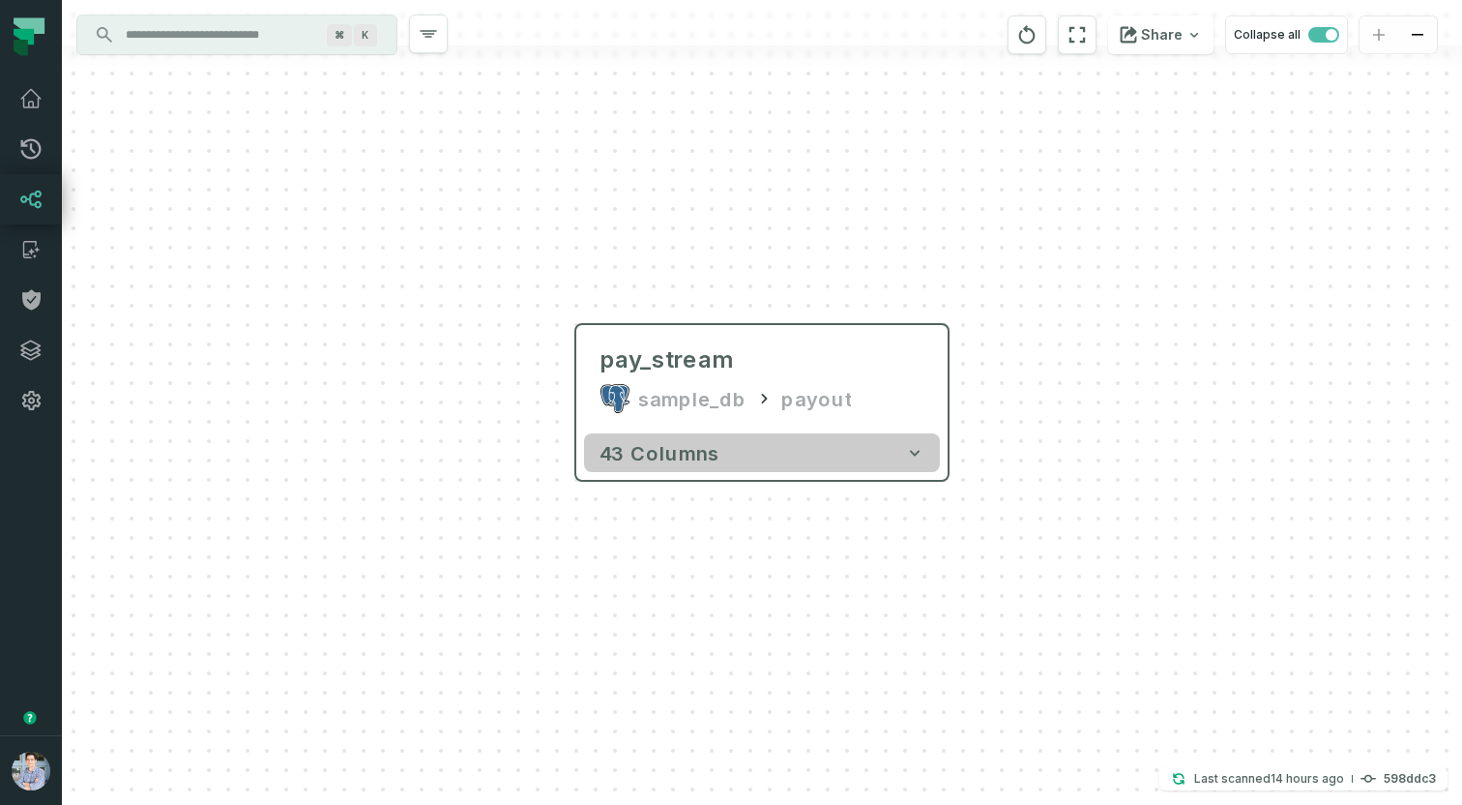
click at [641, 453] on span "43 columns" at bounding box center [660, 452] width 120 height 23
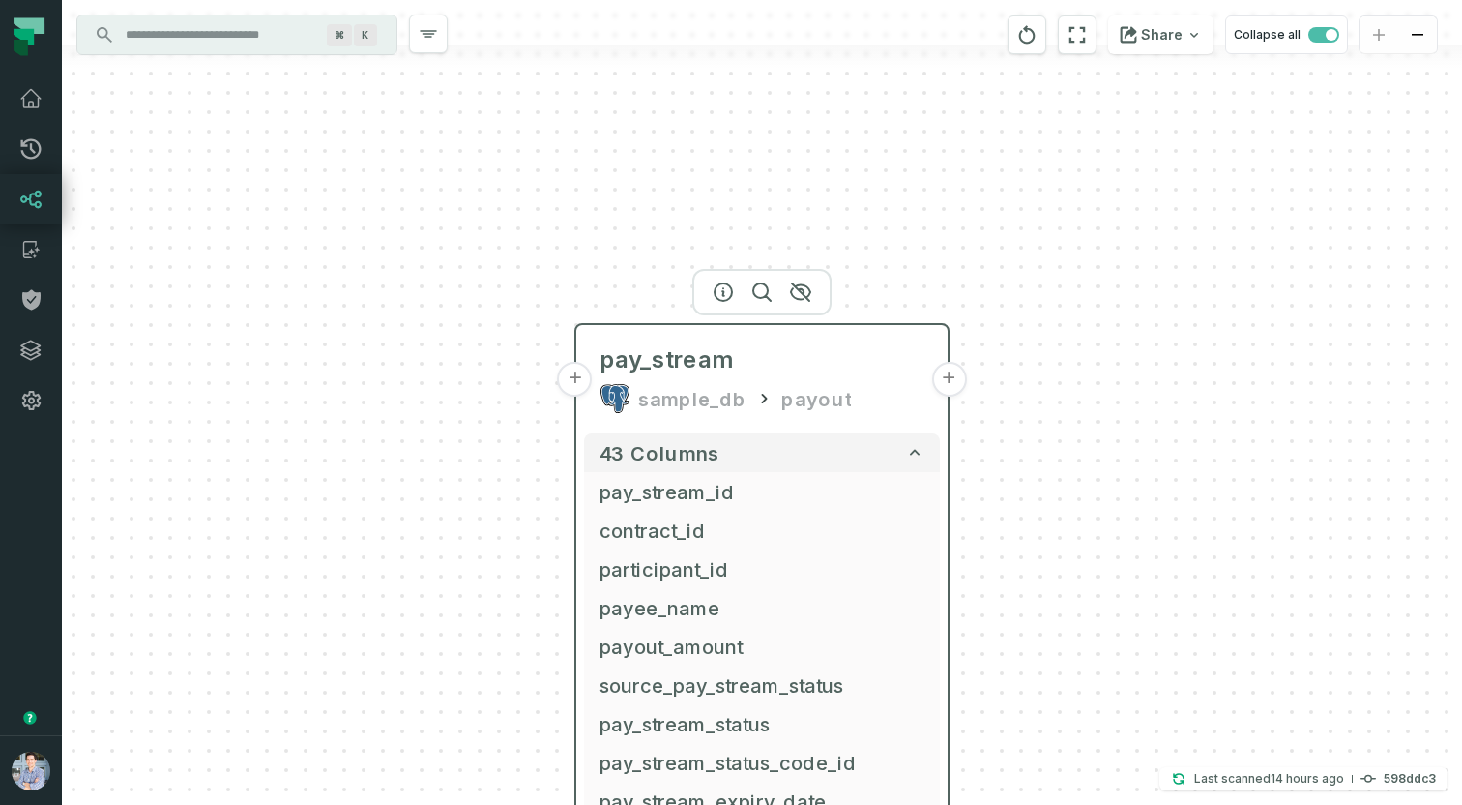
click at [580, 385] on button "+" at bounding box center [575, 379] width 35 height 35
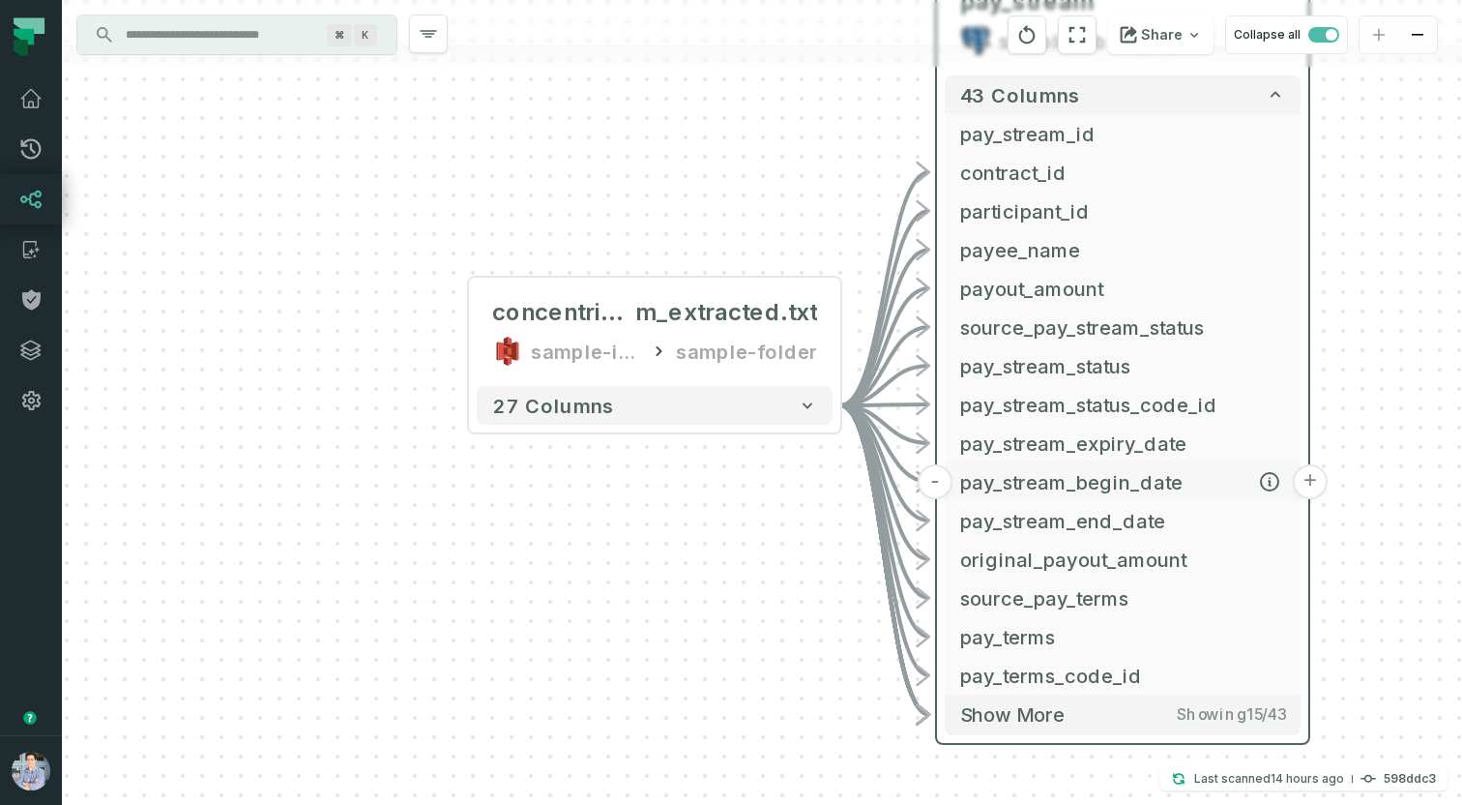
drag, startPoint x: 1090, startPoint y: 541, endPoint x: 982, endPoint y: 469, distance: 129.8
click at [982, 469] on span "pay_stream_begin_date" at bounding box center [1122, 481] width 325 height 29
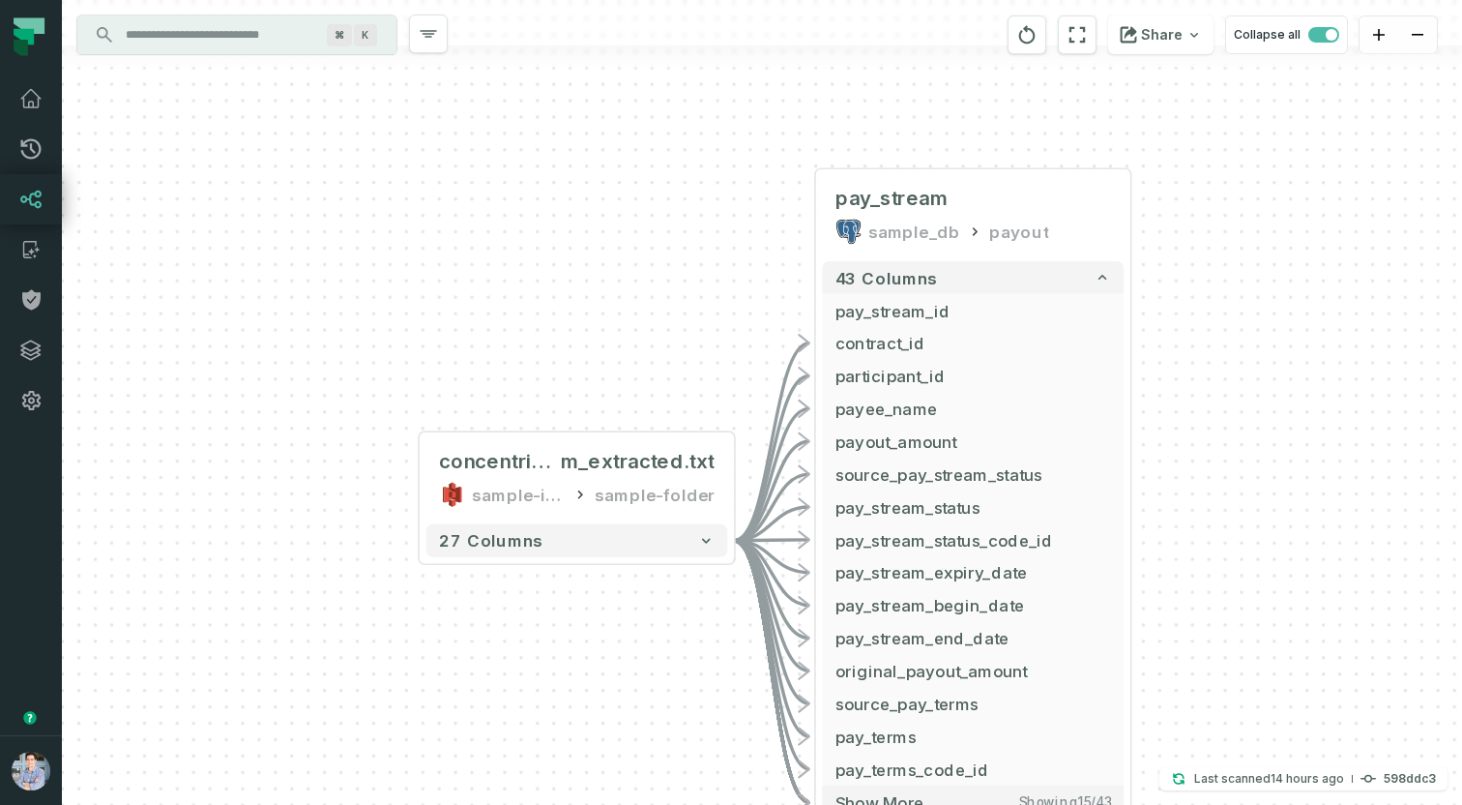
drag, startPoint x: 836, startPoint y: 193, endPoint x: 700, endPoint y: 316, distance: 182.8
click at [700, 316] on div "+ concentrix_pay_strea m_extracted.txt sample-input-bucket sample-folder - 27 c…" at bounding box center [762, 402] width 1400 height 805
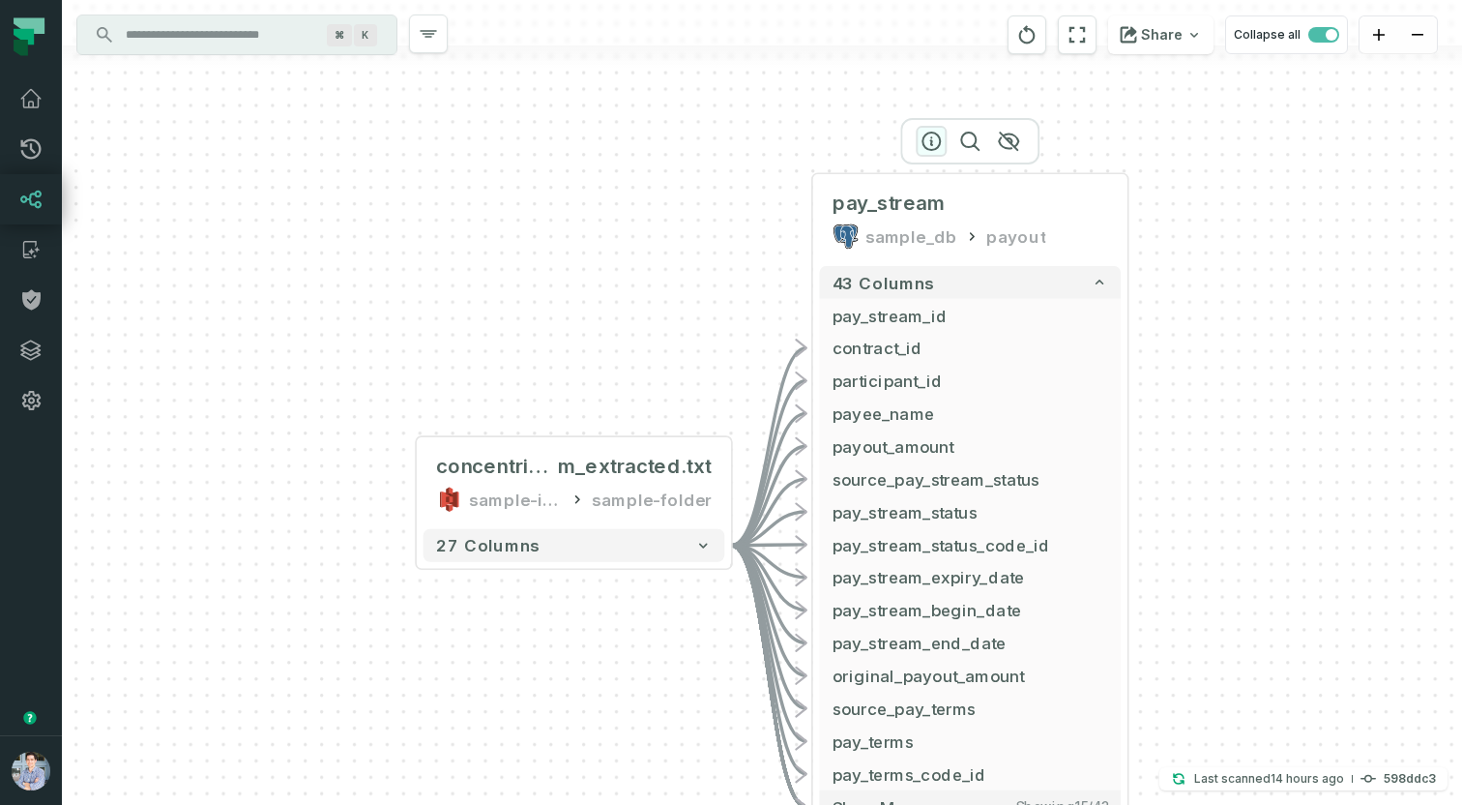
click at [936, 146] on icon "button" at bounding box center [931, 141] width 23 height 23
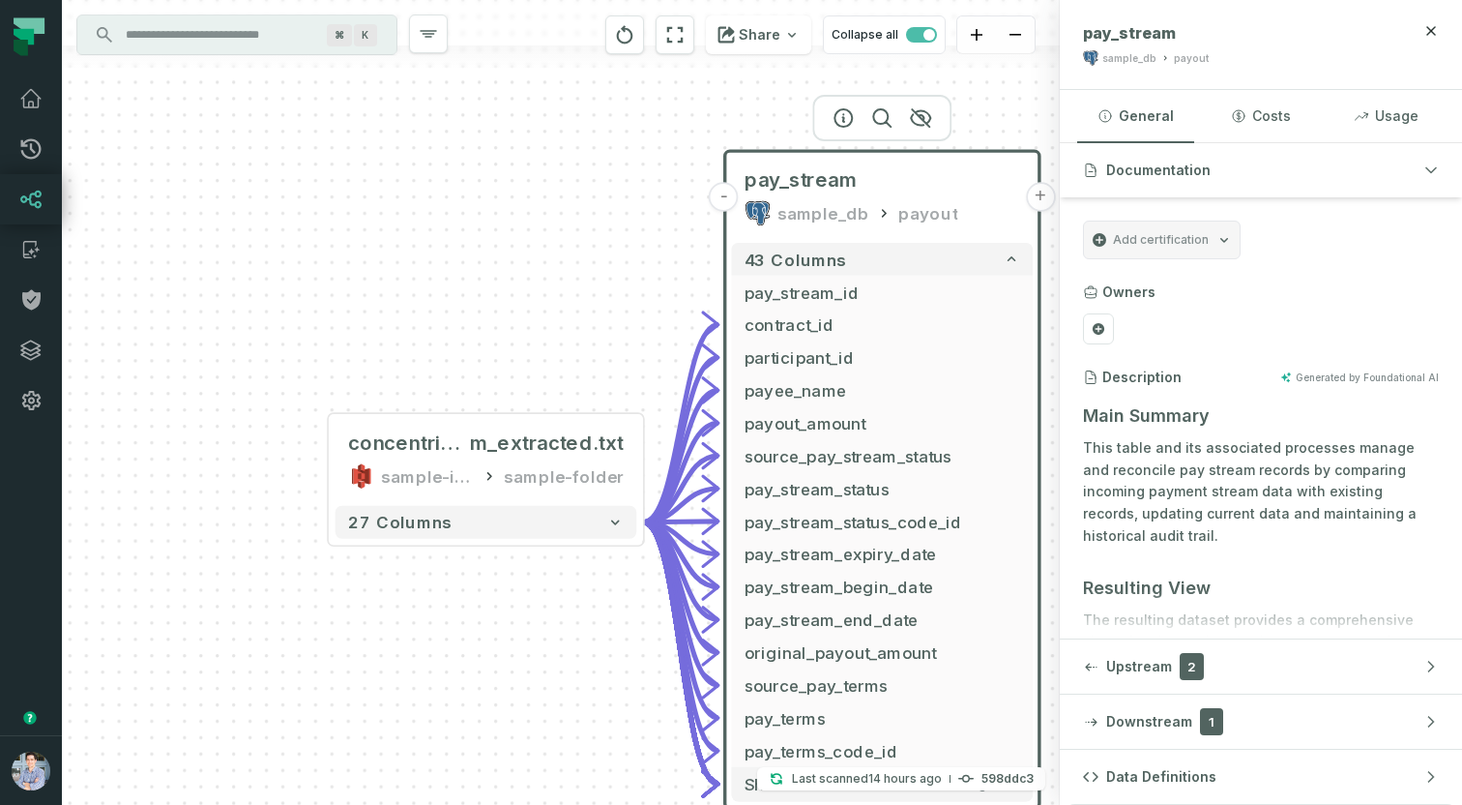
drag, startPoint x: 619, startPoint y: 268, endPoint x: 440, endPoint y: 222, distance: 184.6
click at [442, 223] on div "+ concentrix_pay_strea m_extracted.txt sample-input-bucket sample-folder - 27 c…" at bounding box center [561, 402] width 998 height 805
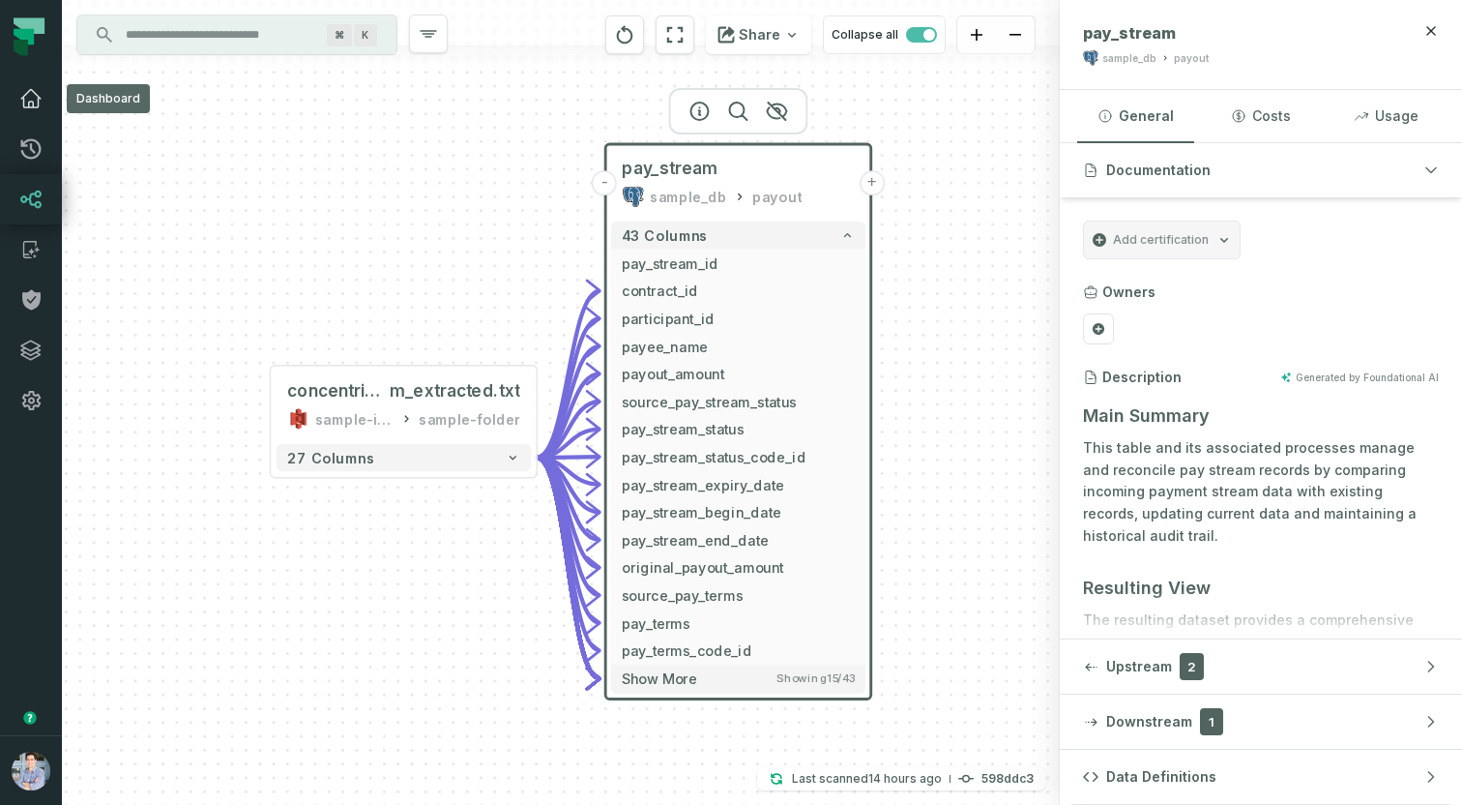
click at [40, 97] on icon at bounding box center [30, 98] width 23 height 23
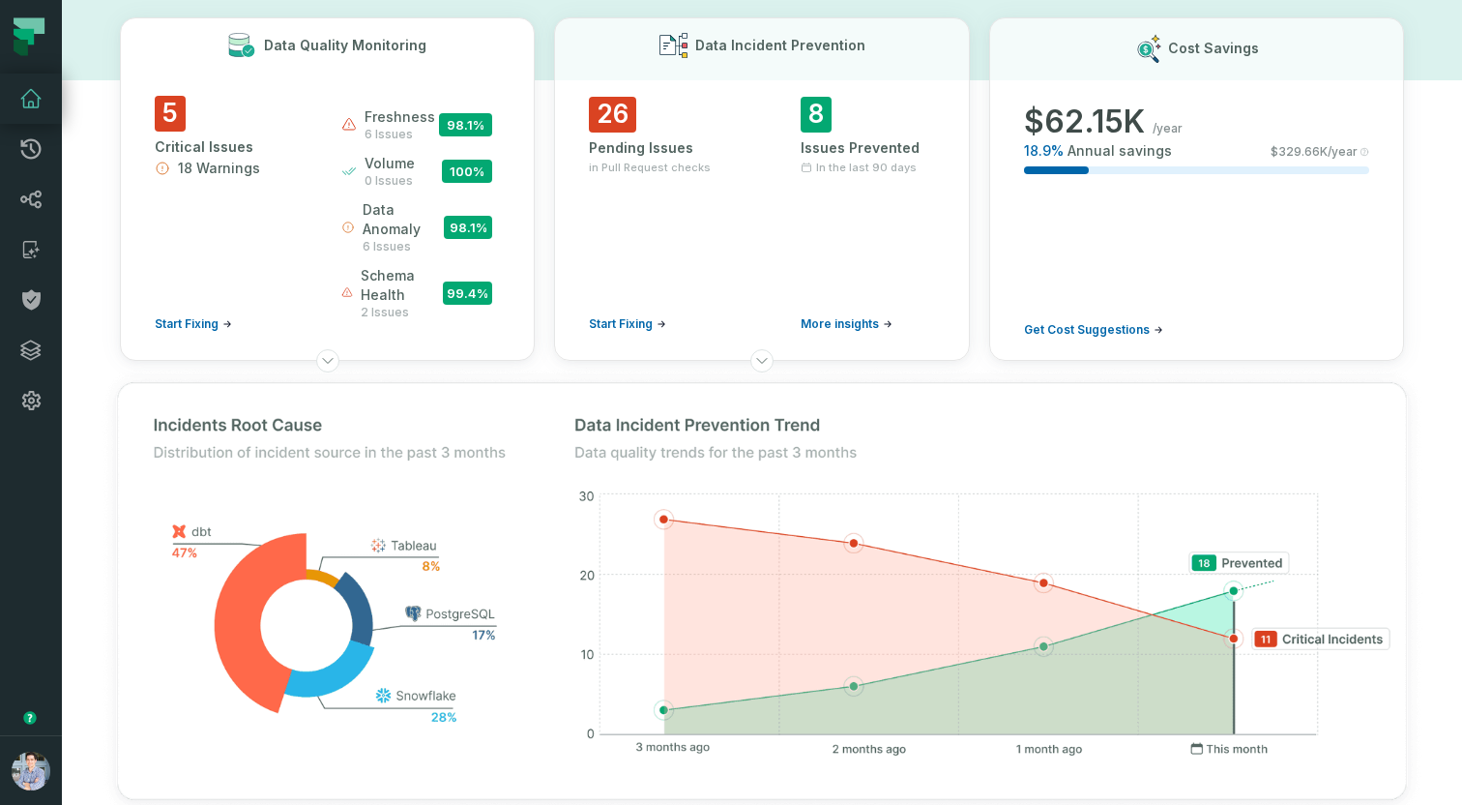
scroll to position [84, 0]
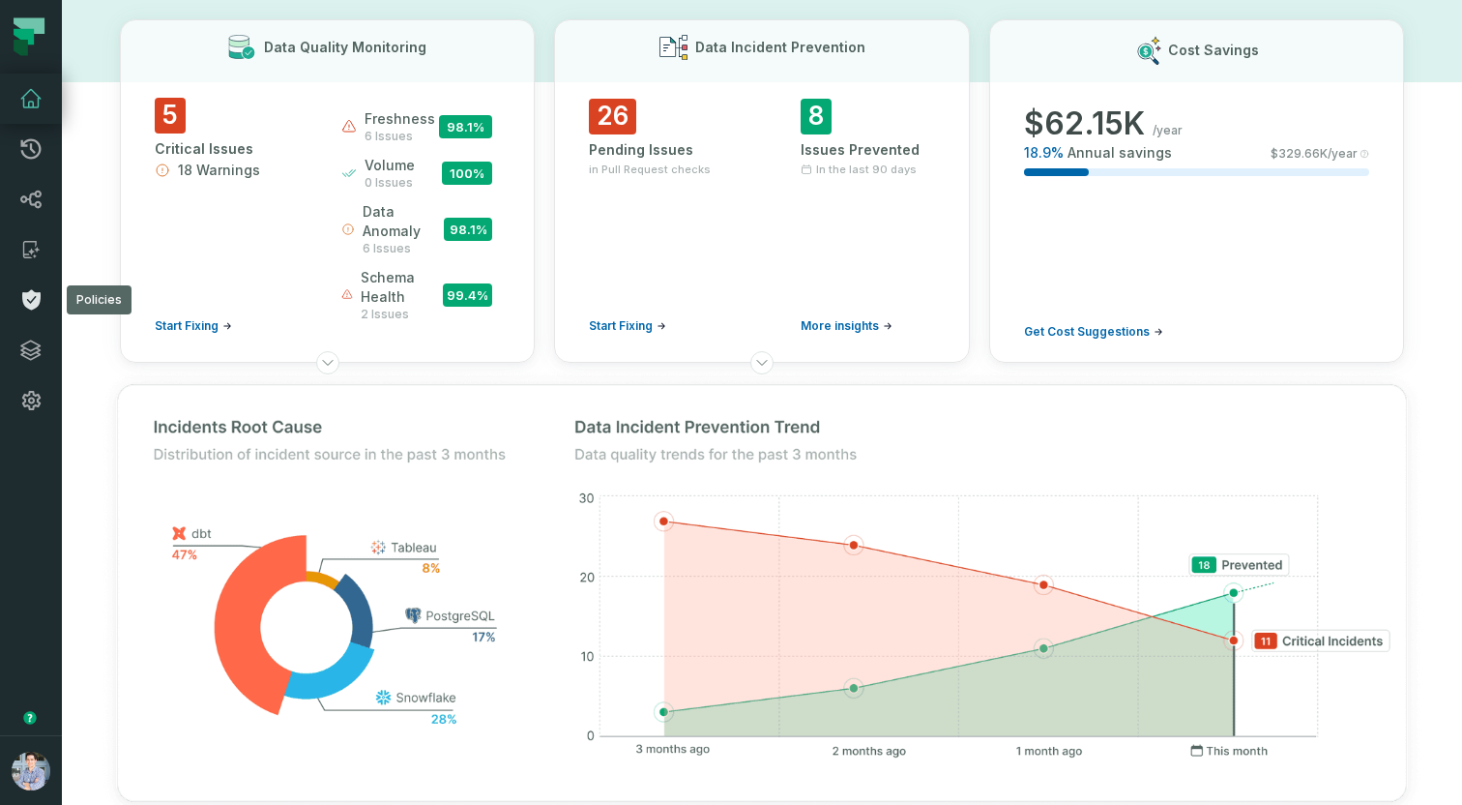
click at [24, 309] on icon at bounding box center [30, 299] width 23 height 23
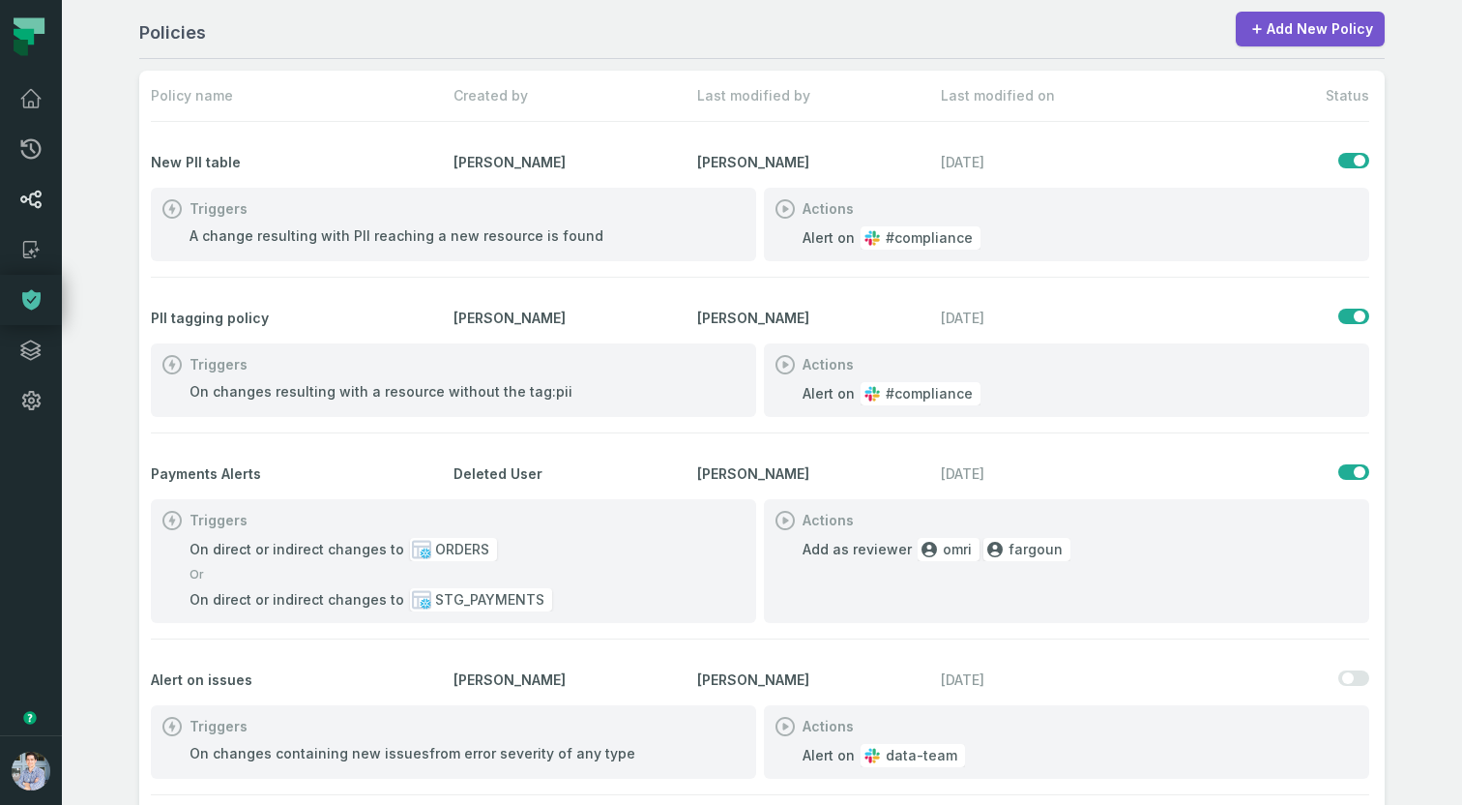
click at [35, 196] on icon at bounding box center [30, 199] width 23 height 23
